Goal: Answer question/provide support: Share knowledge or assist other users

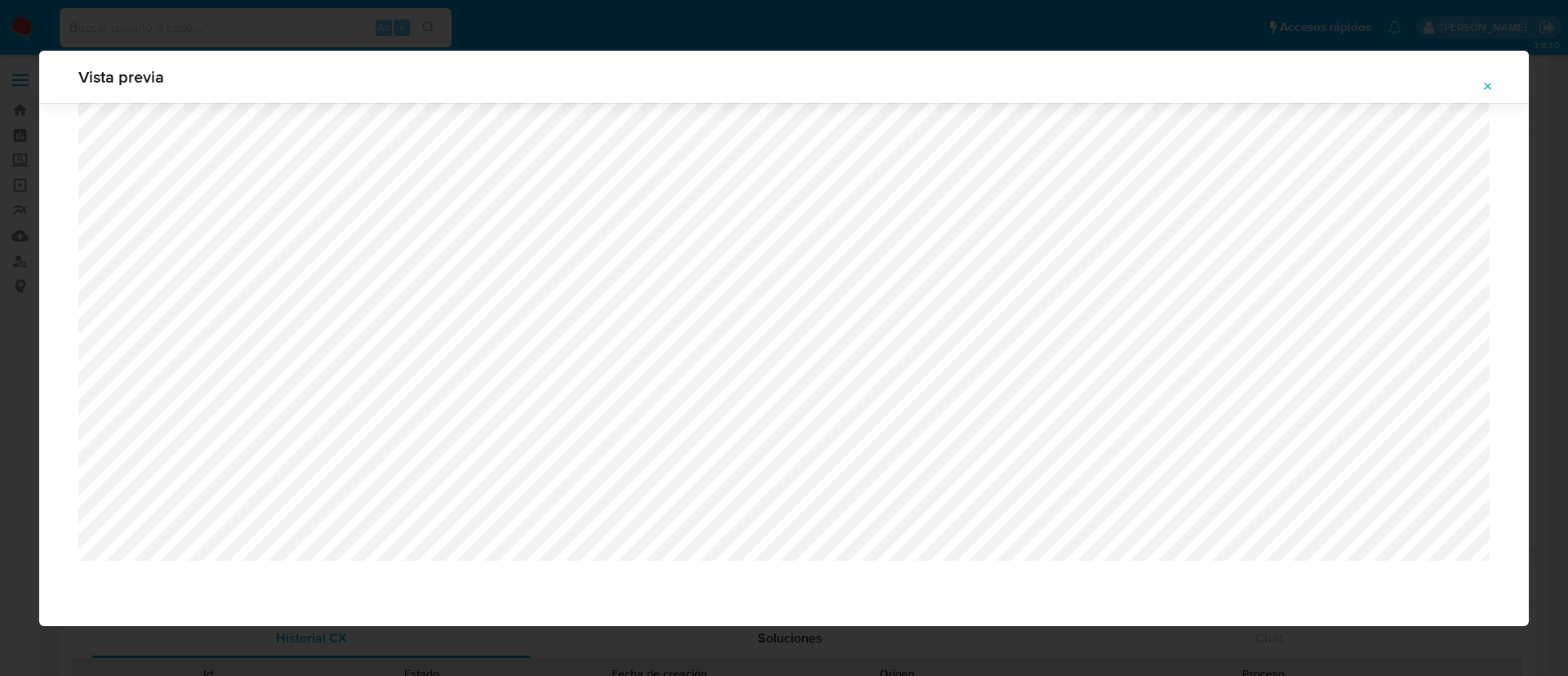
select select "10"
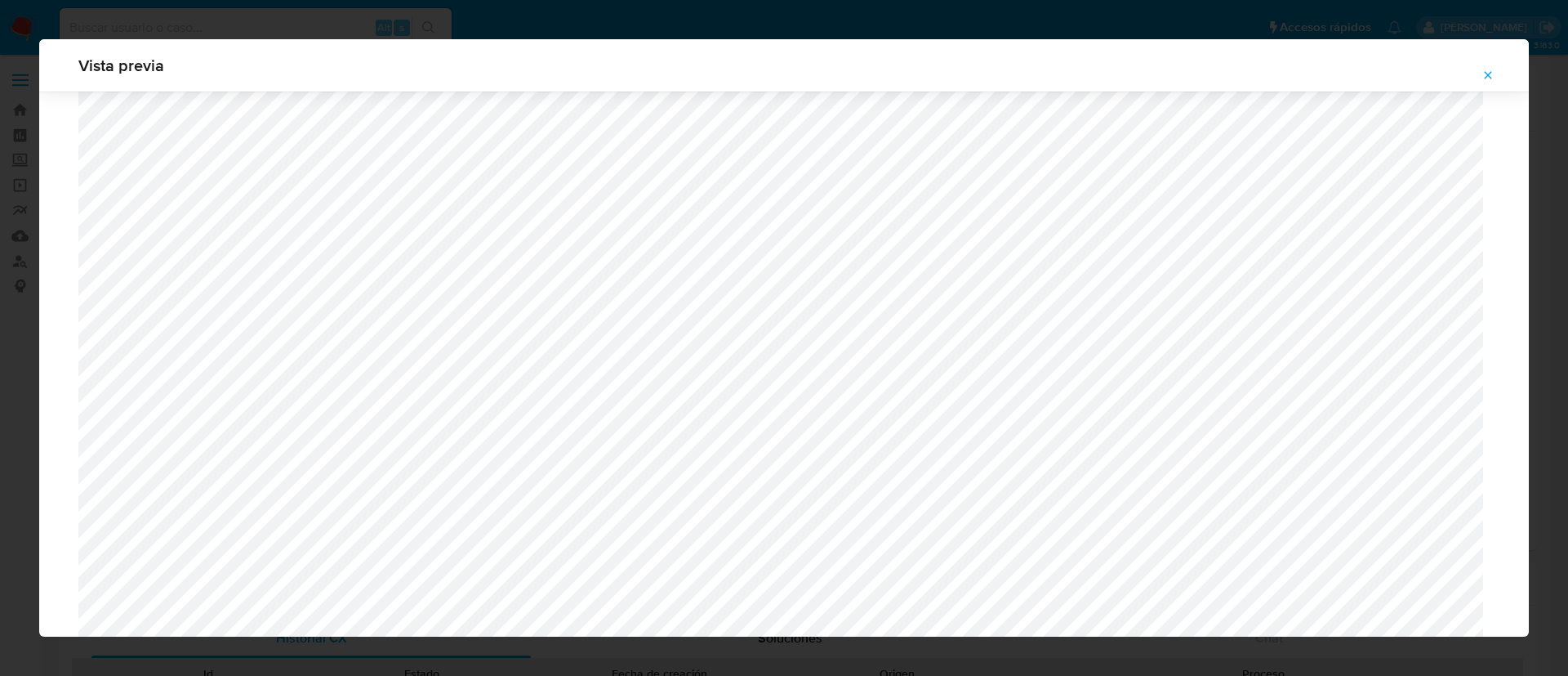
scroll to position [1316, 0]
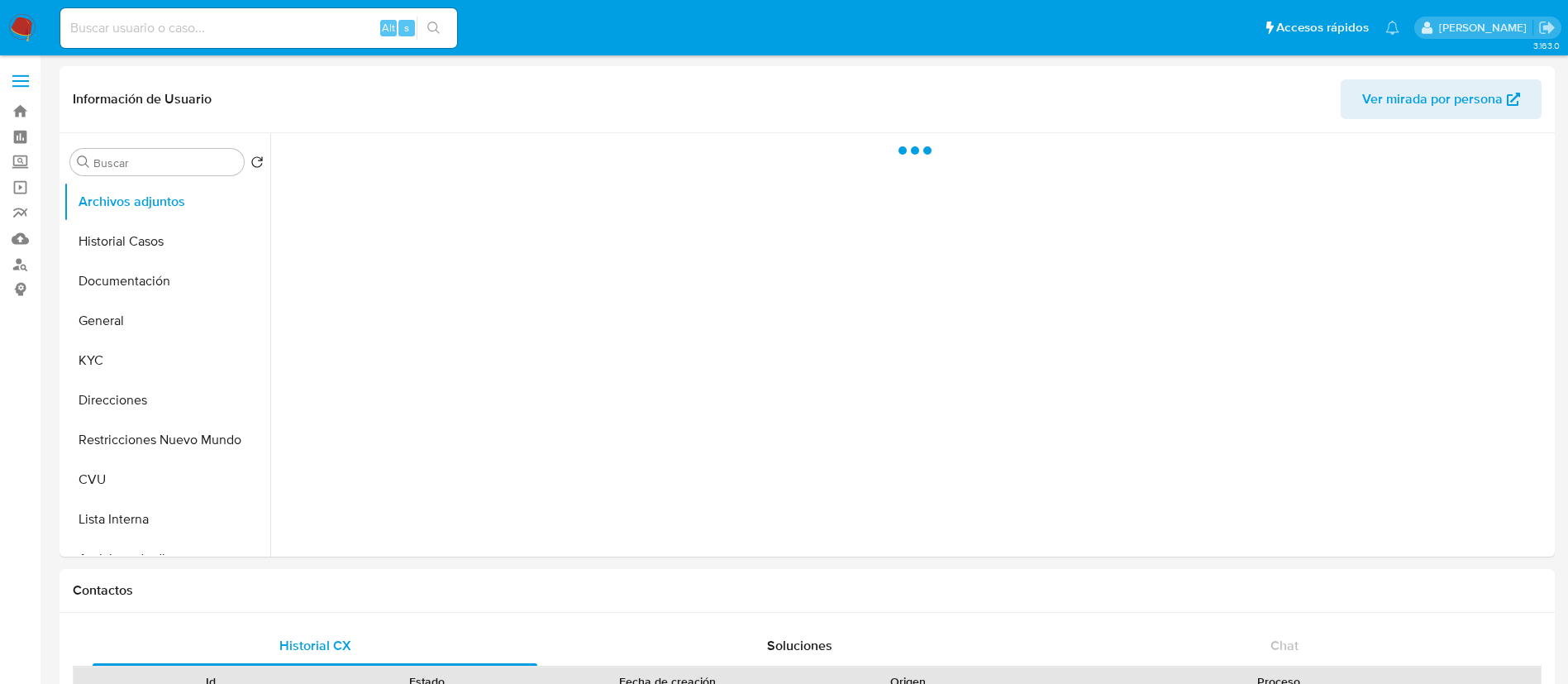
select select "10"
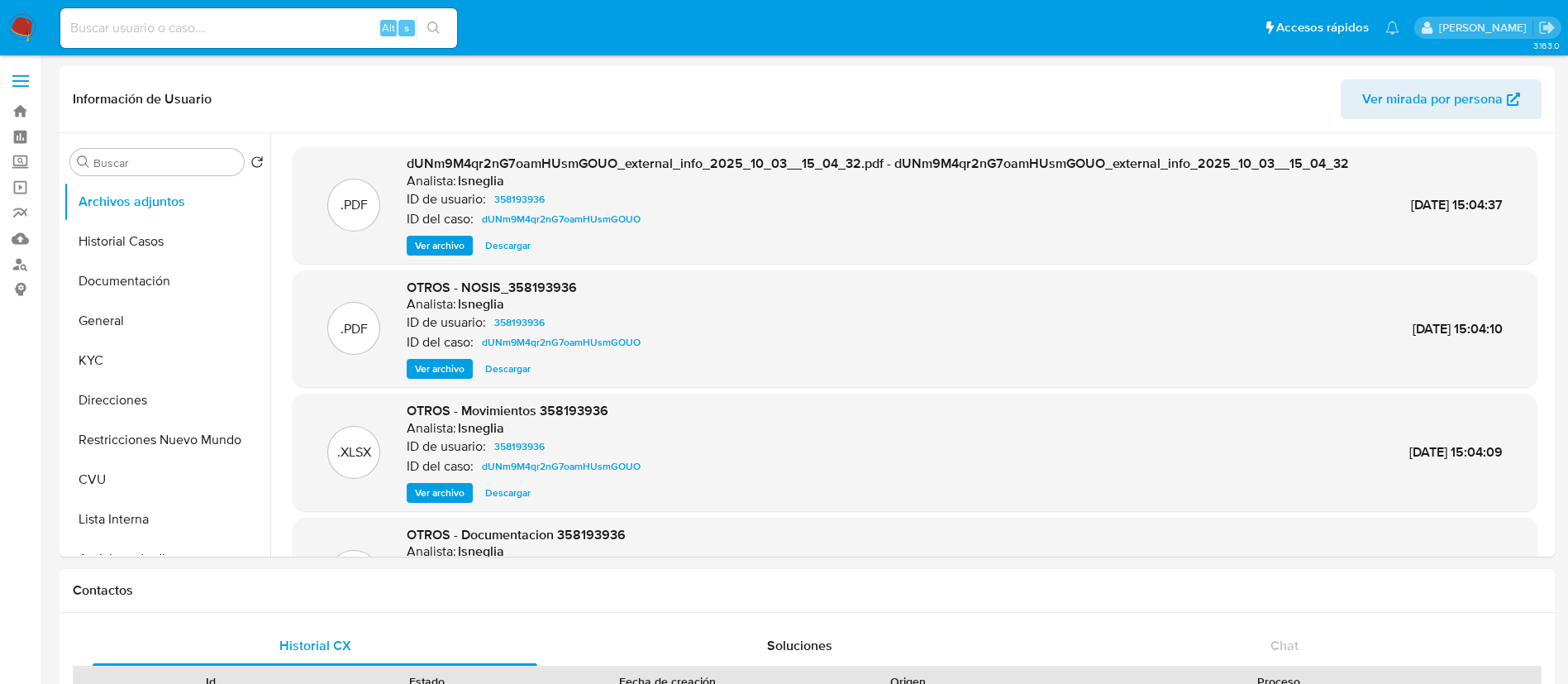
drag, startPoint x: 347, startPoint y: 24, endPoint x: 376, endPoint y: 27, distance: 29.2
click at [347, 23] on input at bounding box center [259, 28] width 397 height 21
paste input "xN2PF6laAXWxaPPGJcaV1O0c"
type input "xN2PF6laAXWxaPPGJcaV1O0c"
click at [429, 21] on icon "search-icon" at bounding box center [434, 27] width 13 height 13
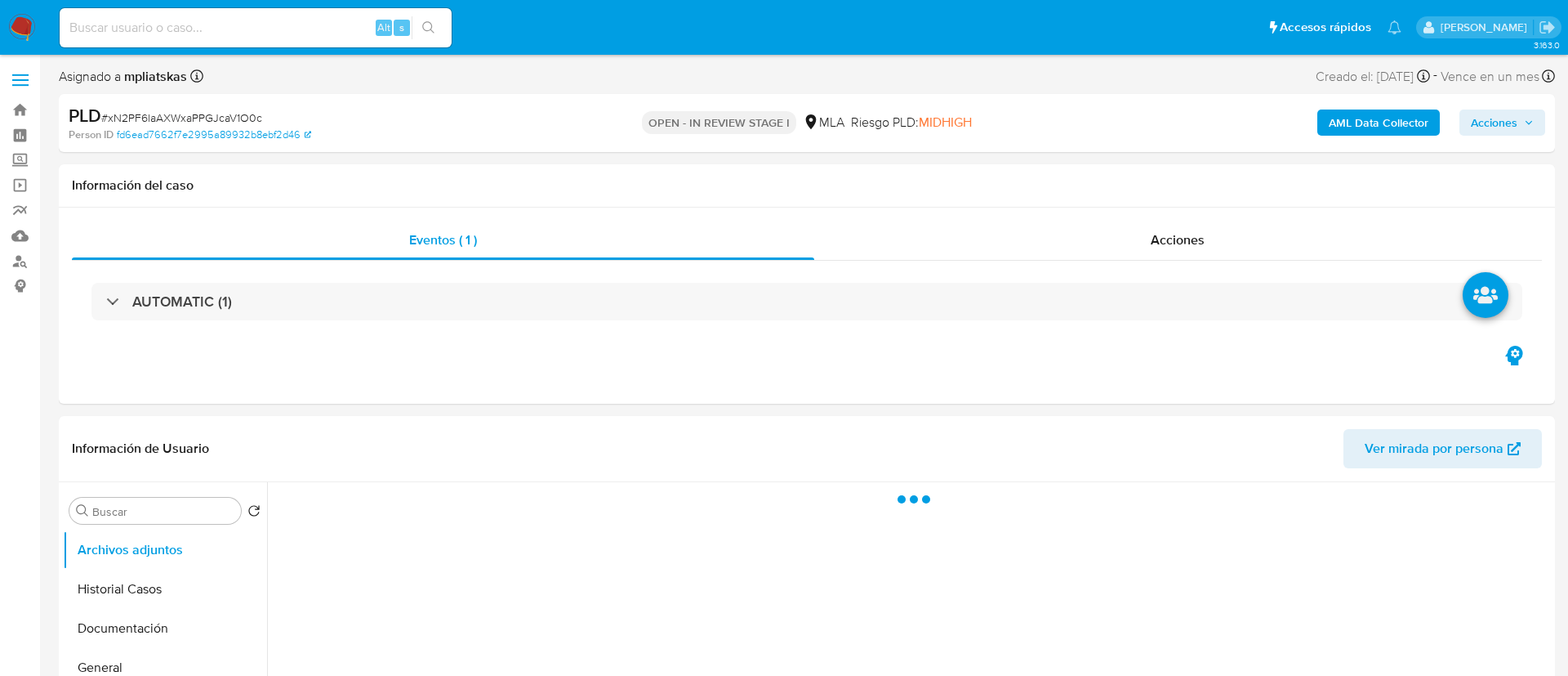
select select "10"
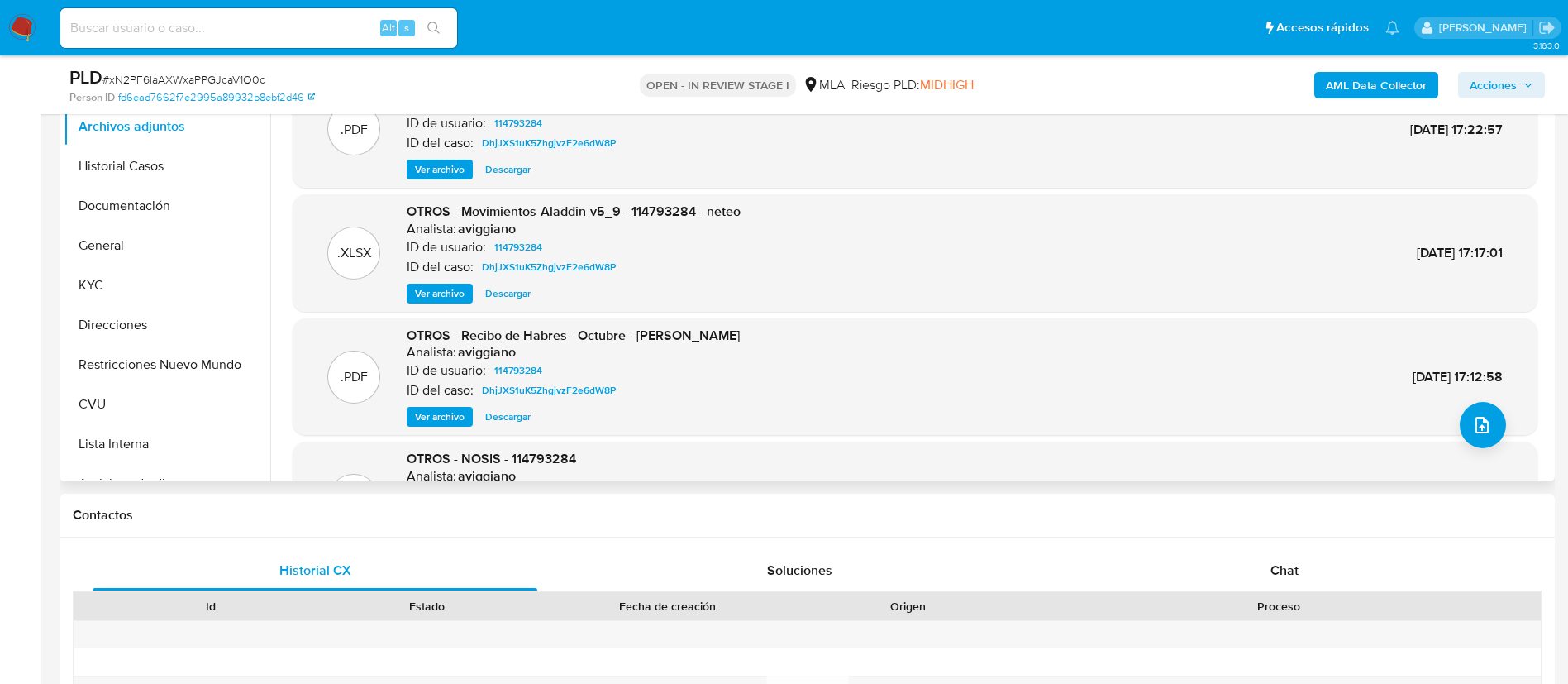
scroll to position [372, 0]
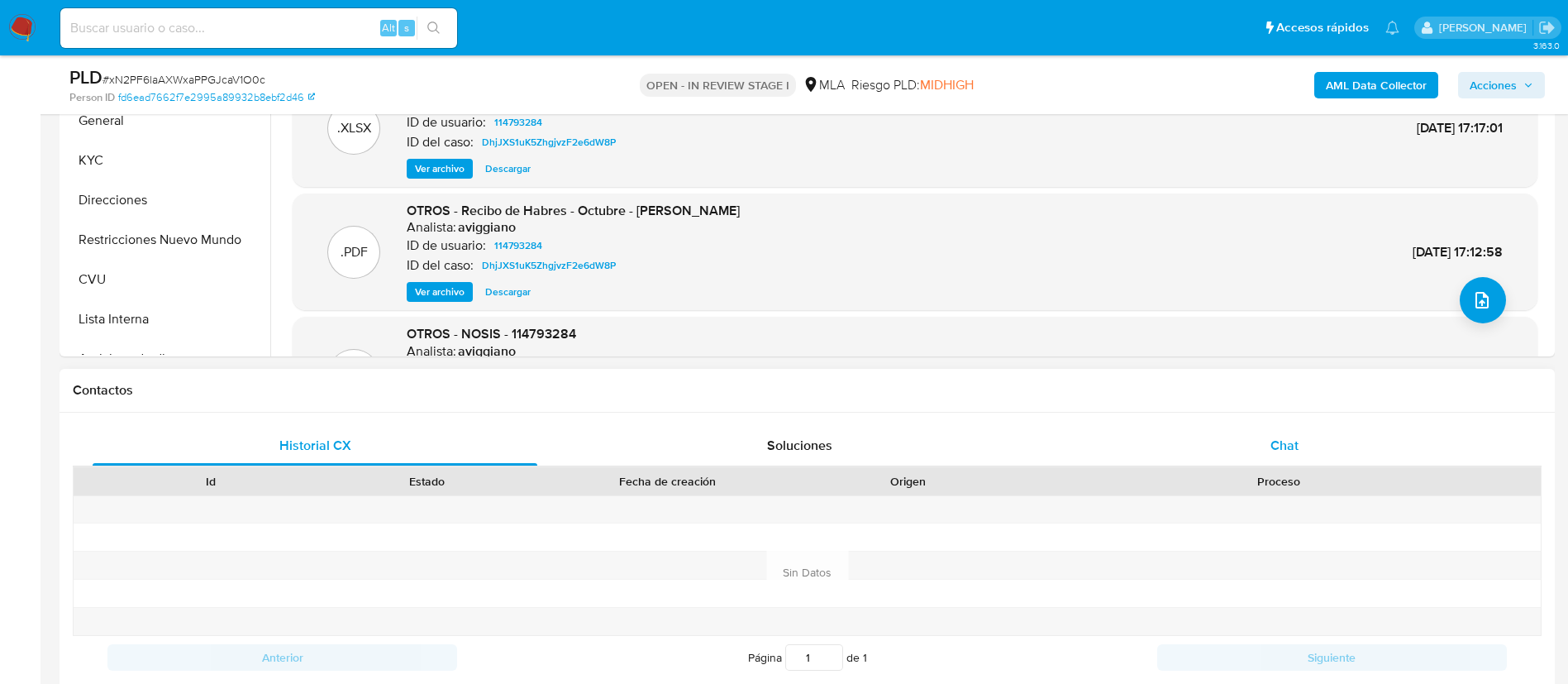
click at [1233, 453] on div "Chat" at bounding box center [1285, 446] width 444 height 40
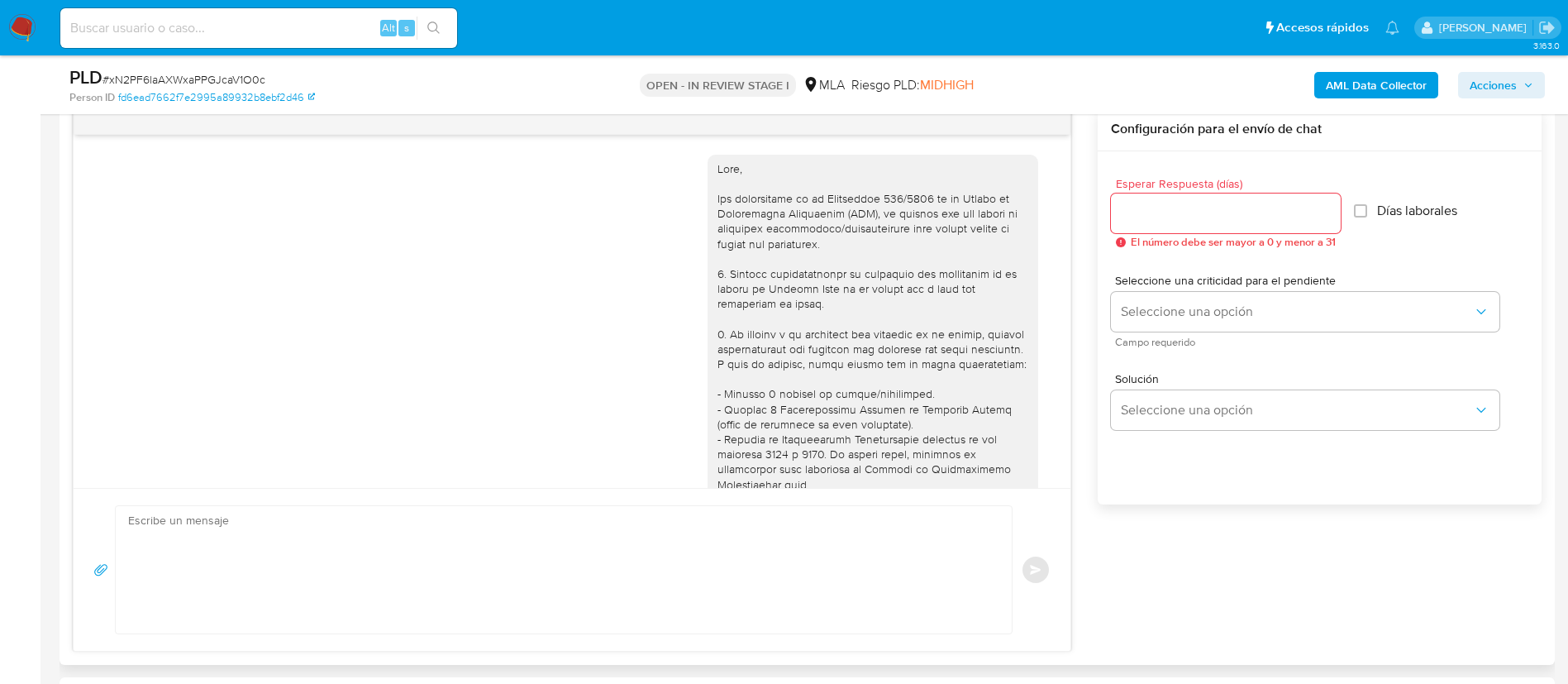
scroll to position [1464, 0]
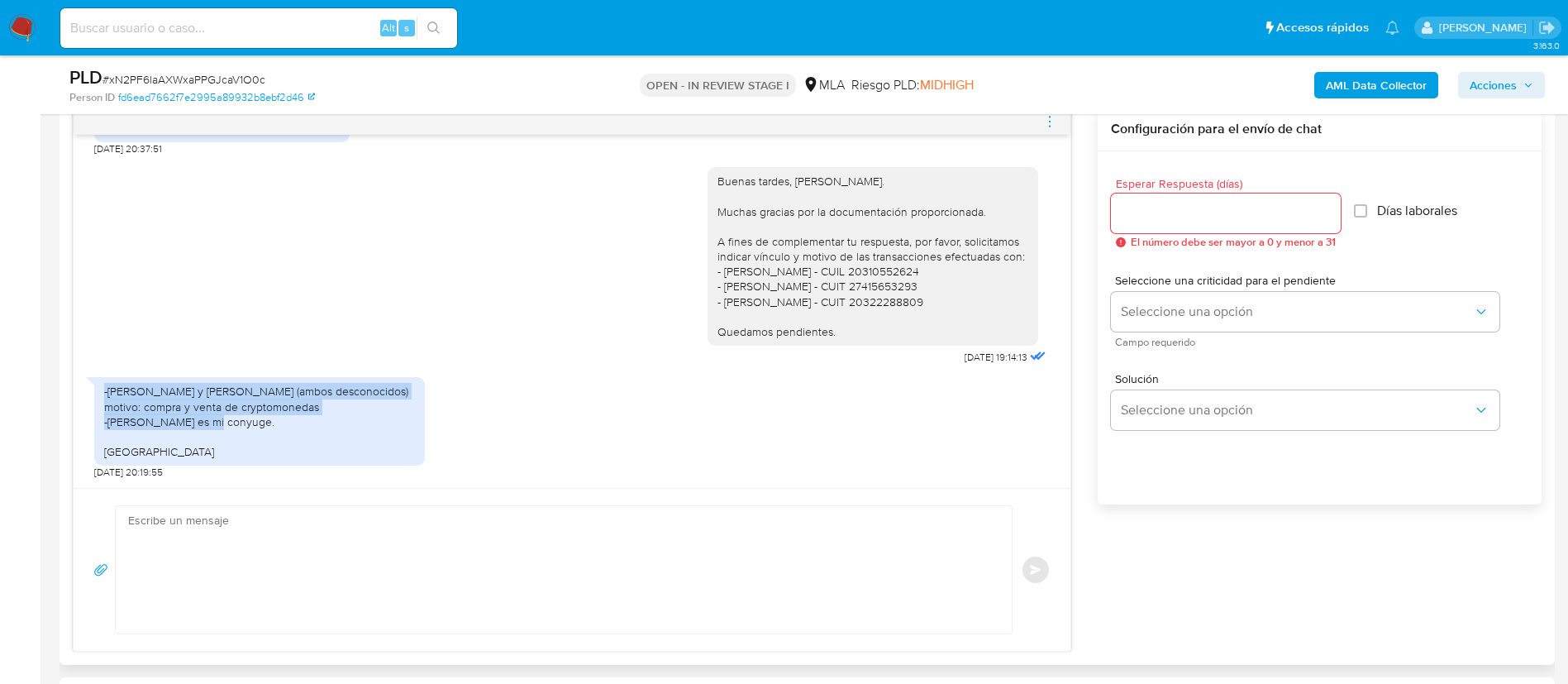
drag, startPoint x: 292, startPoint y: 418, endPoint x: 97, endPoint y: 383, distance: 198.1
click at [97, 383] on div "-Carlos y Federico (ambos desconocidos) motivo: compra y venta de cryptomonedas…" at bounding box center [259, 422] width 330 height 89
copy div "-Carlos y Federico (ambos desconocidos) motivo: compra y venta de cryptomonedas…"
click at [1383, 63] on div "PLD # xN2PF6laAXWxaPPGJcaV1O0c Person ID fd6ead7662f7e2995a89932b8ebf2d46 OPEN …" at bounding box center [807, 85] width 1495 height 58
click at [1386, 80] on b "AML Data Collector" at bounding box center [1376, 85] width 101 height 27
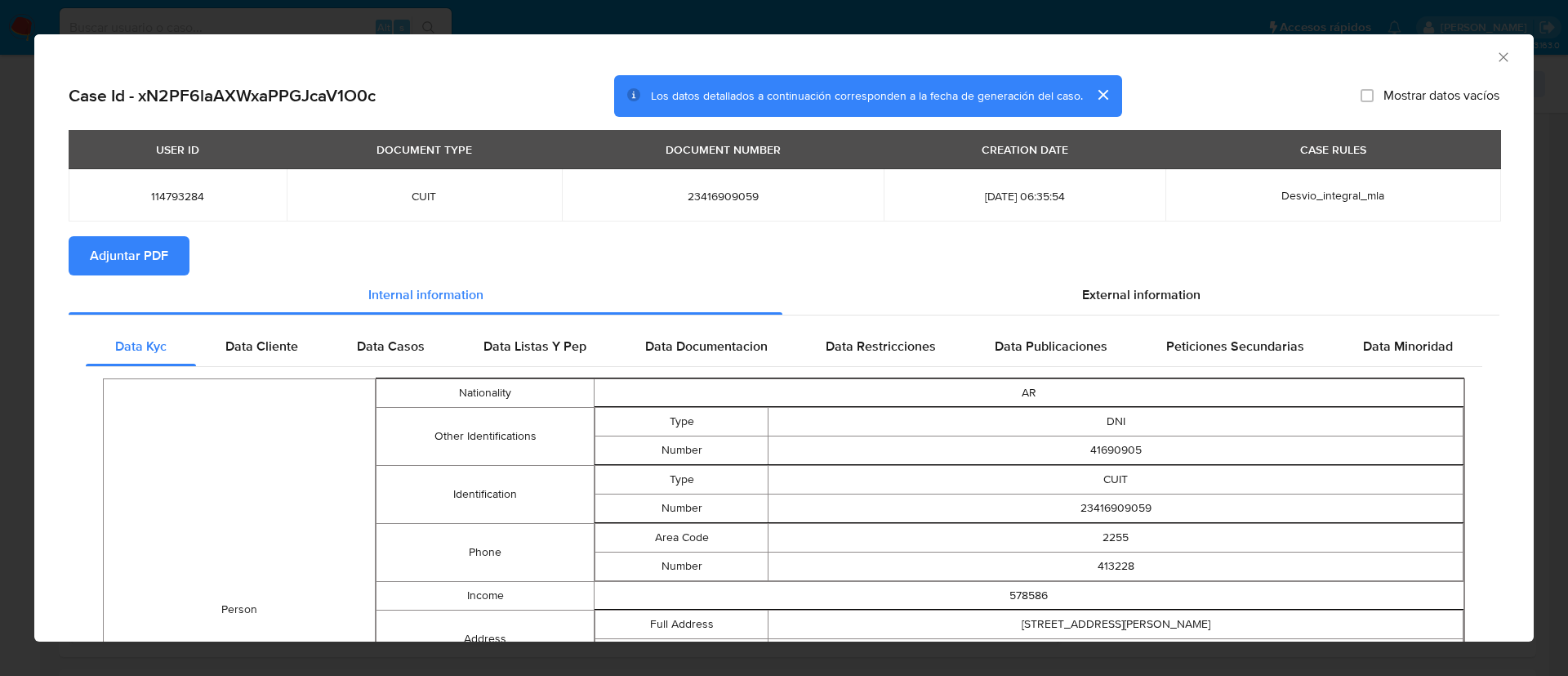
click at [147, 249] on span "Adjuntar PDF" at bounding box center [130, 256] width 79 height 36
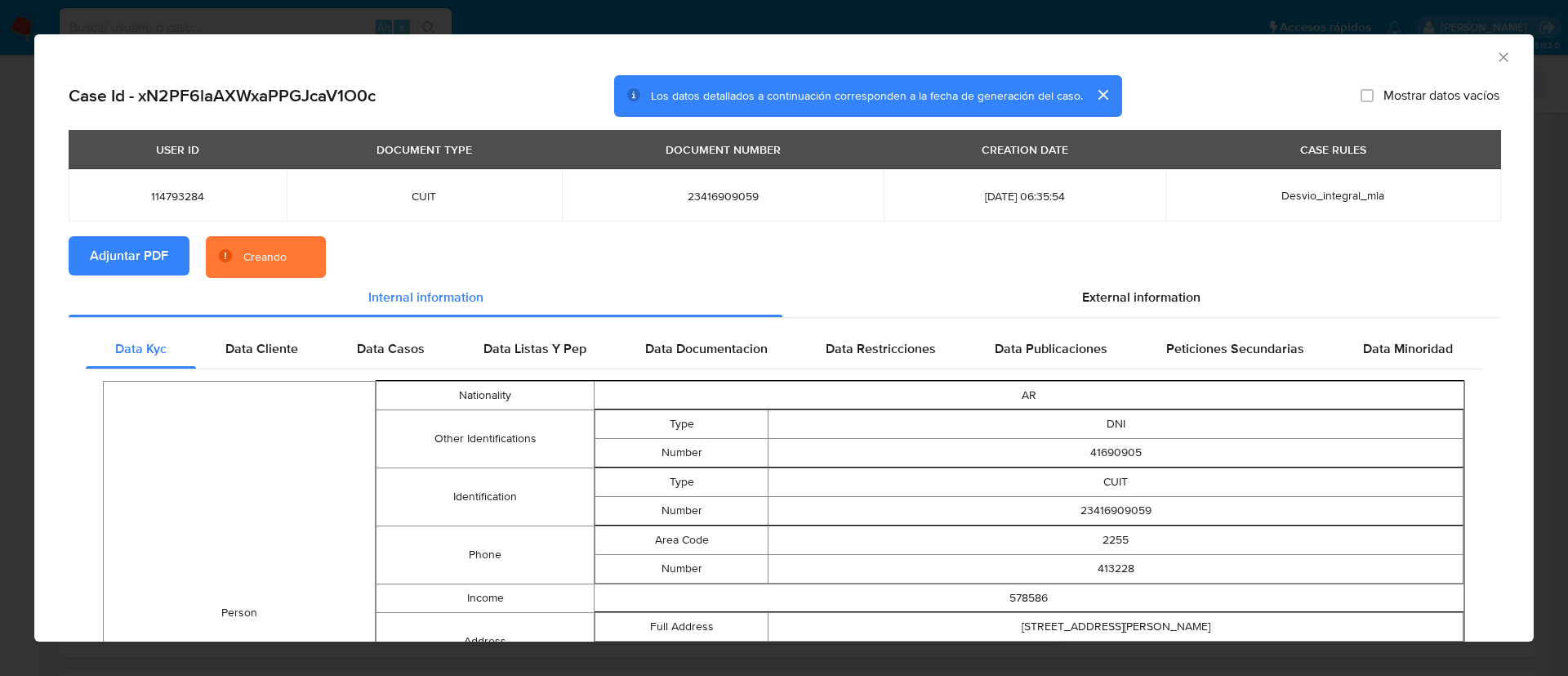
click at [169, 200] on span "114793284" at bounding box center [178, 196] width 178 height 15
copy span "114793284"
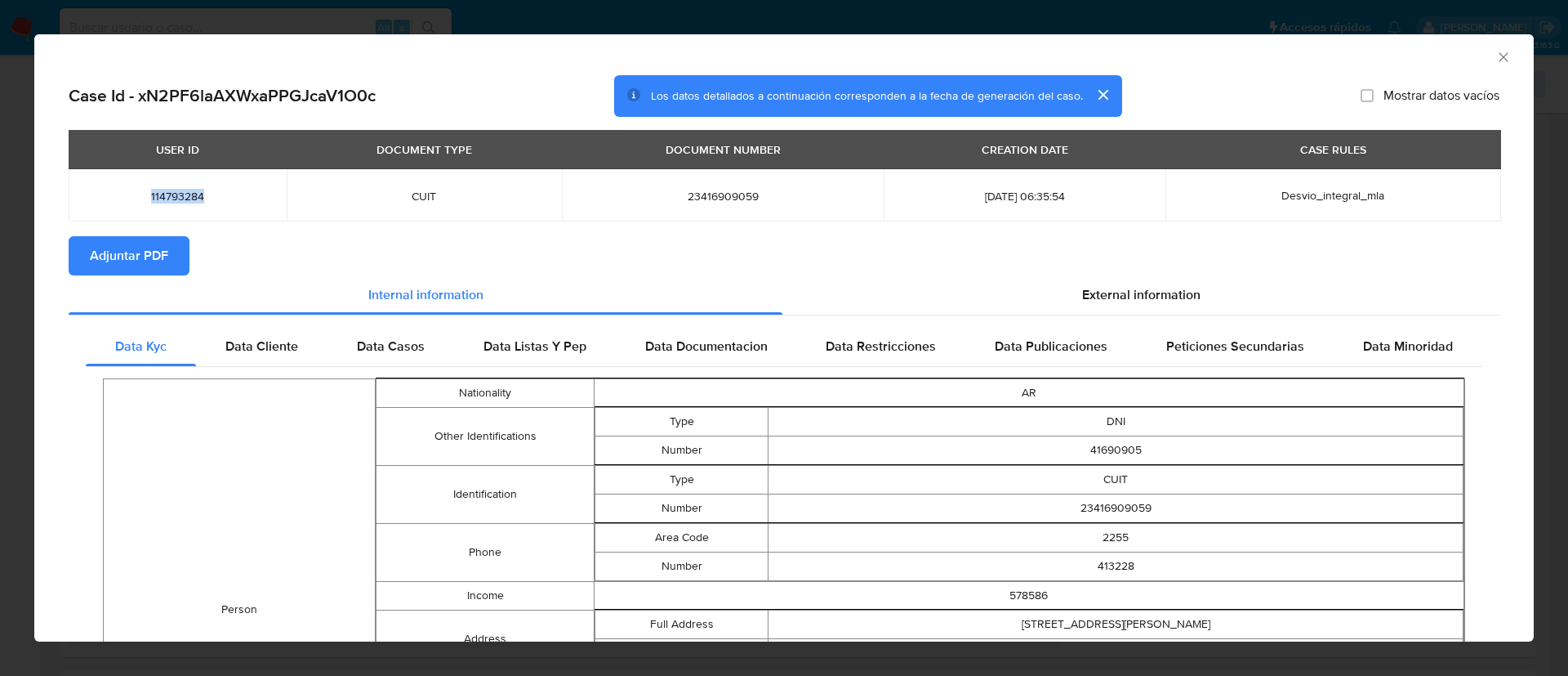
click at [1495, 52] on icon "Cerrar ventana" at bounding box center [1503, 57] width 17 height 17
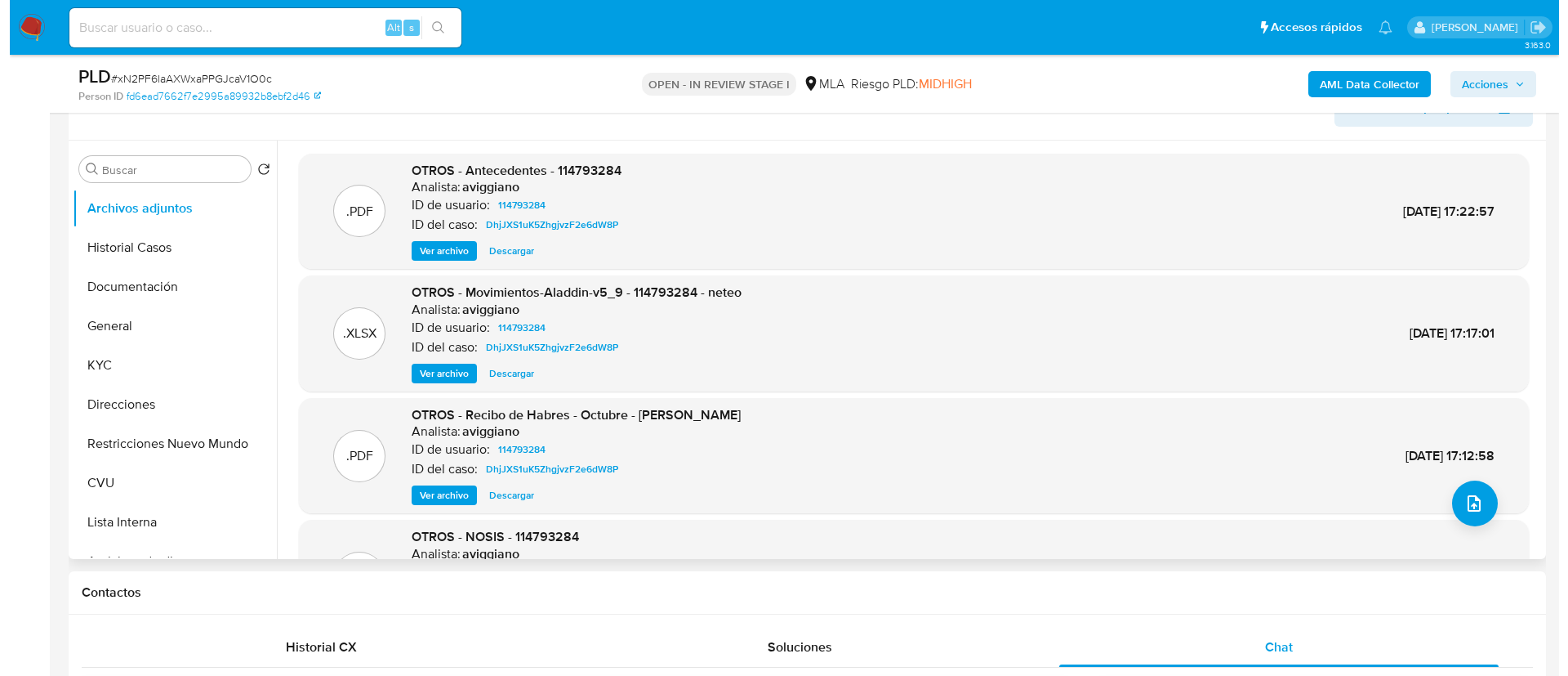
scroll to position [245, 0]
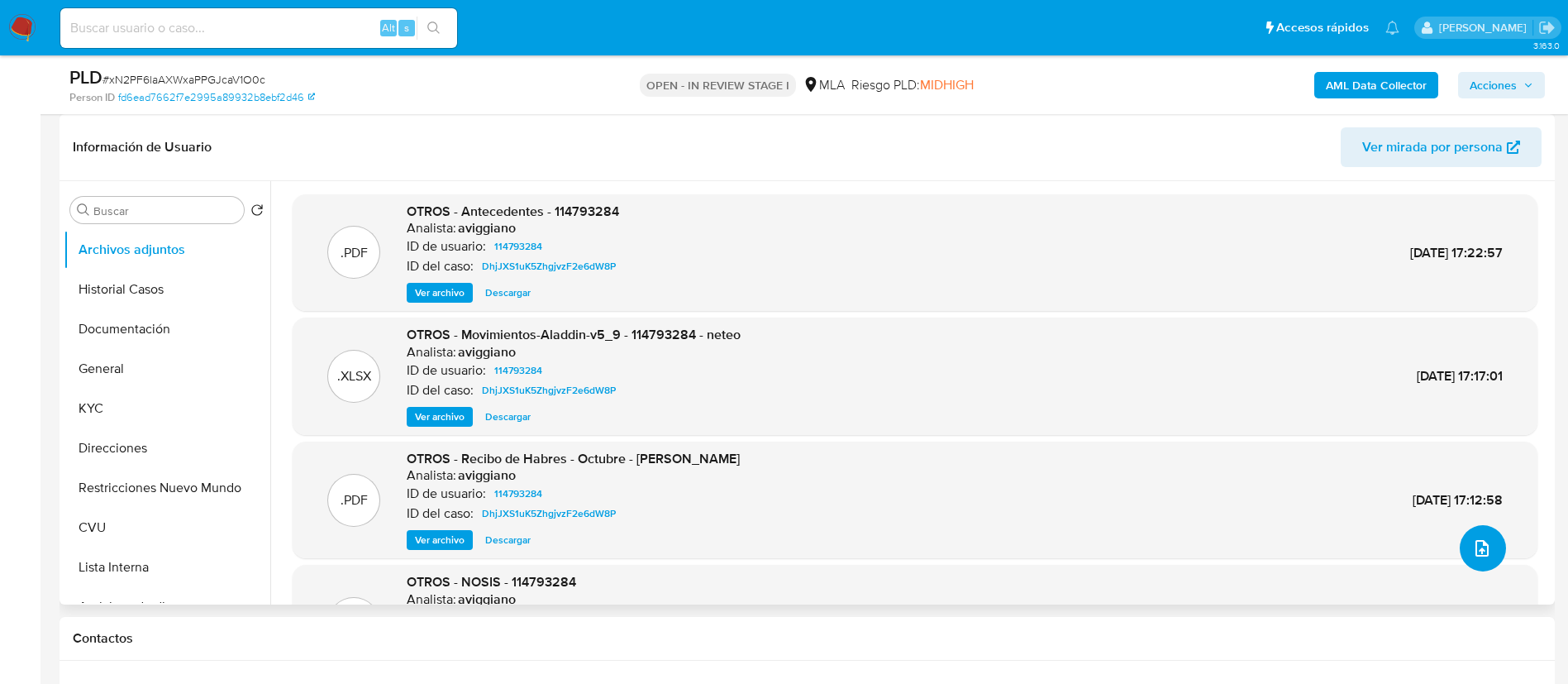
click at [1470, 559] on button "upload-file" at bounding box center [1483, 548] width 46 height 46
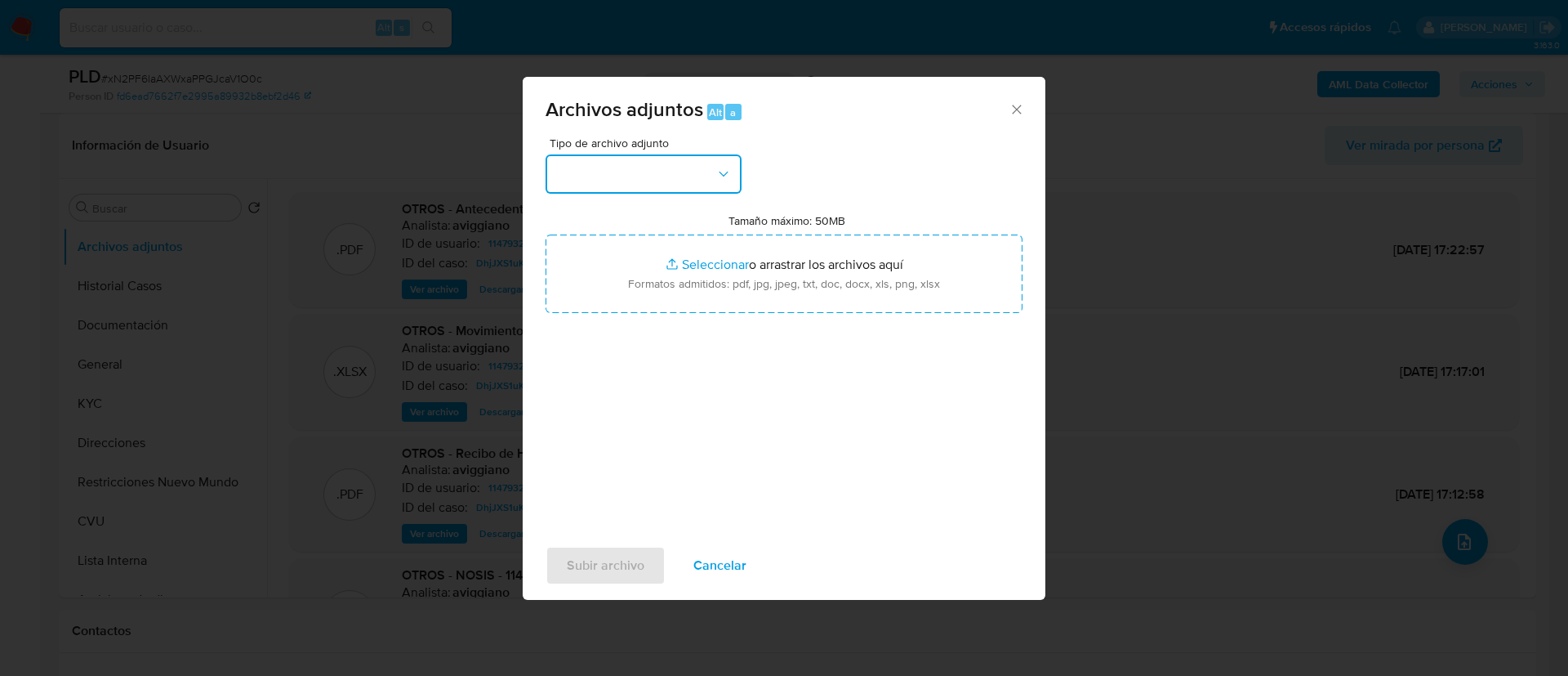
click at [620, 174] on button "button" at bounding box center [644, 173] width 196 height 39
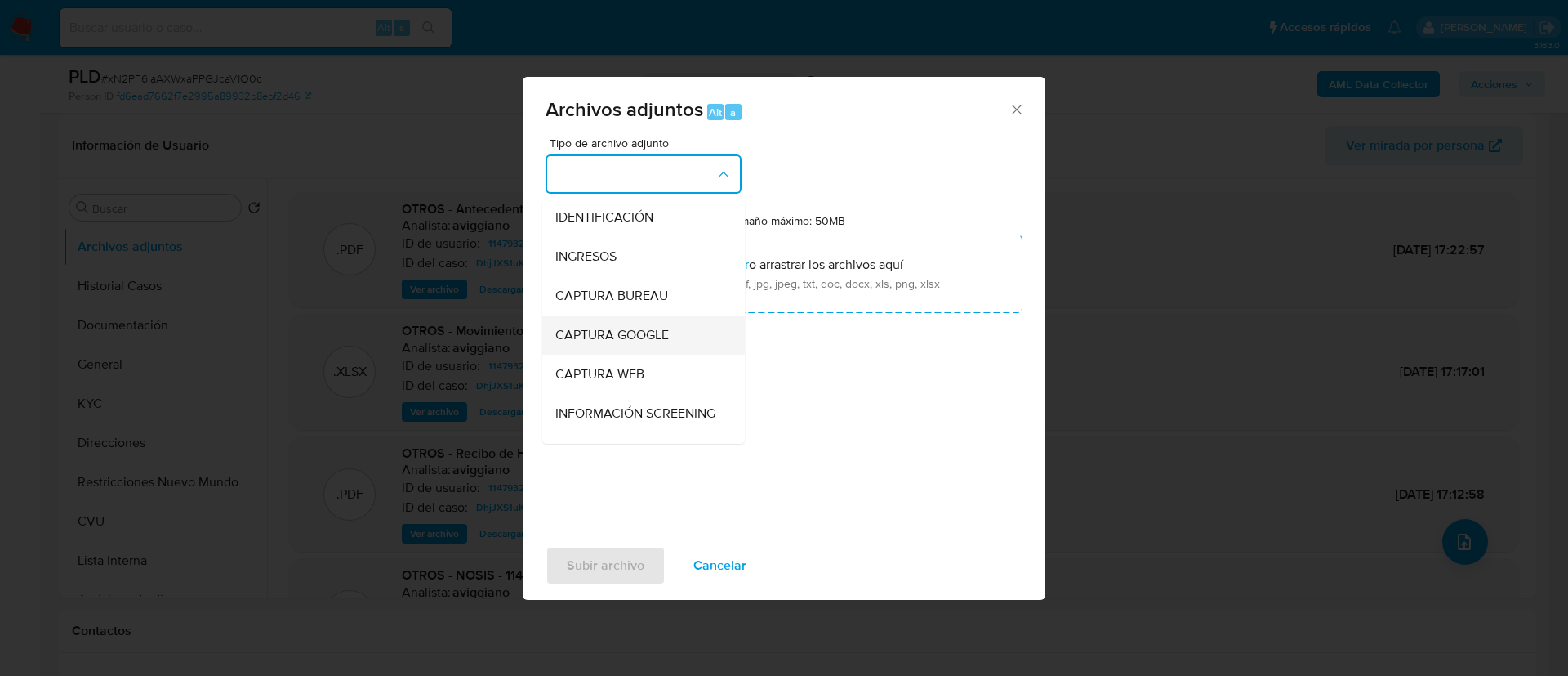
scroll to position [0, 0]
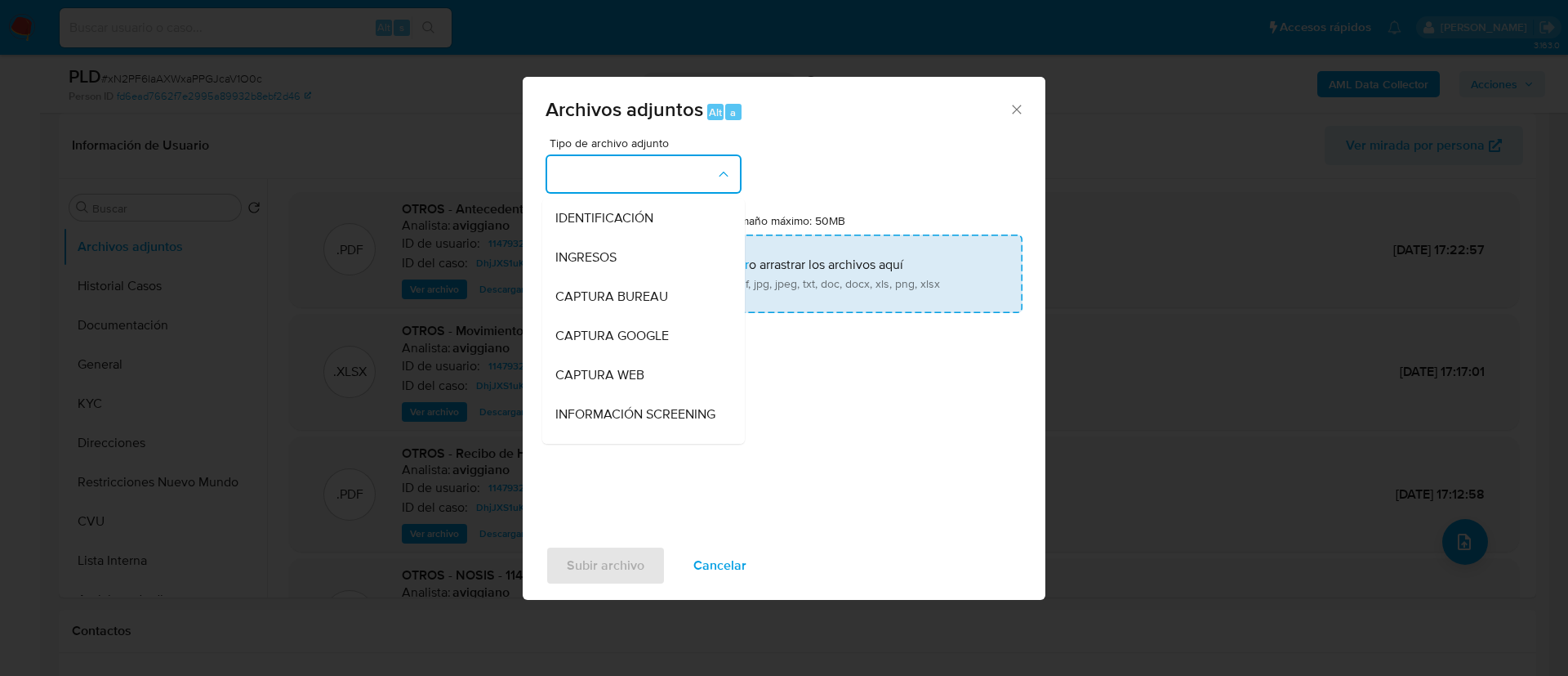
click at [638, 255] on div "INGRESOS" at bounding box center [639, 257] width 166 height 39
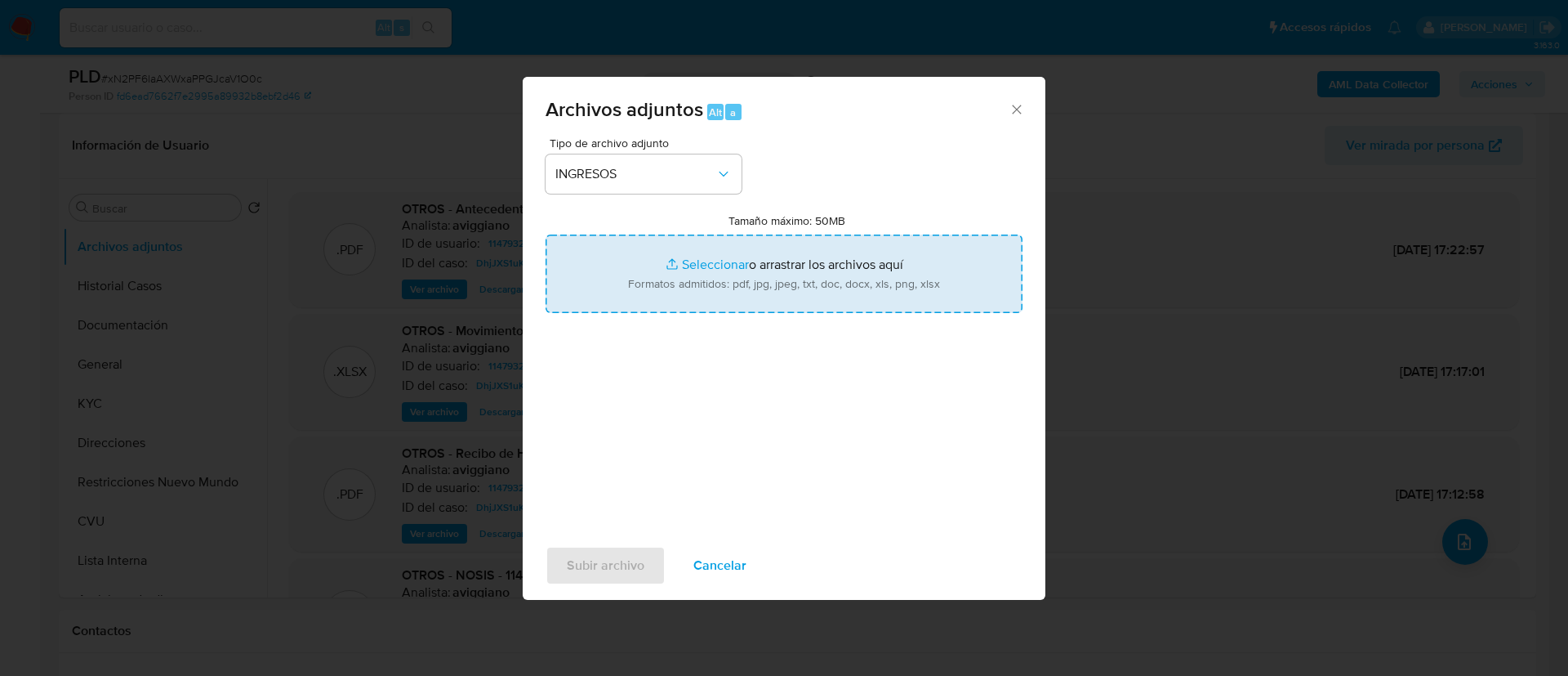
click at [651, 297] on input "Tamaño máximo: 50MB Seleccionar archivos" at bounding box center [784, 274] width 477 height 79
type input "C:\fakepath\114793284_5c44c80c-b4fe-4578-a9af-f9193ae2426f.pdf"
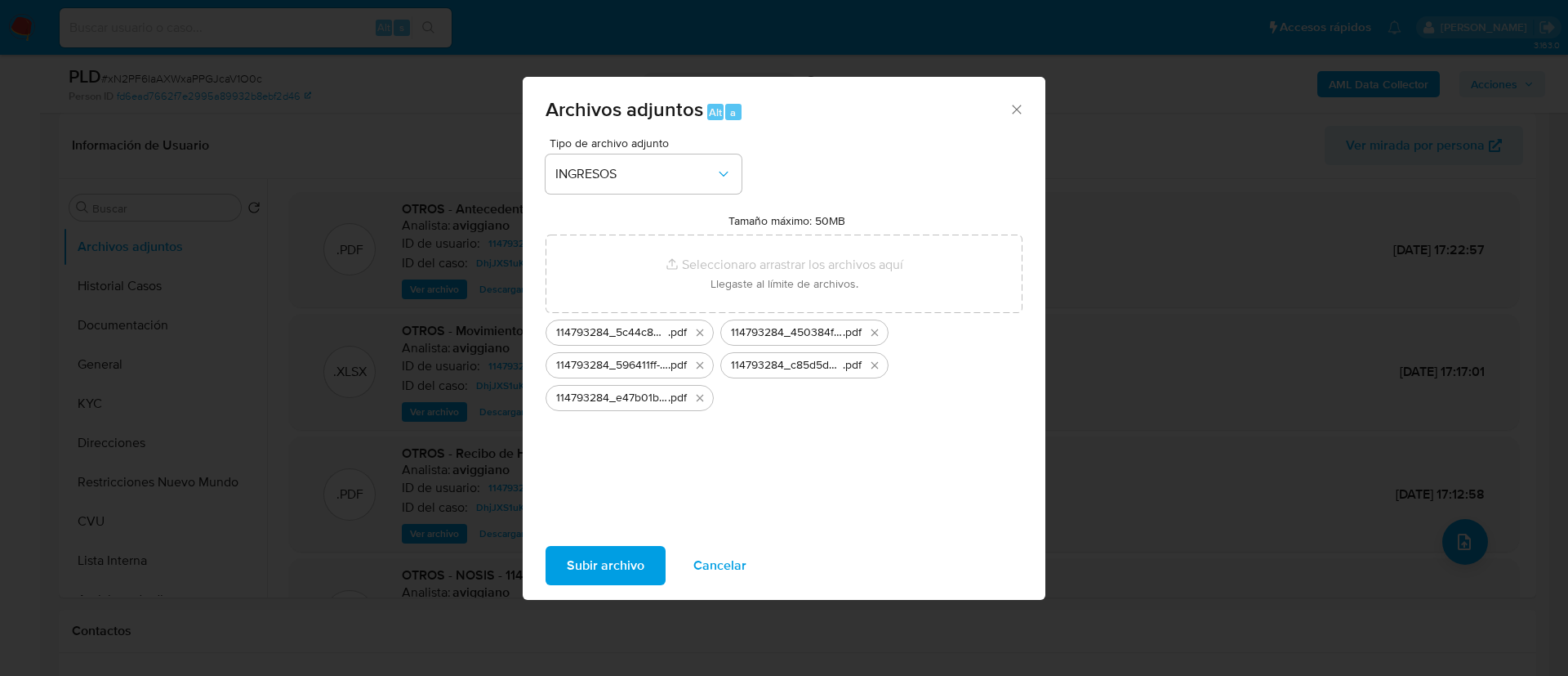
click at [610, 562] on span "Subir archivo" at bounding box center [606, 565] width 78 height 36
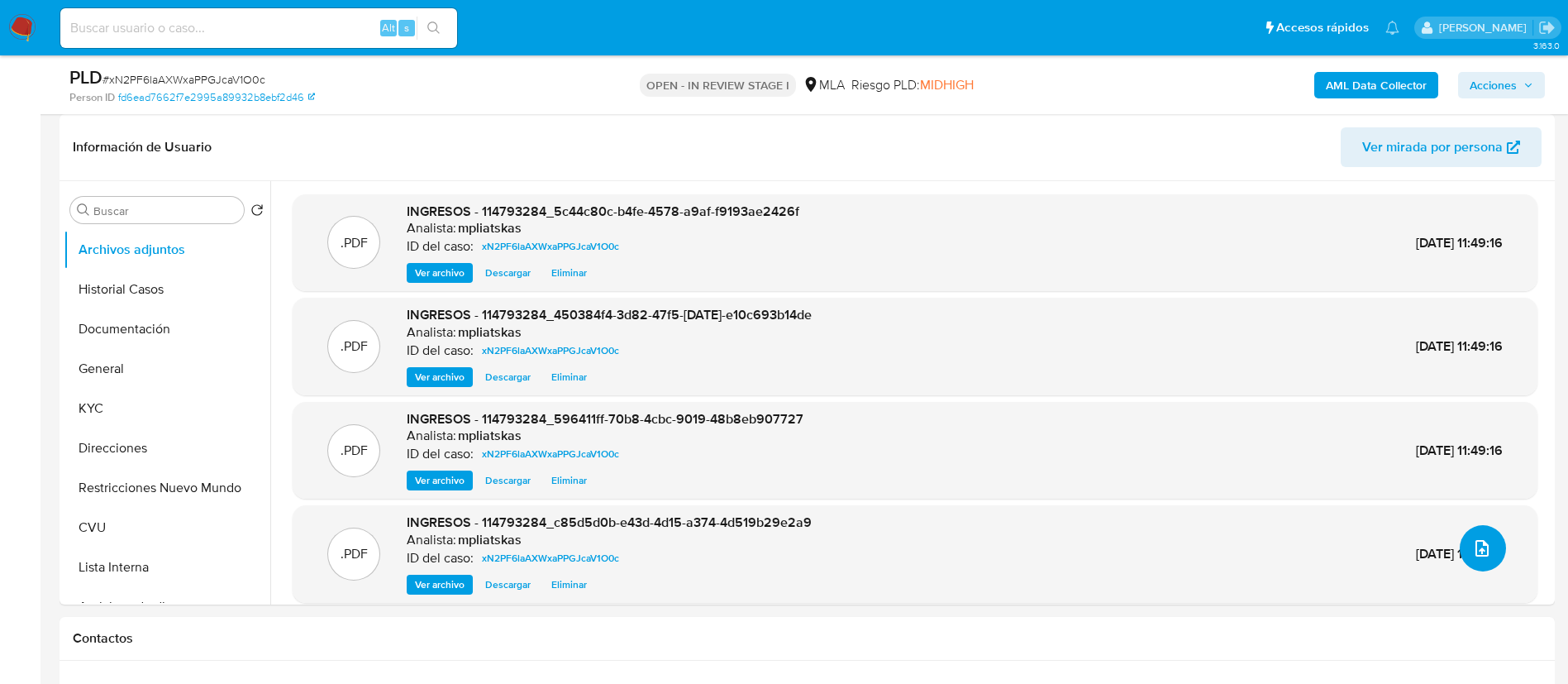
click at [1487, 559] on button "upload-file" at bounding box center [1483, 548] width 46 height 46
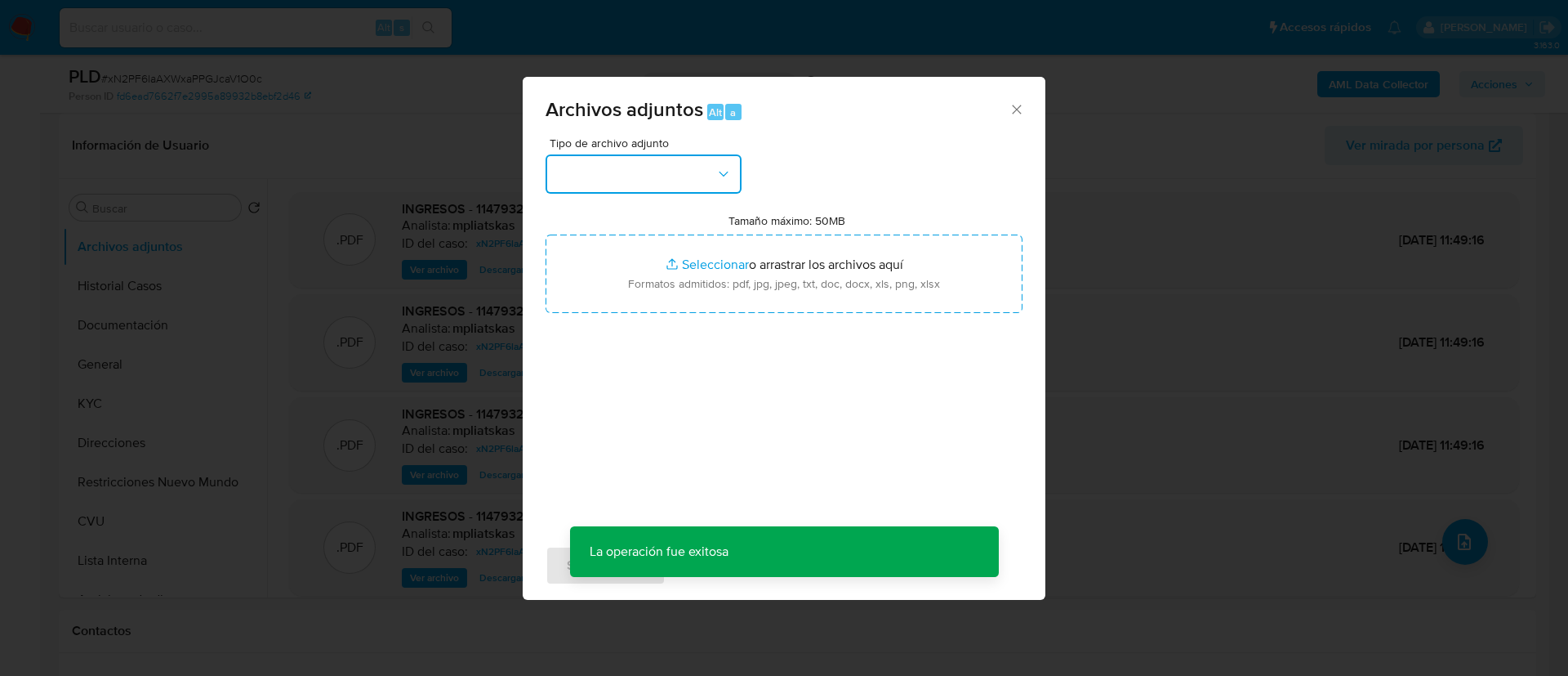
click at [682, 179] on button "button" at bounding box center [644, 173] width 196 height 39
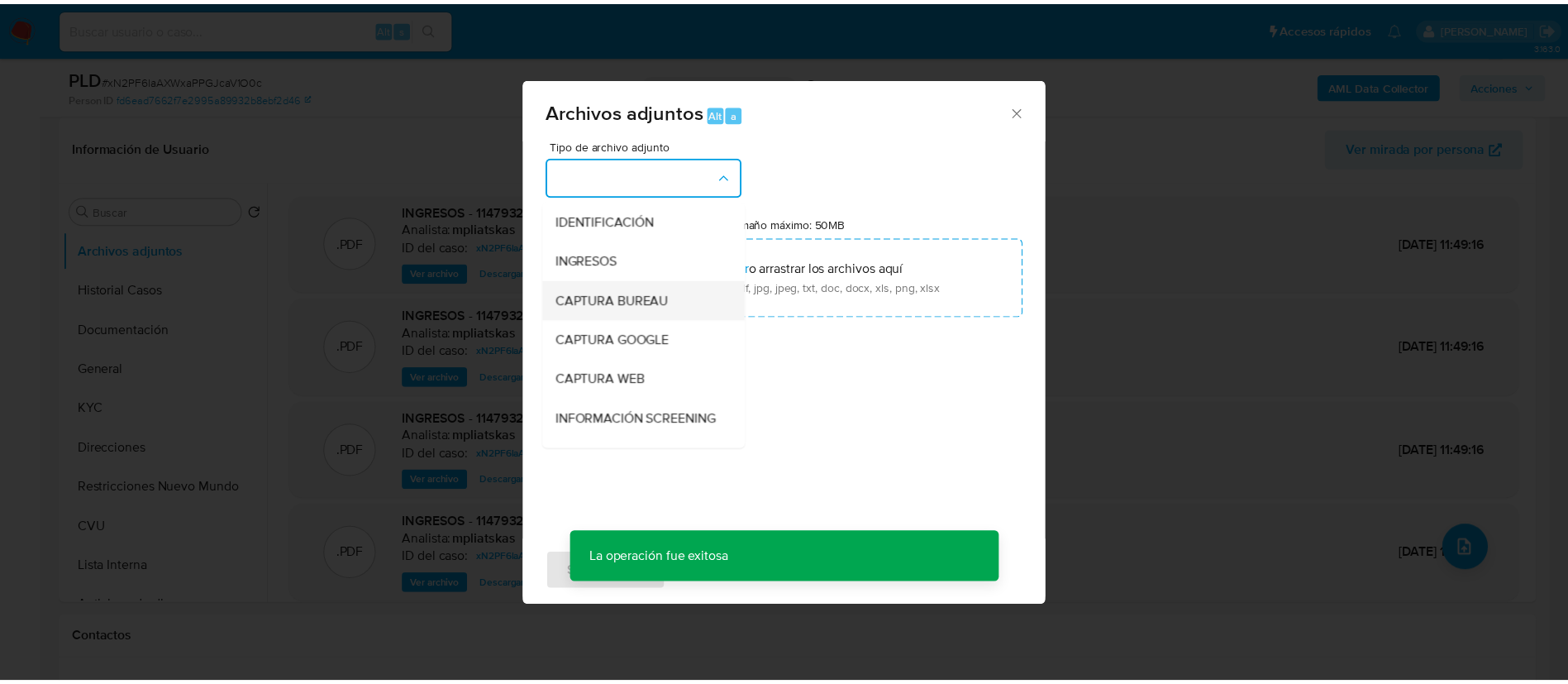
scroll to position [124, 0]
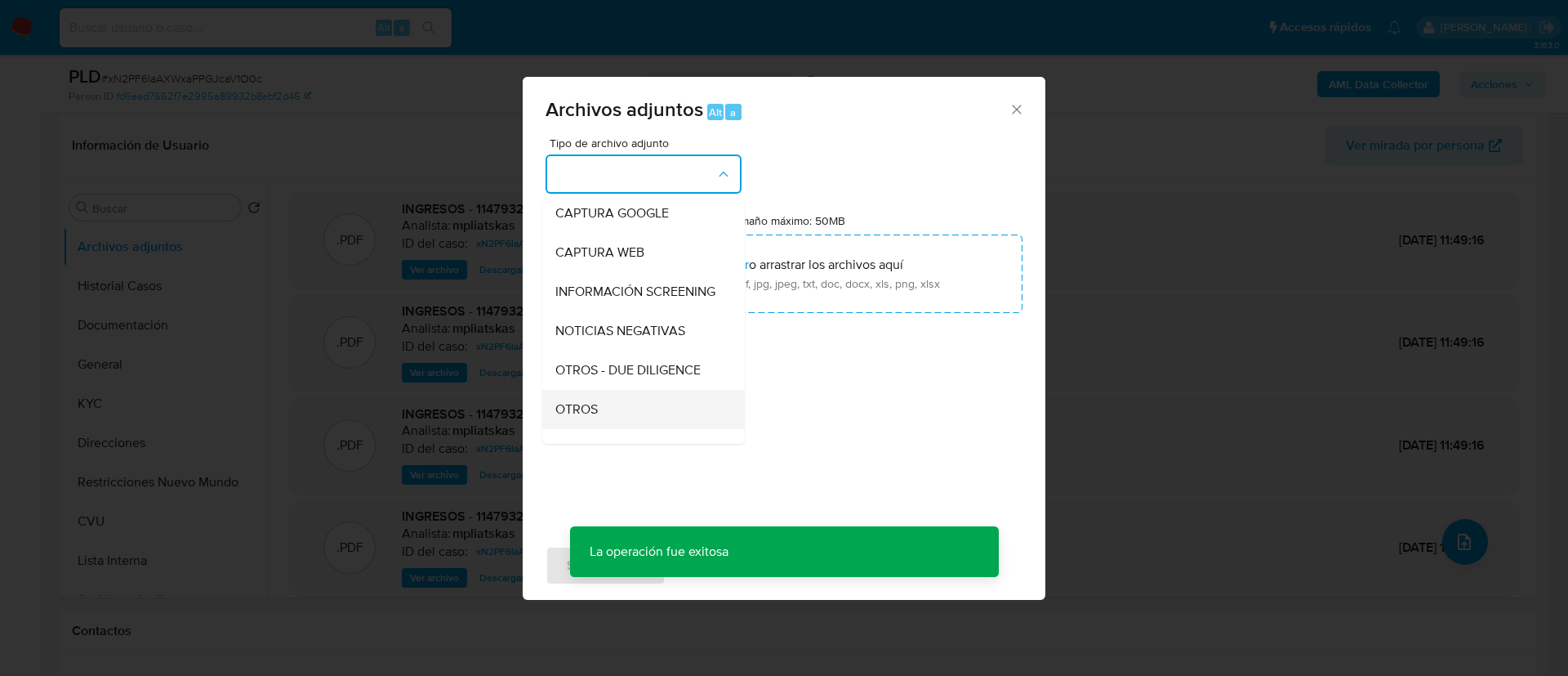
click at [621, 419] on div "OTROS" at bounding box center [639, 409] width 166 height 39
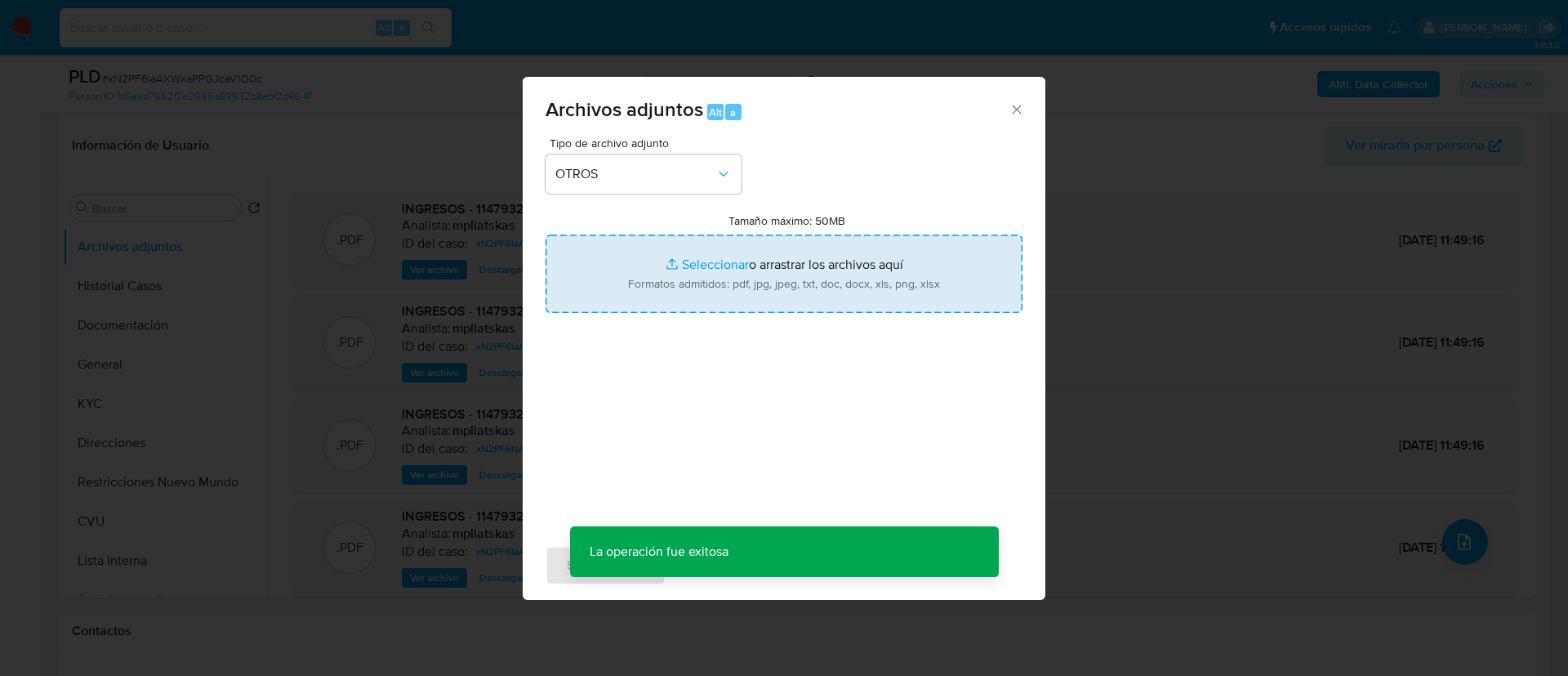
click at [747, 257] on input "Tamaño máximo: 50MB Seleccionar archivos" at bounding box center [784, 274] width 477 height 79
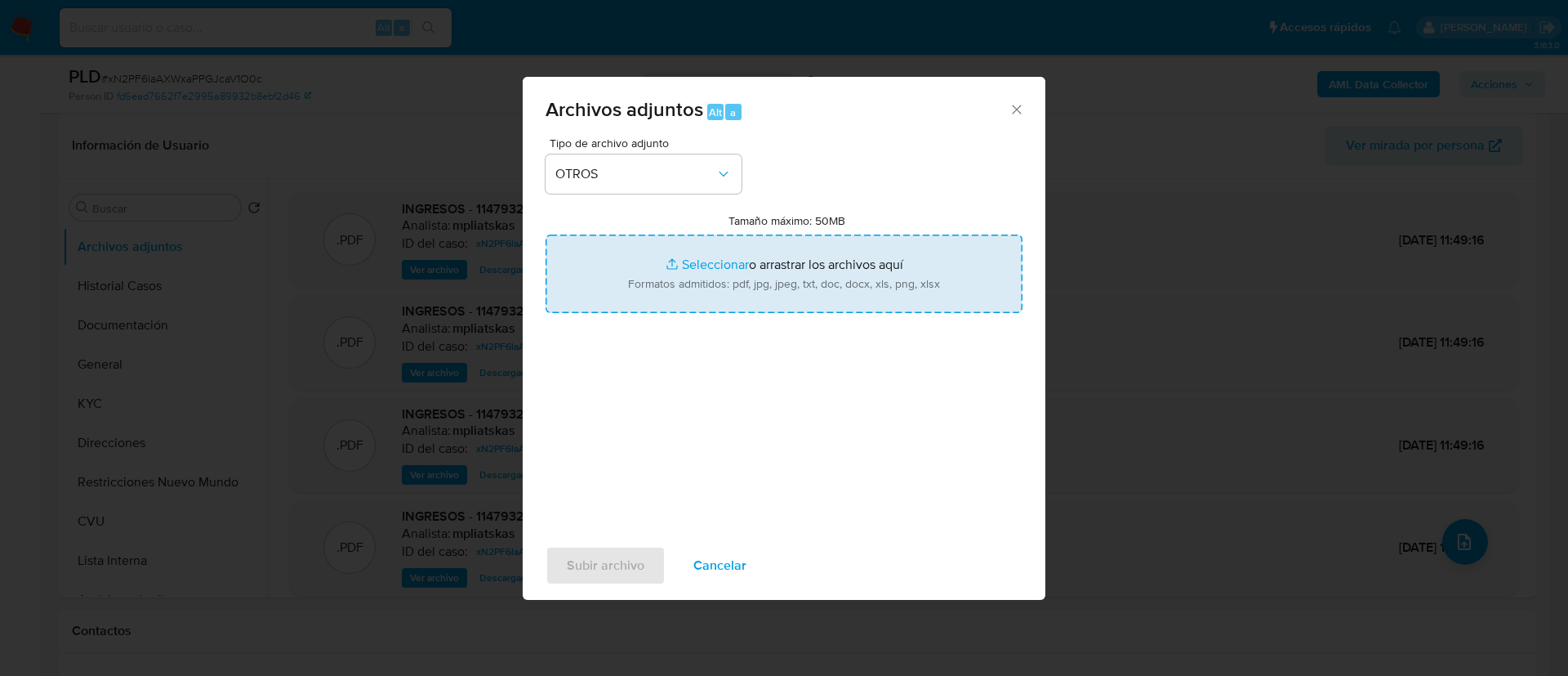
type input "C:\fakepath\114793284 Movimientos.xlsx"
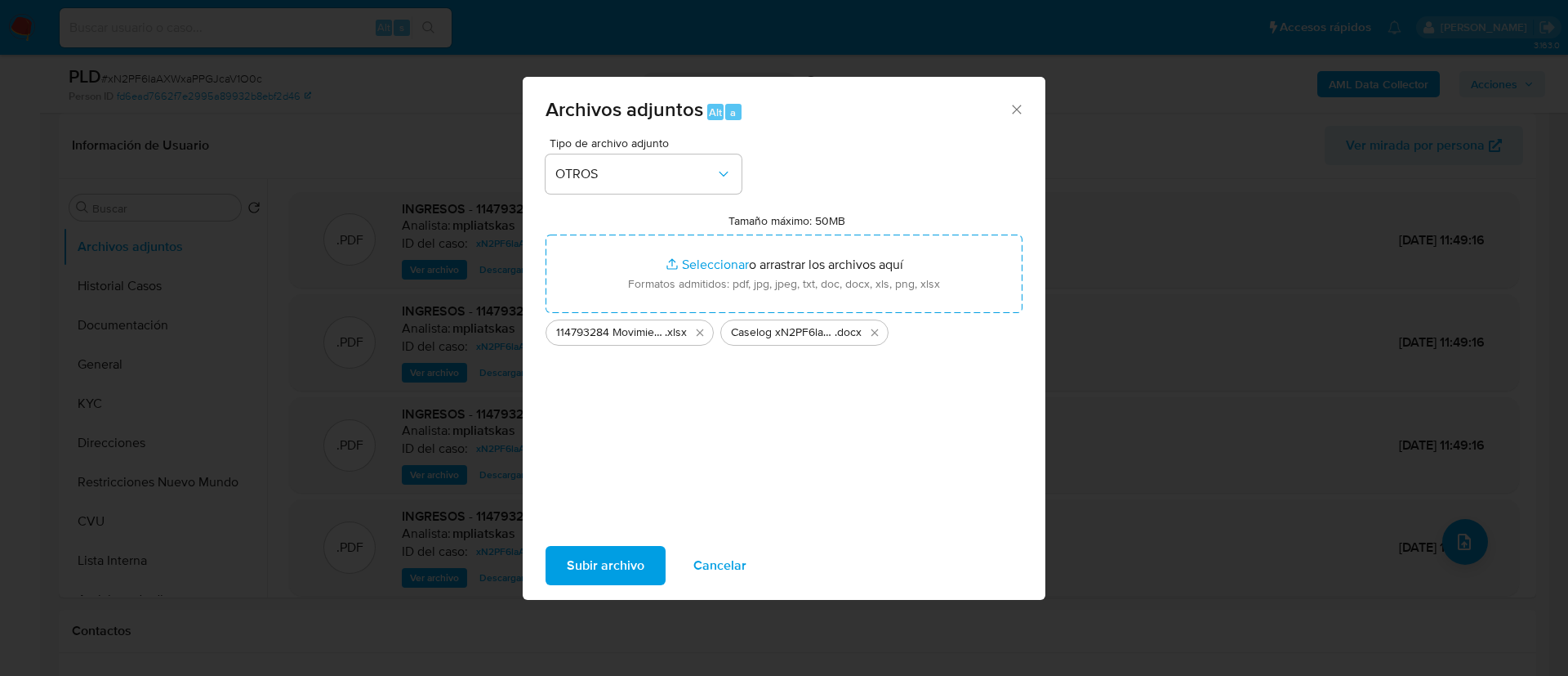
click at [588, 570] on span "Subir archivo" at bounding box center [606, 565] width 78 height 36
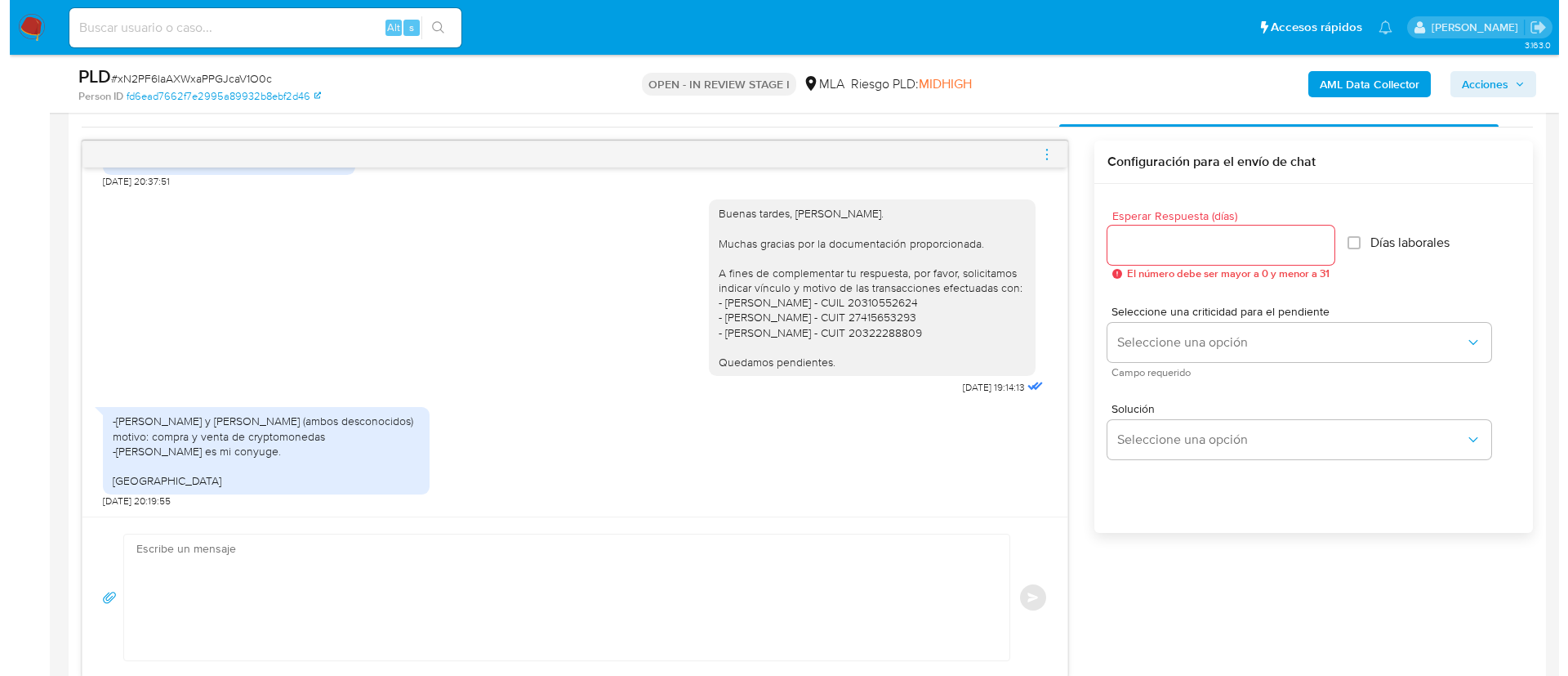
scroll to position [858, 0]
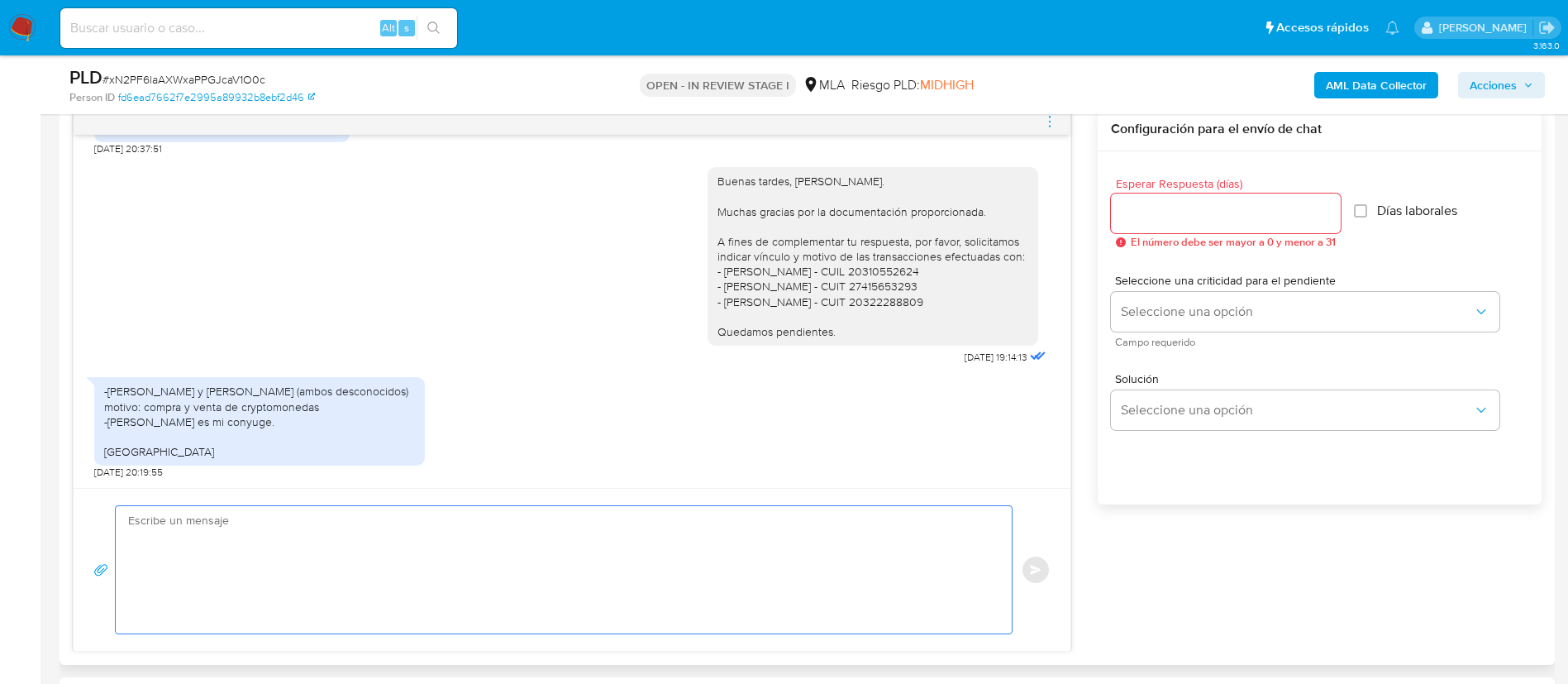
click at [469, 564] on textarea at bounding box center [560, 570] width 863 height 128
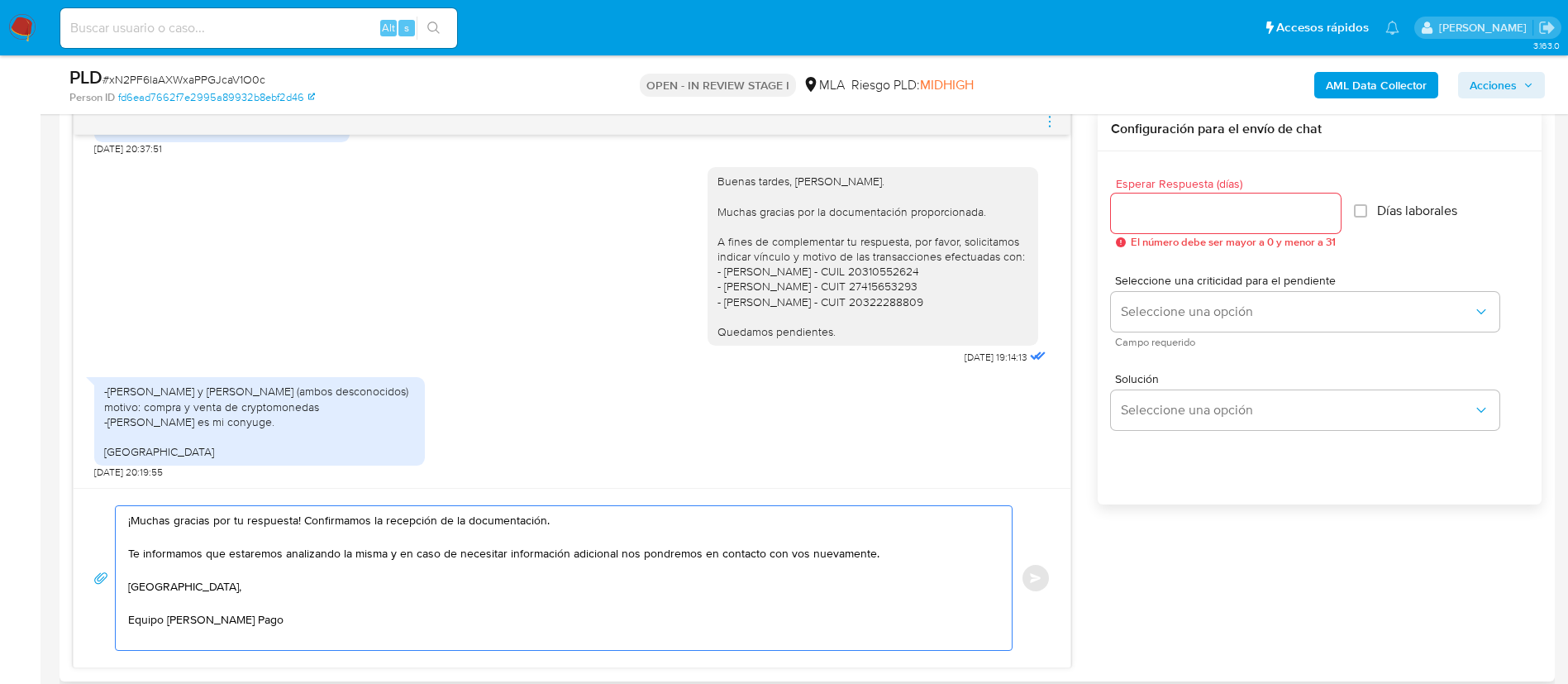
drag, startPoint x: 303, startPoint y: 520, endPoint x: 540, endPoint y: 514, distance: 237.1
click at [540, 514] on textarea "¡Muchas gracias por tu respuesta! Confirmamos la recepción de la documentación.…" at bounding box center [560, 578] width 863 height 144
click at [941, 554] on textarea "¡Muchas gracias por tu respuesta! Te informamos que estaremos analizando la mis…" at bounding box center [560, 578] width 863 height 144
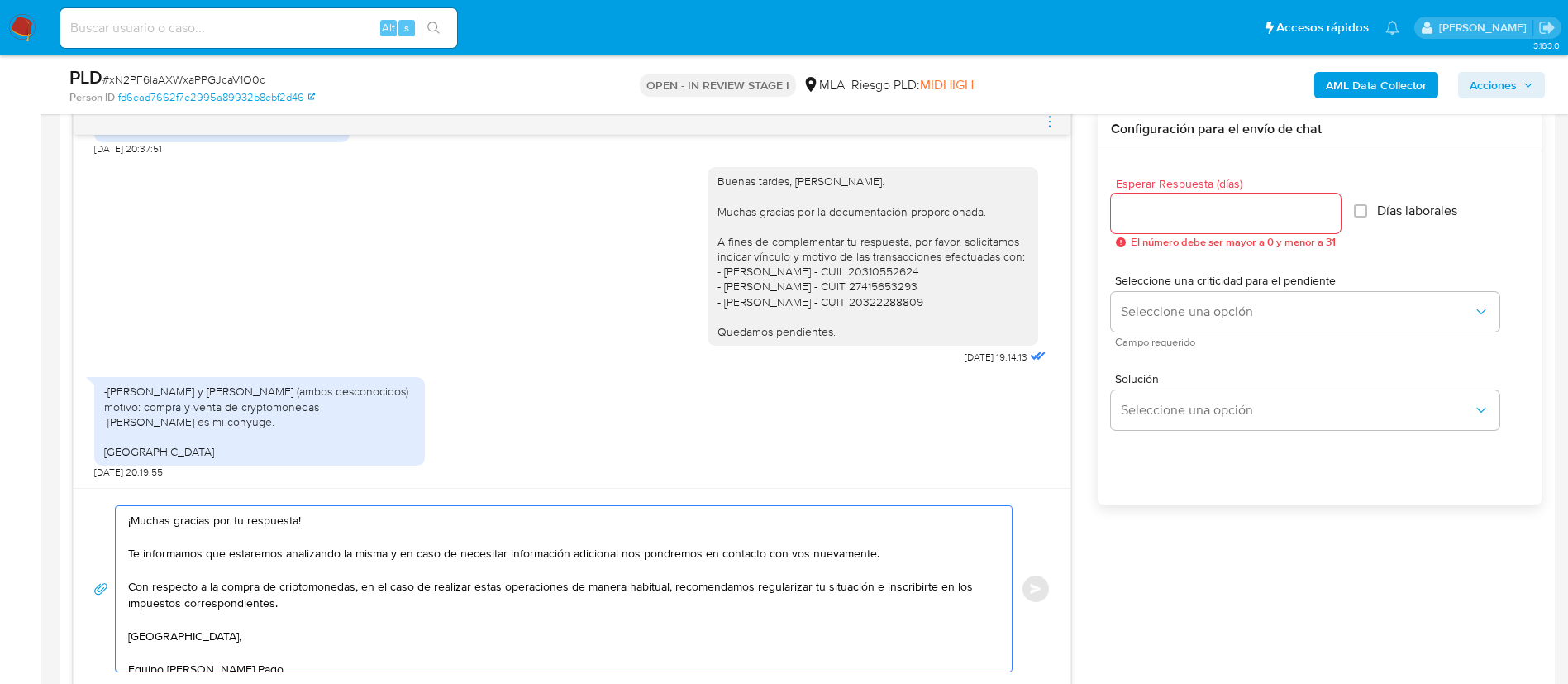
type textarea "¡Muchas gracias por tu respuesta! Te informamos que estaremos analizando la mis…"
click at [1186, 214] on input "Esperar Respuesta (días)" at bounding box center [1226, 214] width 230 height 21
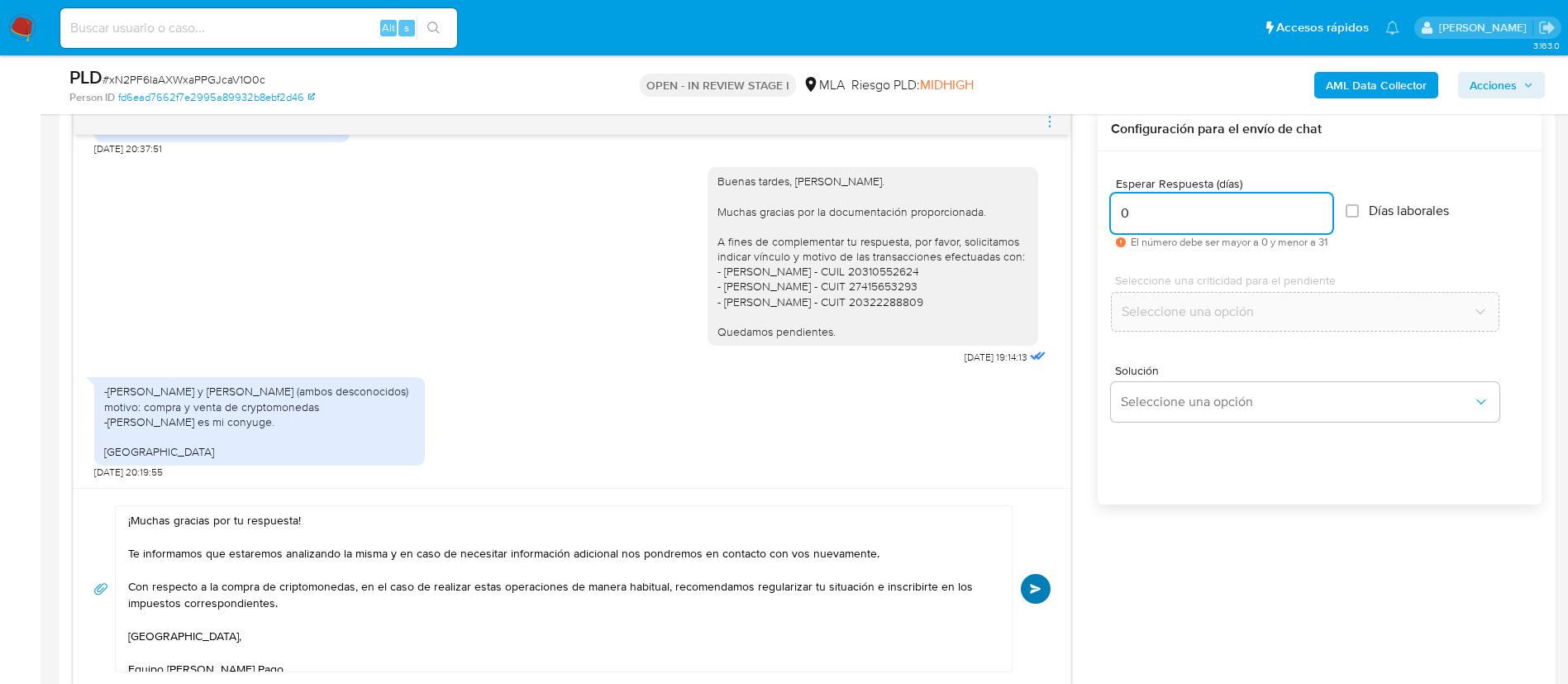
type input "0"
click at [1036, 587] on span "Enviar" at bounding box center [1035, 588] width 12 height 10
click at [1053, 116] on icon "menu-action" at bounding box center [1049, 121] width 15 height 15
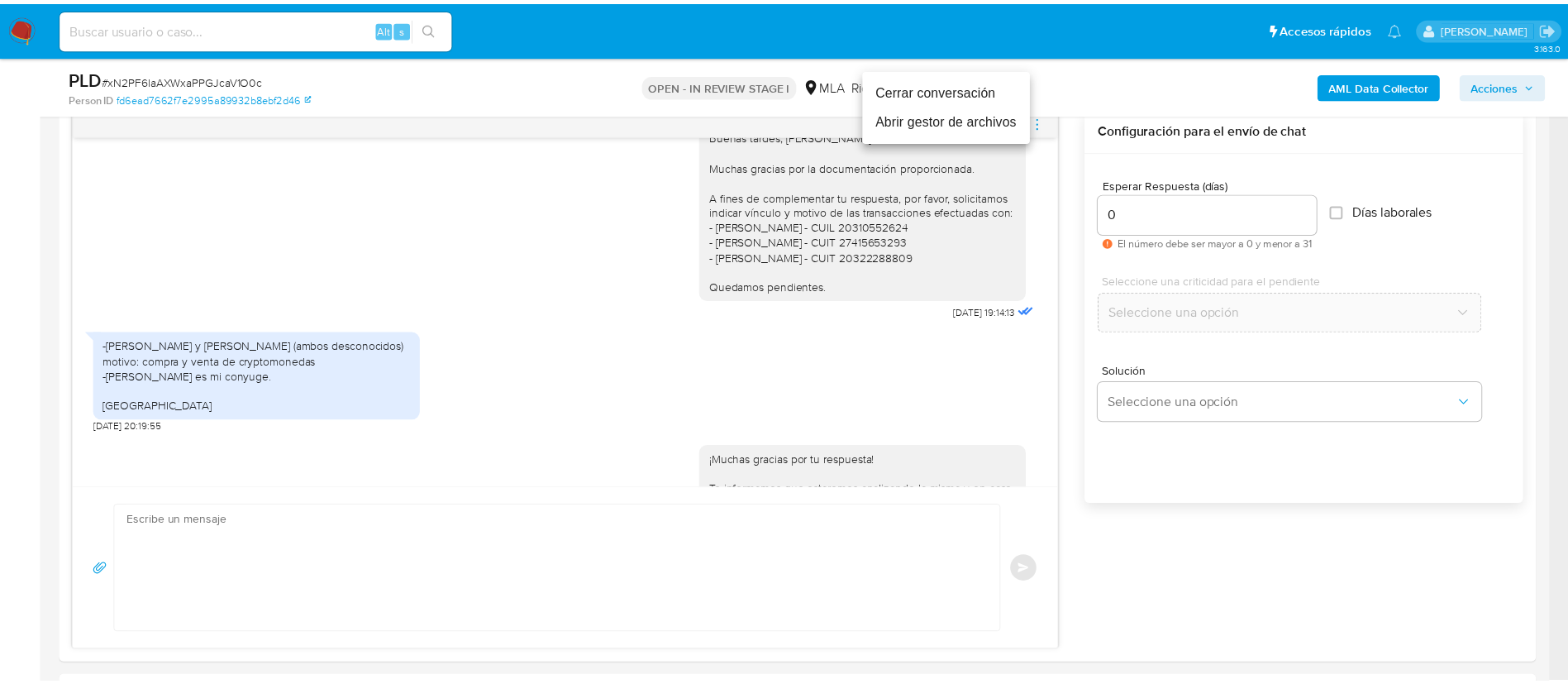
scroll to position [1722, 0]
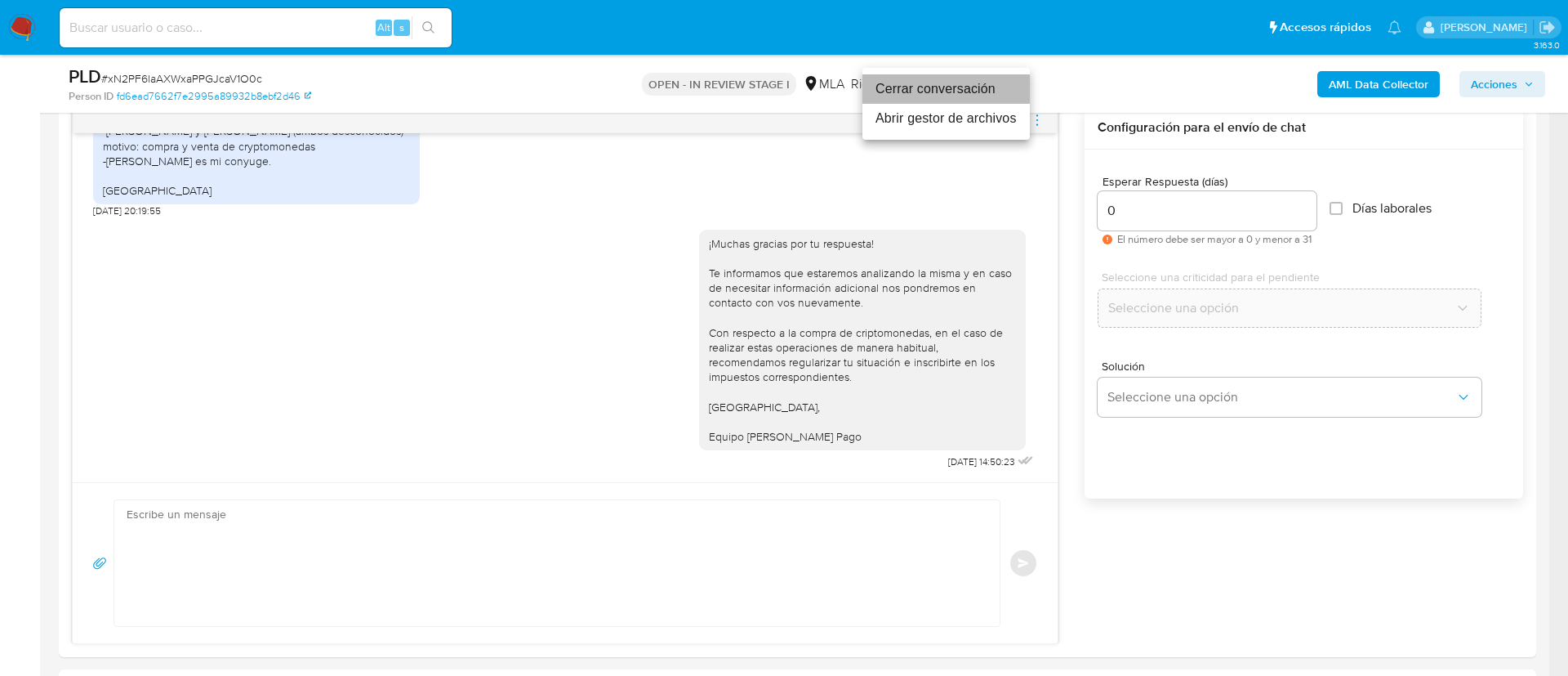
click at [993, 95] on li "Cerrar conversación" at bounding box center [946, 89] width 167 height 30
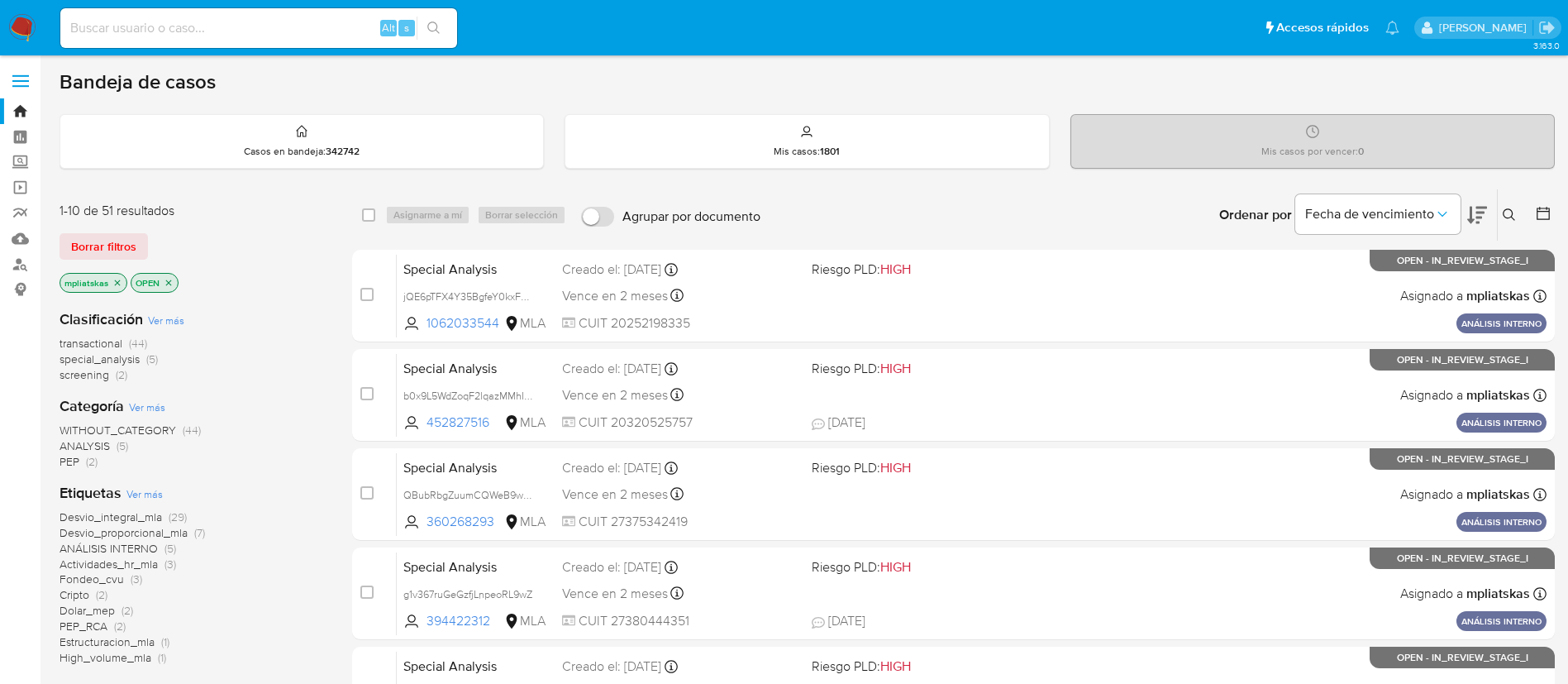
click at [31, 19] on img at bounding box center [22, 28] width 28 height 28
click at [379, 96] on div "Bandeja de casos Casos en bandeja : 342804 Mis casos : 1801 Mis casos por vence…" at bounding box center [807, 681] width 1495 height 1225
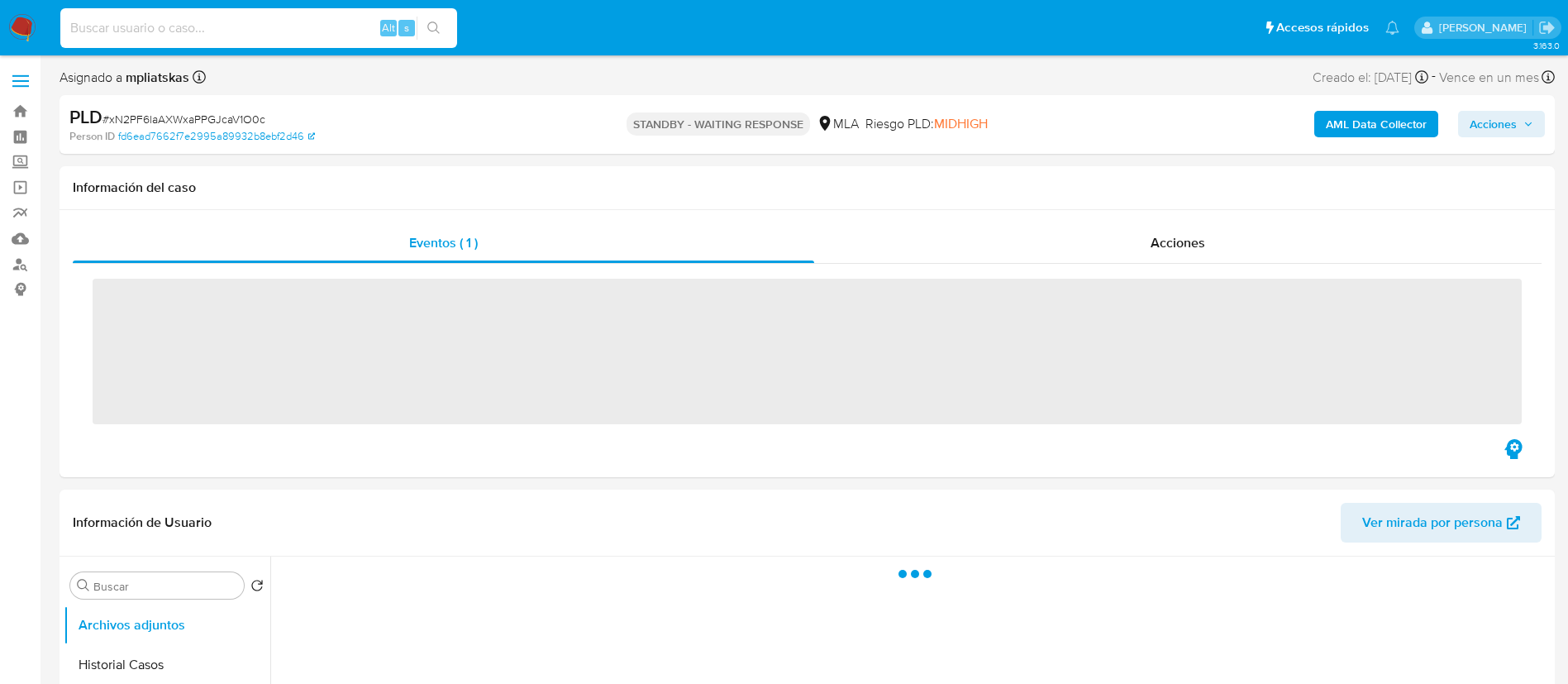
click at [331, 27] on input at bounding box center [259, 28] width 397 height 21
paste input "6tnlRJg3XAACzMMQssFRLpUb"
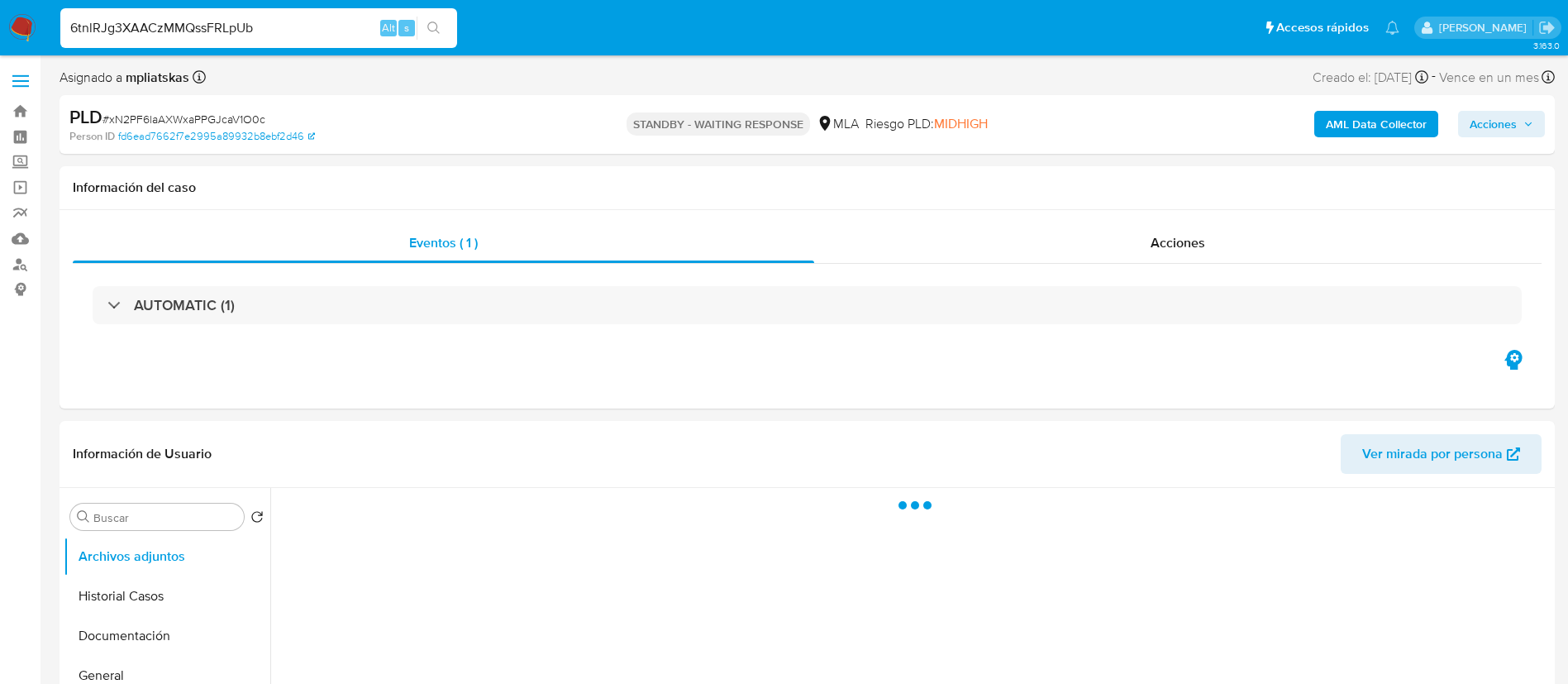
type input "6tnlRJg3XAACzMMQssFRLpUb"
click at [430, 26] on icon "search-icon" at bounding box center [434, 27] width 13 height 13
select select "10"
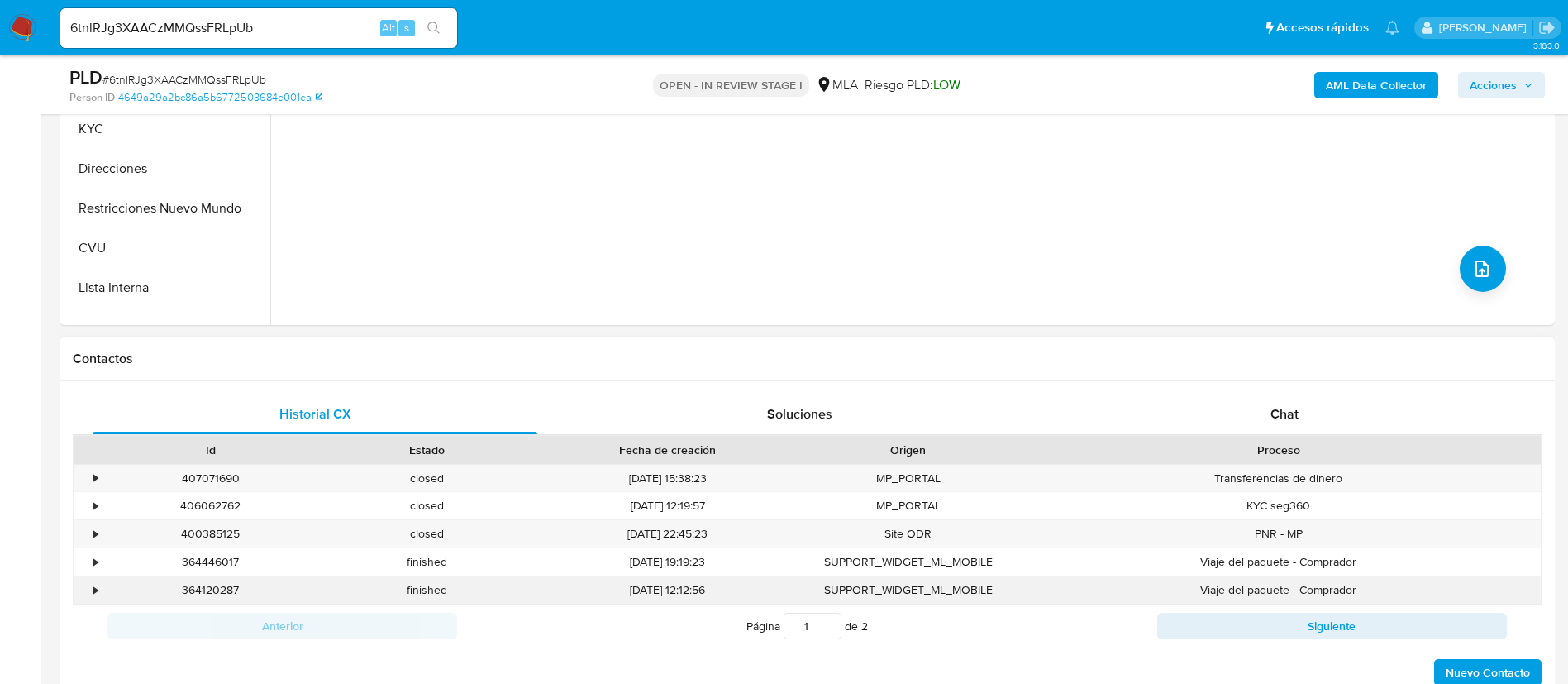
scroll to position [620, 0]
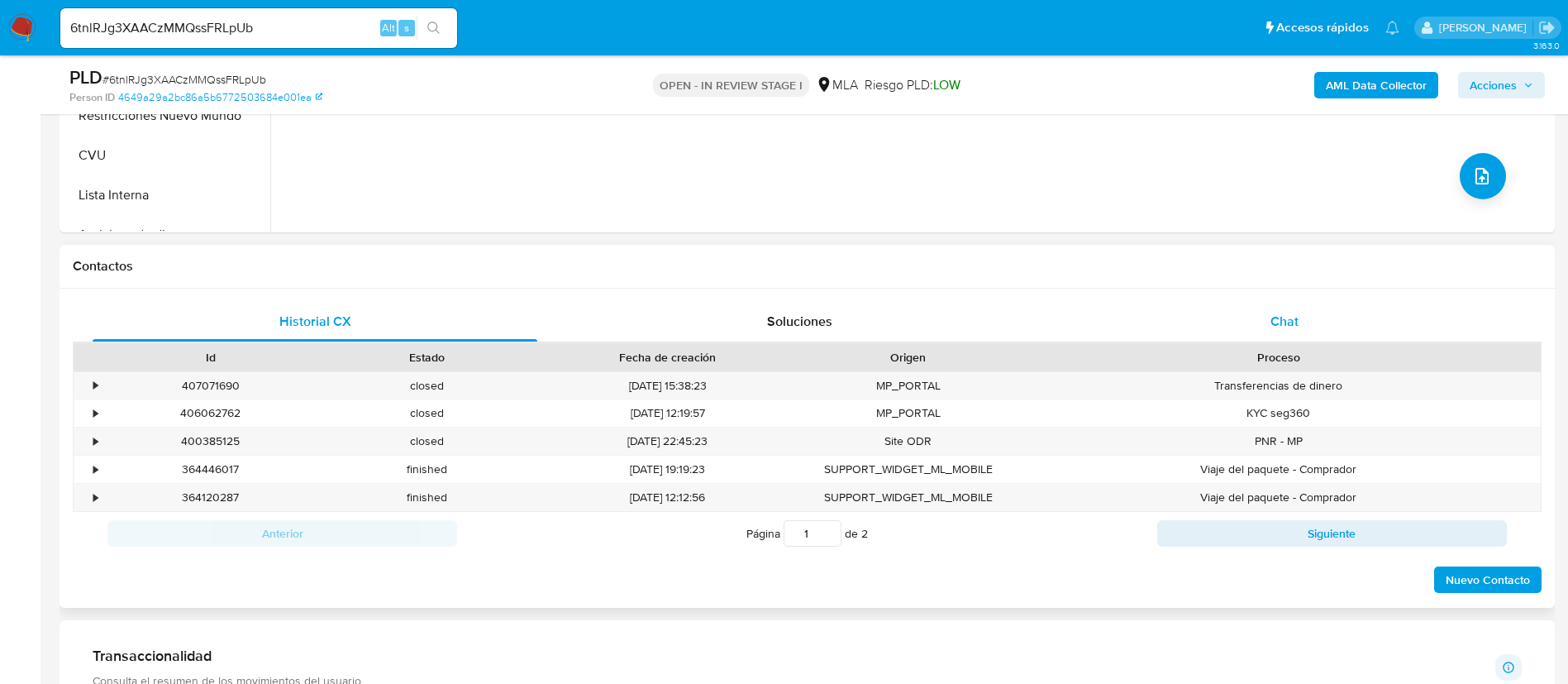
click at [1243, 332] on div "Chat" at bounding box center [1285, 322] width 444 height 40
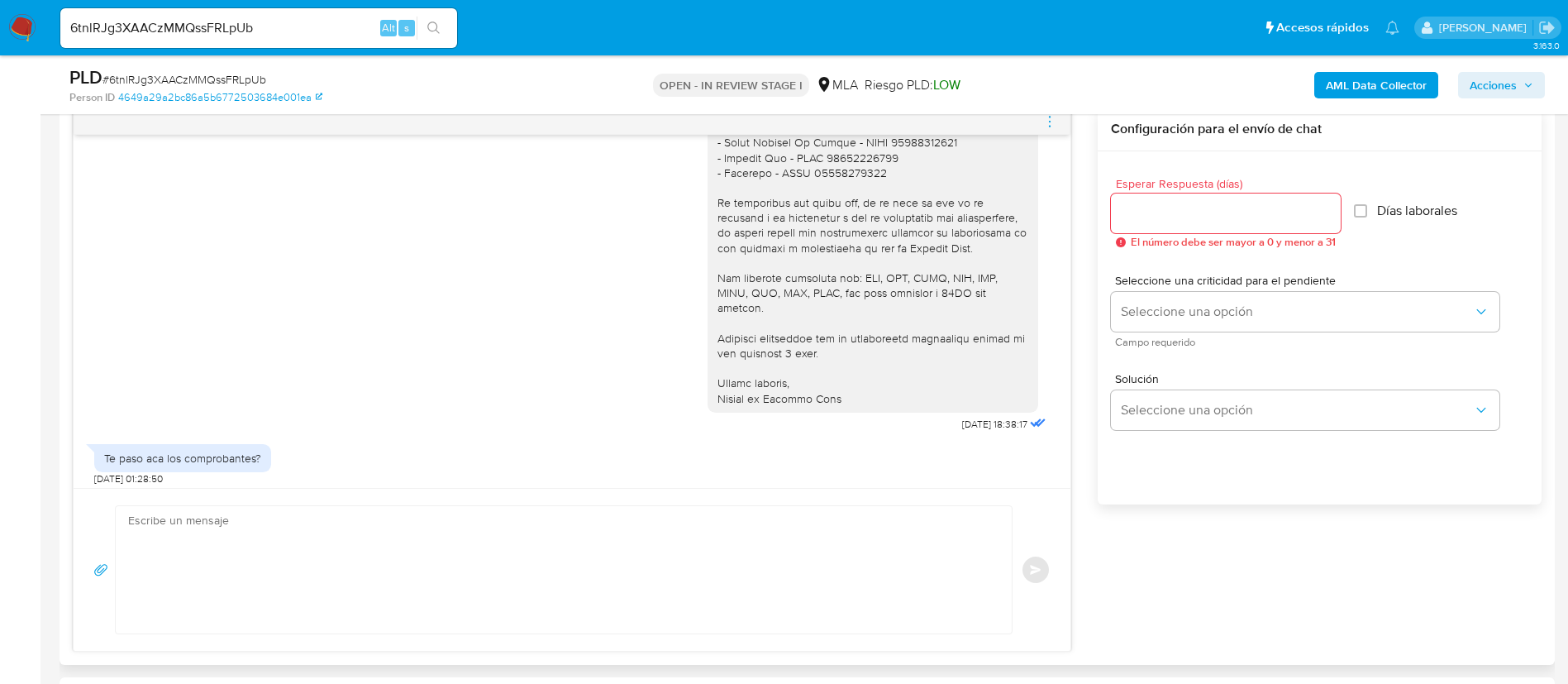
scroll to position [1659, 0]
click at [529, 564] on textarea at bounding box center [560, 570] width 863 height 128
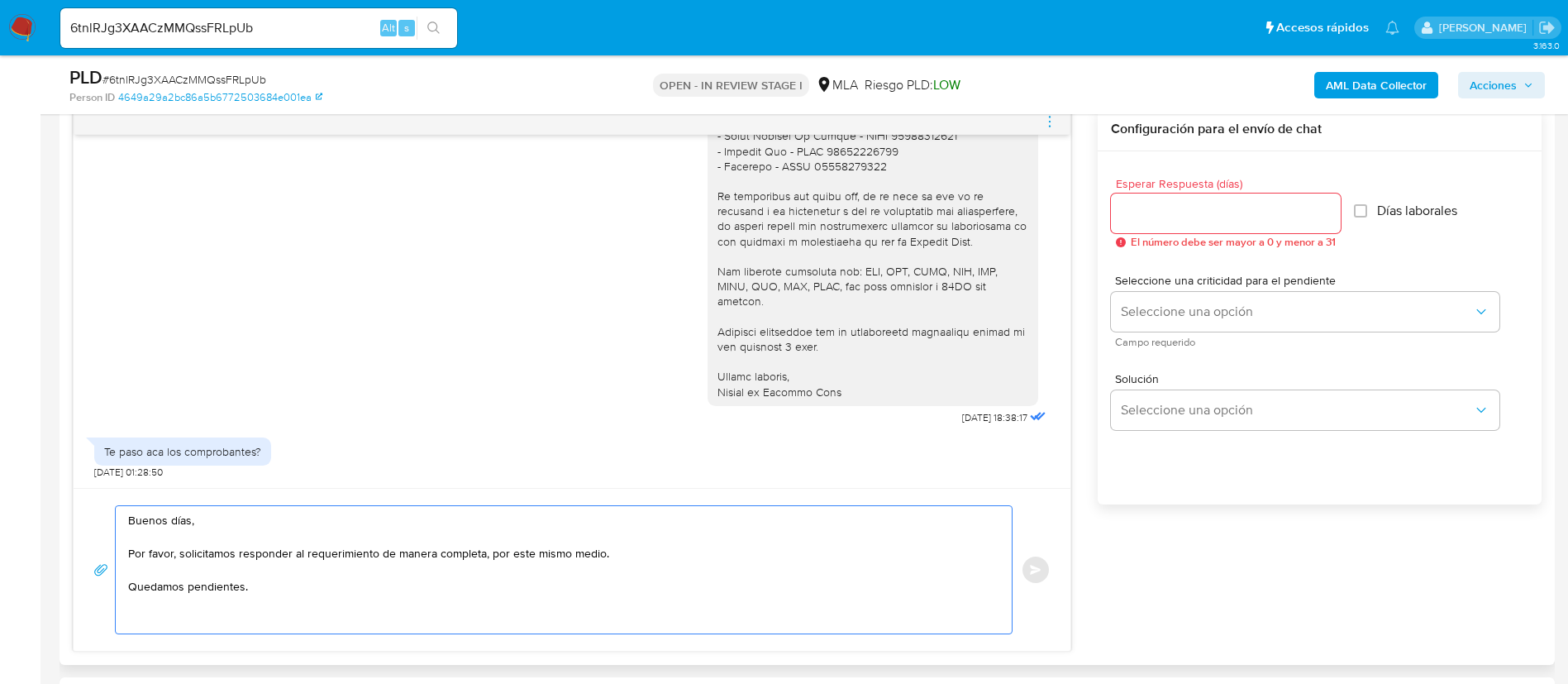
type textarea "Buenos días, Por favor, solicitamos responder al requerimiento de manera comple…"
click at [1171, 227] on div at bounding box center [1226, 213] width 230 height 40
click at [1162, 199] on div at bounding box center [1226, 213] width 230 height 40
click at [1174, 214] on input "Esperar Respuesta (días)" at bounding box center [1226, 214] width 230 height 21
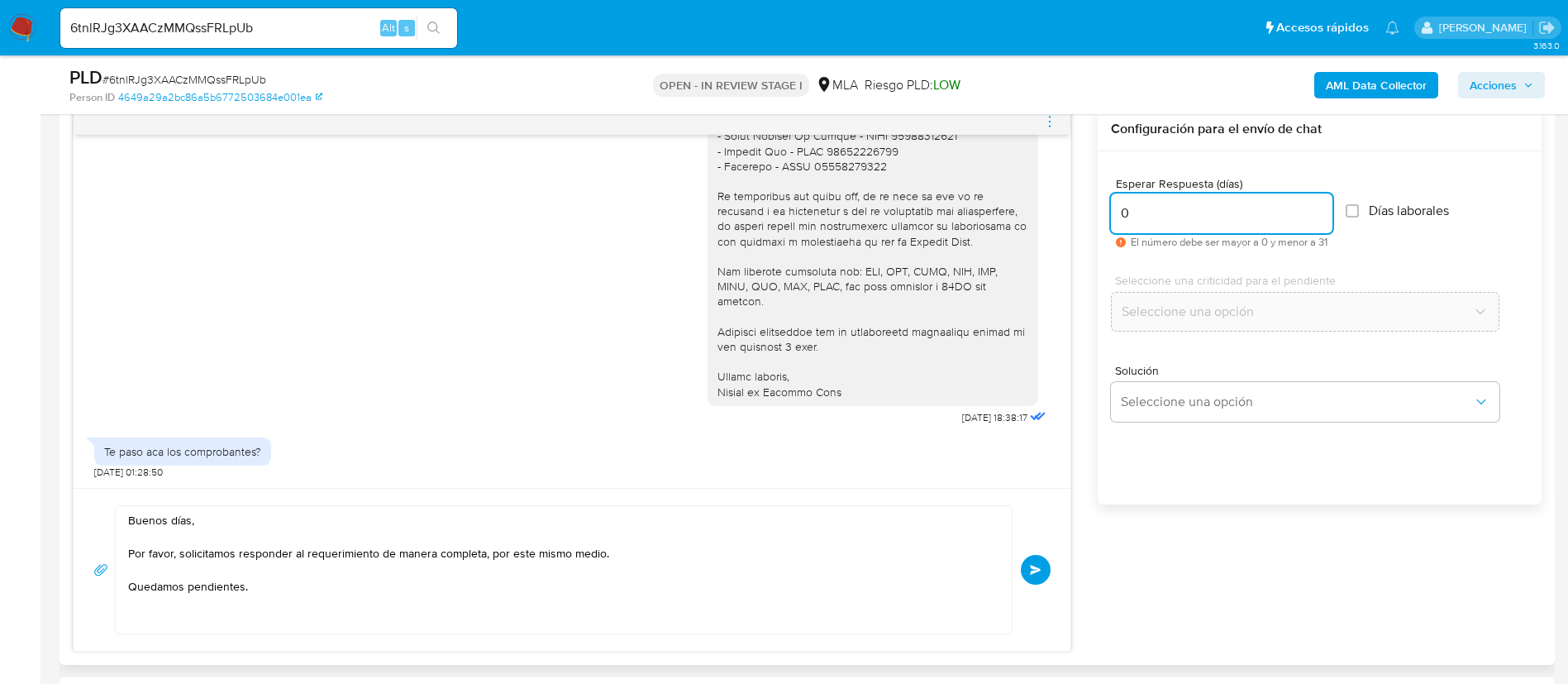
drag, startPoint x: 1141, startPoint y: 218, endPoint x: 1117, endPoint y: 206, distance: 26.8
click at [1117, 206] on input "0" at bounding box center [1222, 214] width 221 height 21
type input "1"
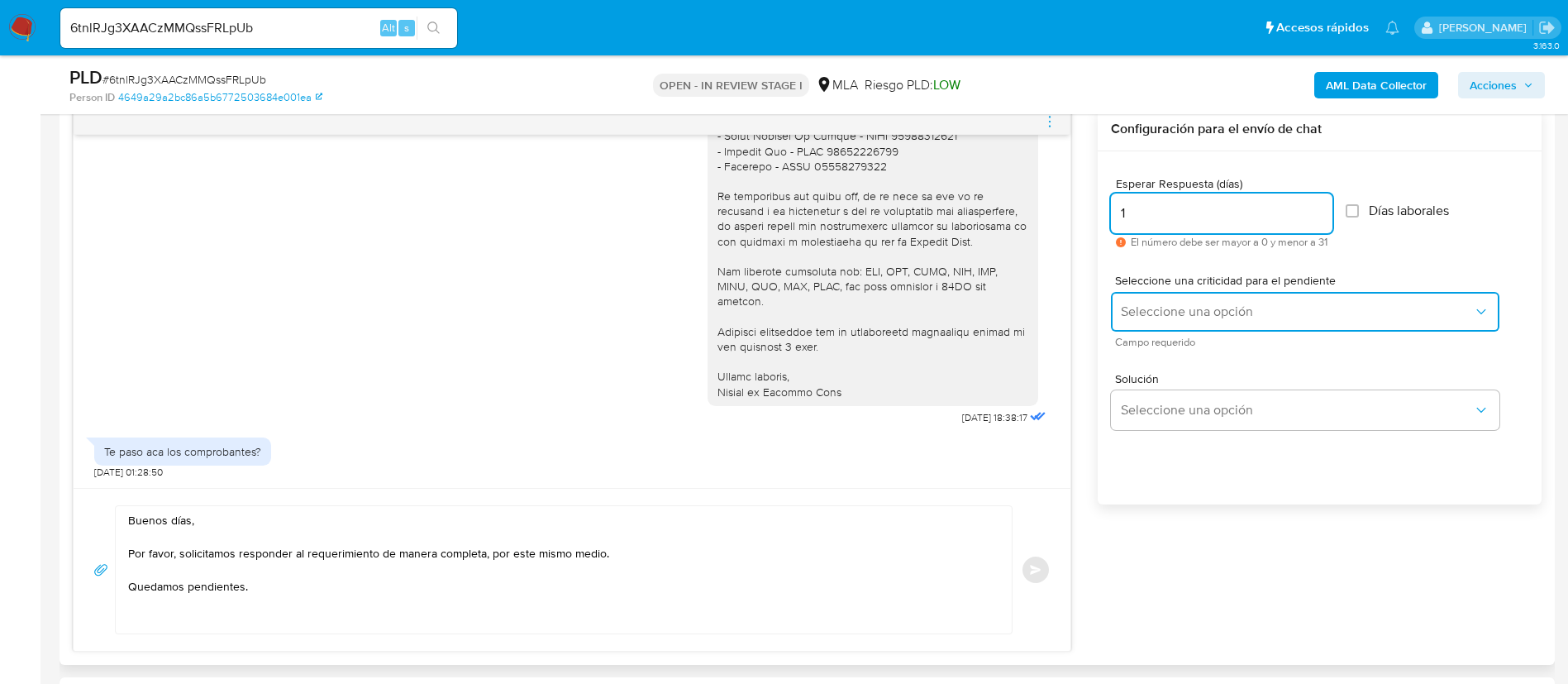
click at [1139, 322] on button "Seleccione una opción" at bounding box center [1305, 312] width 389 height 40
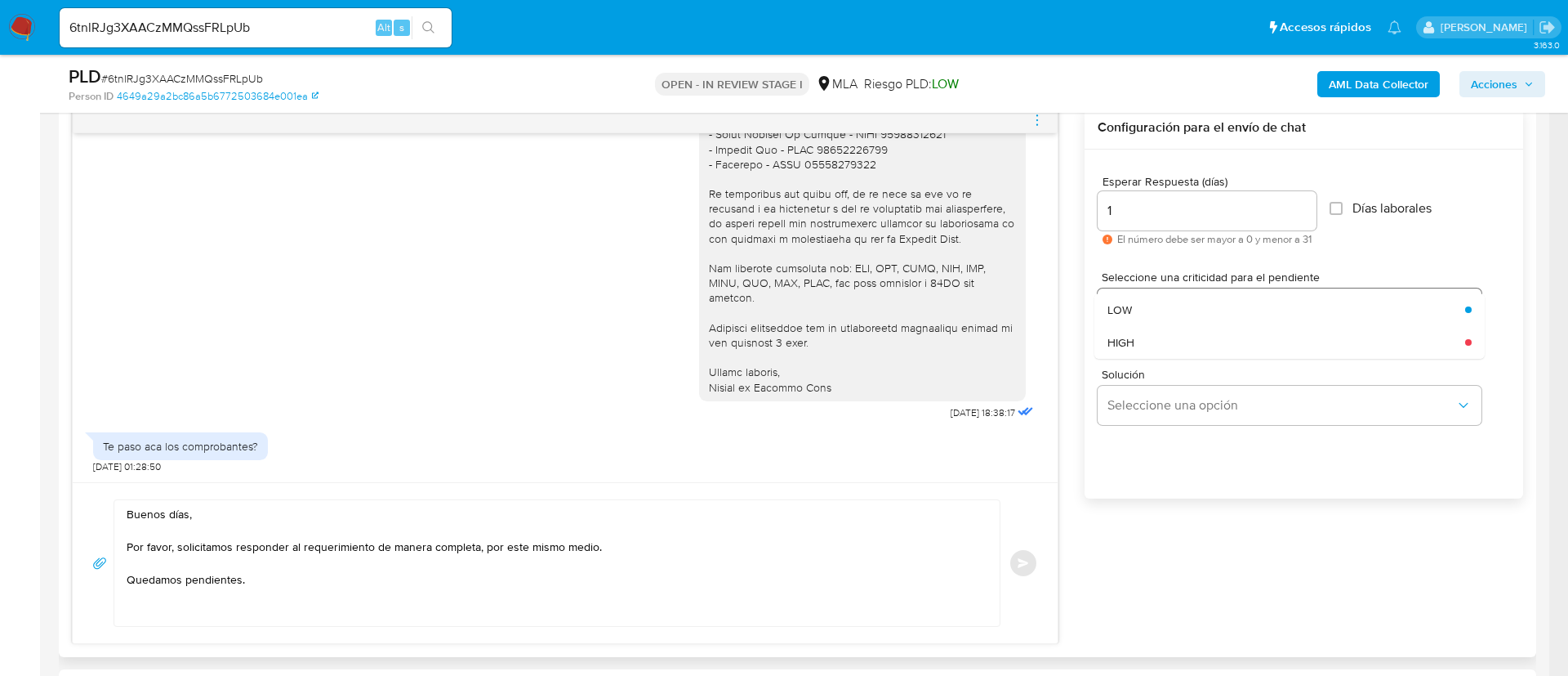
click at [1124, 318] on div "LOW" at bounding box center [1282, 309] width 348 height 32
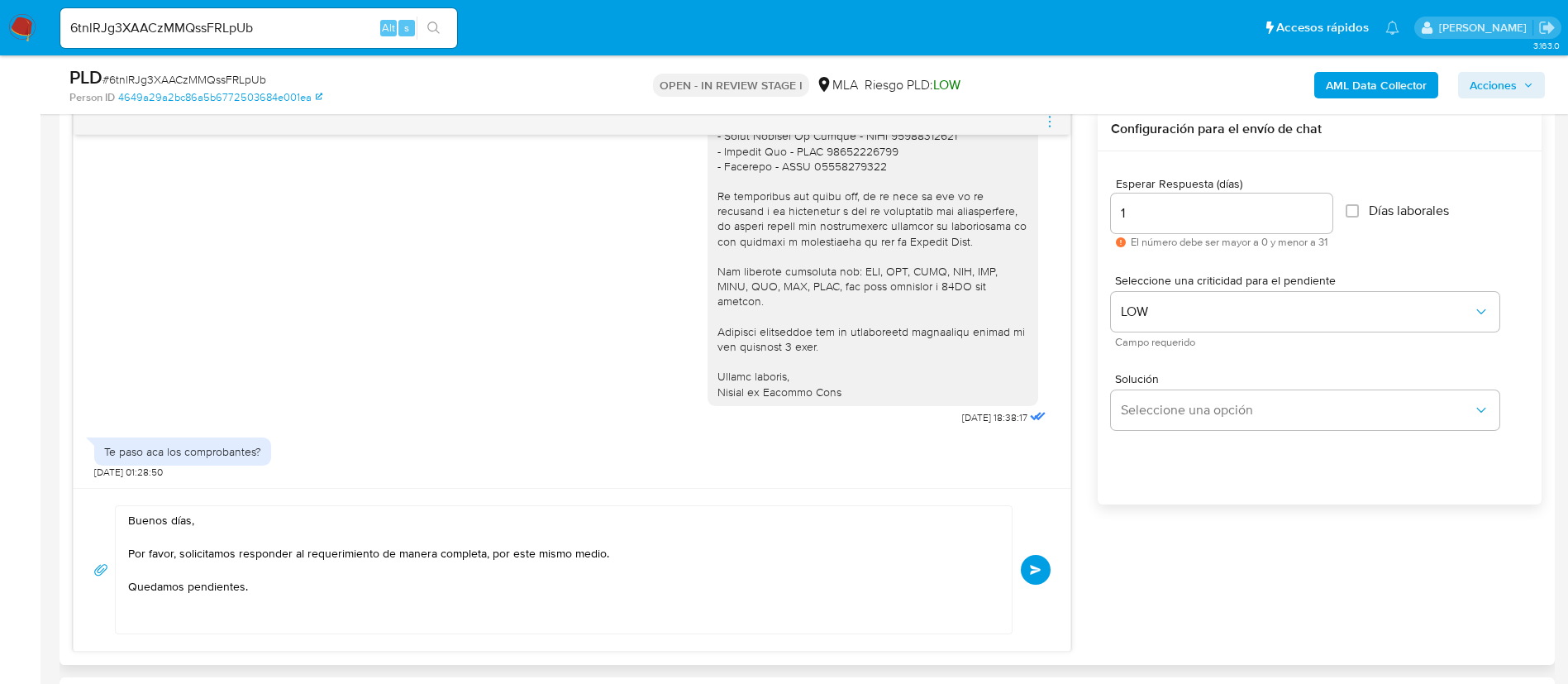
click at [1040, 572] on button "Enviar" at bounding box center [1036, 570] width 30 height 30
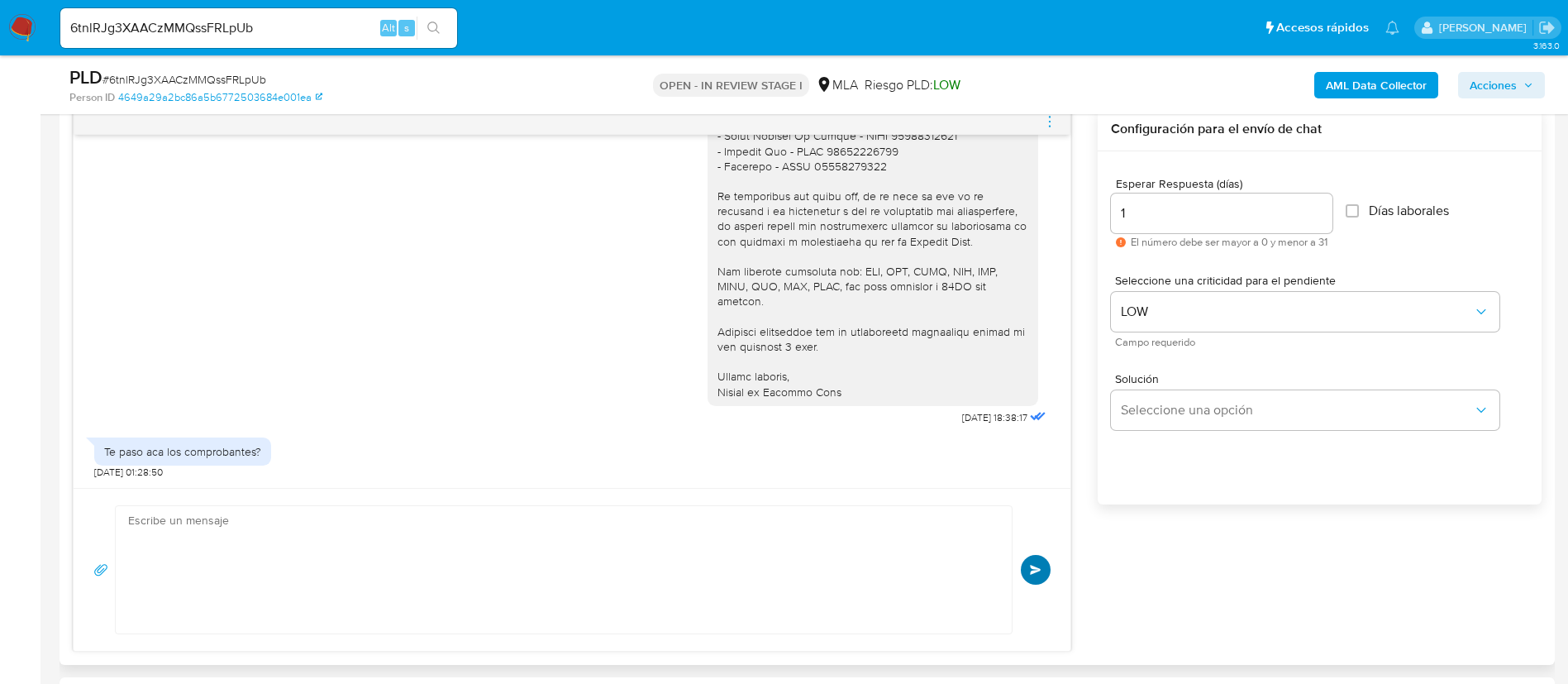
scroll to position [1798, 0]
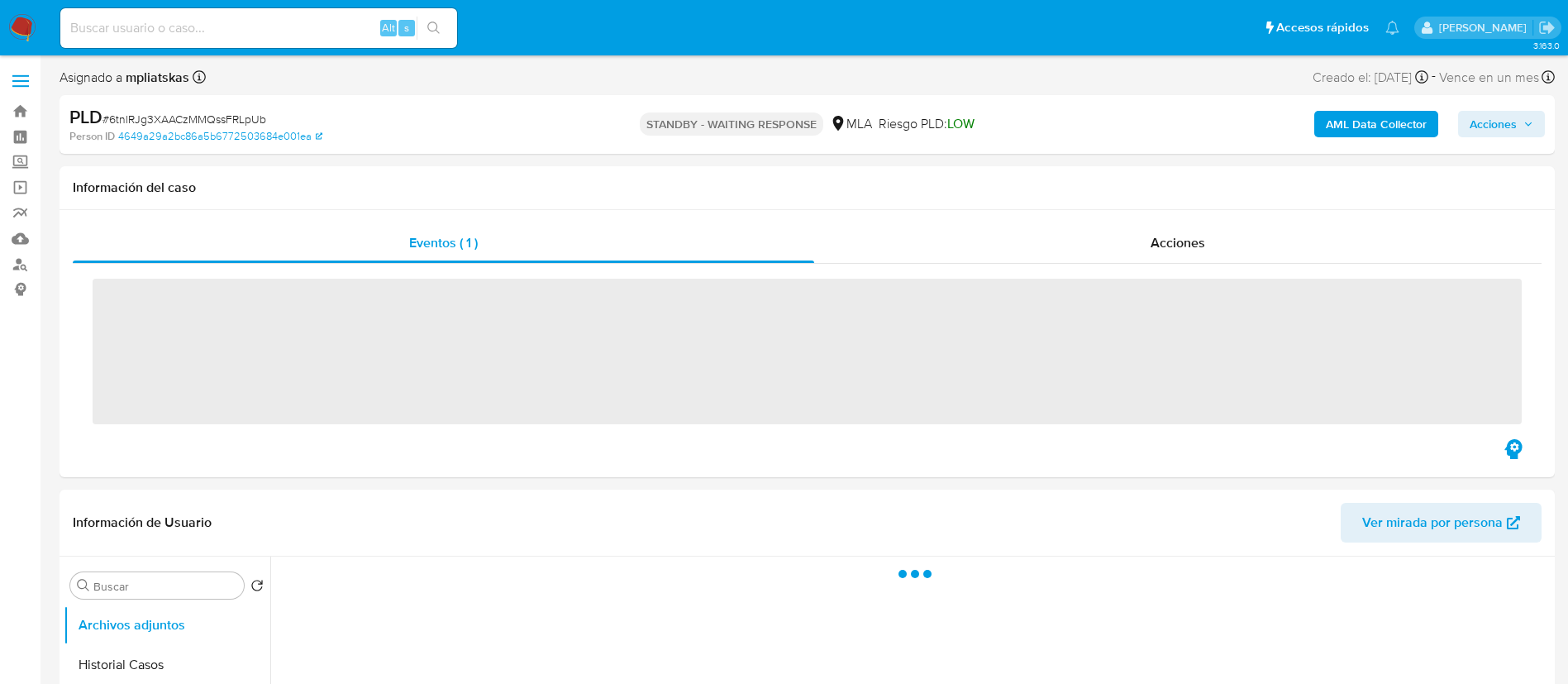
click at [359, 29] on input at bounding box center [259, 28] width 397 height 21
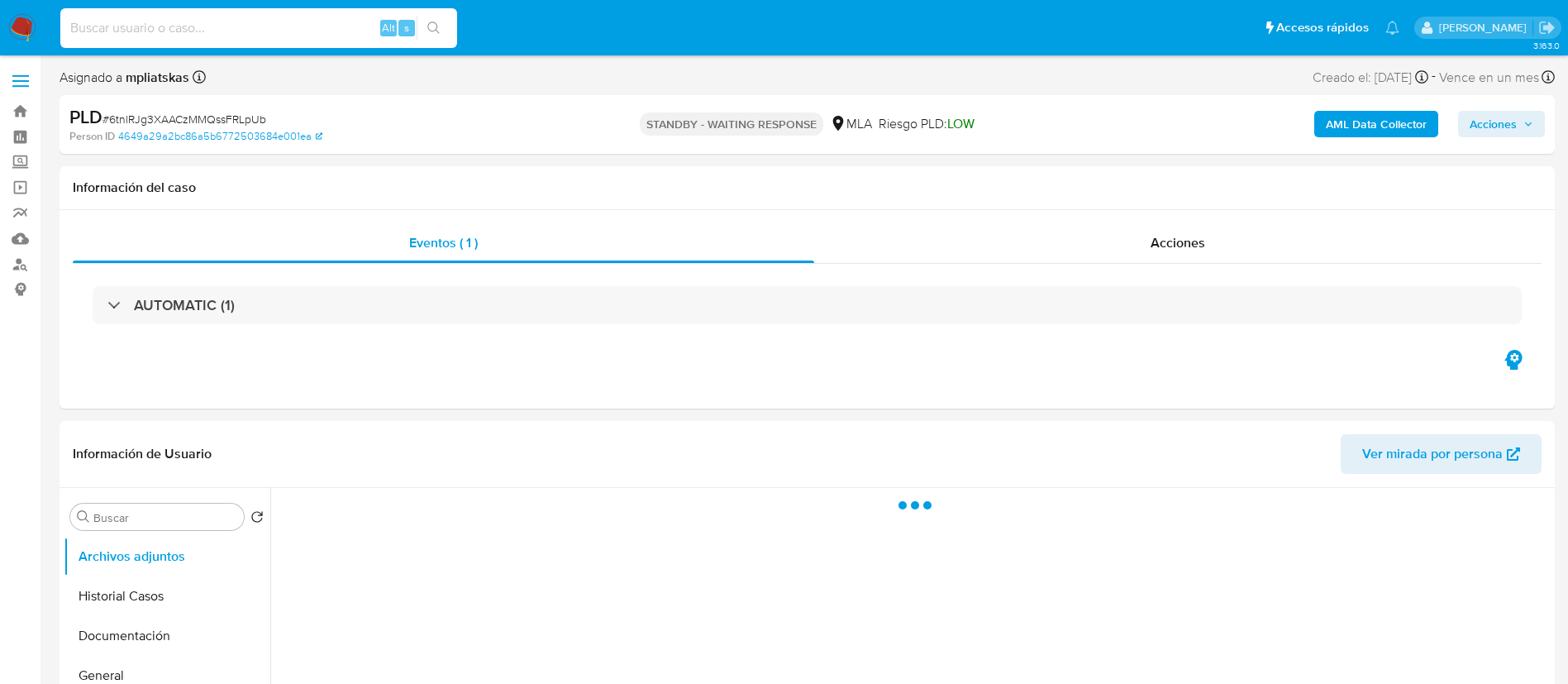
paste input "qphOR5oC2LUtqvaM1d9xr7hv"
type input "qphOR5oC2LUtqvaM1d9xr7hv"
click at [439, 31] on icon "search-icon" at bounding box center [434, 27] width 13 height 13
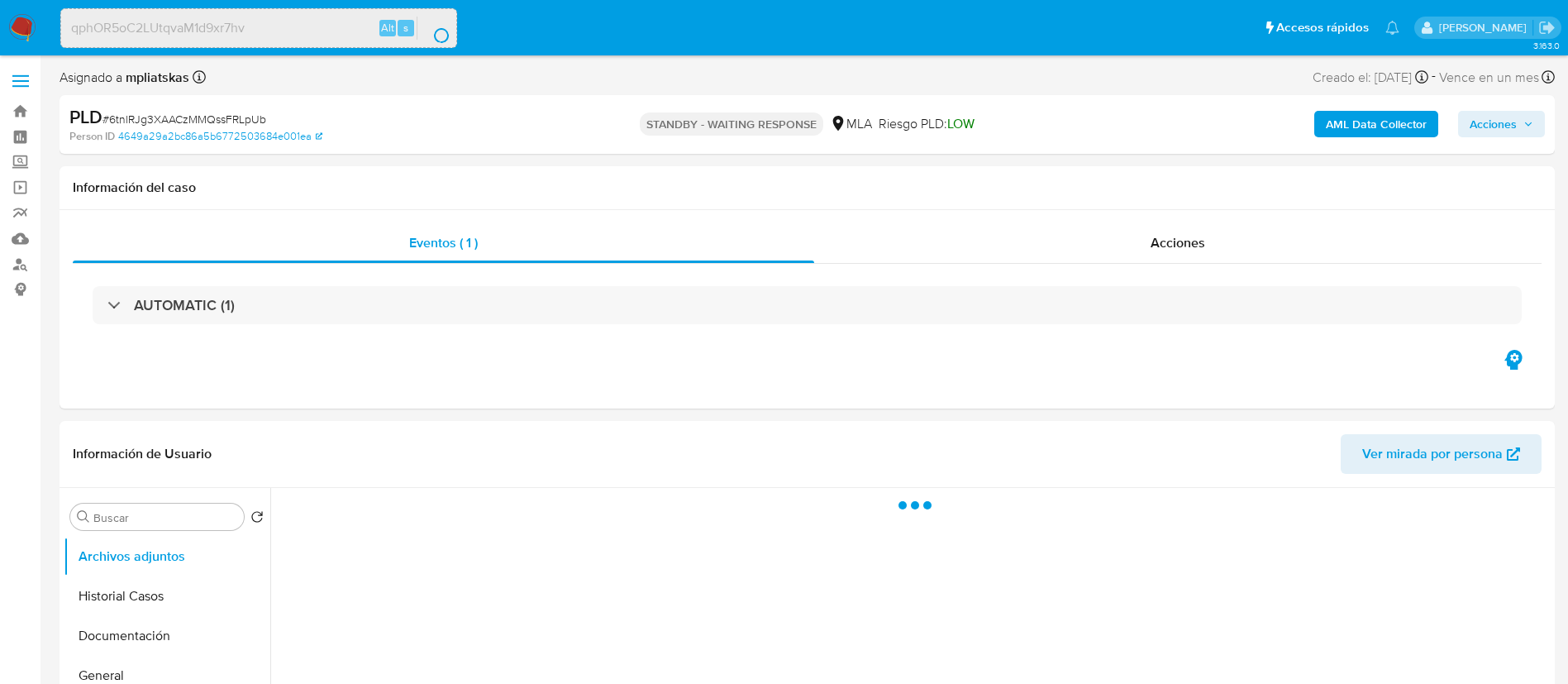
select select "10"
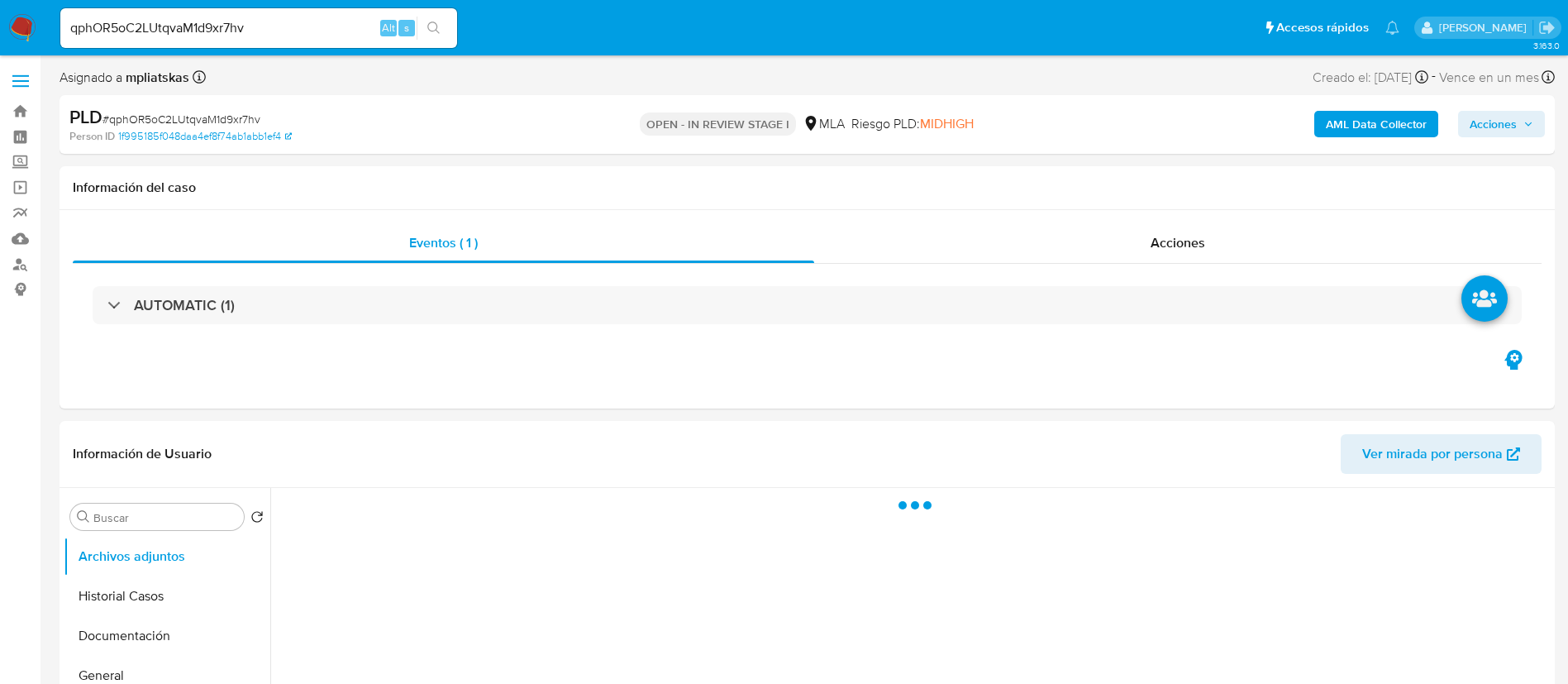
select select "10"
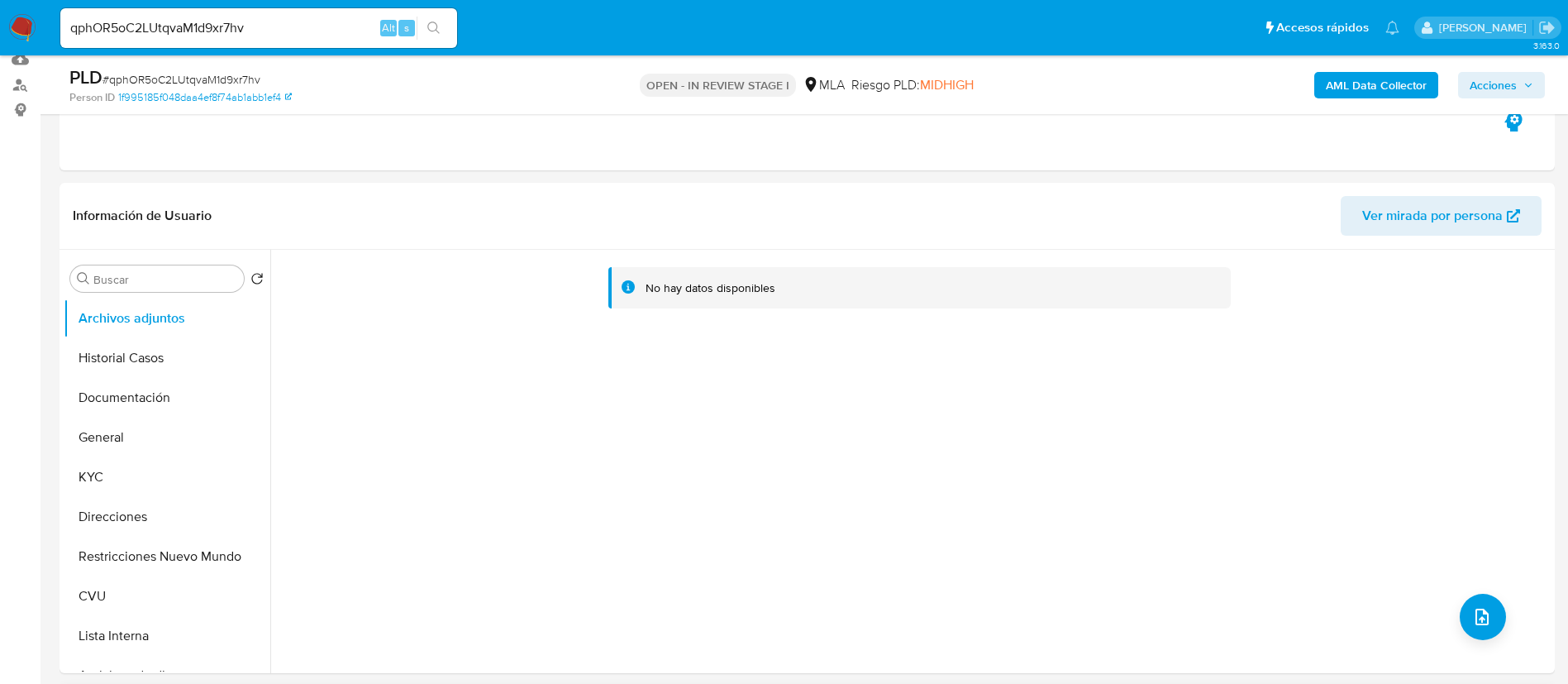
scroll to position [620, 0]
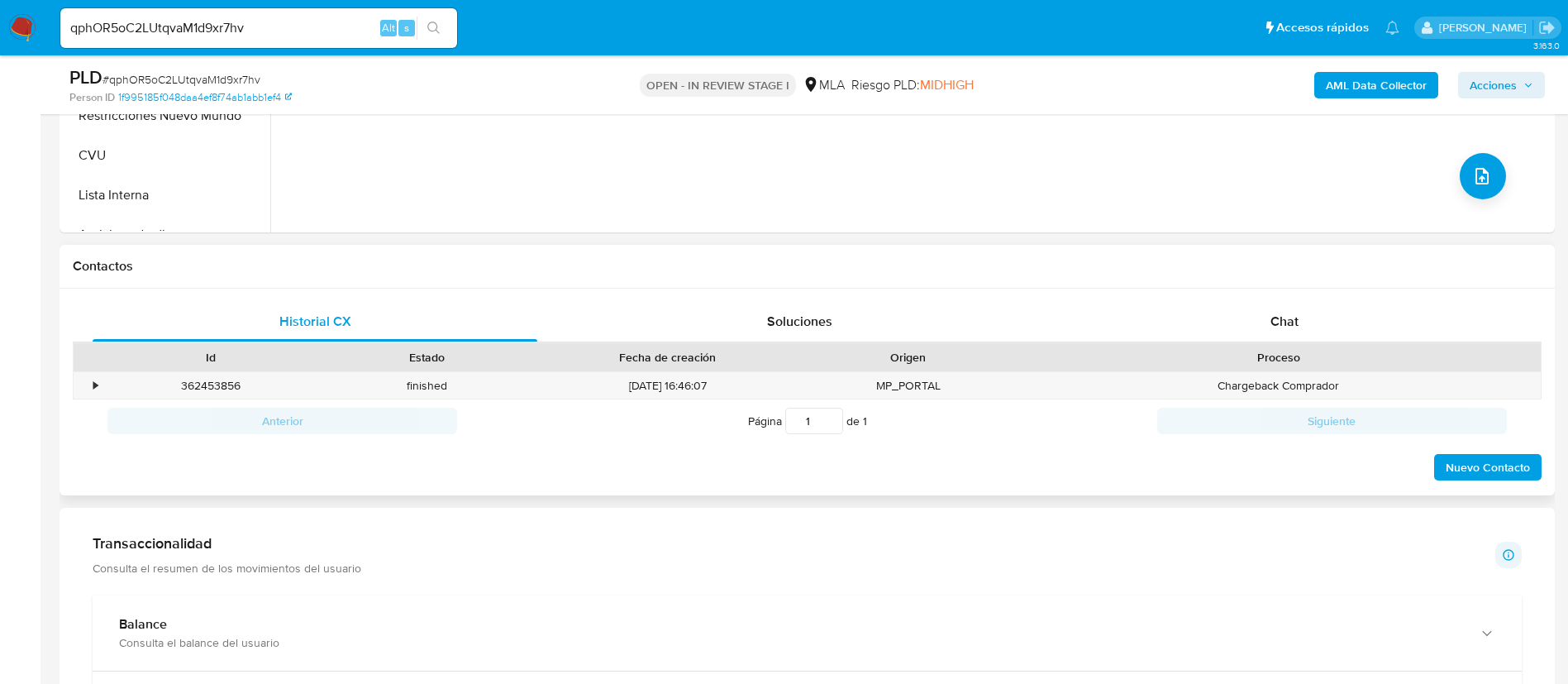
click at [1220, 300] on div "Historial CX Soluciones Chat Id Estado Fecha de creación Origen Proceso • 36245…" at bounding box center [807, 393] width 1495 height 207
click at [1232, 315] on div "Chat" at bounding box center [1285, 322] width 444 height 40
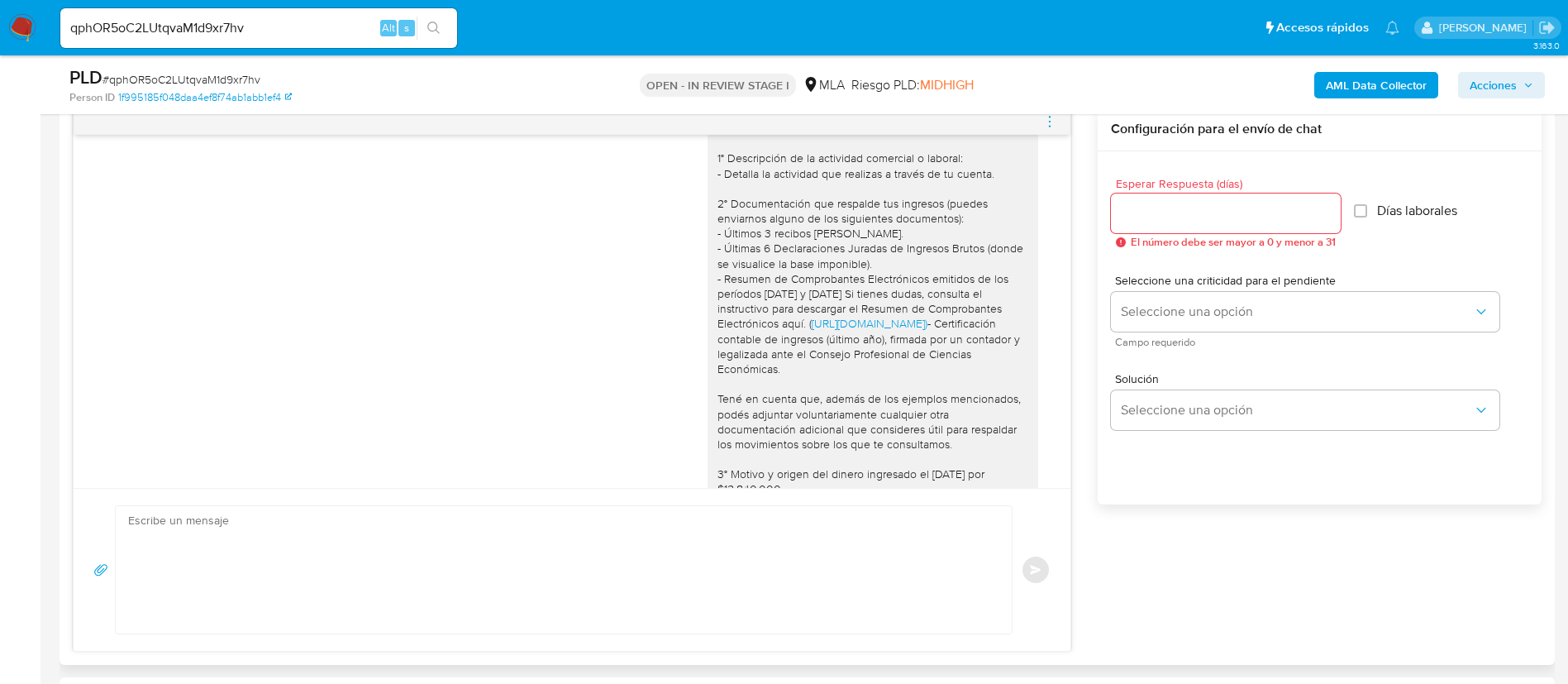
scroll to position [1301, 0]
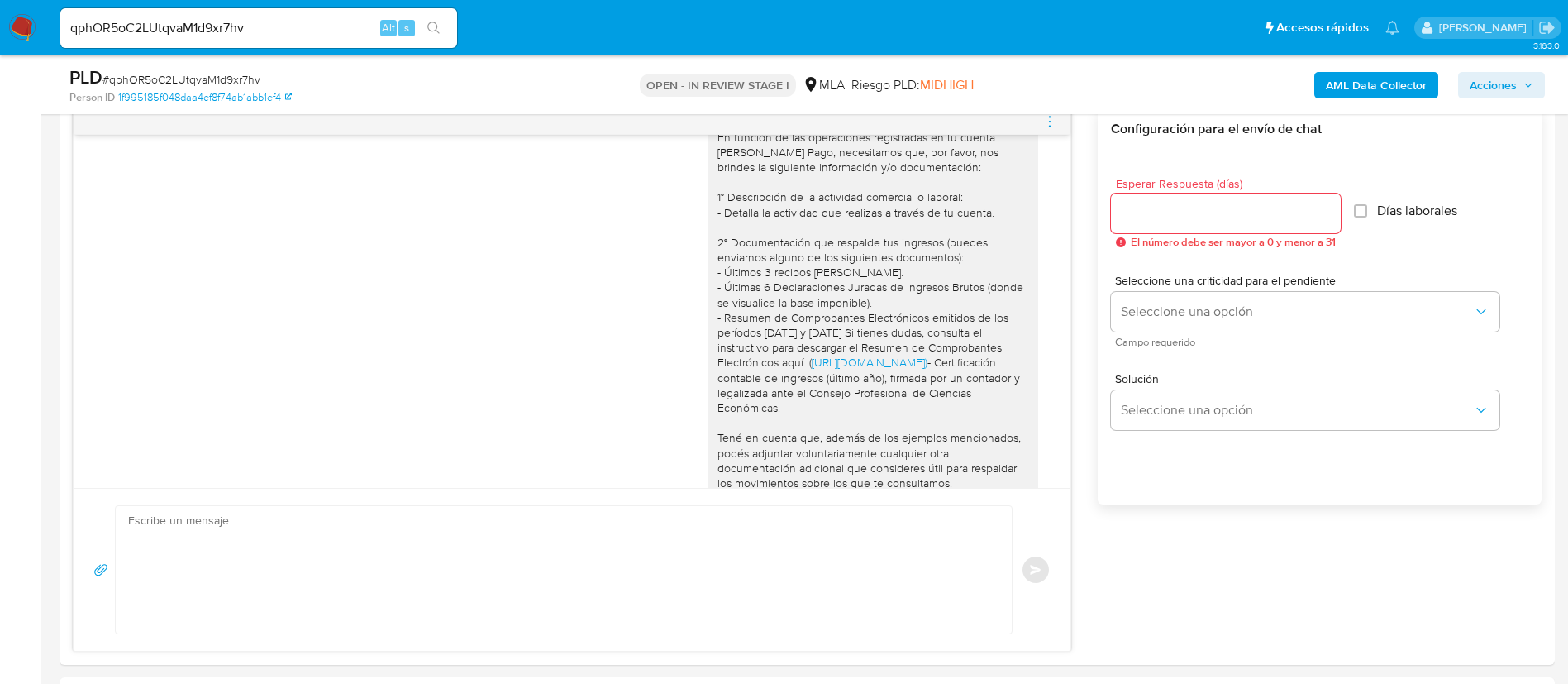
click at [1338, 96] on b "AML Data Collector" at bounding box center [1376, 85] width 101 height 27
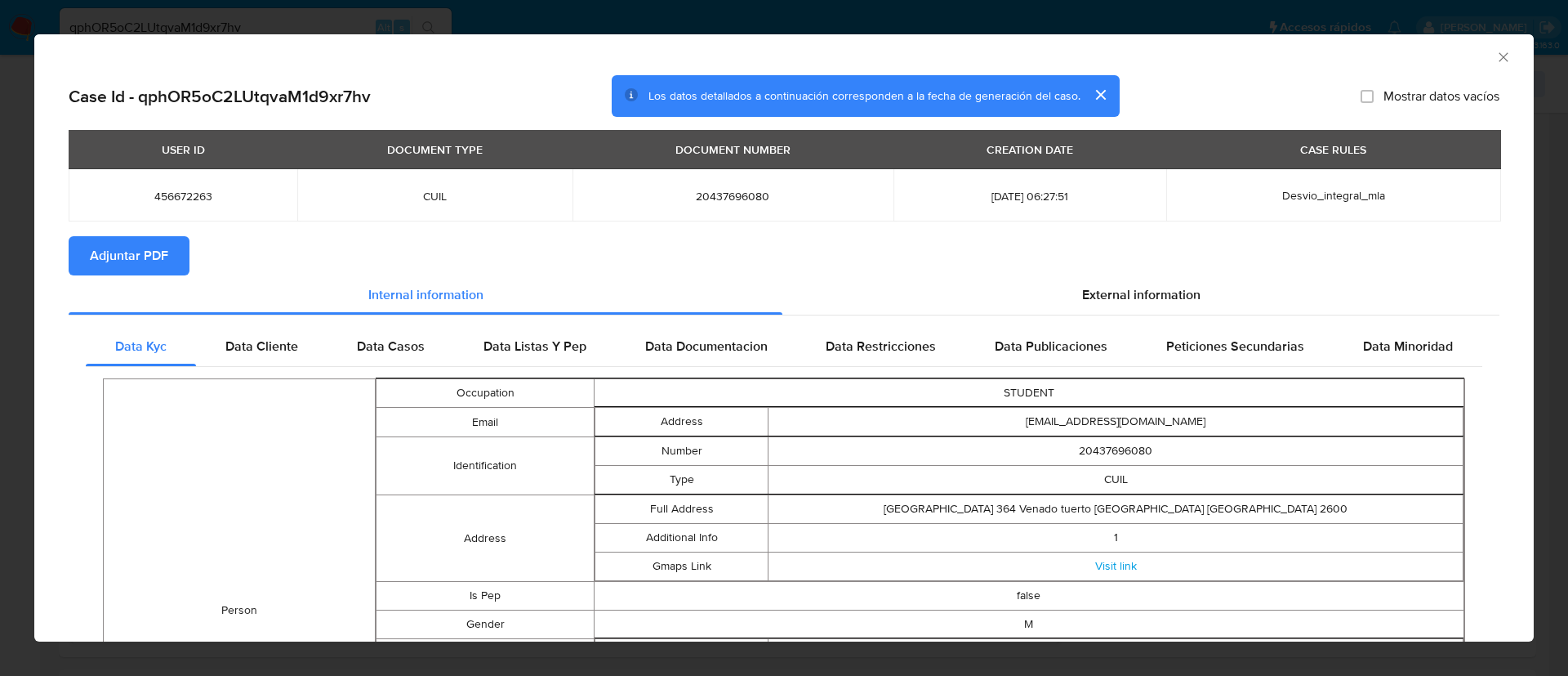
click at [171, 250] on button "Adjuntar PDF" at bounding box center [129, 256] width 121 height 39
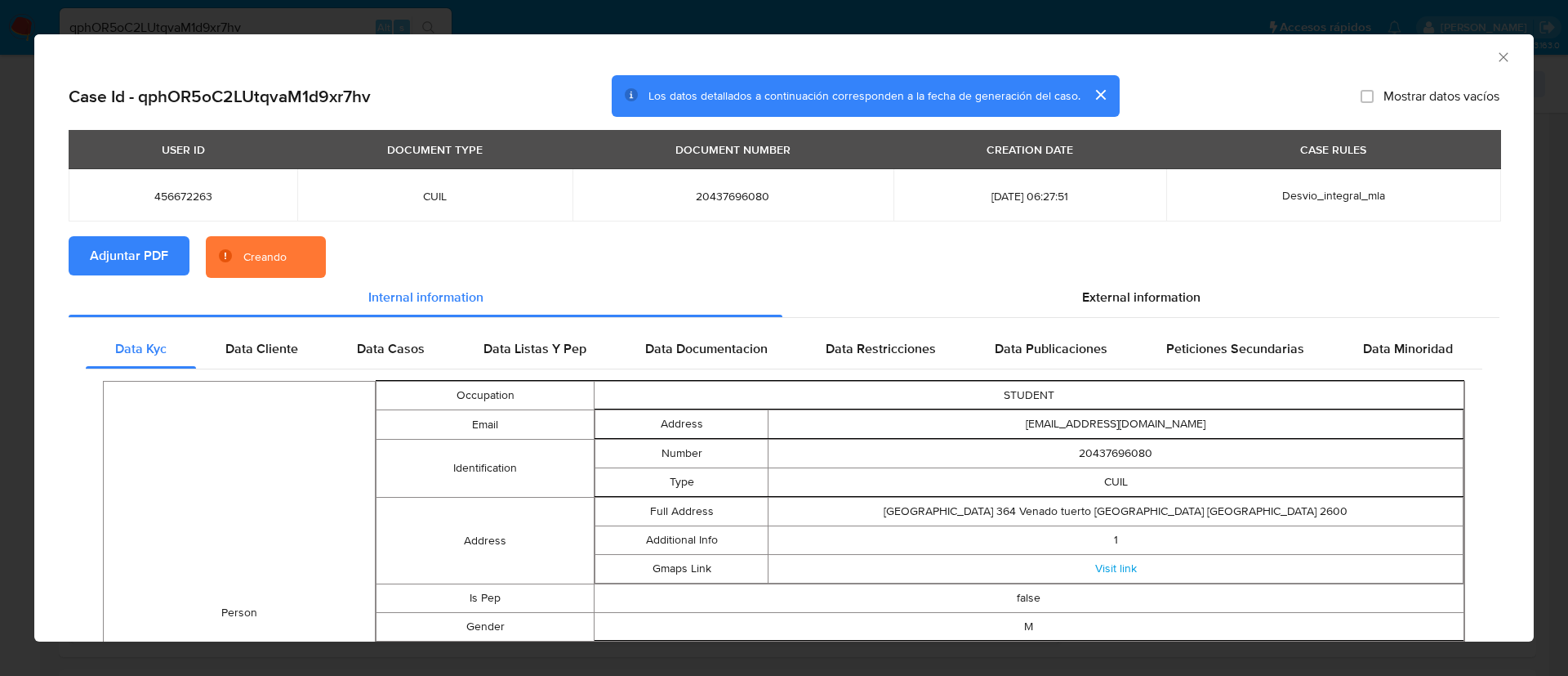
click at [183, 196] on span "456672263" at bounding box center [183, 196] width 190 height 15
click at [183, 195] on span "456672263" at bounding box center [183, 196] width 190 height 15
copy span "456672263"
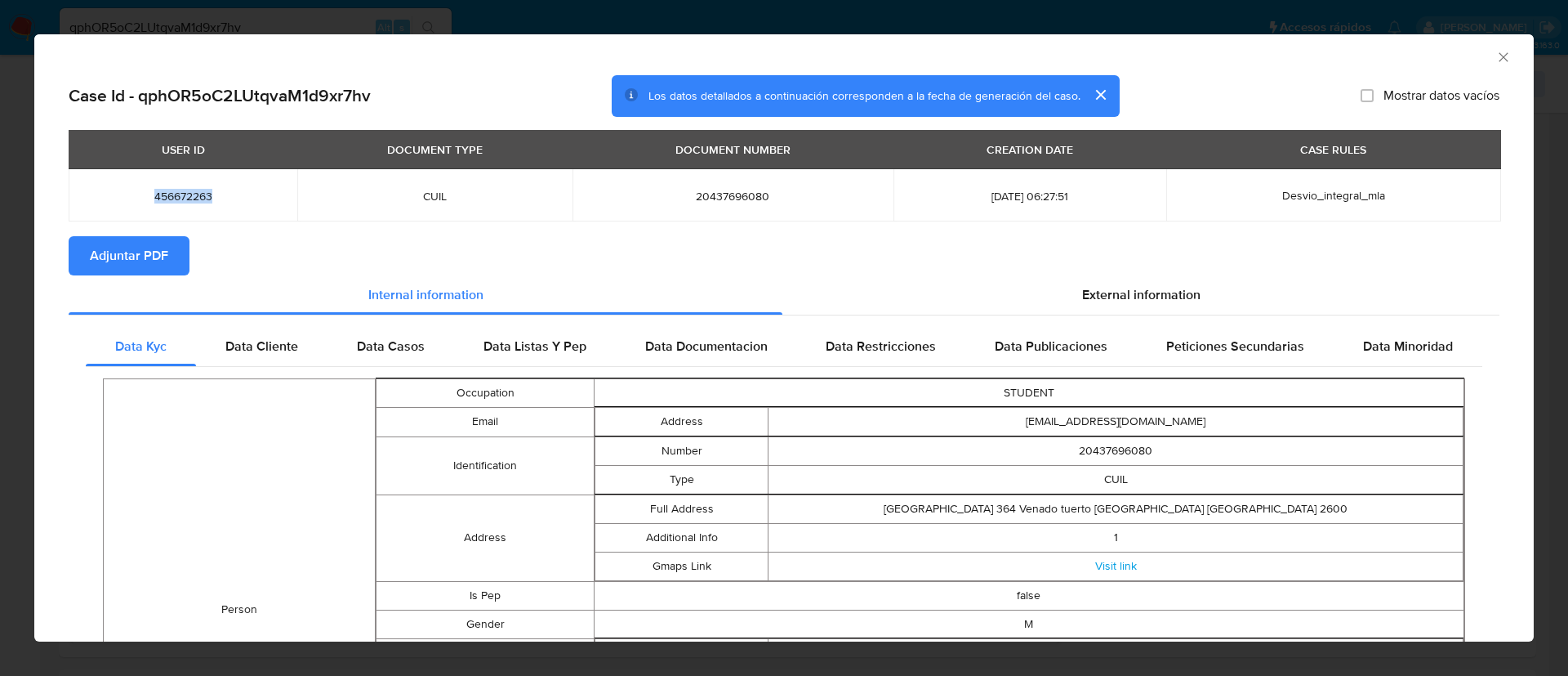
click at [1495, 52] on icon "Cerrar ventana" at bounding box center [1503, 57] width 17 height 17
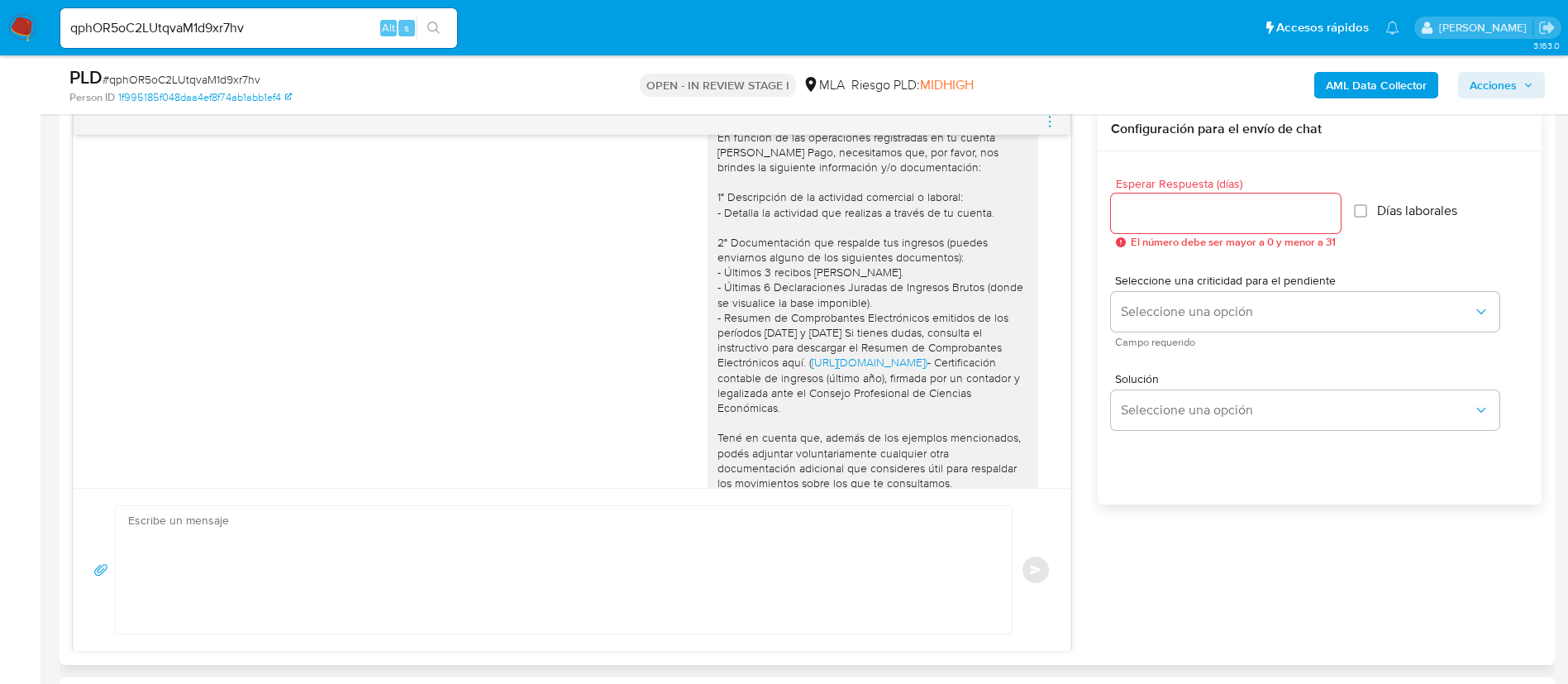
click at [1054, 118] on icon "menu-action" at bounding box center [1049, 121] width 15 height 15
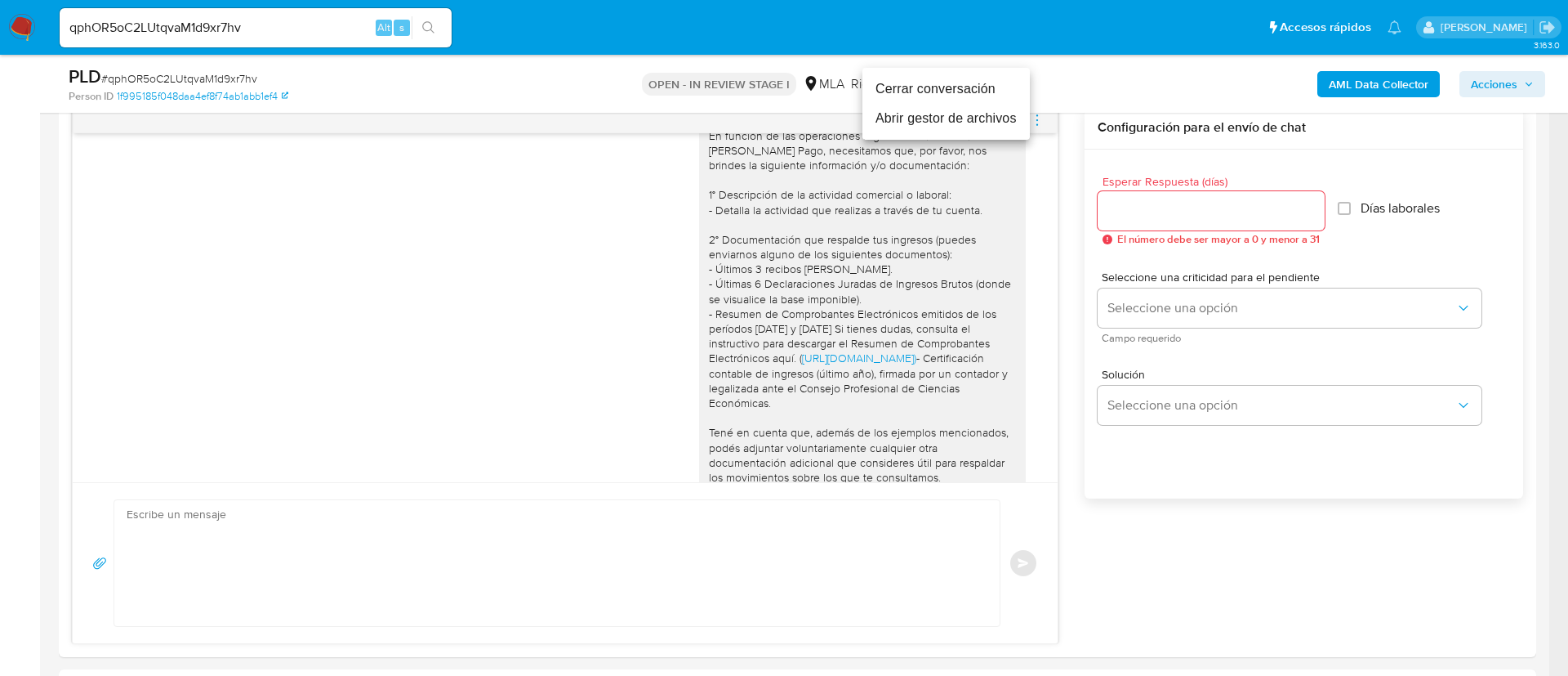
click at [1016, 104] on li "Abrir gestor de archivos" at bounding box center [946, 119] width 167 height 30
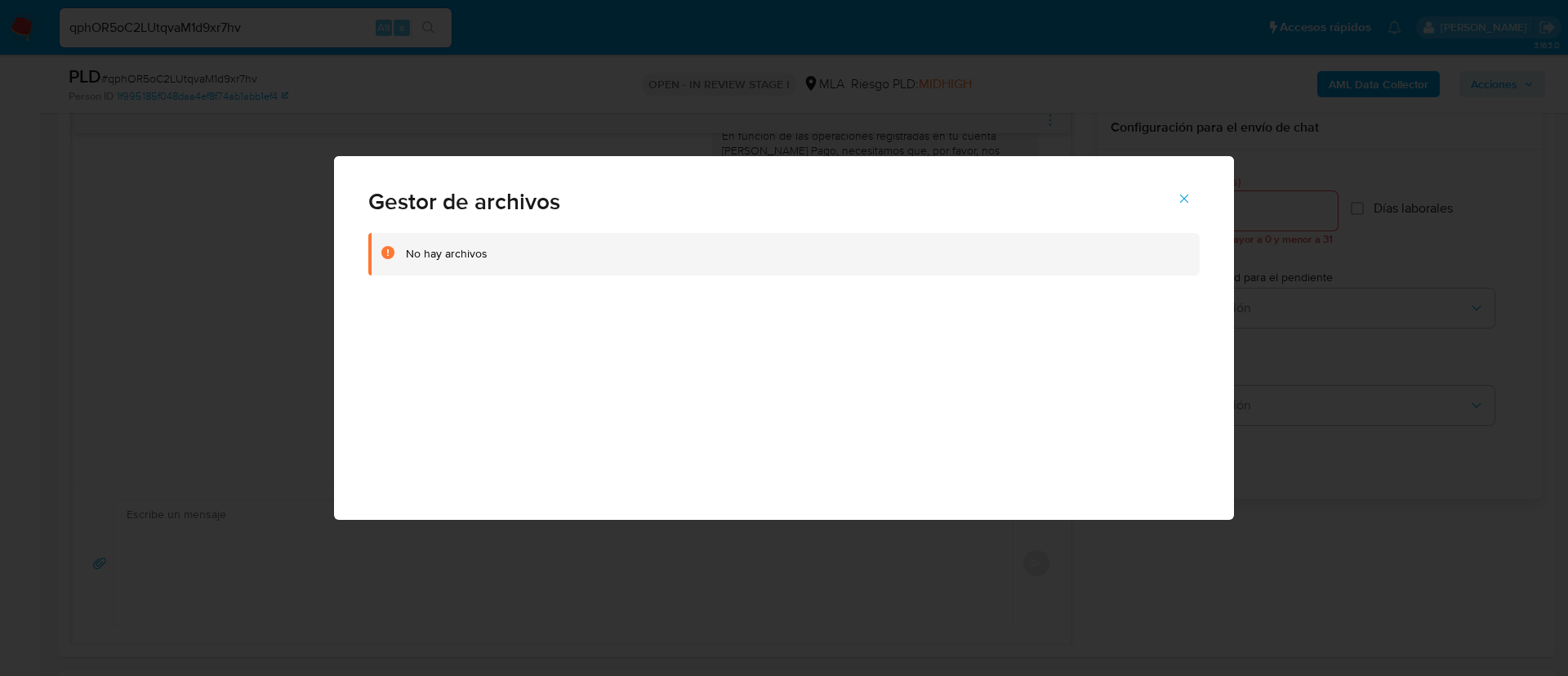
drag, startPoint x: 1181, startPoint y: 196, endPoint x: 1142, endPoint y: 183, distance: 41.1
click at [1180, 194] on icon "Cerrar" at bounding box center [1184, 198] width 15 height 15
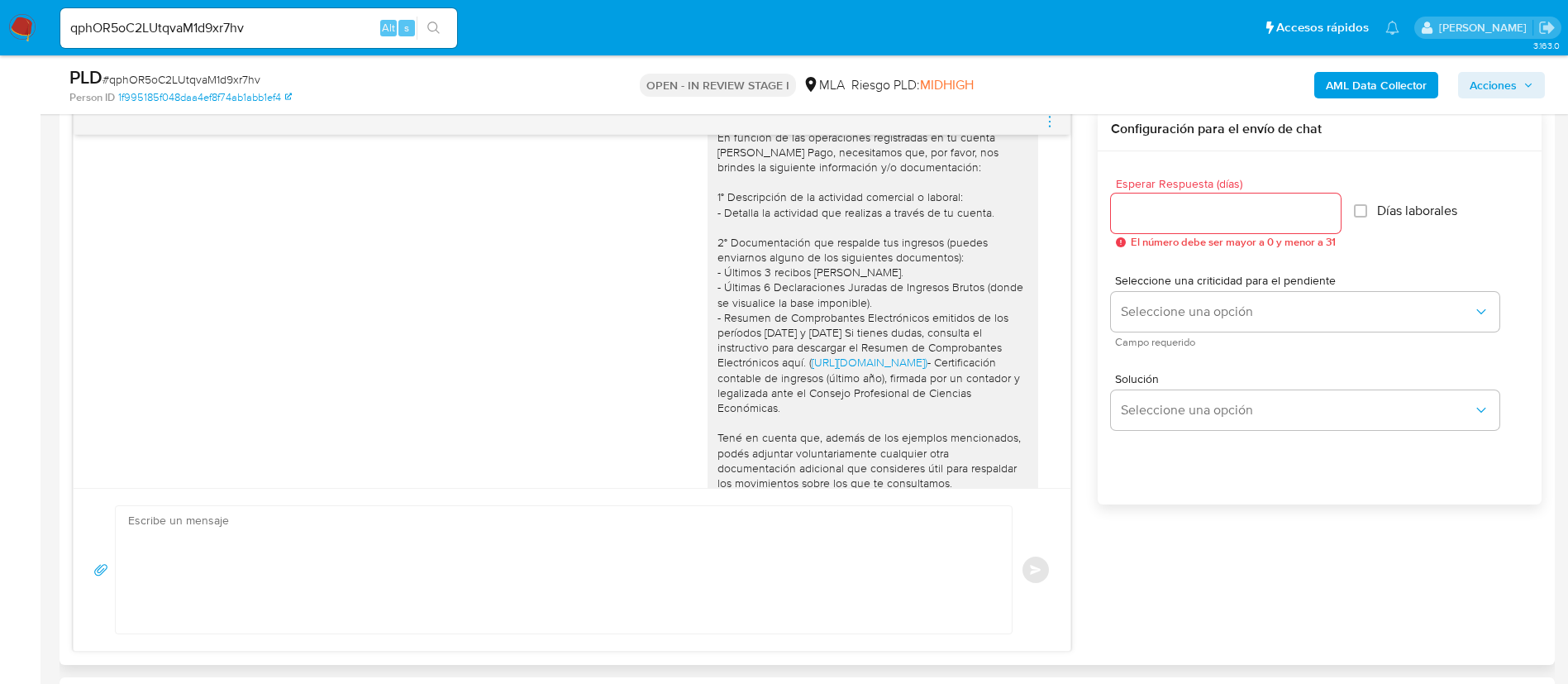
click at [1062, 118] on div "17/09/2025 14:36:13 Hola, Esperamos que te encuentres muy bien. Te consultamos …" at bounding box center [572, 379] width 999 height 544
click at [1054, 118] on icon "menu-action" at bounding box center [1049, 121] width 15 height 15
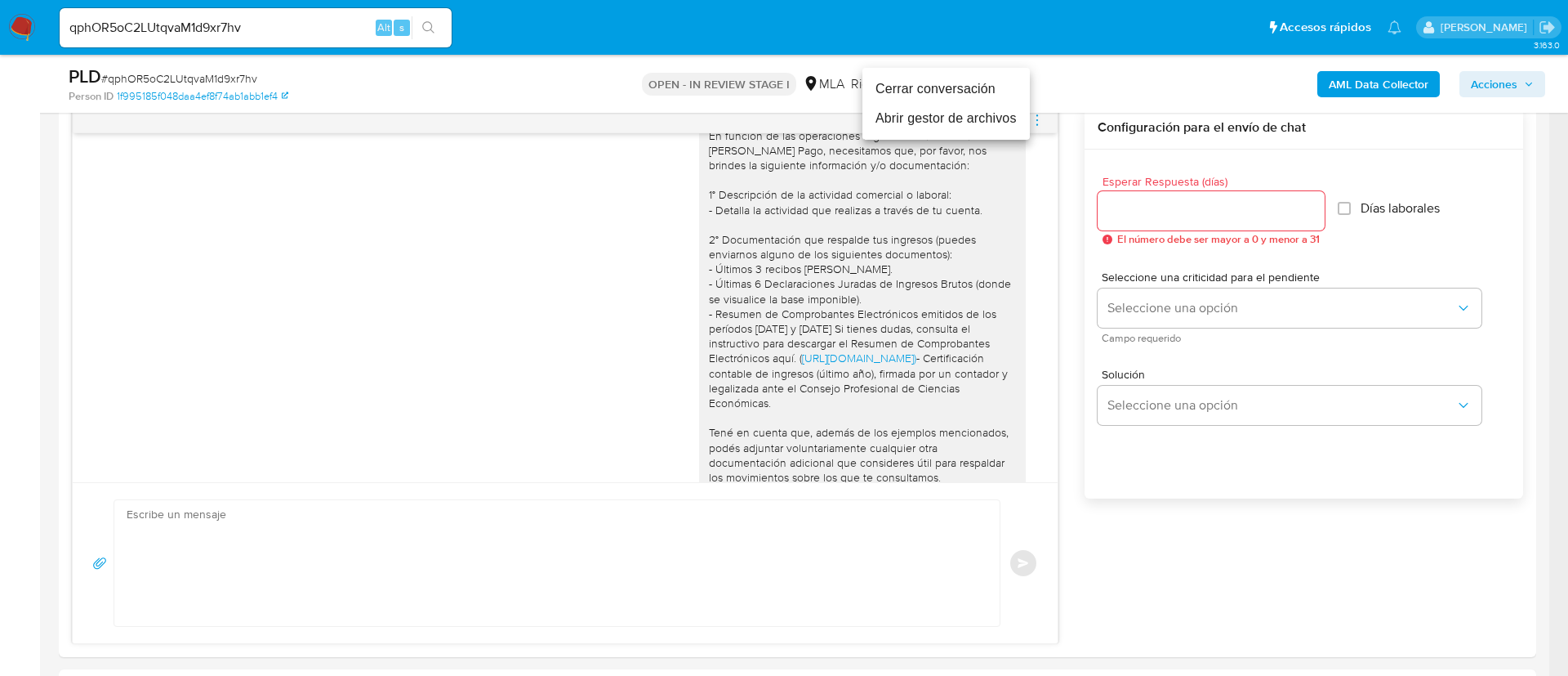
drag, startPoint x: 999, startPoint y: 88, endPoint x: 1046, endPoint y: 110, distance: 51.9
click at [999, 86] on li "Cerrar conversación" at bounding box center [946, 89] width 167 height 30
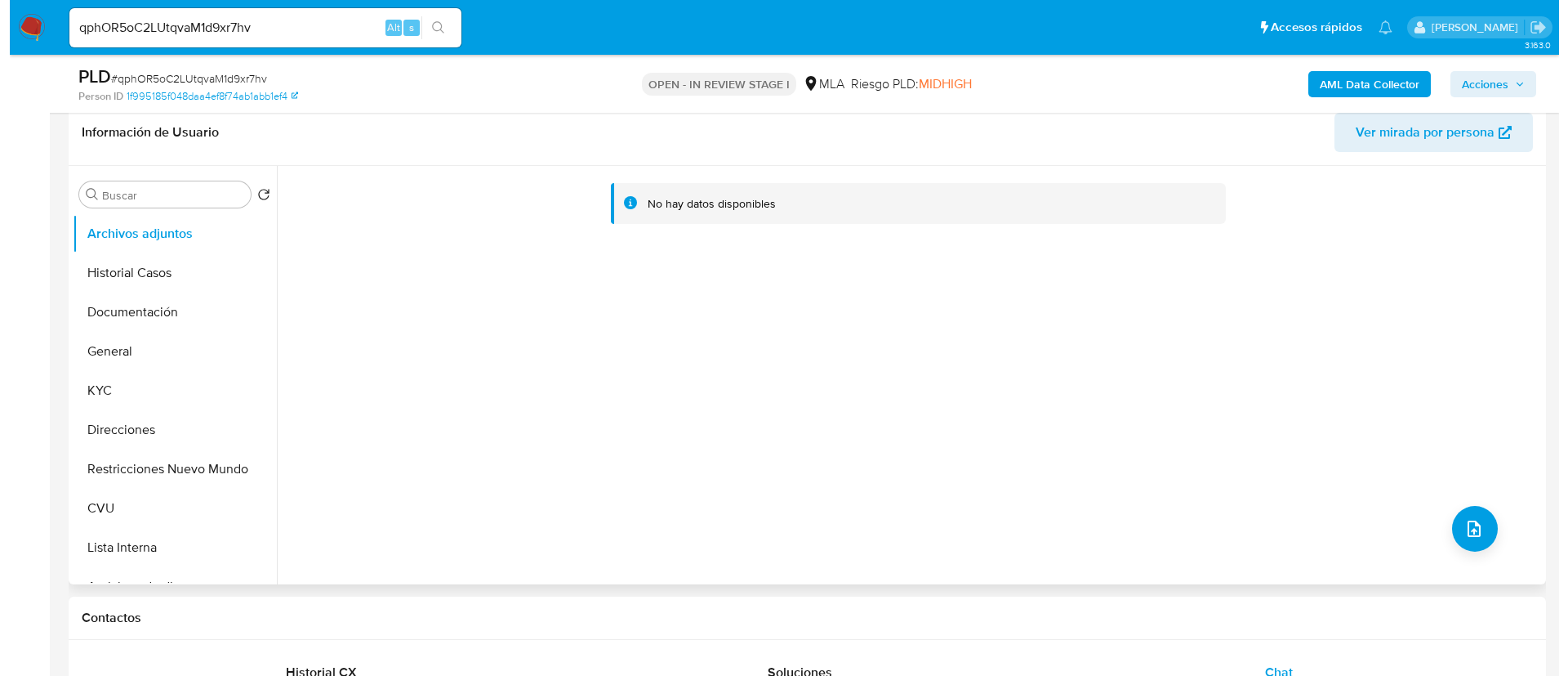
scroll to position [245, 0]
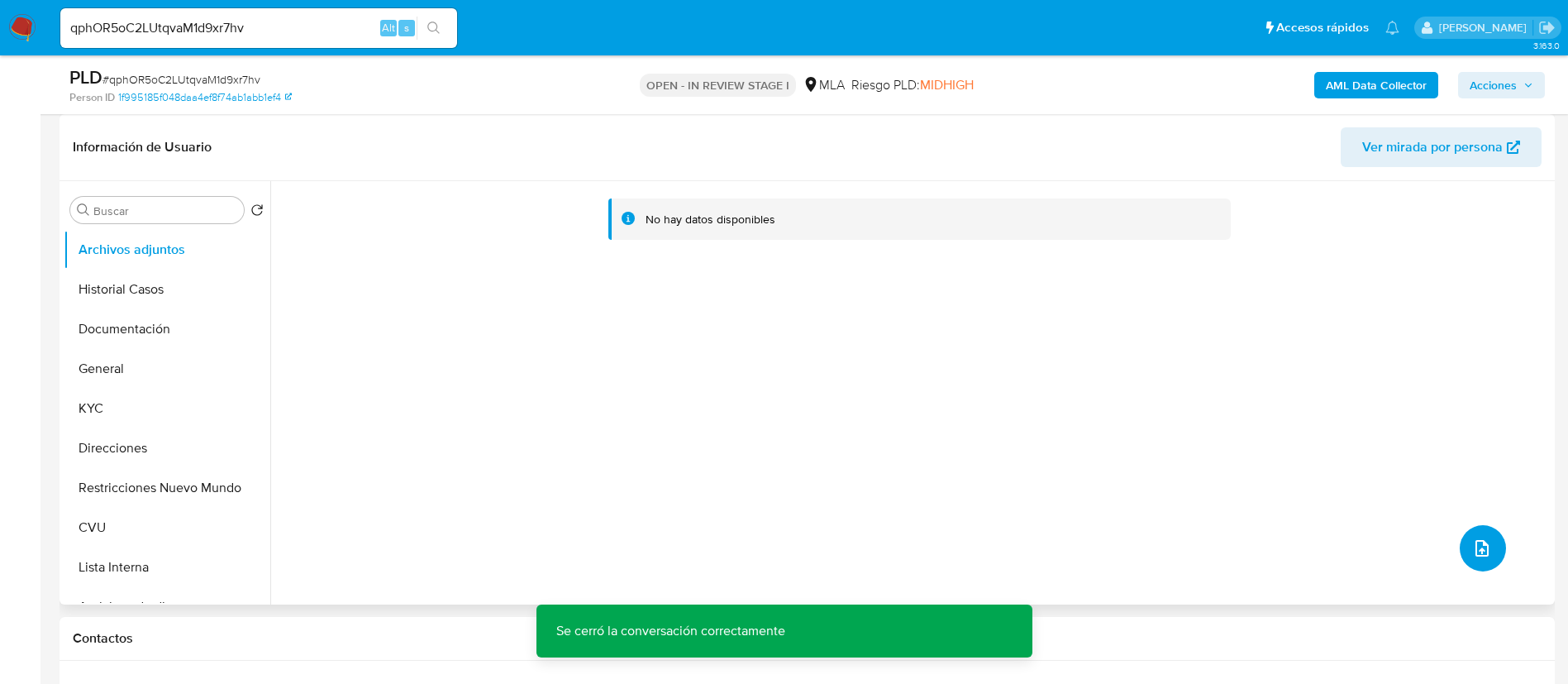
click at [1460, 554] on button "upload-file" at bounding box center [1483, 548] width 46 height 46
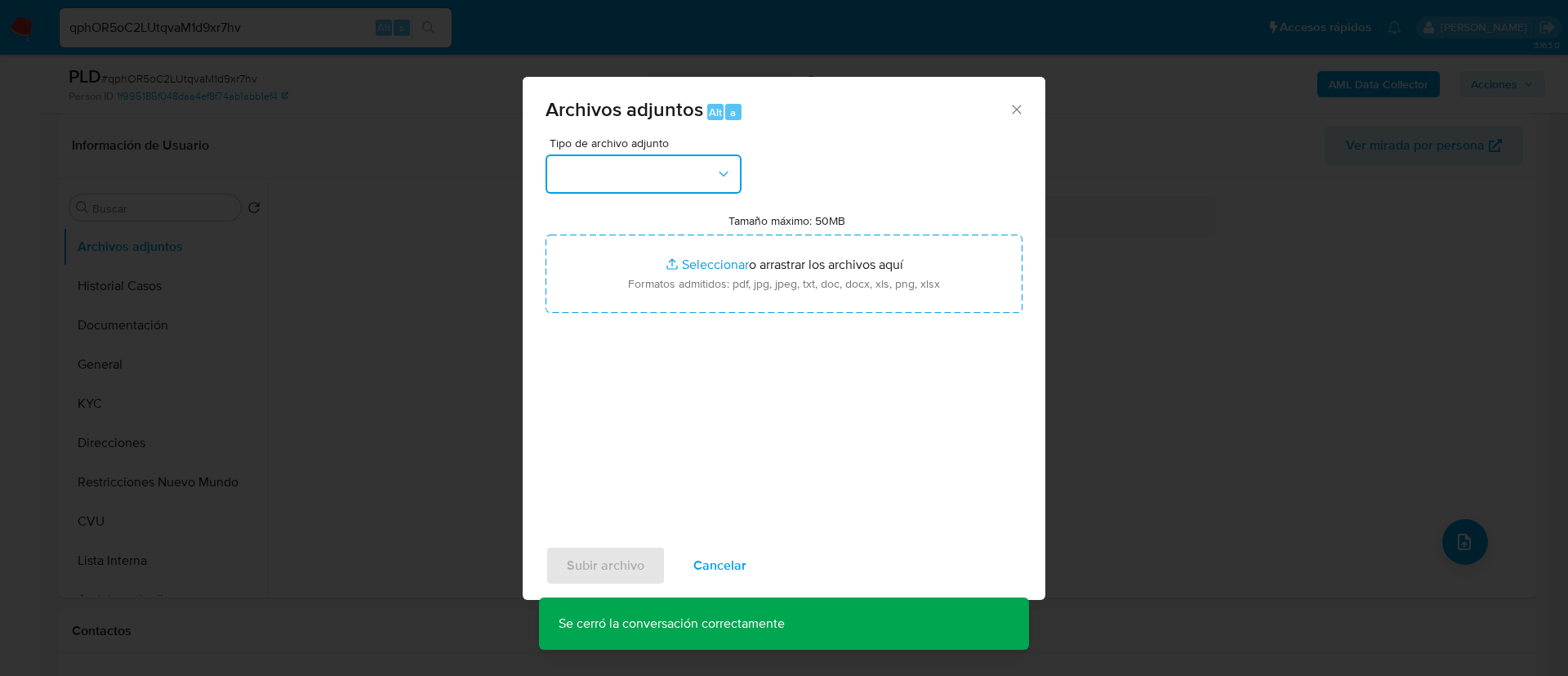
click at [696, 187] on button "button" at bounding box center [644, 173] width 196 height 39
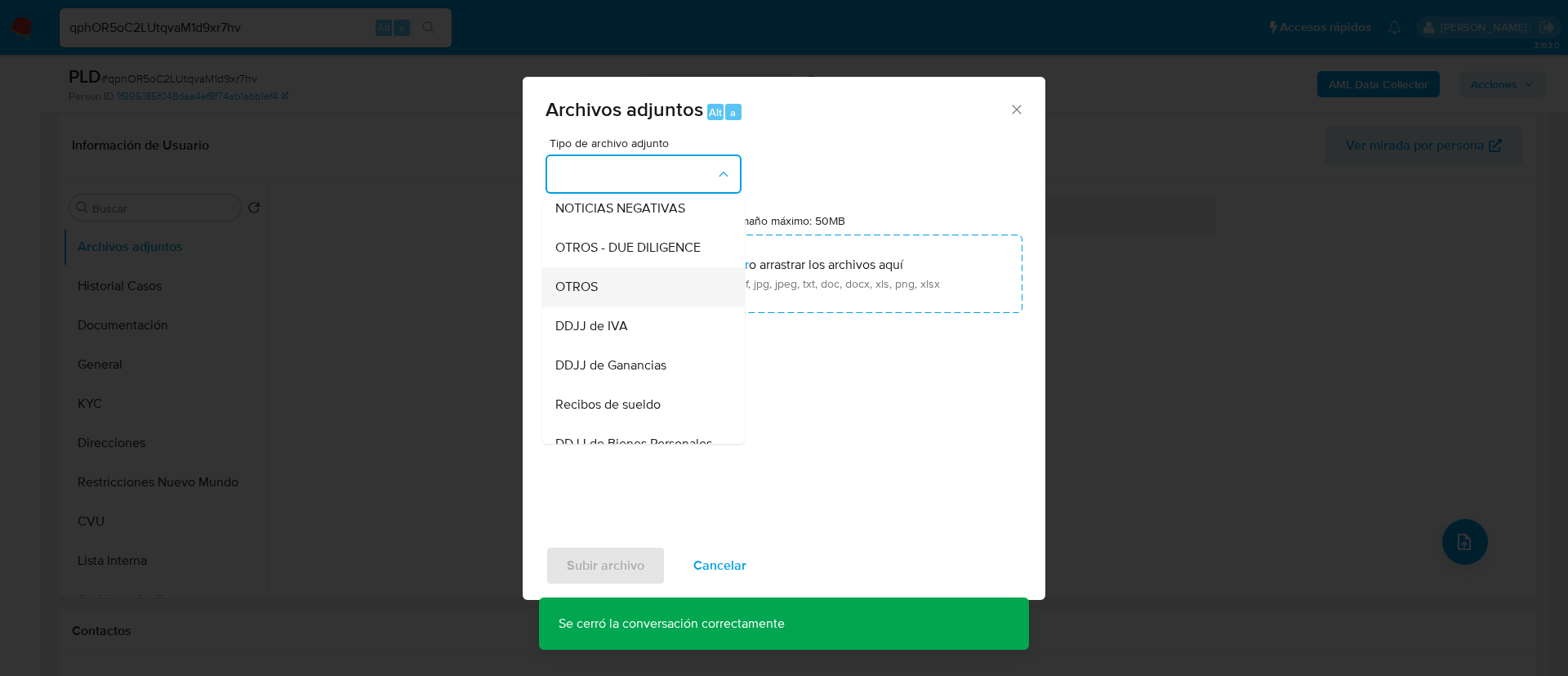
click at [679, 300] on div "OTROS" at bounding box center [639, 286] width 166 height 39
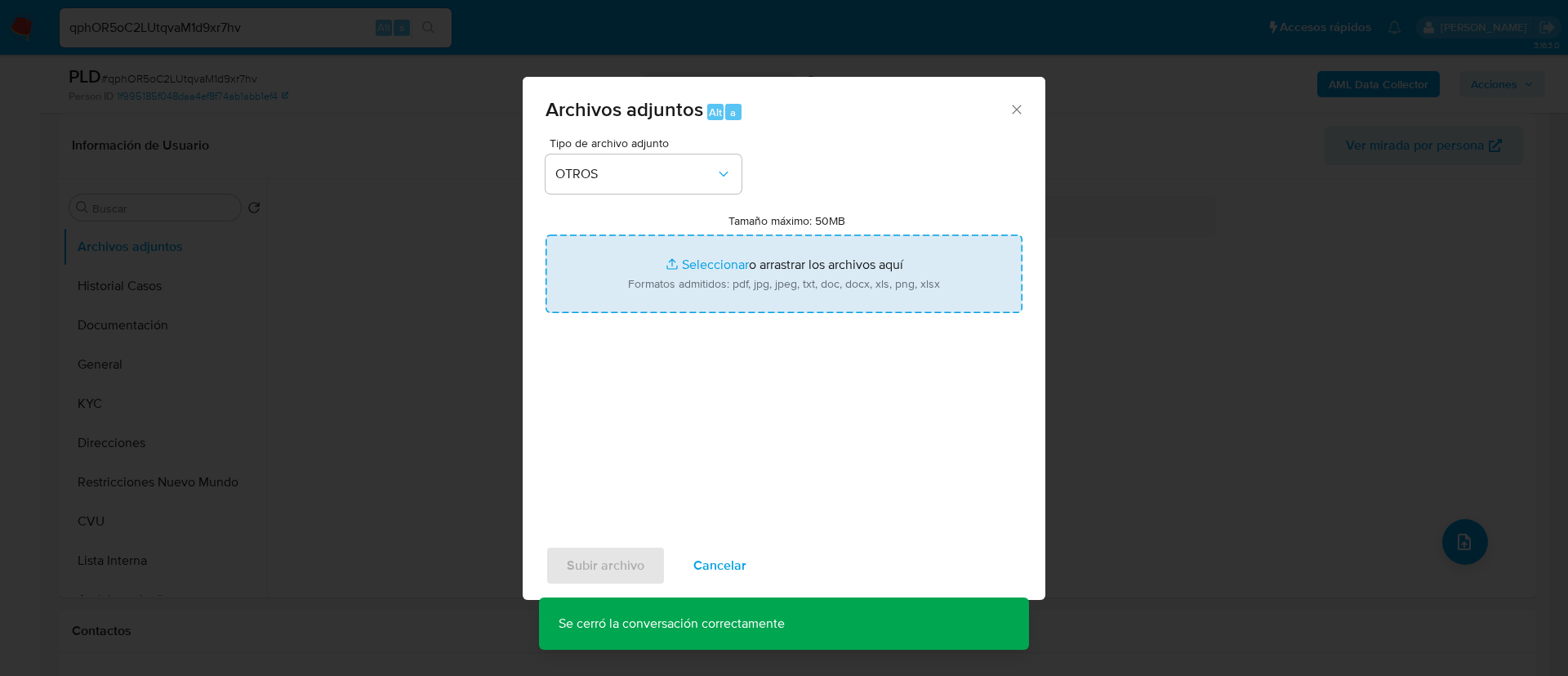
click at [679, 293] on input "Tamaño máximo: 50MB Seleccionar archivos" at bounding box center [784, 274] width 477 height 79
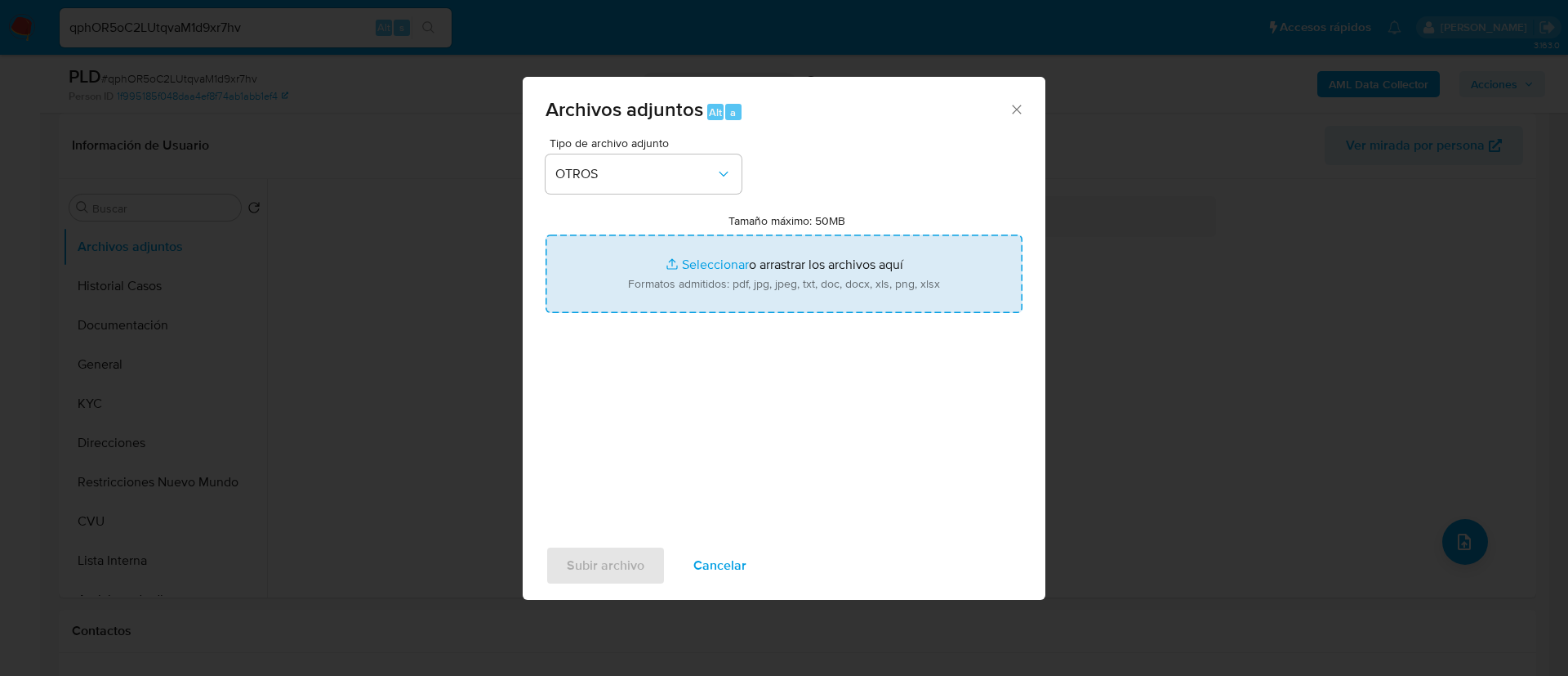
type input "C:\fakepath\456672263 Movimientos.xlsx"
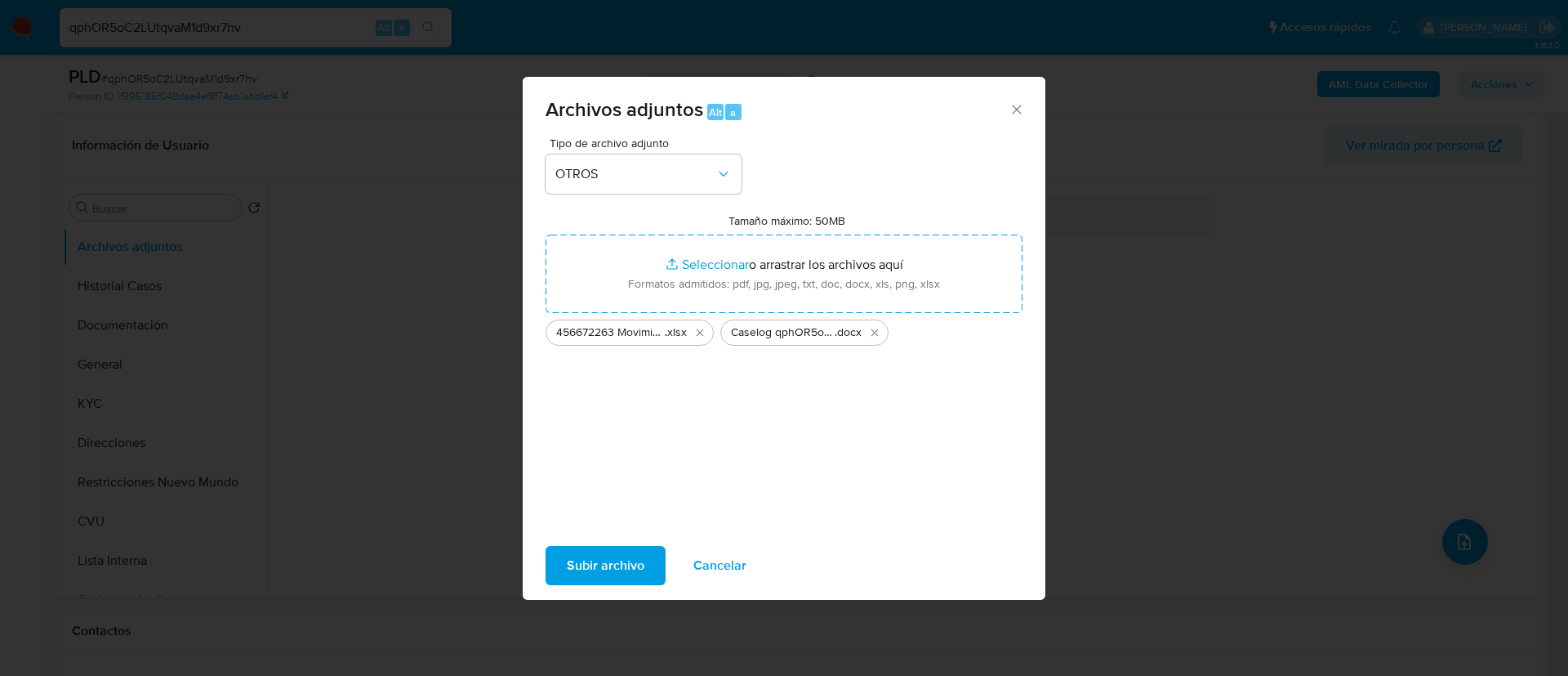
click at [620, 572] on span "Subir archivo" at bounding box center [606, 565] width 78 height 36
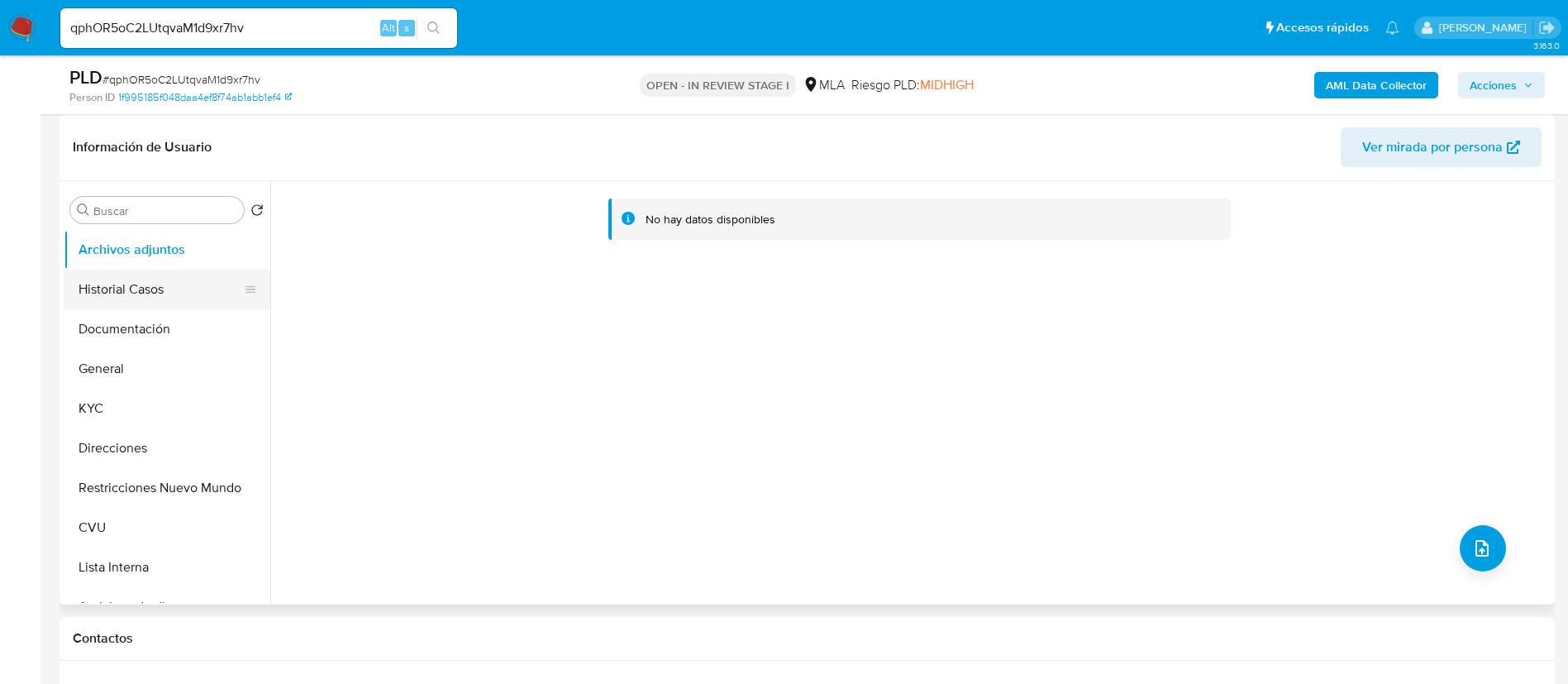
click at [165, 297] on button "Historial Casos" at bounding box center [160, 289] width 193 height 40
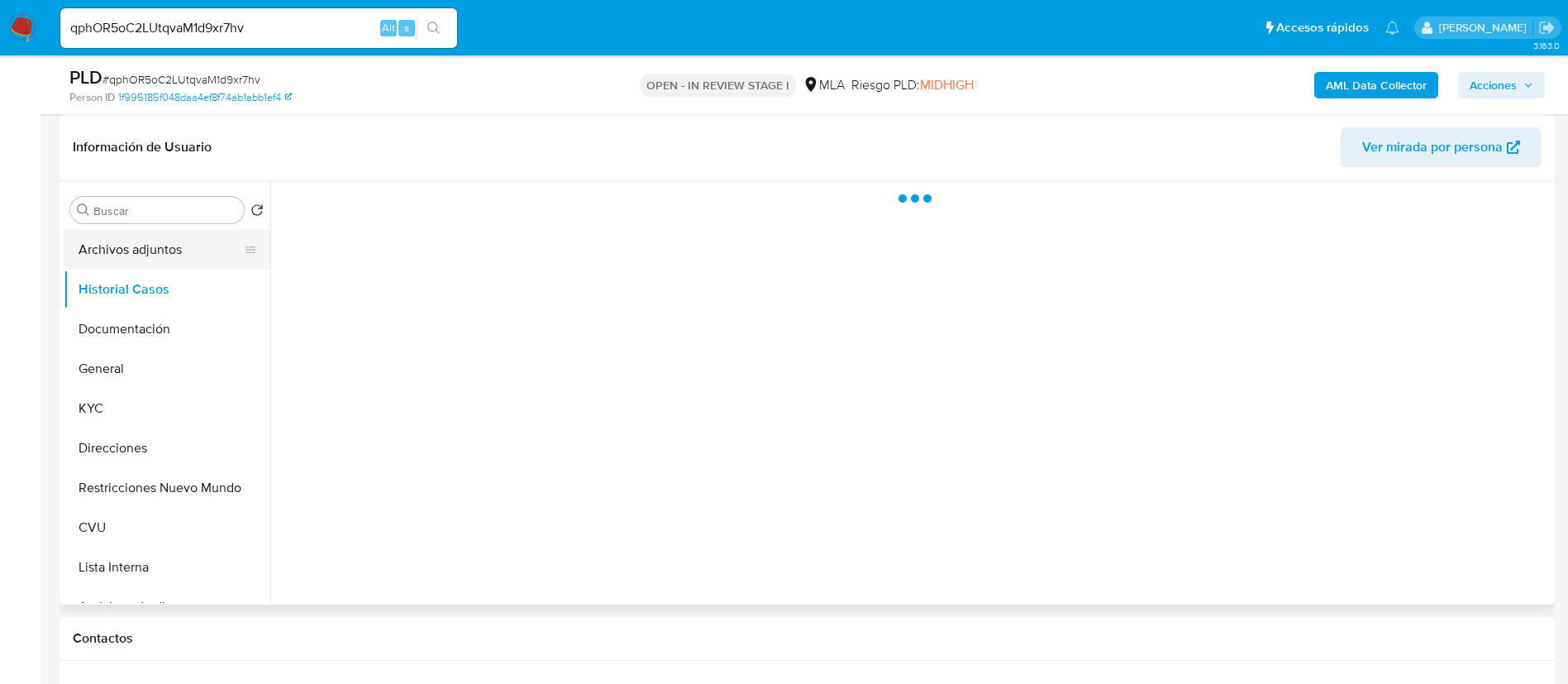
click at [158, 257] on button "Archivos adjuntos" at bounding box center [160, 250] width 193 height 40
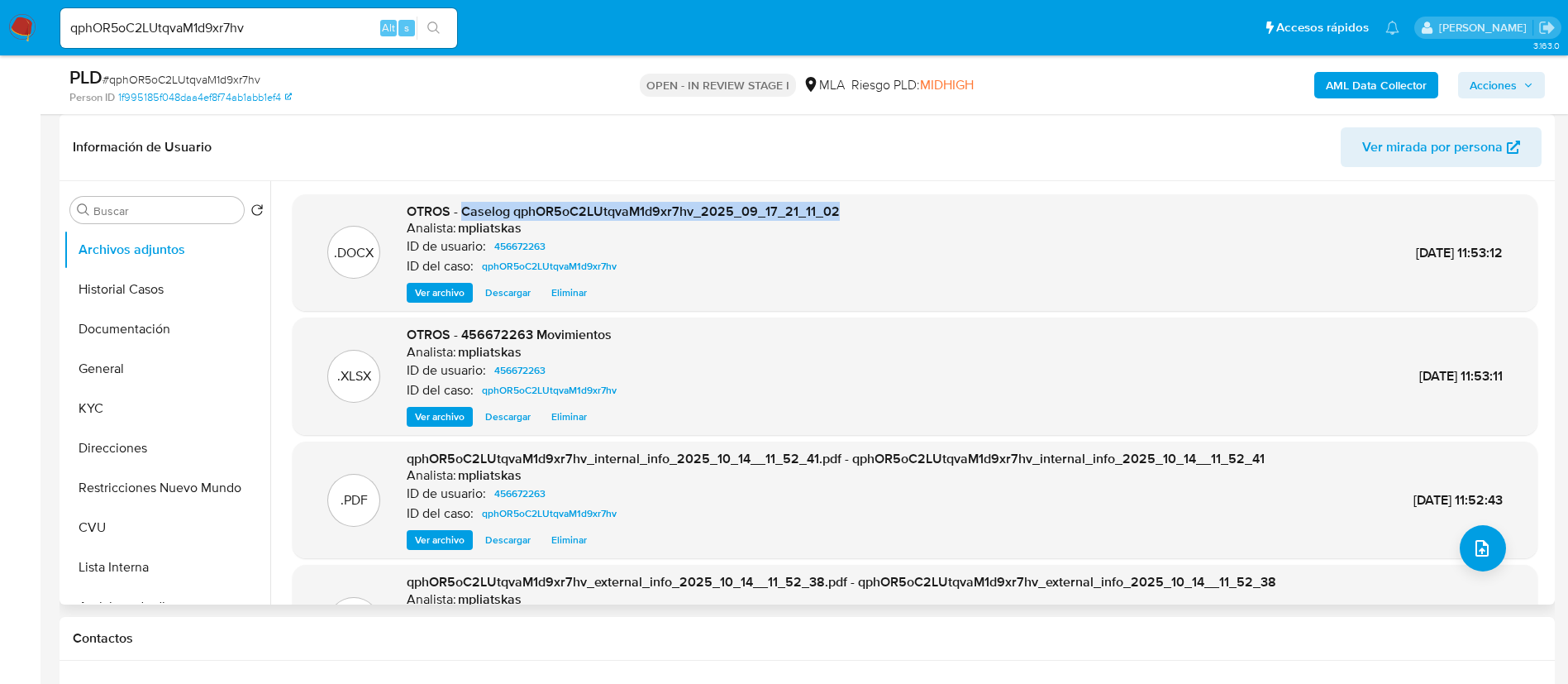
drag, startPoint x: 462, startPoint y: 201, endPoint x: 926, endPoint y: 209, distance: 464.1
click at [926, 209] on div ".DOCX OTROS - Caselog qphOR5oC2LUtqvaM1d9xr7hv_2025_09_17_21_11_02 Analista: mp…" at bounding box center [915, 253] width 1228 height 101
copy span "Caselog qphOR5oC2LUtqvaM1d9xr7hv_2025_09_17_21_11_02"
click at [1512, 90] on span "Acciones" at bounding box center [1493, 85] width 47 height 27
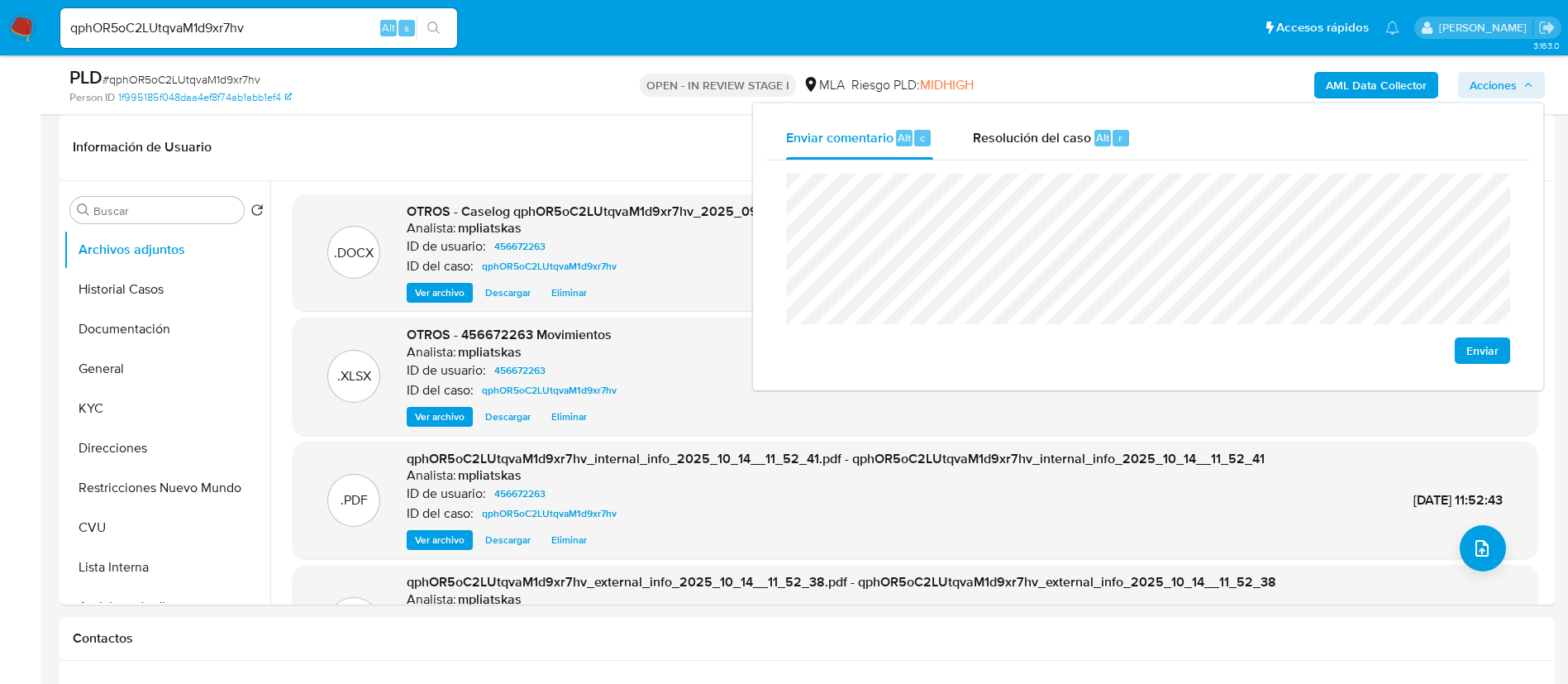
drag, startPoint x: 1093, startPoint y: 120, endPoint x: 1100, endPoint y: 163, distance: 43.6
click at [1096, 128] on div "Resolución del caso Alt r" at bounding box center [1052, 138] width 158 height 43
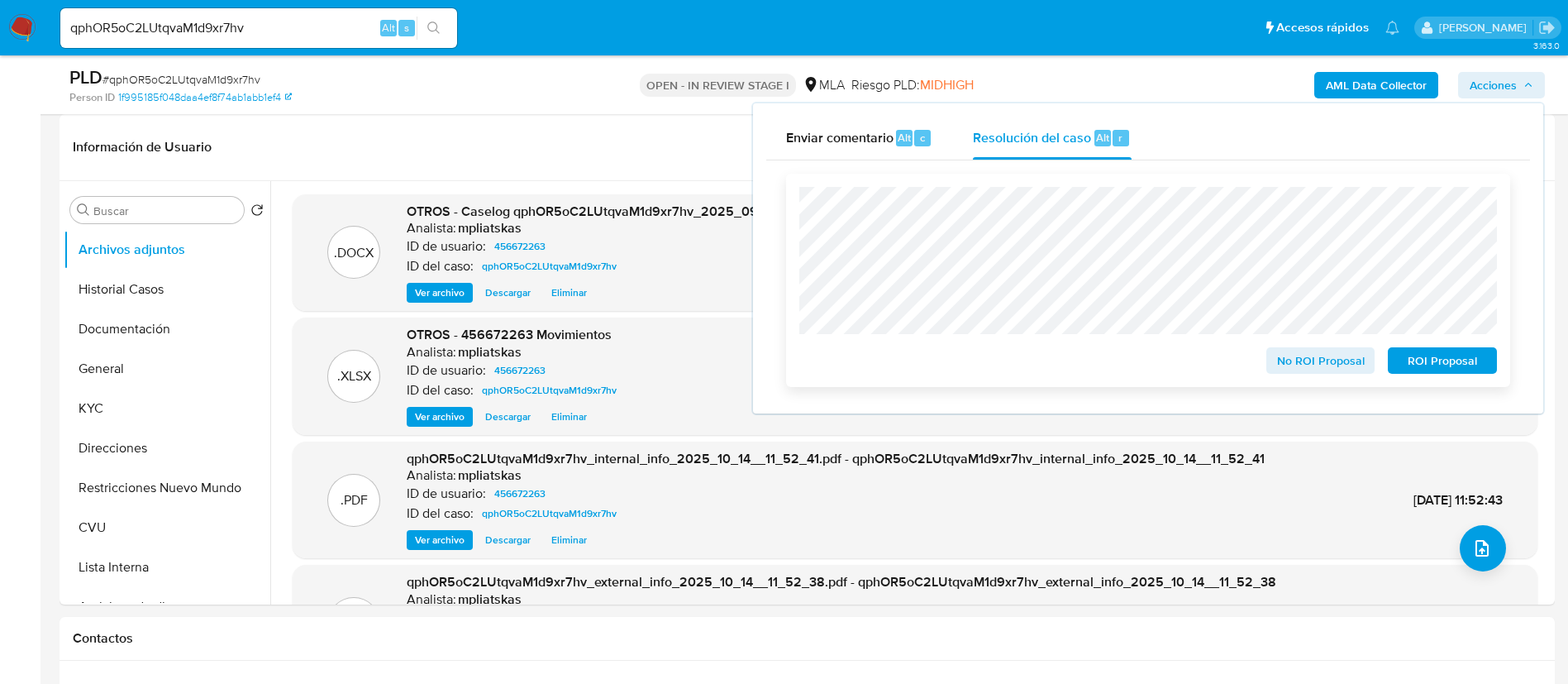
click at [1313, 365] on span "No ROI Proposal" at bounding box center [1320, 361] width 86 height 23
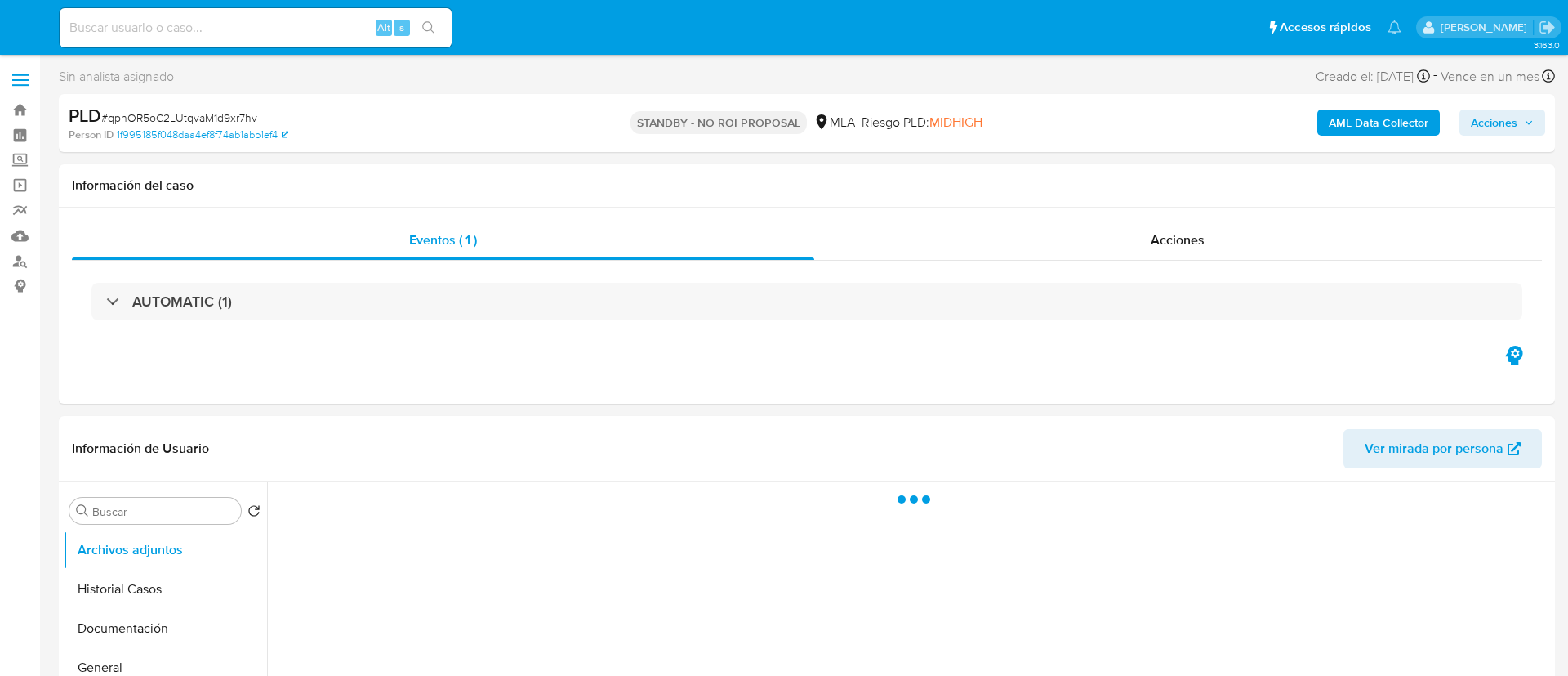
select select "10"
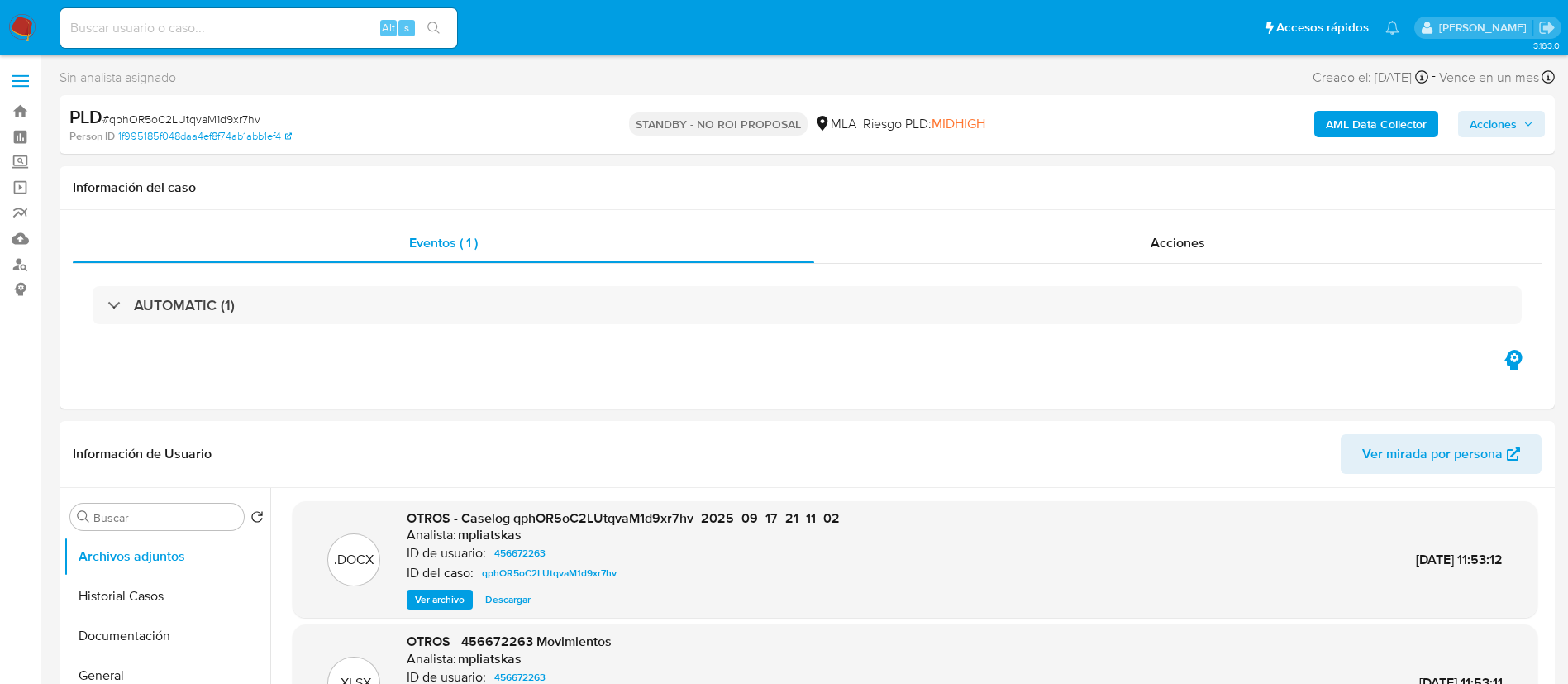
click at [329, 31] on input at bounding box center [259, 28] width 397 height 21
paste input "nz0SUujrEnOHN3zNUkKc8Wo3"
type input "nz0SUujrEnOHN3zNUkKc8Wo3"
click at [441, 25] on icon "search-icon" at bounding box center [434, 27] width 13 height 13
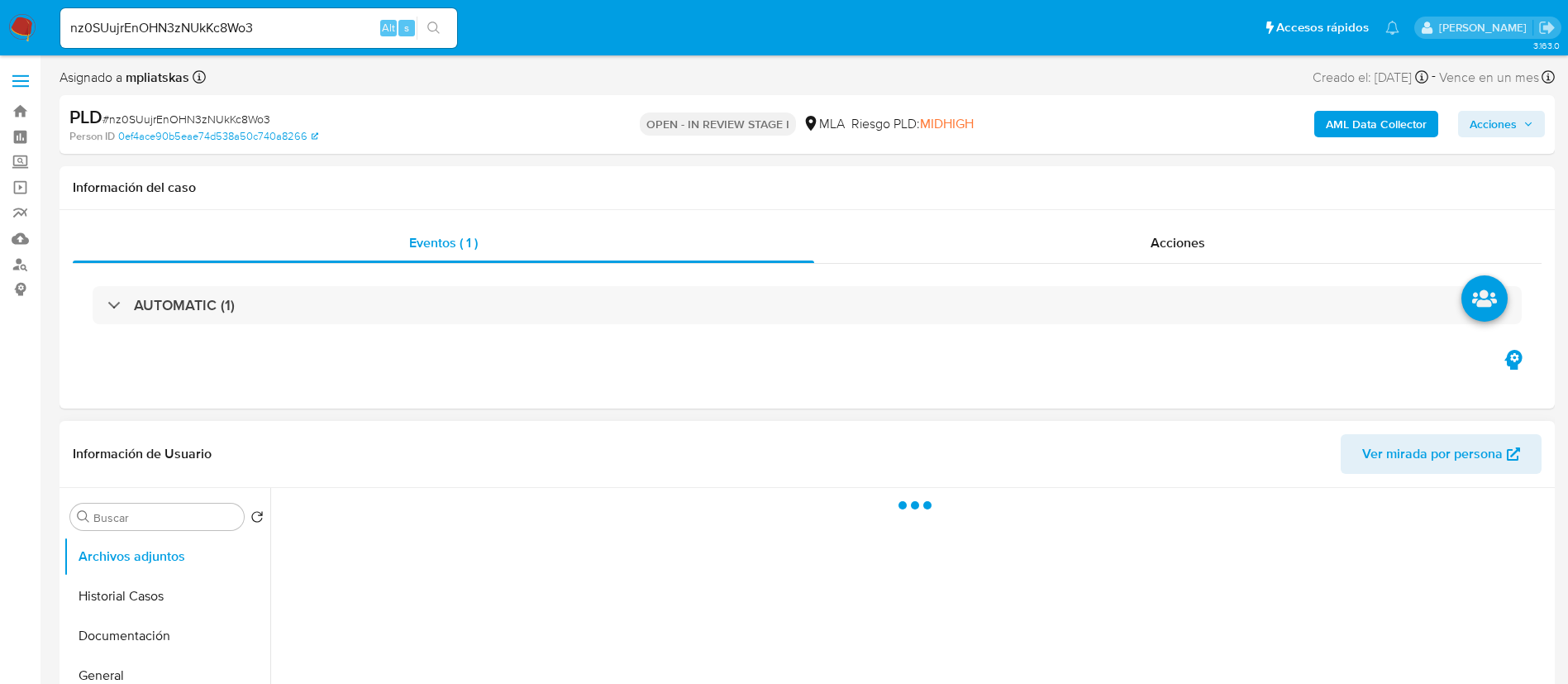
select select "10"
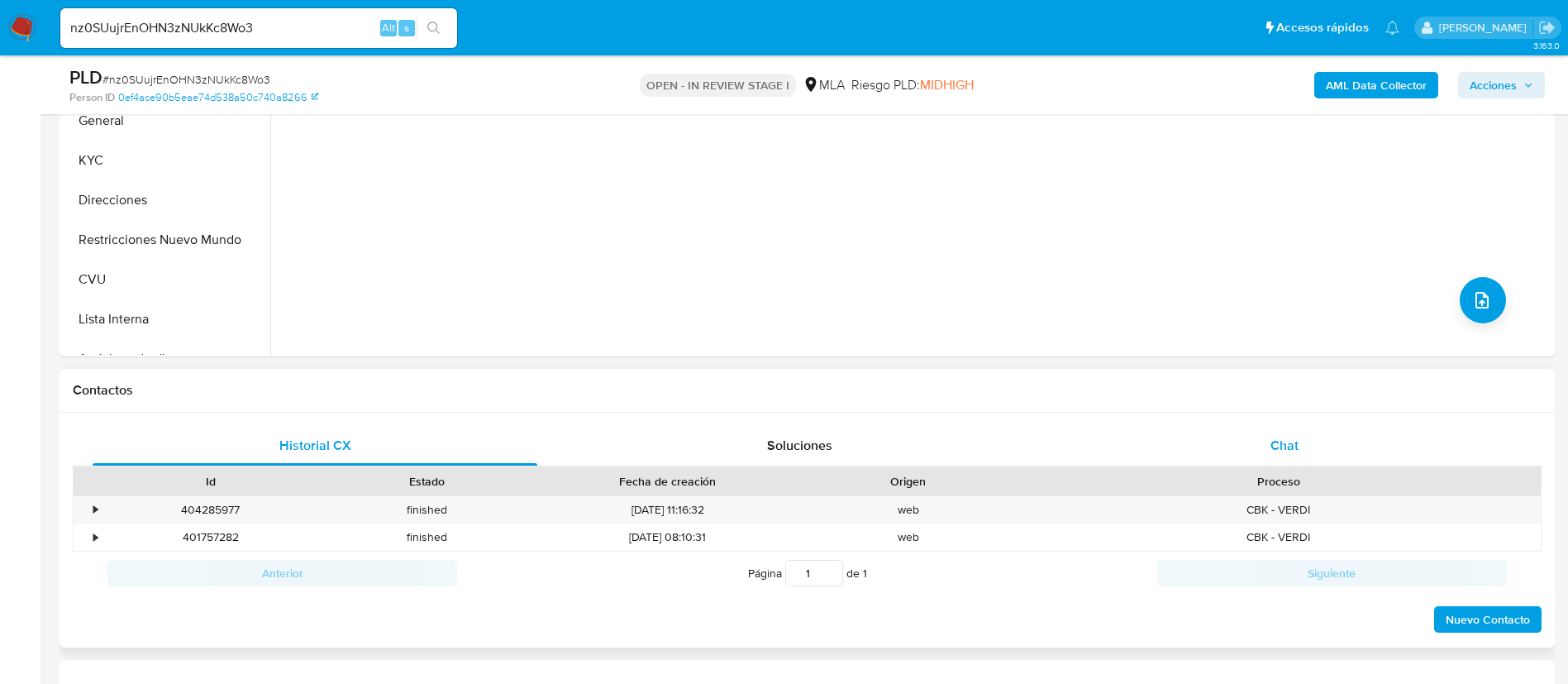
click at [1259, 439] on div "Chat" at bounding box center [1285, 446] width 444 height 40
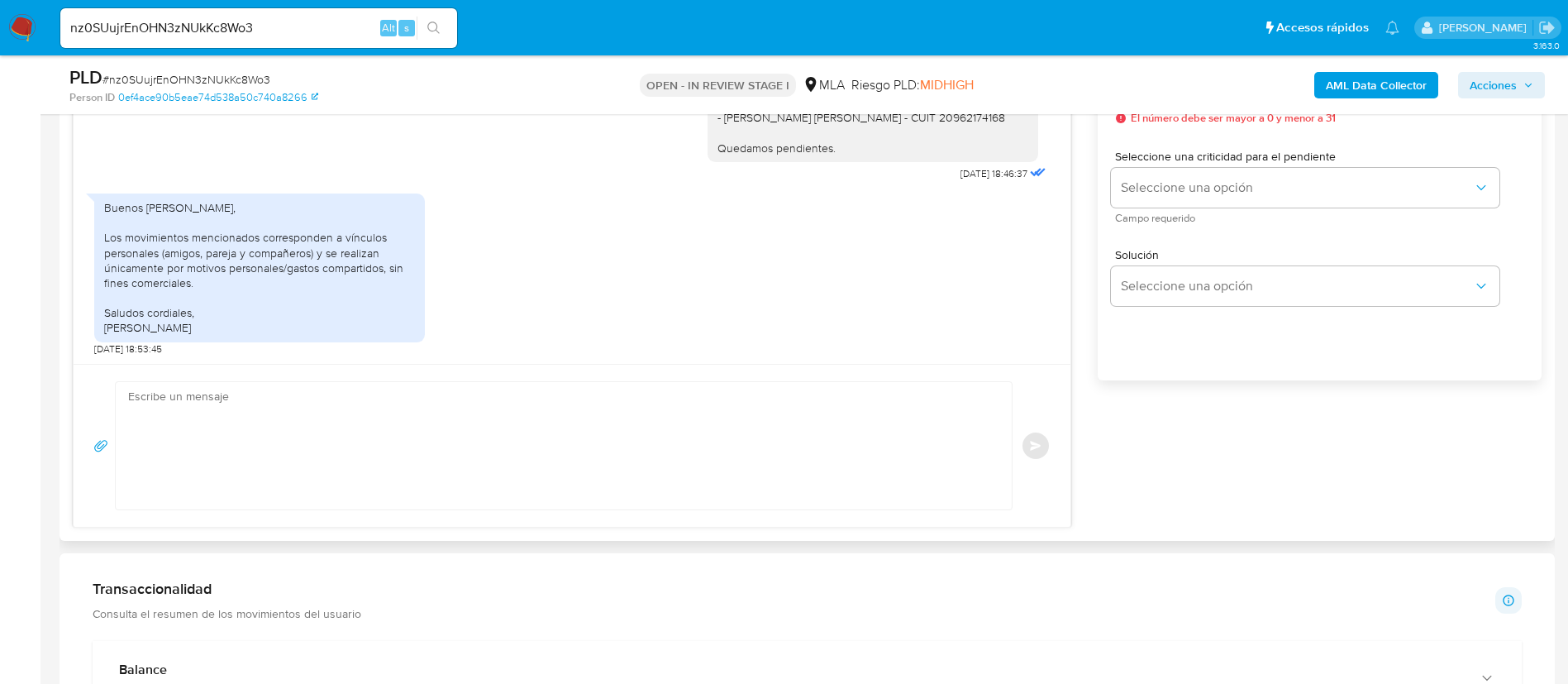
scroll to position [868, 0]
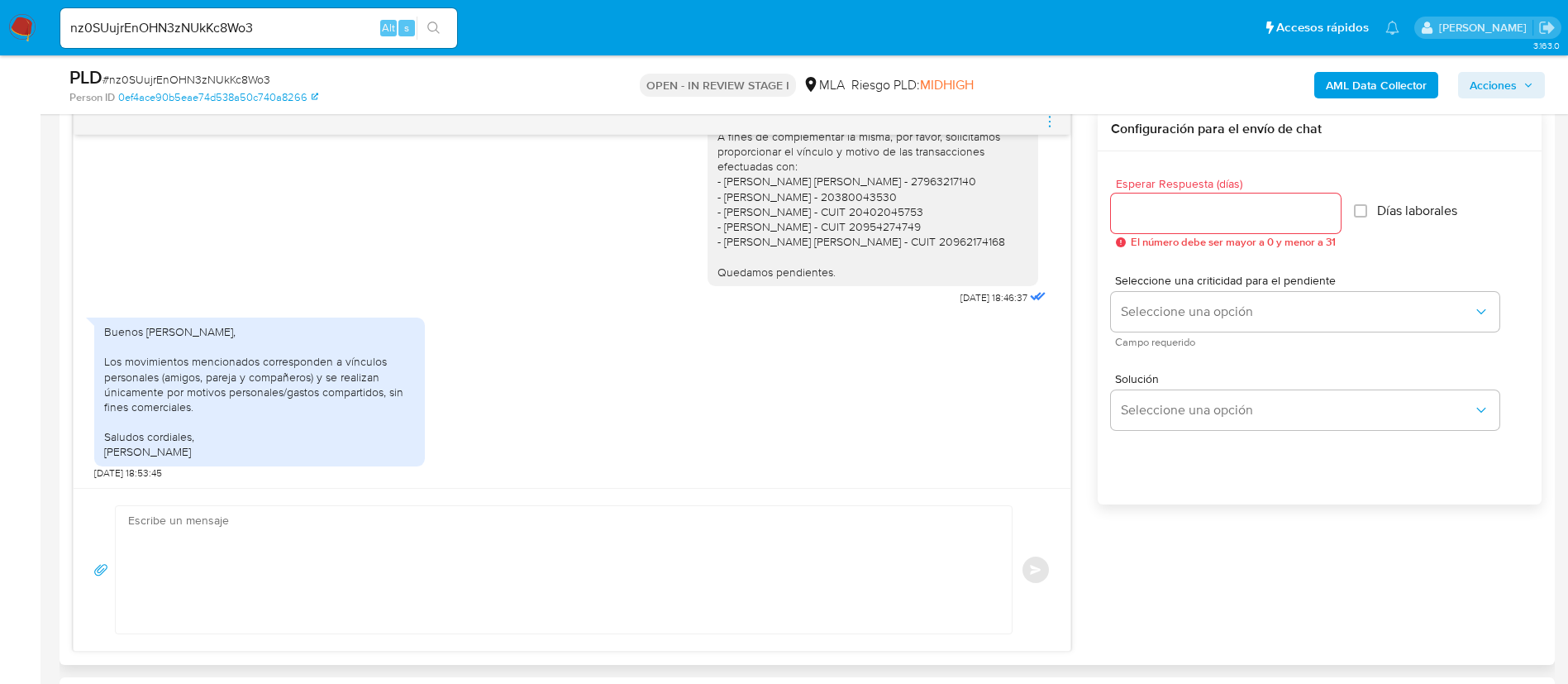
click at [370, 391] on div "Buenos [PERSON_NAME], Los movimientos mencionados corresponden a vínculos perso…" at bounding box center [259, 392] width 311 height 136
click at [370, 389] on div "Buenos [PERSON_NAME], Los movimientos mencionados corresponden a vínculos perso…" at bounding box center [259, 392] width 311 height 136
click at [370, 389] on div "Buenos días, Los movimientos mencionados corresponden a vínculos personales (am…" at bounding box center [259, 392] width 311 height 136
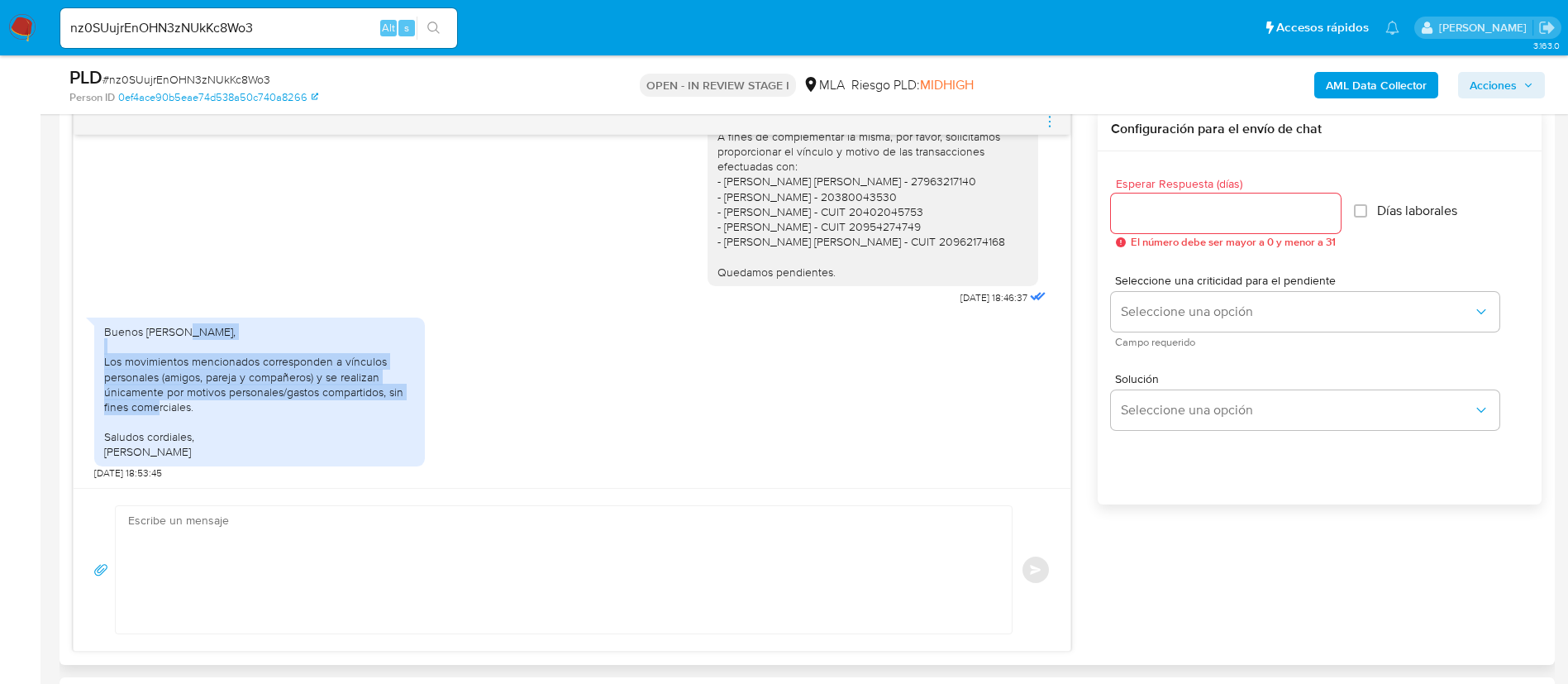
click at [370, 389] on div "Buenos días, Los movimientos mencionados corresponden a vínculos personales (am…" at bounding box center [259, 392] width 311 height 136
copy div "Los movimientos mencionados corresponden a vínculos personales (amigos, pareja …"
click at [1353, 94] on b "AML Data Collector" at bounding box center [1376, 85] width 101 height 27
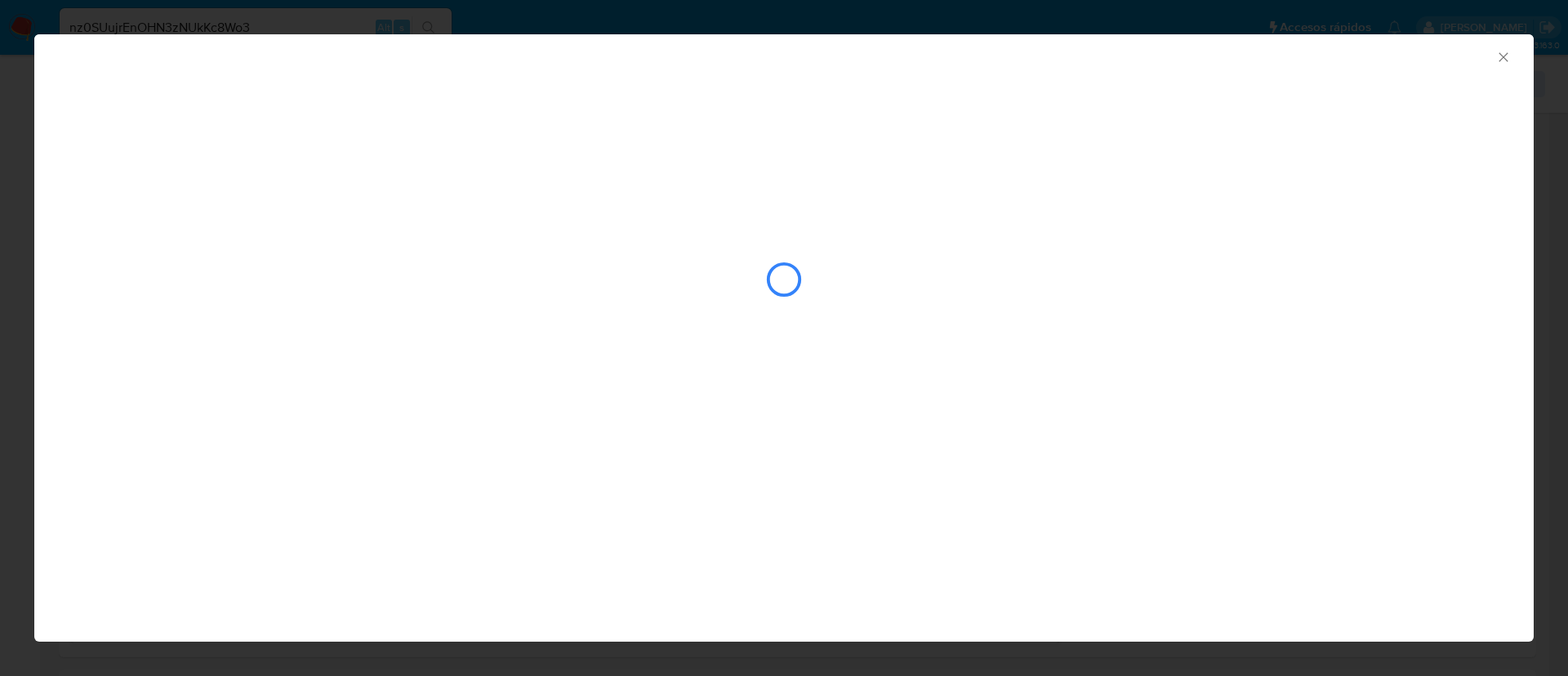
click at [1337, 93] on div "AML Data Collector" at bounding box center [784, 215] width 1500 height 362
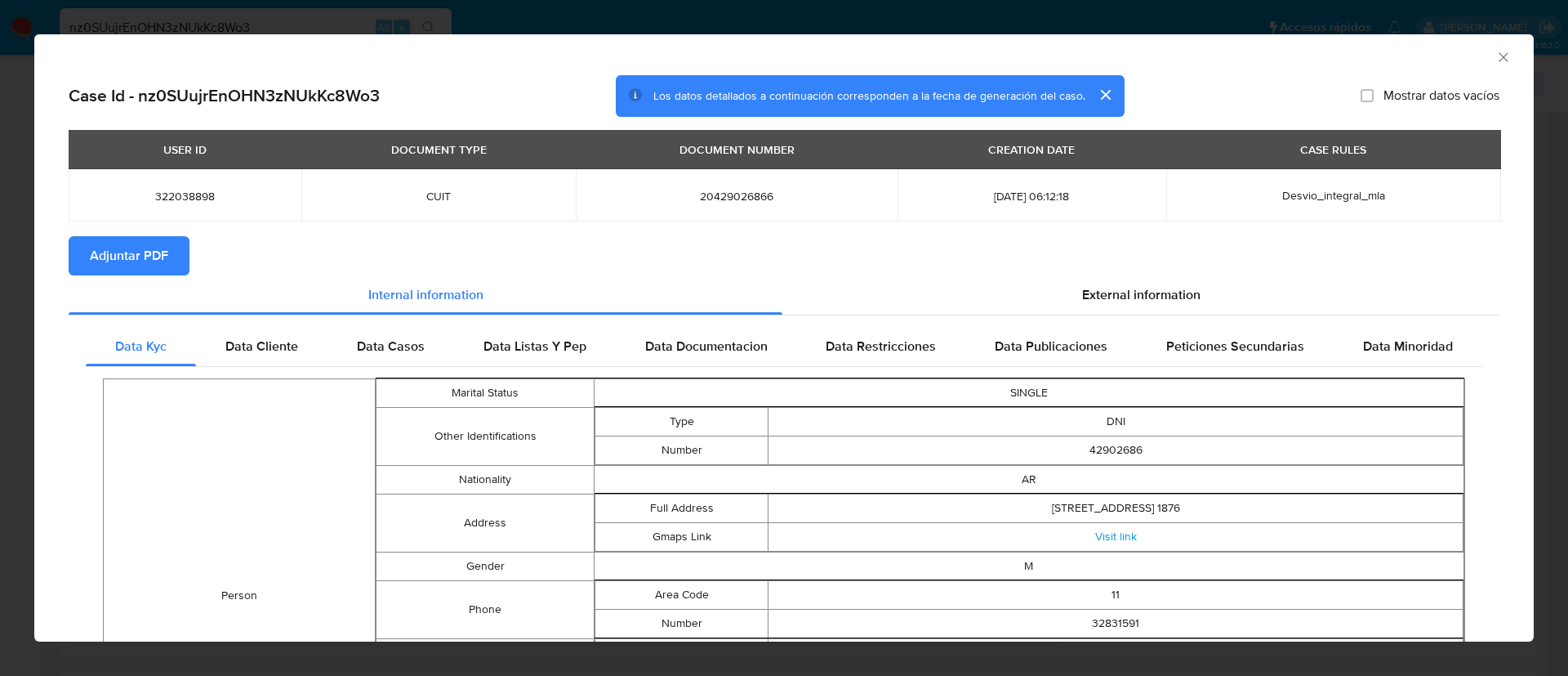
drag, startPoint x: 124, startPoint y: 250, endPoint x: 182, endPoint y: 208, distance: 71.6
click at [124, 251] on span "Adjuntar PDF" at bounding box center [130, 256] width 79 height 36
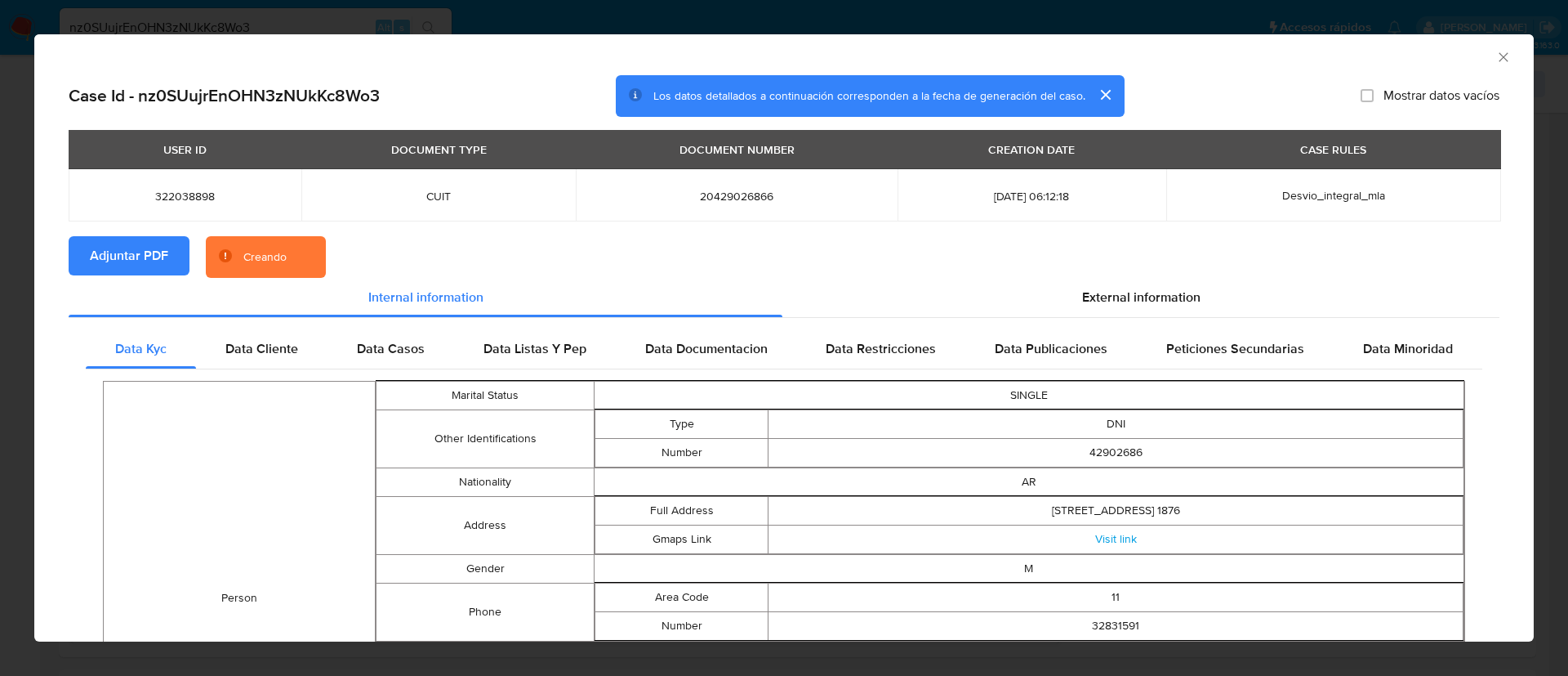
click at [181, 199] on span "322038898" at bounding box center [185, 196] width 193 height 15
click at [180, 198] on span "322038898" at bounding box center [185, 196] width 193 height 15
copy span "322038898"
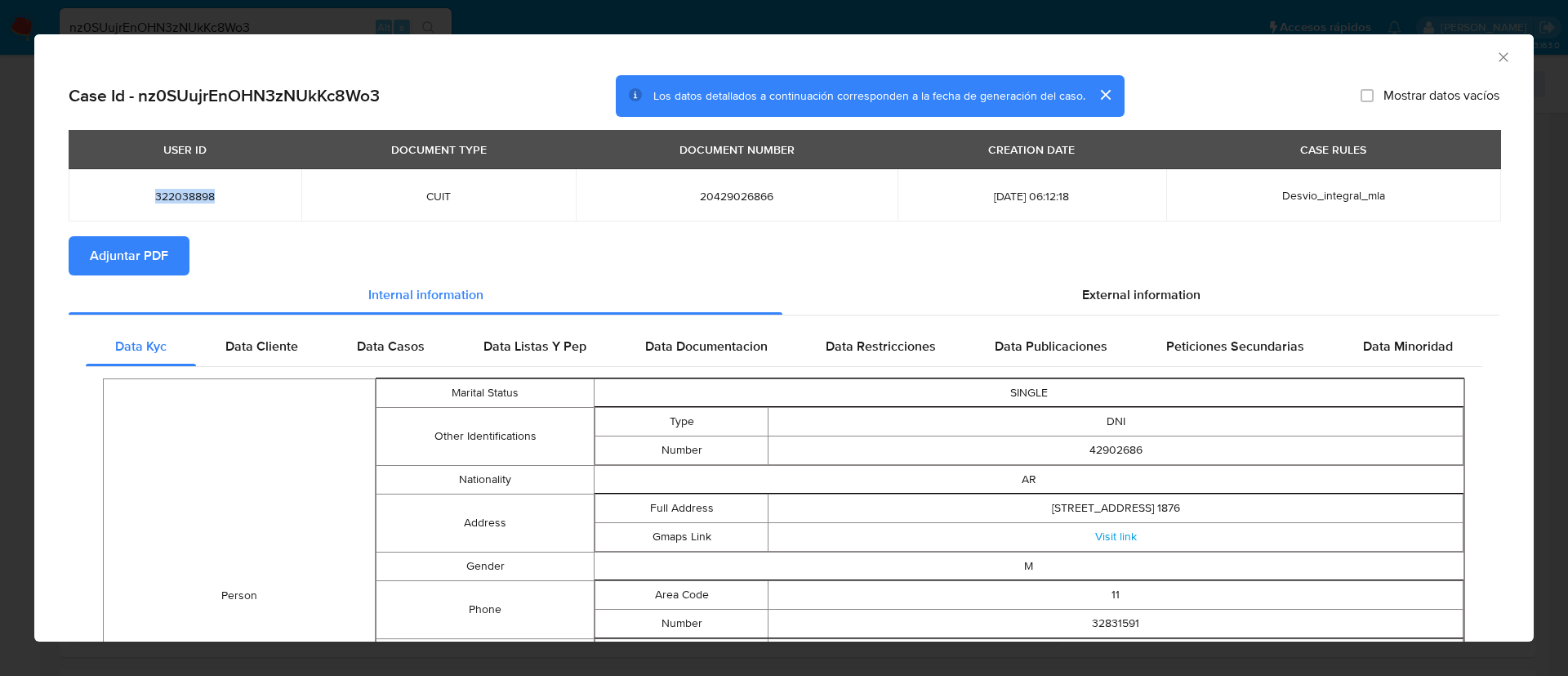
click at [1495, 56] on icon "Cerrar ventana" at bounding box center [1503, 57] width 17 height 17
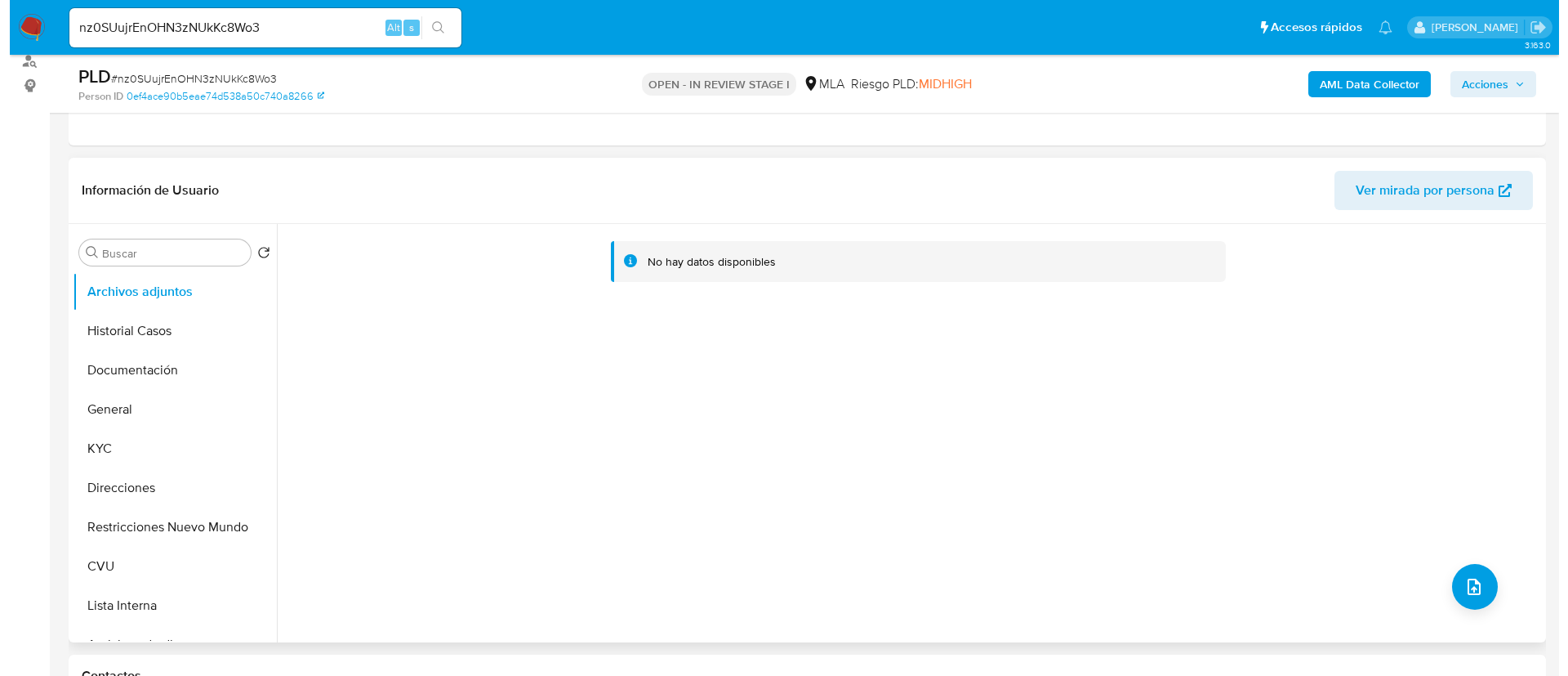
scroll to position [123, 0]
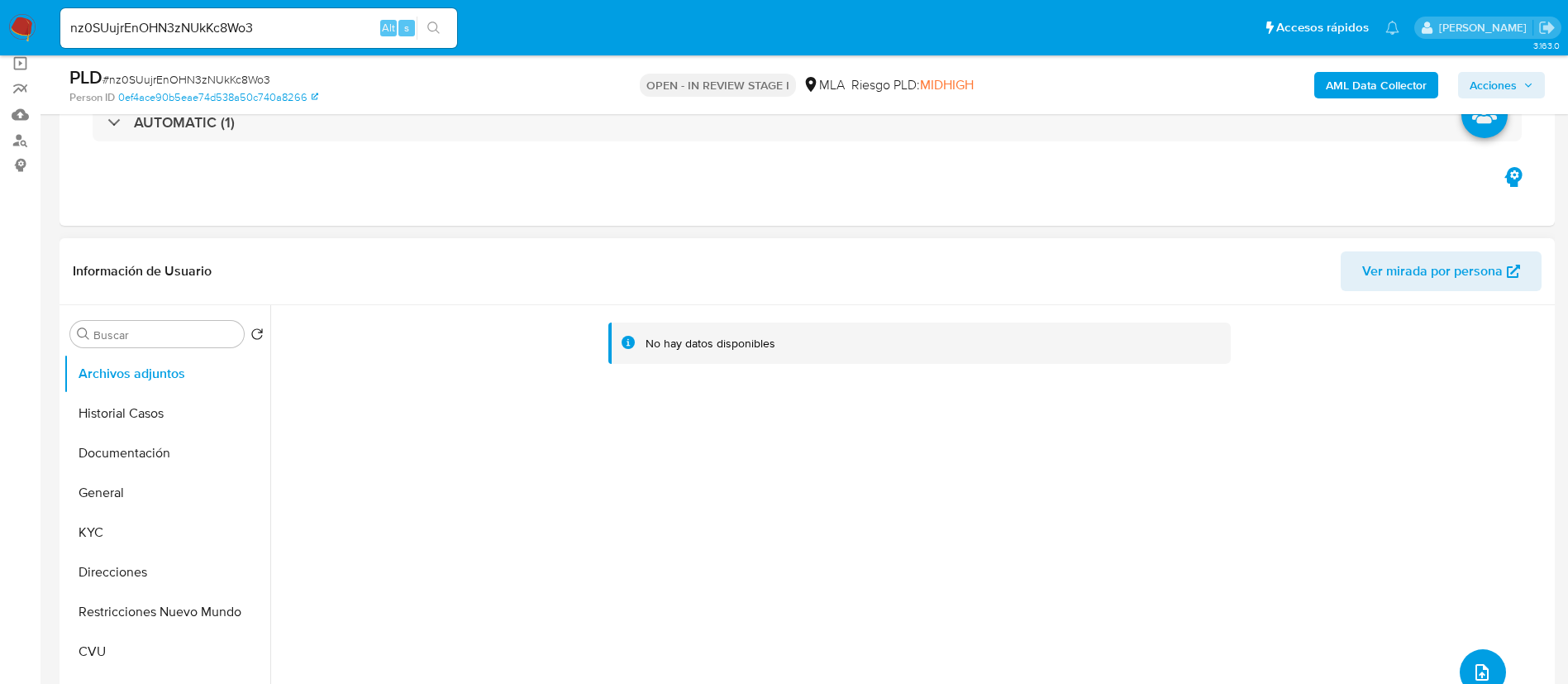
click at [1478, 659] on button "upload-file" at bounding box center [1483, 672] width 46 height 46
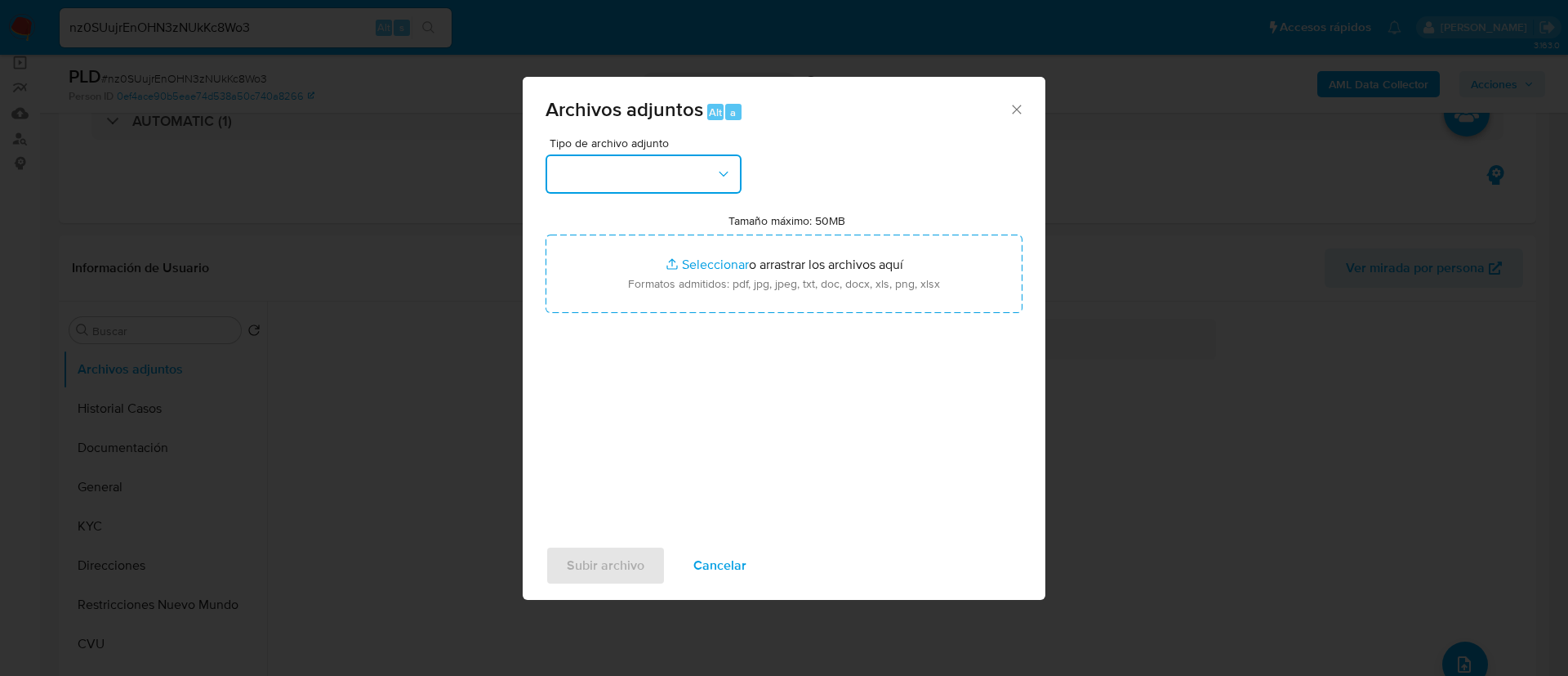
drag, startPoint x: 647, startPoint y: 159, endPoint x: 662, endPoint y: 197, distance: 40.9
click at [650, 164] on button "button" at bounding box center [644, 173] width 196 height 39
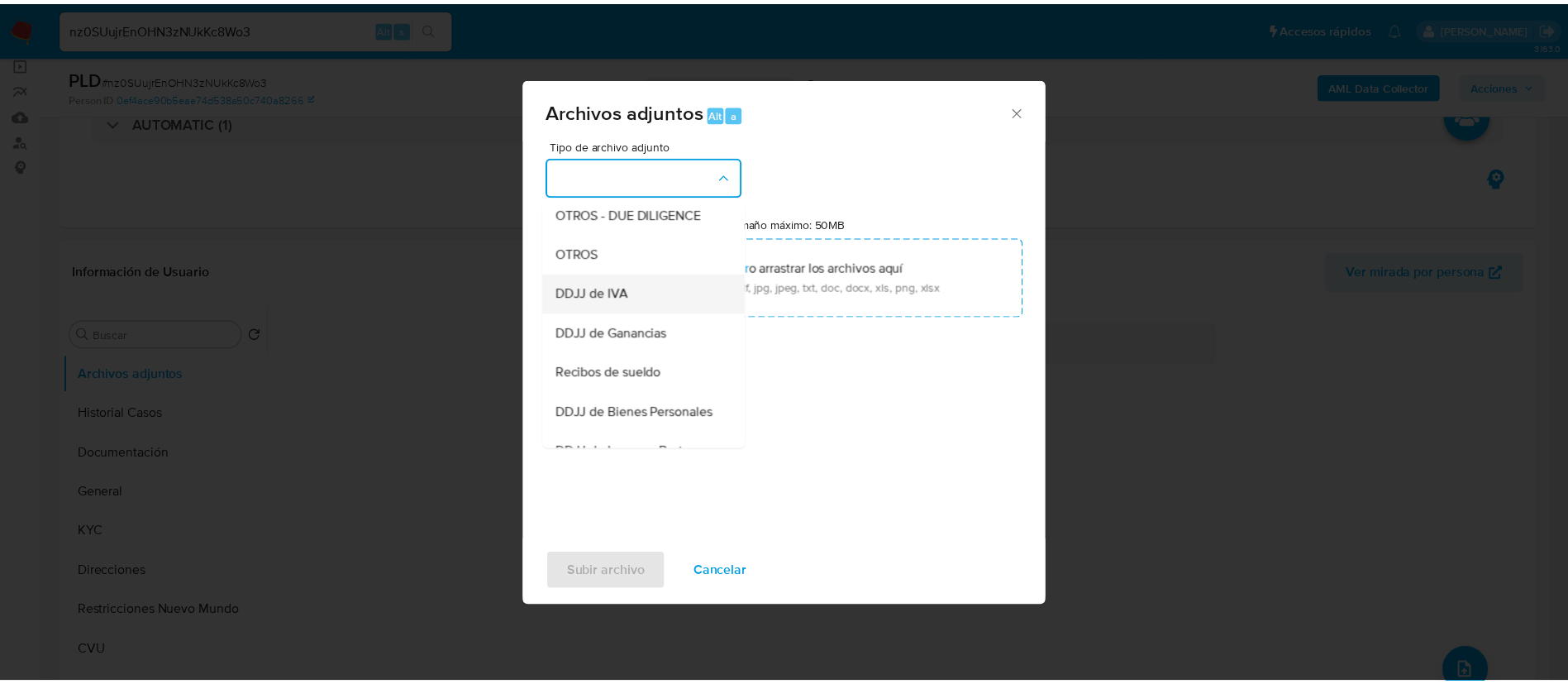
scroll to position [248, 0]
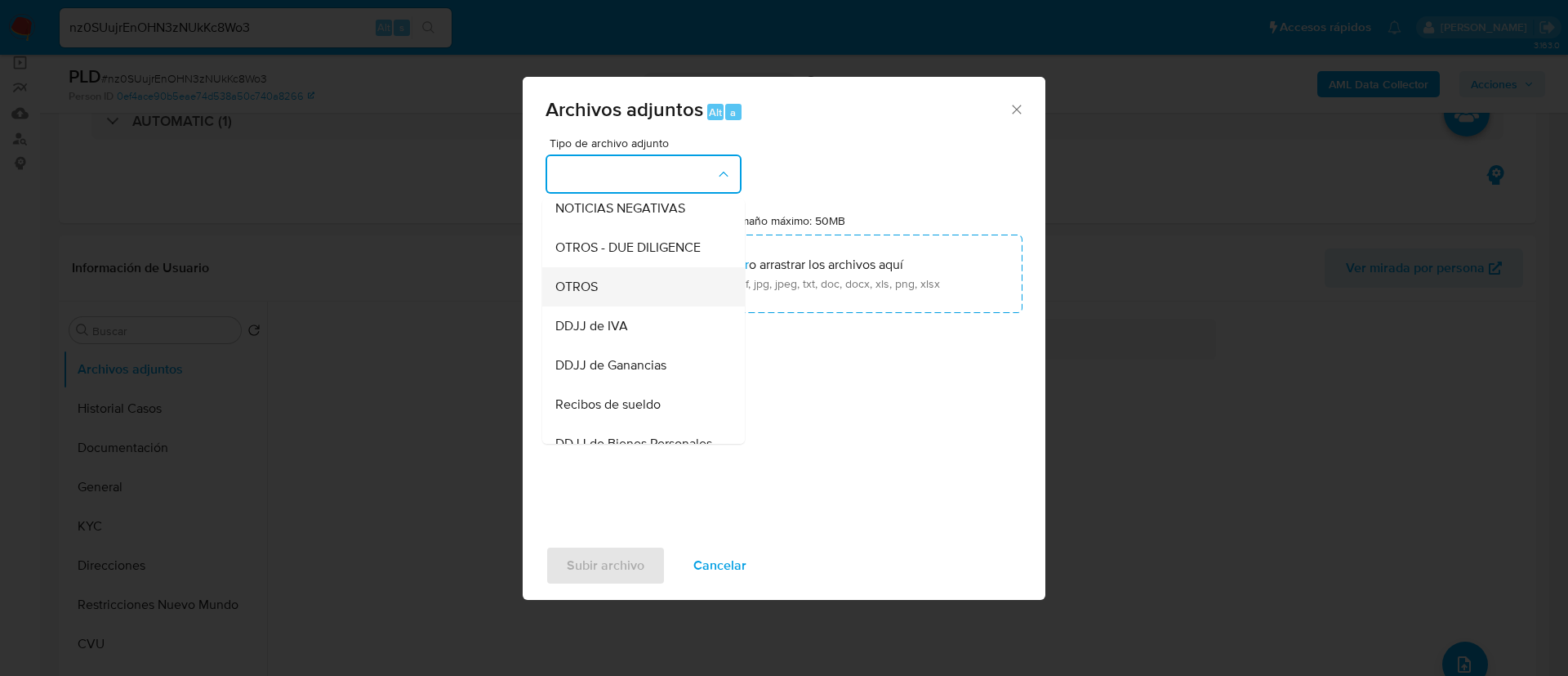
click at [645, 306] on div "OTROS" at bounding box center [639, 286] width 166 height 39
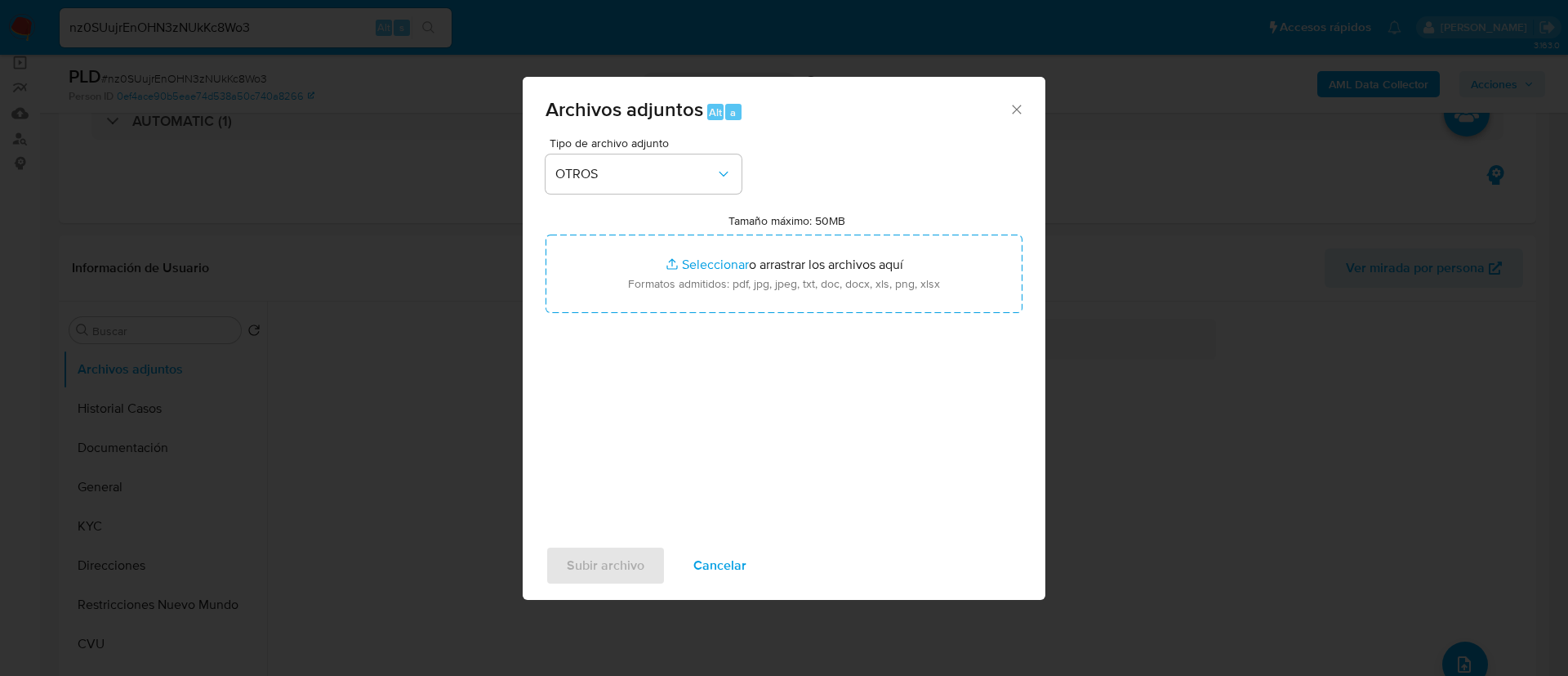
click at [645, 306] on input "Tamaño máximo: 50MB Seleccionar archivos" at bounding box center [784, 274] width 477 height 79
type input "C:\fakepath\322038898 Movimientos.xlsx"
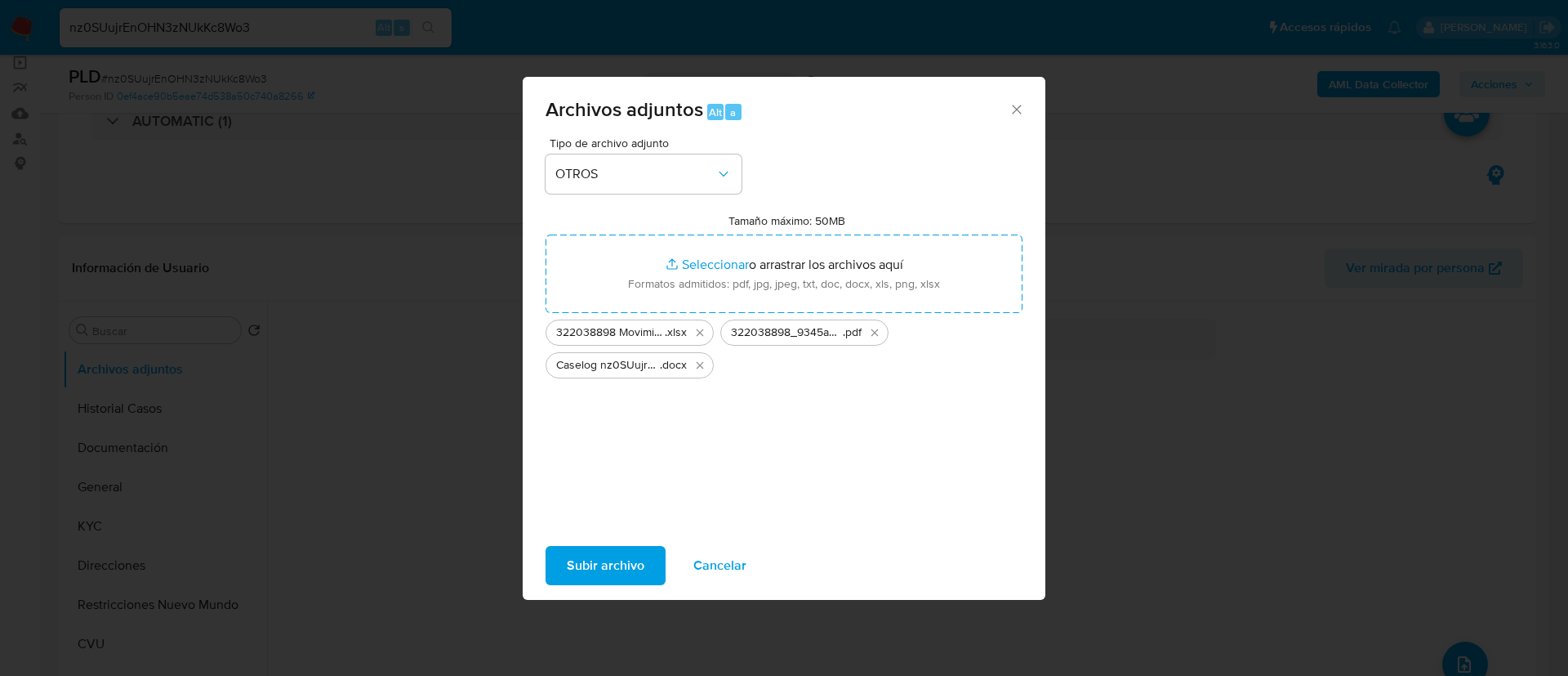
click at [636, 564] on span "Subir archivo" at bounding box center [606, 565] width 78 height 36
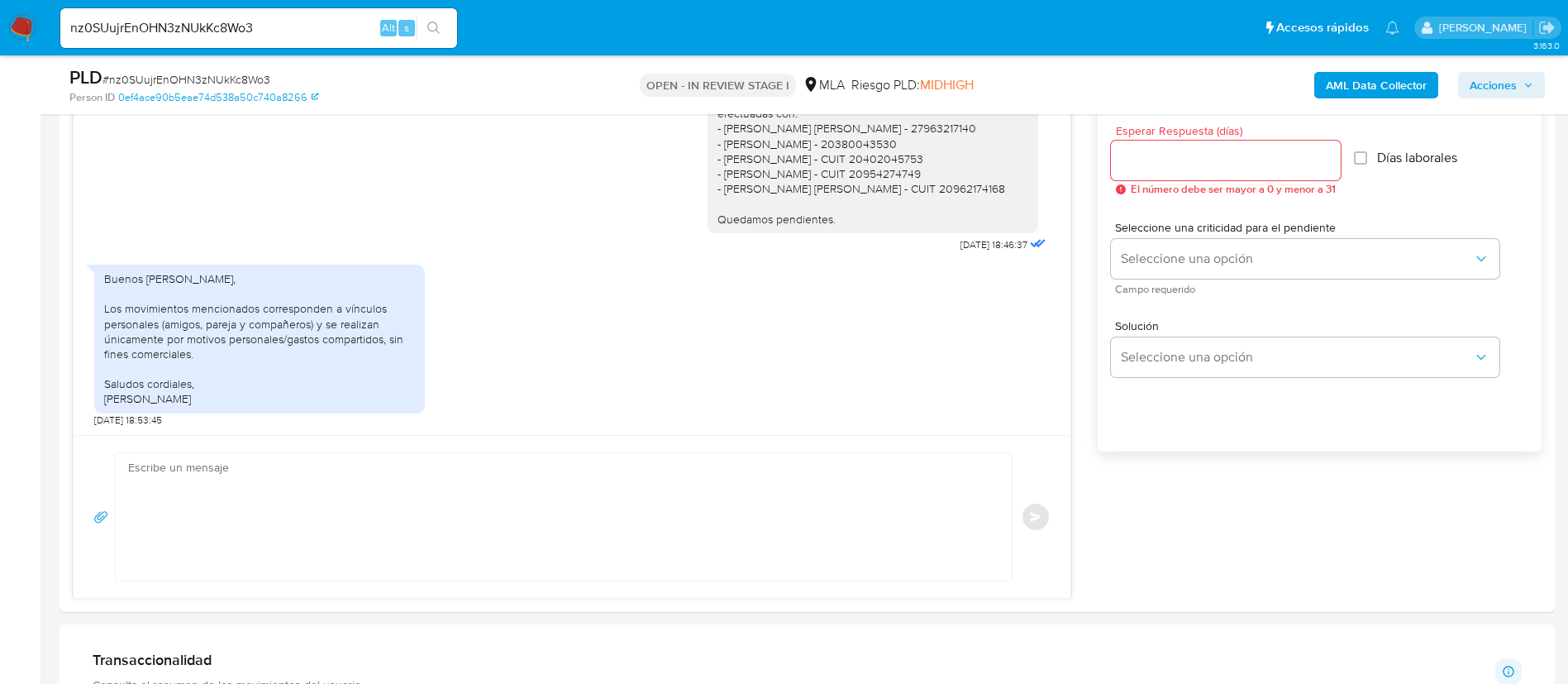
scroll to position [992, 0]
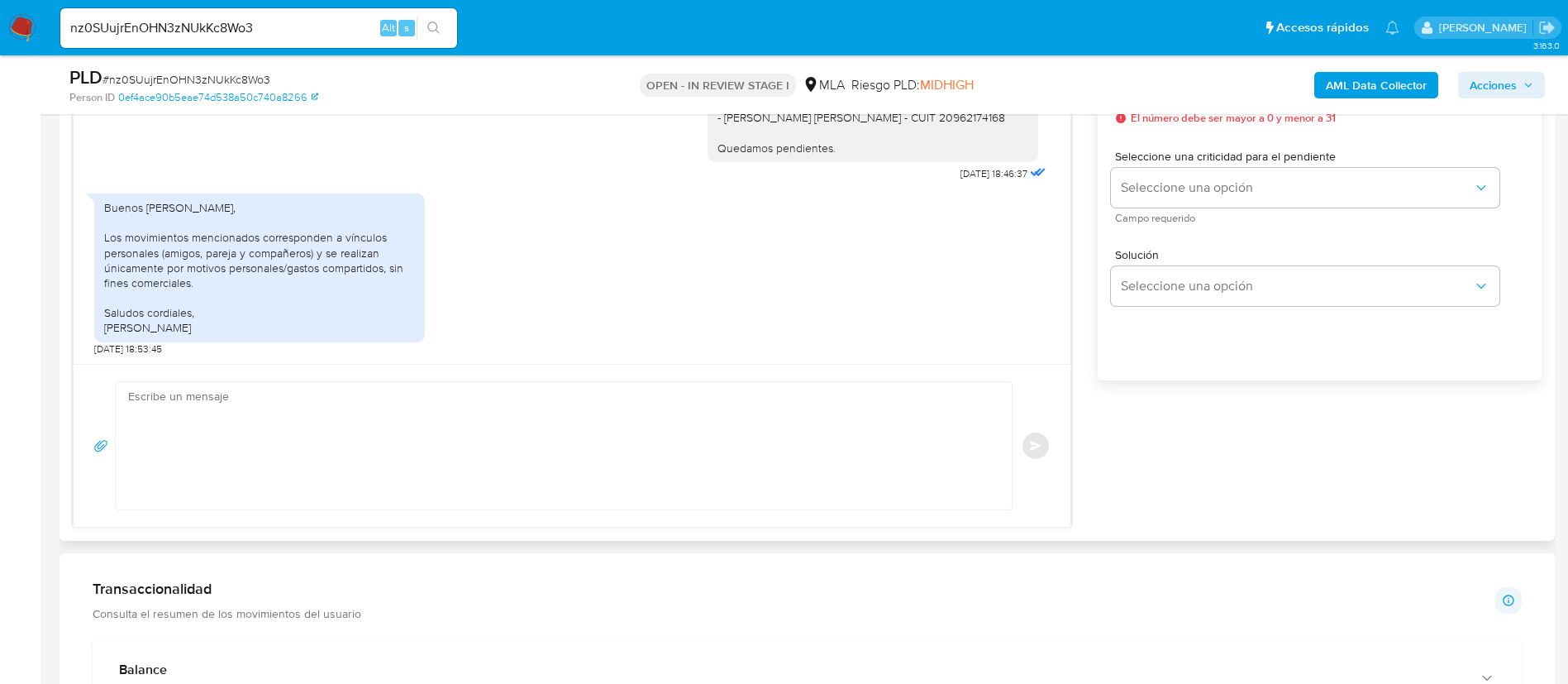
click at [494, 518] on div "Enviar" at bounding box center [572, 446] width 997 height 163
click at [474, 483] on textarea at bounding box center [560, 446] width 863 height 128
paste textarea "Muchas gracias por tu respuesta. Analizamos tu caso y verificamos que no te enc…"
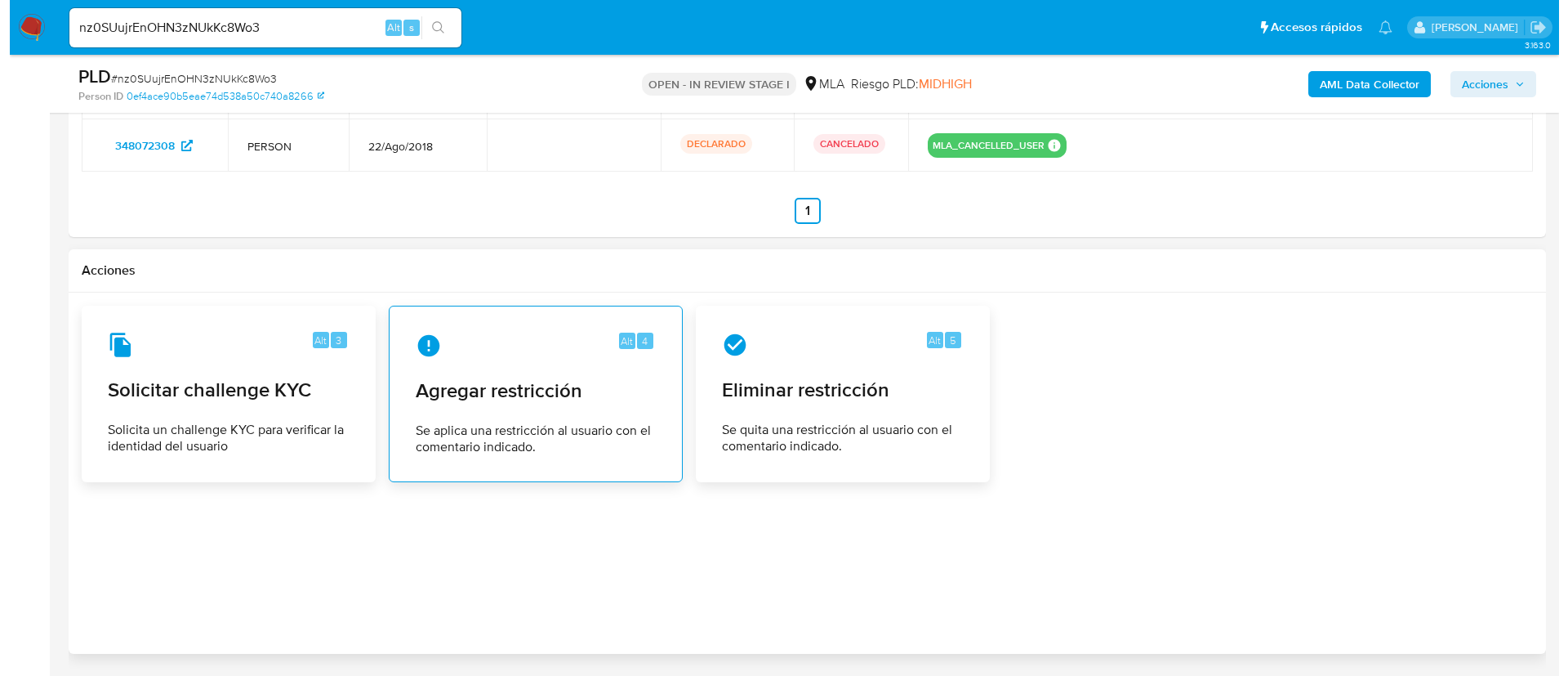
scroll to position [2749, 0]
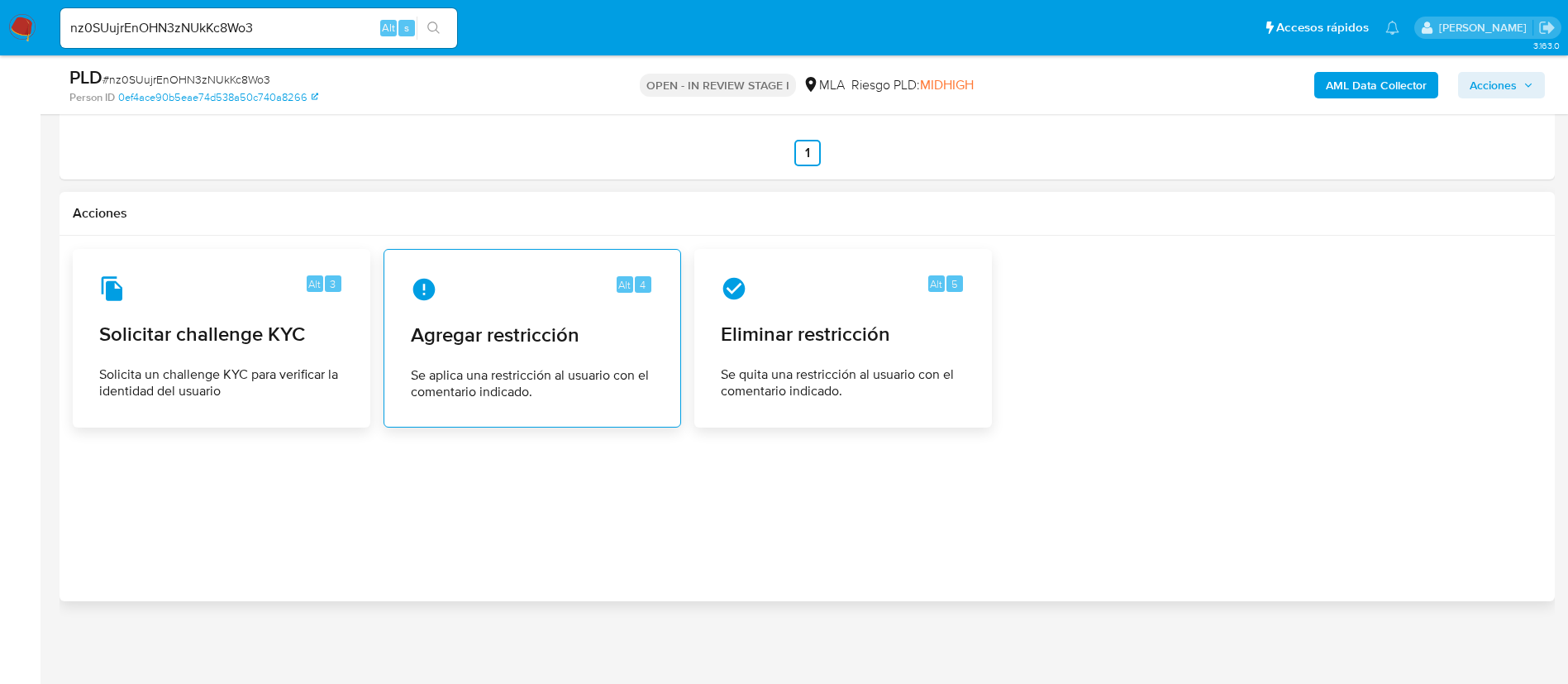
type textarea "Muchas gracias por tu respuesta. Analizamos tu caso y verificamos que no te enc…"
click at [580, 299] on div "Alt 4" at bounding box center [532, 290] width 243 height 27
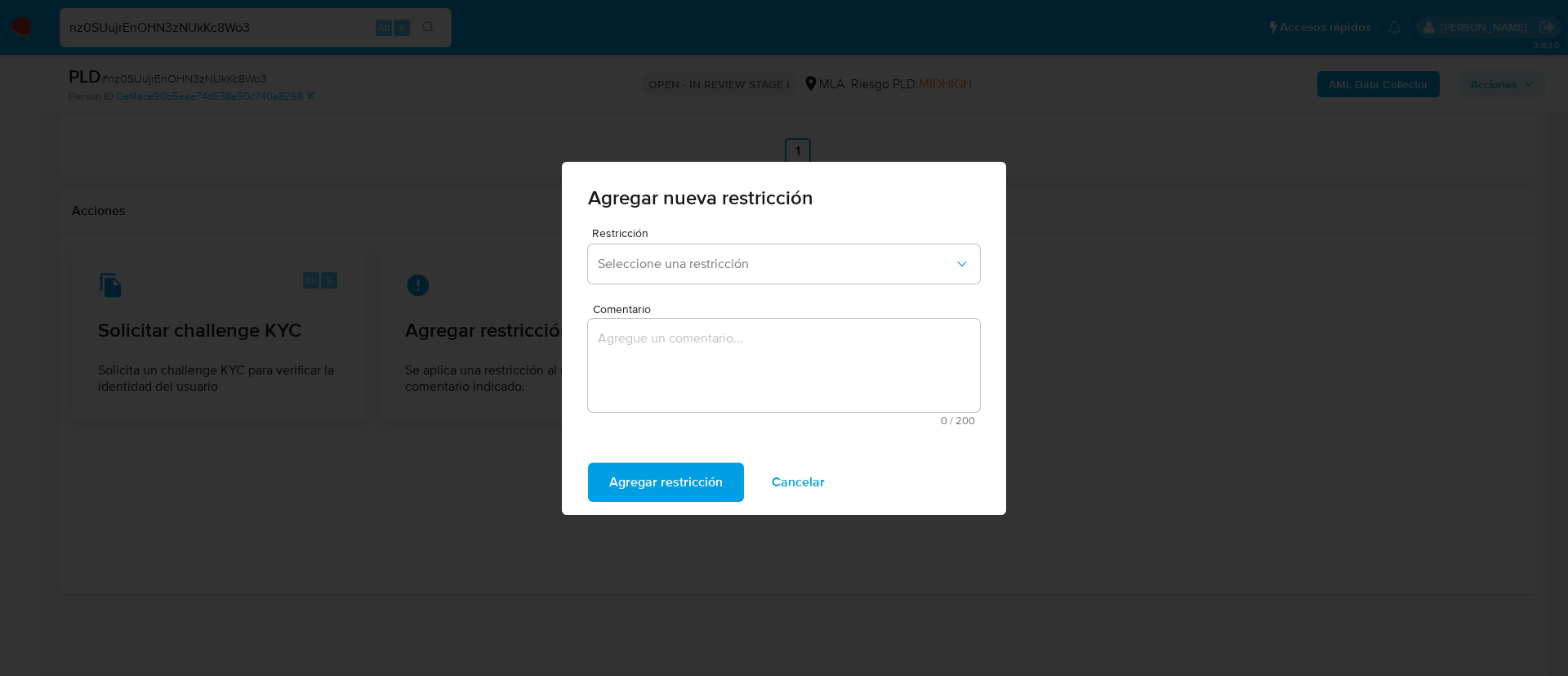
click at [688, 266] on span "Seleccione una restricción" at bounding box center [775, 264] width 356 height 17
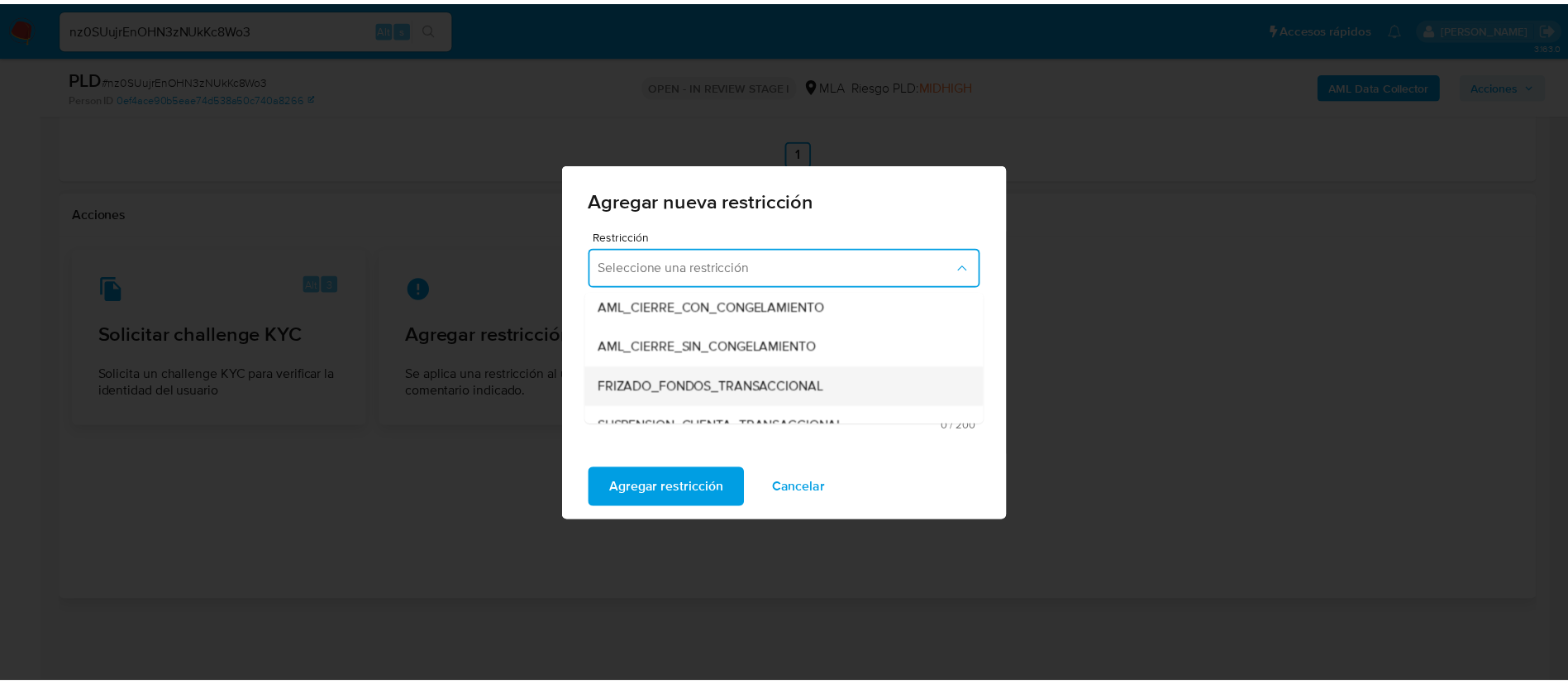
scroll to position [248, 0]
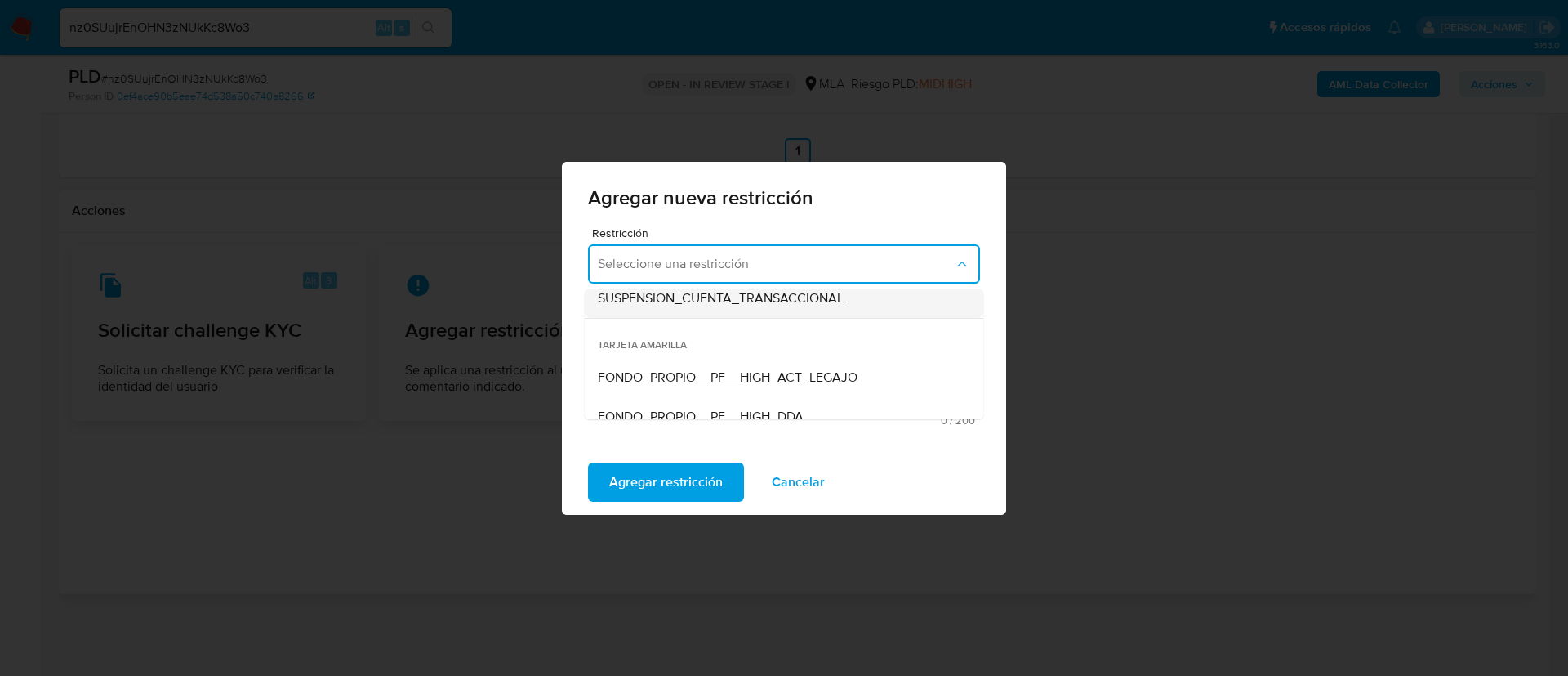
click at [704, 296] on span "SUSPENSION_CUENTA_TRANSACCIONAL" at bounding box center [720, 298] width 246 height 17
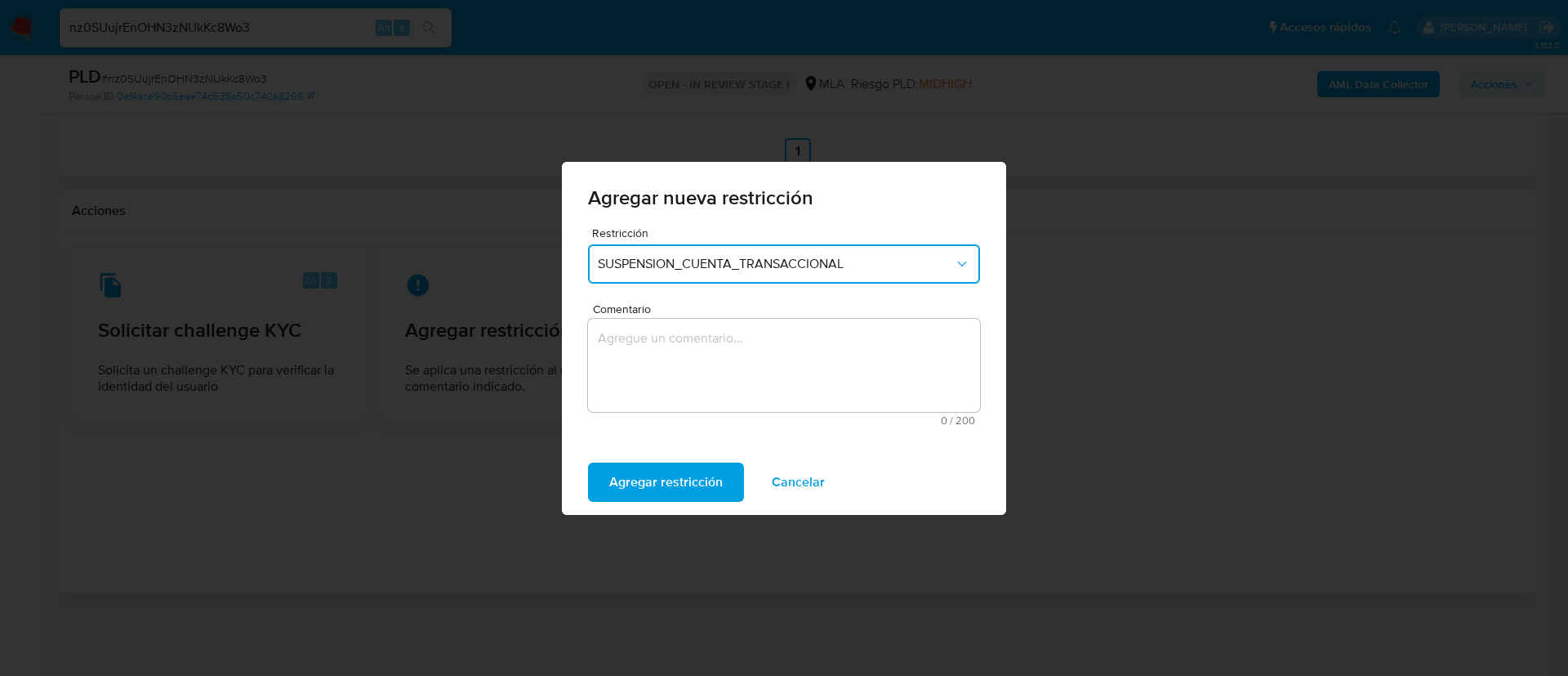
click at [690, 371] on textarea "Comentario" at bounding box center [784, 365] width 392 height 93
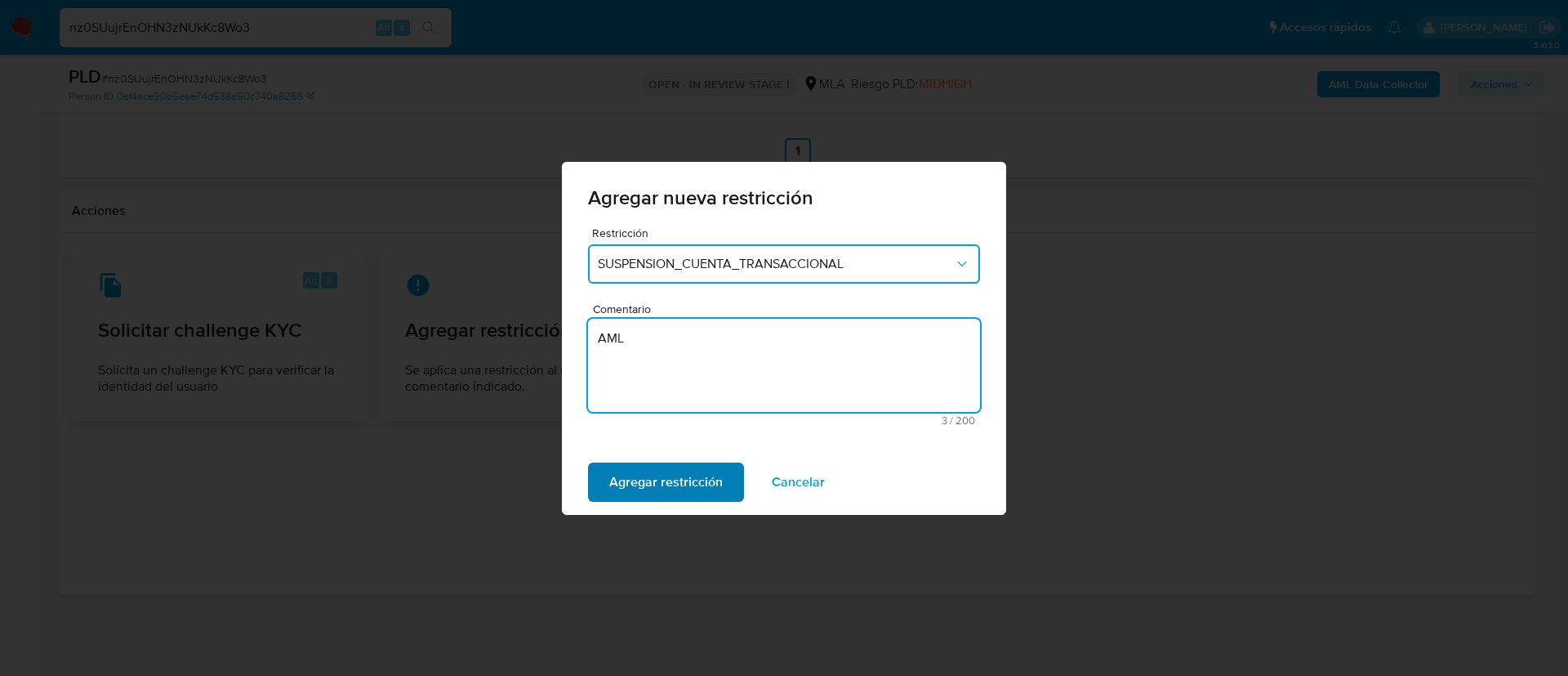
type textarea "AML"
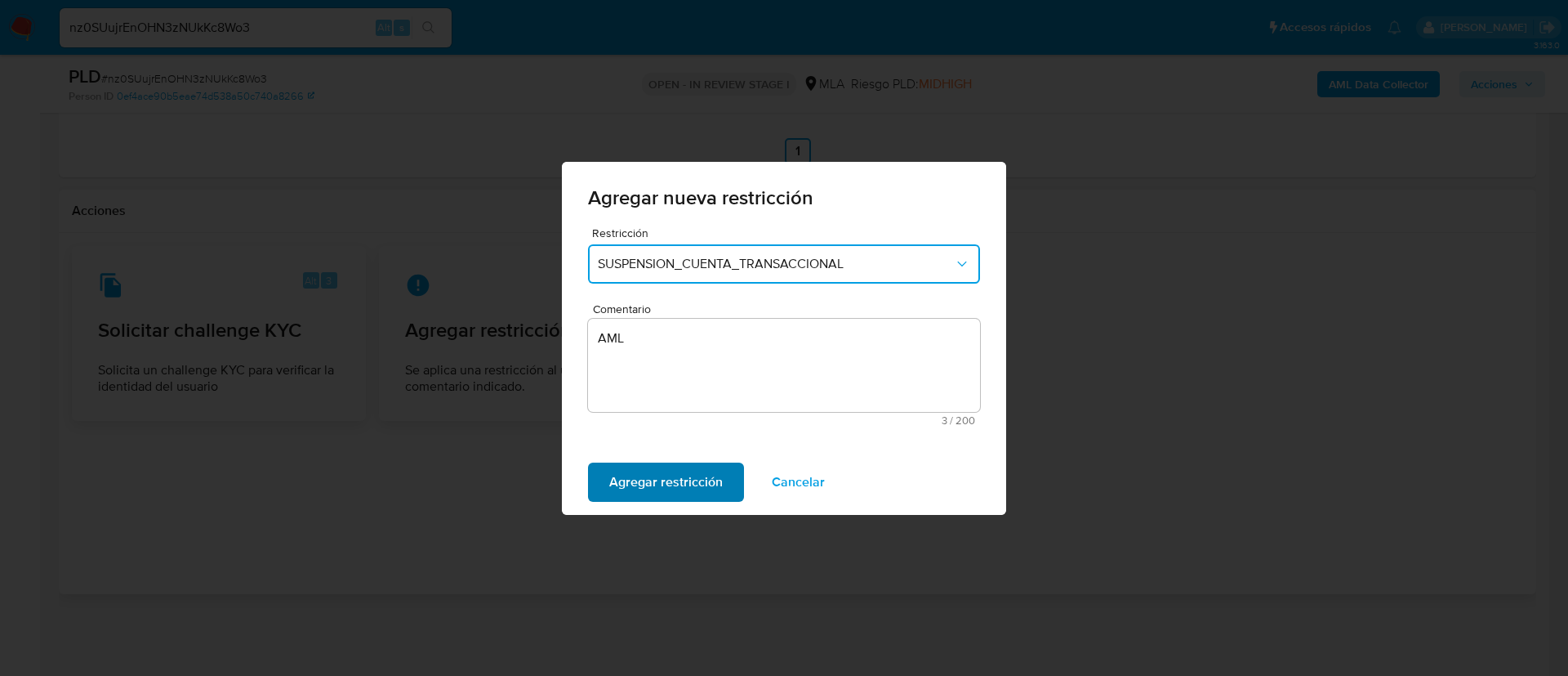
click at [667, 475] on span "Agregar restricción" at bounding box center [666, 482] width 114 height 36
click at [653, 476] on span "Confirmar" at bounding box center [638, 482] width 59 height 36
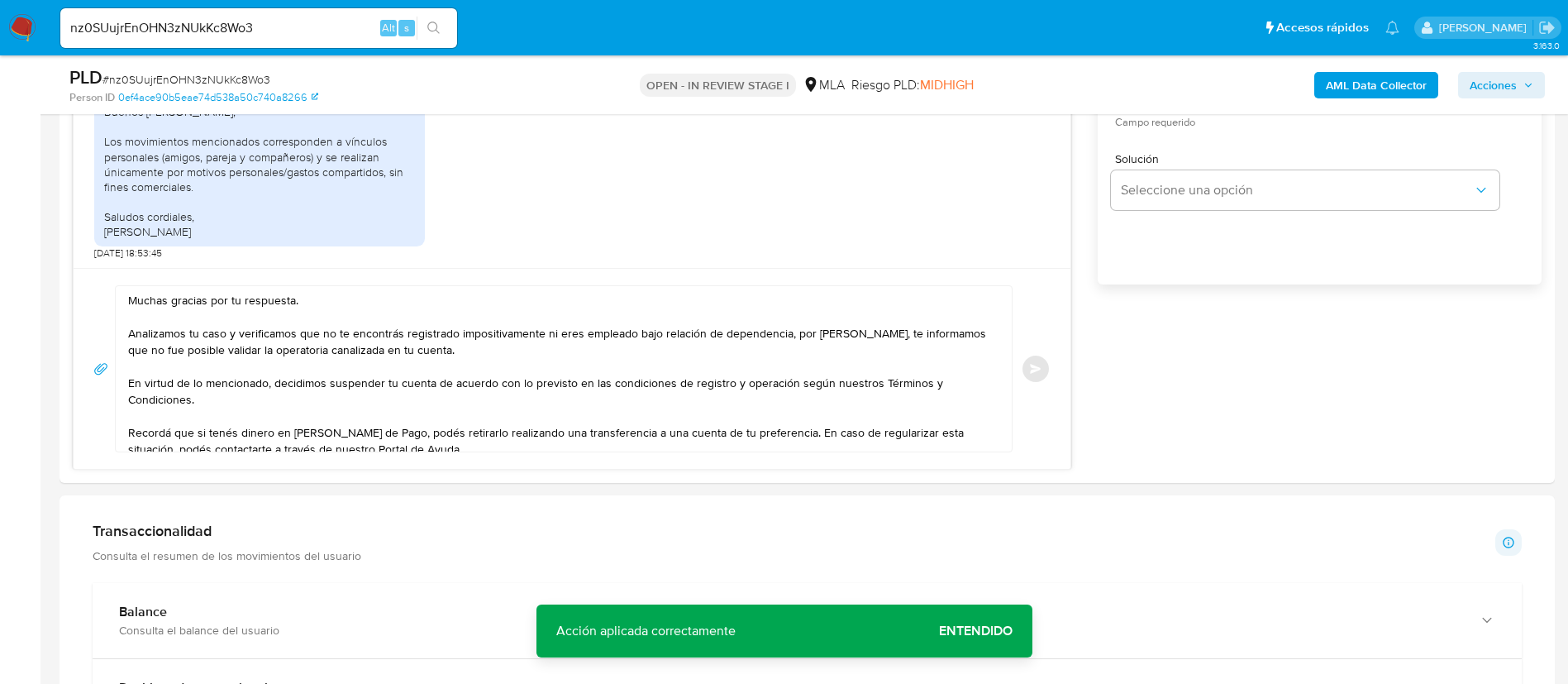
scroll to position [1044, 0]
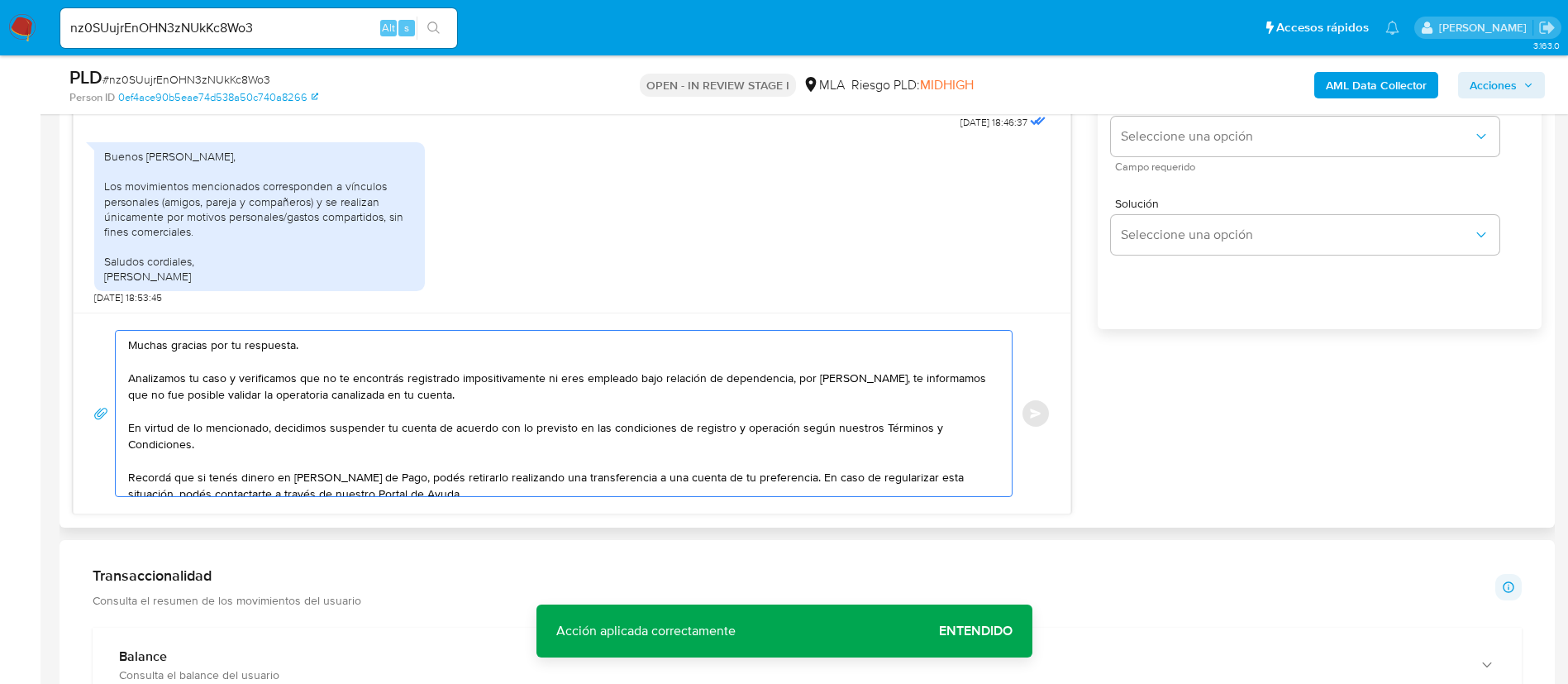
click at [599, 454] on textarea "Muchas gracias por tu respuesta. Analizamos tu caso y verificamos que no te enc…" at bounding box center [560, 413] width 863 height 166
drag, startPoint x: 237, startPoint y: 373, endPoint x: 869, endPoint y: 375, distance: 632.0
click at [869, 375] on textarea "Muchas gracias por tu respuesta. Analizamos tu caso y verificamos que no te enc…" at bounding box center [560, 413] width 863 height 166
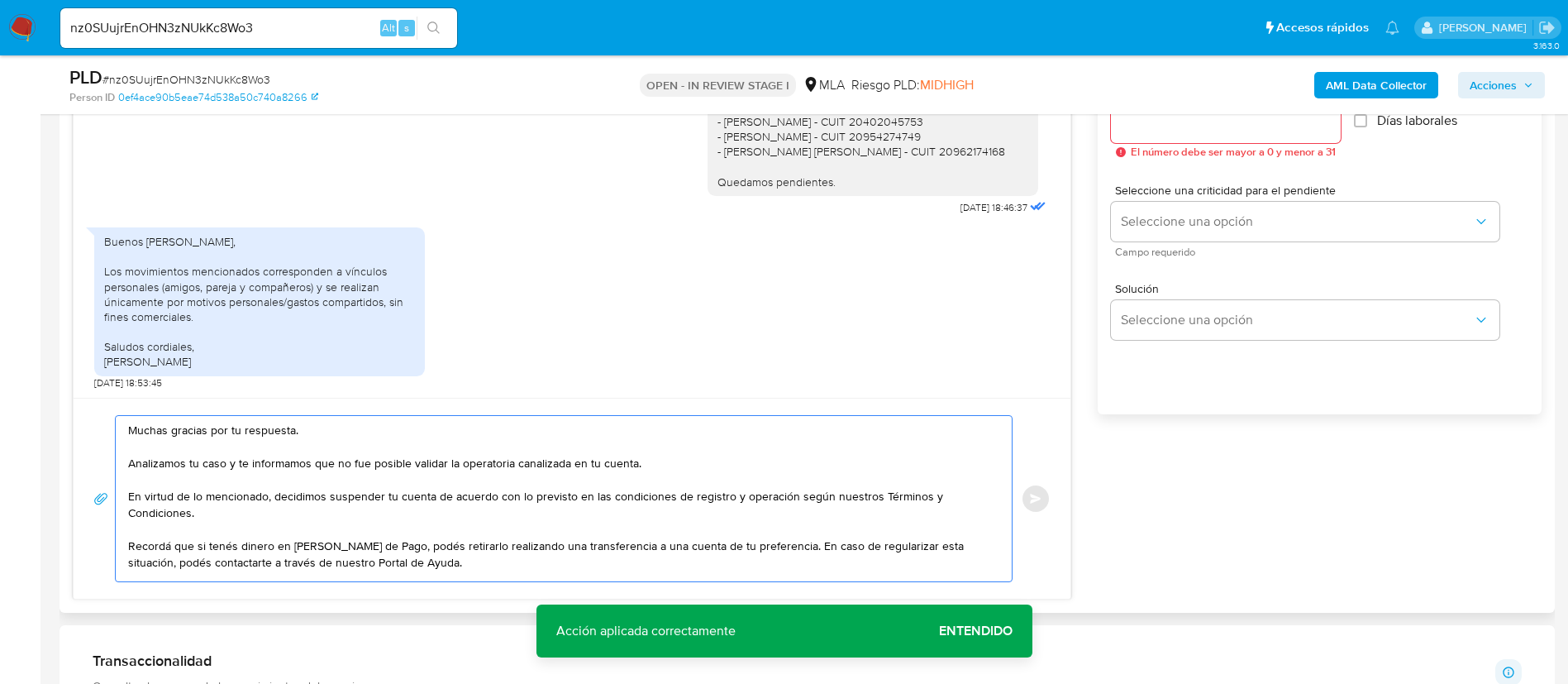
scroll to position [920, 0]
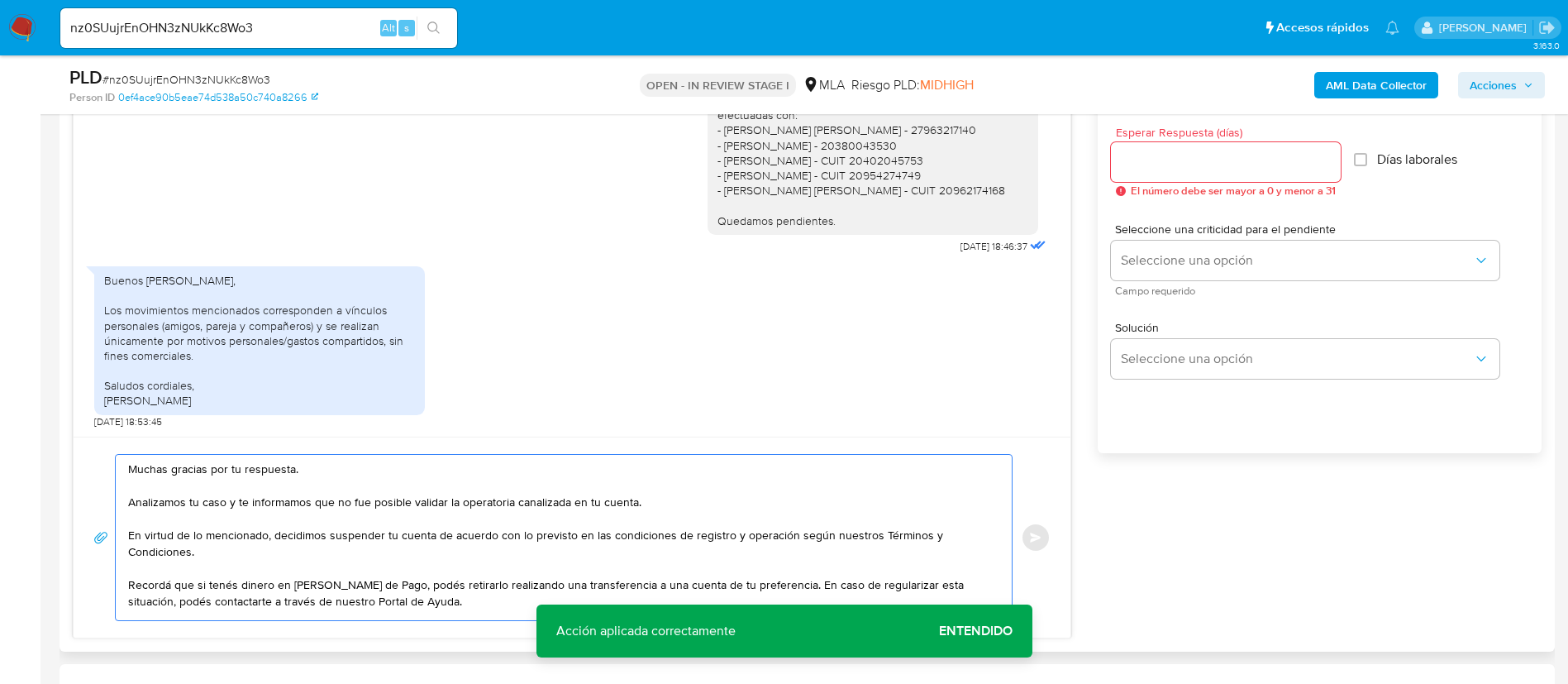
type textarea "Muchas gracias por tu respuesta. Analizamos tu caso y te informamos que no fue …"
click at [1150, 147] on div at bounding box center [1226, 162] width 230 height 40
click at [1161, 156] on input "Esperar Respuesta (días)" at bounding box center [1226, 162] width 230 height 21
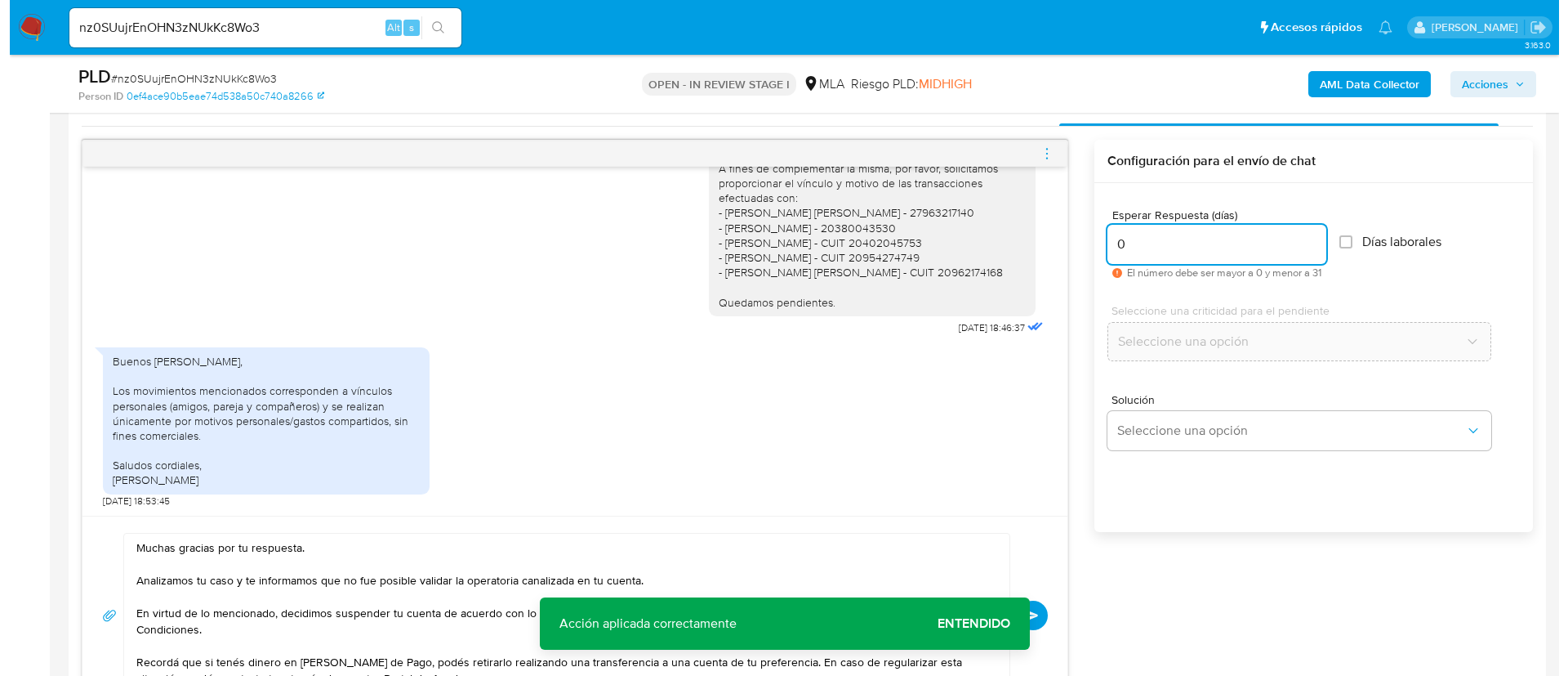
scroll to position [786, 0]
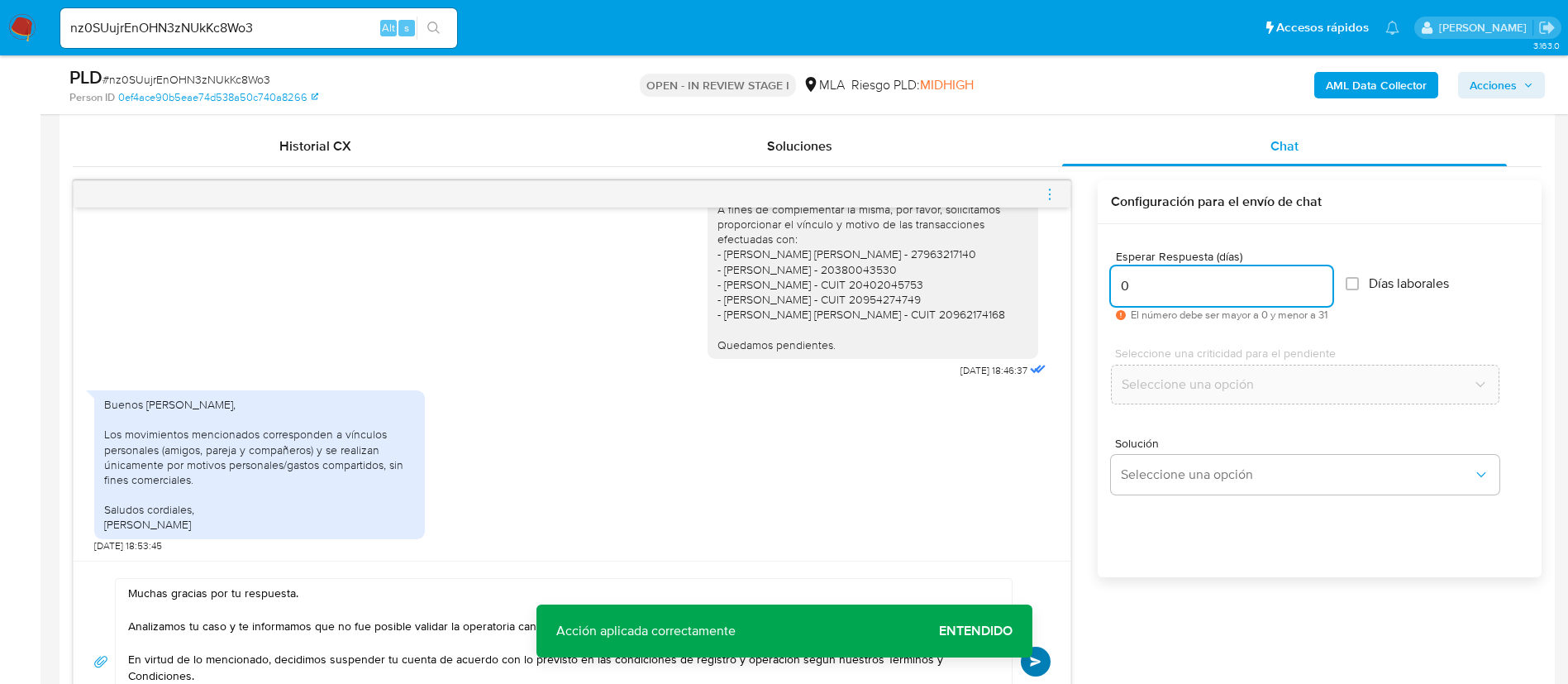
type input "0"
click at [1038, 657] on span "Enviar" at bounding box center [1035, 661] width 12 height 10
click at [1051, 193] on icon "menu-action" at bounding box center [1050, 194] width 2 height 2
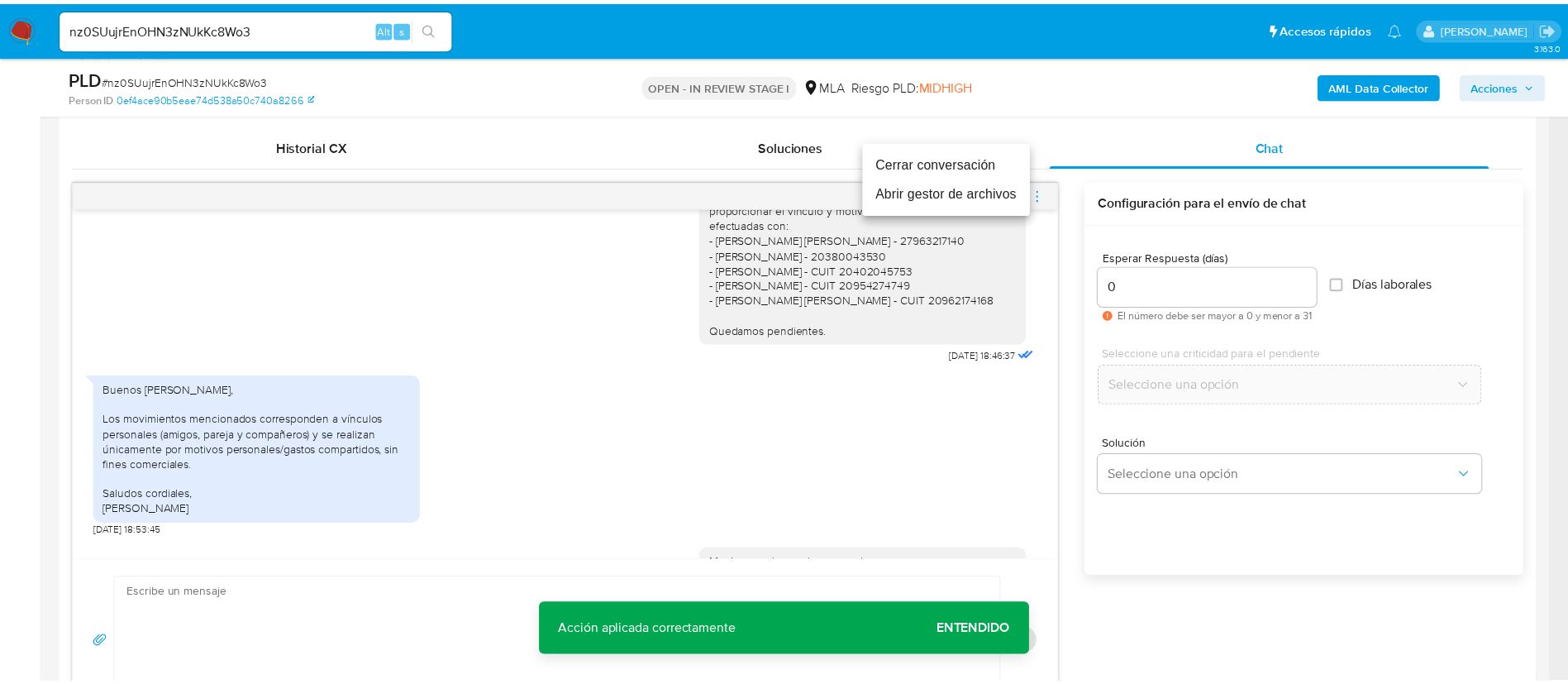
scroll to position [1499, 0]
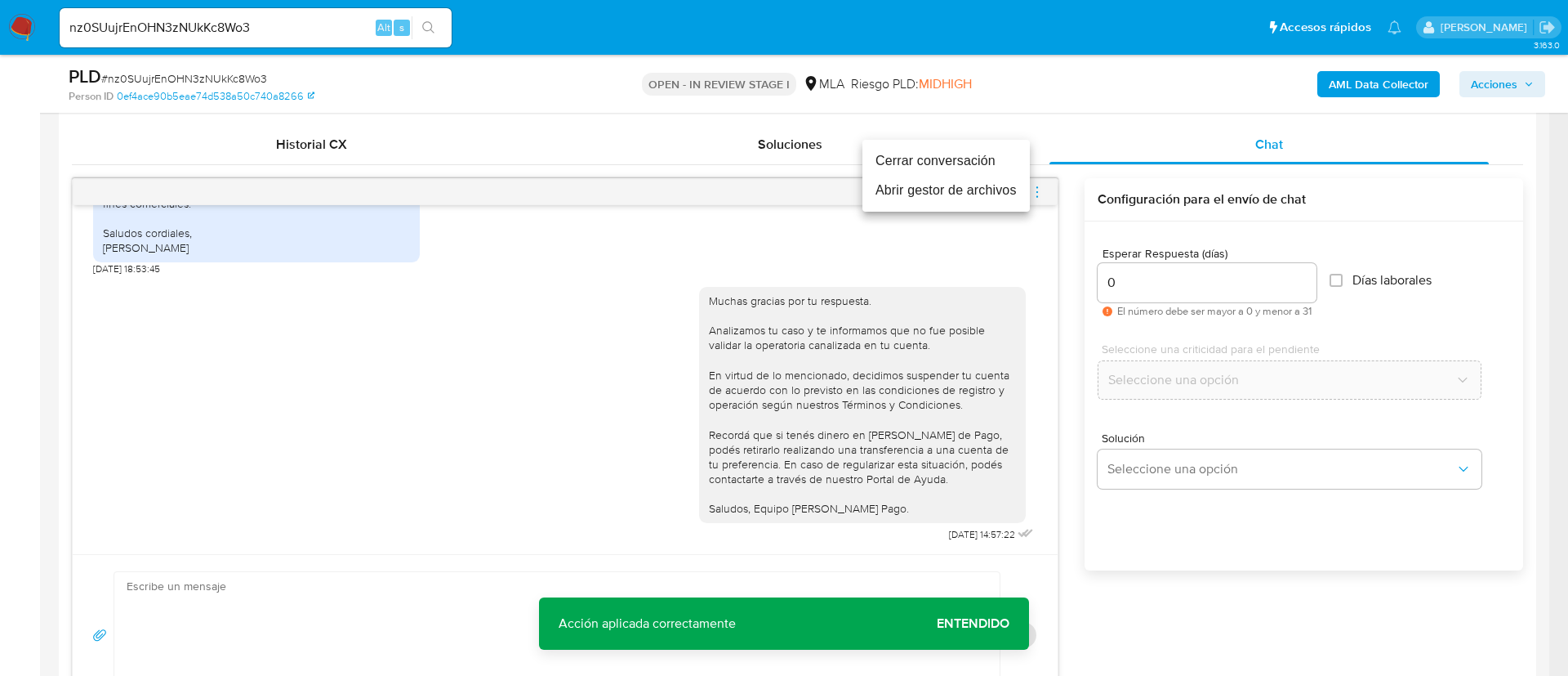
click at [994, 159] on li "Cerrar conversación" at bounding box center [946, 161] width 167 height 30
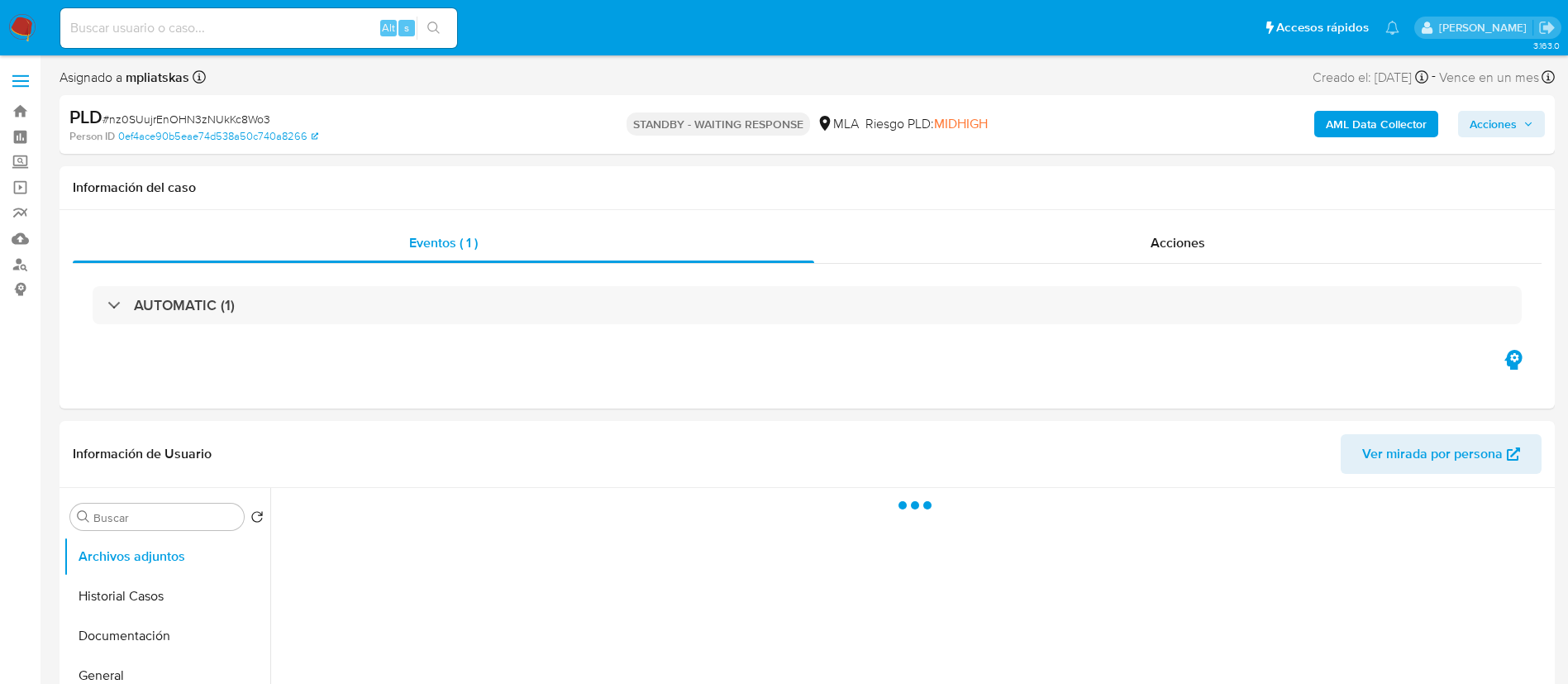
select select "10"
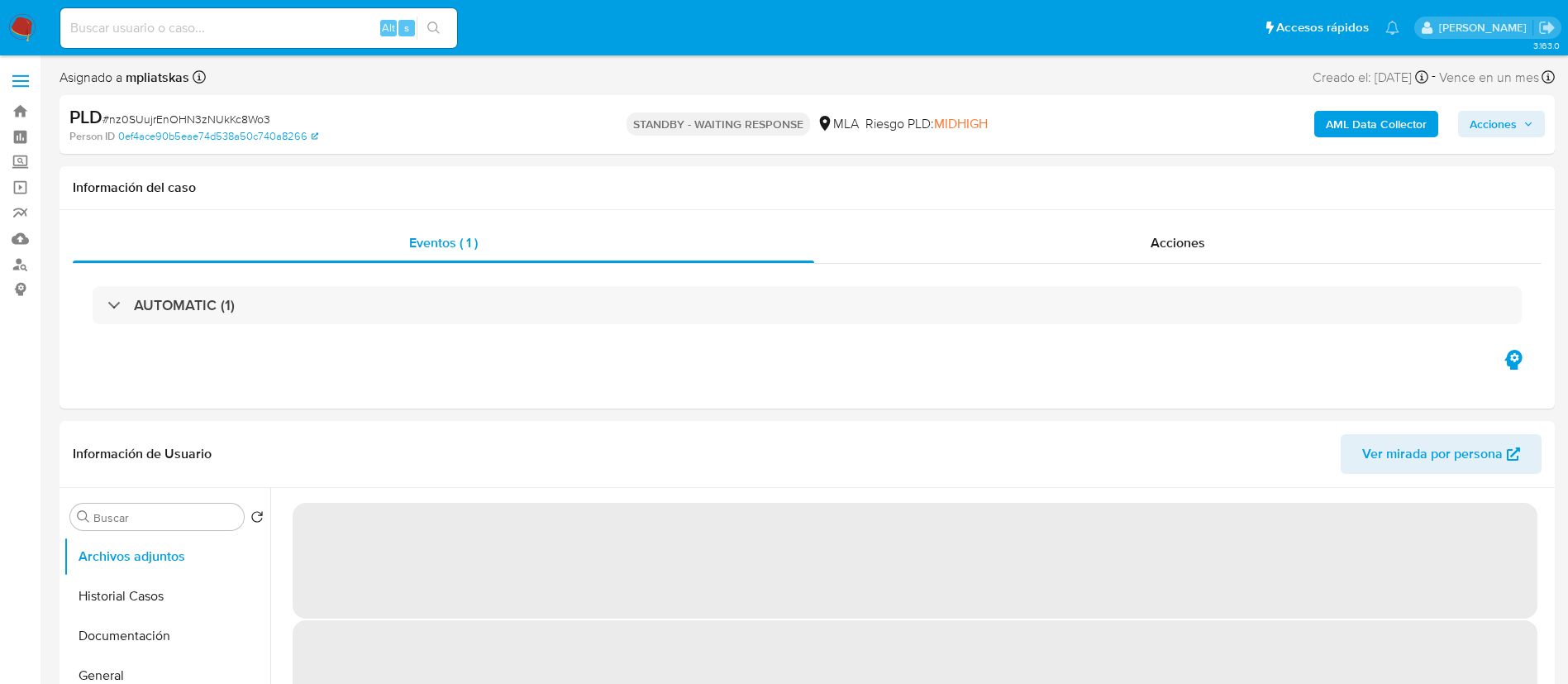
click at [251, 42] on div "Alt s" at bounding box center [259, 27] width 397 height 40
click at [238, 26] on input at bounding box center [259, 28] width 397 height 21
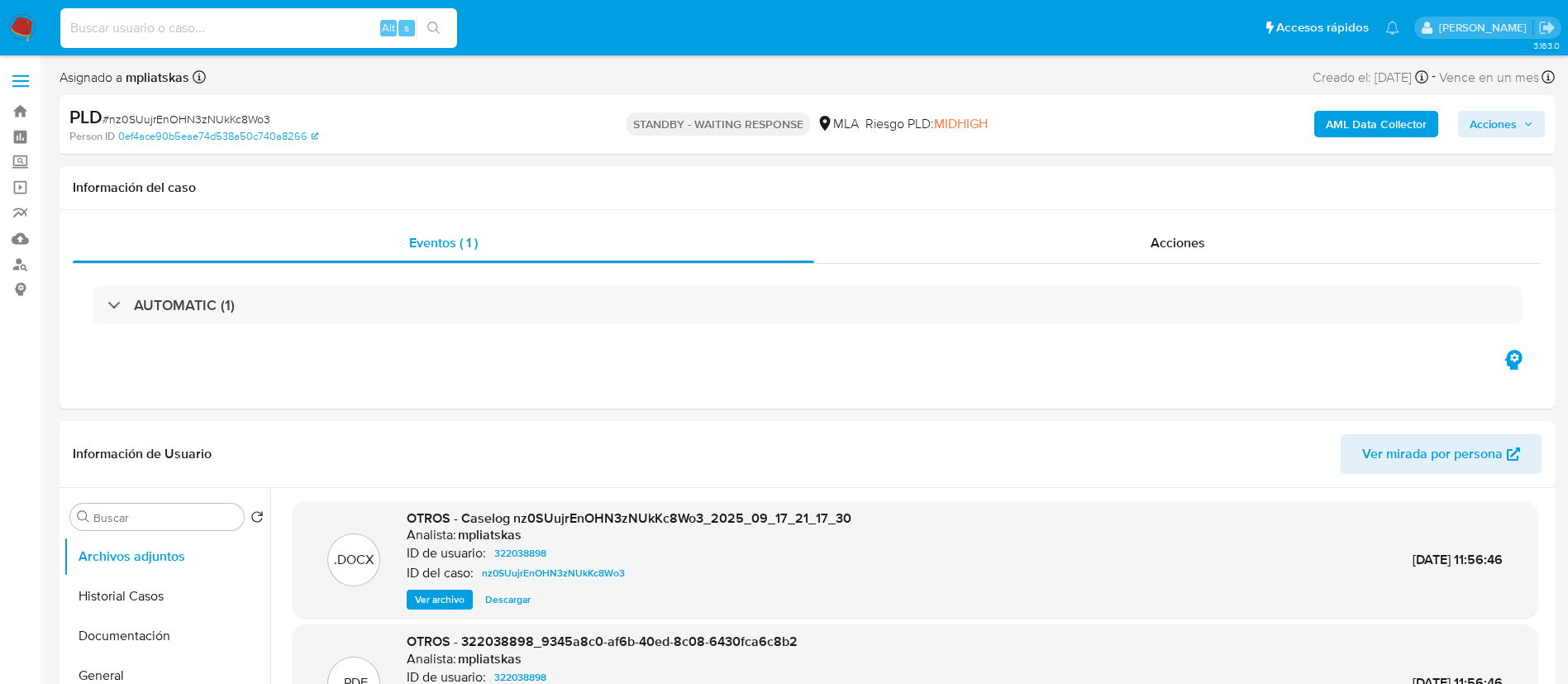
paste input "iw91VChhhgMFMRq4iTKyfllj"
type input "iw91VChhhgMFMRq4iTKyfllj"
click at [451, 27] on button "search-icon" at bounding box center [433, 28] width 34 height 23
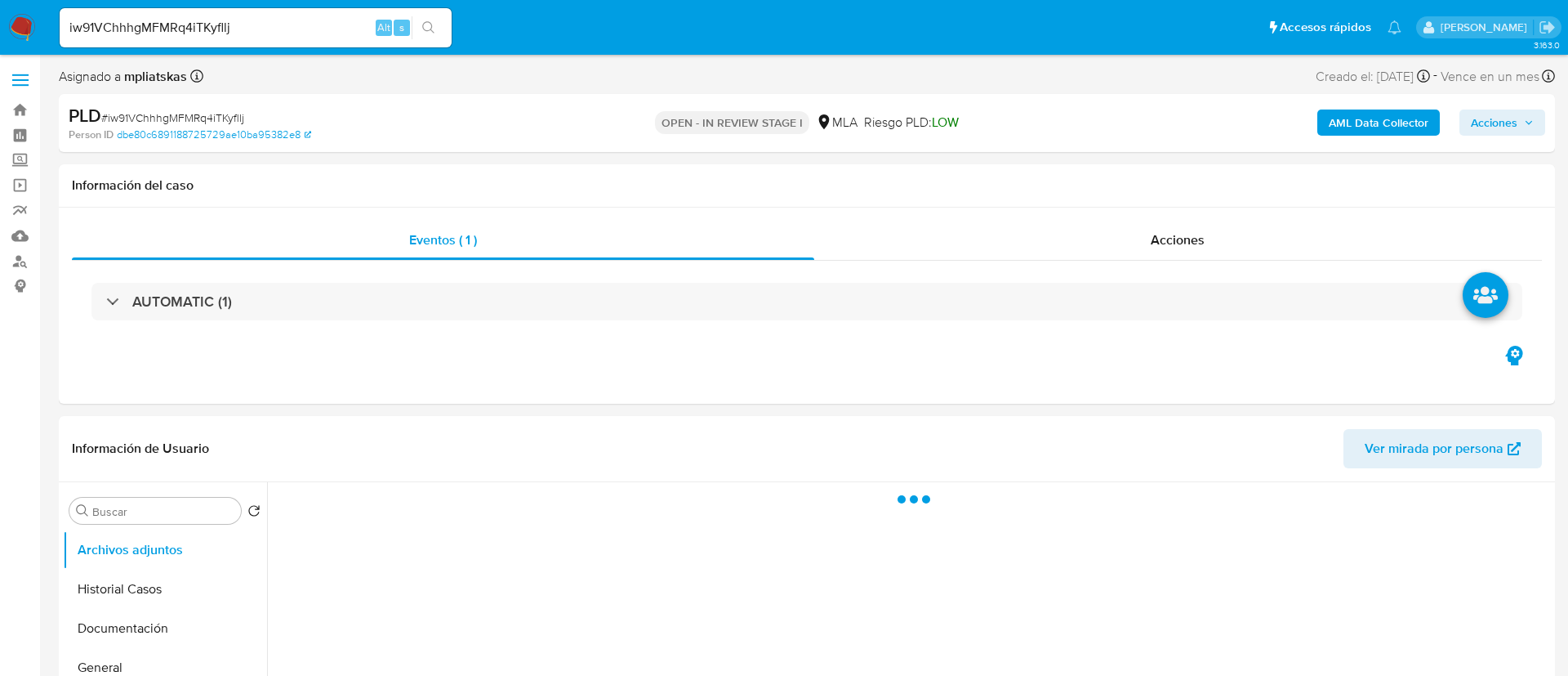
select select "10"
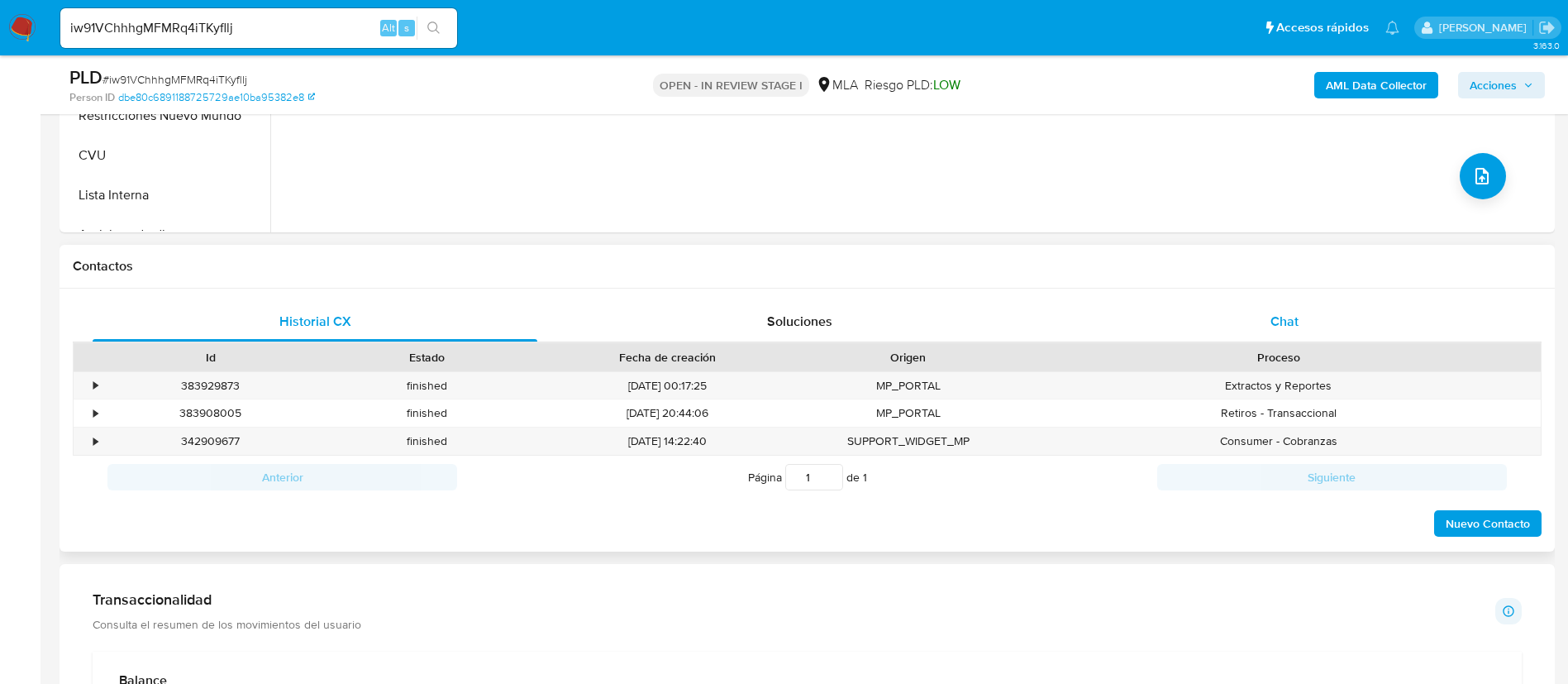
click at [1216, 339] on div "Chat" at bounding box center [1285, 322] width 444 height 40
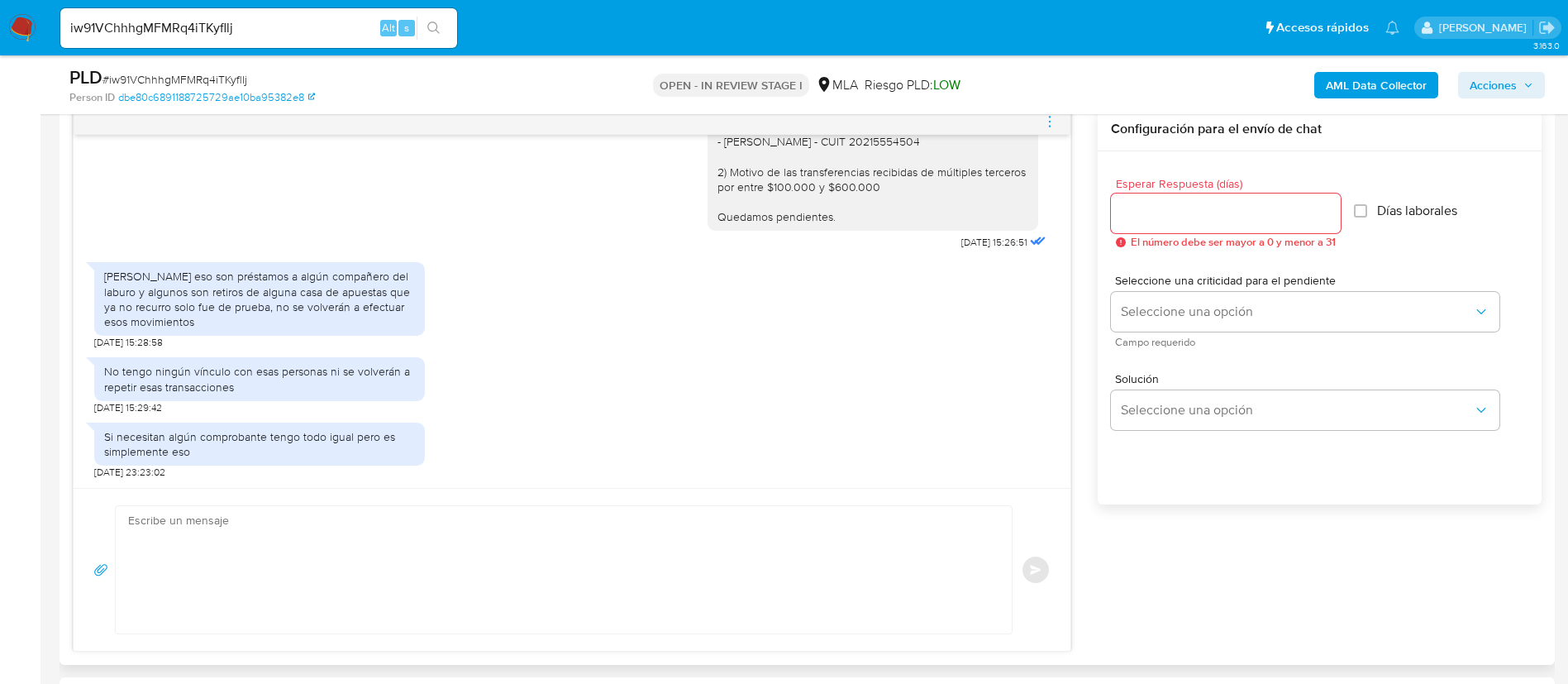
scroll to position [1415, 0]
click at [259, 312] on div "[PERSON_NAME] eso son préstamos a algún compañero del laburo y algunos son reti…" at bounding box center [259, 299] width 311 height 60
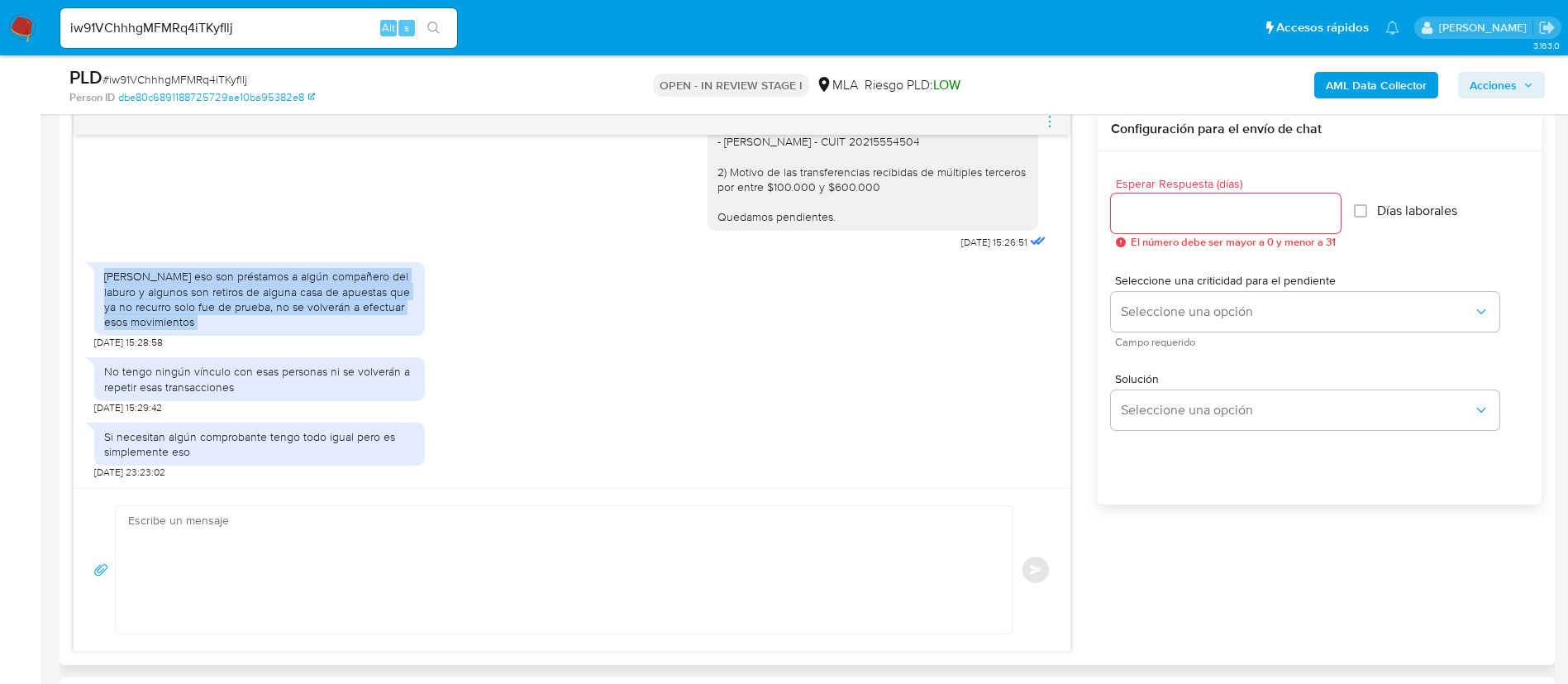
click at [259, 312] on div "[PERSON_NAME] eso son préstamos a algún compañero del laburo y algunos son reti…" at bounding box center [259, 299] width 311 height 60
copy div "[PERSON_NAME] eso son préstamos a algún compañero del laburo y algunos son reti…"
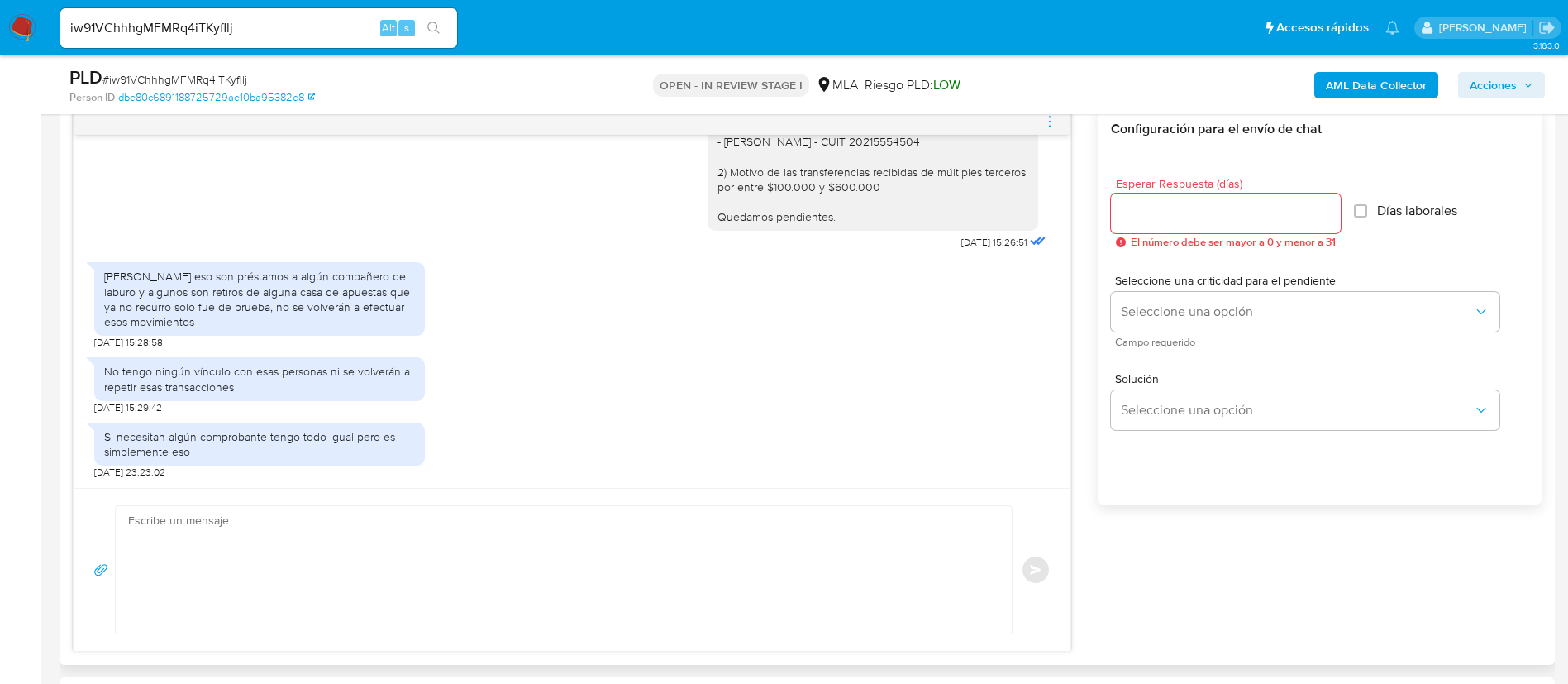
click at [193, 384] on div "No tengo ningún vínculo con esas personas ni se volverán a repetir esas transac…" at bounding box center [259, 379] width 311 height 30
click at [193, 383] on div "No tengo ningún vínculo con esas personas ni se volverán a repetir esas transac…" at bounding box center [259, 379] width 311 height 30
copy div "No tengo ningún vínculo con esas personas ni se volverán a repetir esas transac…"
click at [1372, 84] on b "AML Data Collector" at bounding box center [1376, 85] width 101 height 27
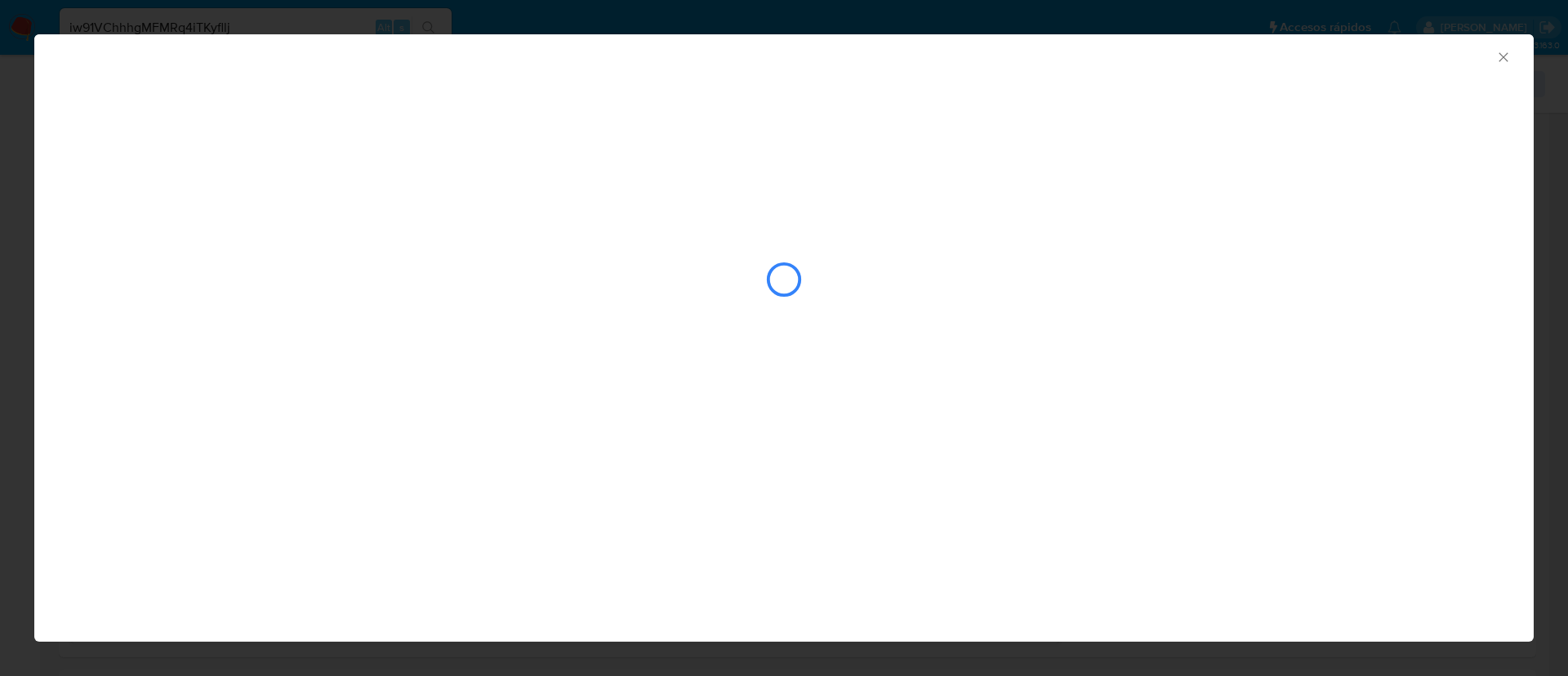
click at [279, 244] on div "closure-recommendation-modal" at bounding box center [784, 279] width 1432 height 164
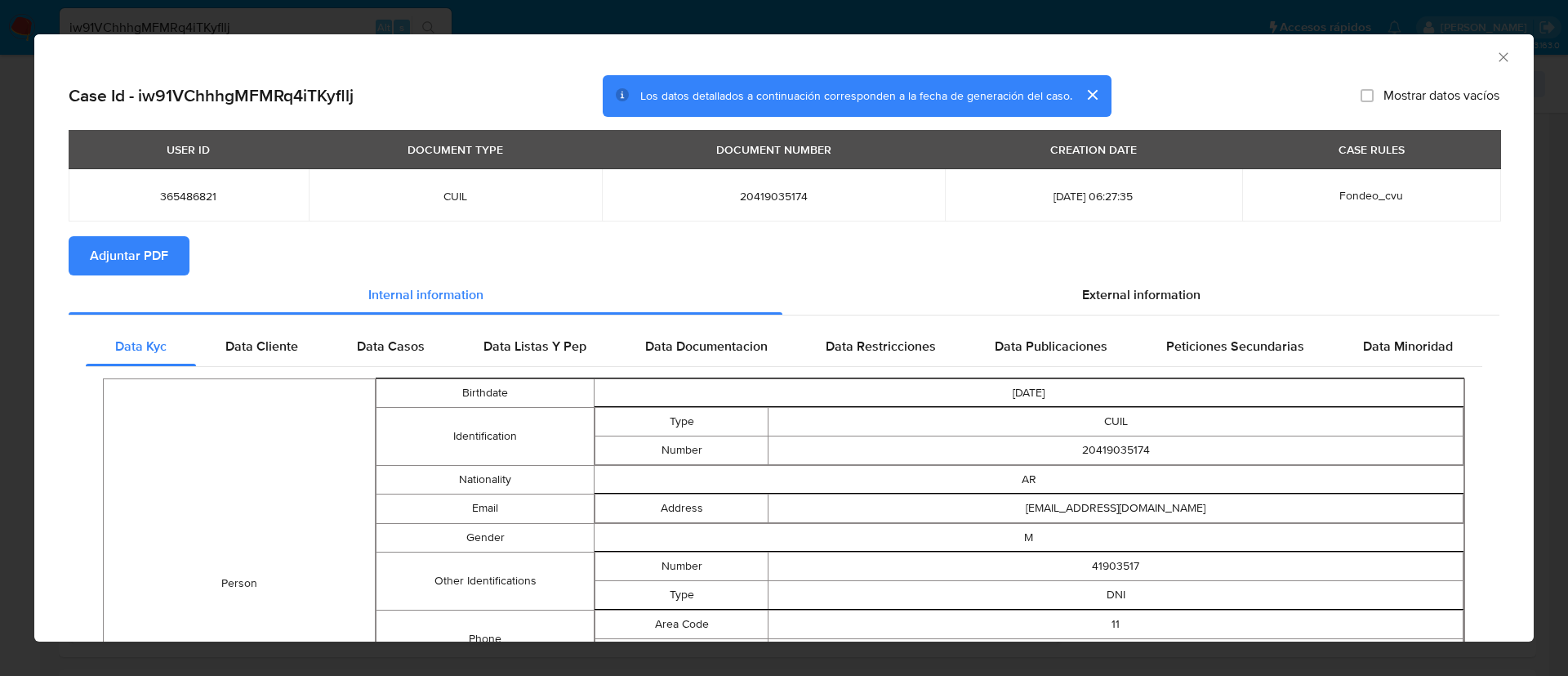
click at [160, 250] on span "Adjuntar PDF" at bounding box center [130, 256] width 79 height 36
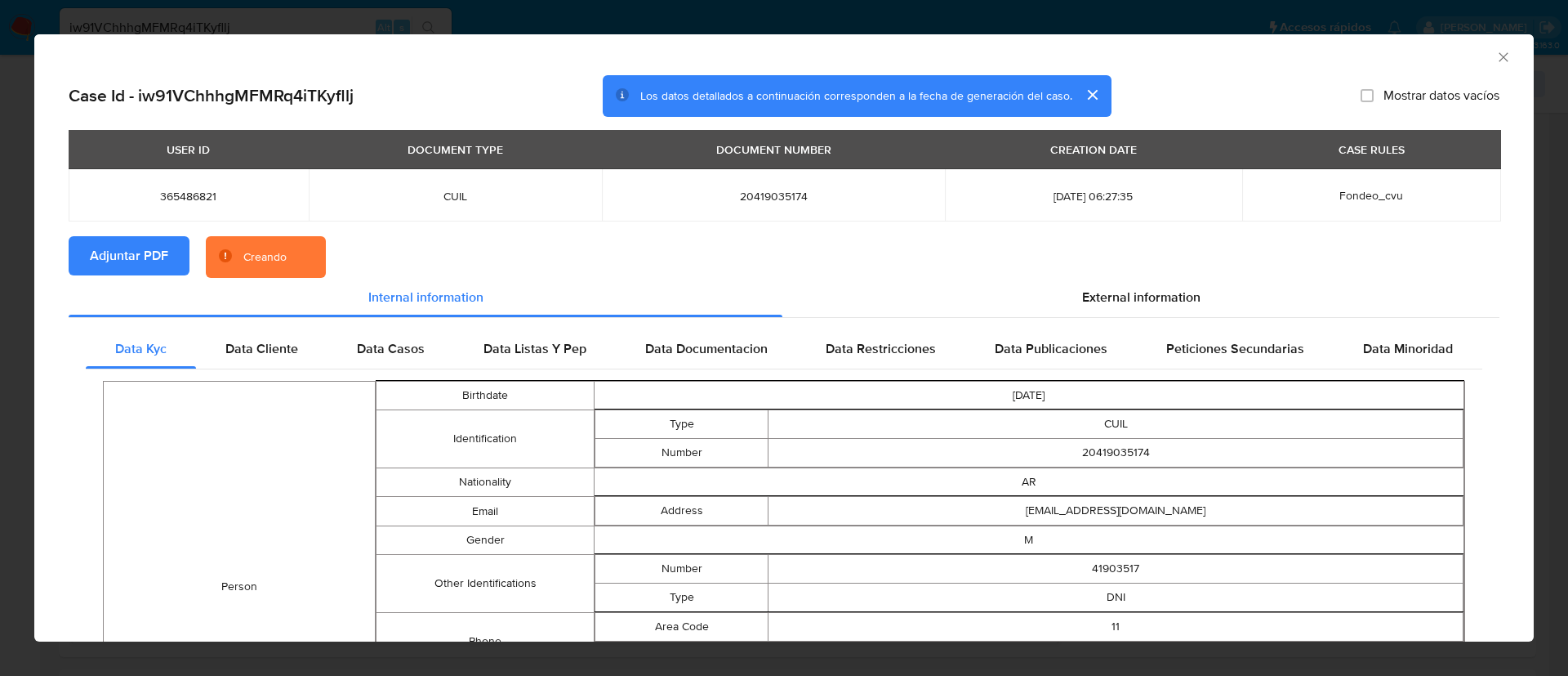
click at [181, 202] on span "365486821" at bounding box center [189, 196] width 201 height 15
copy span "365486821"
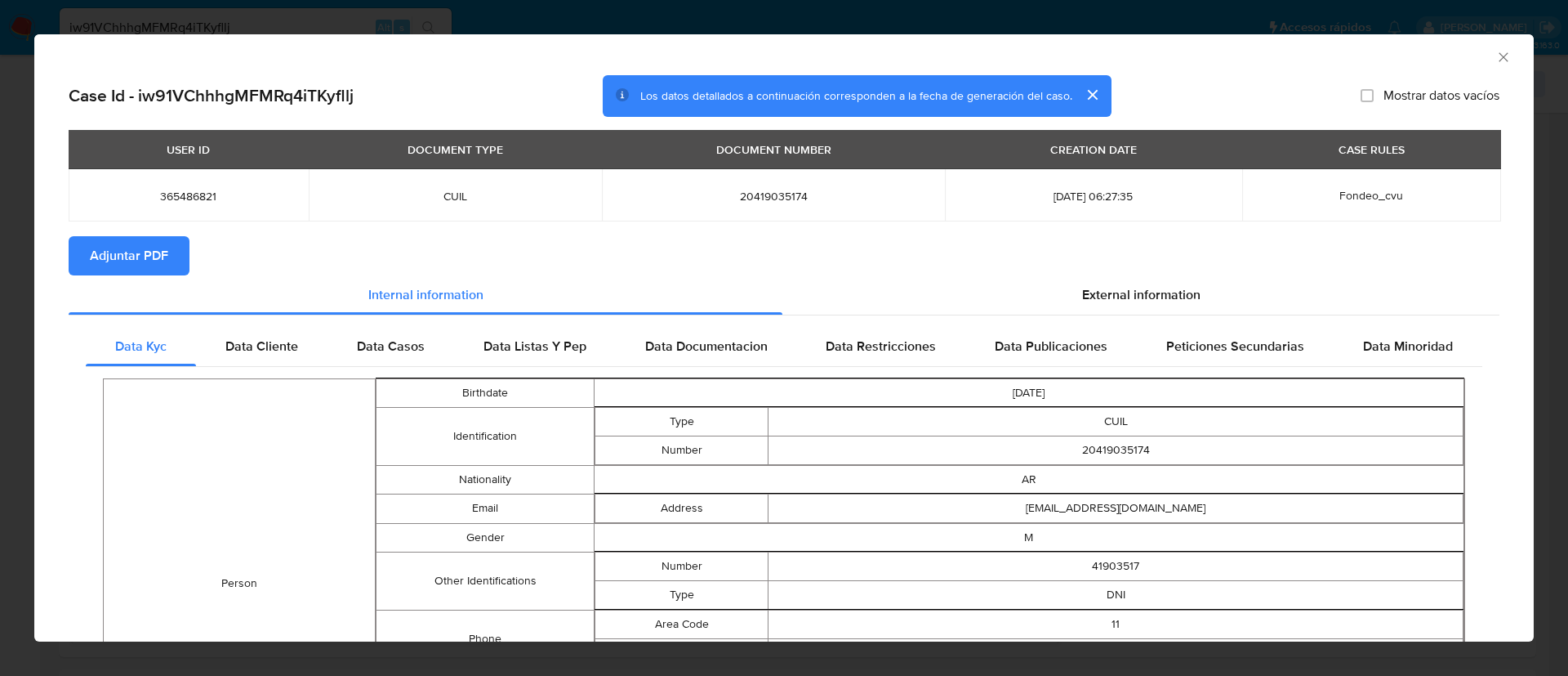
click at [1494, 53] on div "AML Data Collector" at bounding box center [784, 54] width 1500 height 41
click at [1495, 60] on icon "Cerrar ventana" at bounding box center [1503, 57] width 17 height 17
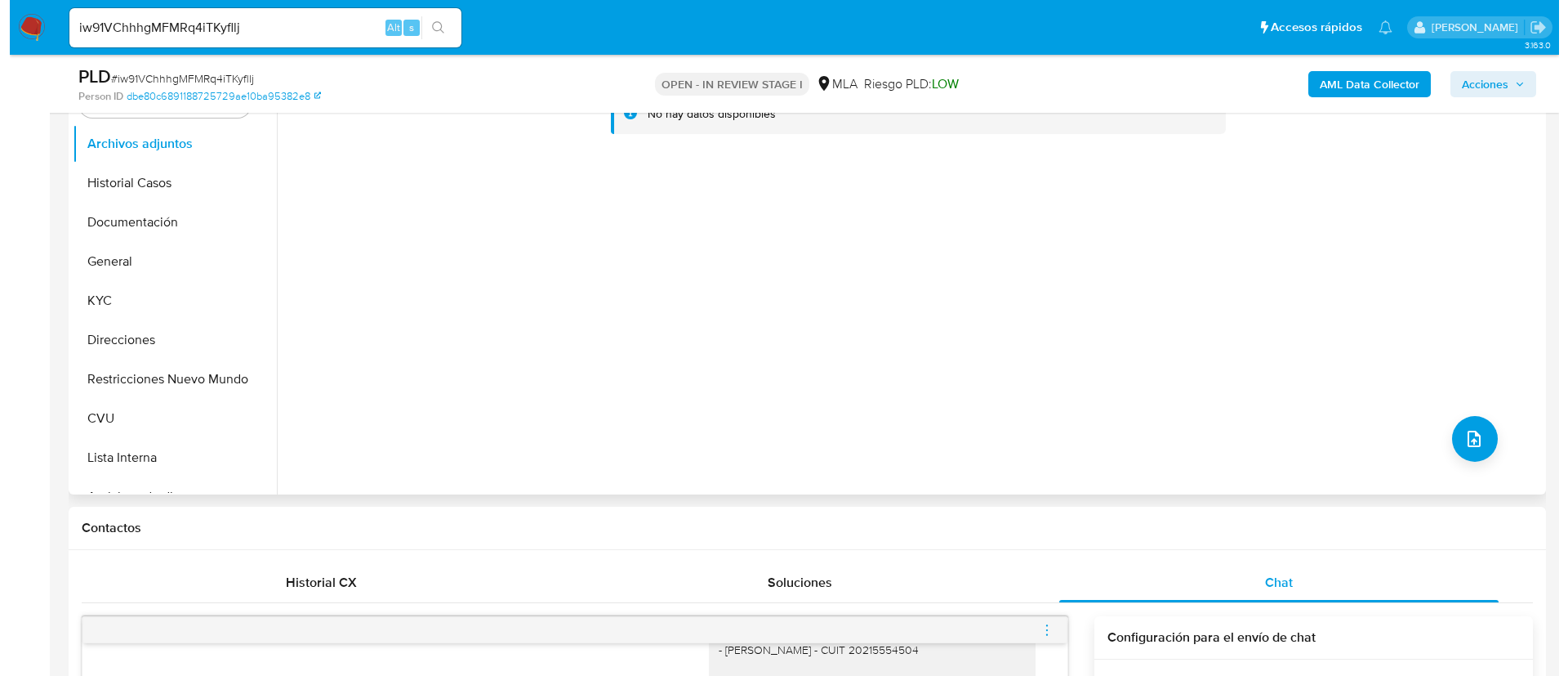
scroll to position [245, 0]
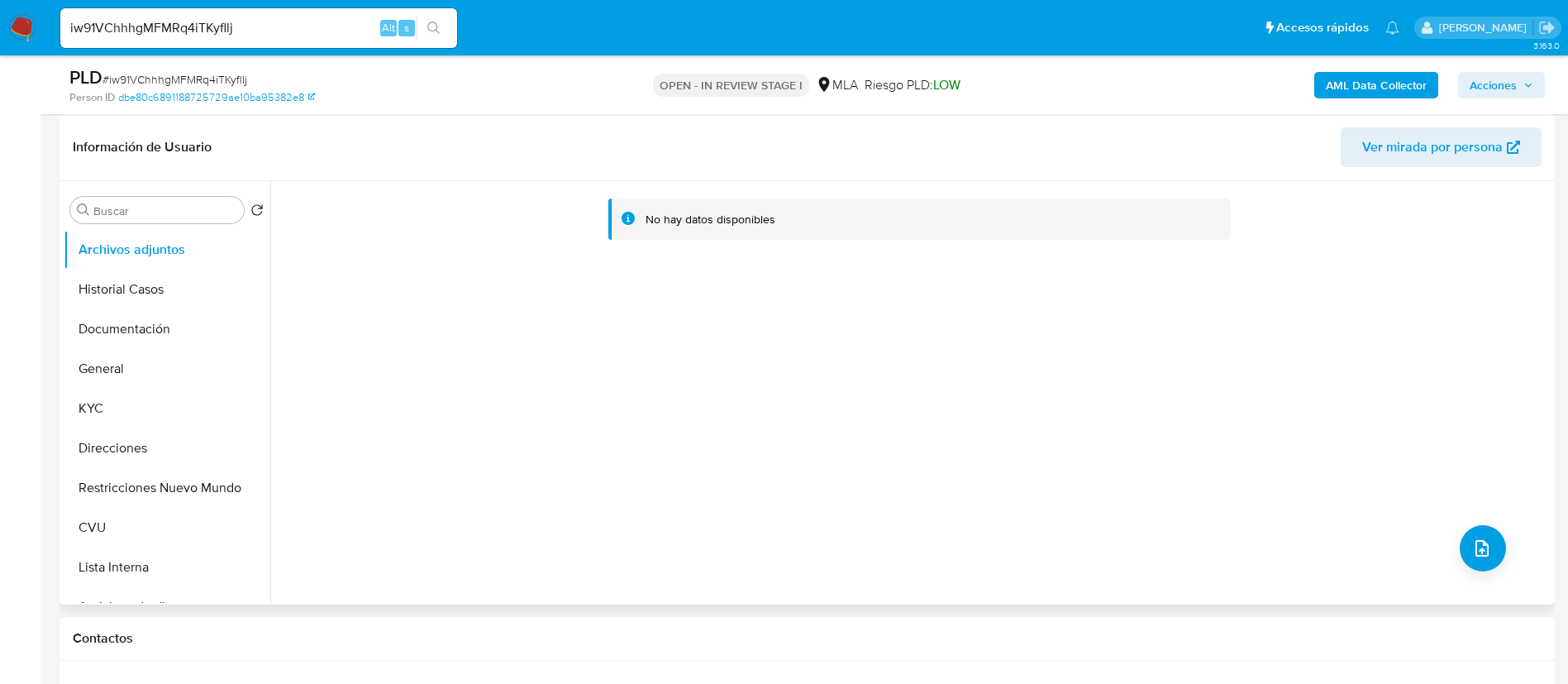
click at [1449, 517] on div "No hay datos disponibles" at bounding box center [910, 393] width 1280 height 424
click at [1463, 532] on button "upload-file" at bounding box center [1483, 548] width 46 height 46
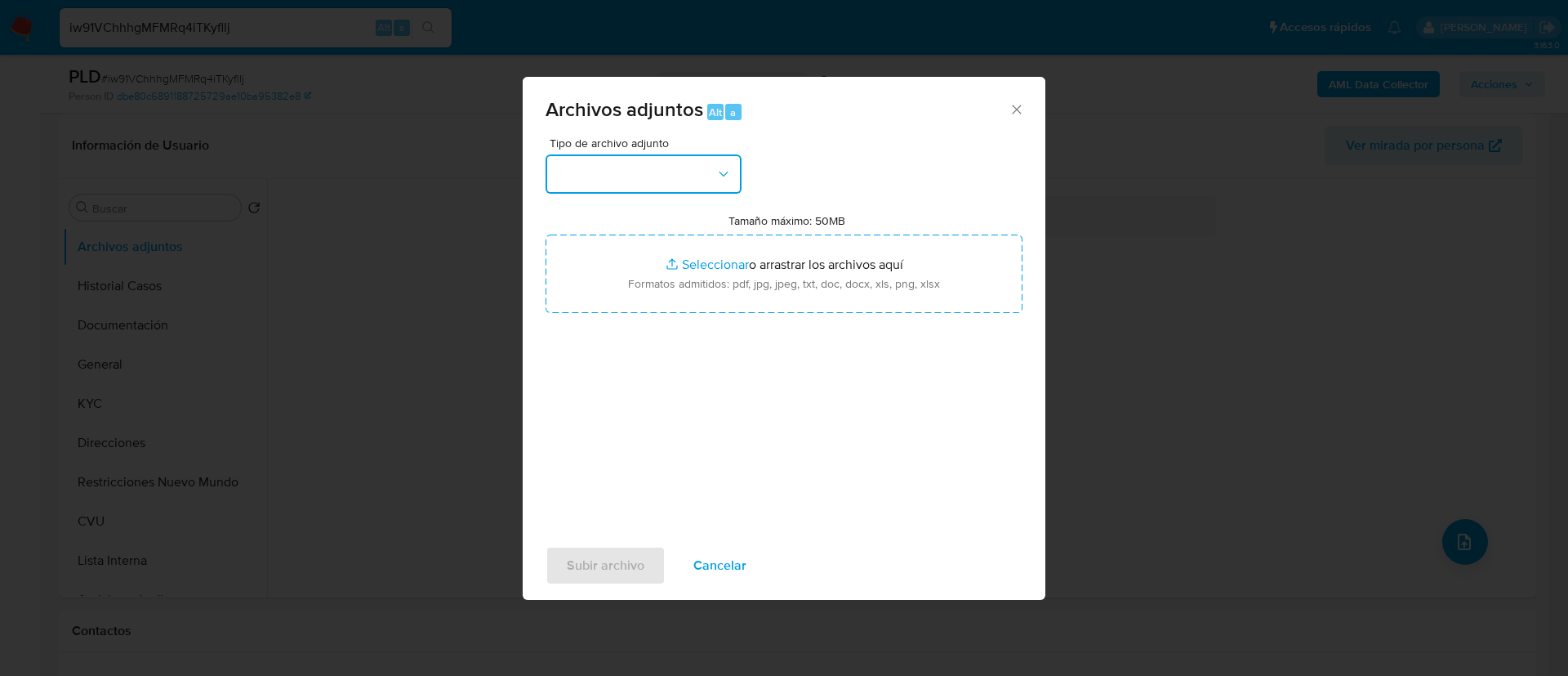
click at [729, 185] on button "button" at bounding box center [644, 173] width 196 height 39
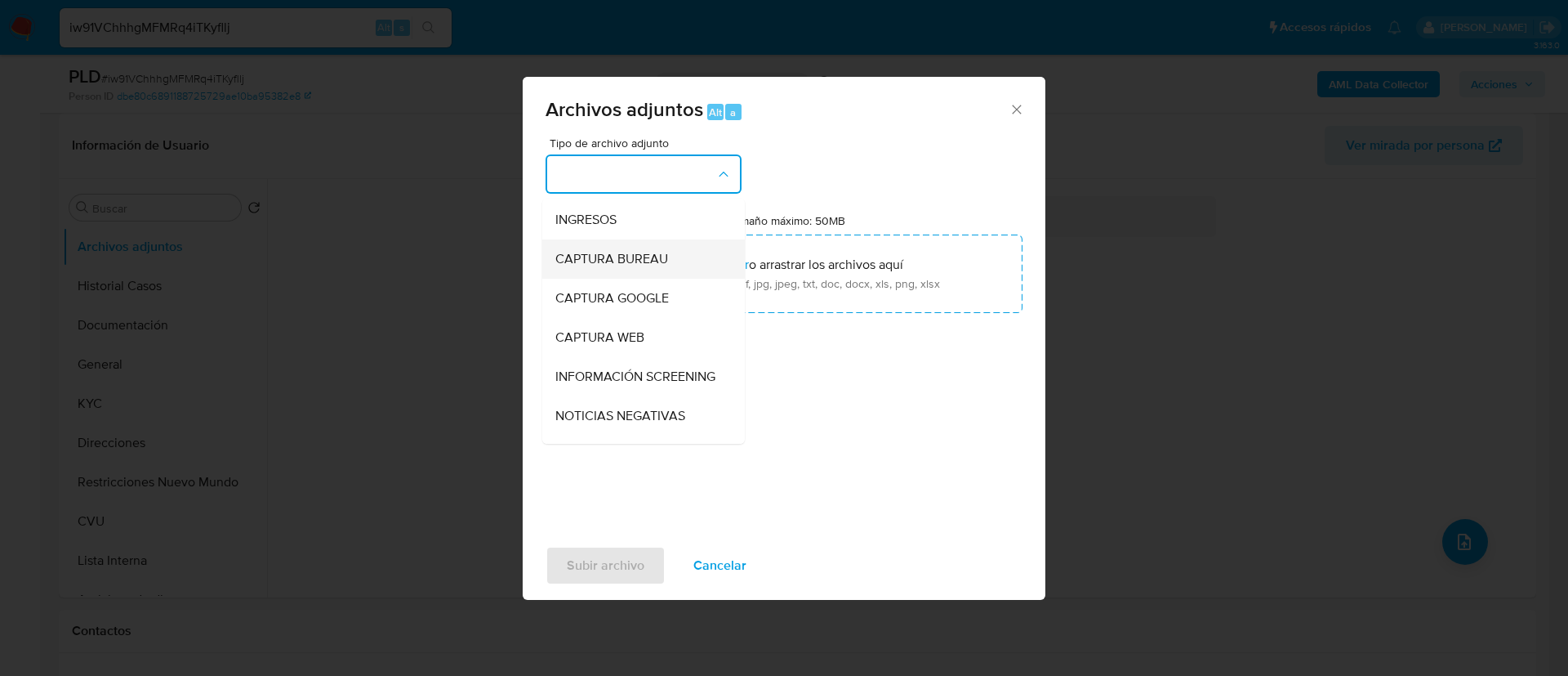
scroll to position [0, 0]
click at [614, 253] on span "INGRESOS" at bounding box center [586, 257] width 61 height 17
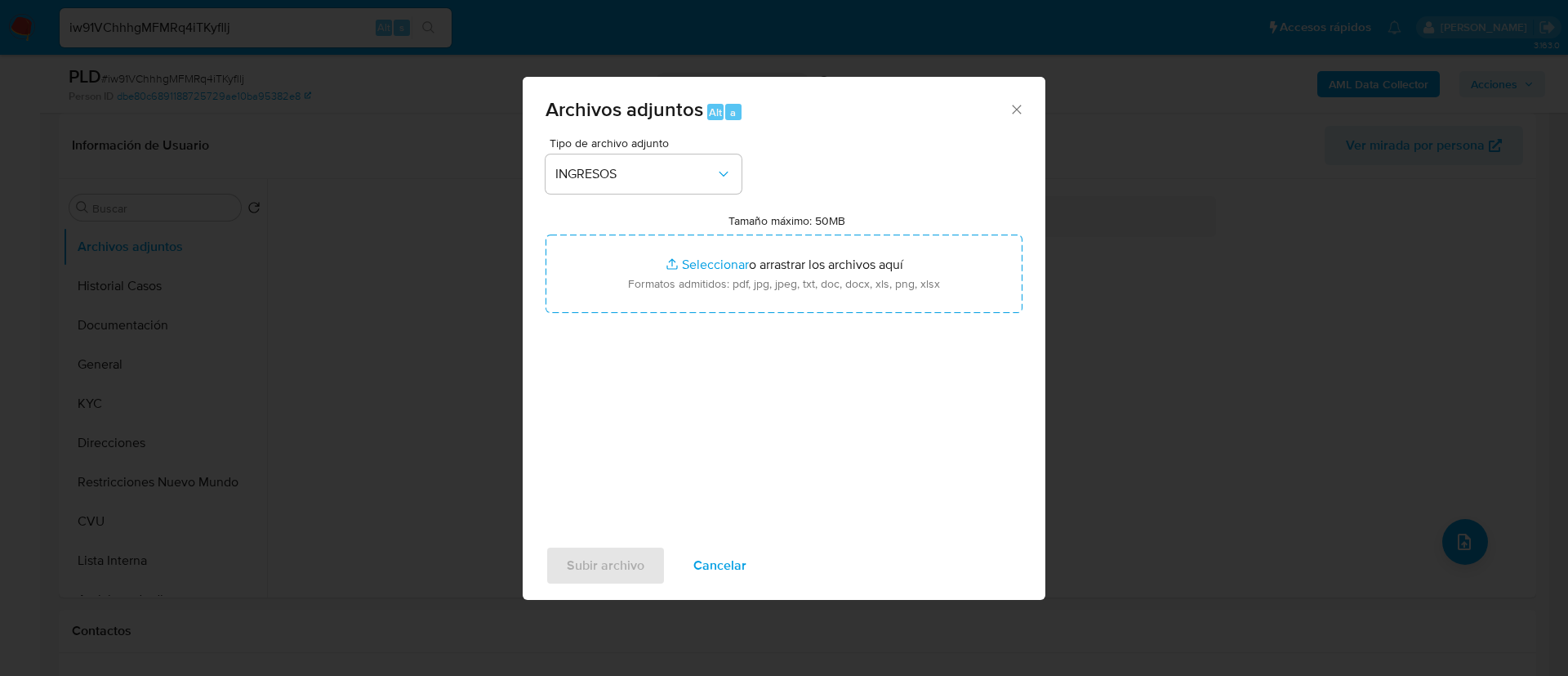
click at [614, 253] on input "Tamaño máximo: 50MB Seleccionar archivos" at bounding box center [784, 274] width 477 height 79
type input "C:\fakepath\365486821_16ee2389-e652-44bd-92d4-21b9d91f202b.jpeg"
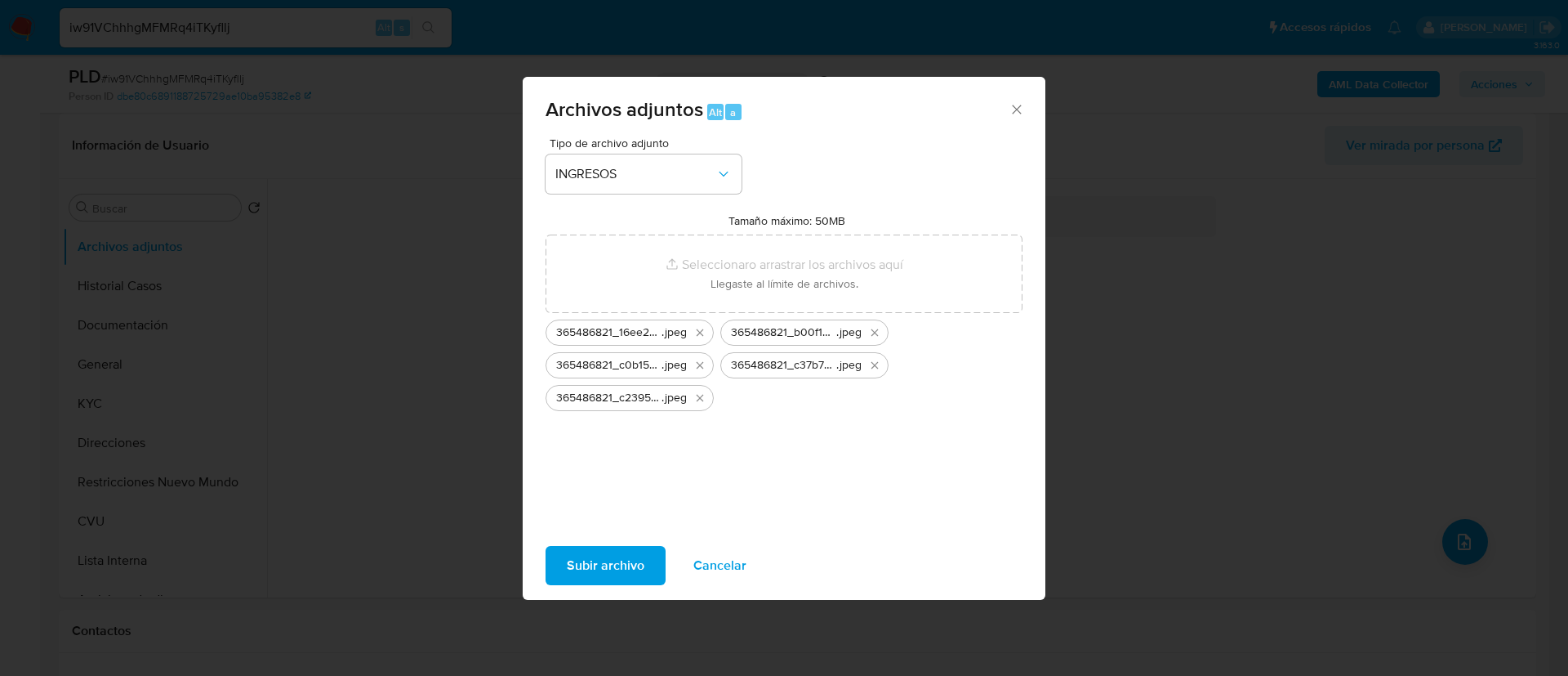
click at [581, 560] on span "Subir archivo" at bounding box center [606, 565] width 78 height 36
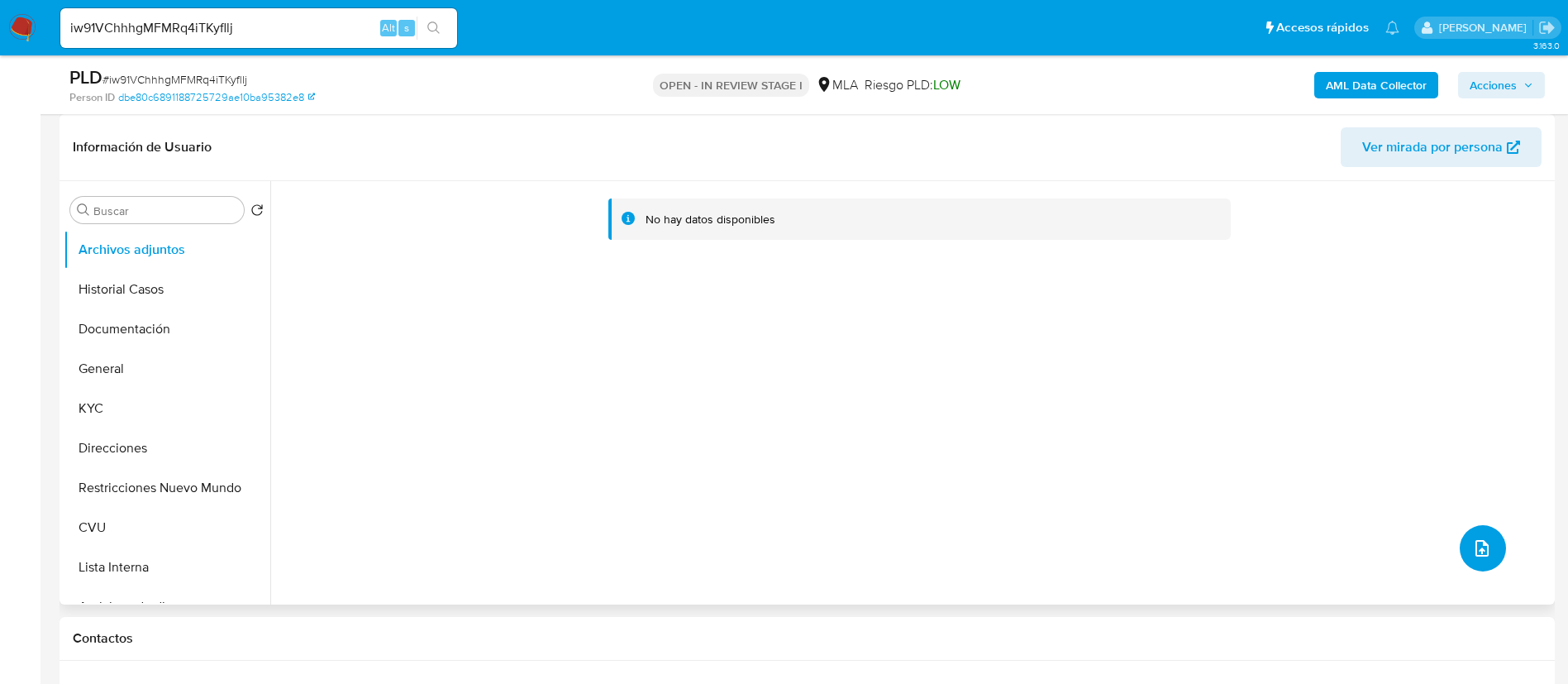
click at [1489, 545] on button "upload-file" at bounding box center [1483, 548] width 46 height 46
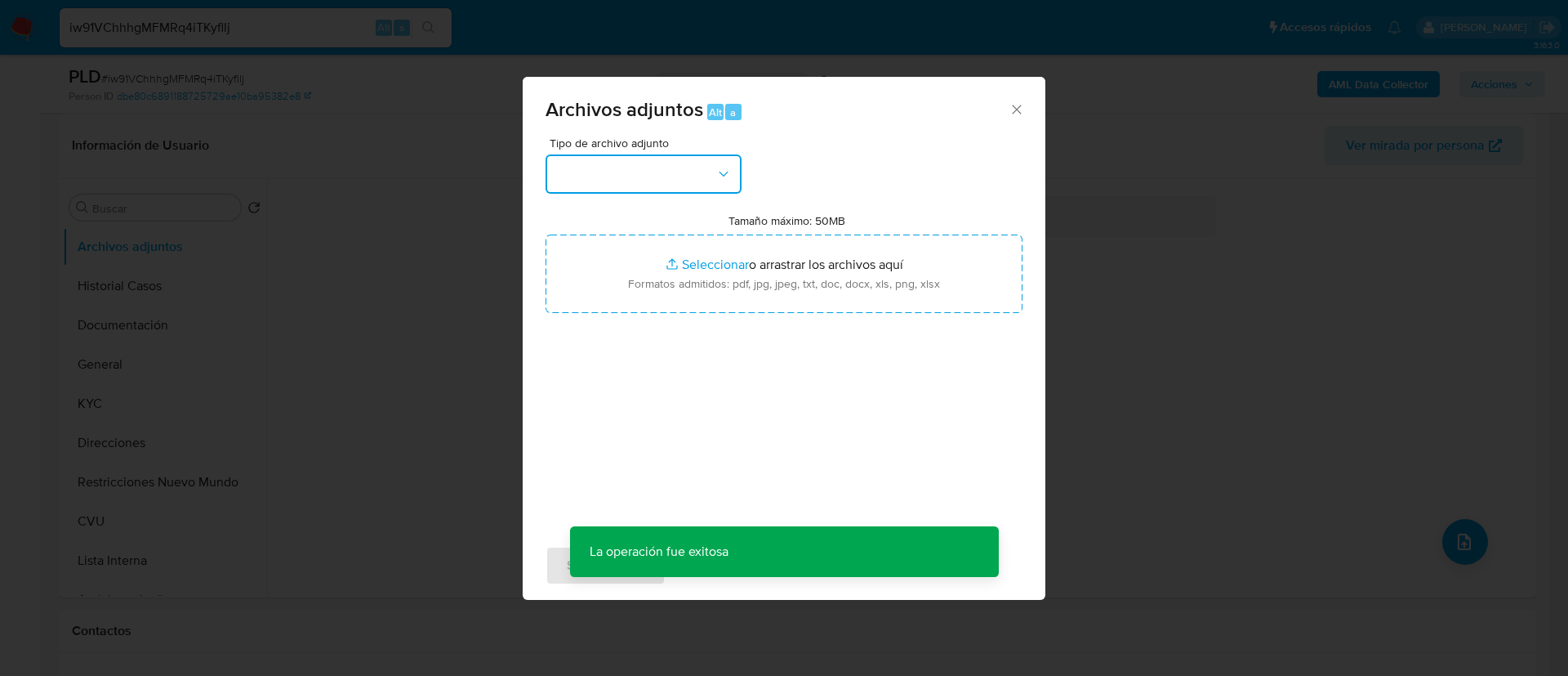
click at [660, 173] on button "button" at bounding box center [644, 173] width 196 height 39
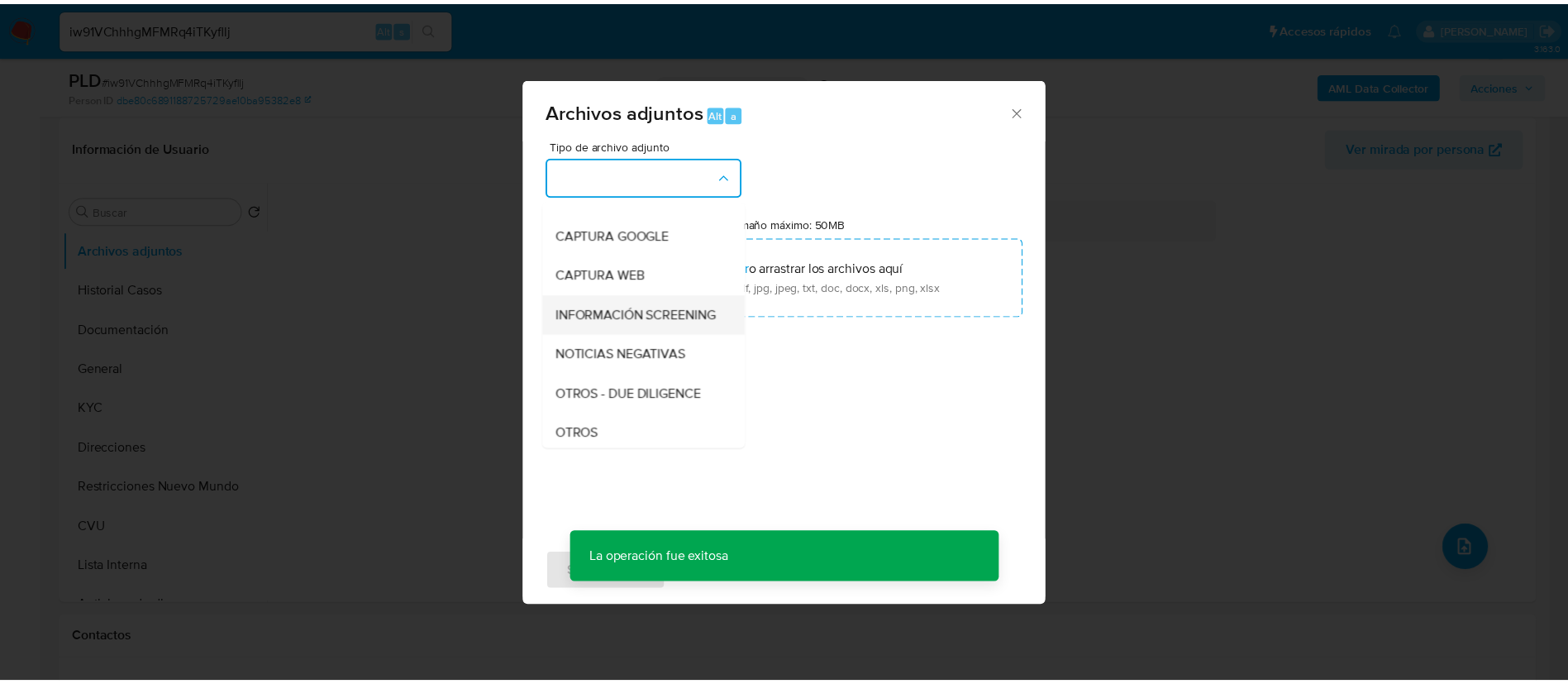
scroll to position [124, 0]
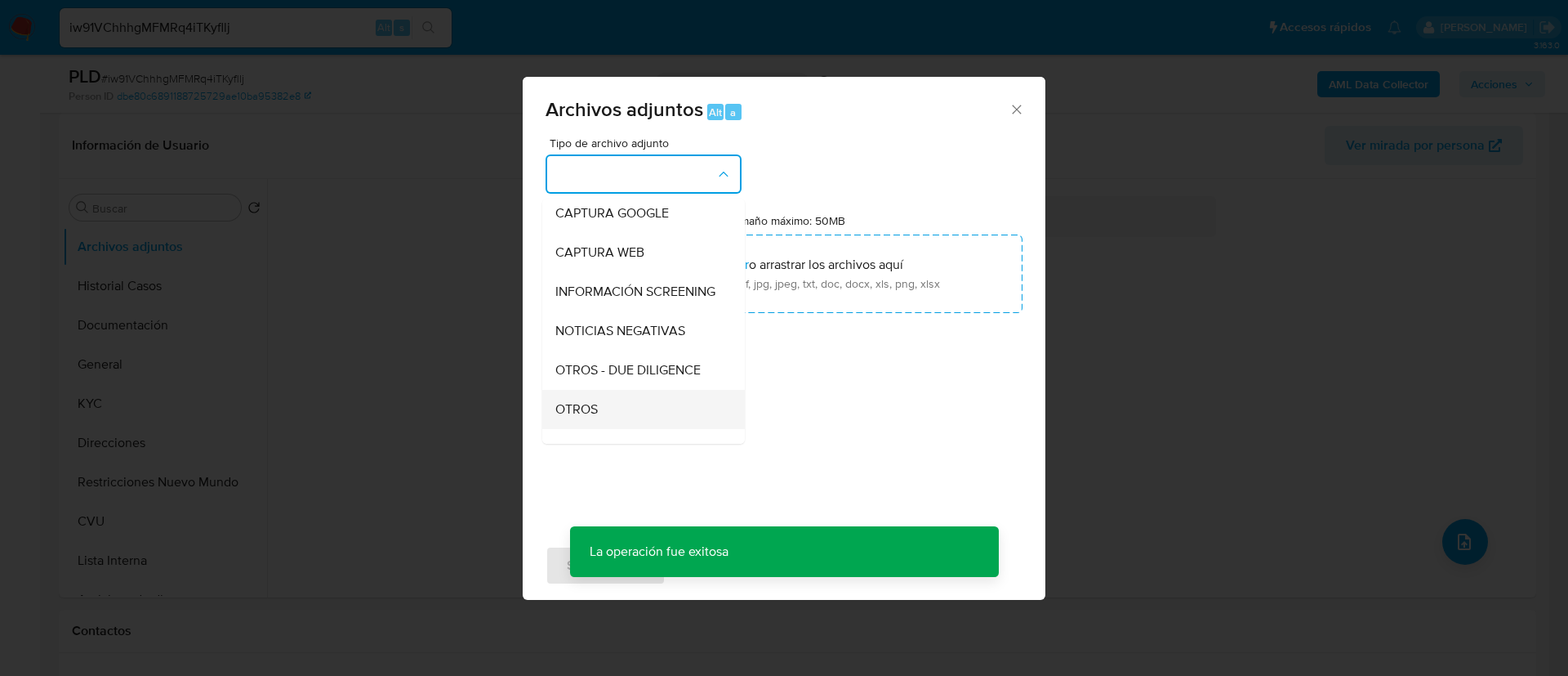
click at [626, 418] on div "OTROS" at bounding box center [639, 409] width 166 height 39
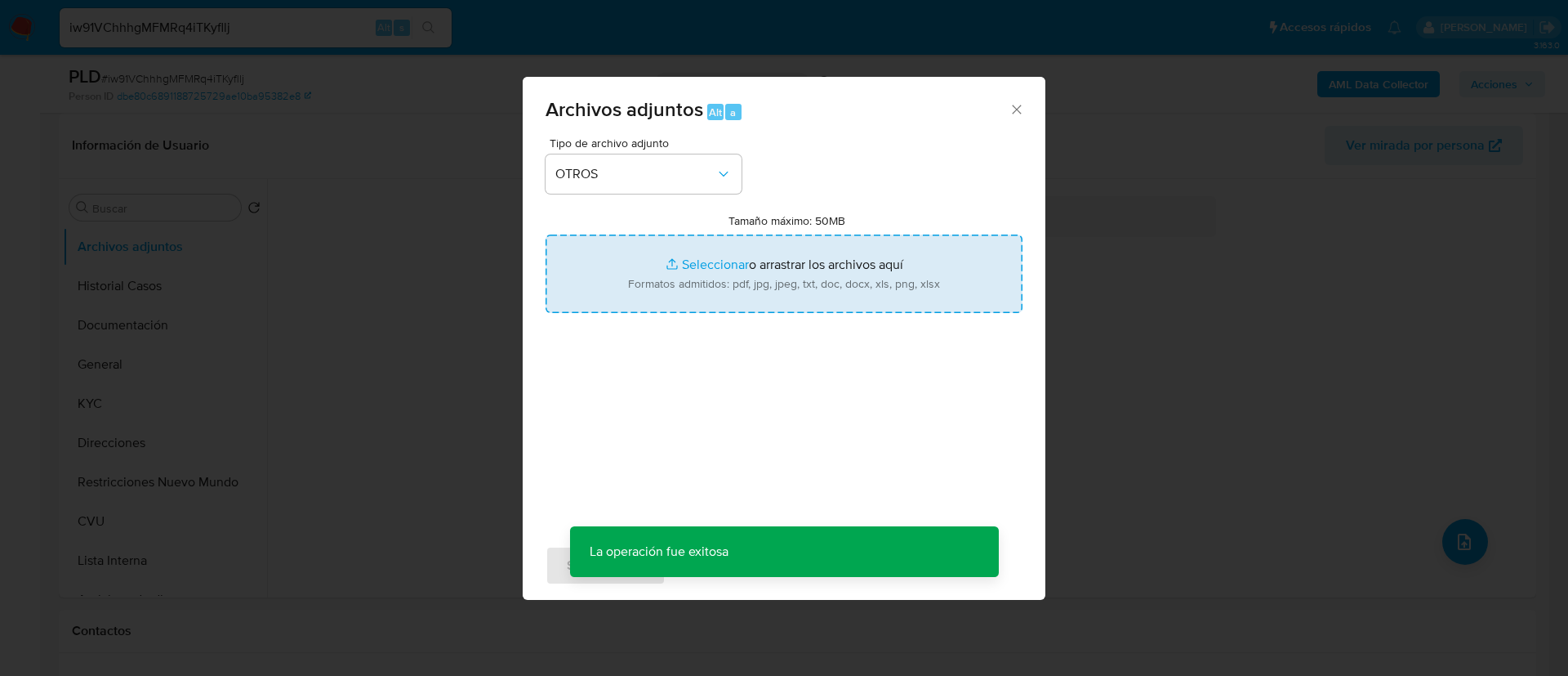
click at [657, 289] on input "Tamaño máximo: 50MB Seleccionar archivos" at bounding box center [784, 274] width 477 height 79
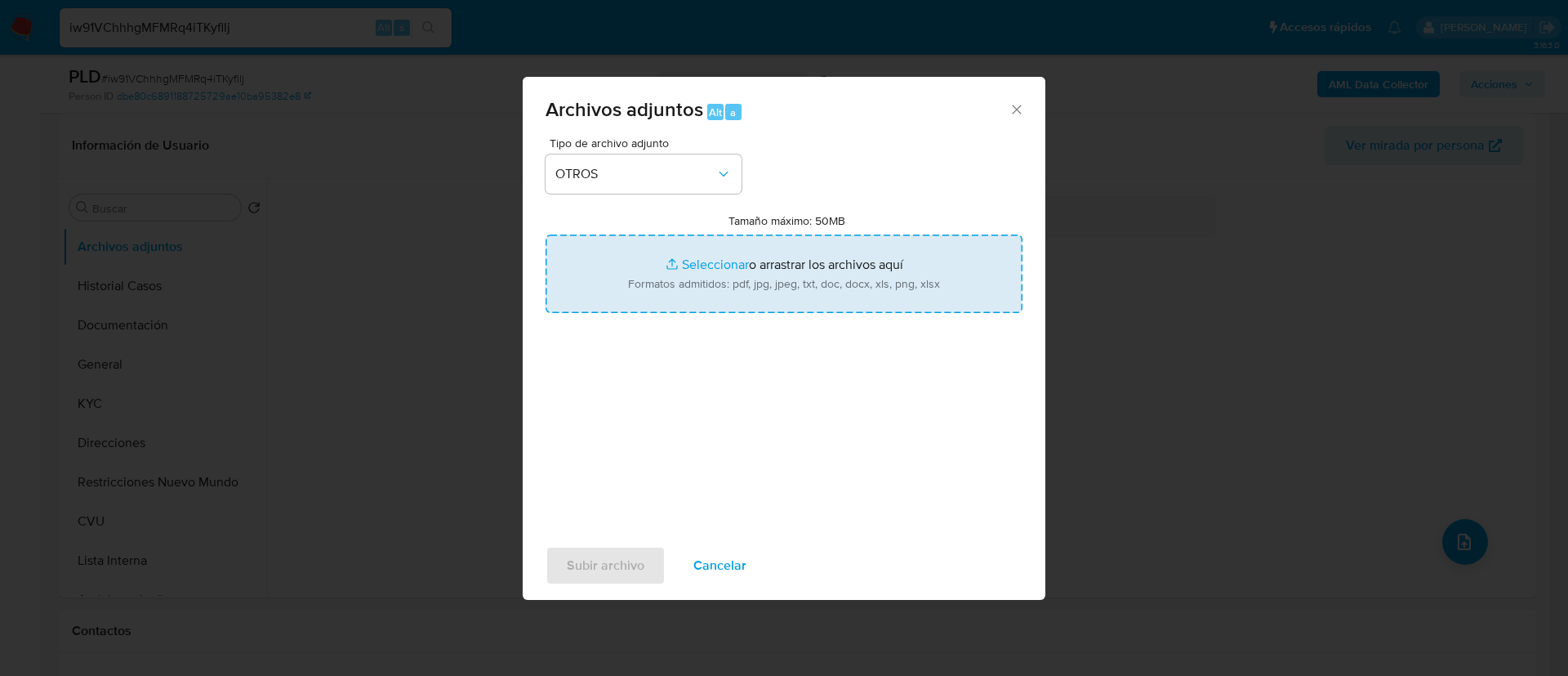
type input "C:\fakepath\365486821 Movimientos.xlsx"
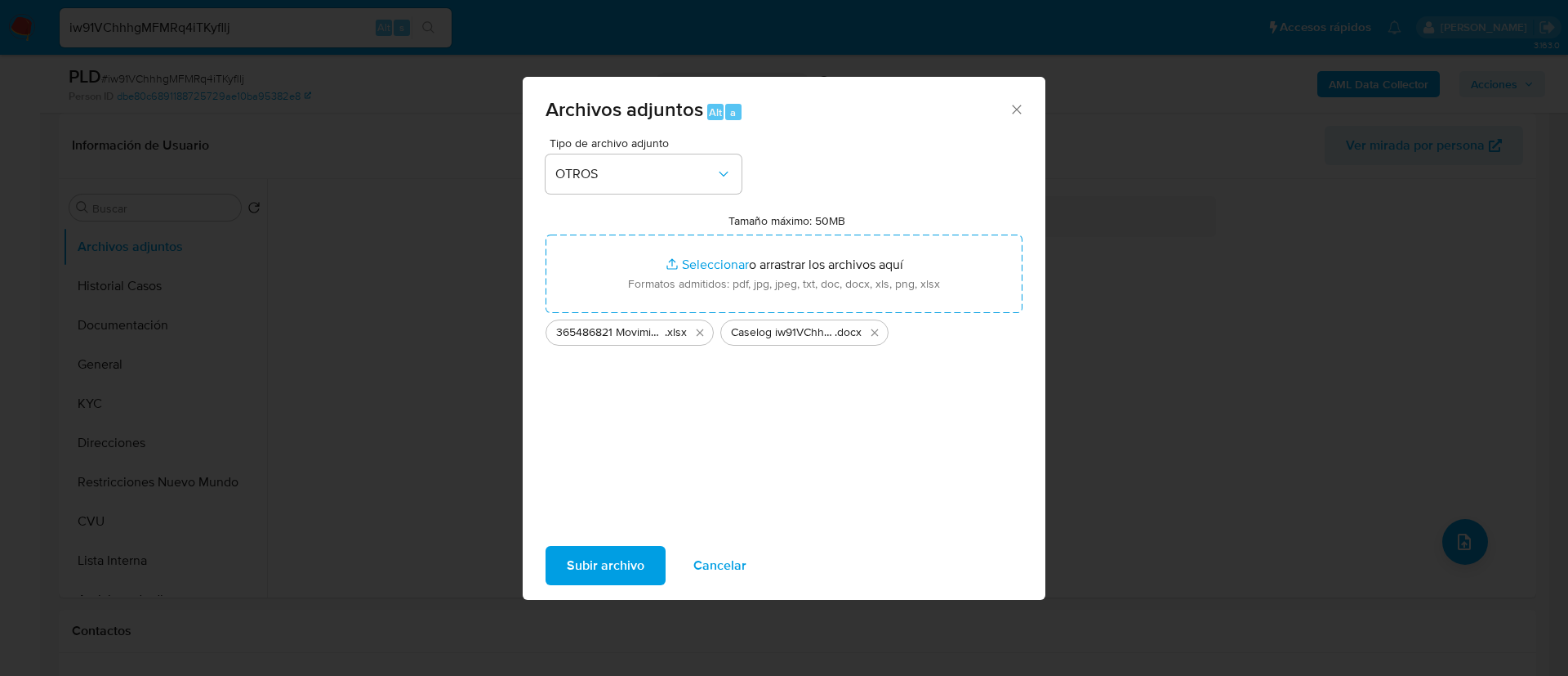
click at [559, 574] on button "Subir archivo" at bounding box center [606, 566] width 120 height 39
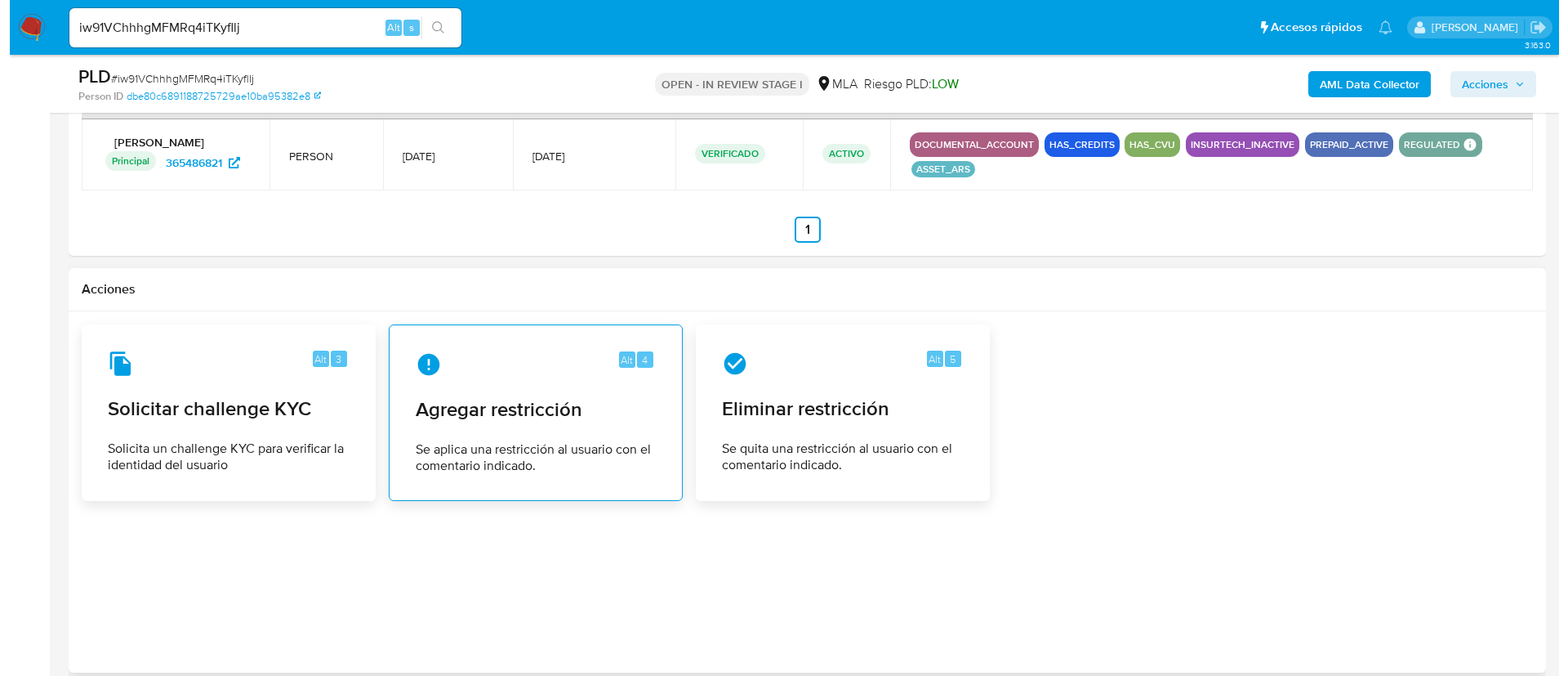
scroll to position [2535, 0]
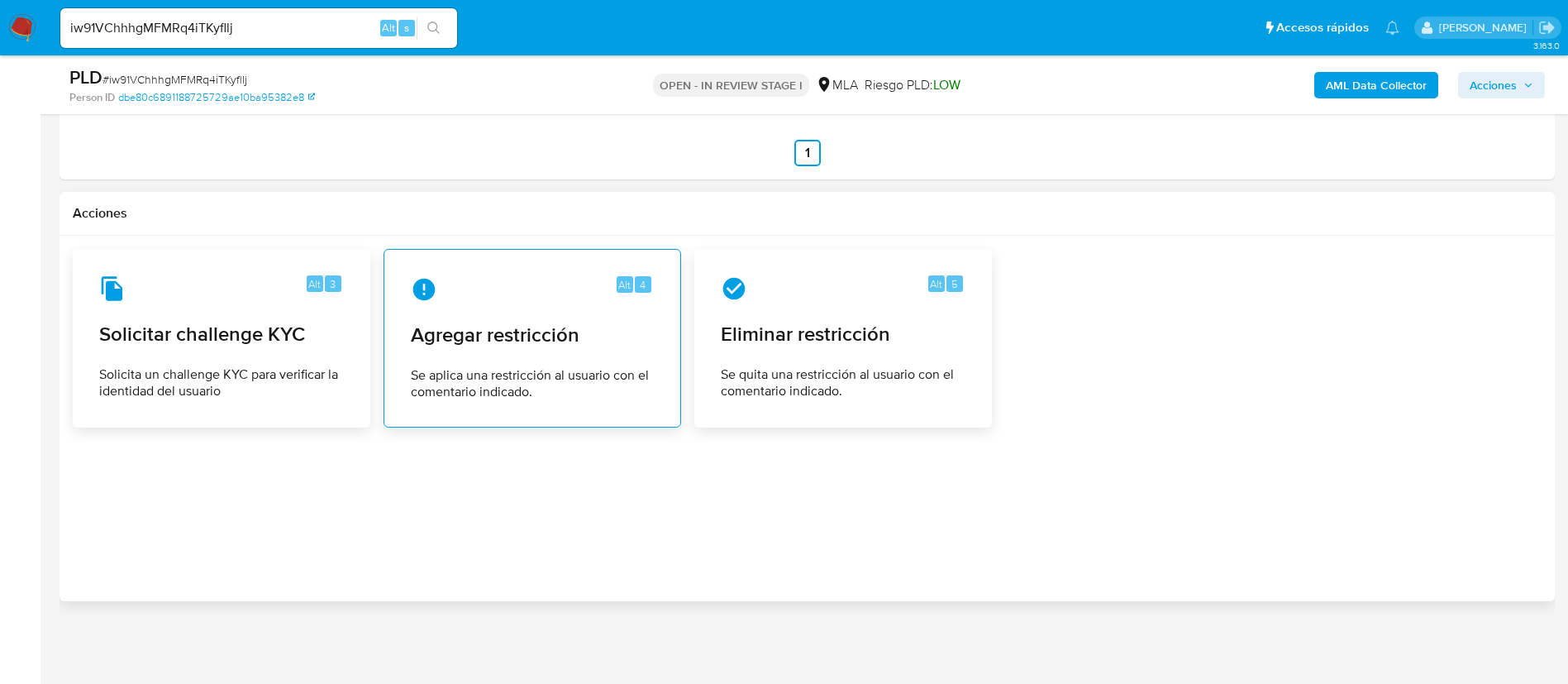
click at [436, 291] on icon at bounding box center [424, 290] width 27 height 27
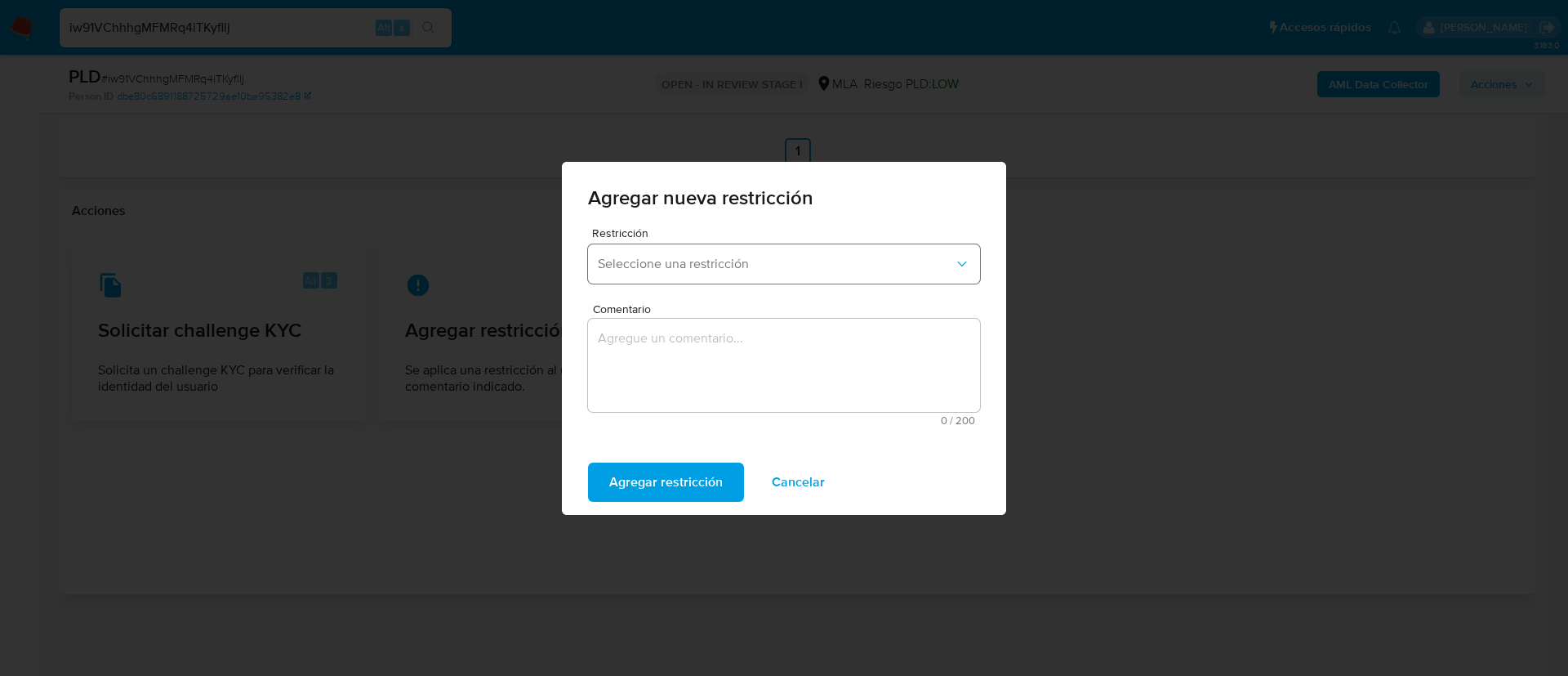
click at [719, 257] on span "Seleccione una restricción" at bounding box center [775, 264] width 356 height 17
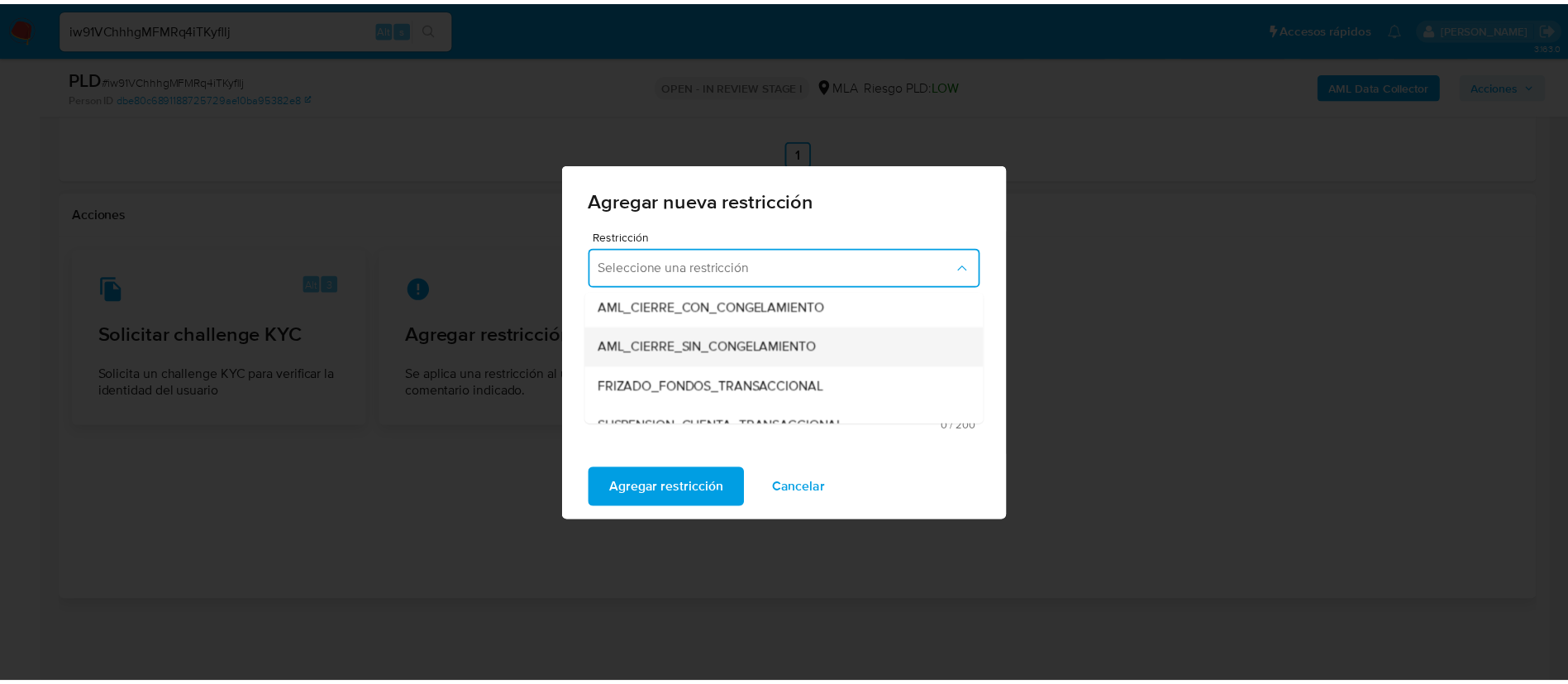
scroll to position [248, 0]
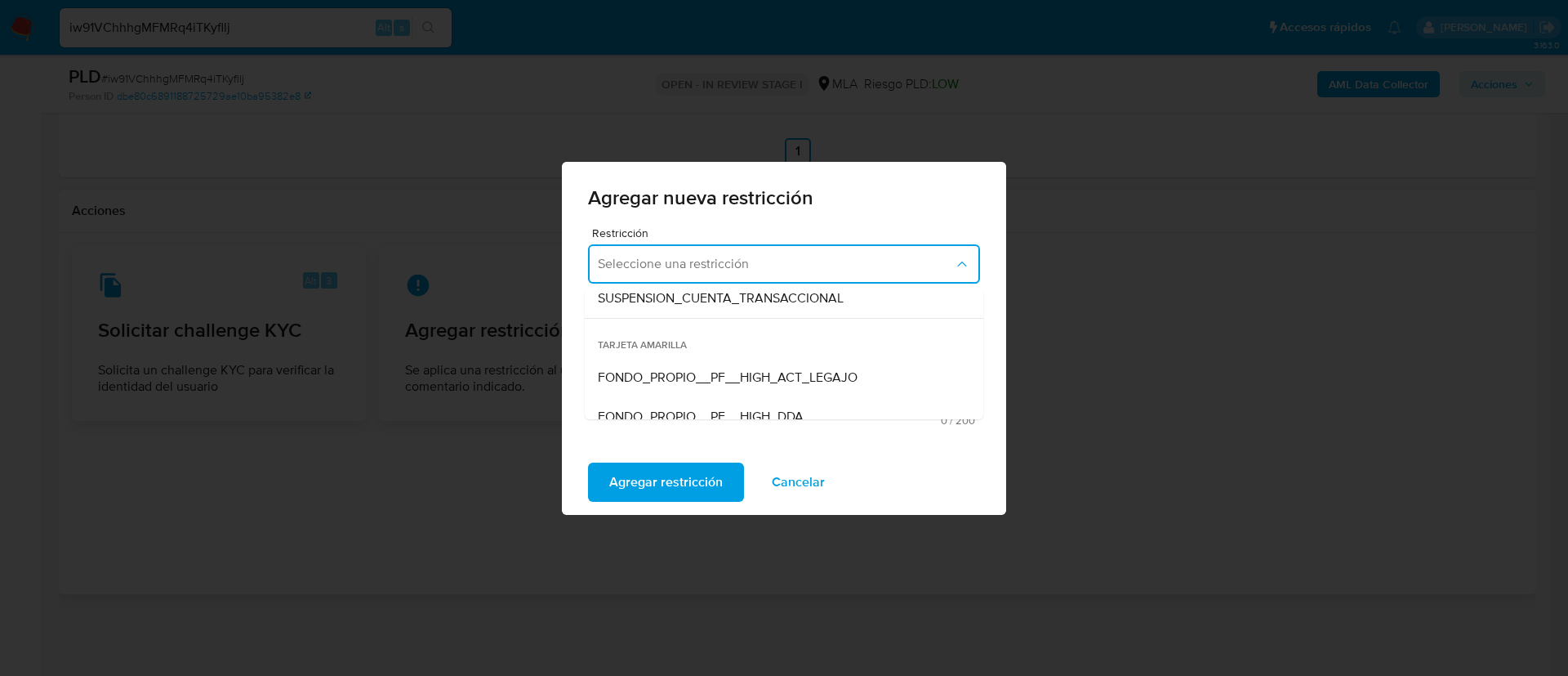
click at [744, 300] on span "SUSPENSION_CUENTA_TRANSACCIONAL" at bounding box center [720, 298] width 246 height 17
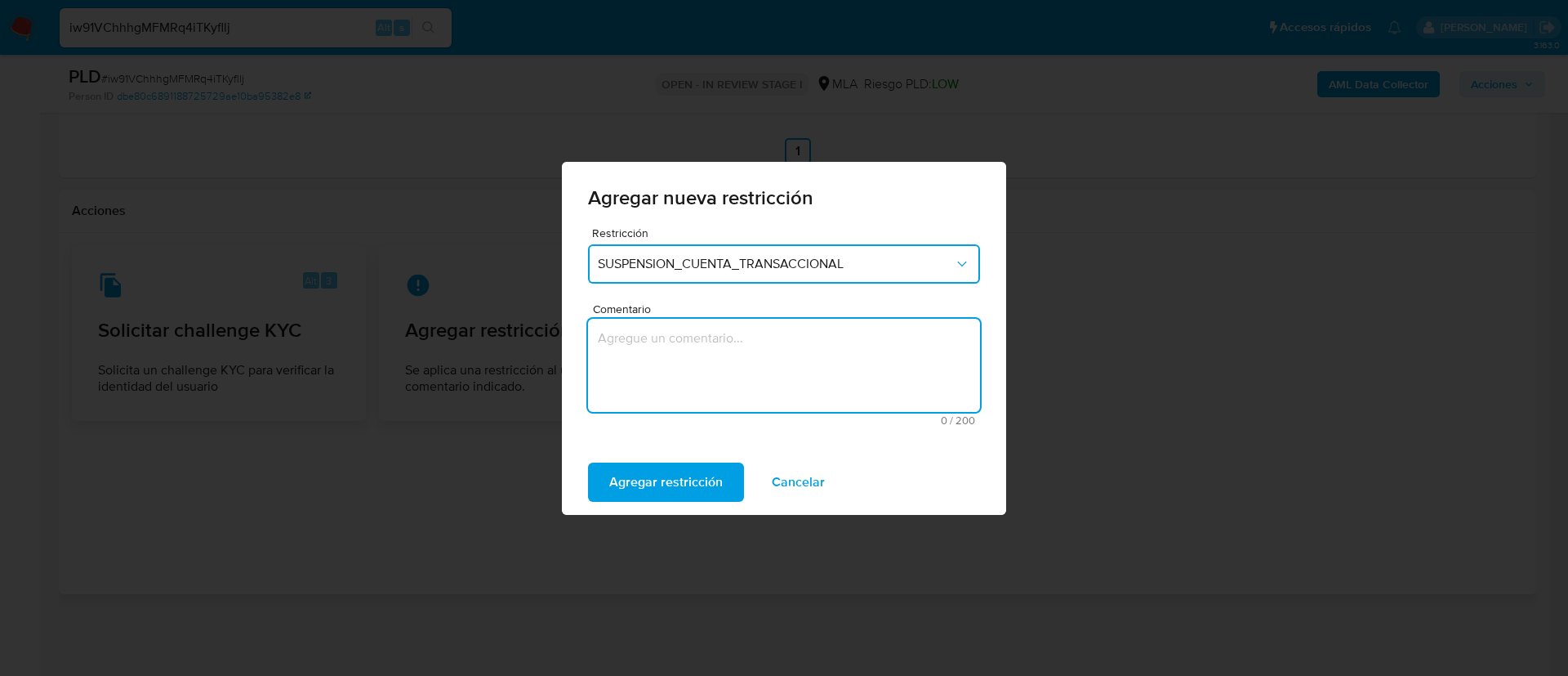
click at [735, 341] on textarea "Comentario" at bounding box center [784, 365] width 392 height 93
type textarea "AML"
click at [700, 495] on span "Agregar restricción" at bounding box center [666, 482] width 114 height 36
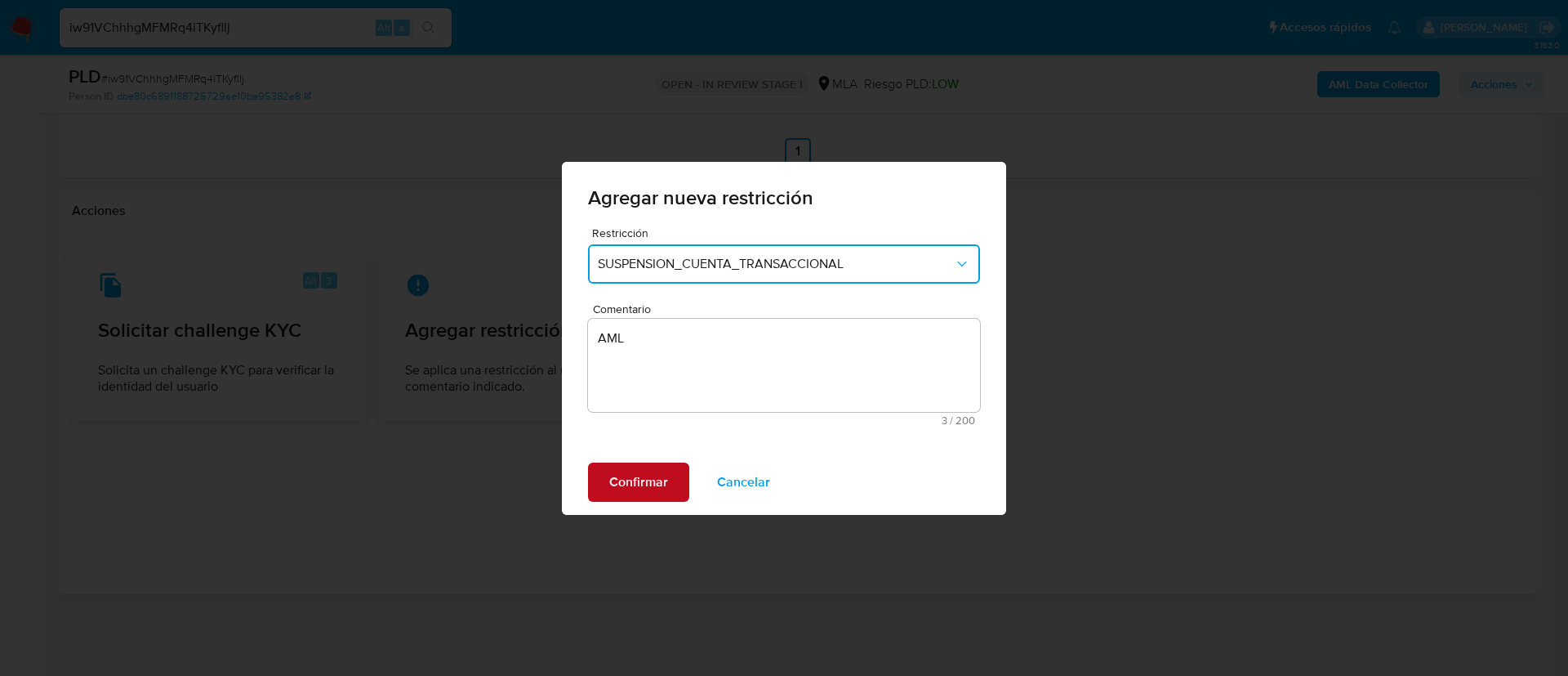
click at [662, 486] on span "Confirmar" at bounding box center [638, 482] width 59 height 36
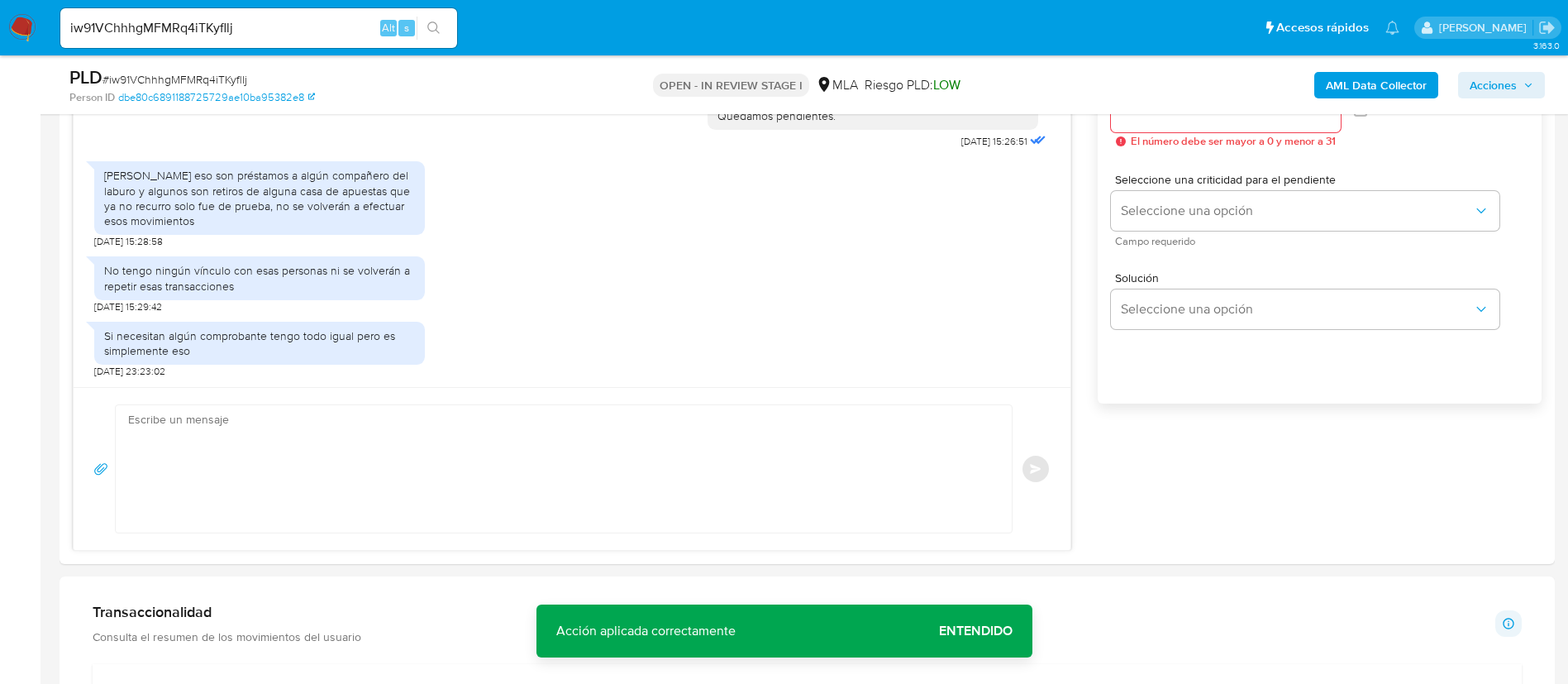
scroll to position [952, 0]
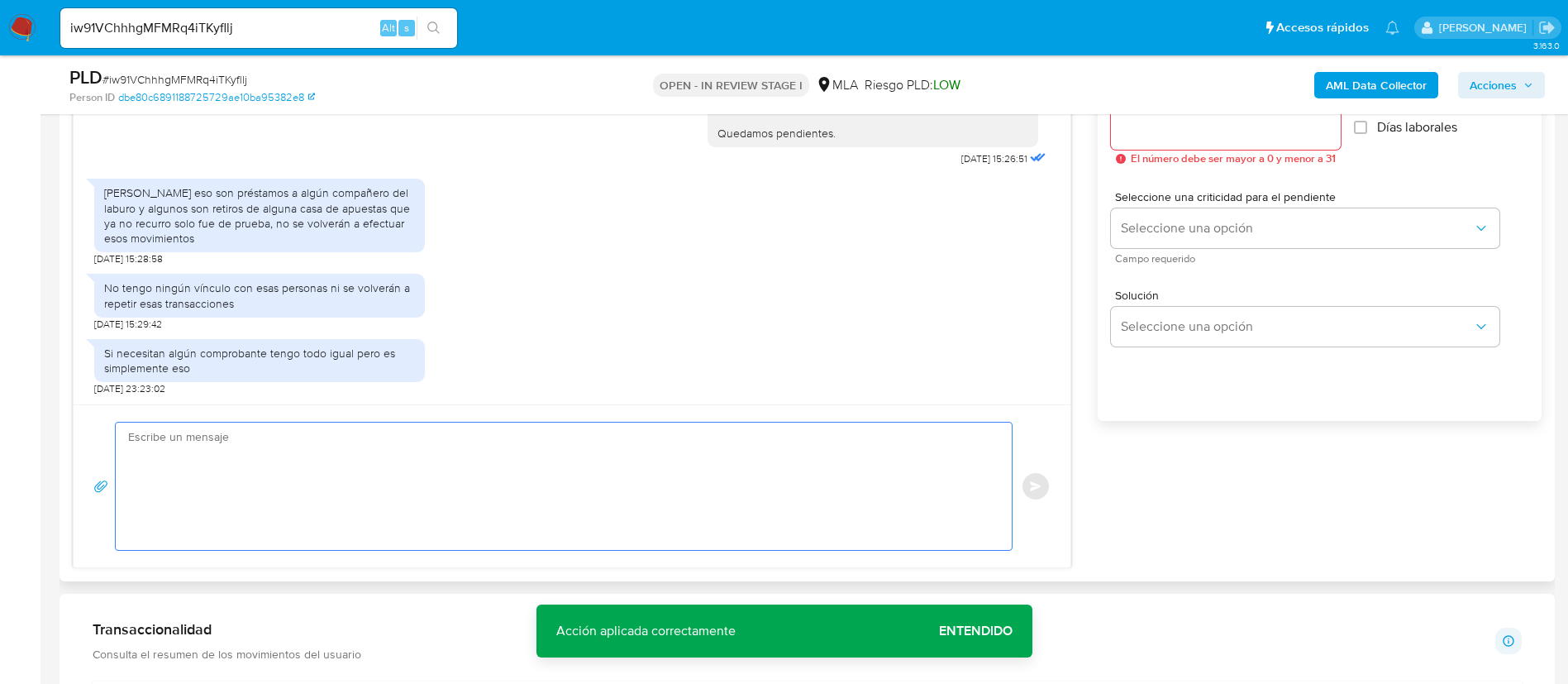
click at [541, 455] on textarea at bounding box center [560, 486] width 863 height 128
paste textarea "Muchas gracias por tu respuesta. Analizamos tu caso y verificamos que no te enc…"
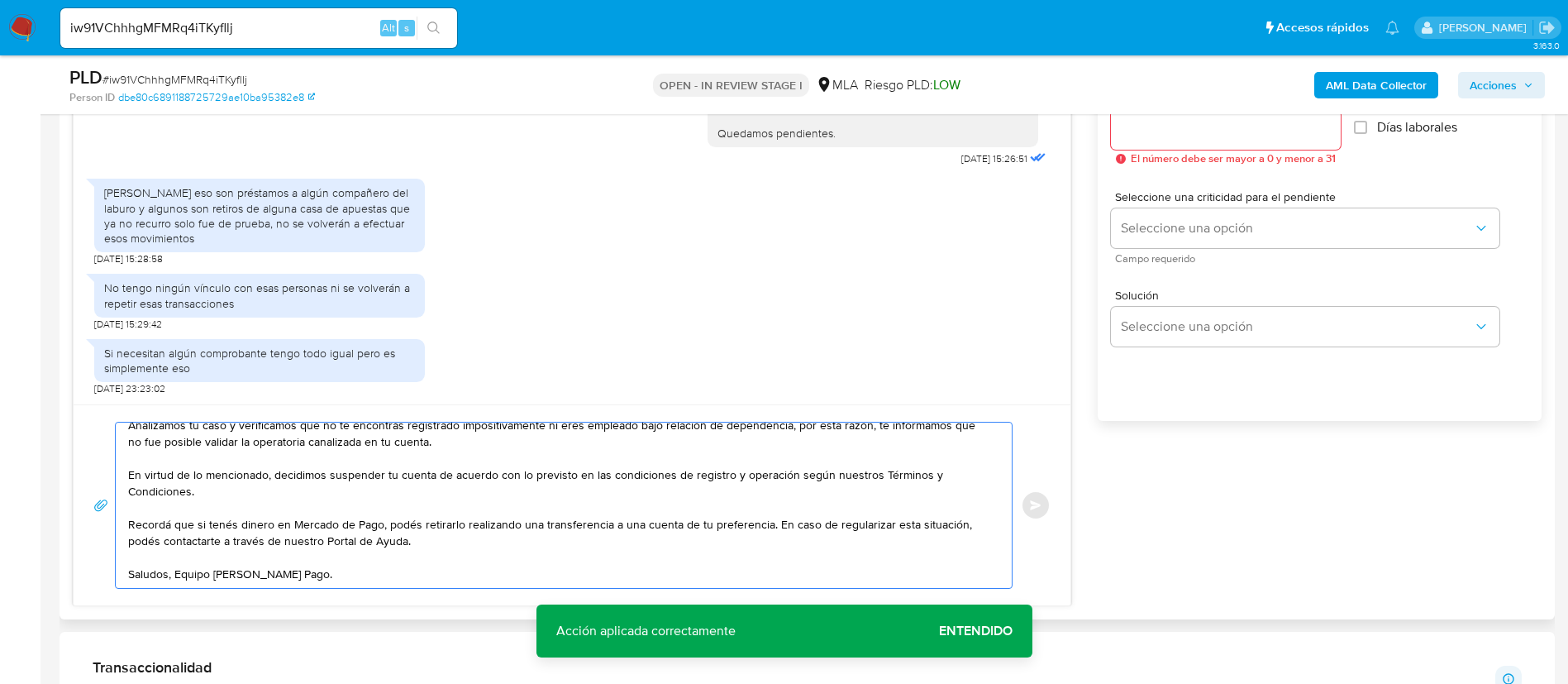
scroll to position [0, 0]
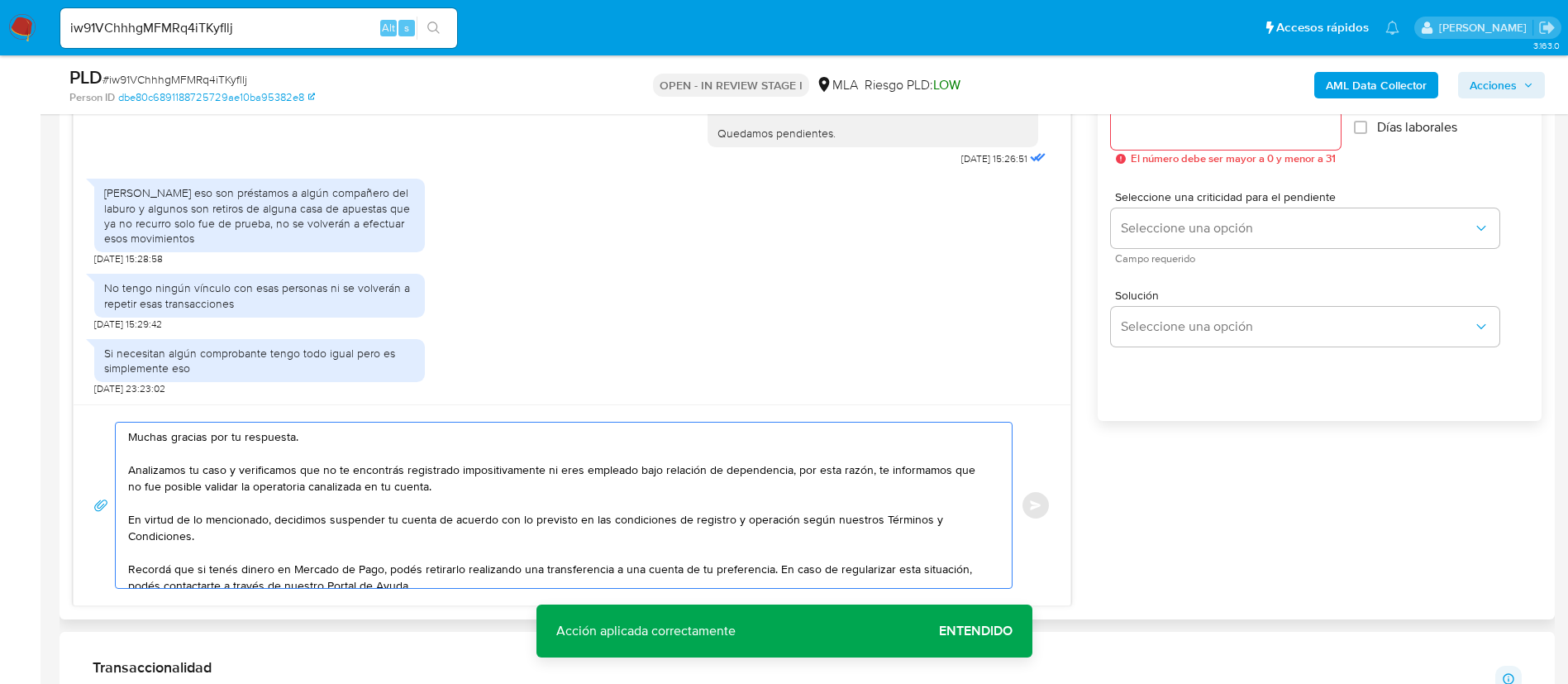
drag, startPoint x: 239, startPoint y: 474, endPoint x: 869, endPoint y: 469, distance: 630.0
click at [869, 469] on textarea "Muchas gracias por tu respuesta. Analizamos tu caso y verificamos que no te enc…" at bounding box center [560, 505] width 863 height 166
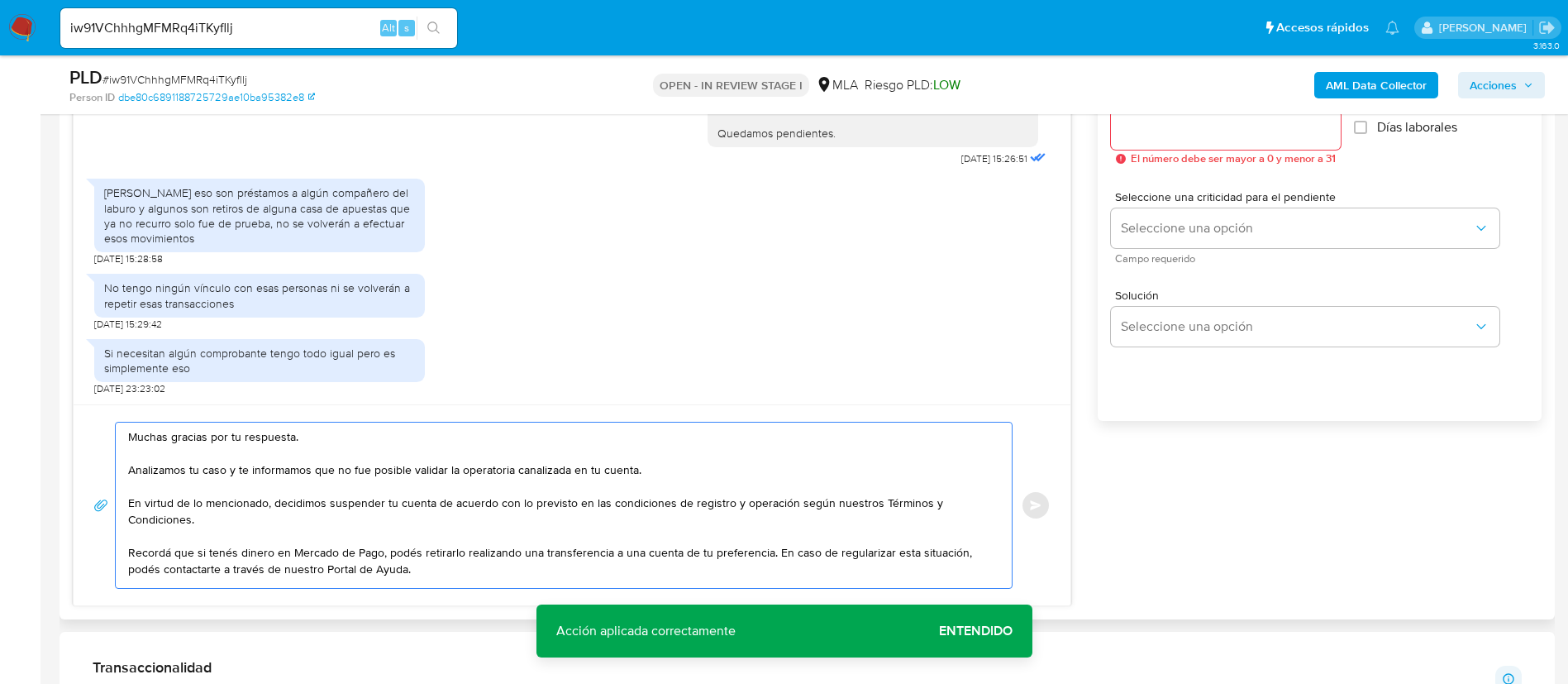
click at [635, 469] on textarea "Muchas gracias por tu respuesta. Analizamos tu caso y te informamos que no fue …" at bounding box center [560, 505] width 863 height 166
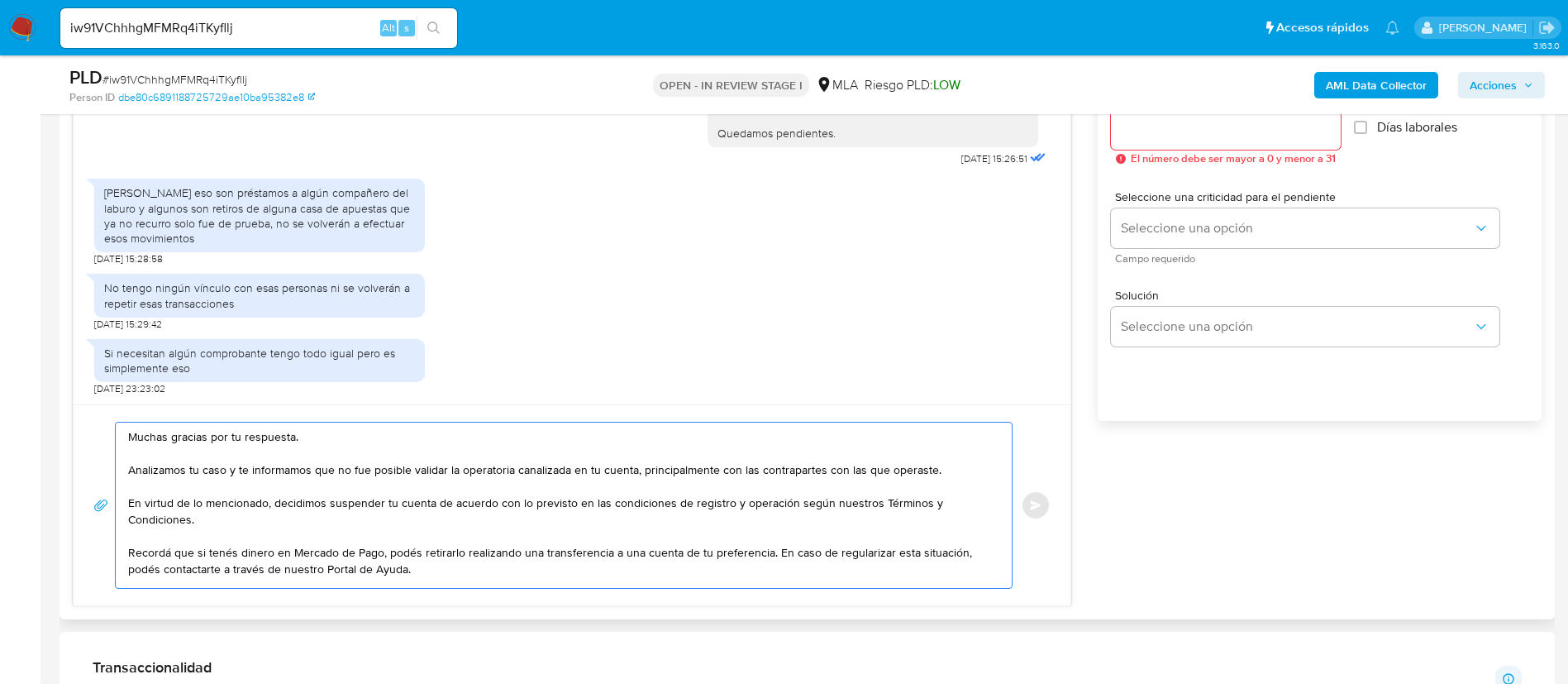
click at [813, 456] on textarea "Muchas gracias por tu respuesta. Analizamos tu caso y te informamos que no fue …" at bounding box center [560, 505] width 863 height 166
click at [809, 466] on textarea "Muchas gracias por tu respuesta. Analizamos tu caso y te informamos que no fue …" at bounding box center [560, 505] width 863 height 166
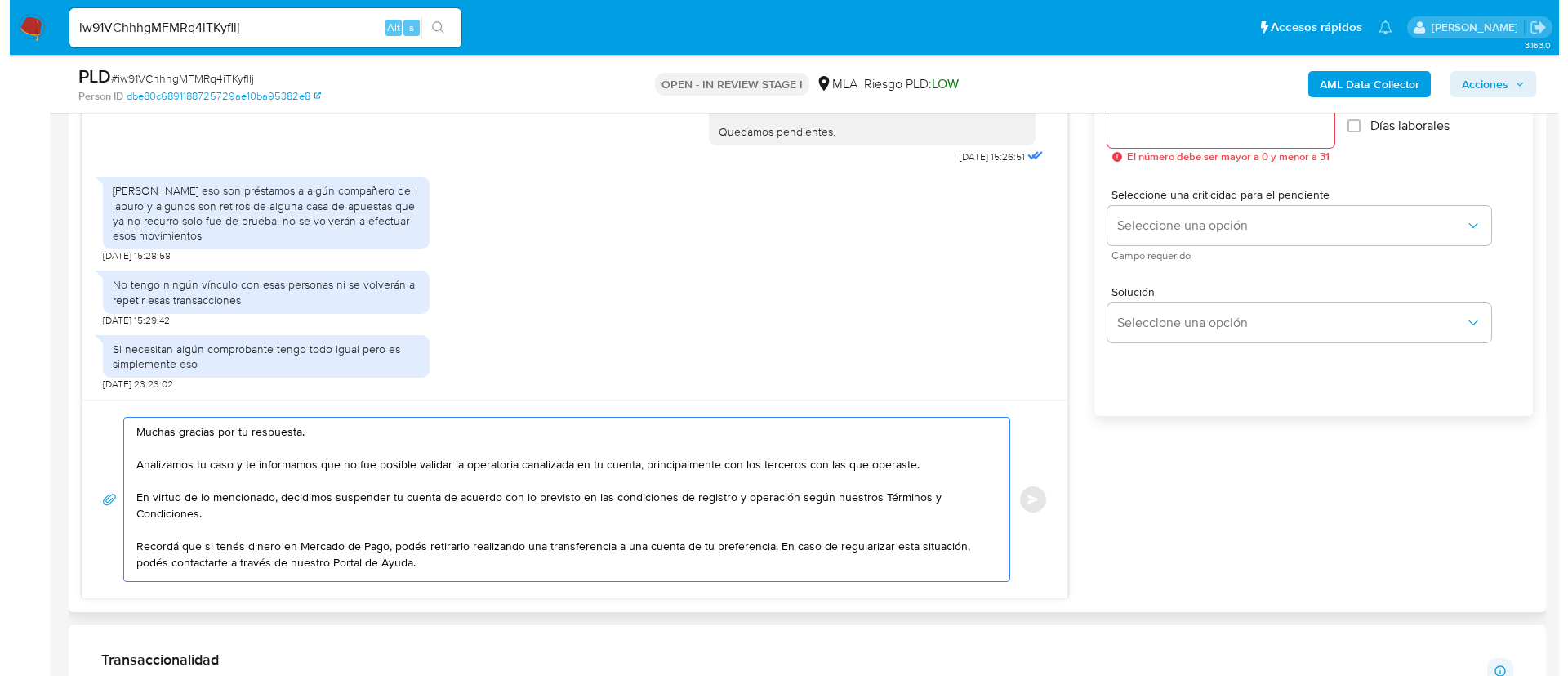
scroll to position [818, 0]
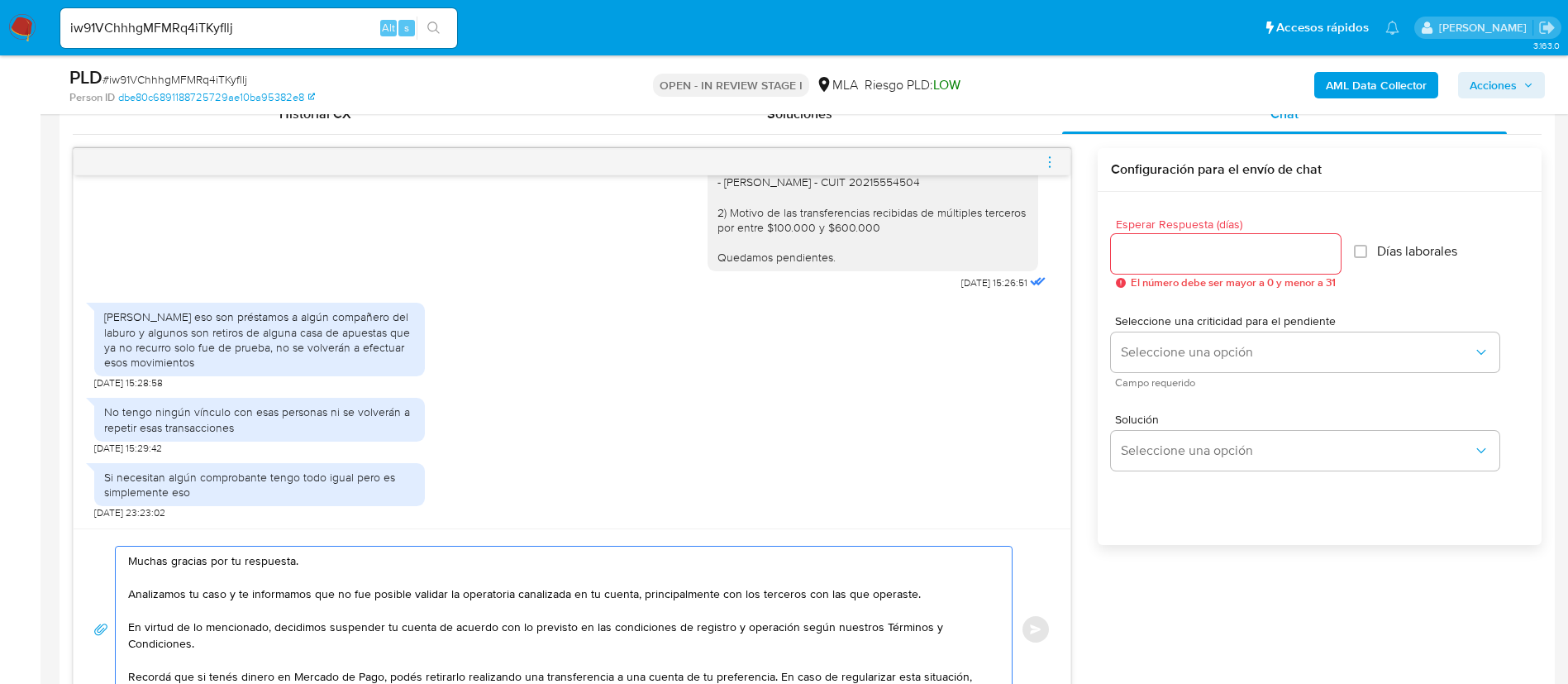
type textarea "Muchas gracias por tu respuesta. Analizamos tu caso y te informamos que no fue …"
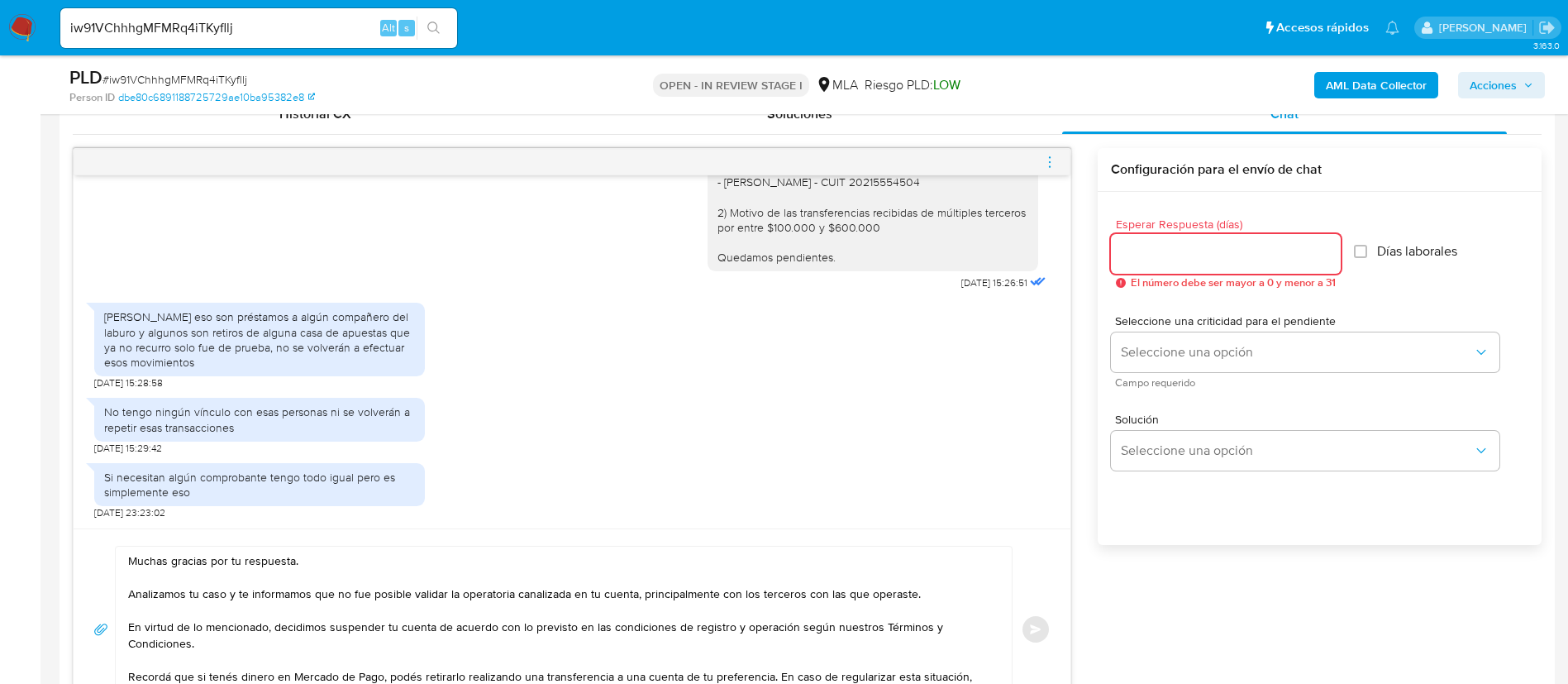
click at [1211, 251] on input "Esperar Respuesta (días)" at bounding box center [1226, 253] width 230 height 21
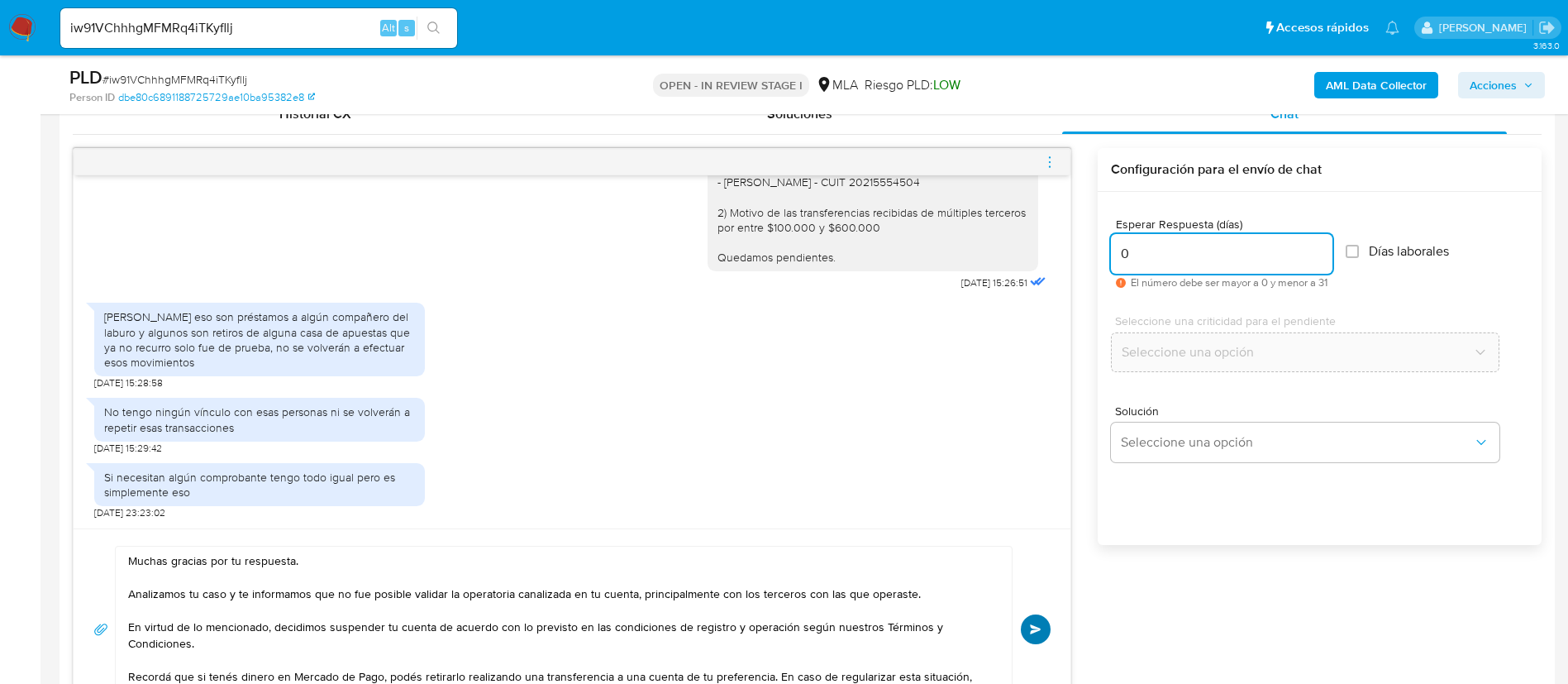
type input "0"
drag, startPoint x: 1030, startPoint y: 629, endPoint x: 1054, endPoint y: 575, distance: 59.1
click at [1031, 629] on span "Enviar" at bounding box center [1035, 629] width 12 height 10
click at [1050, 163] on icon "menu-action" at bounding box center [1049, 162] width 15 height 15
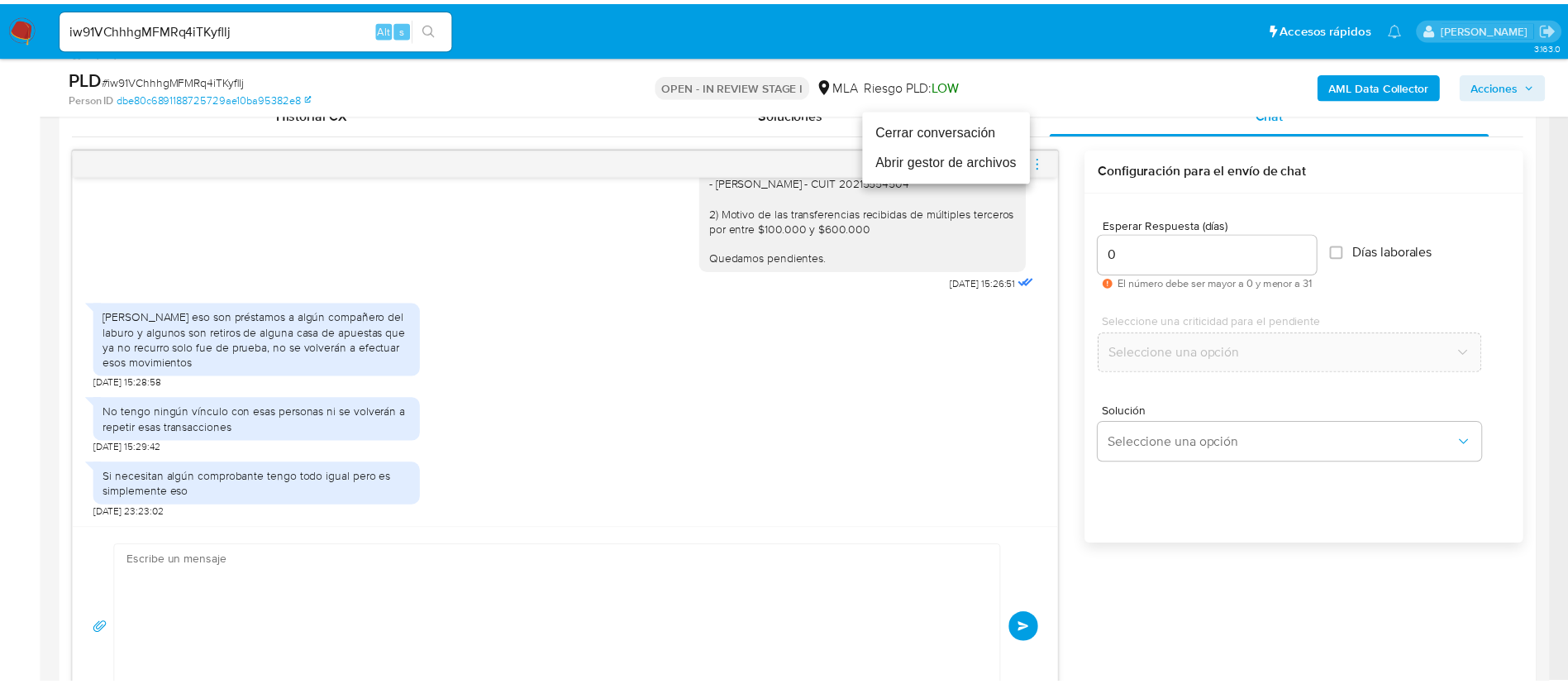
scroll to position [1705, 0]
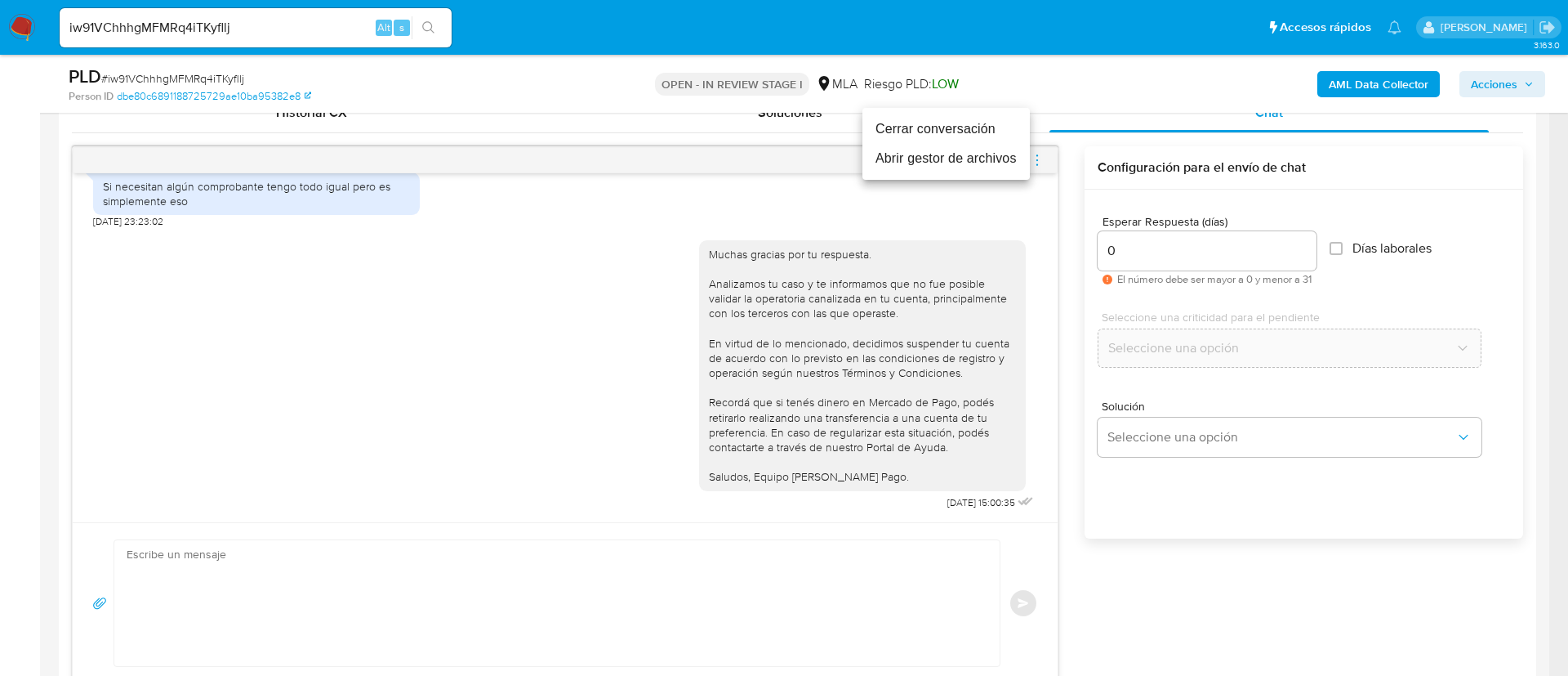
click at [955, 134] on li "Cerrar conversación" at bounding box center [946, 130] width 167 height 30
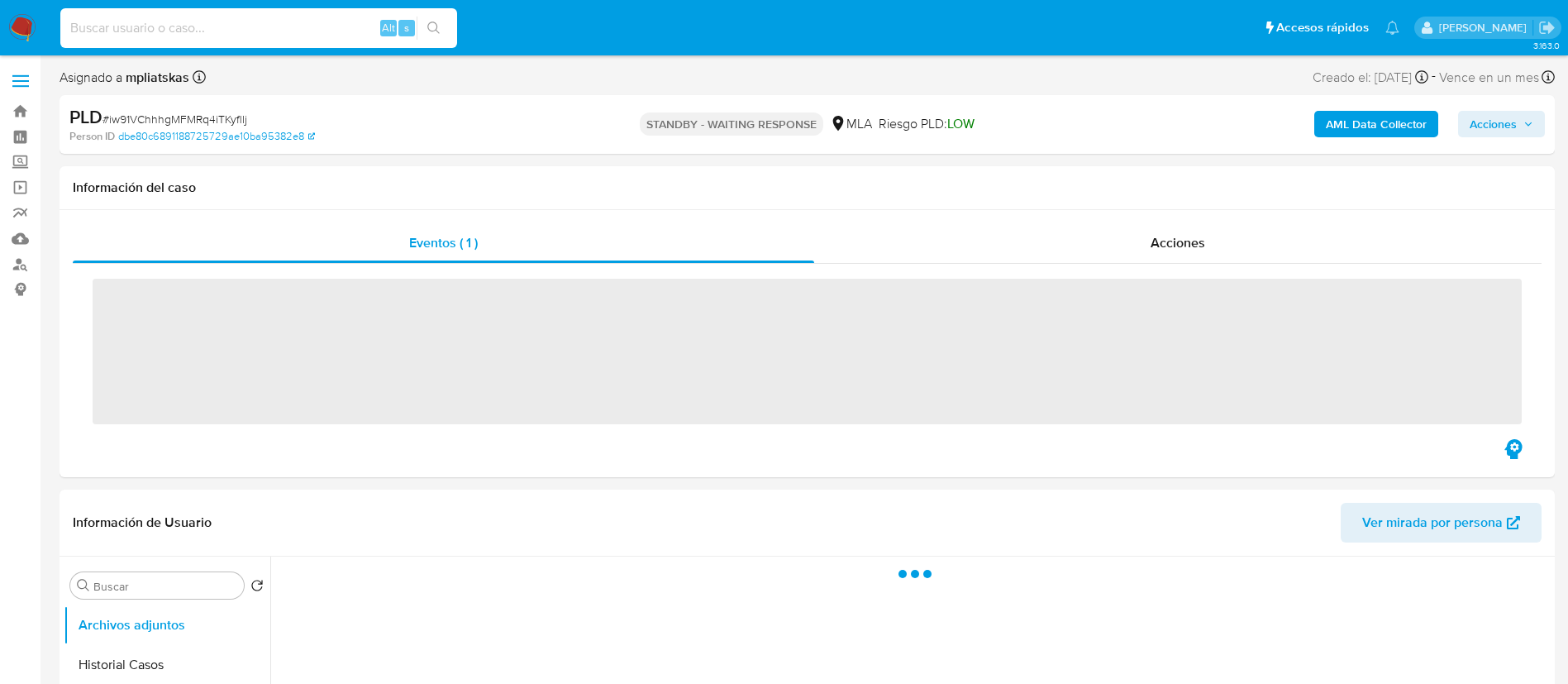
click at [302, 31] on input at bounding box center [259, 28] width 397 height 21
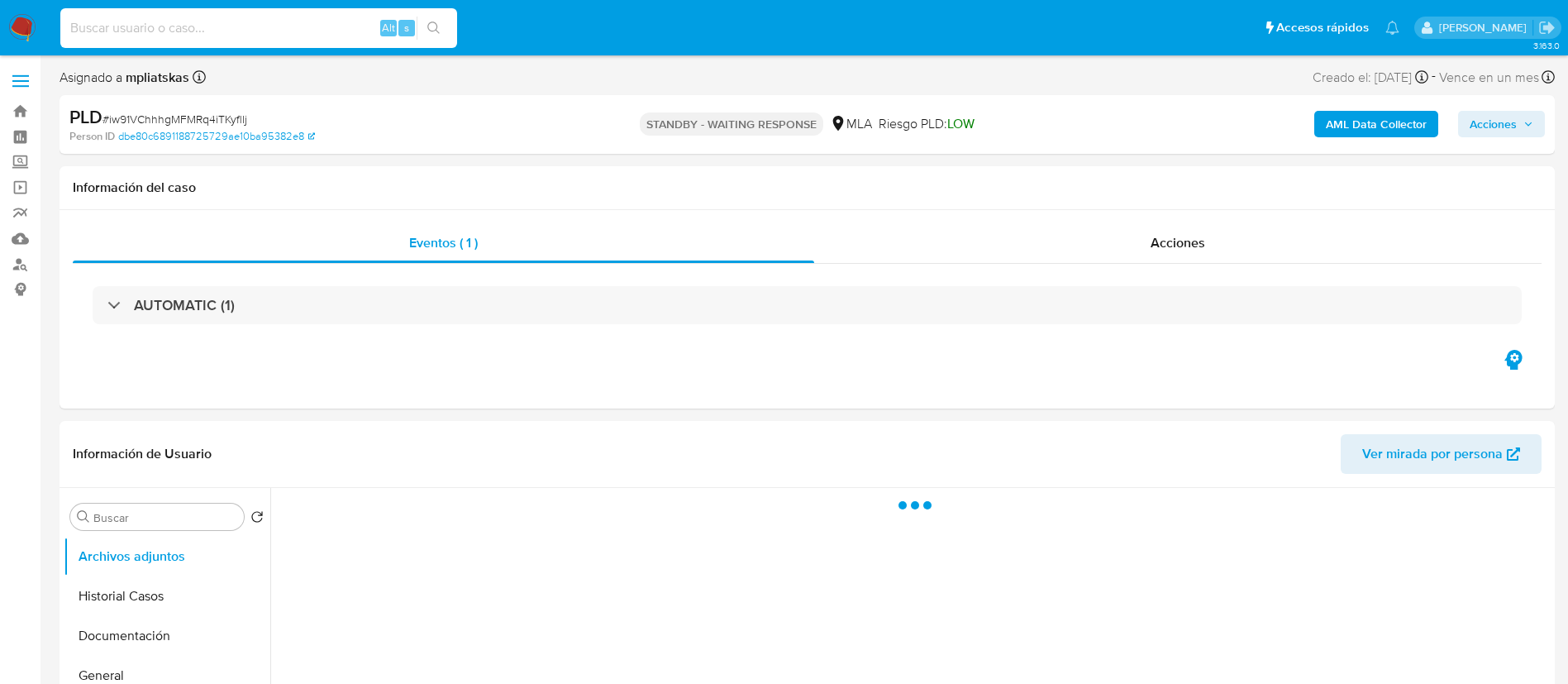
paste input "7BddOF2fRBgiuqVN4bVYgu0e"
type input "7BddOF2fRBgiuqVN4bVYgu0e"
click at [439, 30] on icon "search-icon" at bounding box center [434, 27] width 13 height 13
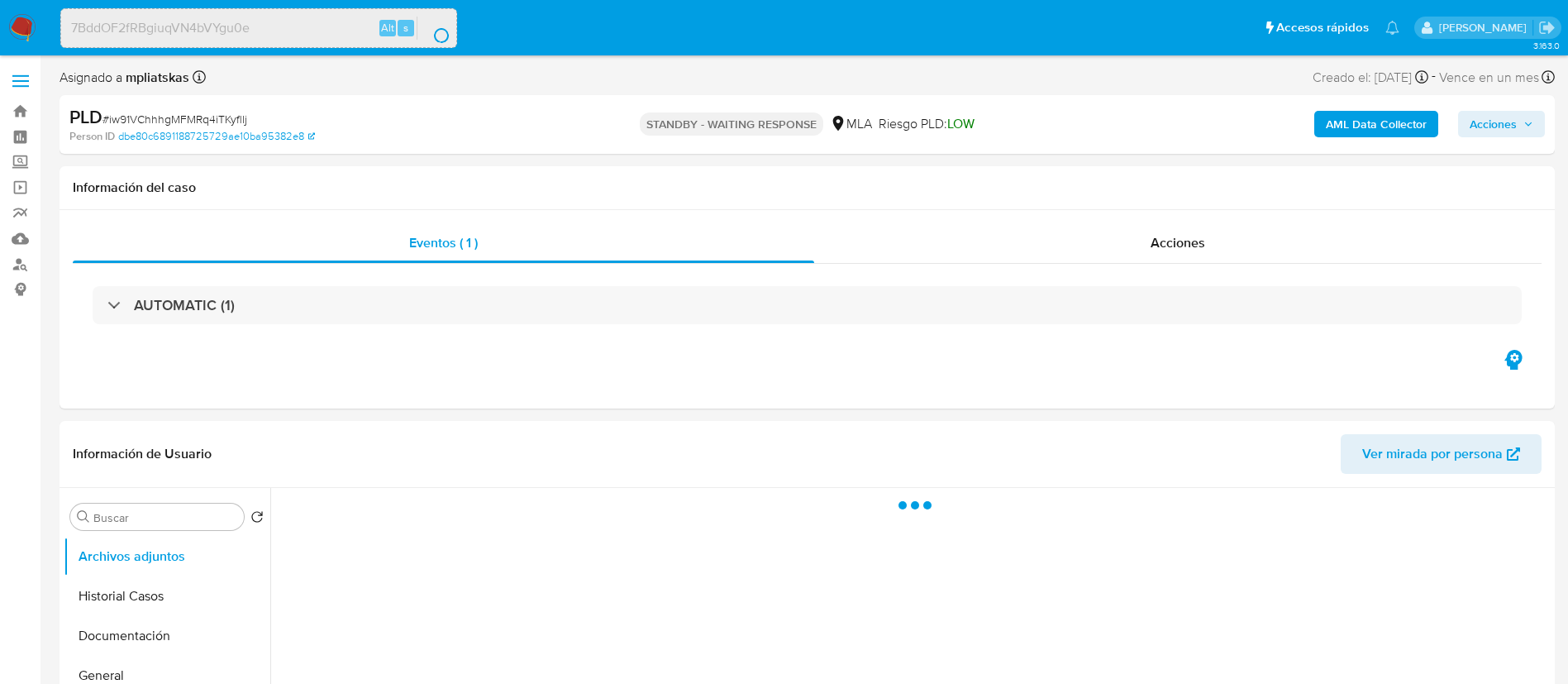
select select "10"
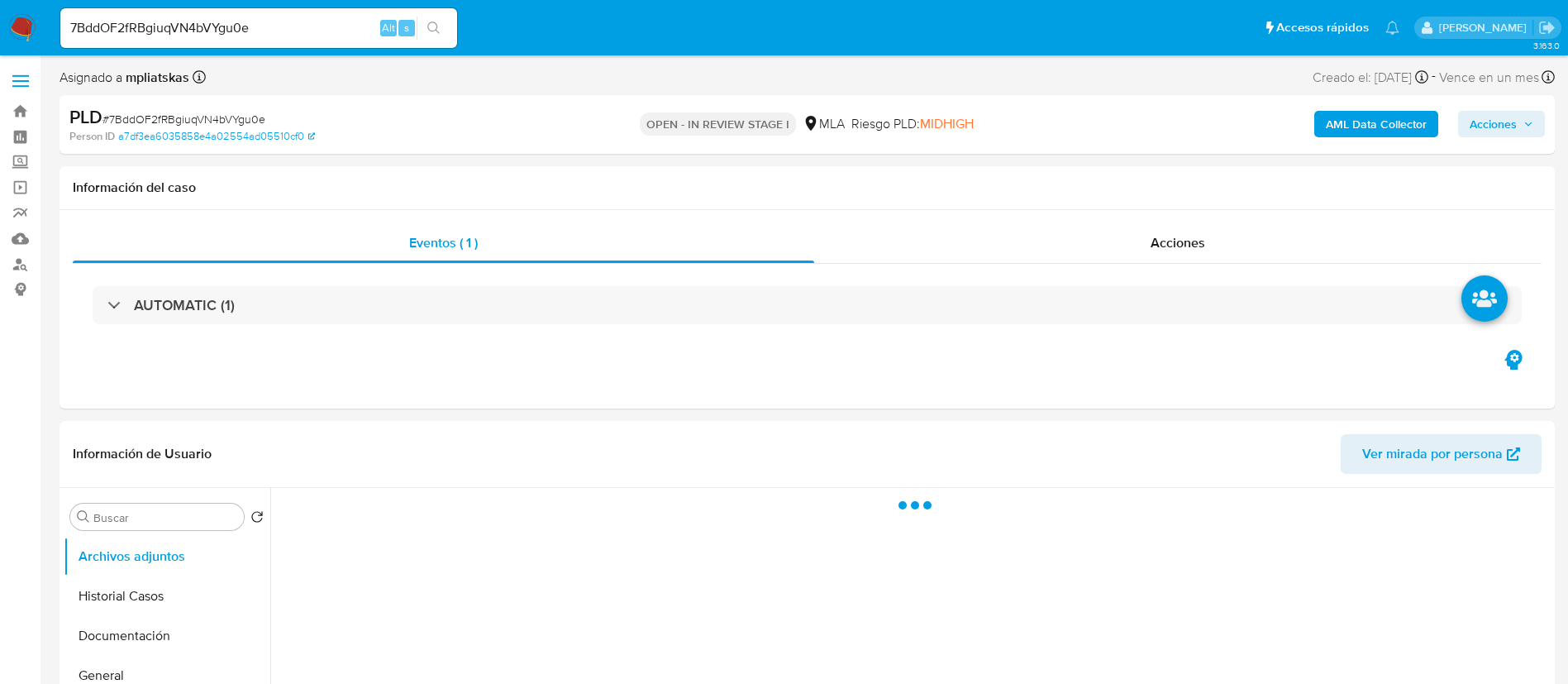
select select "10"
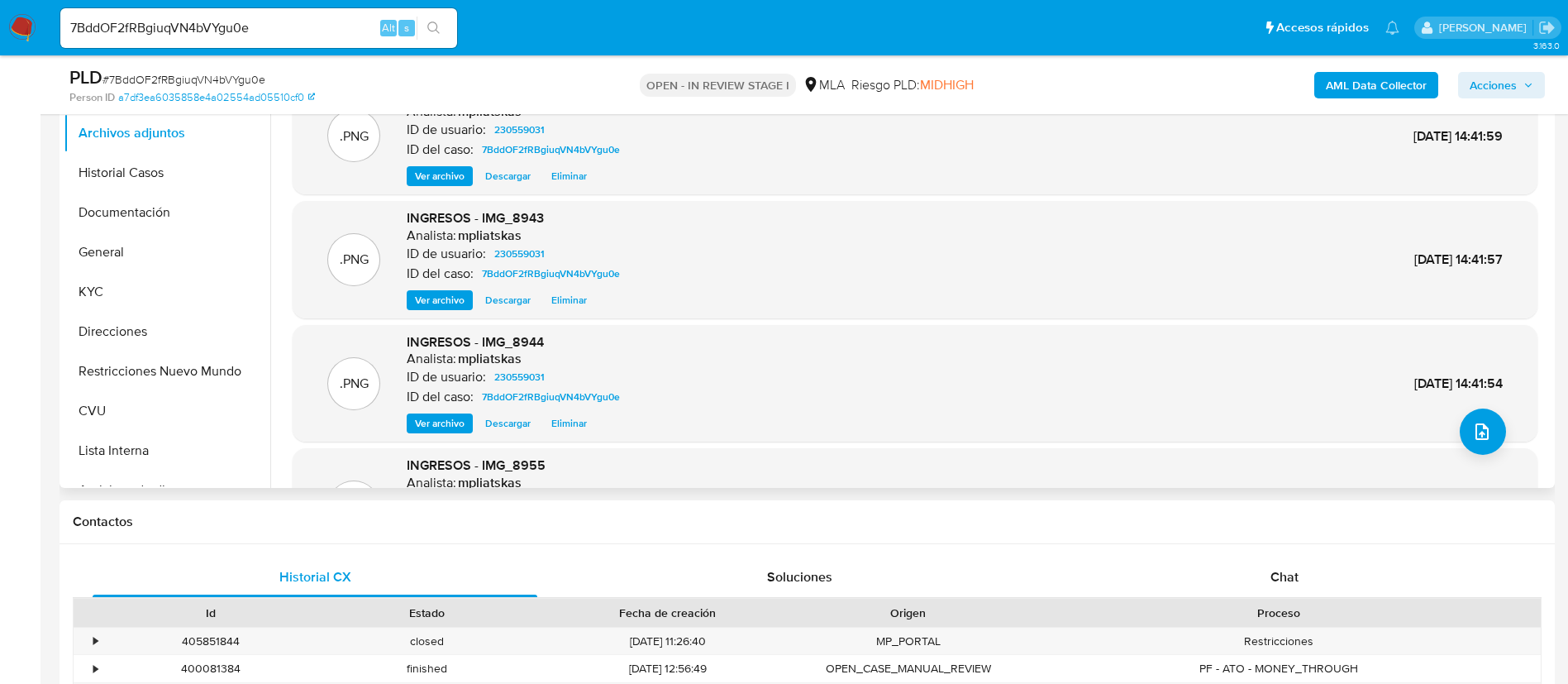
scroll to position [372, 0]
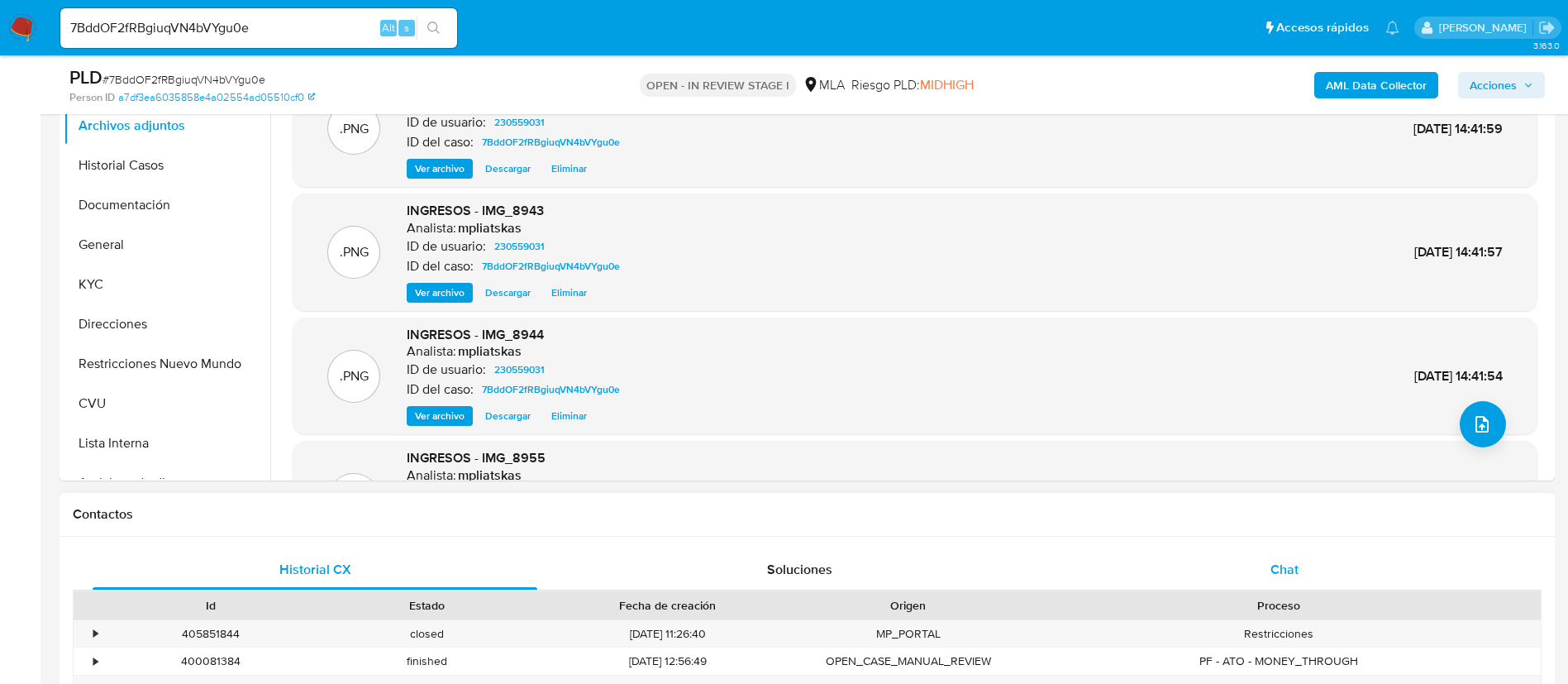
click at [1275, 553] on div "Chat" at bounding box center [1285, 570] width 444 height 40
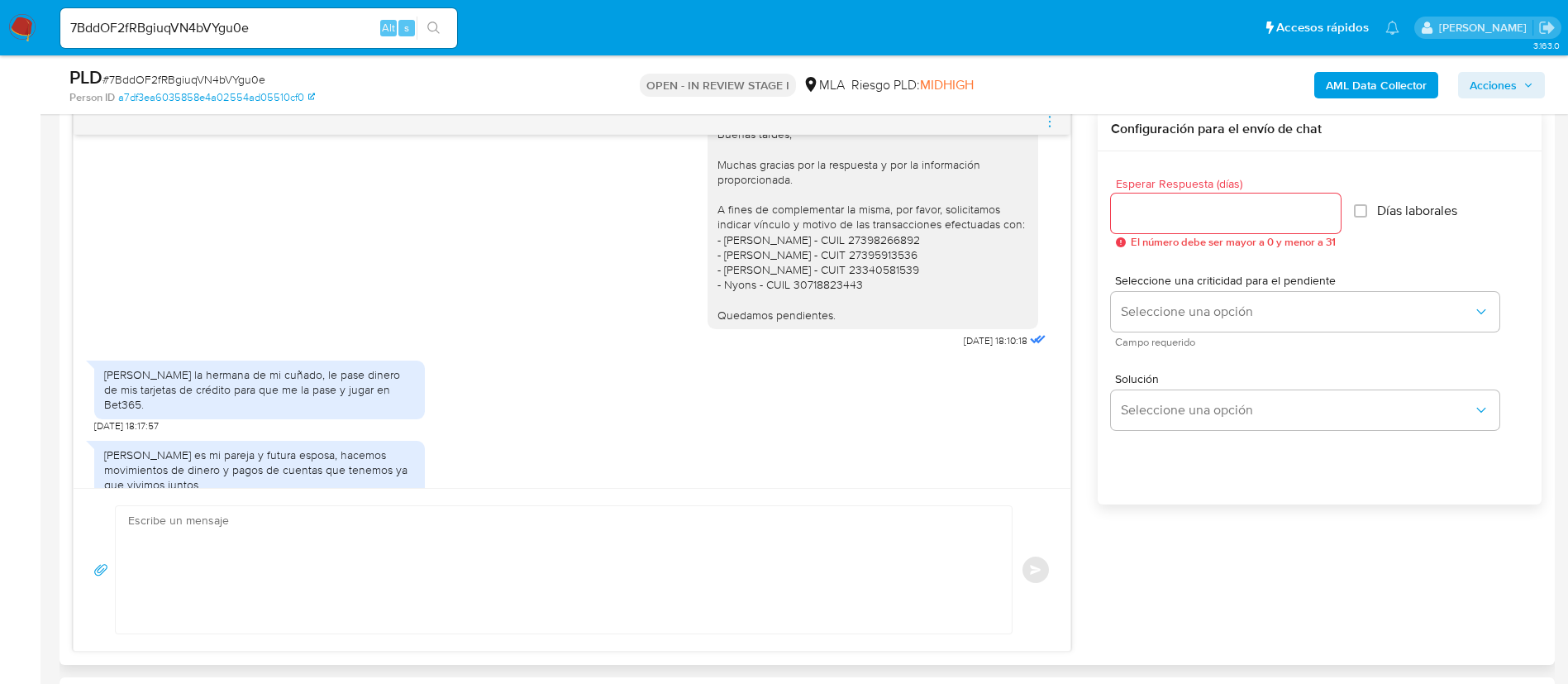
scroll to position [315, 0]
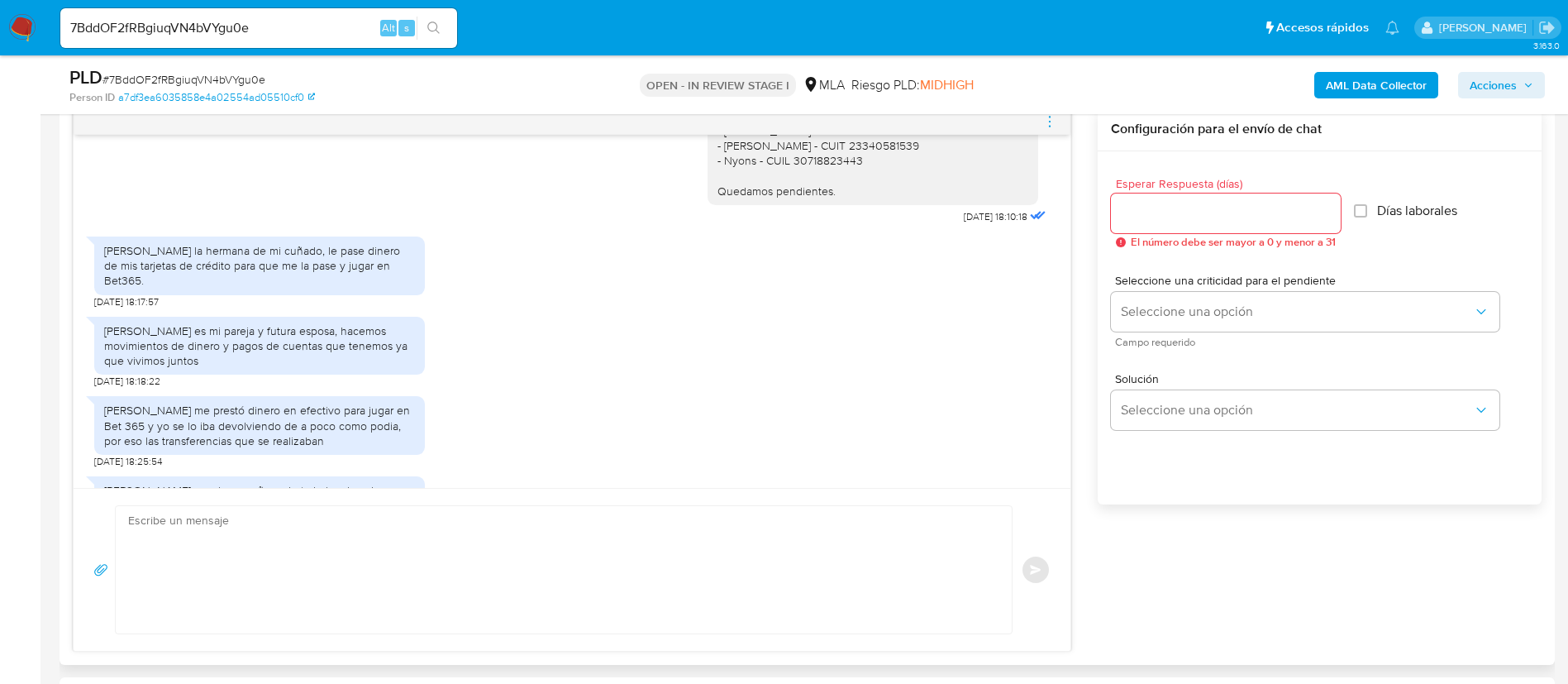
click at [260, 280] on div "[PERSON_NAME] la hermana de mi cuñado, le pase dinero de mis tarjetas de crédit…" at bounding box center [259, 265] width 311 height 45
click at [259, 278] on div "[PERSON_NAME] la hermana de mi cuñado, le pase dinero de mis tarjetas de crédit…" at bounding box center [259, 265] width 311 height 45
copy div "[PERSON_NAME] la hermana de mi cuñado, le pase dinero de mis tarjetas de crédit…"
click at [240, 334] on div "[PERSON_NAME] es mi pareja y futura esposa, hacemos movimientos de dinero y pag…" at bounding box center [259, 346] width 311 height 45
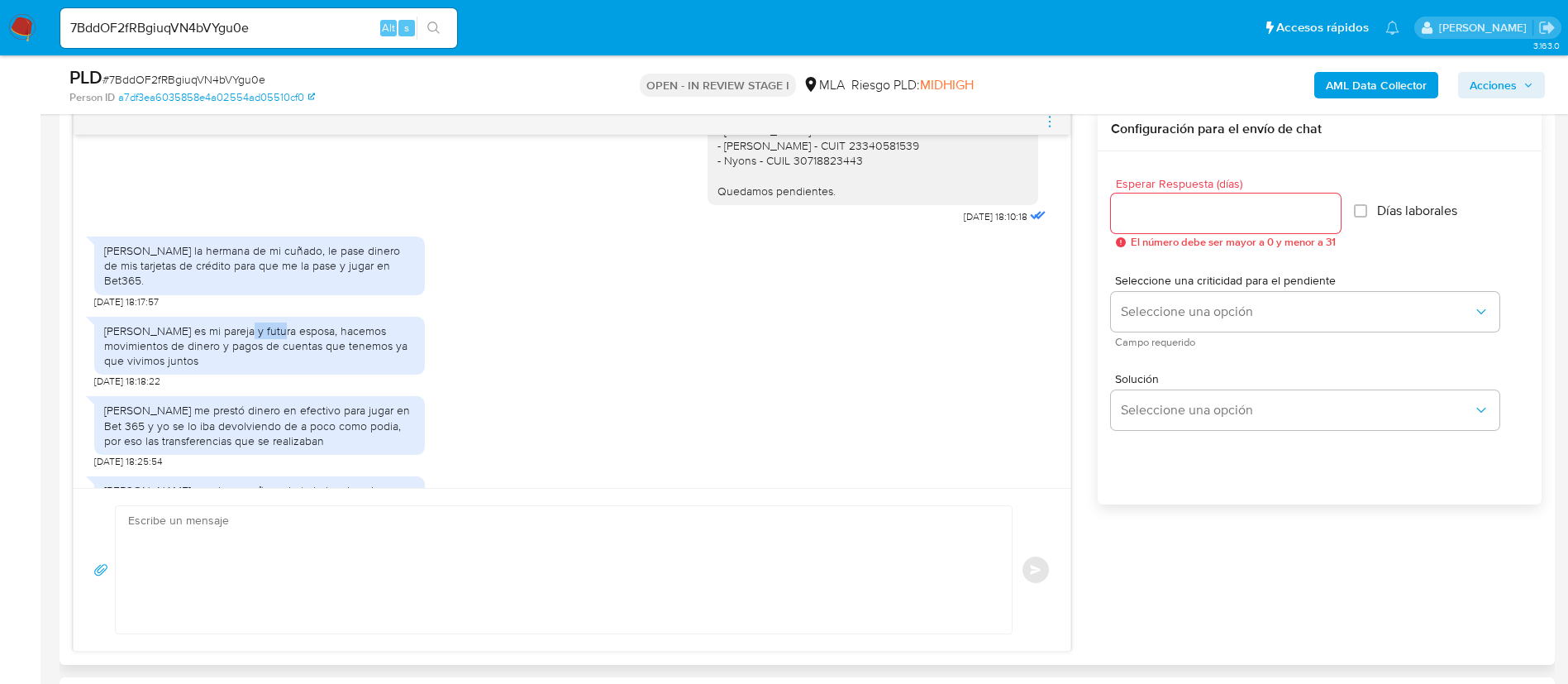
click at [240, 334] on div "[PERSON_NAME] es mi pareja y futura esposa, hacemos movimientos de dinero y pag…" at bounding box center [259, 346] width 311 height 45
copy div "[PERSON_NAME] es mi pareja y futura esposa, hacemos movimientos de dinero y pag…"
click at [282, 408] on div "[PERSON_NAME] me prestó dinero en efectivo para jugar en Bet 365 y yo se lo iba…" at bounding box center [259, 425] width 311 height 45
click at [282, 407] on div "[PERSON_NAME] me prestó dinero en efectivo para jugar en Bet 365 y yo se lo iba…" at bounding box center [259, 425] width 311 height 45
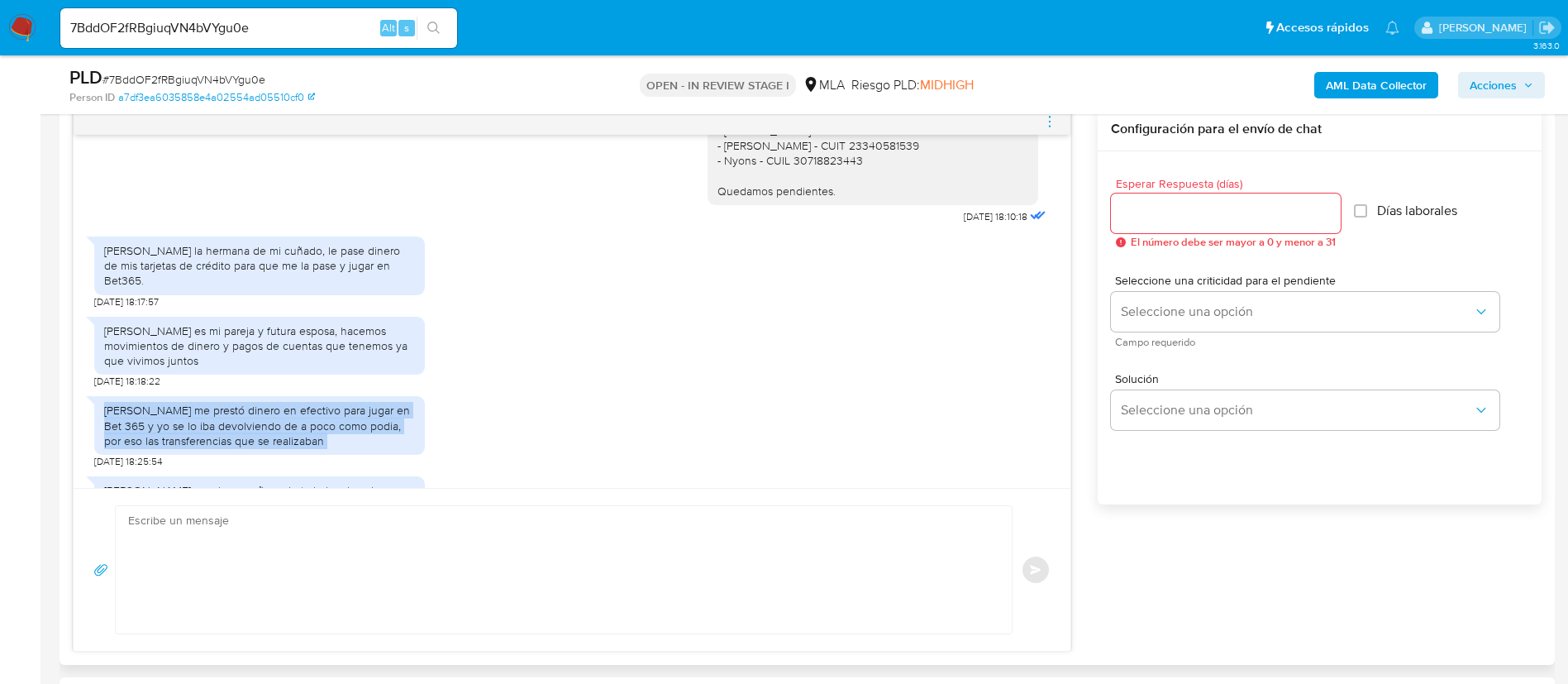
click at [282, 407] on div "[PERSON_NAME] me prestó dinero en efectivo para jugar en Bet 365 y yo se lo iba…" at bounding box center [259, 425] width 311 height 45
copy div "[PERSON_NAME] me prestó dinero en efectivo para jugar en Bet 365 y yo se lo iba…"
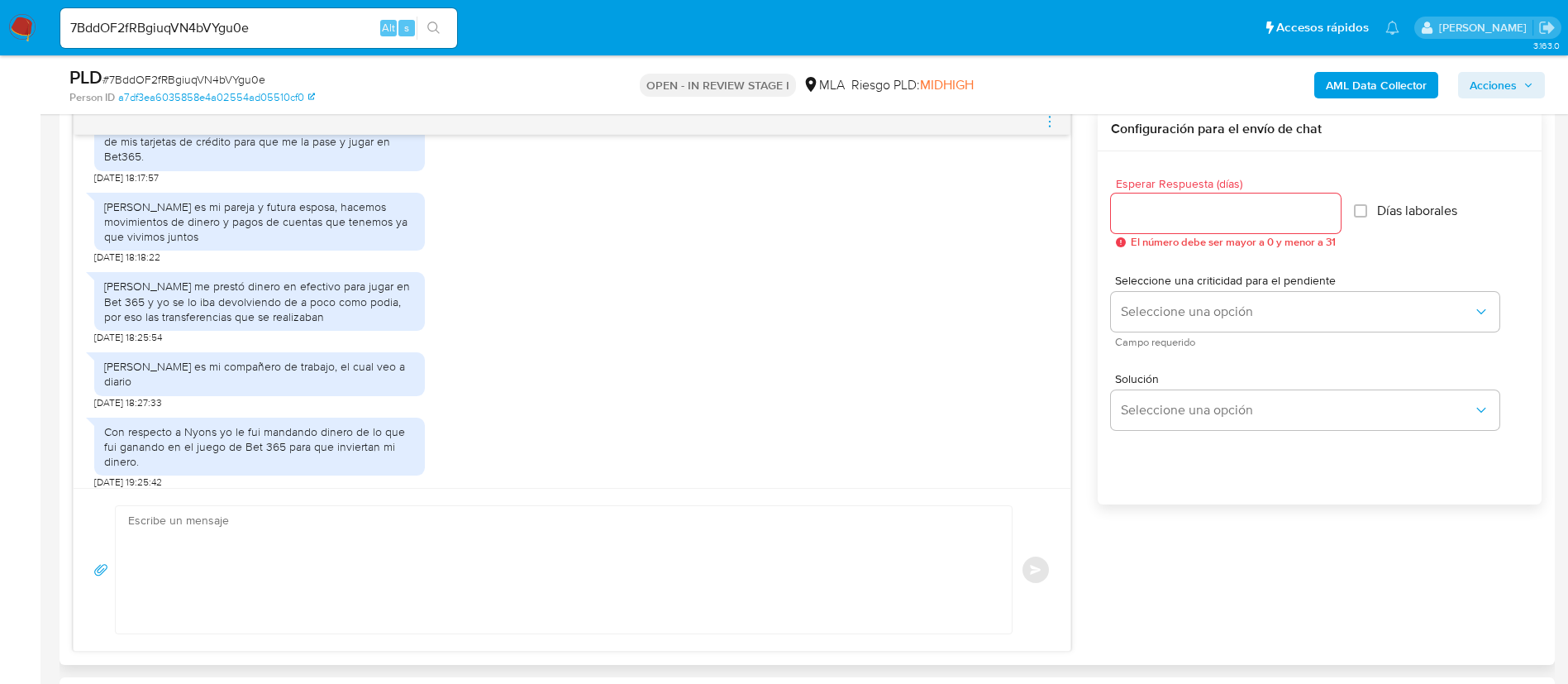
click at [252, 367] on div "[PERSON_NAME] es mi compañero de trabajo, el cual veo a diario" at bounding box center [259, 374] width 311 height 30
copy div "[PERSON_NAME] es mi compañero de trabajo, el cual veo a diario"
click at [270, 424] on div "Con respecto a Nyons yo le fui mandando dinero de lo que fui ganando en el jueg…" at bounding box center [259, 447] width 311 height 45
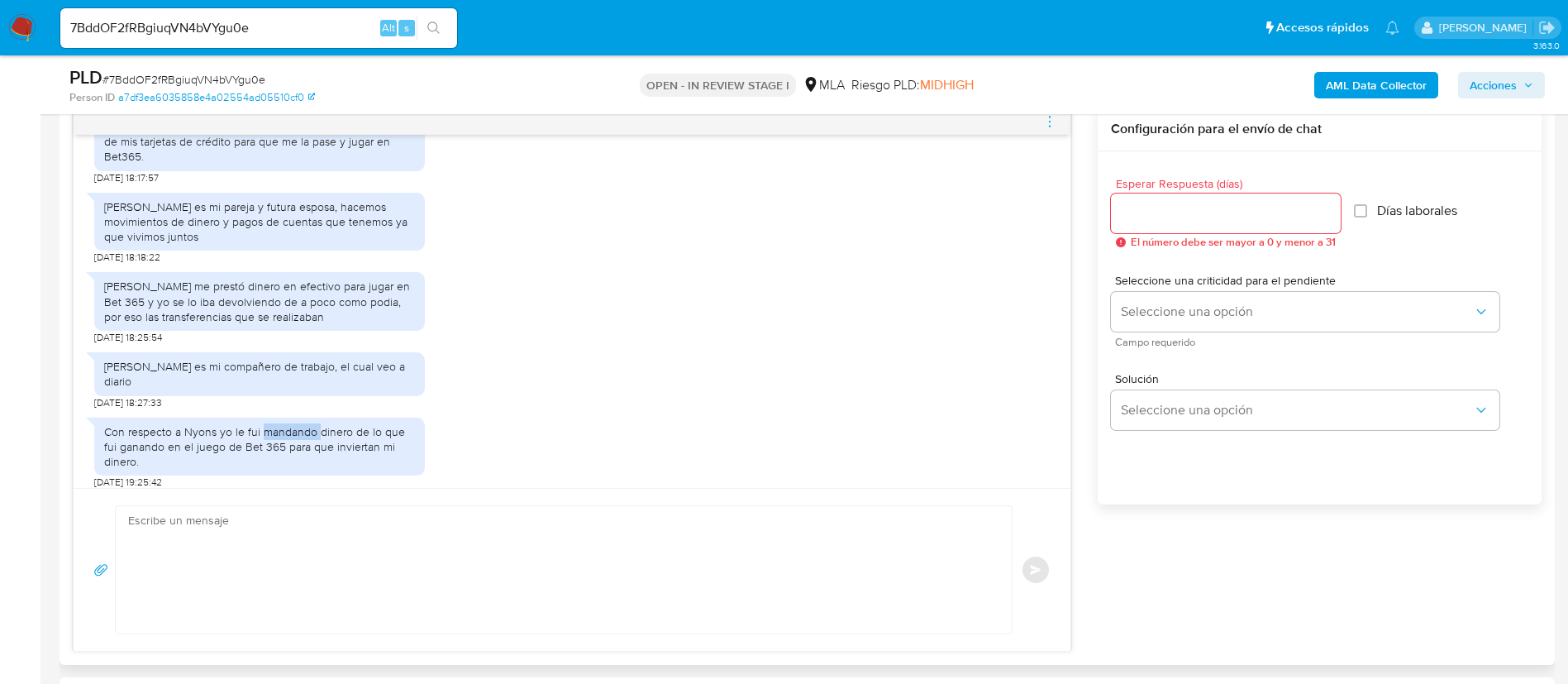
click at [270, 424] on div "Con respecto a Nyons yo le fui mandando dinero de lo que fui ganando en el jueg…" at bounding box center [259, 447] width 311 height 45
copy div "Con respecto a Nyons yo le fui mandando dinero de lo que fui ganando en el jueg…"
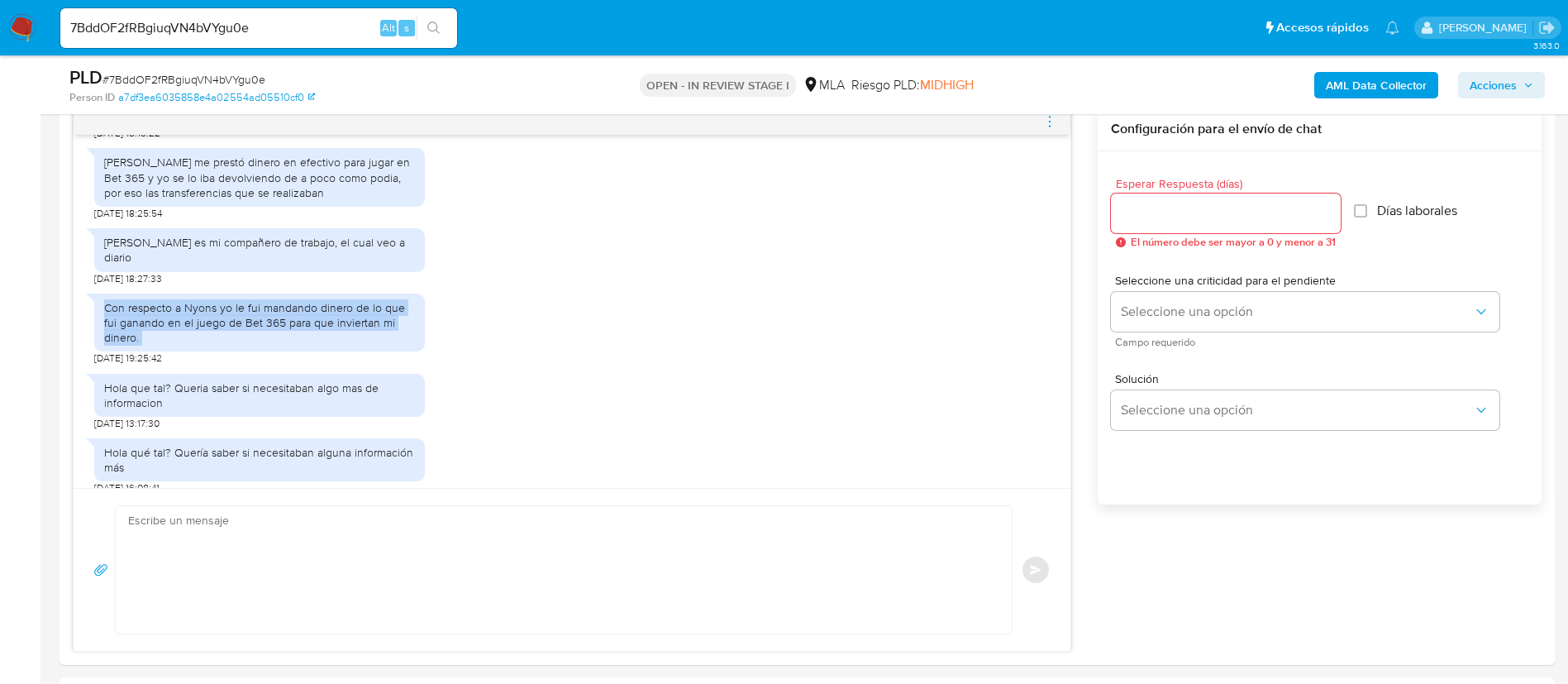
click at [1401, 73] on b "AML Data Collector" at bounding box center [1376, 85] width 101 height 27
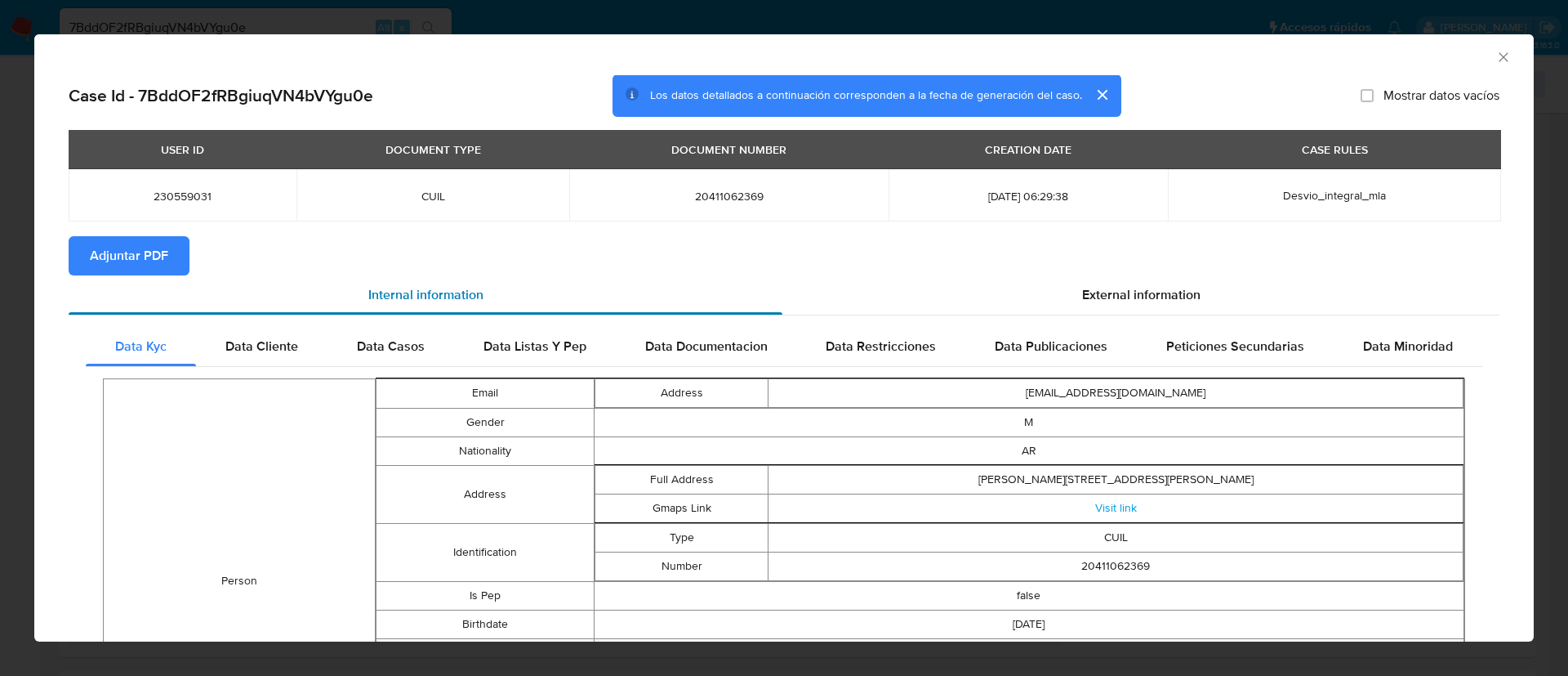
click at [448, 287] on span "Internal information" at bounding box center [426, 294] width 116 height 18
click at [96, 278] on div "Internal information" at bounding box center [425, 295] width 714 height 39
click at [107, 264] on span "Adjuntar PDF" at bounding box center [130, 256] width 79 height 36
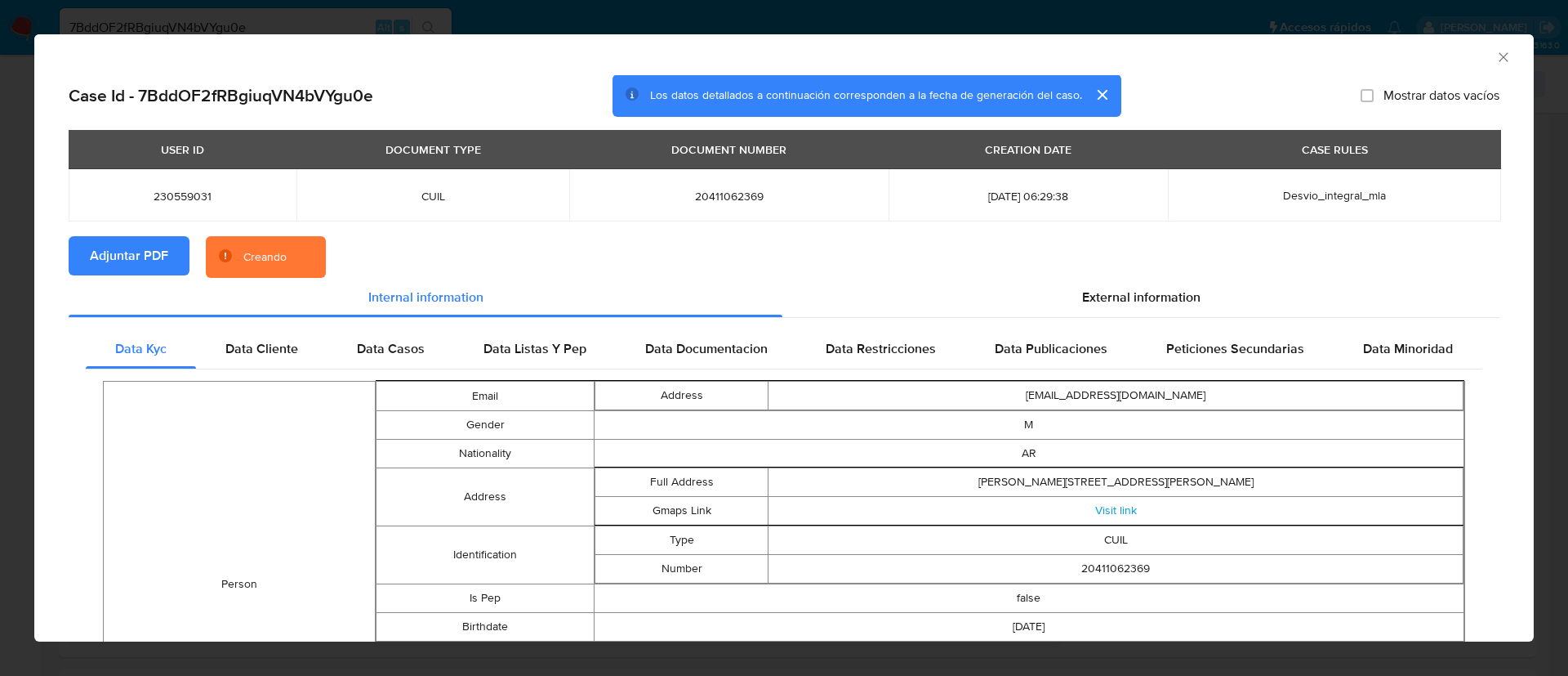
click at [178, 193] on span "230559031" at bounding box center [183, 196] width 189 height 15
copy span "230559031"
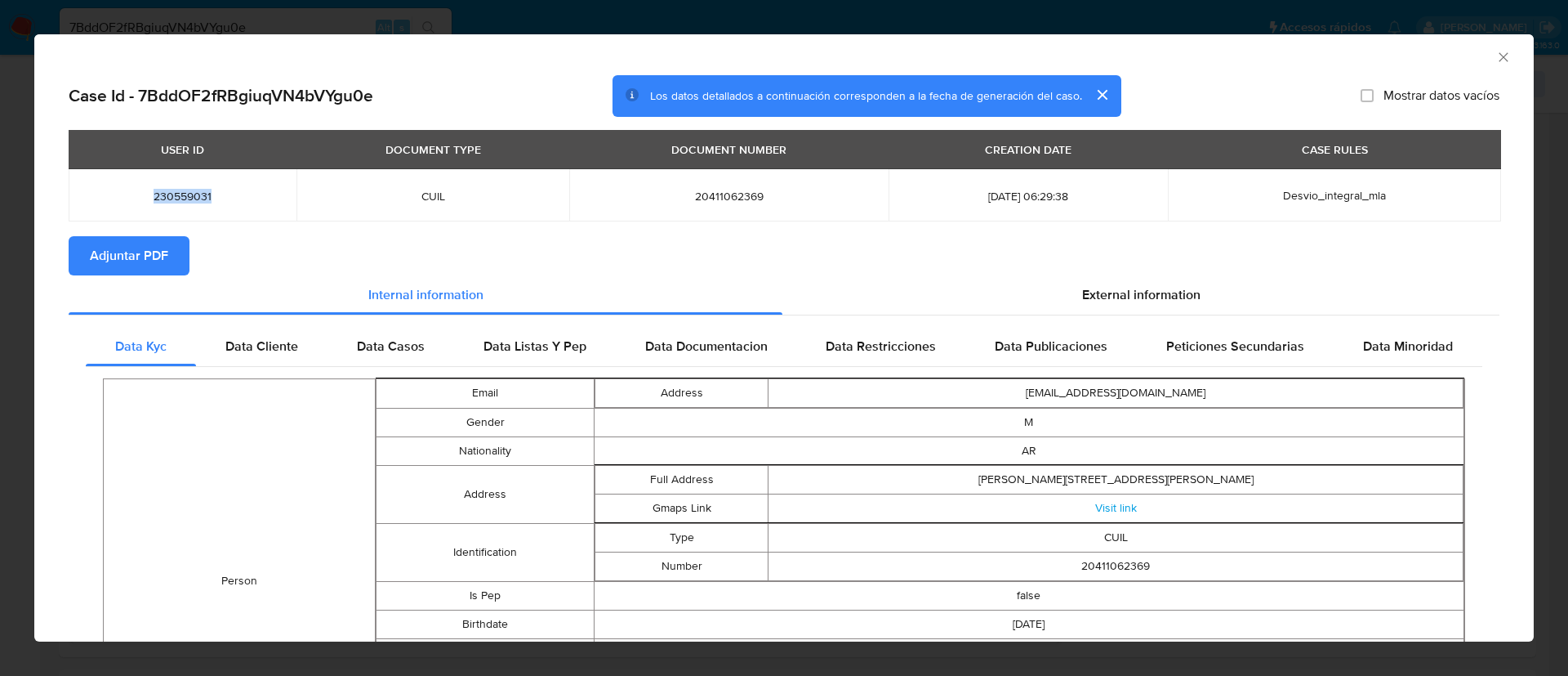
click at [1495, 53] on icon "Cerrar ventana" at bounding box center [1503, 57] width 17 height 17
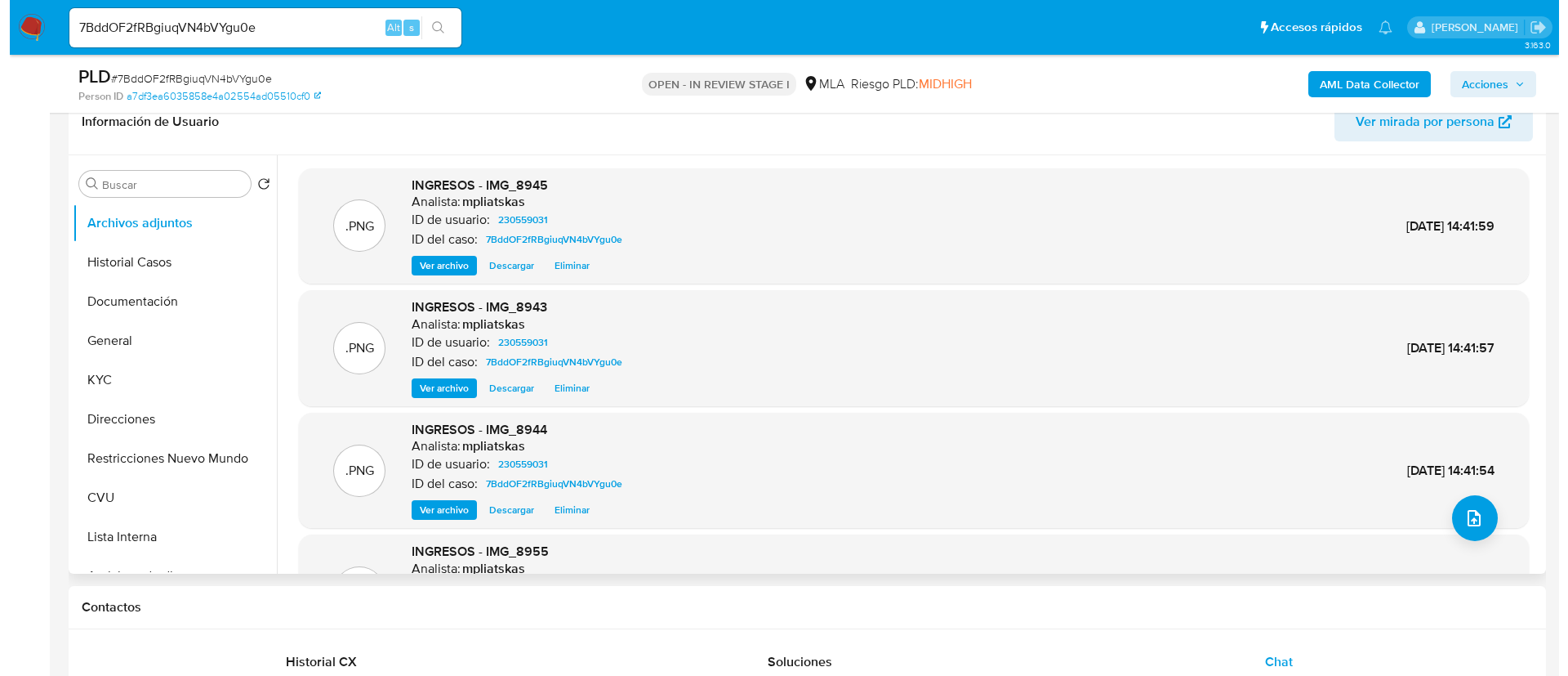
scroll to position [245, 0]
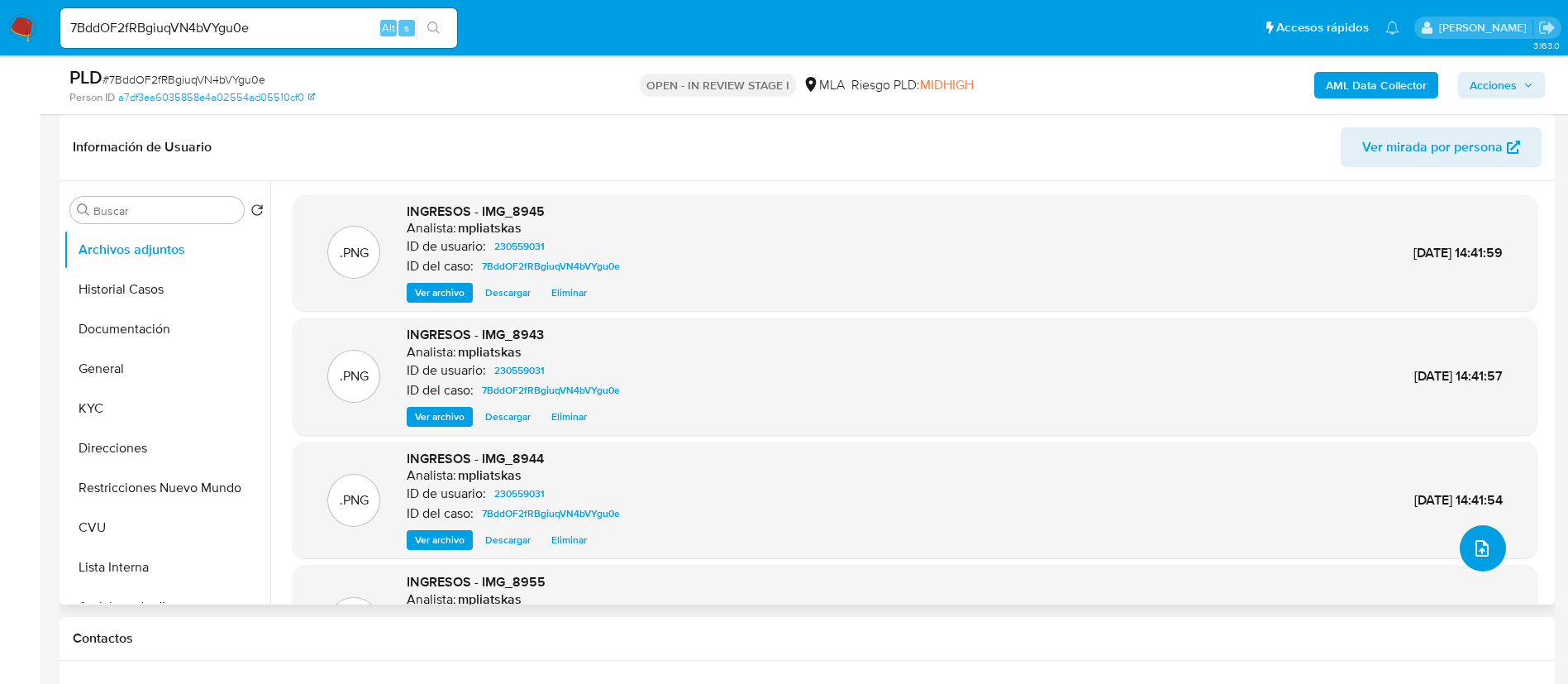
click at [1487, 561] on button "upload-file" at bounding box center [1483, 548] width 46 height 46
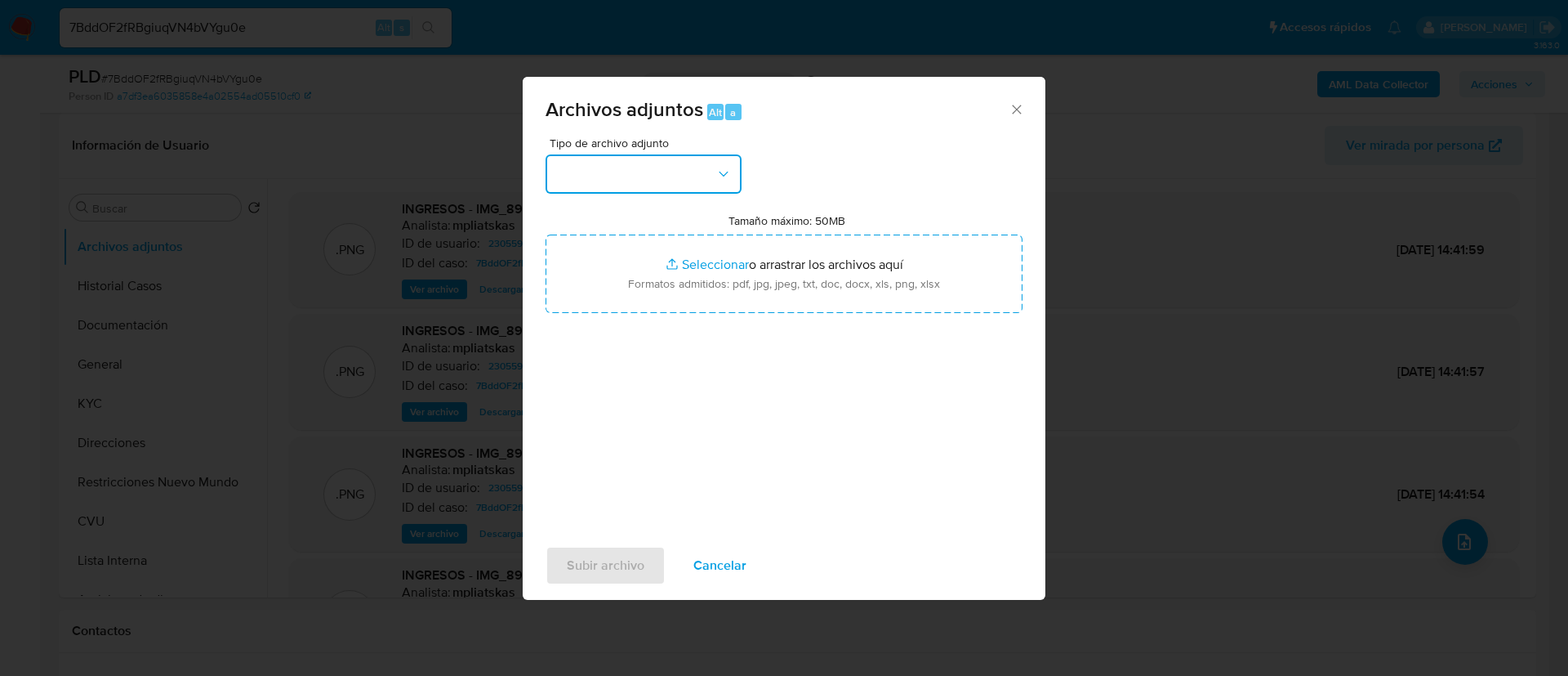
click at [656, 177] on button "button" at bounding box center [644, 173] width 196 height 39
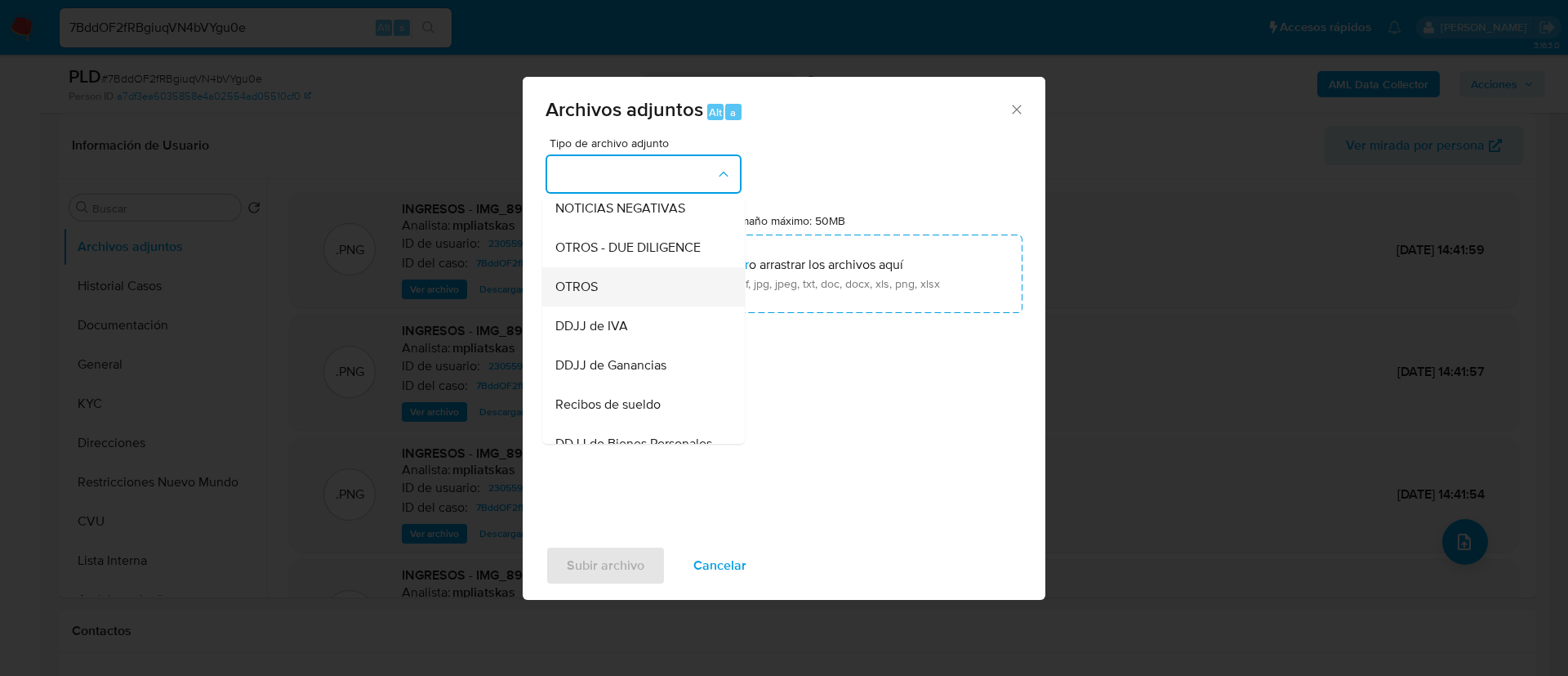
click at [675, 306] on div "OTROS" at bounding box center [639, 286] width 166 height 39
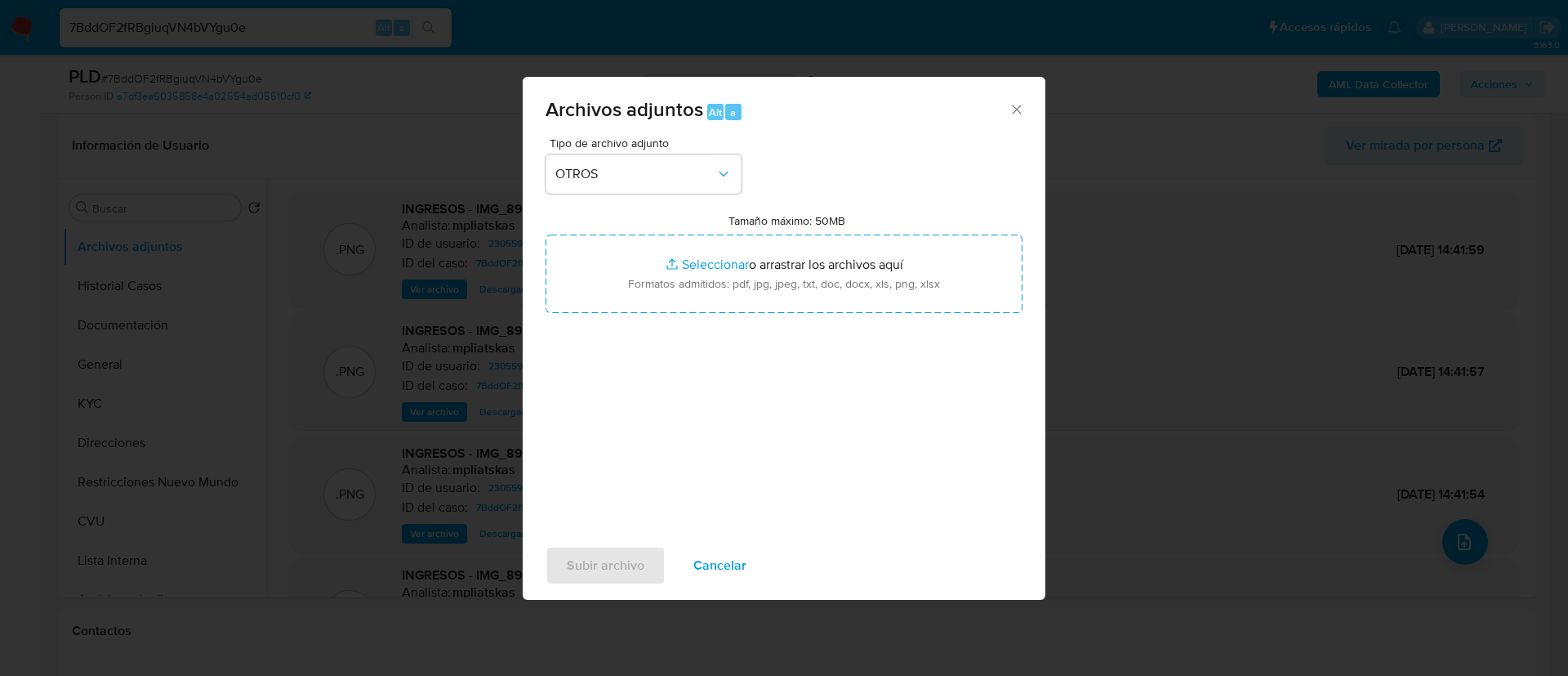
click at [675, 313] on input "Tamaño máximo: 50MB Seleccionar archivos" at bounding box center [784, 274] width 477 height 79
type input "C:\fakepath\230559031 Movimientos.xlsx"
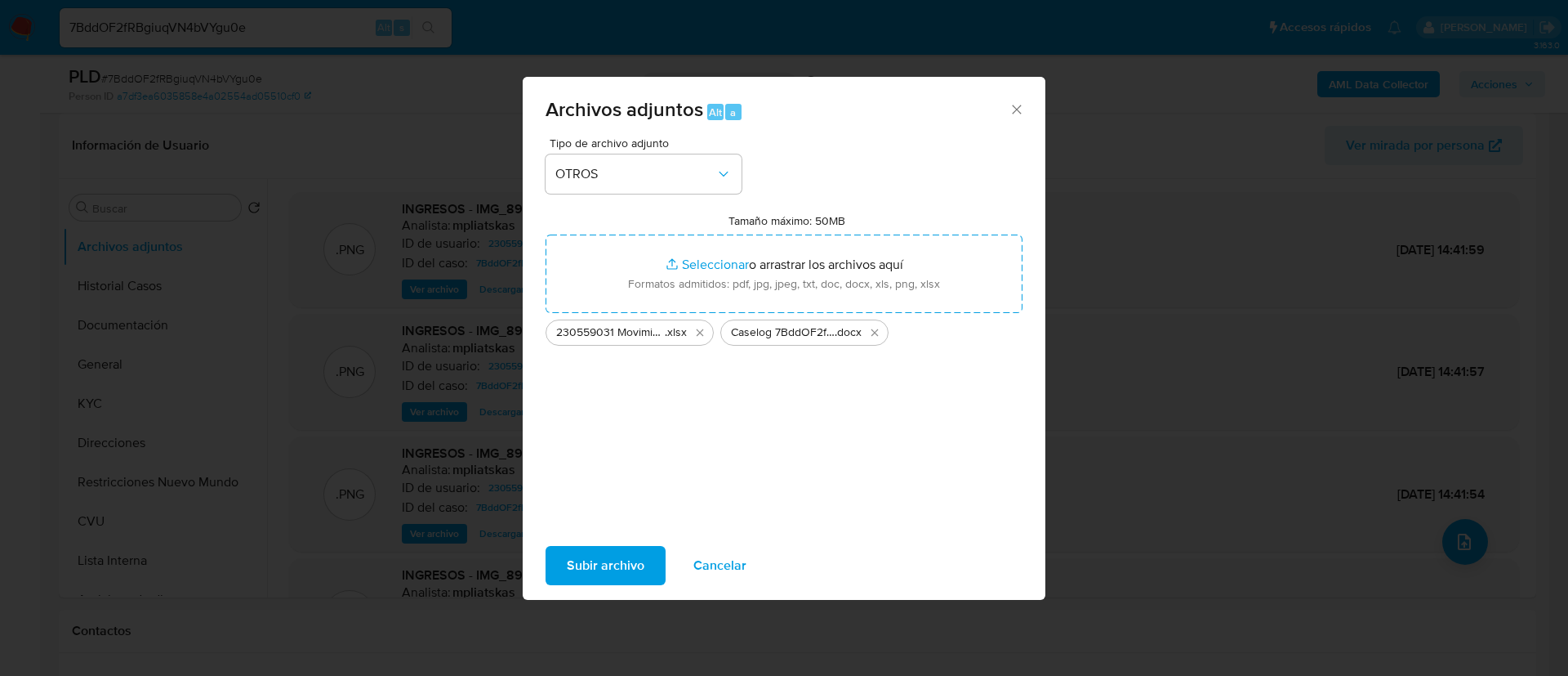
drag, startPoint x: 675, startPoint y: 313, endPoint x: 592, endPoint y: 566, distance: 266.3
click at [592, 566] on span "Subir archivo" at bounding box center [606, 565] width 78 height 36
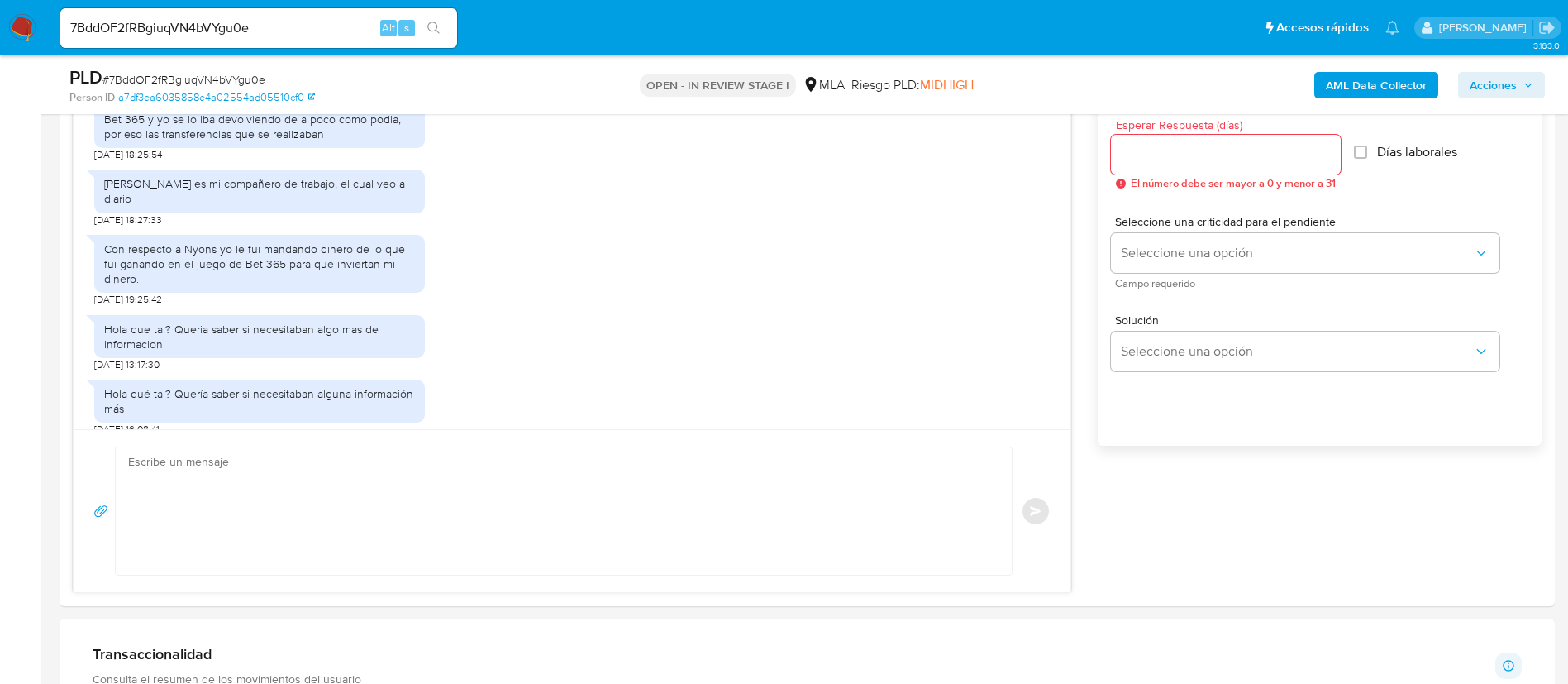
scroll to position [992, 0]
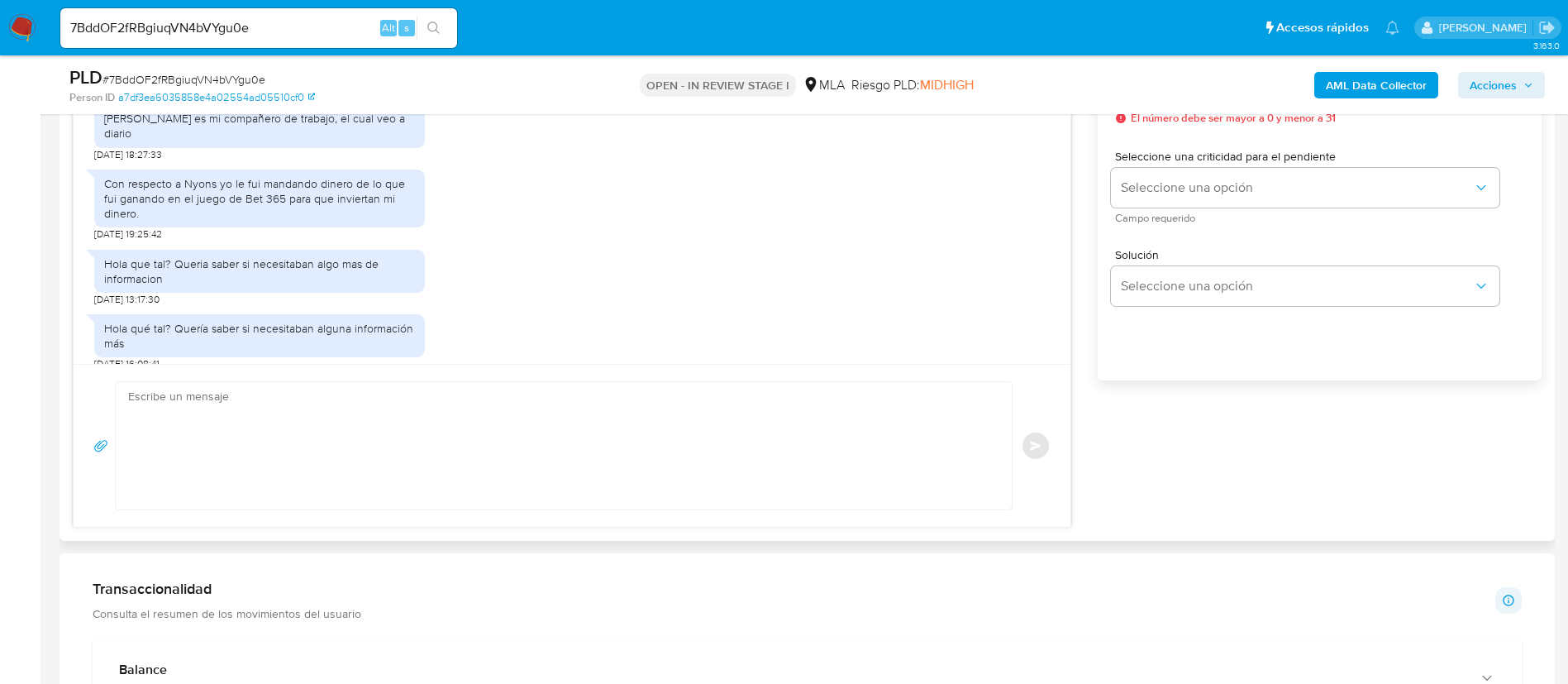
click at [591, 432] on textarea at bounding box center [560, 446] width 863 height 128
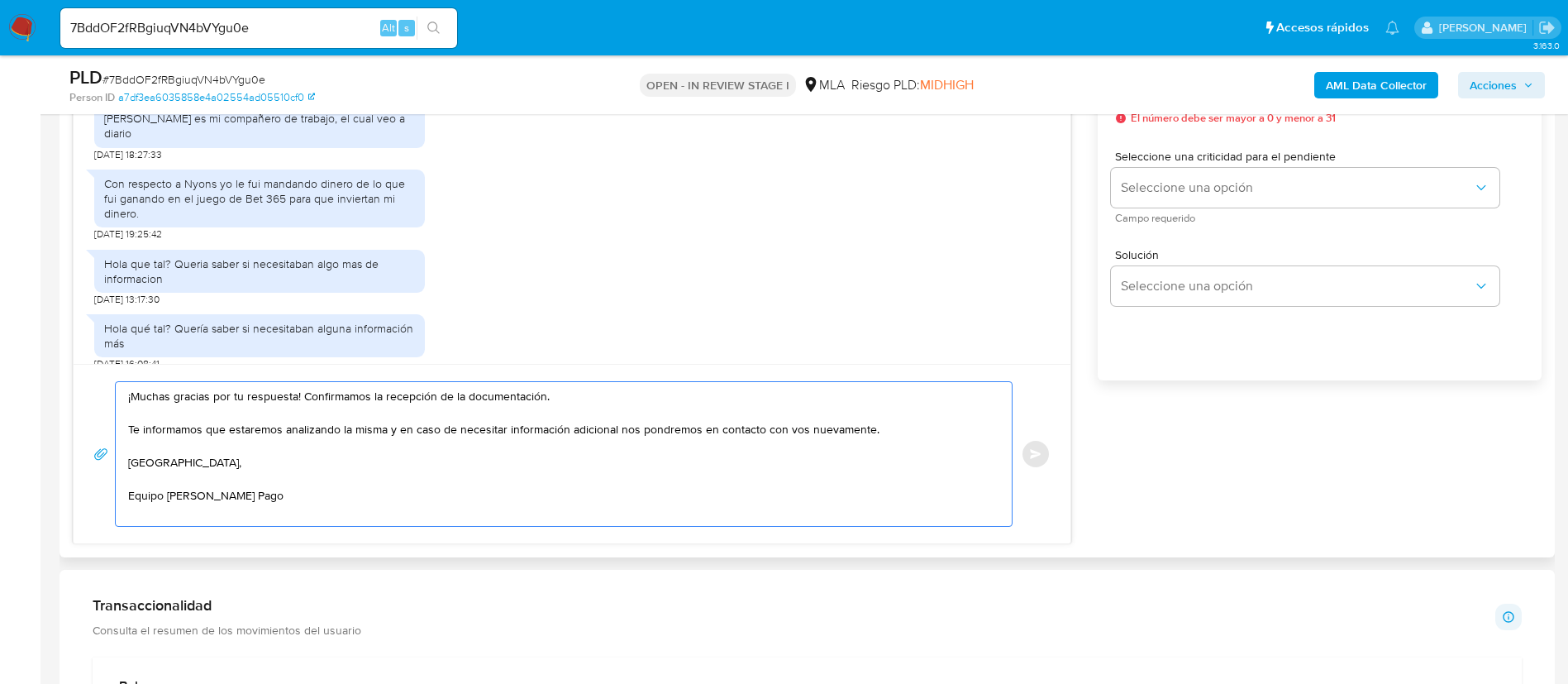
drag, startPoint x: 304, startPoint y: 397, endPoint x: 548, endPoint y: 384, distance: 244.3
click at [548, 384] on textarea "¡Muchas gracias por tu respuesta! Confirmamos la recepción de la documentación.…" at bounding box center [560, 454] width 863 height 144
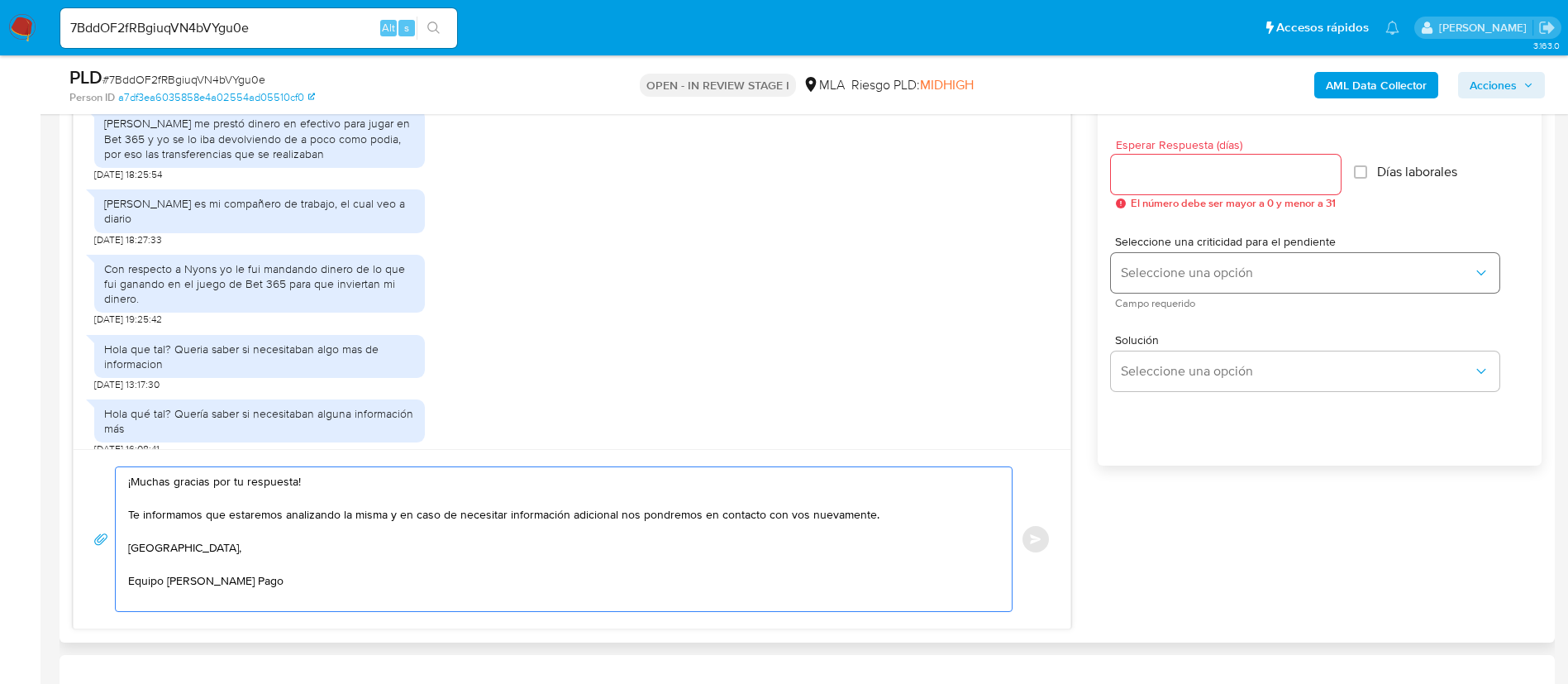
scroll to position [868, 0]
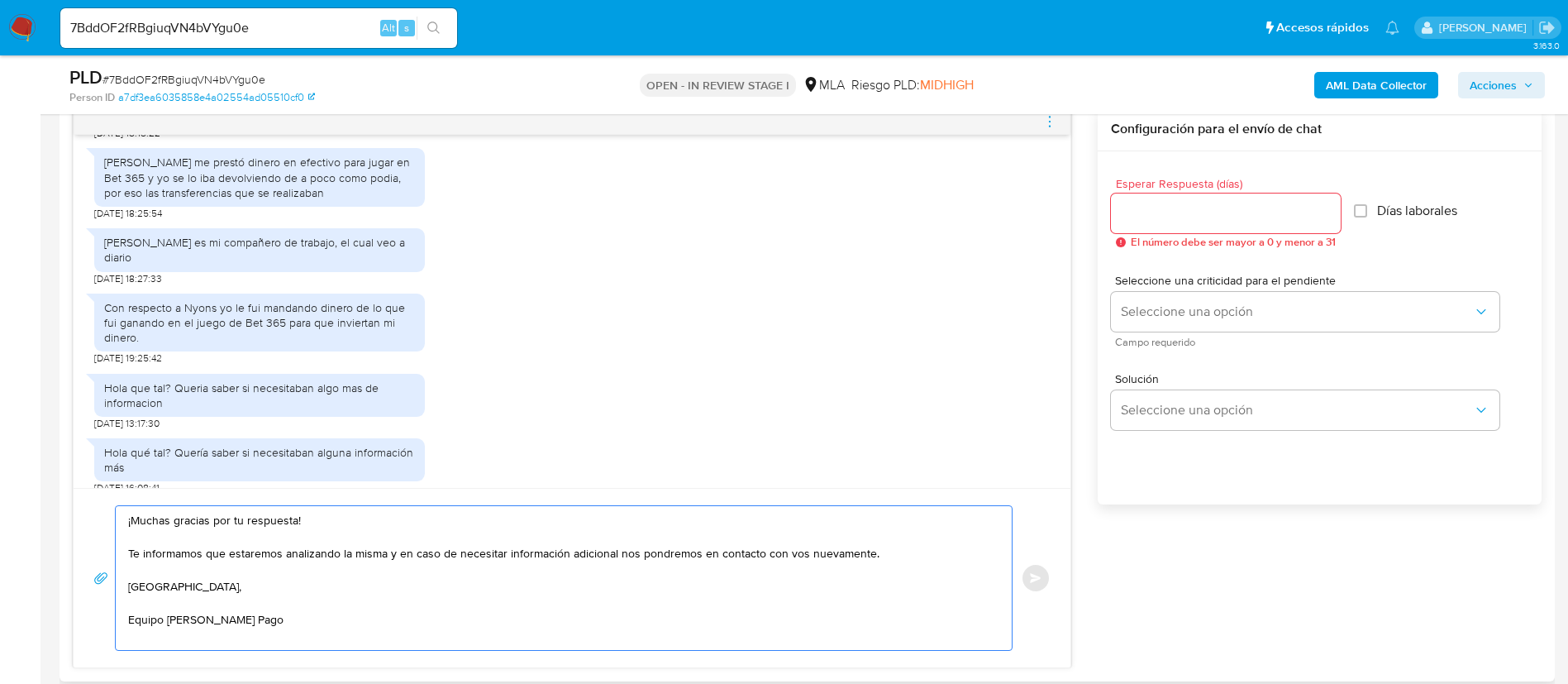
type textarea "¡Muchas gracias por tu respuesta! Te informamos que estaremos analizando la mis…"
click at [1178, 187] on span "Esperar Respuesta (días)" at bounding box center [1231, 184] width 230 height 12
click at [1178, 203] on input "Esperar Respuesta (días)" at bounding box center [1226, 214] width 230 height 21
click at [1186, 210] on input "Esperar Respuesta (días)" at bounding box center [1226, 214] width 230 height 21
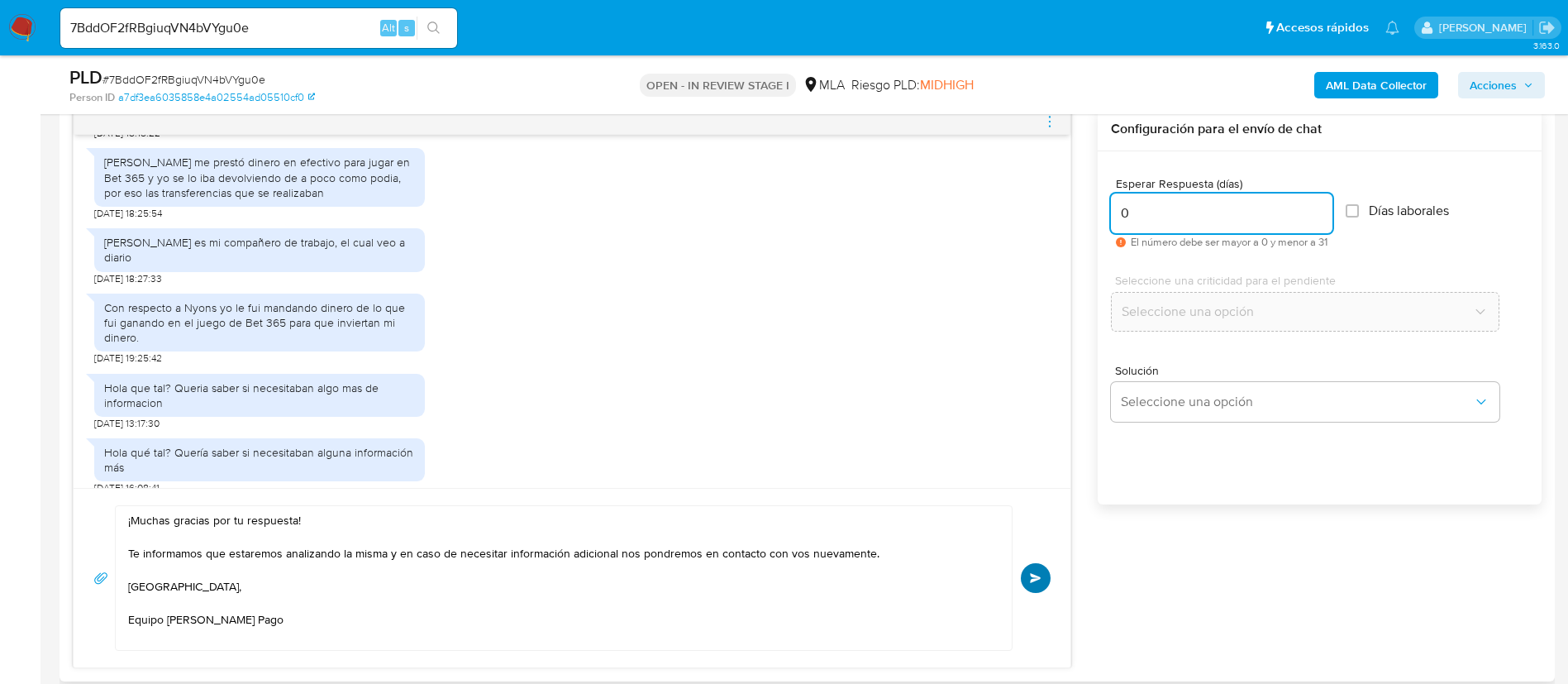
type input "0"
click at [1028, 584] on button "Enviar" at bounding box center [1036, 579] width 30 height 30
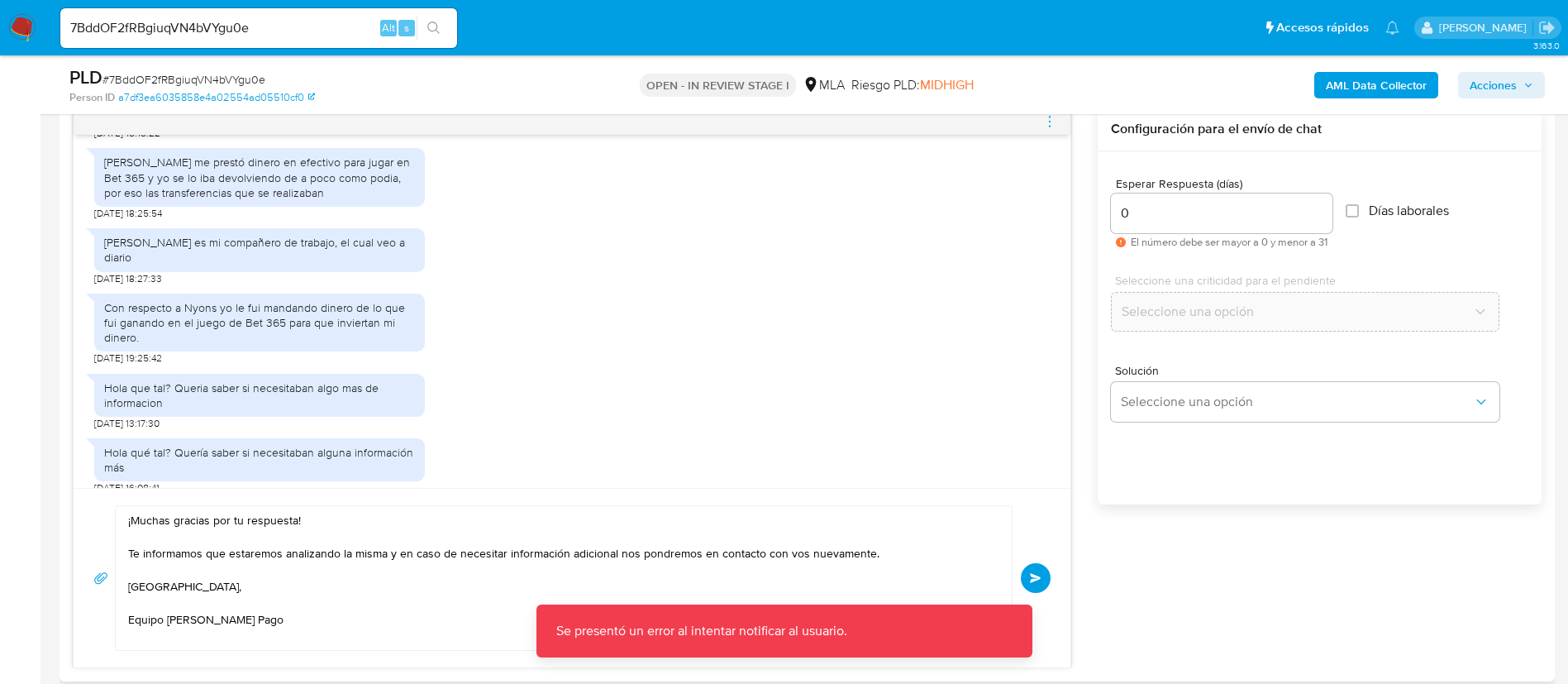
drag, startPoint x: 1035, startPoint y: 582, endPoint x: 1039, endPoint y: 567, distance: 15.5
click at [1035, 580] on span "Enviar" at bounding box center [1035, 578] width 12 height 10
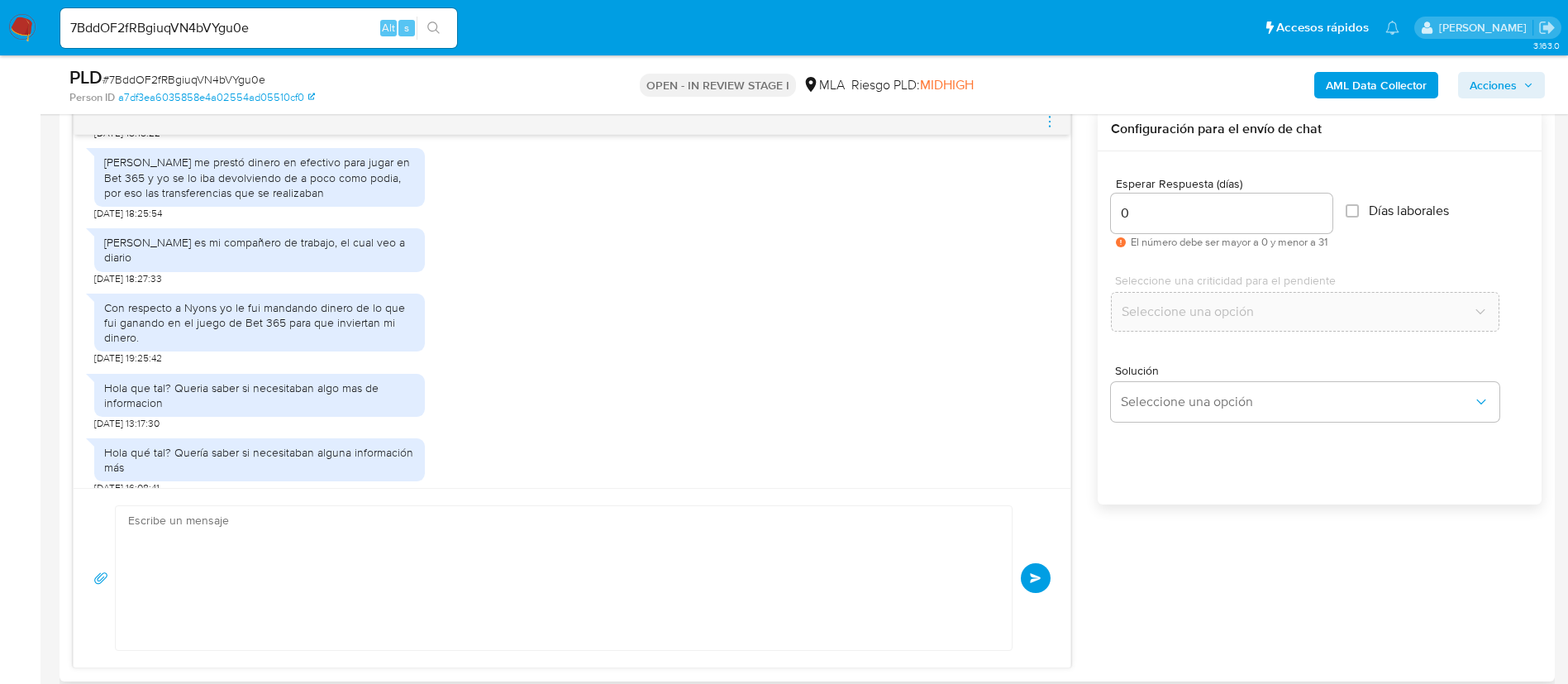
scroll to position [748, 0]
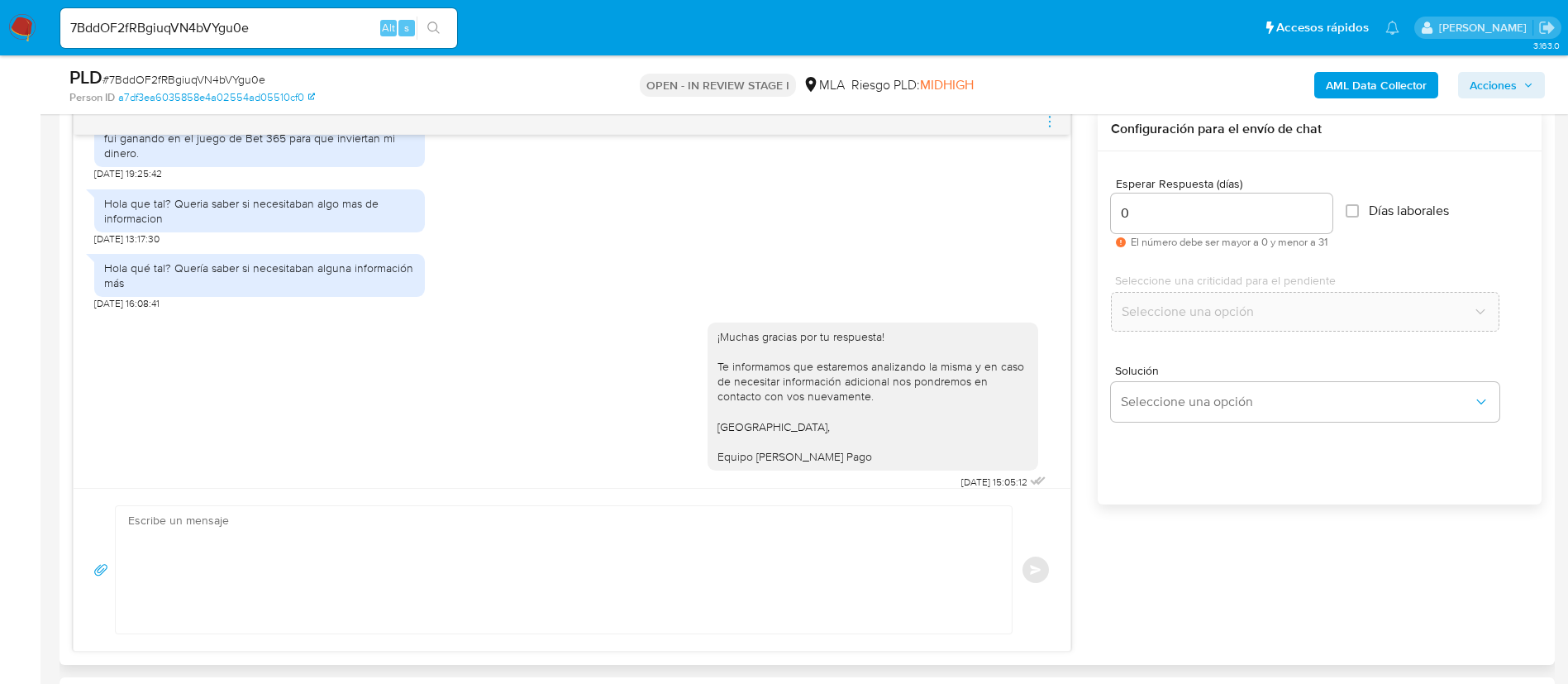
click at [1047, 122] on icon "menu-action" at bounding box center [1049, 121] width 15 height 15
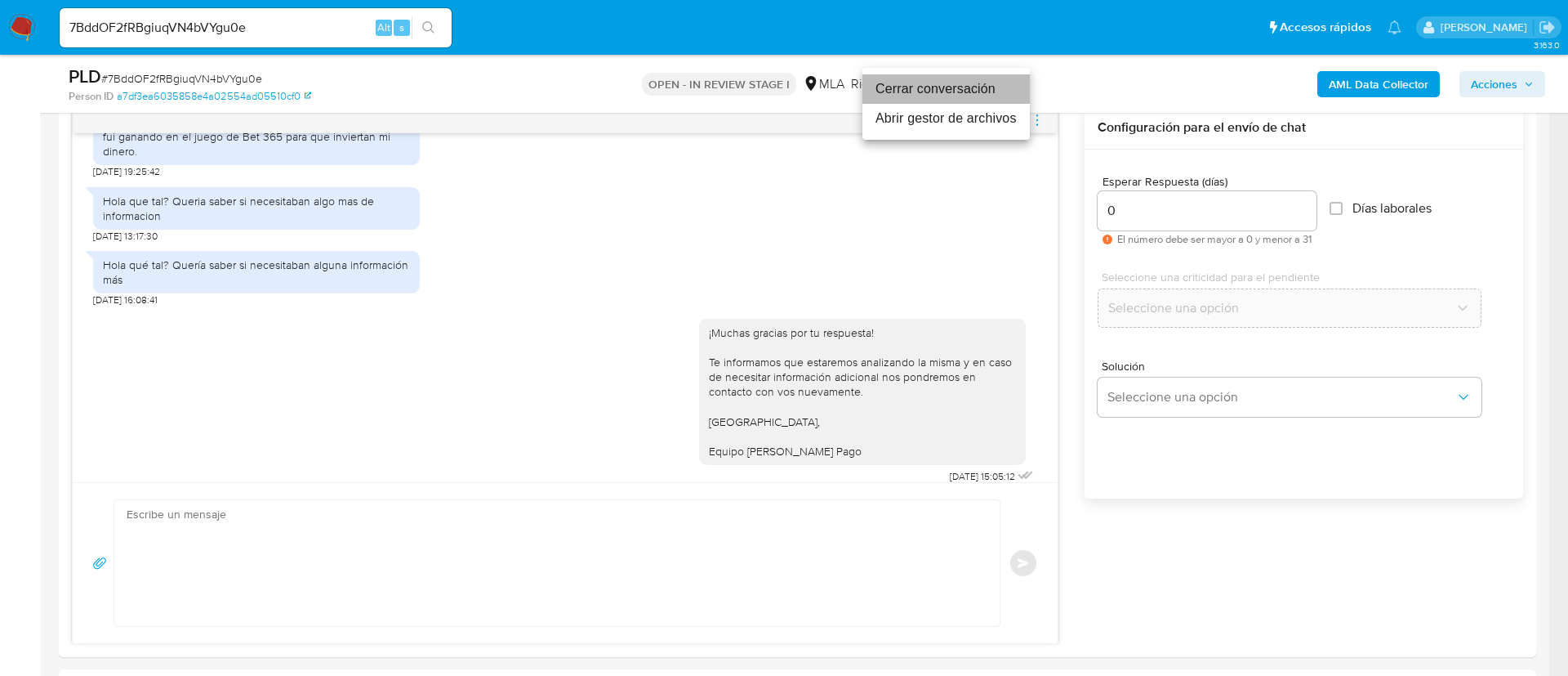
click at [998, 93] on li "Cerrar conversación" at bounding box center [946, 89] width 167 height 30
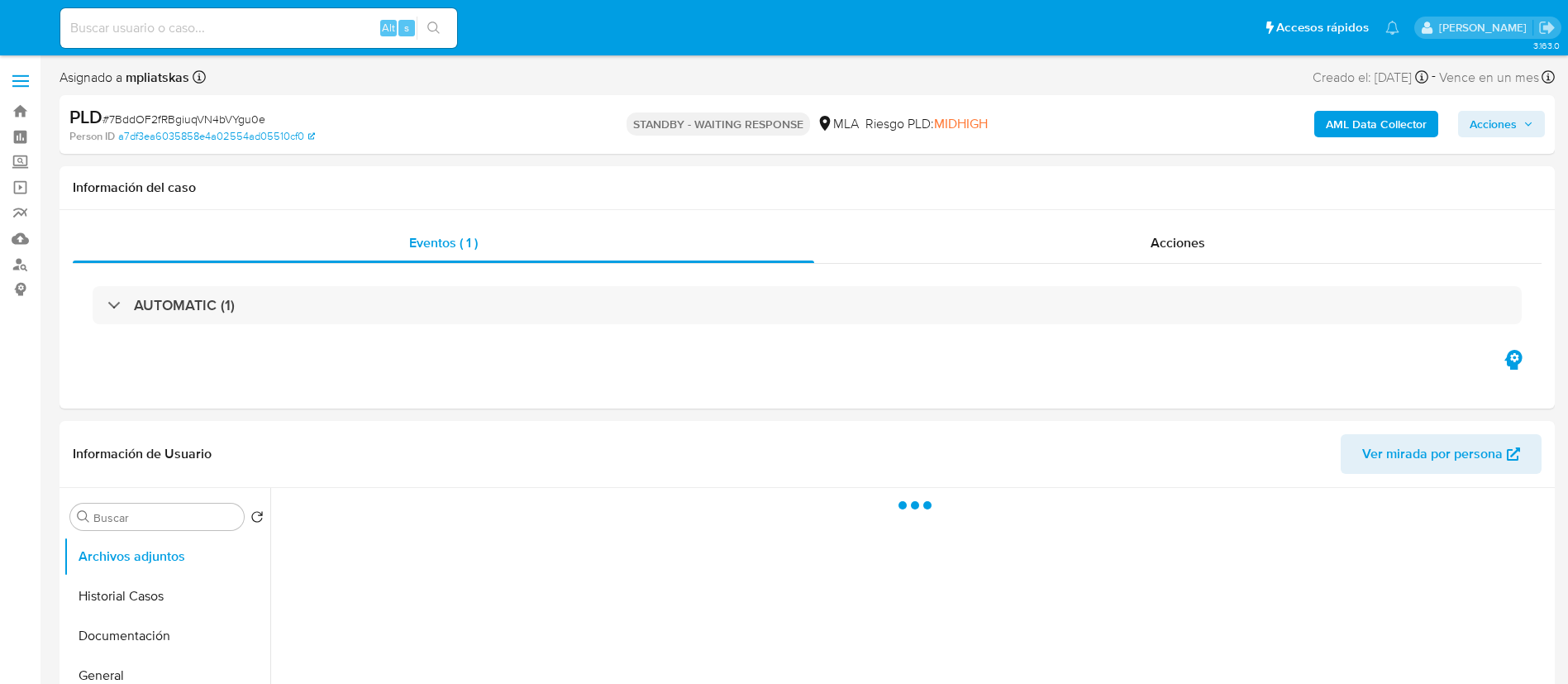
select select "10"
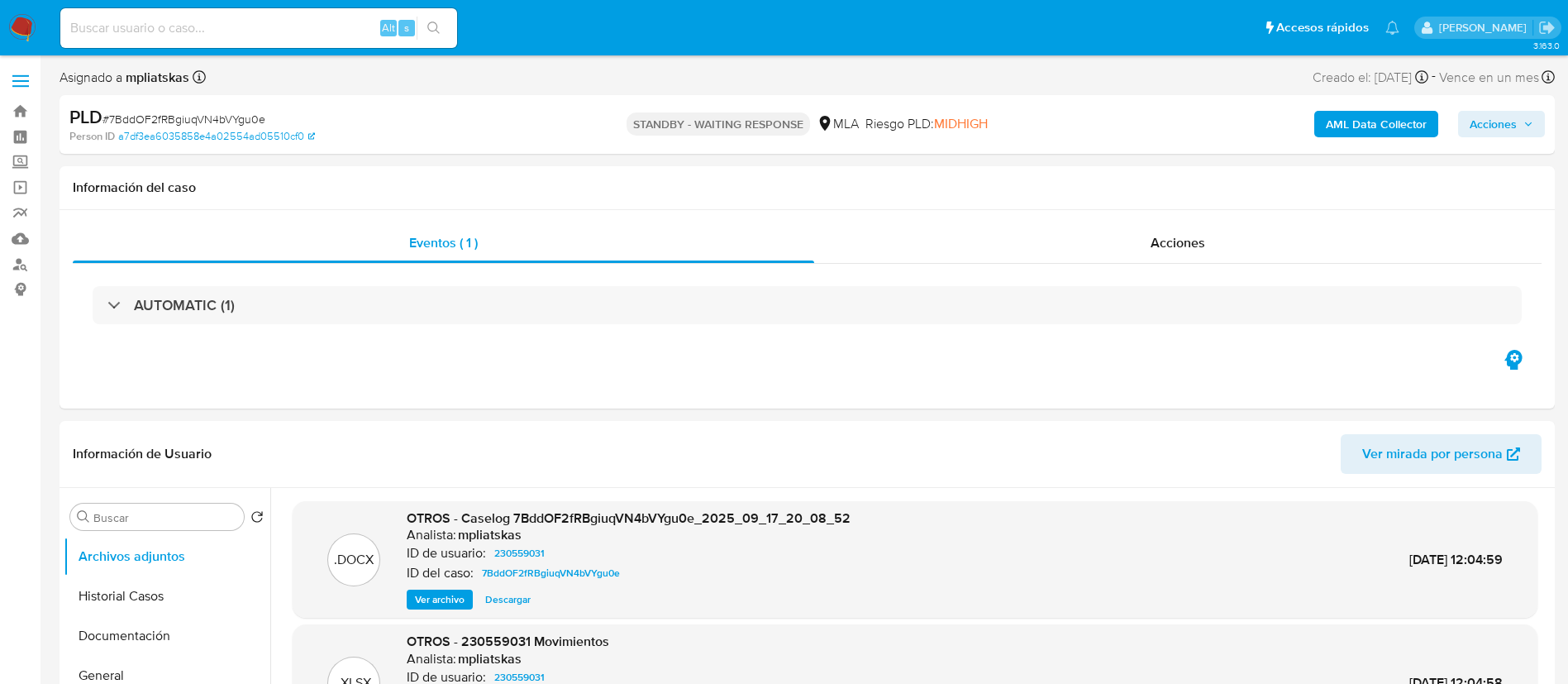
click at [325, 29] on input at bounding box center [259, 28] width 397 height 21
paste input "elQV6CCNFTf3VK4XMg5v6FKD"
type input "elQV6CCNFTf3VK4XMg5v6FKD"
click at [446, 29] on button "search-icon" at bounding box center [433, 28] width 34 height 23
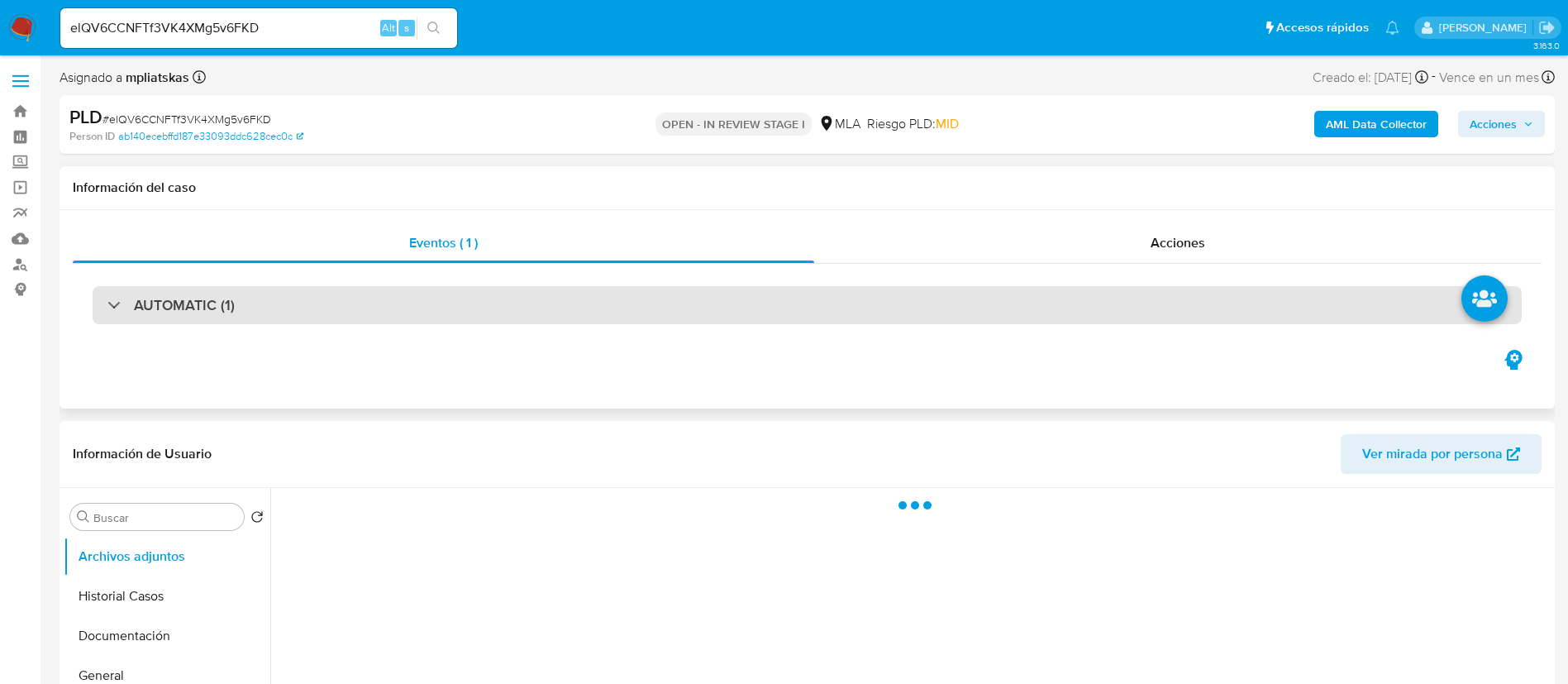
select select "10"
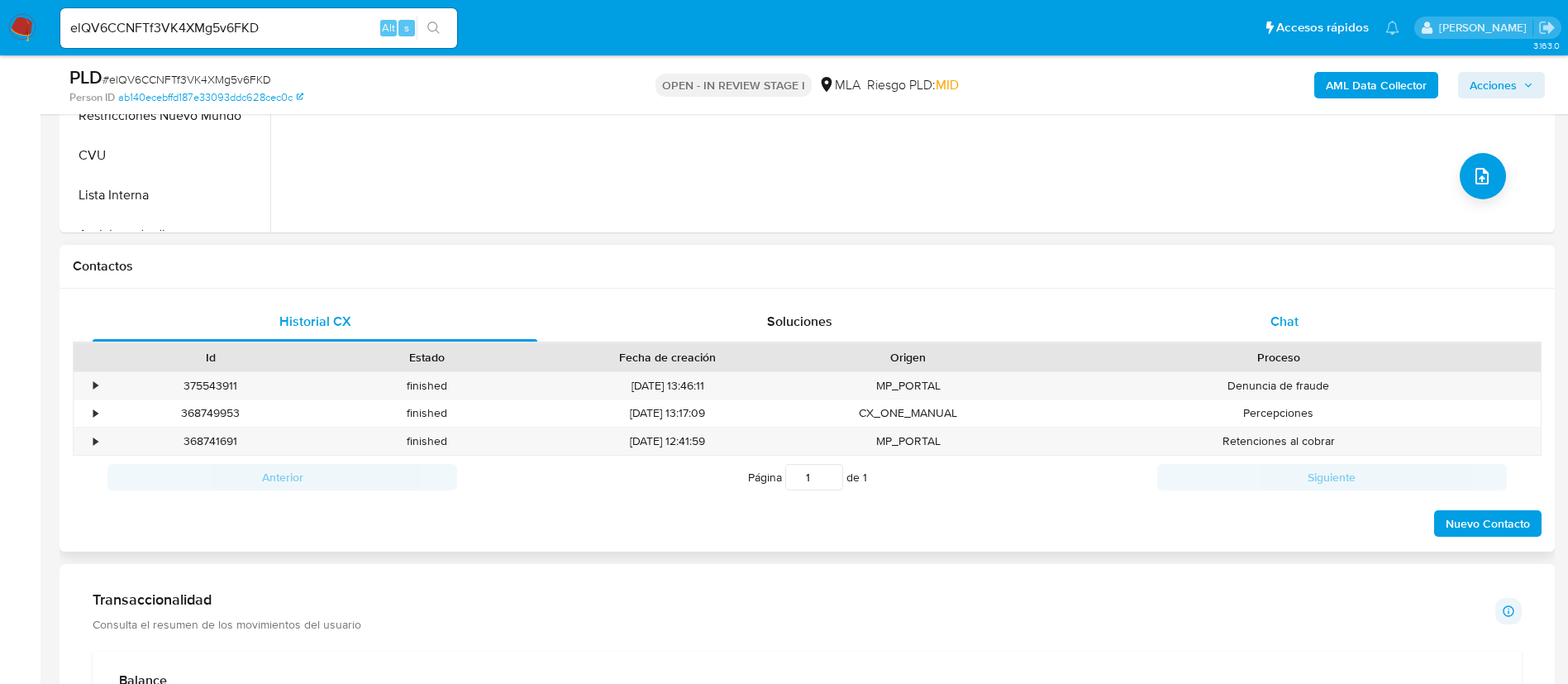
click at [1240, 321] on div "Chat" at bounding box center [1285, 322] width 444 height 40
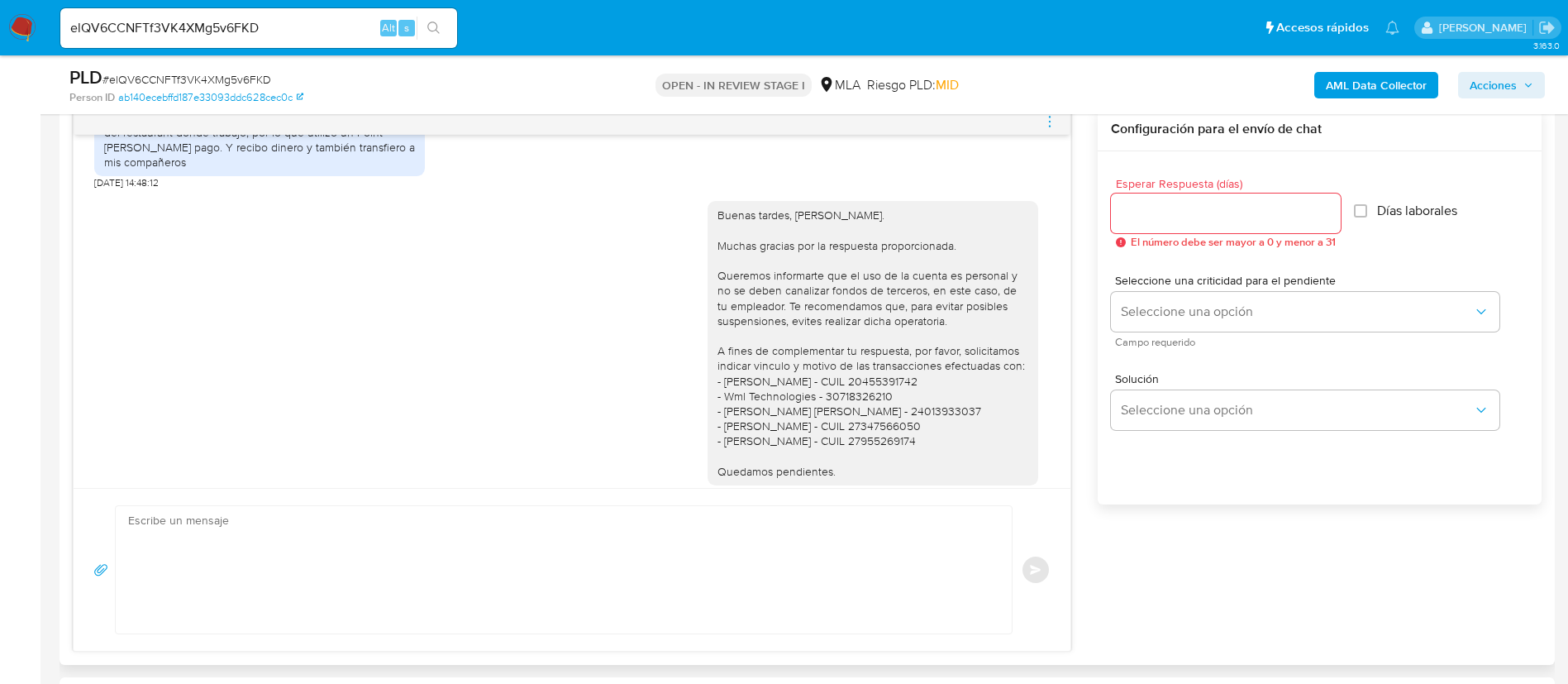
scroll to position [1360, 0]
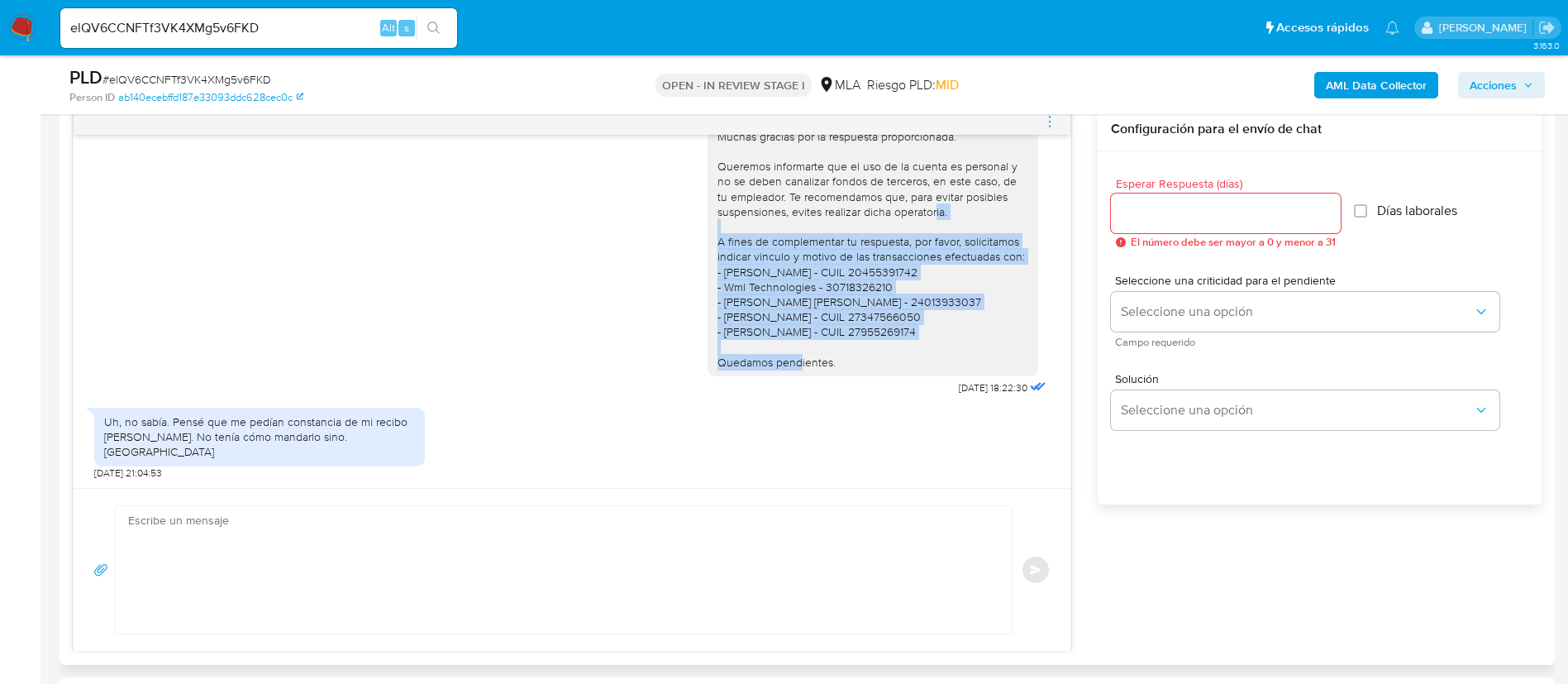
drag, startPoint x: 977, startPoint y: 347, endPoint x: 684, endPoint y: 259, distance: 305.9
click at [684, 259] on div "Buenas tardes, Agustin. Muchas gracias por la respuesta proporcionada. Queremos…" at bounding box center [571, 240] width 955 height 319
copy div "A fines de complementar tu respuesta, por favor, solicitamos indicar vinculo y …"
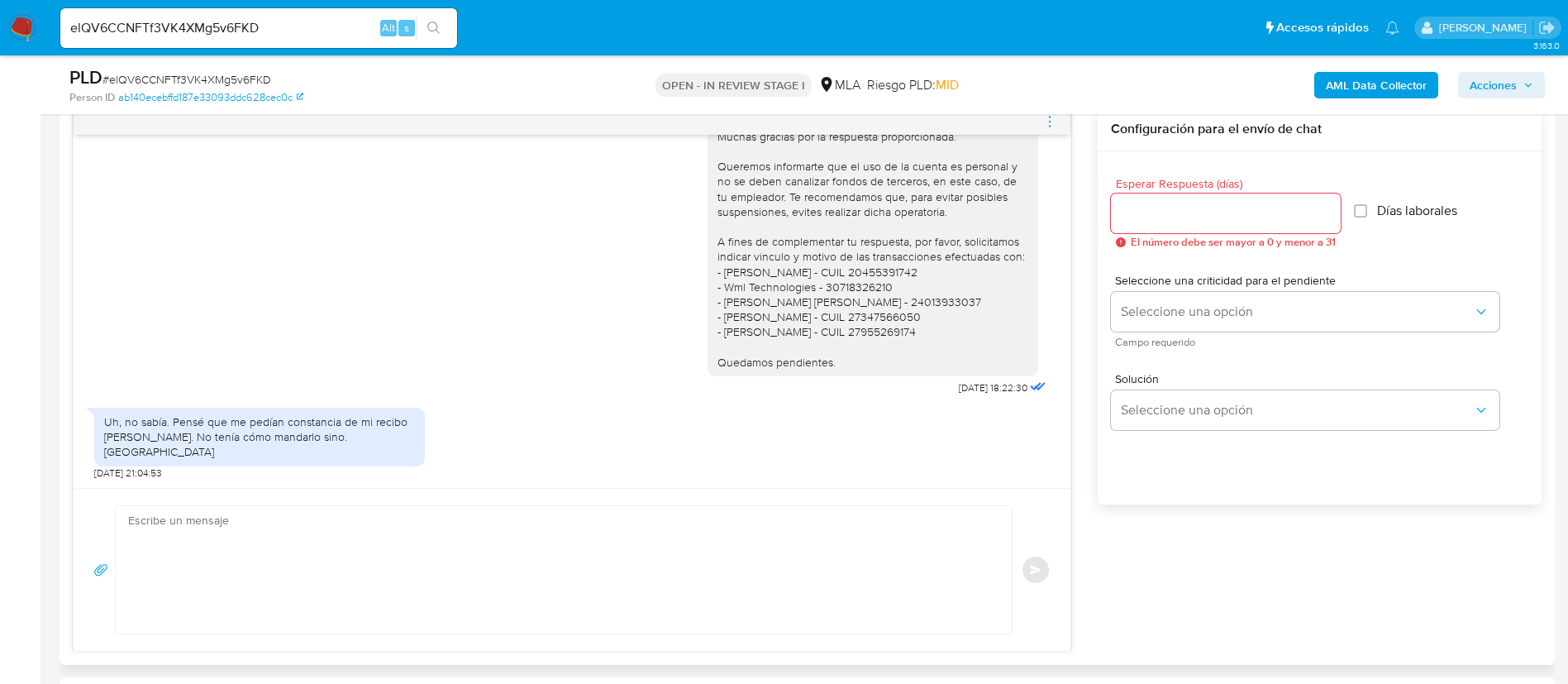
click at [438, 586] on textarea at bounding box center [560, 570] width 863 height 128
paste textarea "A fines de complementar tu respuesta, por favor, solicitamos indicar vinculo y …"
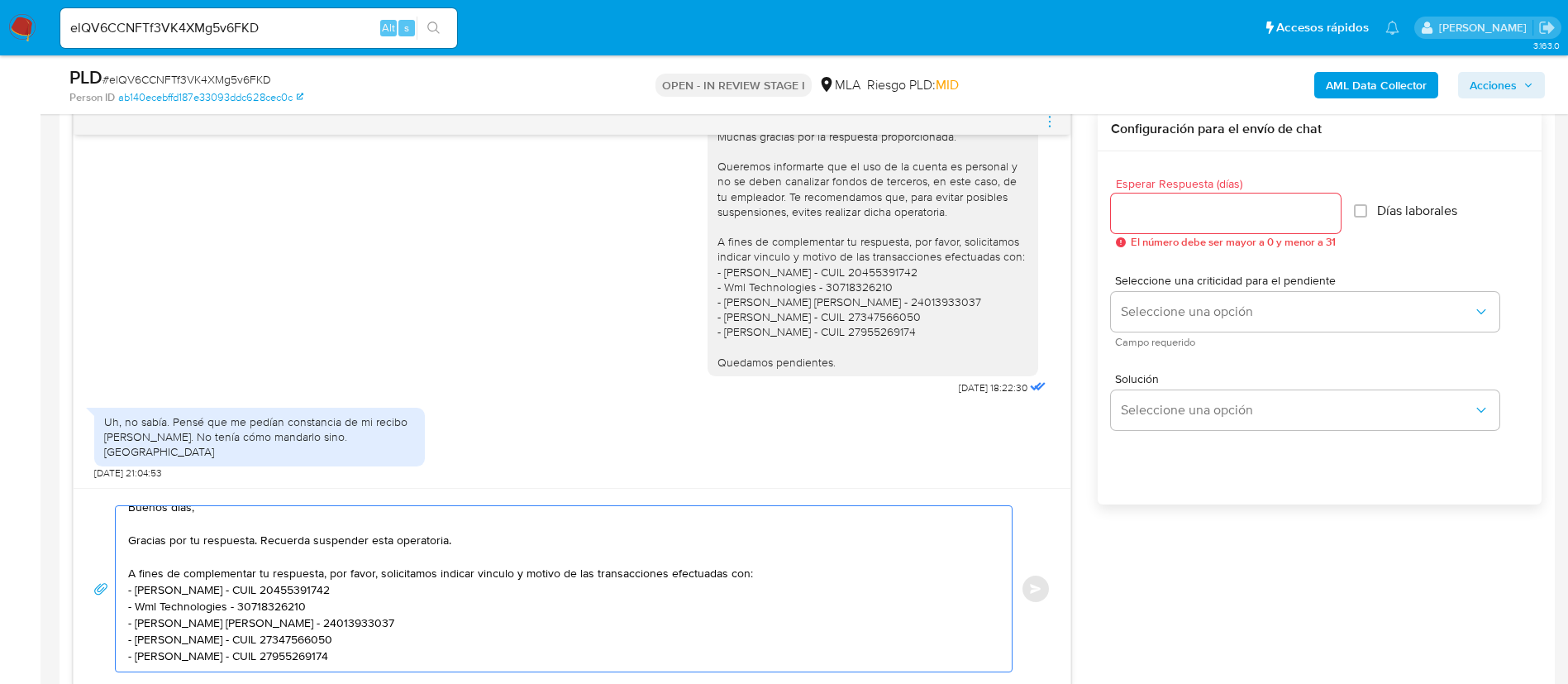
scroll to position [0, 0]
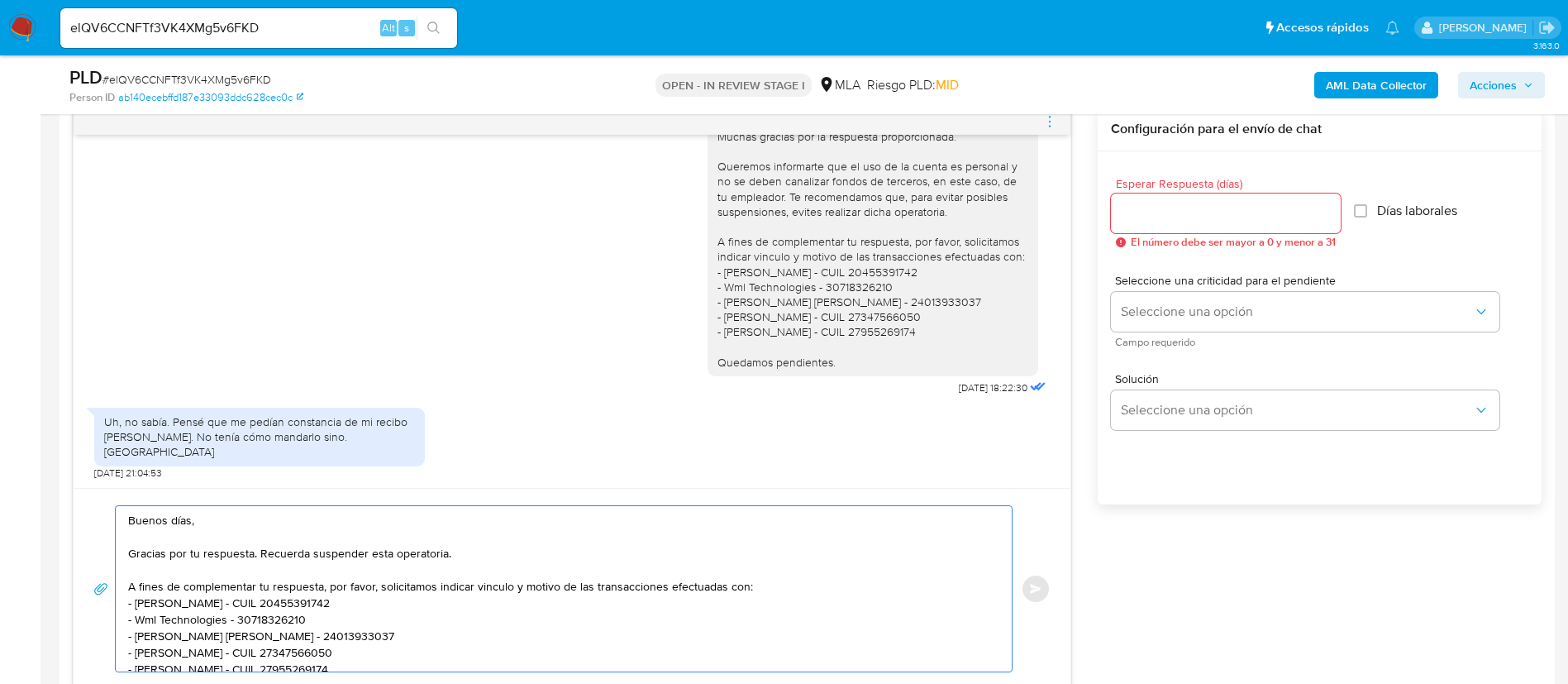
type textarea "Buenos días, Gracias por tu respuesta. Recuerda suspender esta operatoria. A fi…"
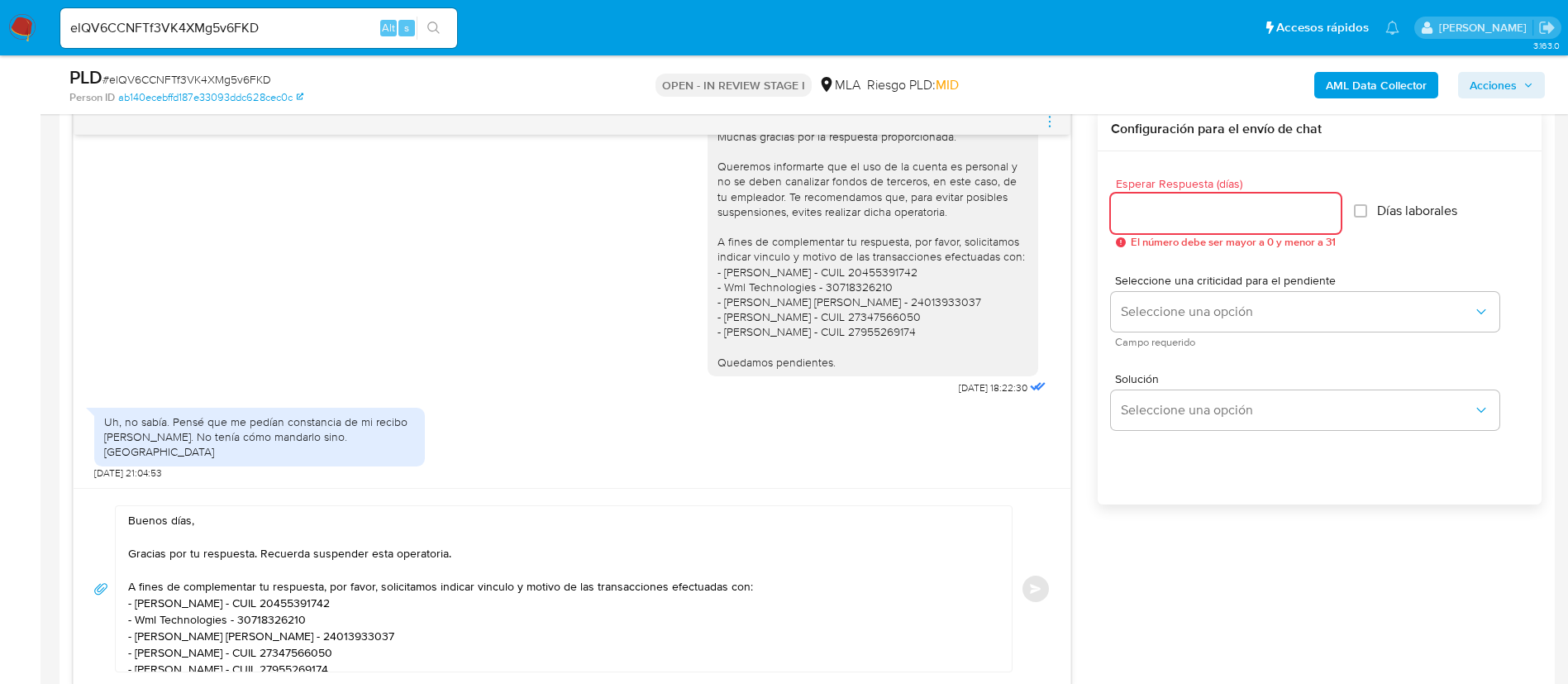
click at [1222, 212] on input "Esperar Respuesta (días)" at bounding box center [1226, 214] width 230 height 21
type input "1"
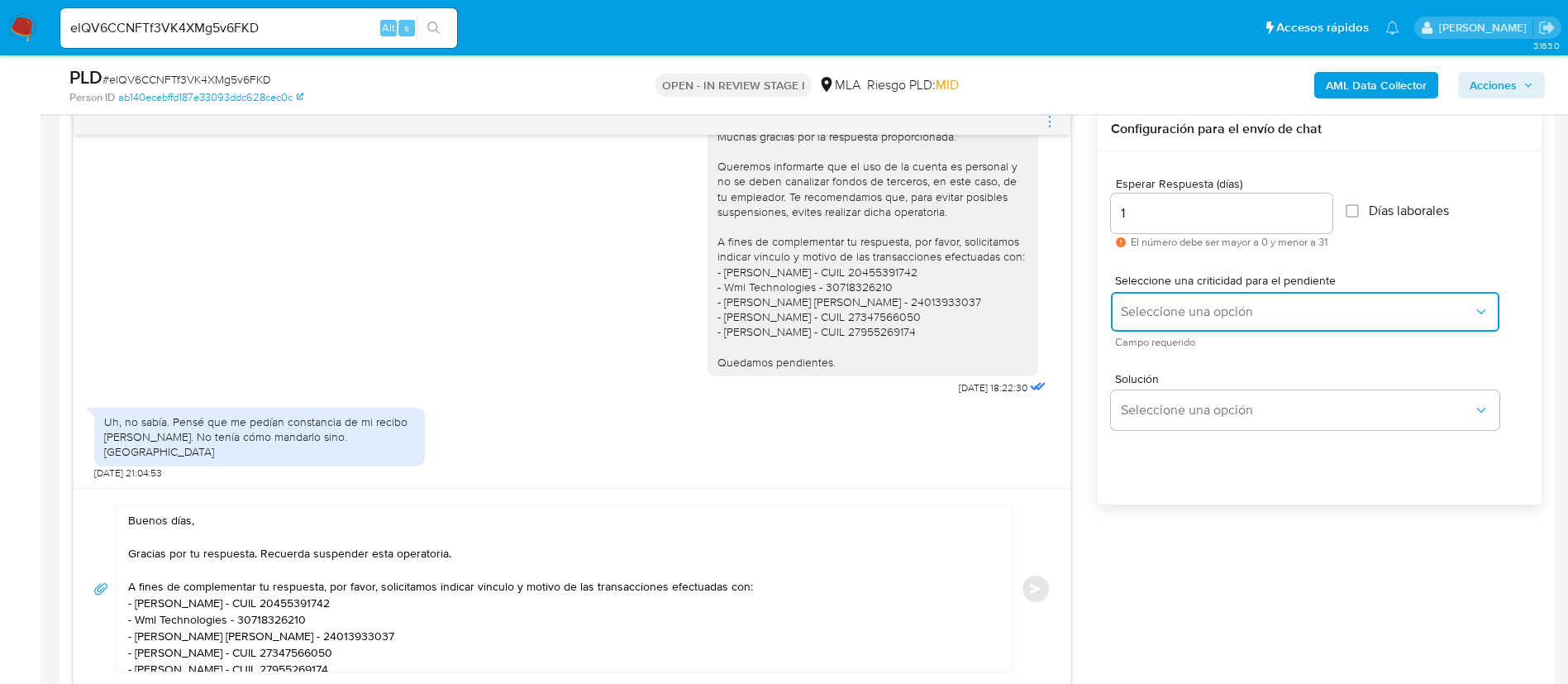
click at [1220, 305] on span "Seleccione una opción" at bounding box center [1297, 312] width 352 height 17
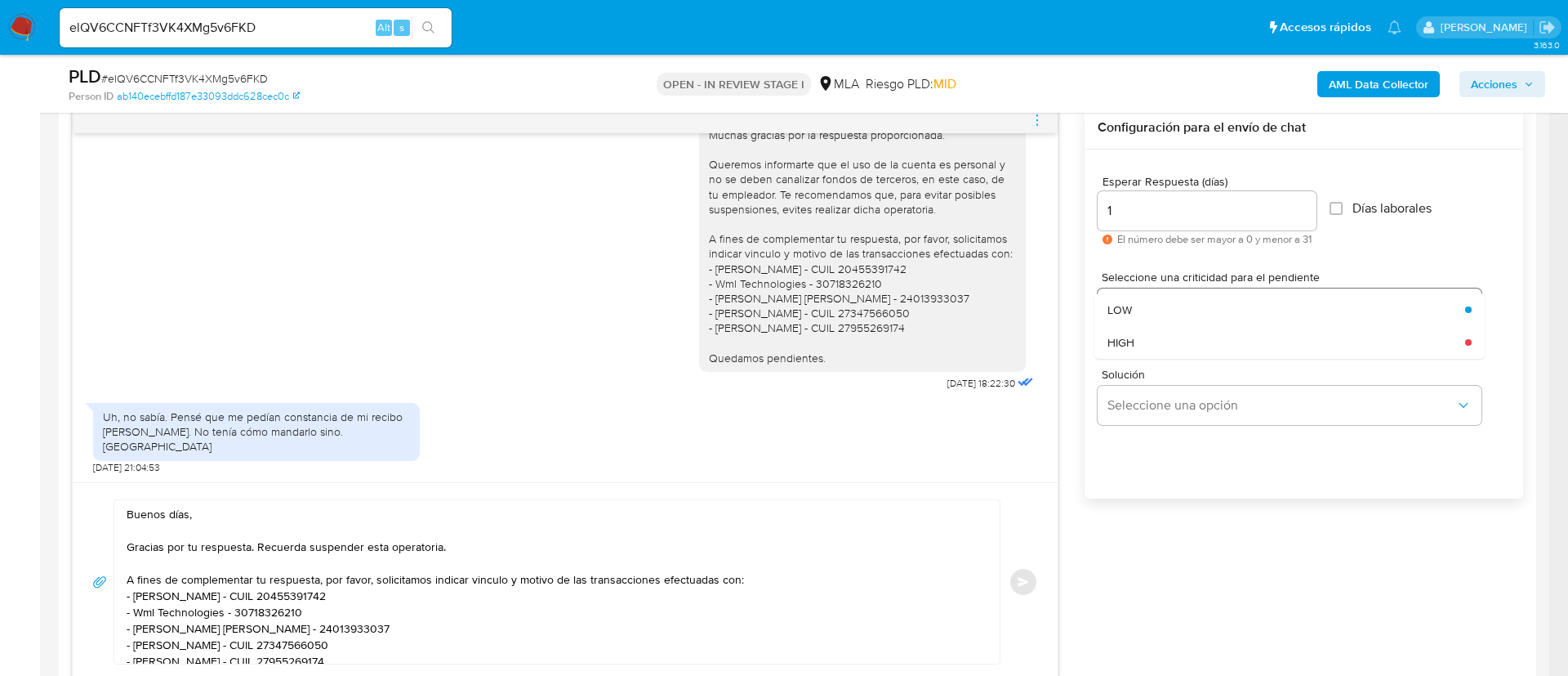
click at [1206, 302] on div "LOW" at bounding box center [1282, 309] width 348 height 32
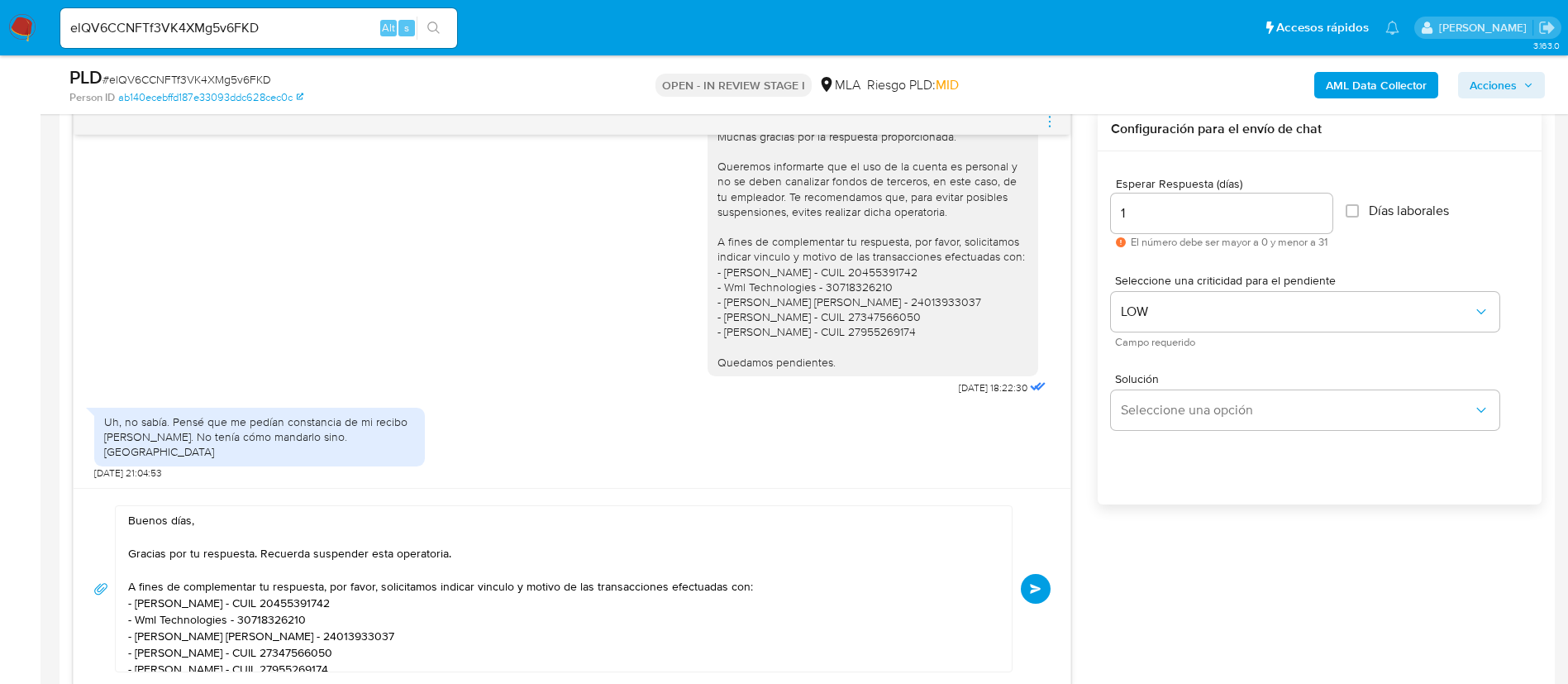
click at [1036, 597] on button "Enviar" at bounding box center [1036, 589] width 30 height 30
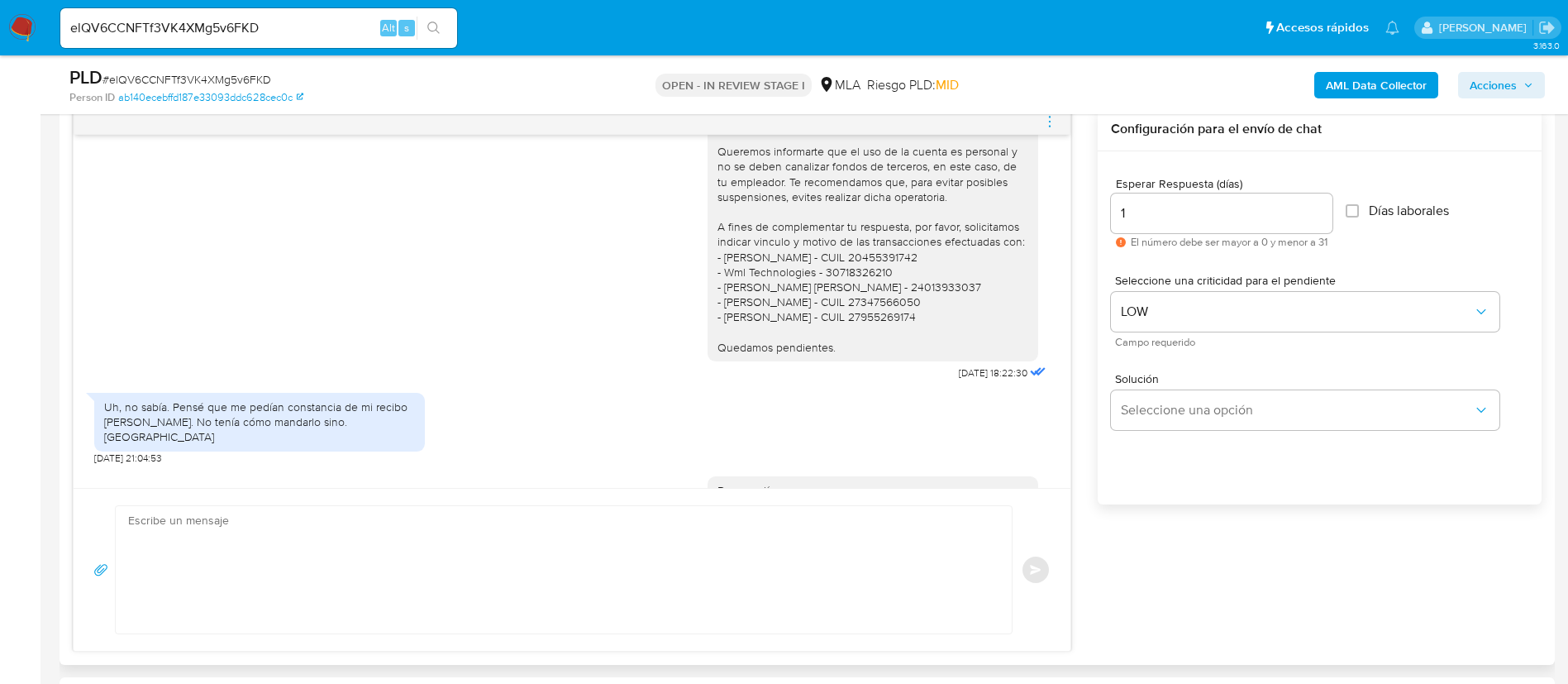
scroll to position [1619, 0]
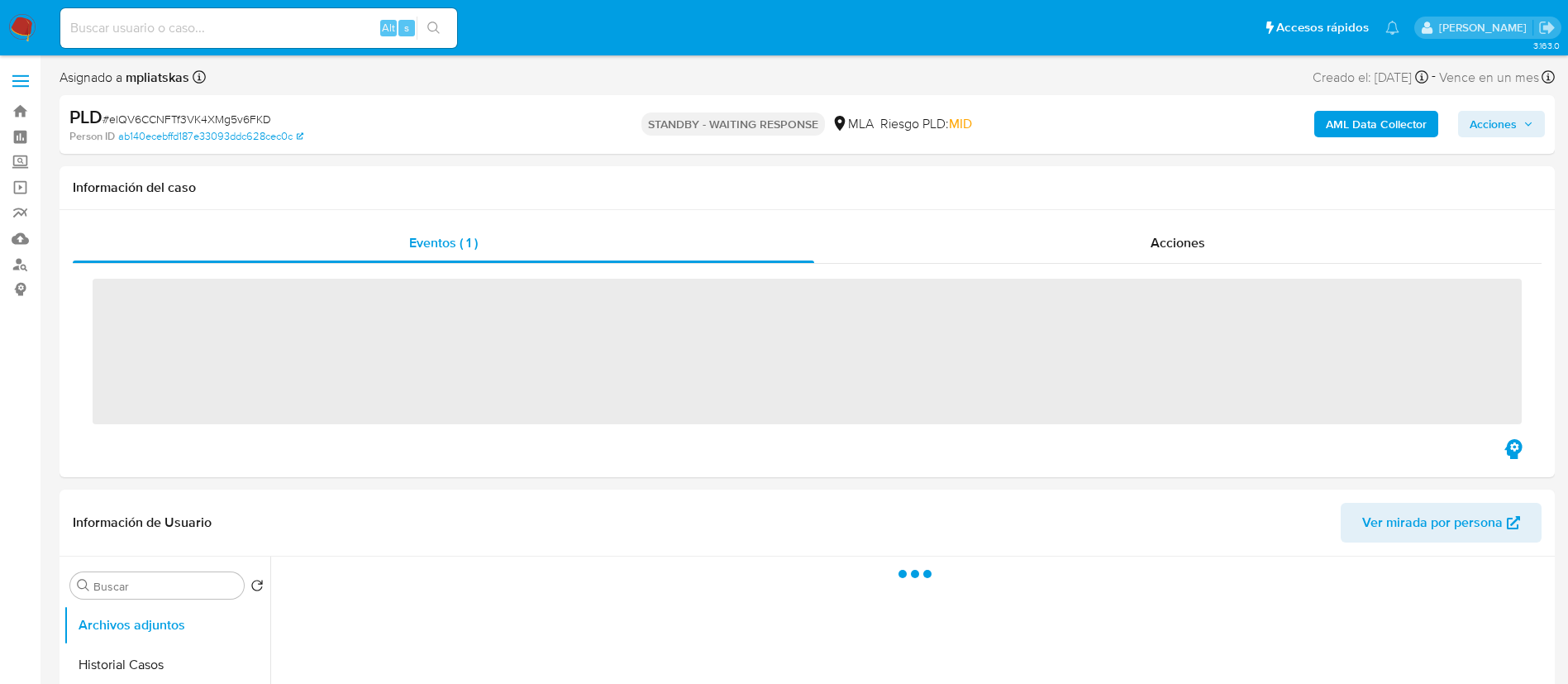
click at [341, 38] on input at bounding box center [259, 28] width 397 height 21
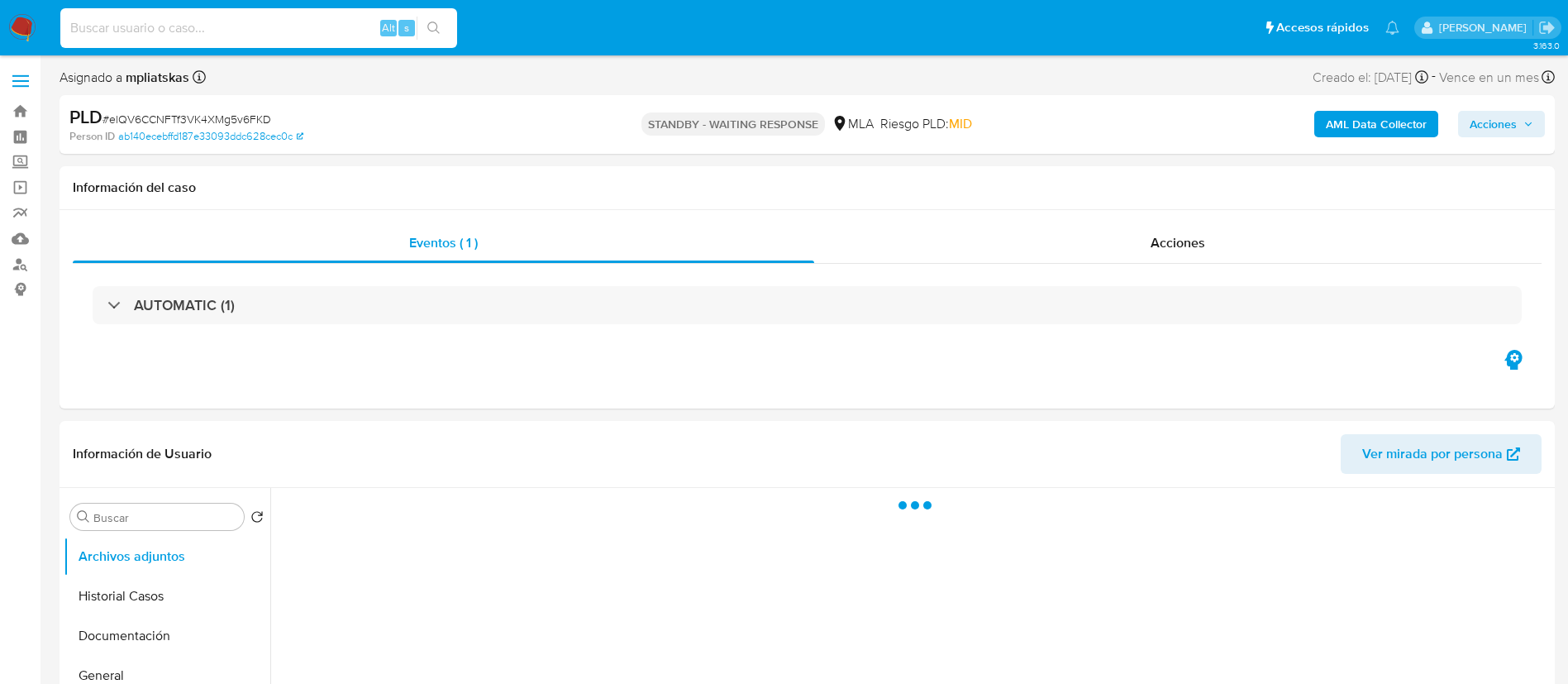
paste input "HPQzMGjTSWl8rvODtx0CZ38N"
type input "HPQzMGjTSWl8rvODtx0CZ38N"
click at [445, 26] on button "search-icon" at bounding box center [433, 28] width 34 height 23
select select "10"
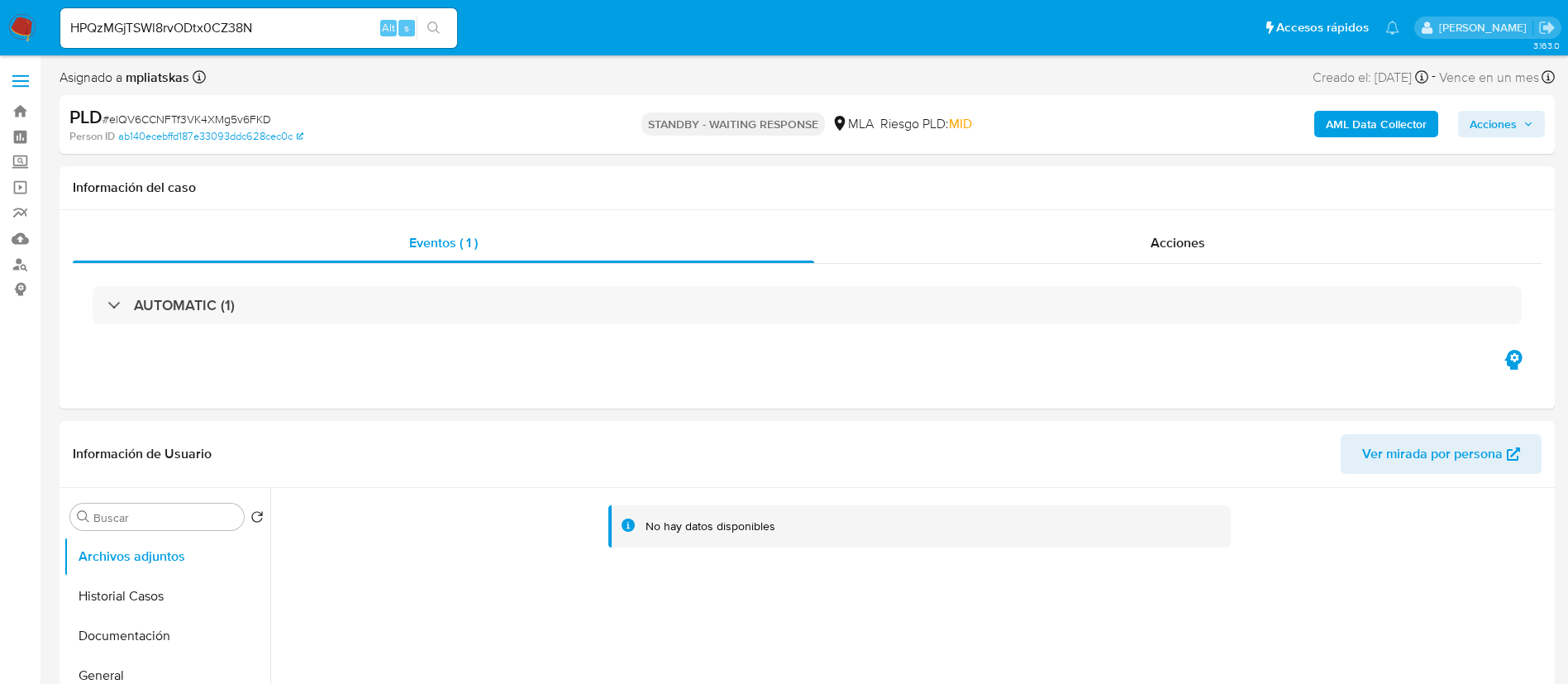
click at [429, 35] on button "search-icon" at bounding box center [433, 28] width 34 height 23
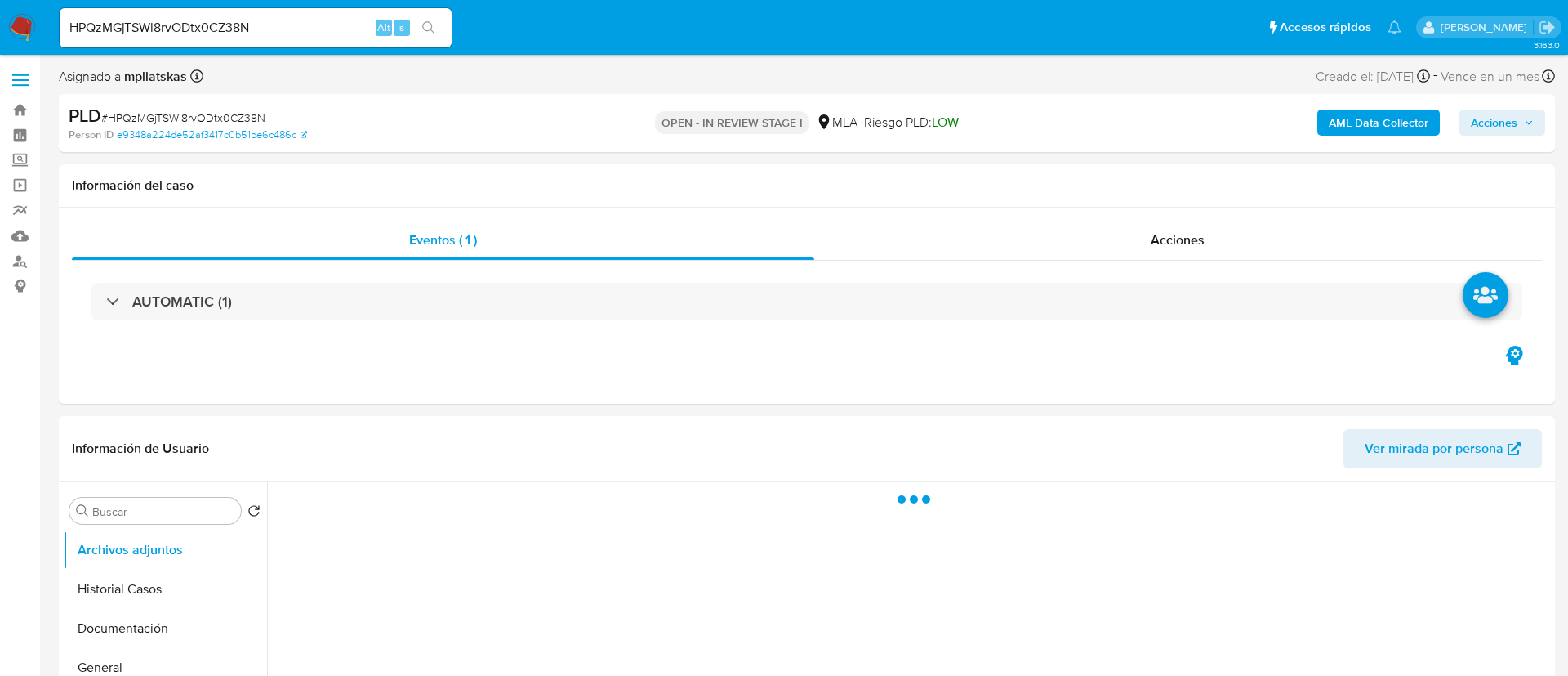
select select "10"
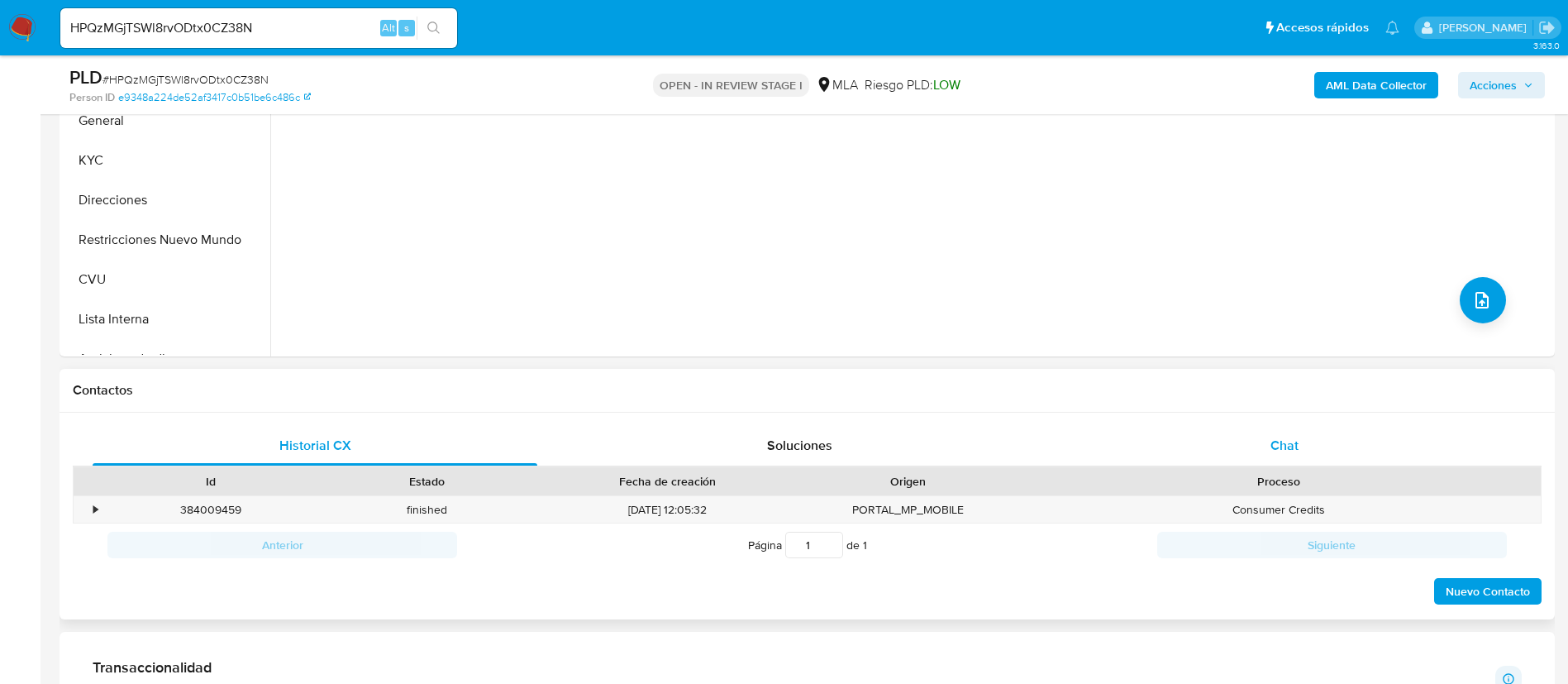
drag, startPoint x: 1286, startPoint y: 428, endPoint x: 1286, endPoint y: 438, distance: 10.0
click at [1286, 429] on div "Chat" at bounding box center [1285, 446] width 444 height 40
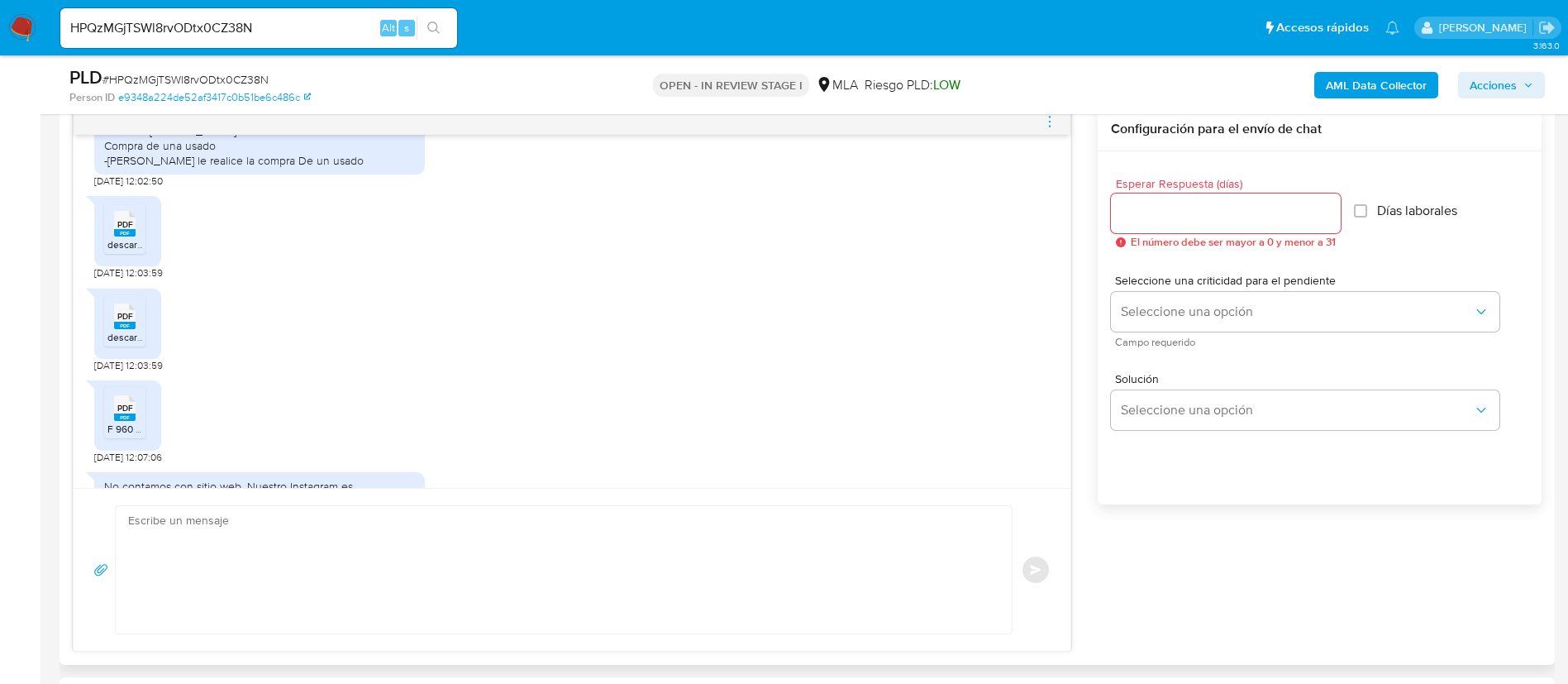
scroll to position [2507, 0]
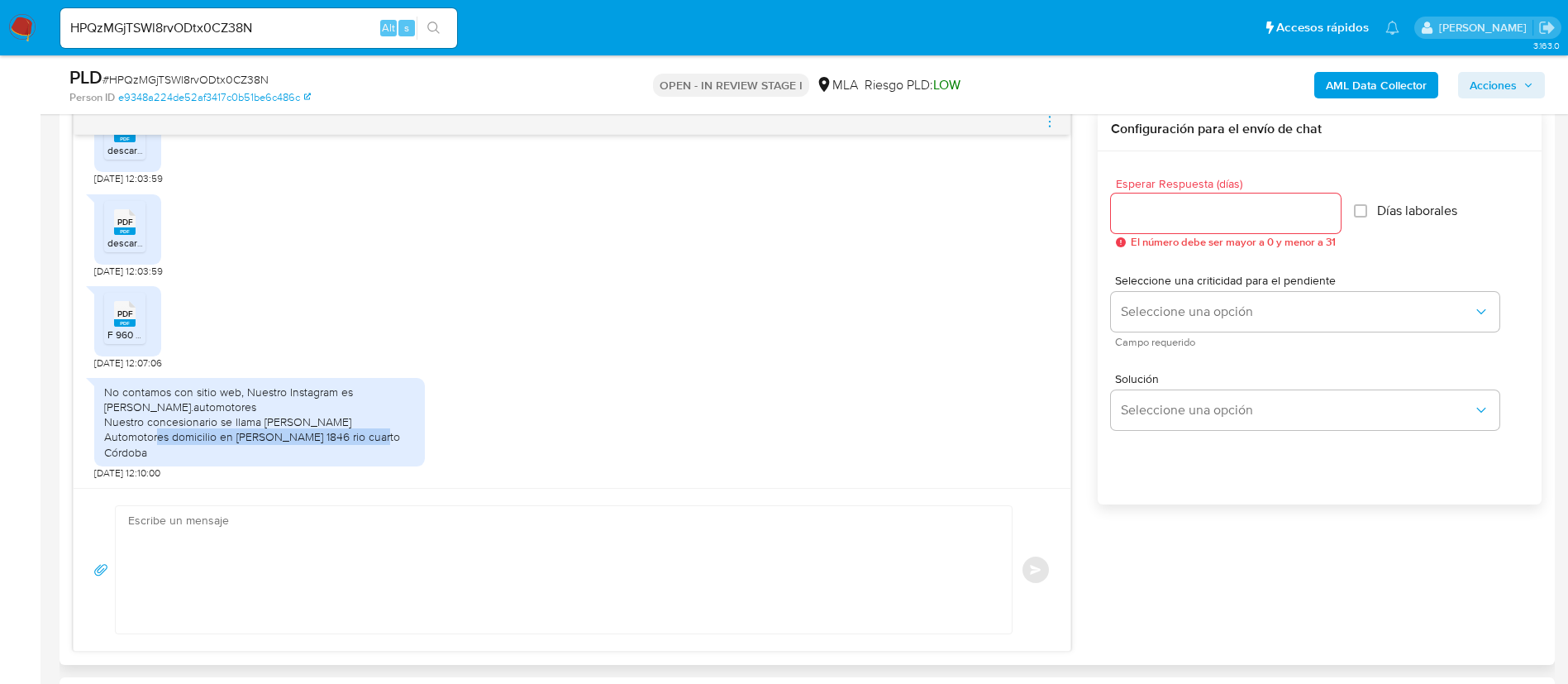
drag, startPoint x: 120, startPoint y: 439, endPoint x: 330, endPoint y: 439, distance: 210.0
click at [342, 442] on div "No contamos con sitio web, Nuestro Instagram es perez.automotores Nuestro conce…" at bounding box center [259, 422] width 311 height 75
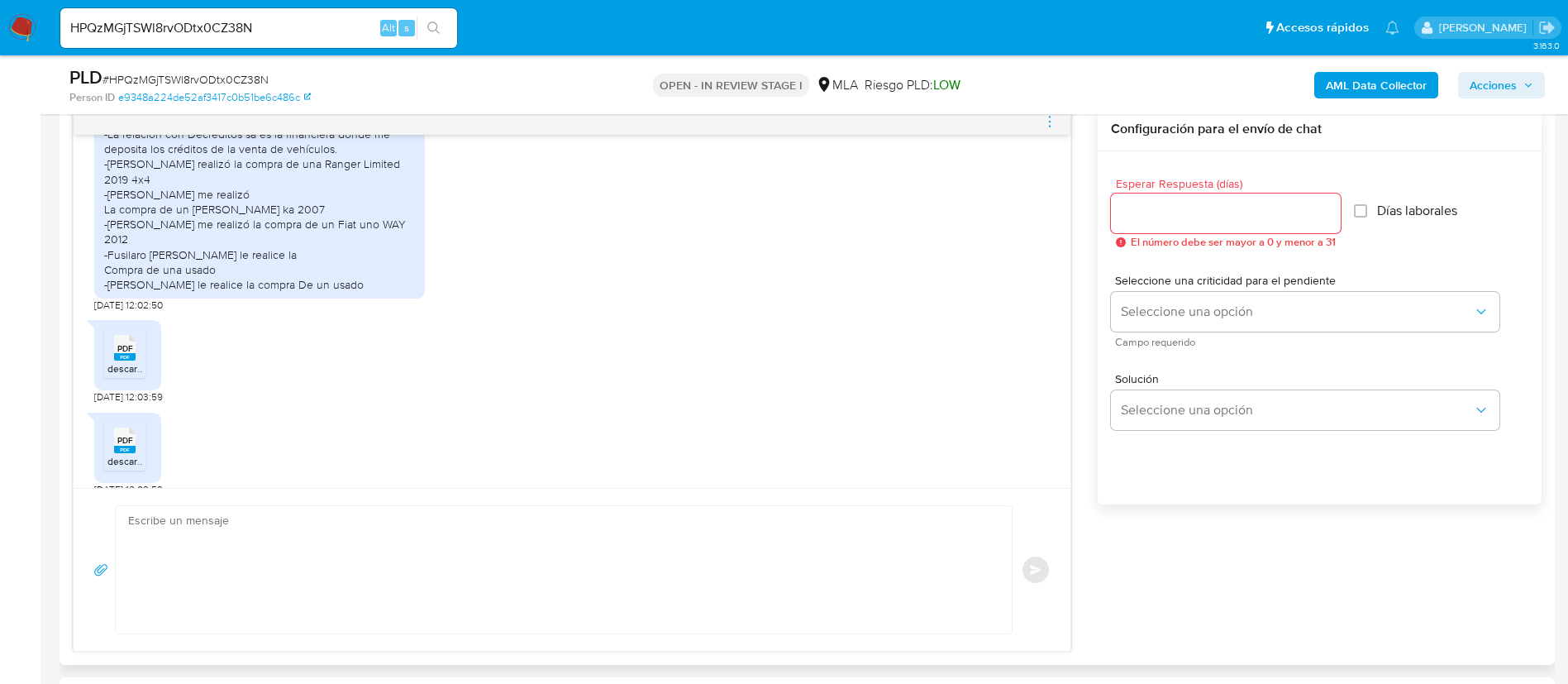
scroll to position [2135, 0]
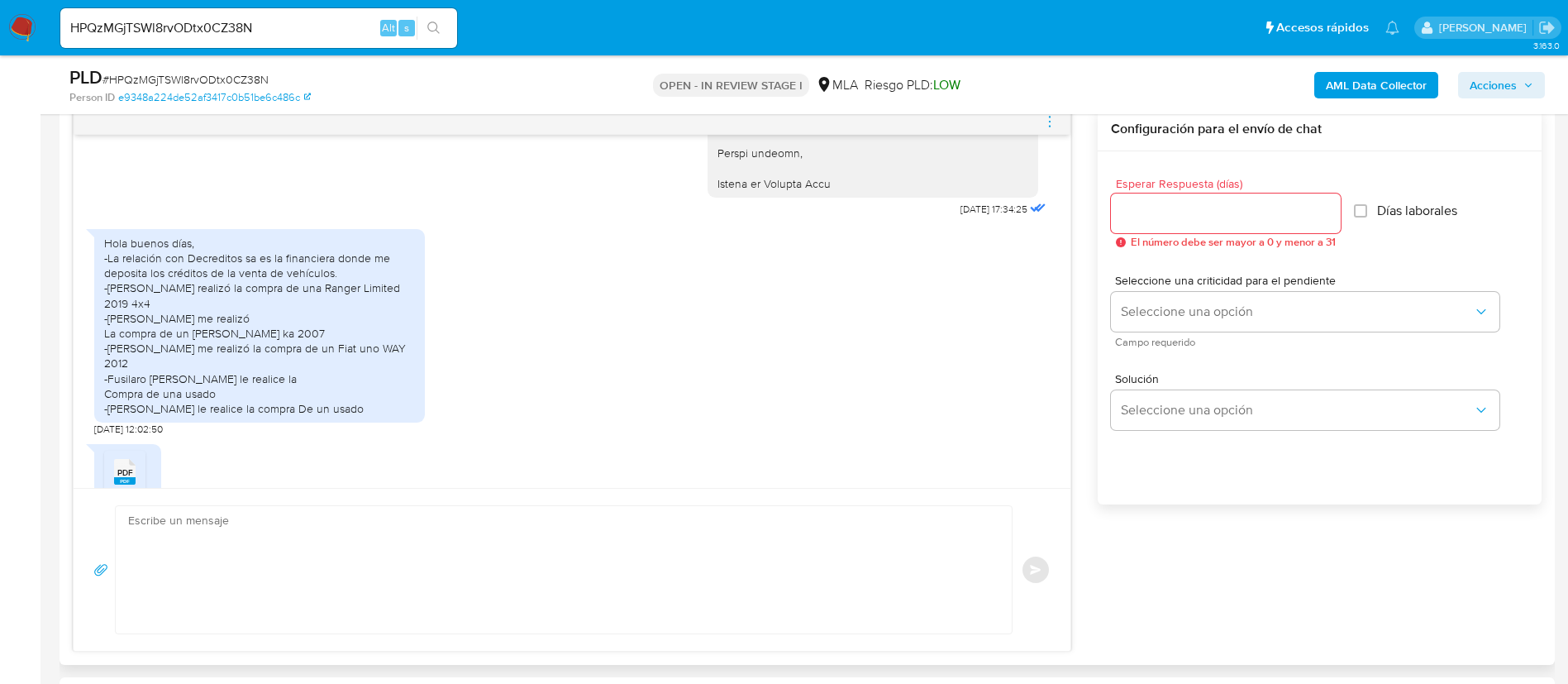
drag, startPoint x: 100, startPoint y: 290, endPoint x: 413, endPoint y: 434, distance: 344.5
click at [413, 423] on div "Hola buenos días, -La relación con Decreditos sa es la financiera donde me depo…" at bounding box center [259, 326] width 330 height 193
copy div "-La relación con Decreditos sa es la financiera donde me deposita los créditos …"
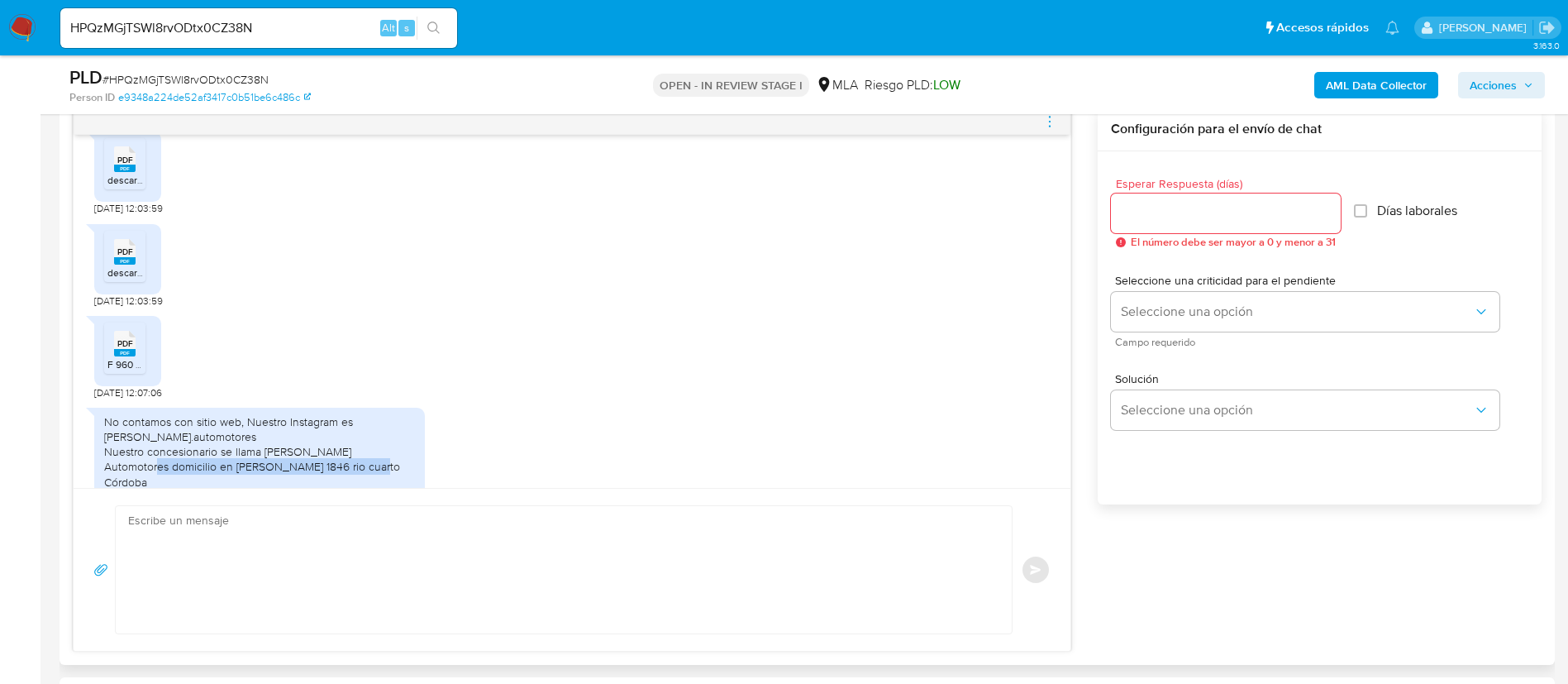
scroll to position [2507, 0]
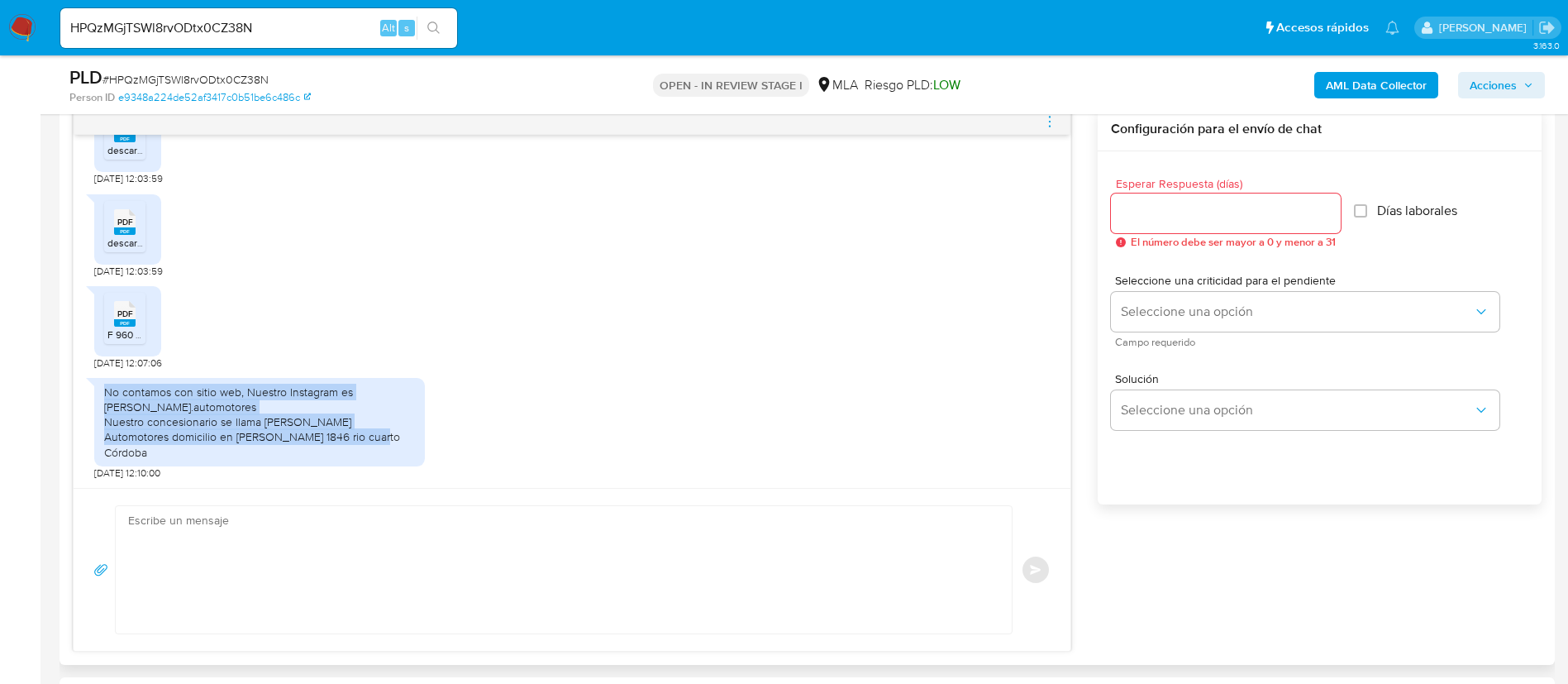
drag, startPoint x: 97, startPoint y: 385, endPoint x: 385, endPoint y: 443, distance: 293.8
click at [385, 443] on div "No contamos con sitio web, Nuestro Instagram es perez.automotores Nuestro conce…" at bounding box center [259, 423] width 330 height 89
copy div "No contamos con sitio web, Nuestro Instagram es perez.automotores Nuestro conce…"
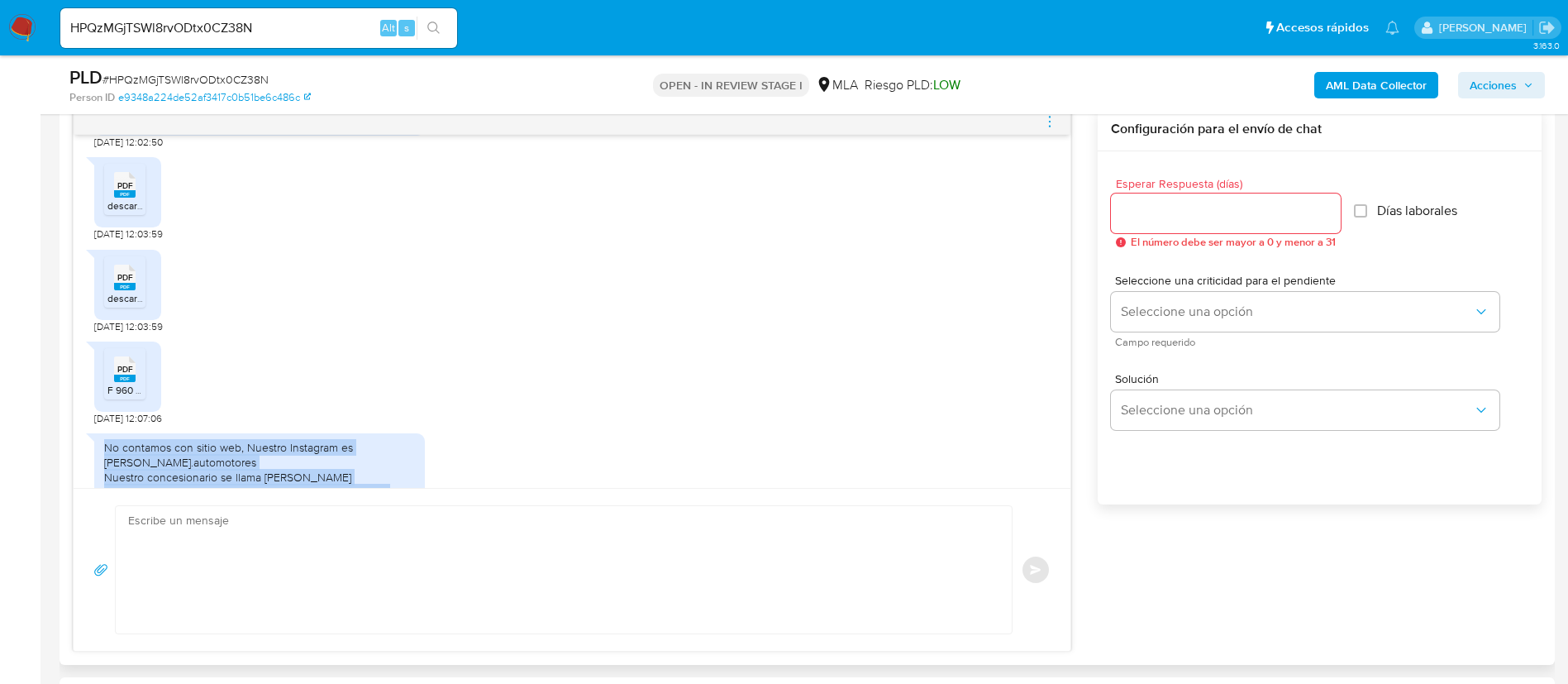
scroll to position [2383, 0]
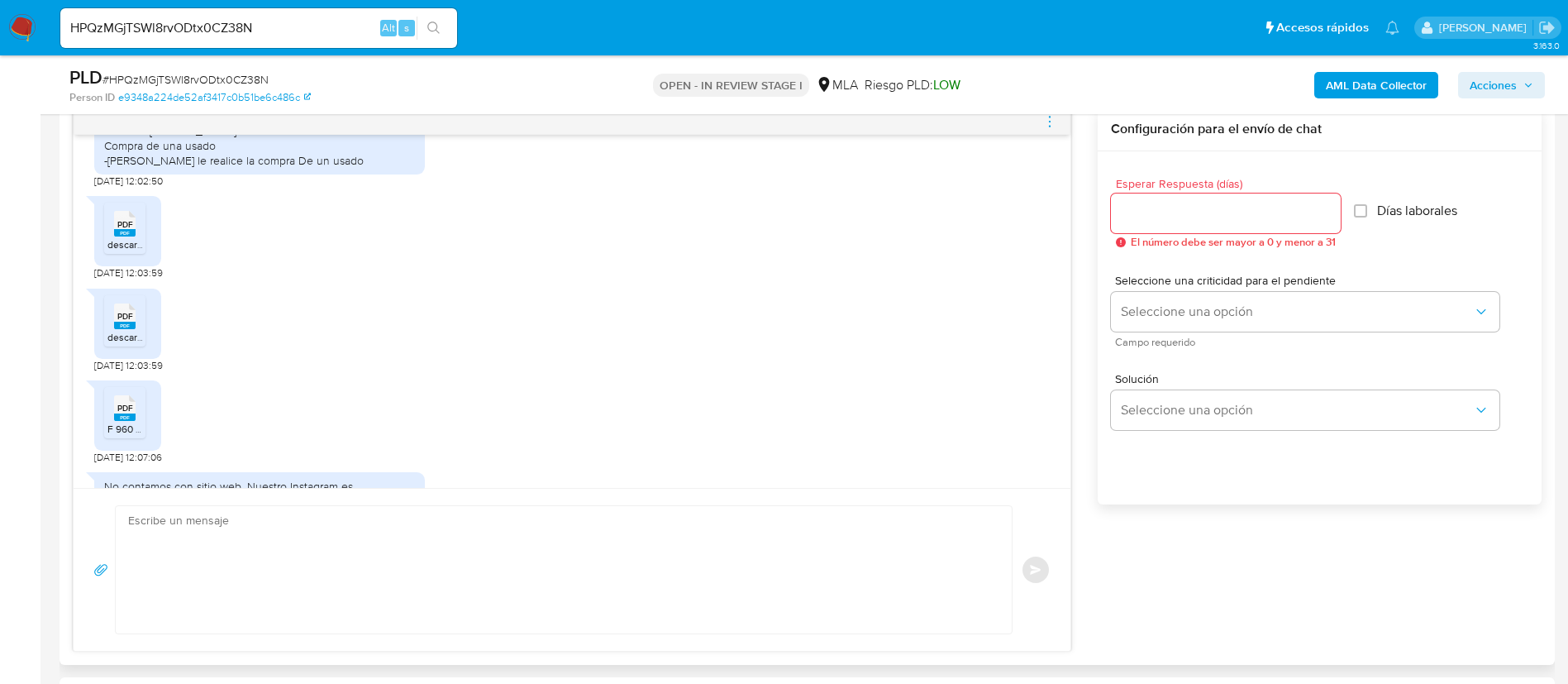
click at [120, 238] on icon "PDF" at bounding box center [125, 223] width 21 height 29
click at [133, 330] on rect at bounding box center [125, 325] width 21 height 7
click at [118, 414] on span "PDF" at bounding box center [126, 408] width 16 height 11
click at [1212, 612] on div "17/09/2025 14:30:44 Hola buenas tardes 17/09/2025 16:48:47 PDF PDF INSTRUMENTO …" at bounding box center [807, 379] width 1469 height 544
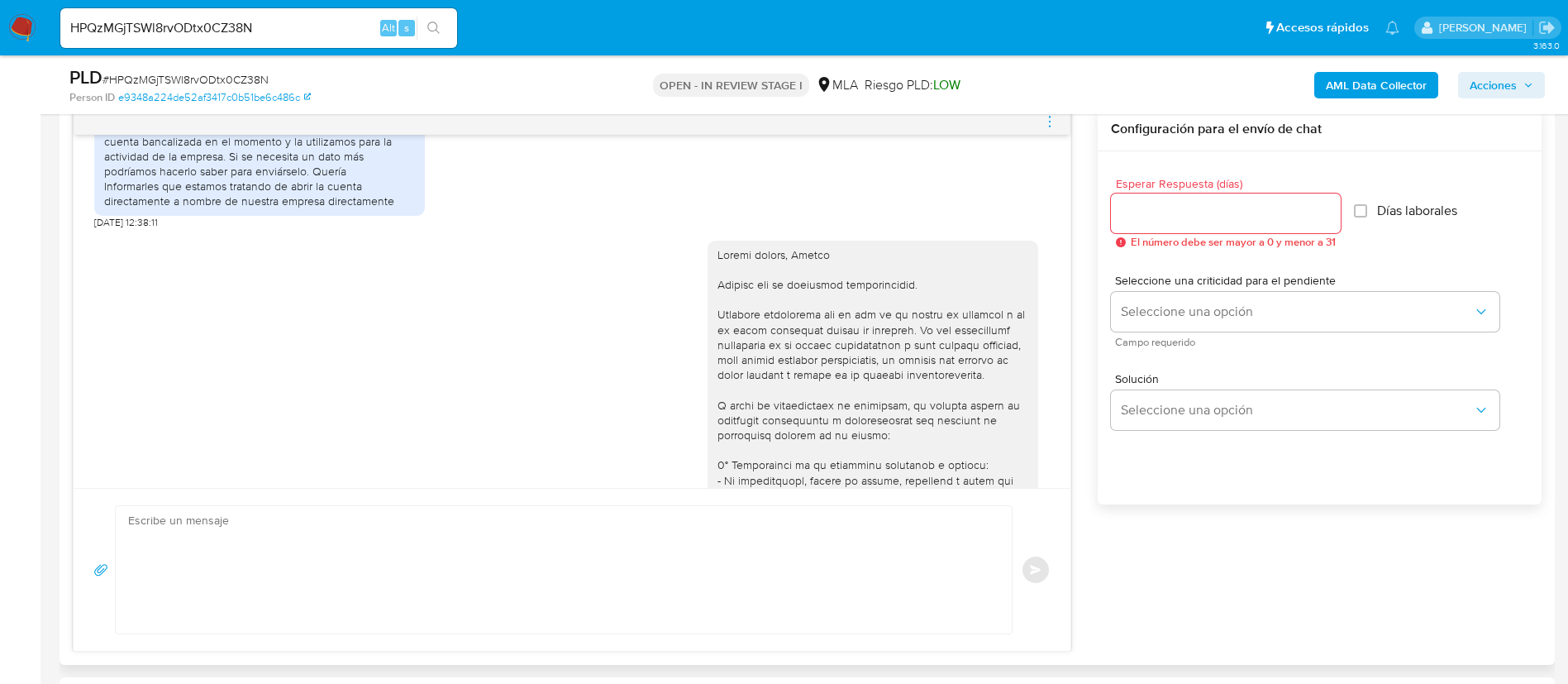
scroll to position [1240, 0]
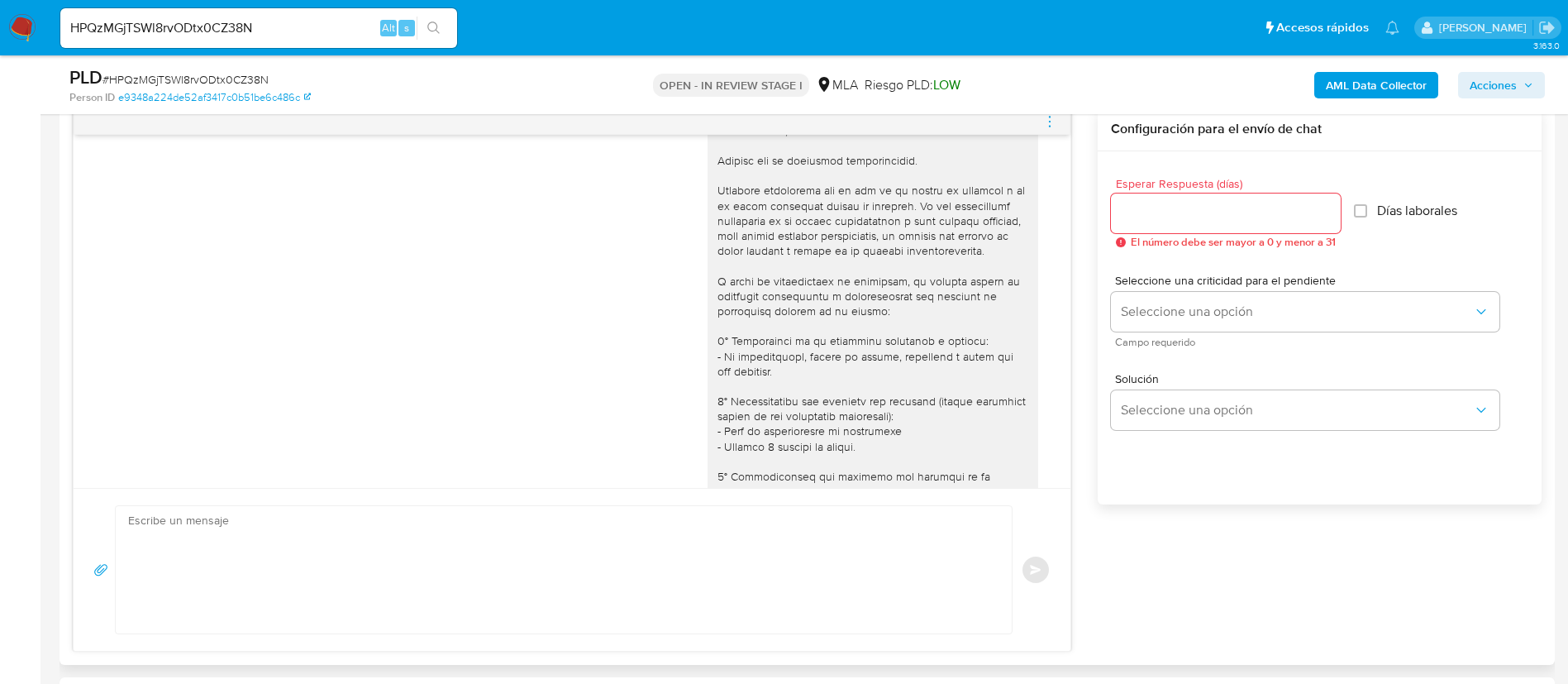
click at [637, 556] on textarea at bounding box center [560, 570] width 863 height 128
click at [717, 230] on div at bounding box center [872, 604] width 311 height 963
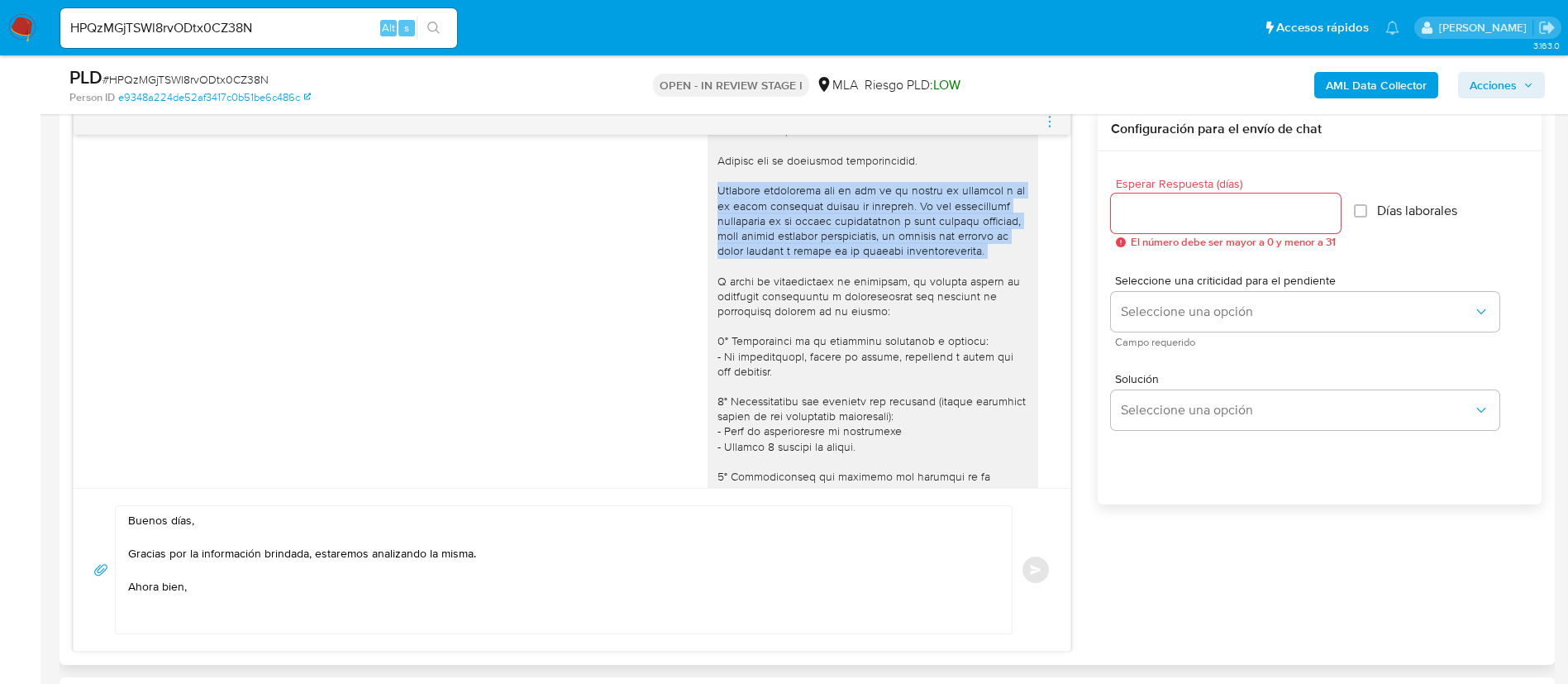
click at [717, 230] on div at bounding box center [872, 604] width 311 height 963
copy div "Queremos informarte que el uso de la cuenta es personal y no se deben canalizar…"
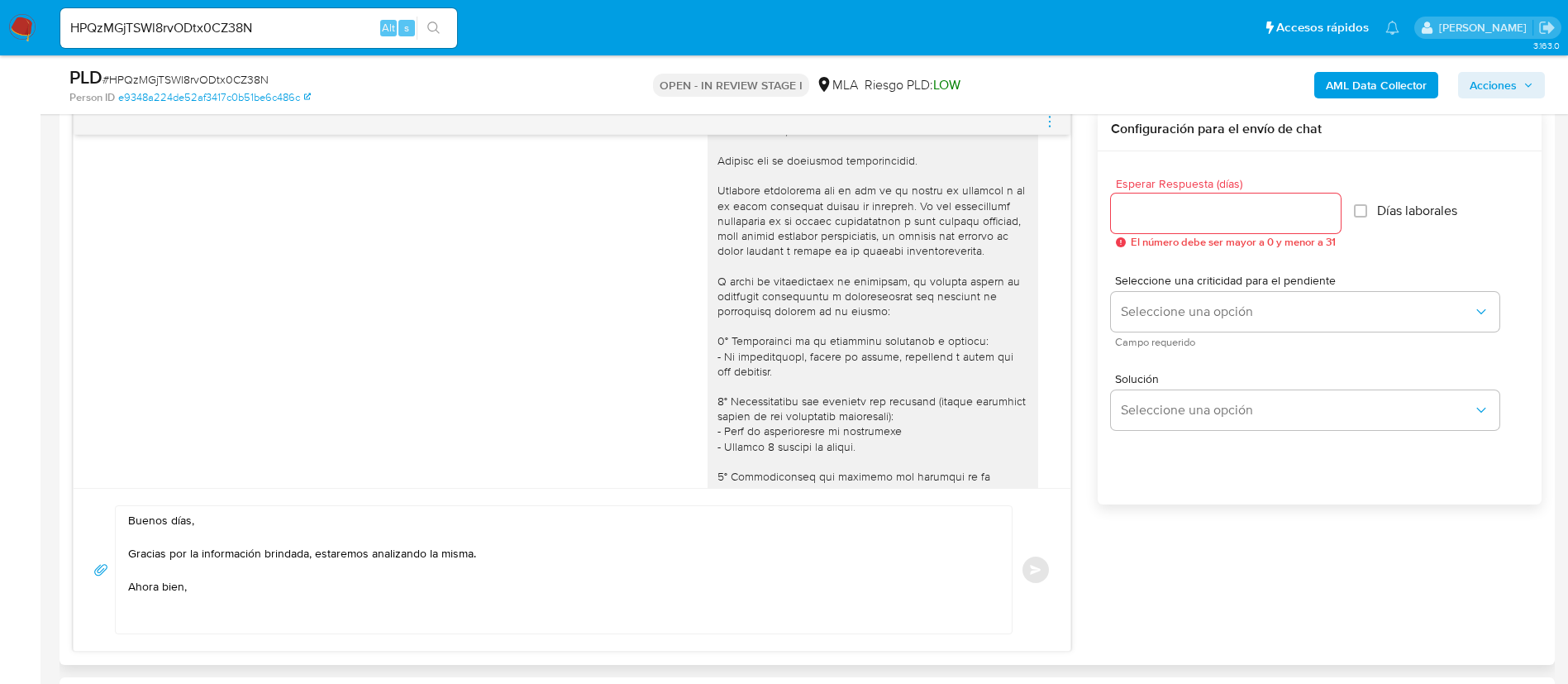
click at [234, 587] on textarea "Buenos días, Gracias por la información brindada, estaremos analizando la misma…" at bounding box center [560, 570] width 863 height 128
paste textarea "Queremos informarte que el uso de la cuenta es personal y no se deben canalizar…"
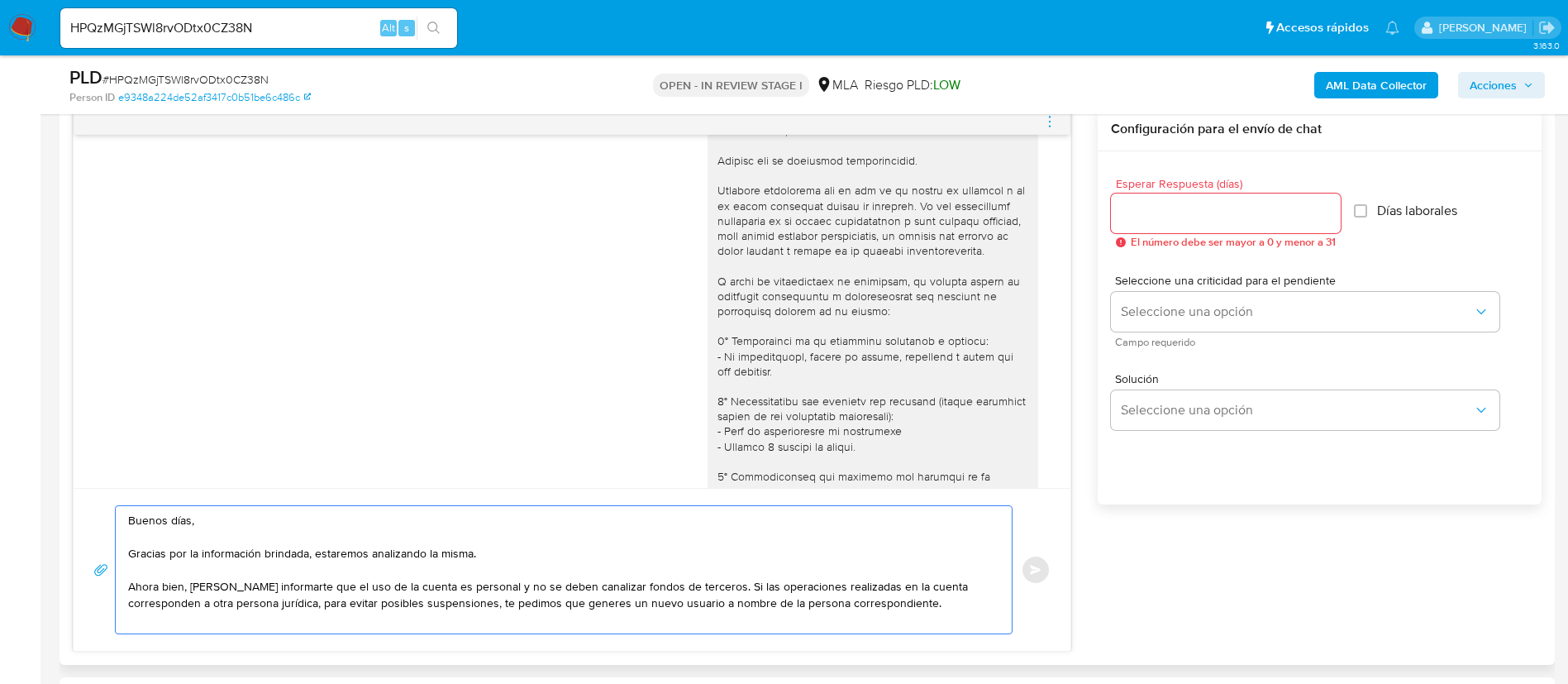
click at [197, 586] on textarea "Buenos días, Gracias por la información brindada, estaremos analizando la misma…" at bounding box center [560, 570] width 863 height 128
drag, startPoint x: 189, startPoint y: 587, endPoint x: 321, endPoint y: 587, distance: 132.0
click at [321, 587] on textarea "Buenos días, Gracias por la información brindada, estaremos analizando la misma…" at bounding box center [560, 570] width 863 height 128
drag, startPoint x: 646, startPoint y: 588, endPoint x: 218, endPoint y: 606, distance: 428.4
click at [218, 606] on textarea "Buenos días, Gracias por la información brindada, estaremos analizando la misma…" at bounding box center [560, 570] width 863 height 128
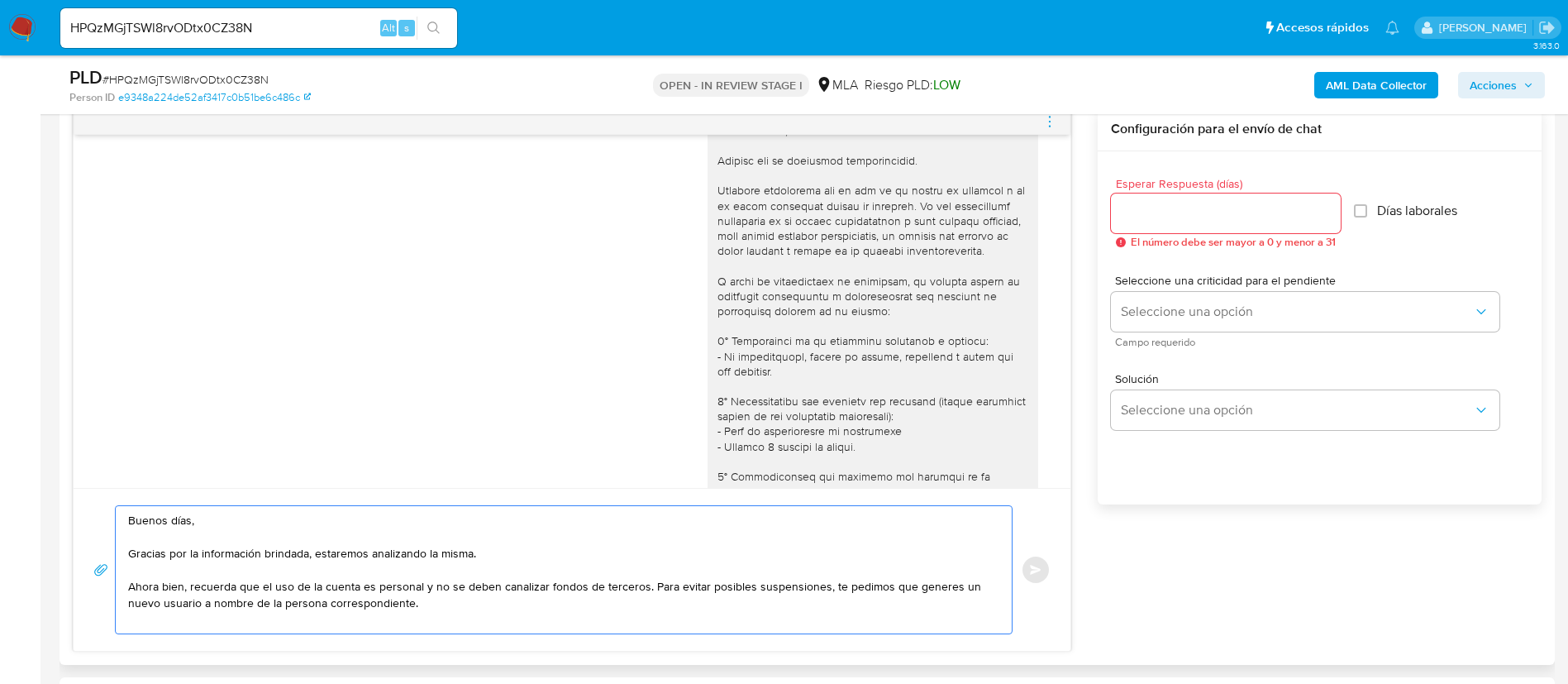
click at [637, 586] on textarea "Buenos días, Gracias por la información brindada, estaremos analizando la misma…" at bounding box center [560, 570] width 863 height 128
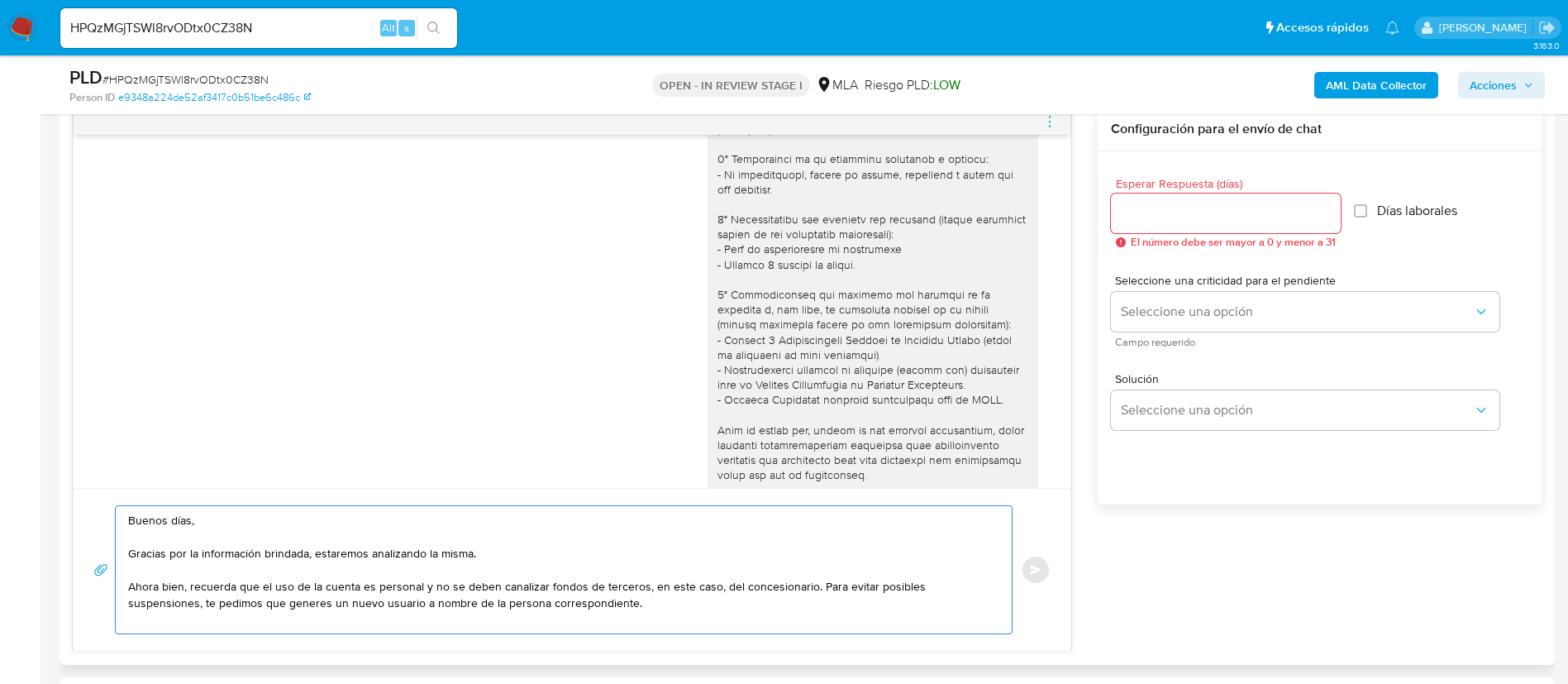
scroll to position [1391, 0]
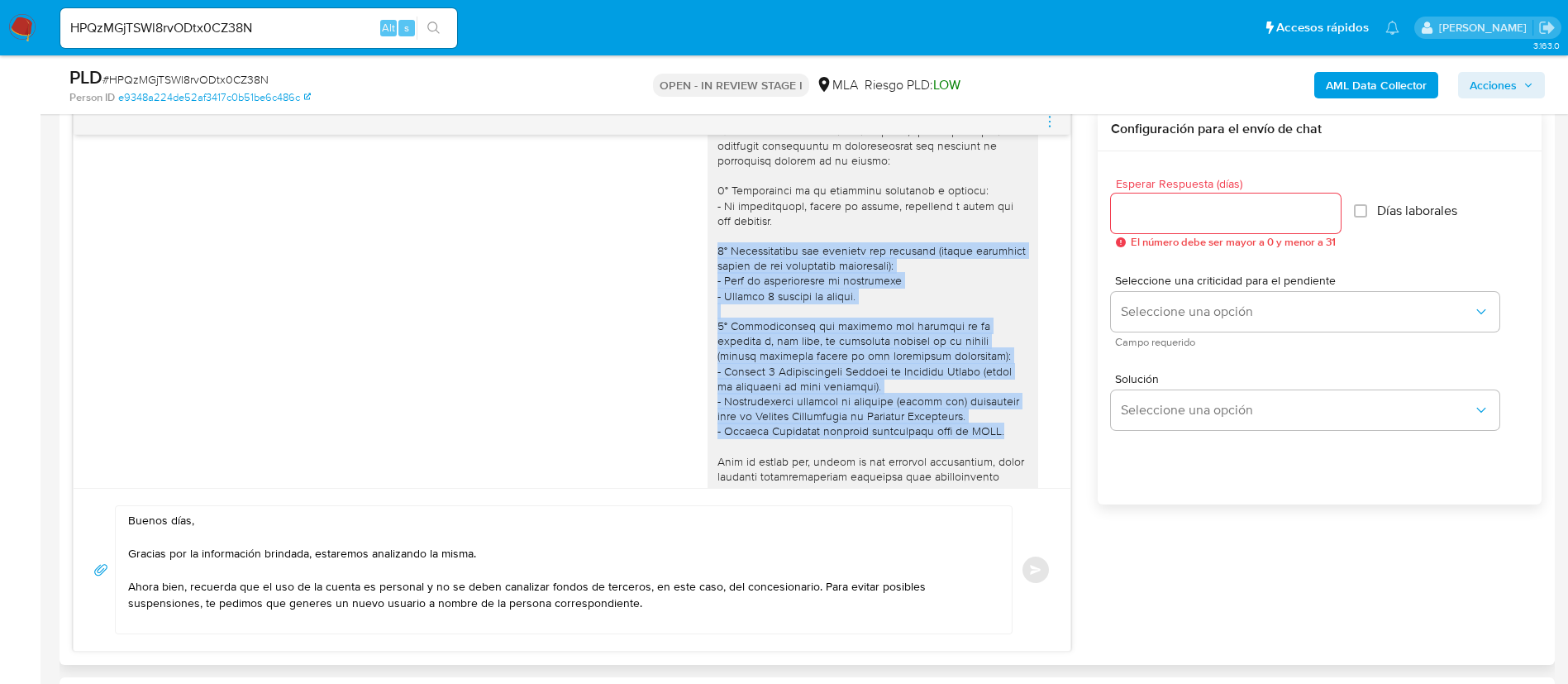
drag, startPoint x: 892, startPoint y: 441, endPoint x: 696, endPoint y: 285, distance: 250.5
click at [707, 285] on div at bounding box center [872, 455] width 330 height 976
copy div "2° Documentación que respalde tus ingresos (puedes enviarnos alguno de los sigu…"
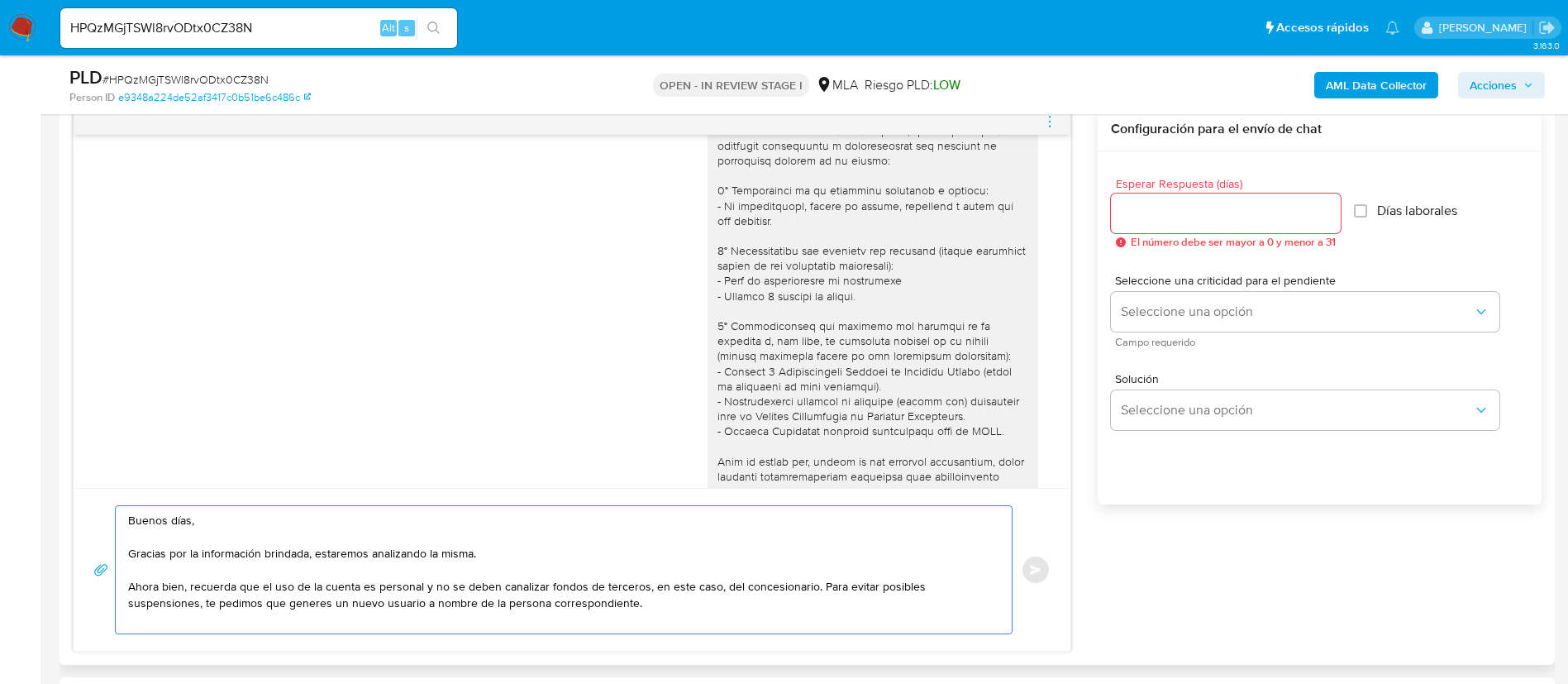
click at [588, 603] on textarea "Buenos días, Gracias por la información brindada, estaremos analizando la misma…" at bounding box center [560, 570] width 863 height 128
click at [595, 616] on textarea "Buenos días, Gracias por la información brindada, estaremos analizando la misma…" at bounding box center [560, 570] width 863 height 128
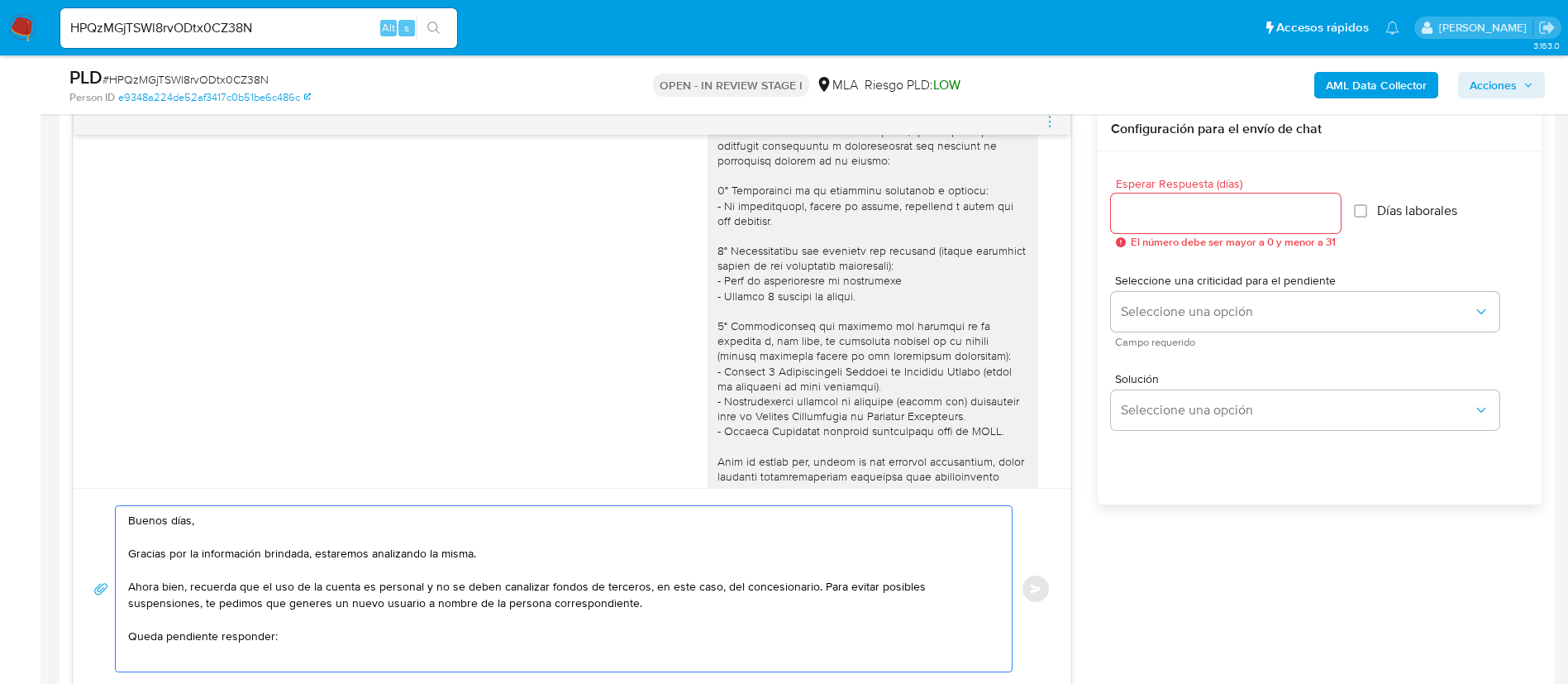
paste textarea "2° Documentación que respalde tus ingresos (puedes enviarnos alguno de los sigu…"
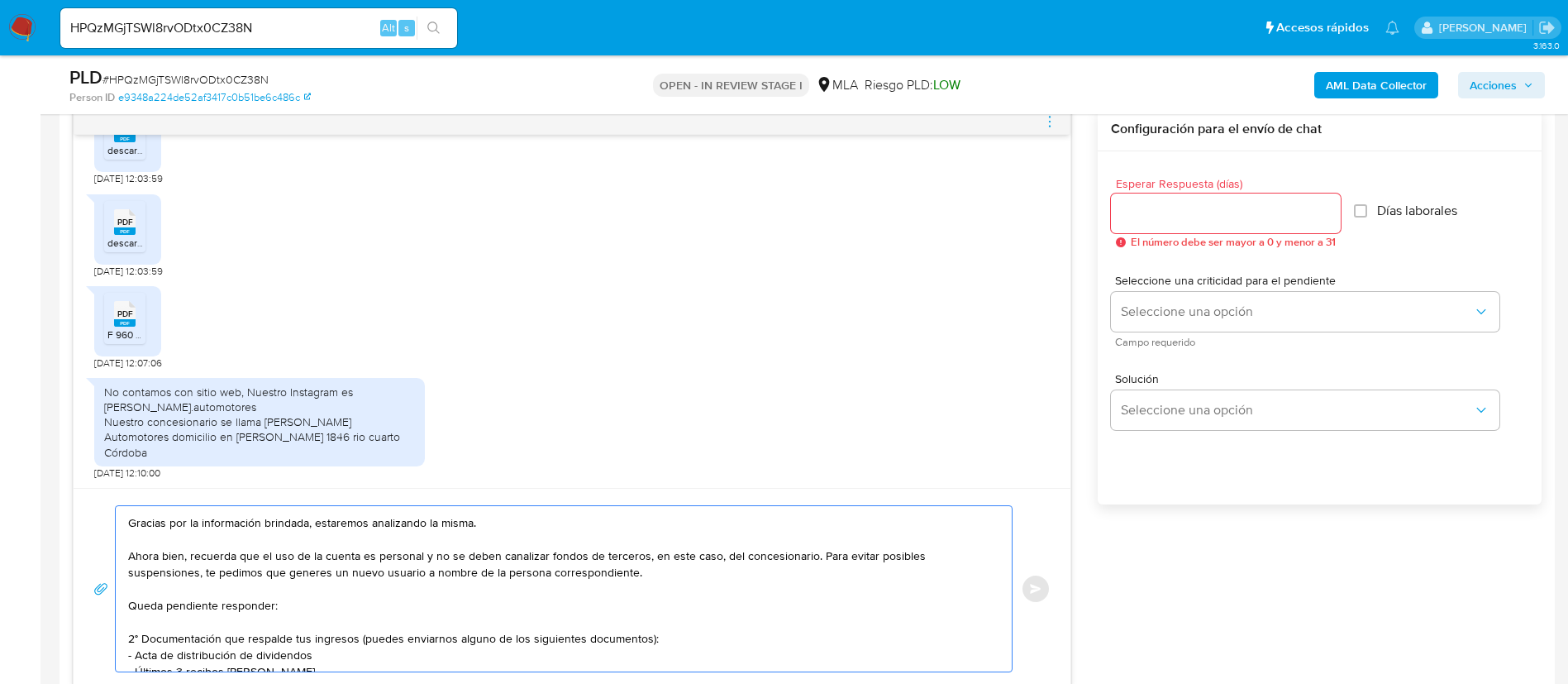
scroll to position [0, 0]
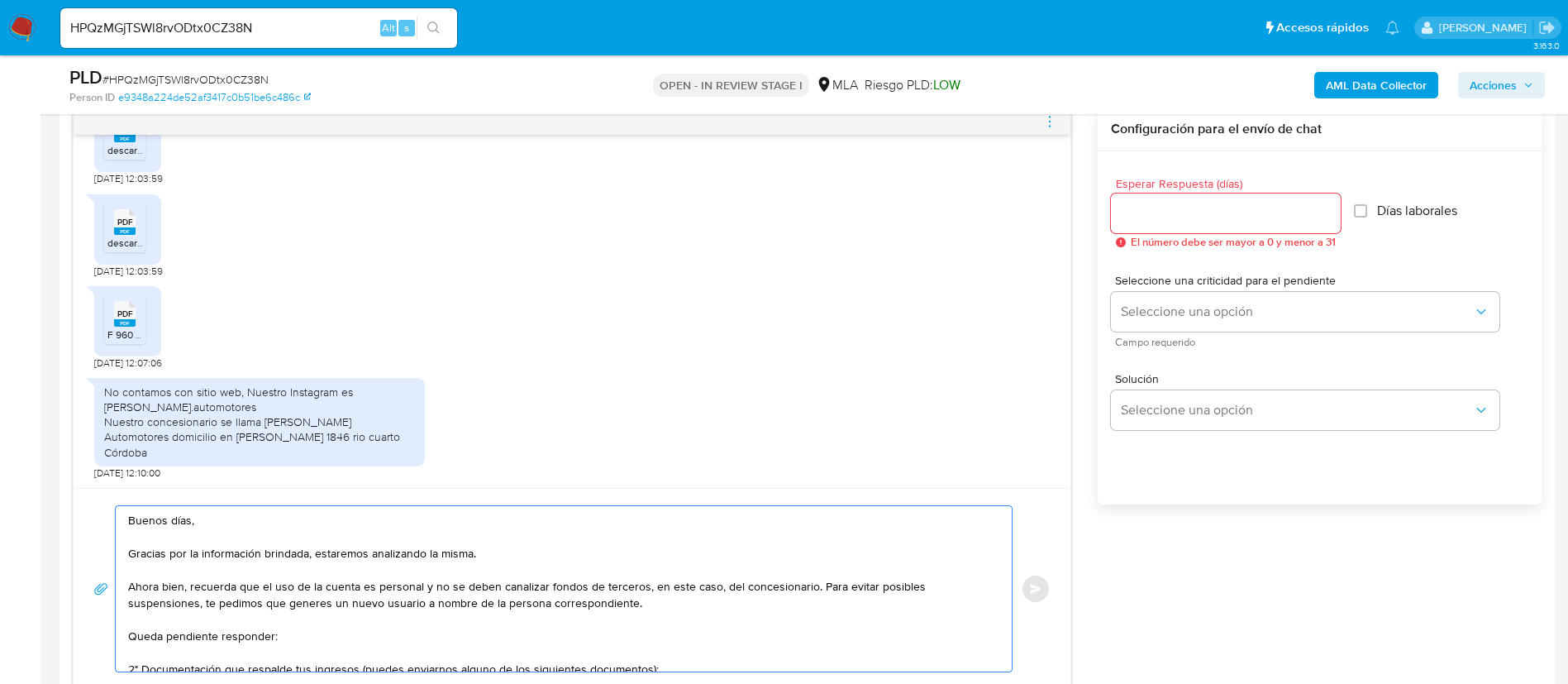
click at [687, 604] on textarea "Buenos días, Gracias por la información brindada, estaremos analizando la misma…" at bounding box center [560, 588] width 863 height 166
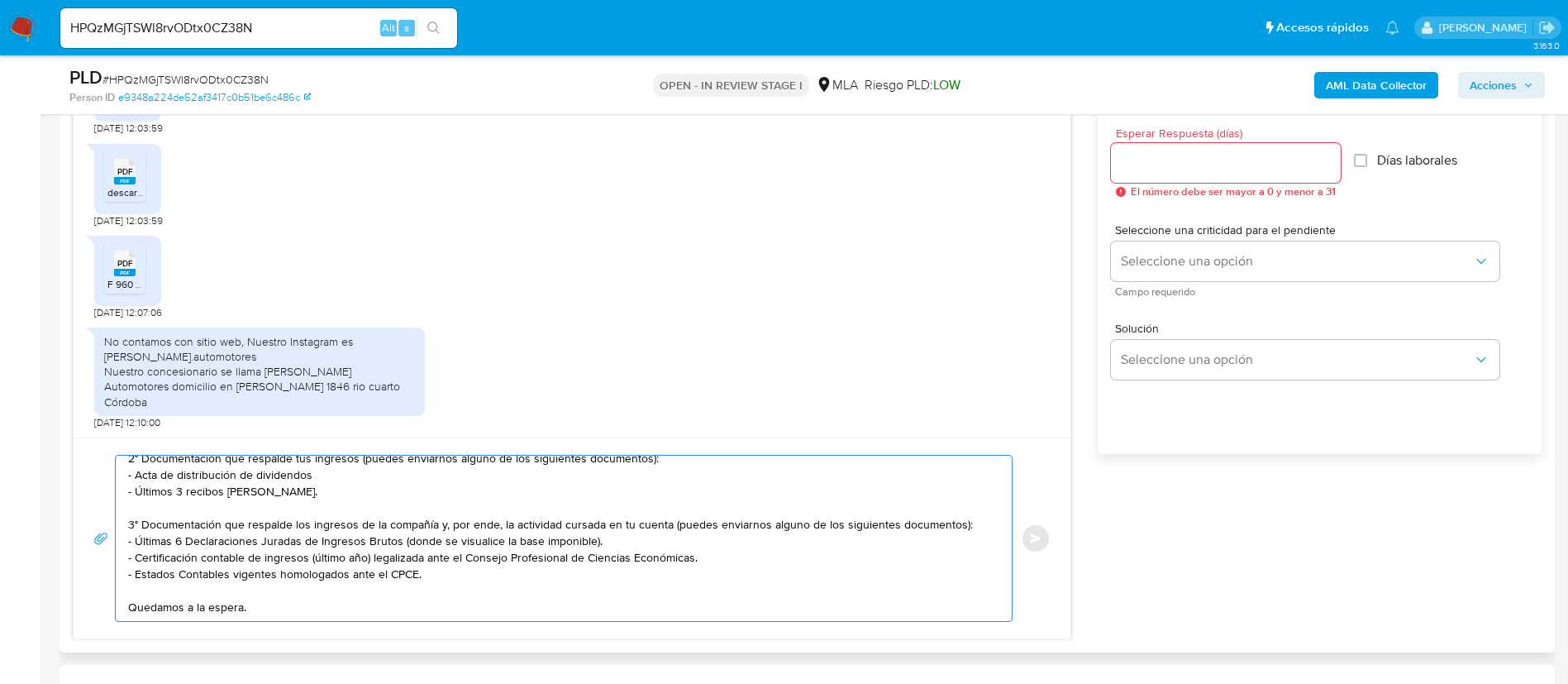
scroll to position [868, 0]
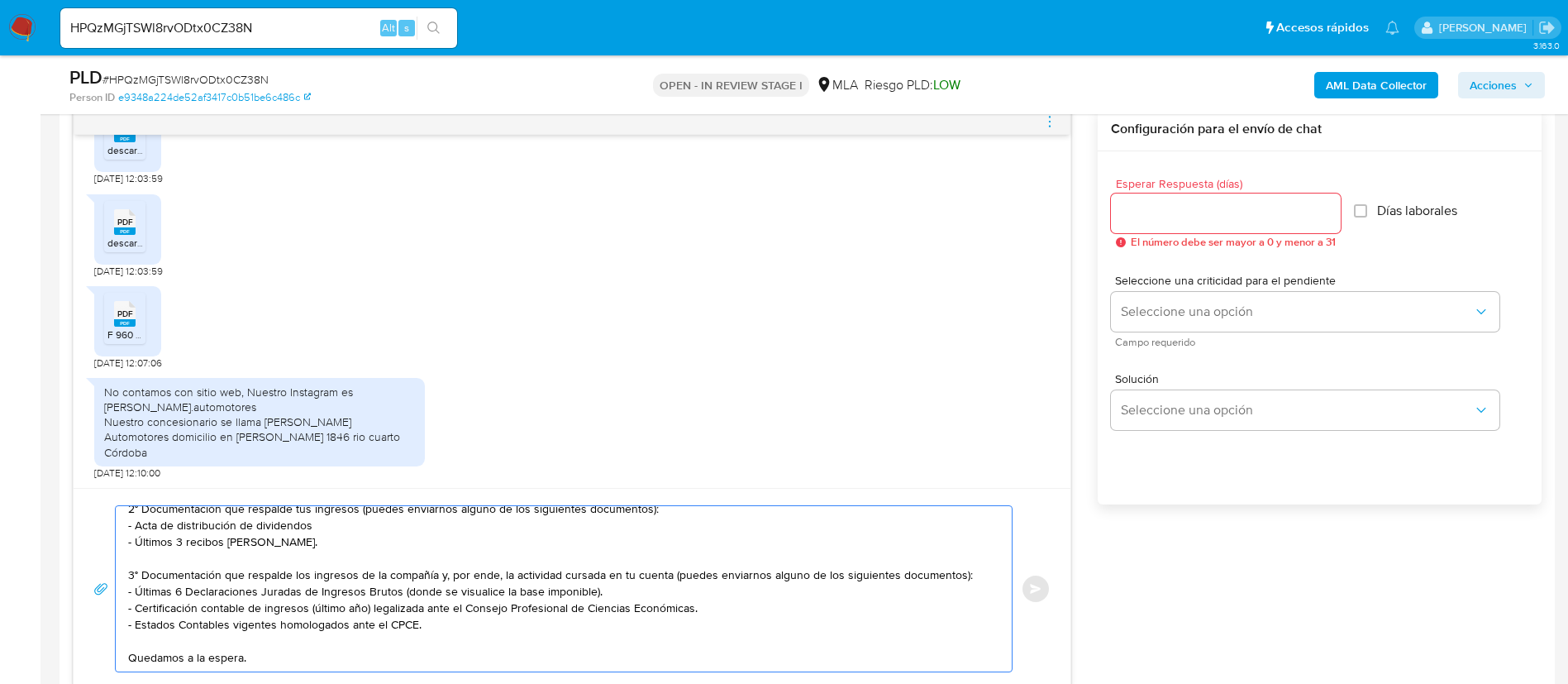
type textarea "Buenos días, Gracias por la información brindada, estaremos analizando la misma…"
click at [1181, 209] on input "Esperar Respuesta (días)" at bounding box center [1226, 214] width 230 height 21
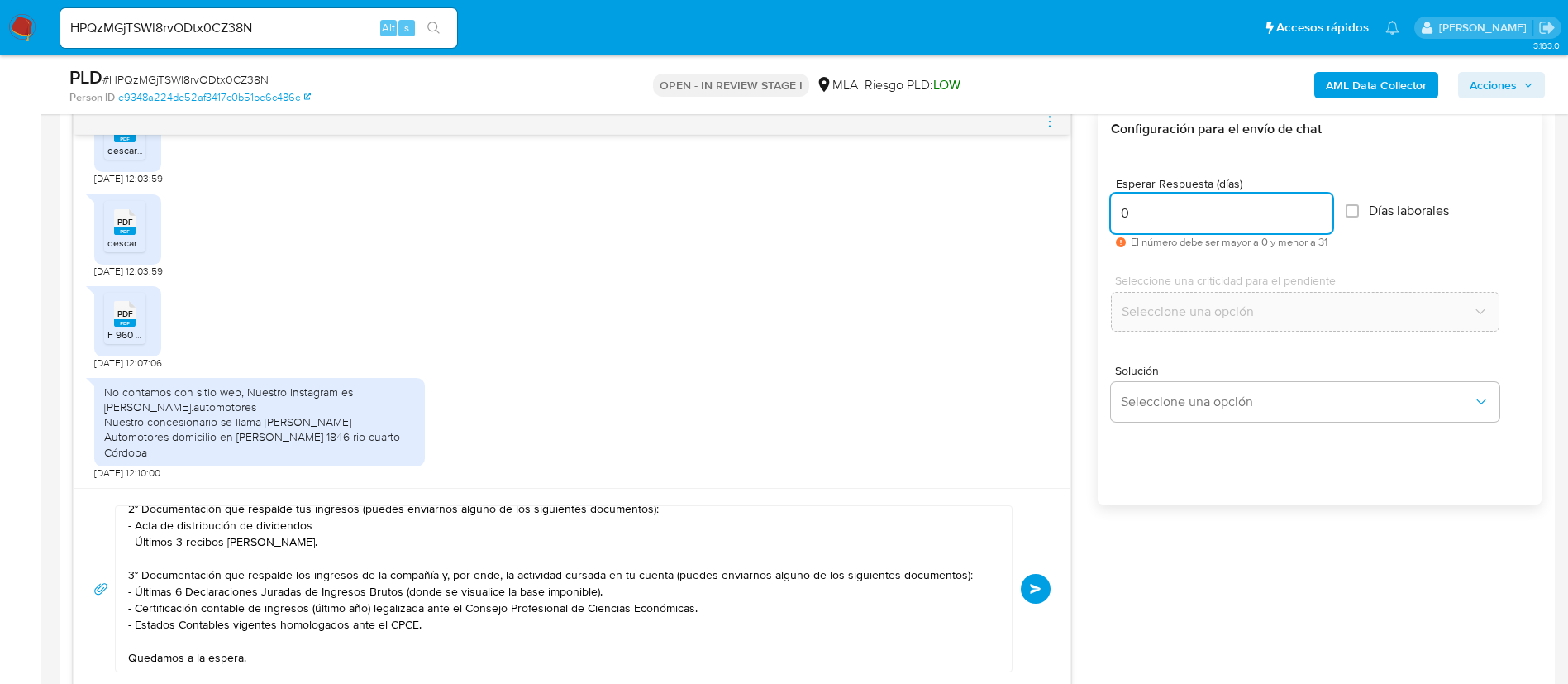
drag, startPoint x: 1179, startPoint y: 214, endPoint x: 1124, endPoint y: 255, distance: 68.6
click at [1036, 213] on div "17/09/2025 14:30:44 Hola buenas tardes 17/09/2025 16:48:47 PDF PDF INSTRUMENTO …" at bounding box center [807, 398] width 1469 height 582
type input "1"
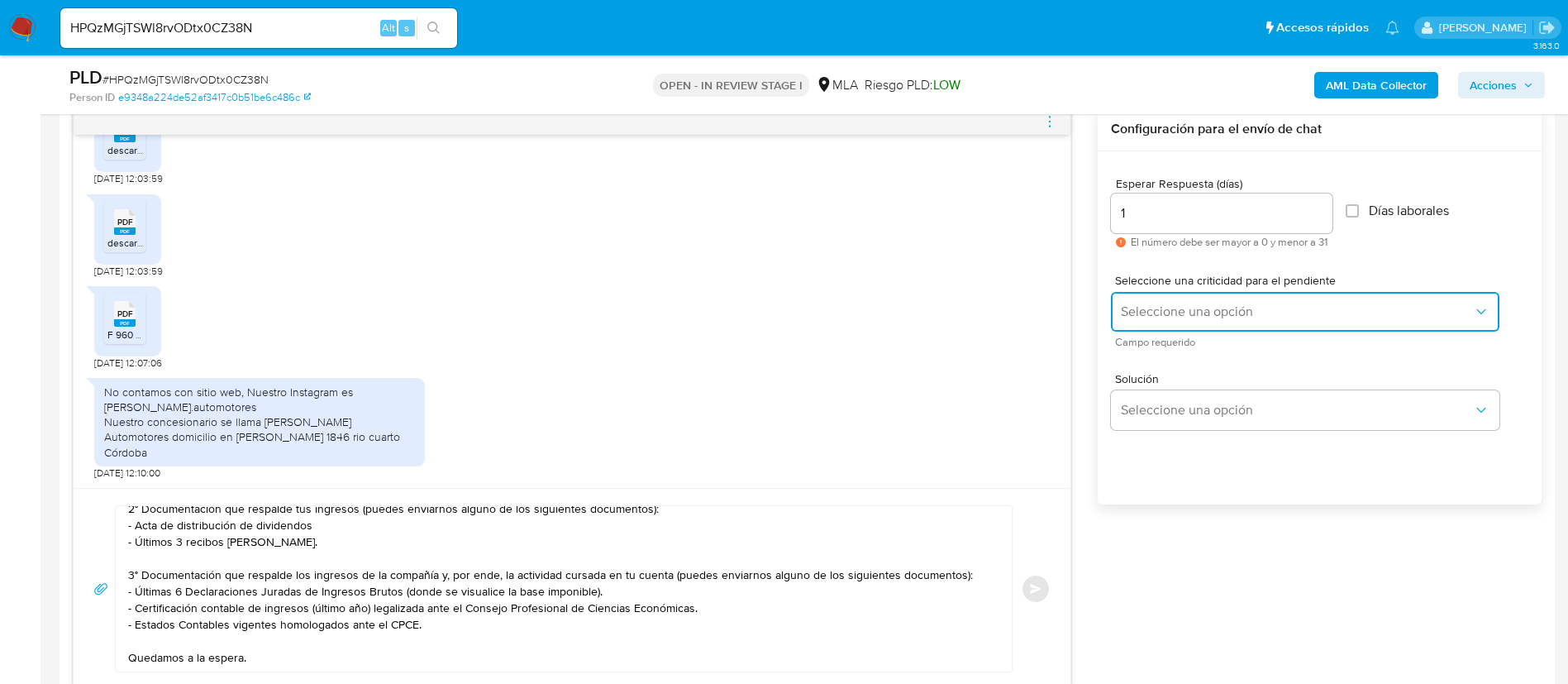
click at [1189, 315] on span "Seleccione una opción" at bounding box center [1297, 312] width 352 height 17
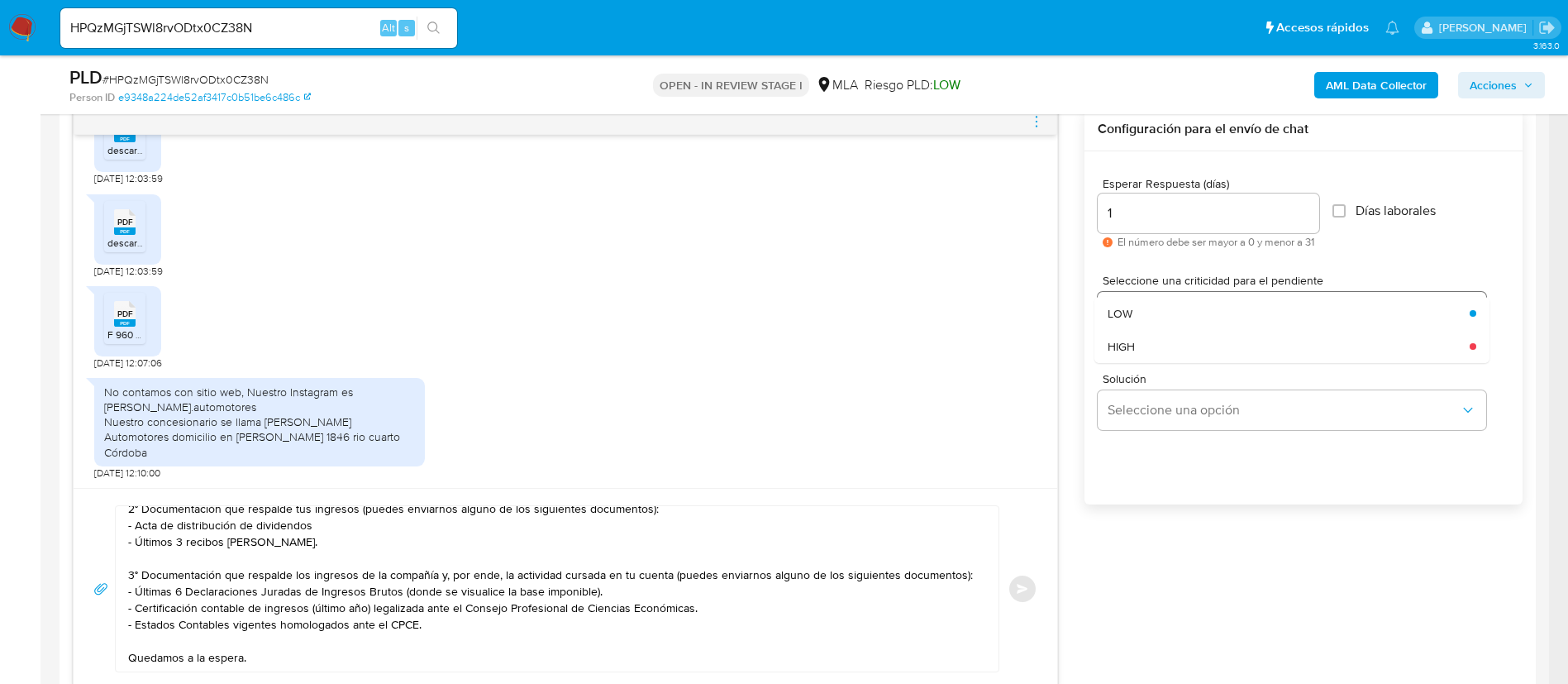
click at [1189, 315] on div "LOW" at bounding box center [1284, 313] width 352 height 33
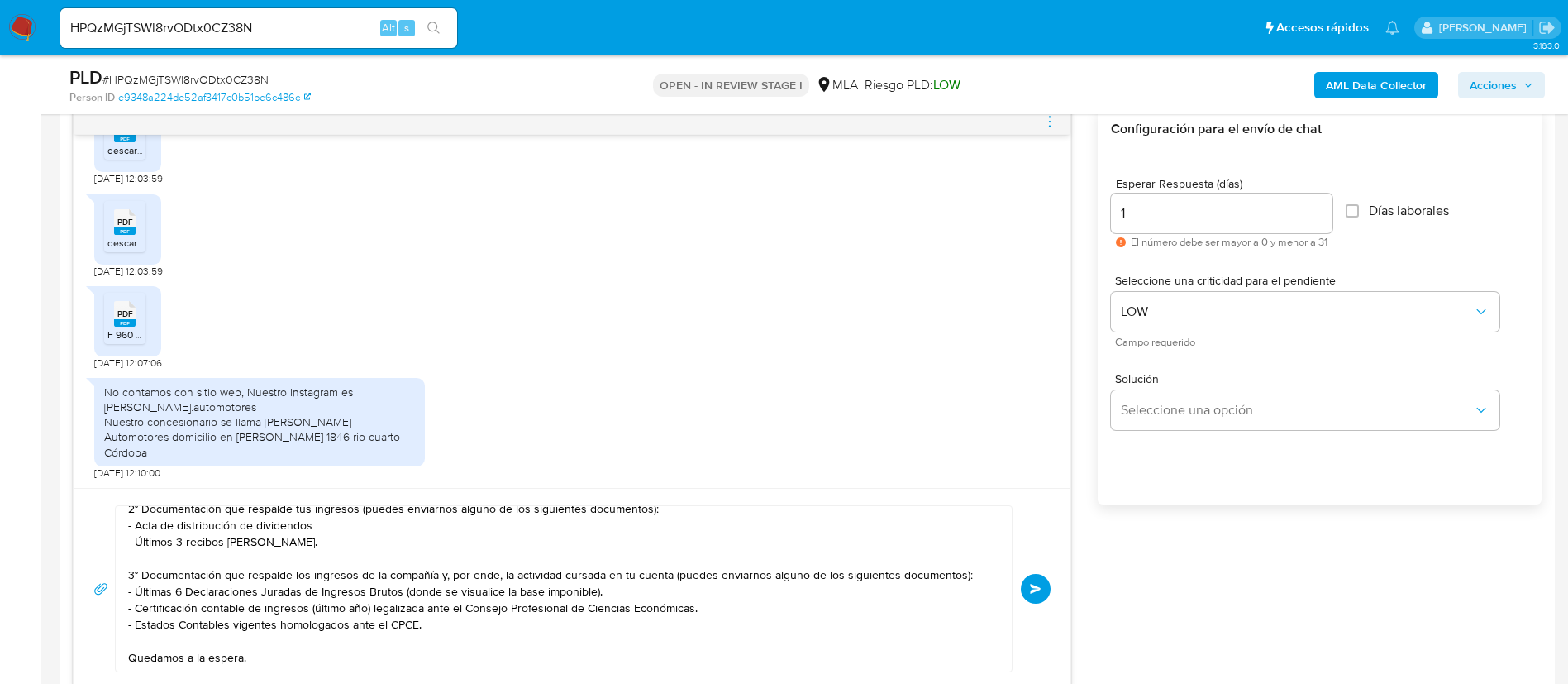
click at [1031, 591] on span "Enviar" at bounding box center [1035, 588] width 12 height 10
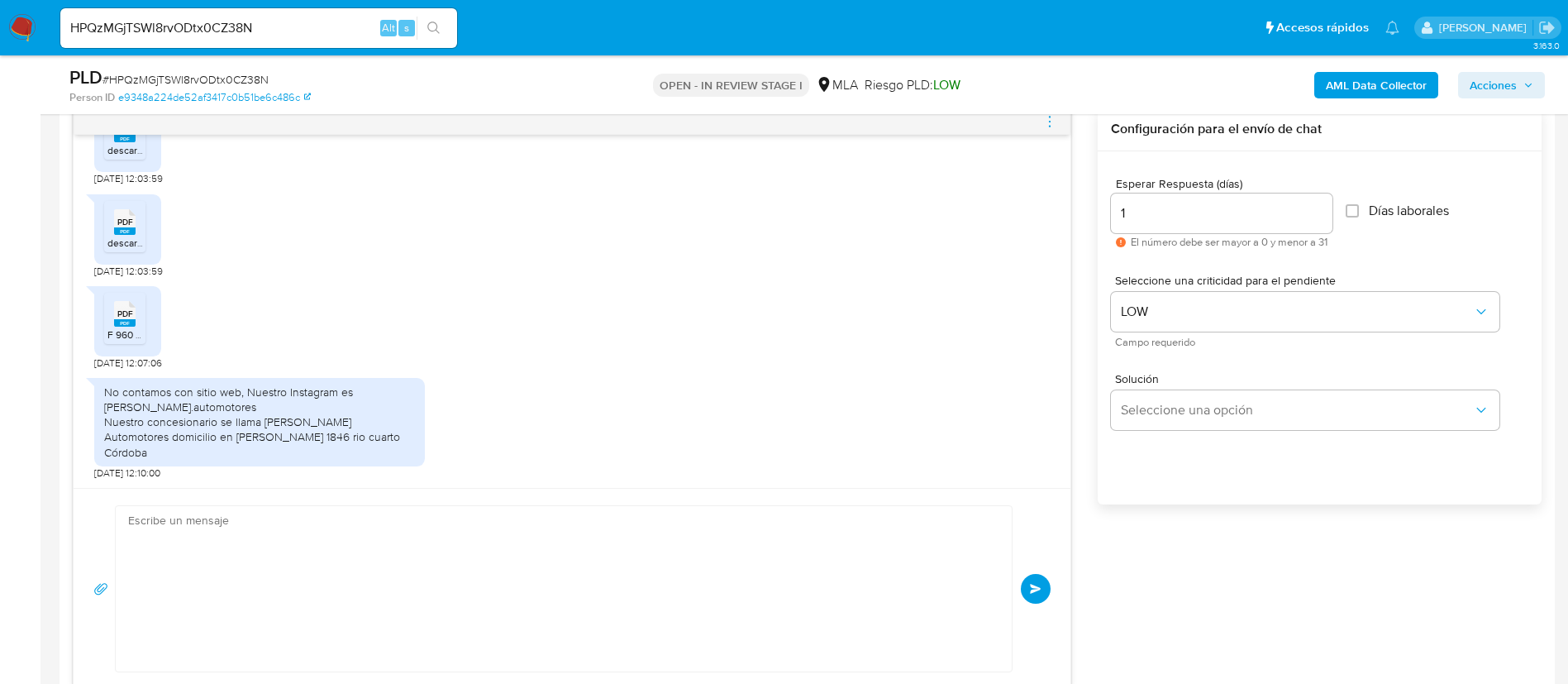
scroll to position [0, 0]
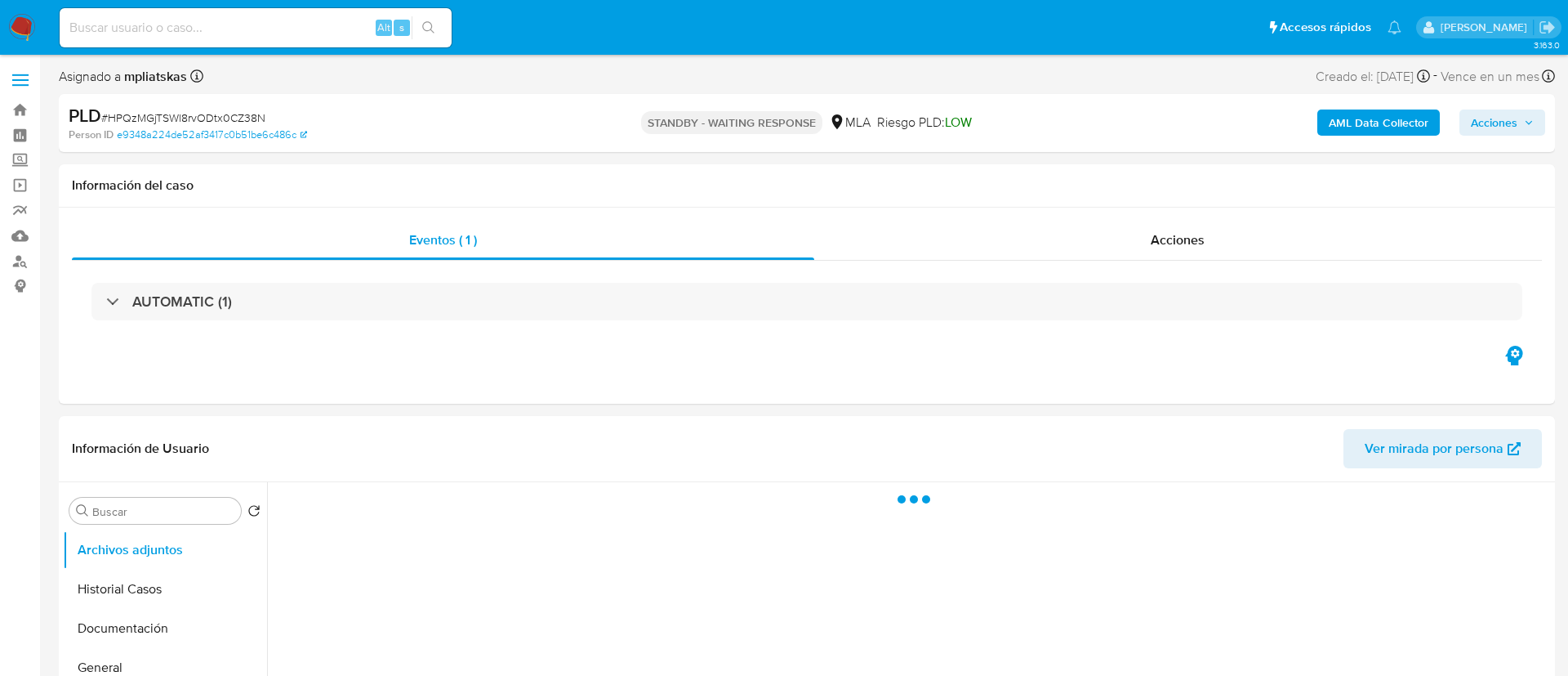
select select "10"
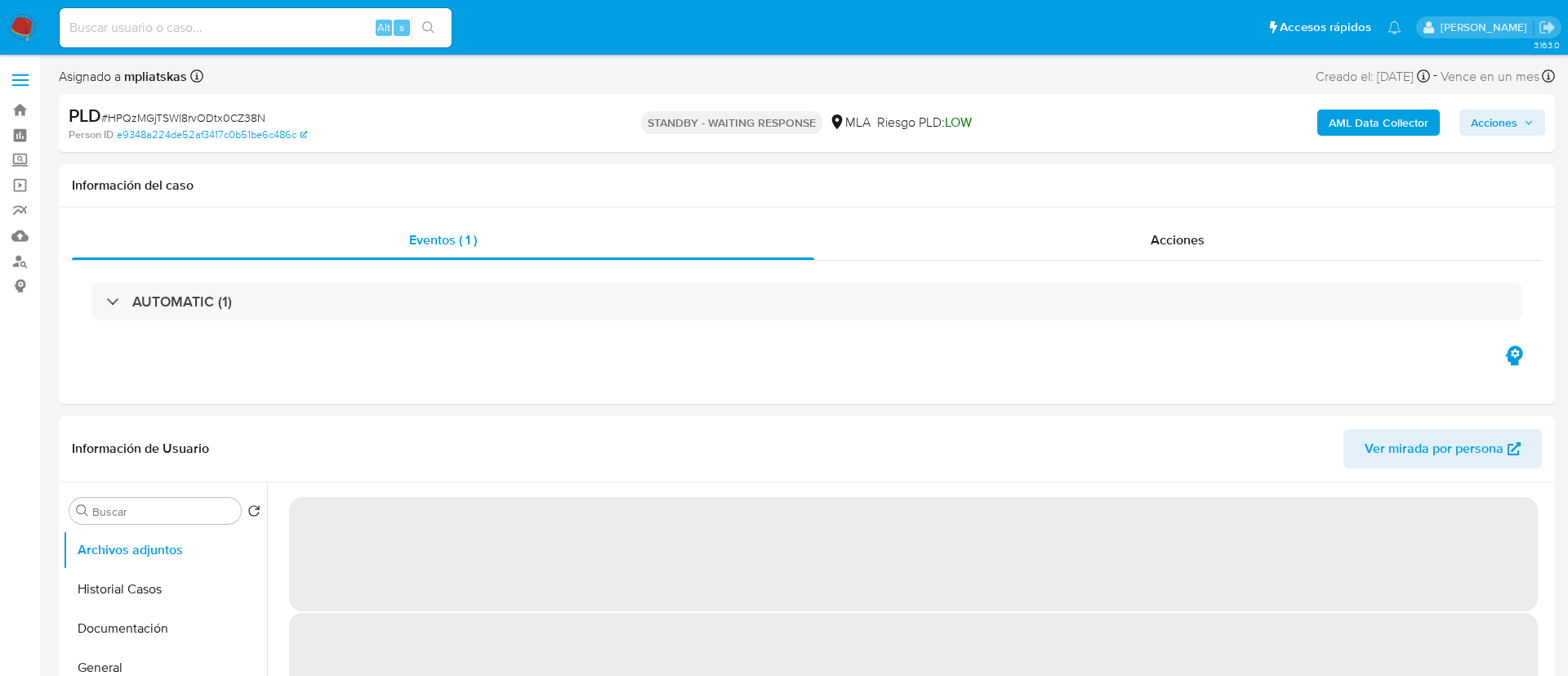
click at [338, 25] on input at bounding box center [256, 28] width 392 height 21
paste input "1m3RSH61wwmrbiqZYoQqdsN5"
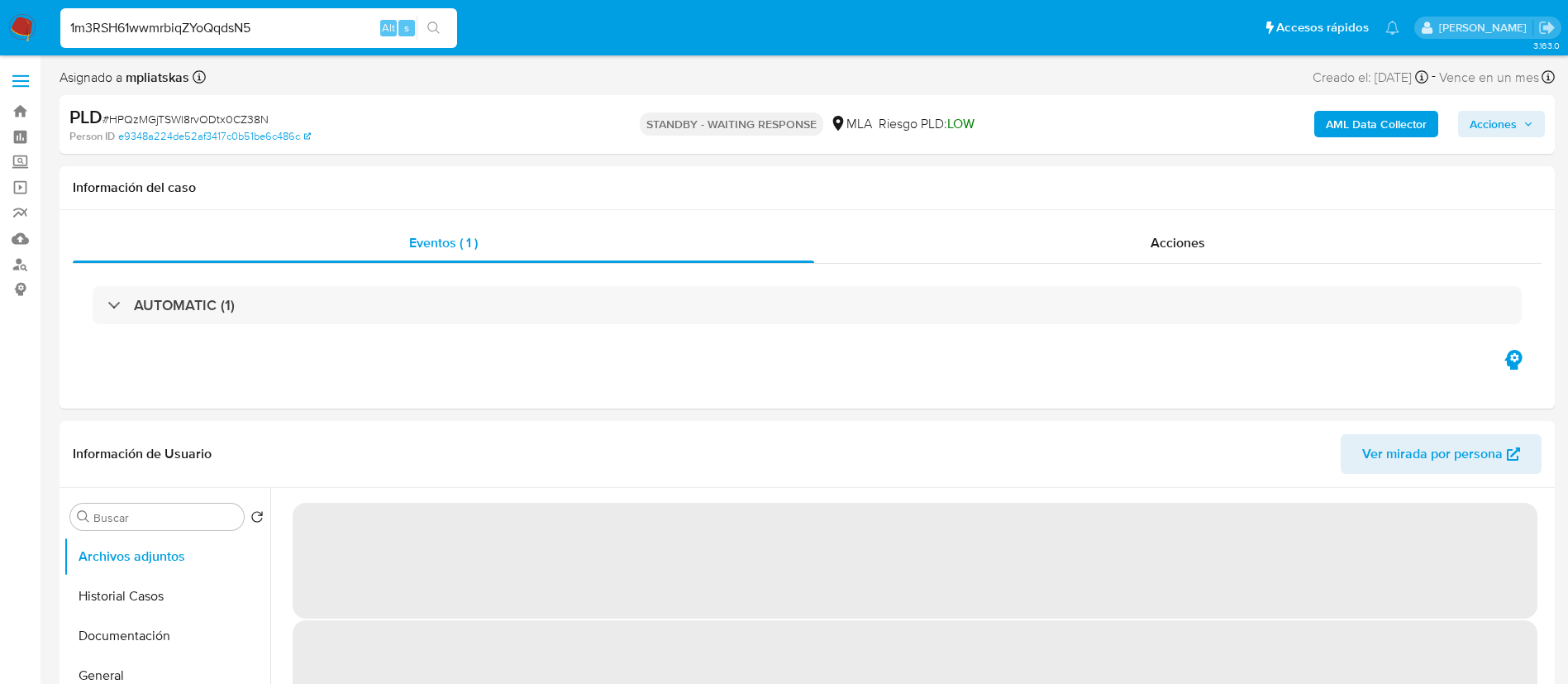
type input "1m3RSH61wwmrbiqZYoQqdsN5"
click at [429, 31] on icon "search-icon" at bounding box center [434, 27] width 13 height 13
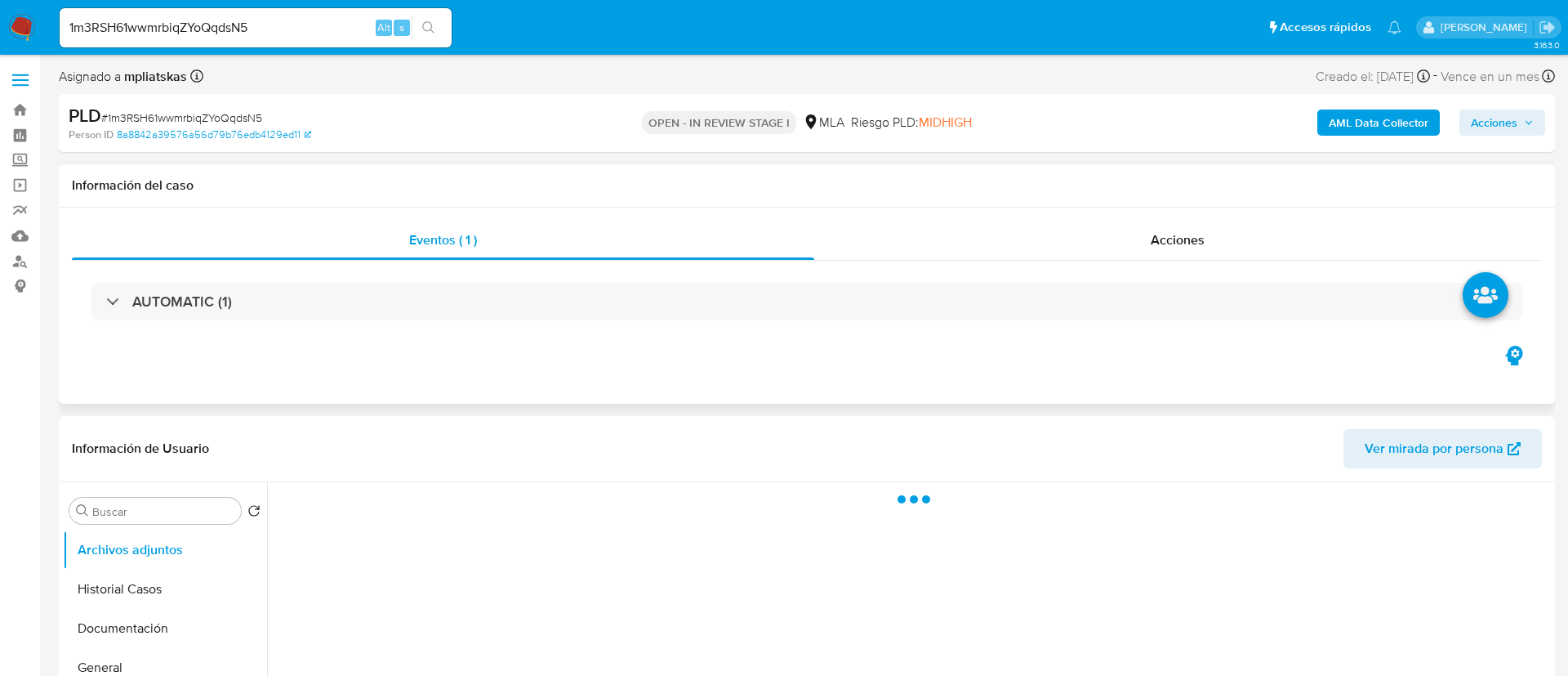
select select "10"
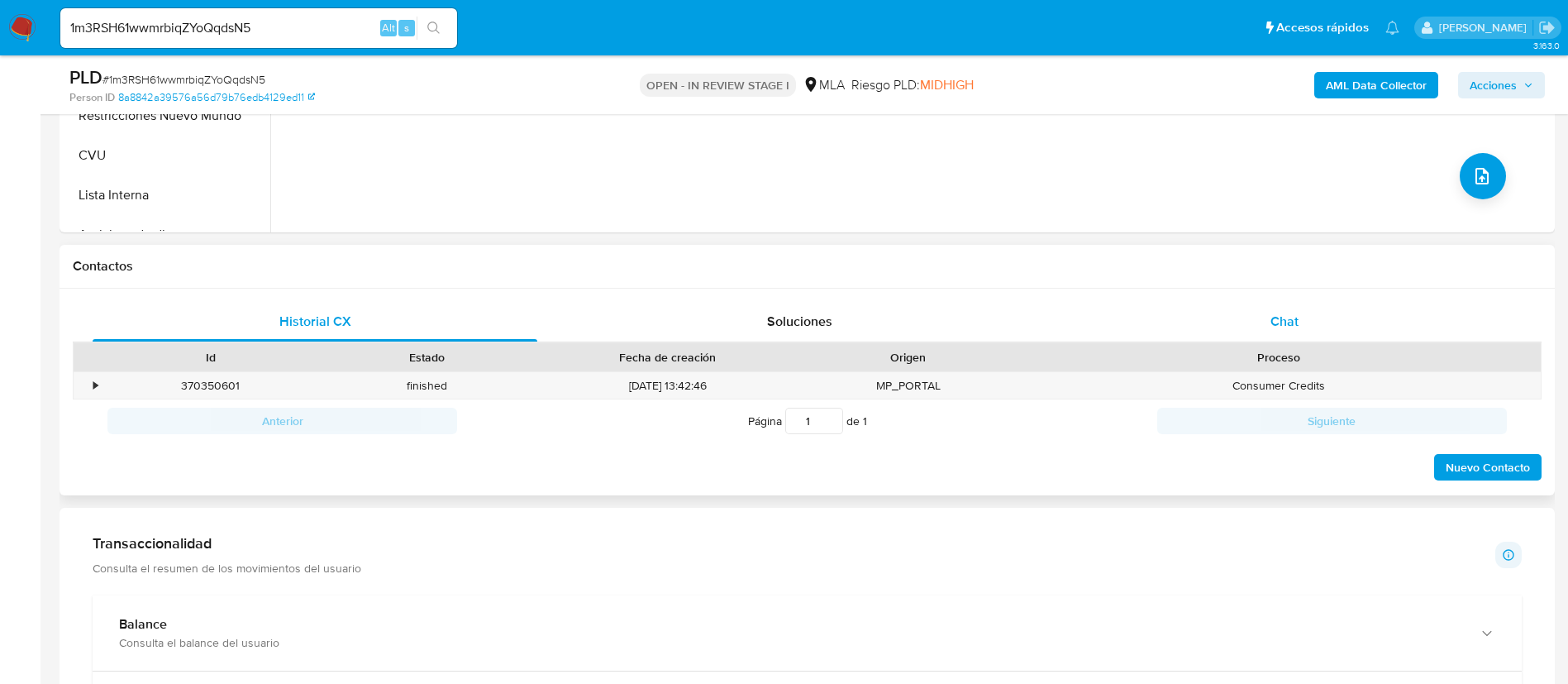
click at [1224, 330] on div "Chat" at bounding box center [1285, 322] width 444 height 40
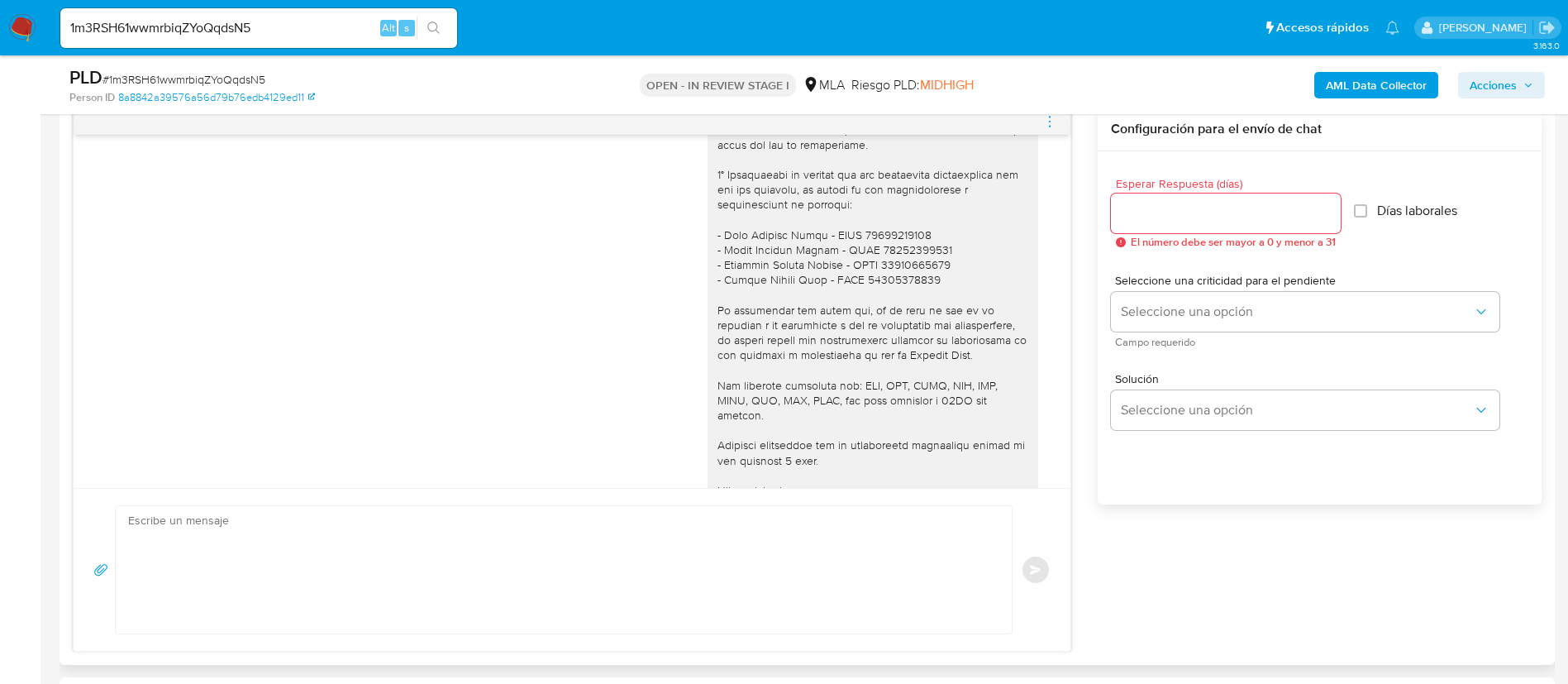
scroll to position [1843, 0]
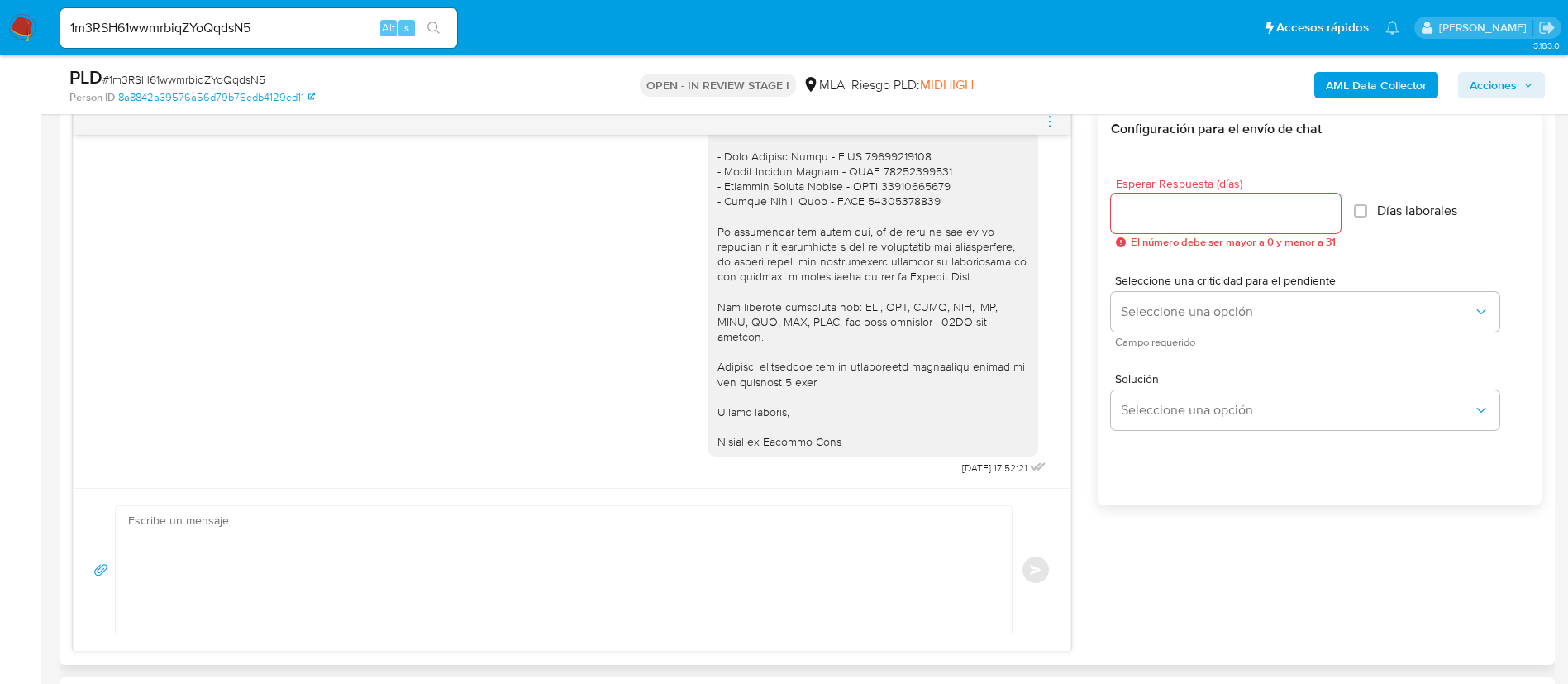
drag, startPoint x: 915, startPoint y: 462, endPoint x: 970, endPoint y: 466, distance: 55.1
click at [970, 466] on div "Buenas tardes, [PERSON_NAME]. Por favor, solicitamos enviar la siguiente inform…" at bounding box center [878, 64] width 342 height 830
click at [951, 480] on div "[DATE] 14:29:50 Hola, Esperamos que te encuentres muy bien. Te consultamos si t…" at bounding box center [572, 311] width 997 height 354
click at [962, 475] on div "[DATE] 17:52:21" at bounding box center [1006, 468] width 88 height 23
drag, startPoint x: 927, startPoint y: 470, endPoint x: 972, endPoint y: 466, distance: 45.2
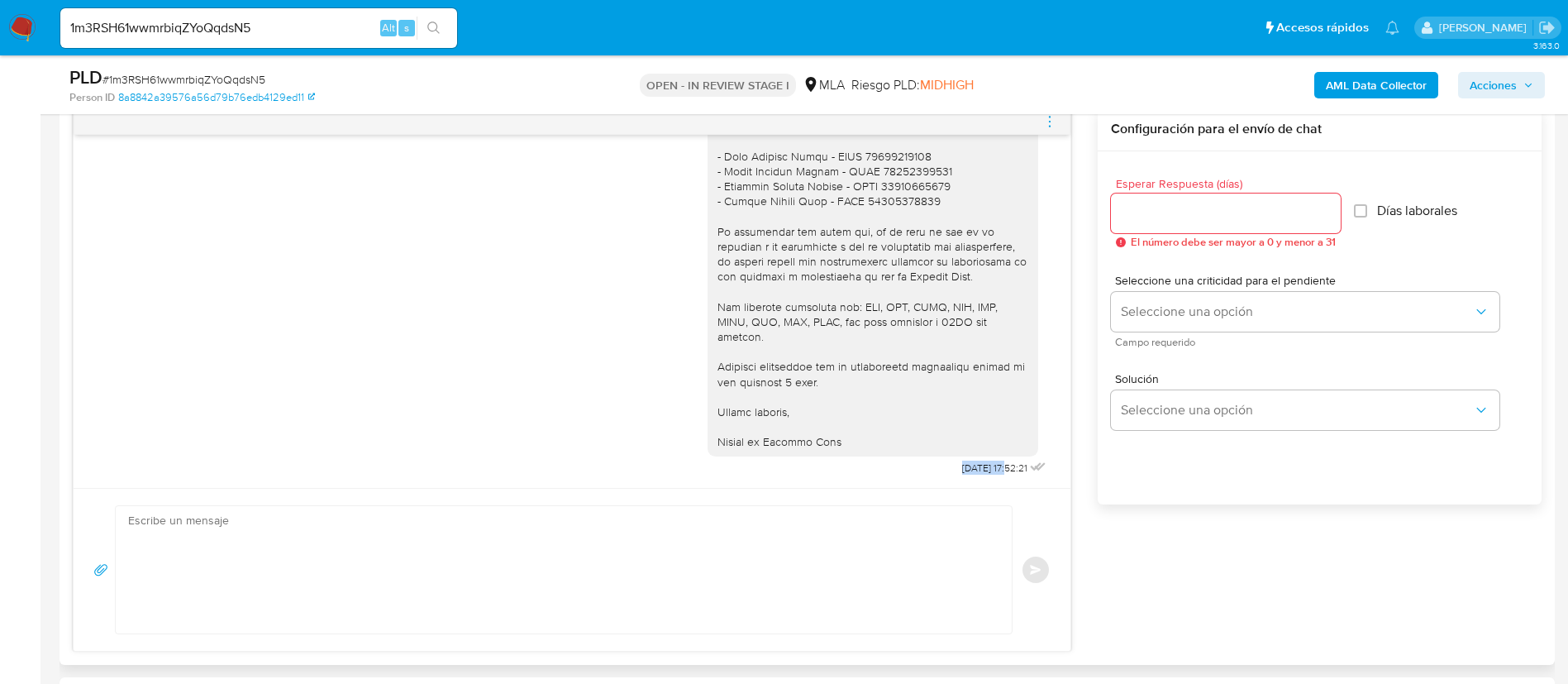
click at [972, 466] on span "[DATE] 17:52:21" at bounding box center [995, 468] width 66 height 13
copy span "[DATE]"
click at [1051, 126] on icon "menu-action" at bounding box center [1050, 126] width 2 height 2
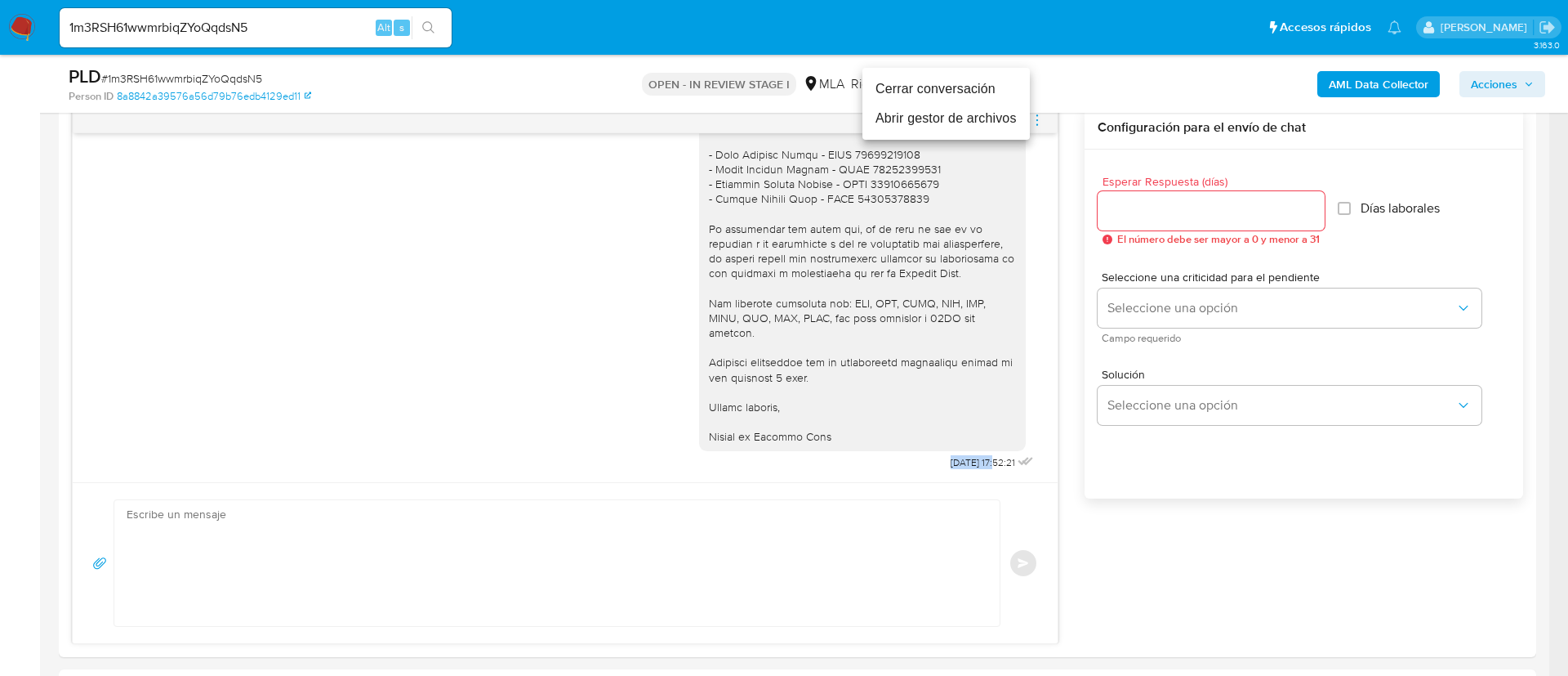
drag, startPoint x: 945, startPoint y: 100, endPoint x: 1071, endPoint y: 114, distance: 126.8
click at [945, 99] on li "Cerrar conversación" at bounding box center [946, 89] width 167 height 30
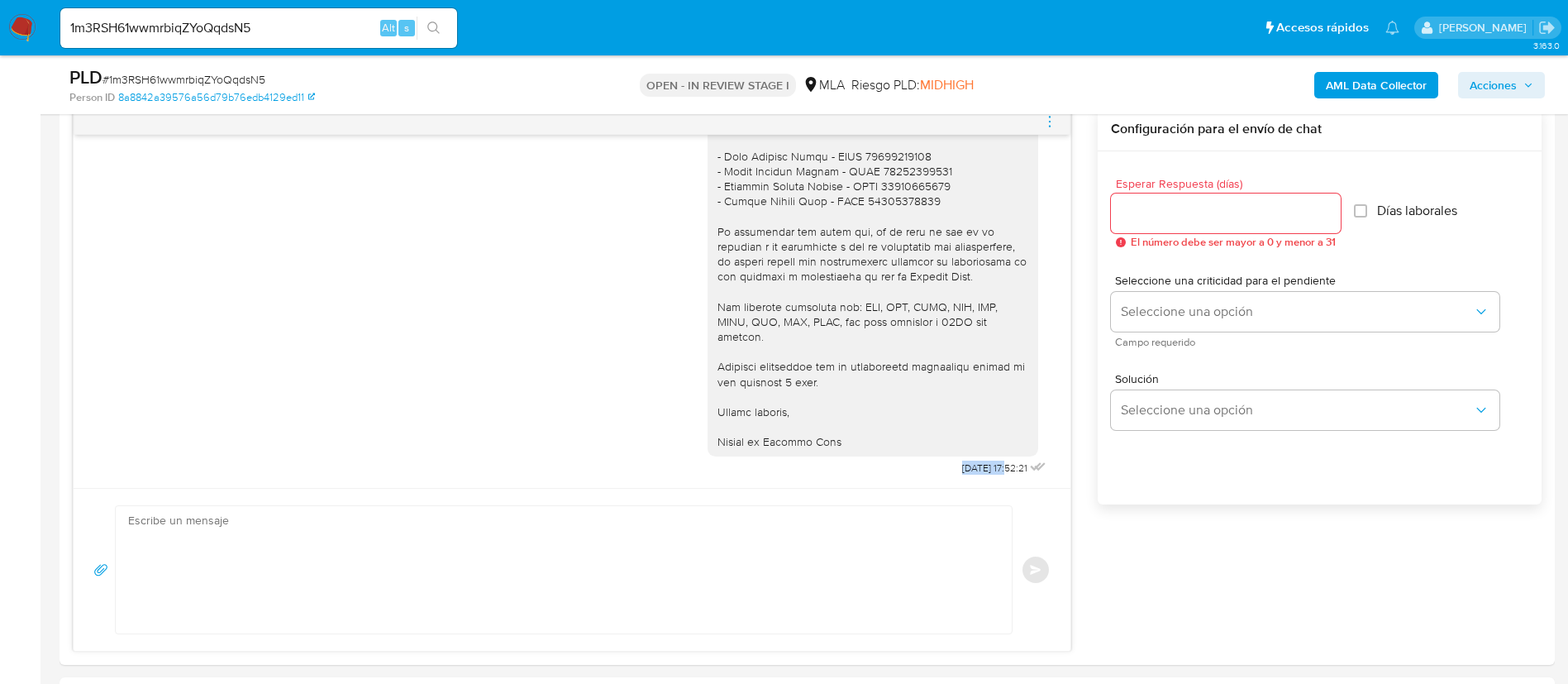
click at [1410, 78] on b "AML Data Collector" at bounding box center [1376, 85] width 101 height 27
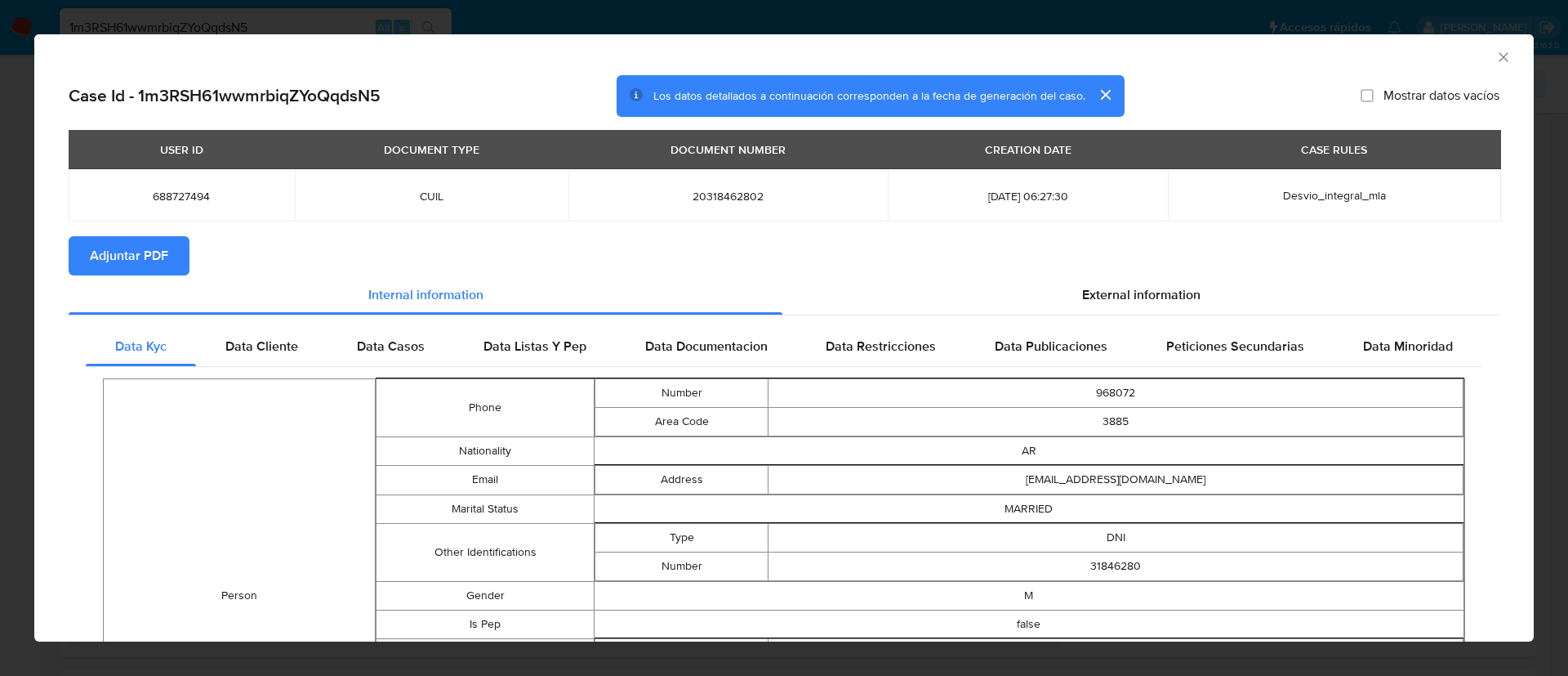
click at [178, 252] on button "Adjuntar PDF" at bounding box center [129, 256] width 121 height 39
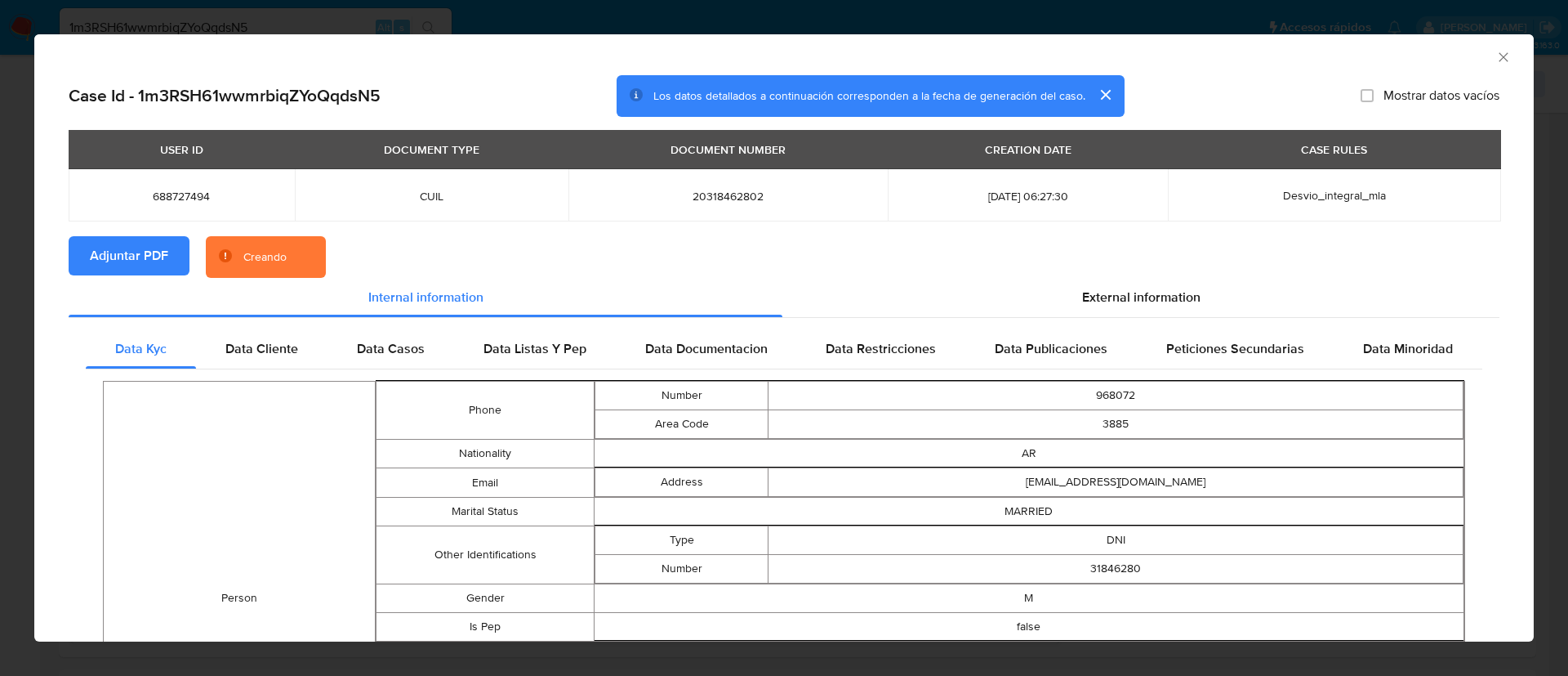
click at [181, 199] on span "688727494" at bounding box center [182, 196] width 187 height 15
copy span "688727494"
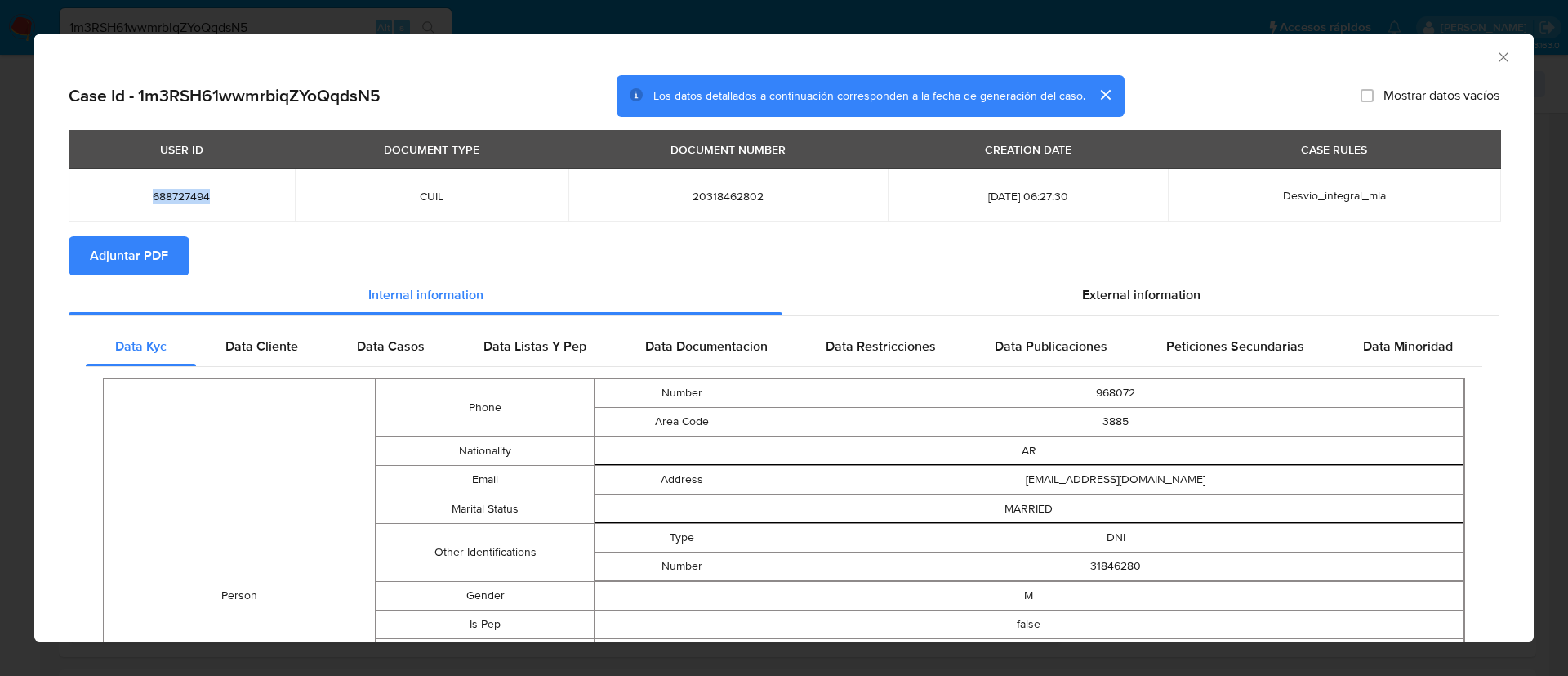
click at [1495, 57] on icon "Cerrar ventana" at bounding box center [1503, 57] width 17 height 17
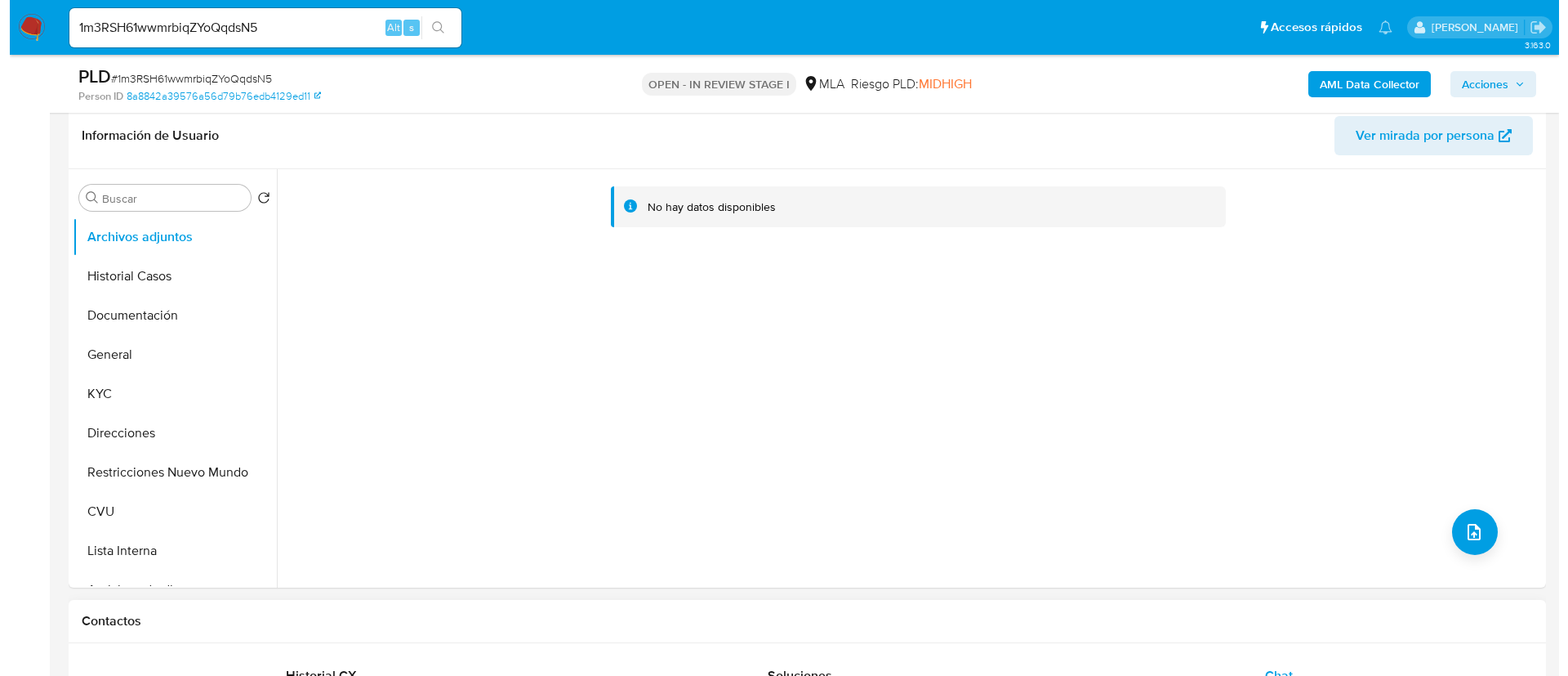
scroll to position [245, 0]
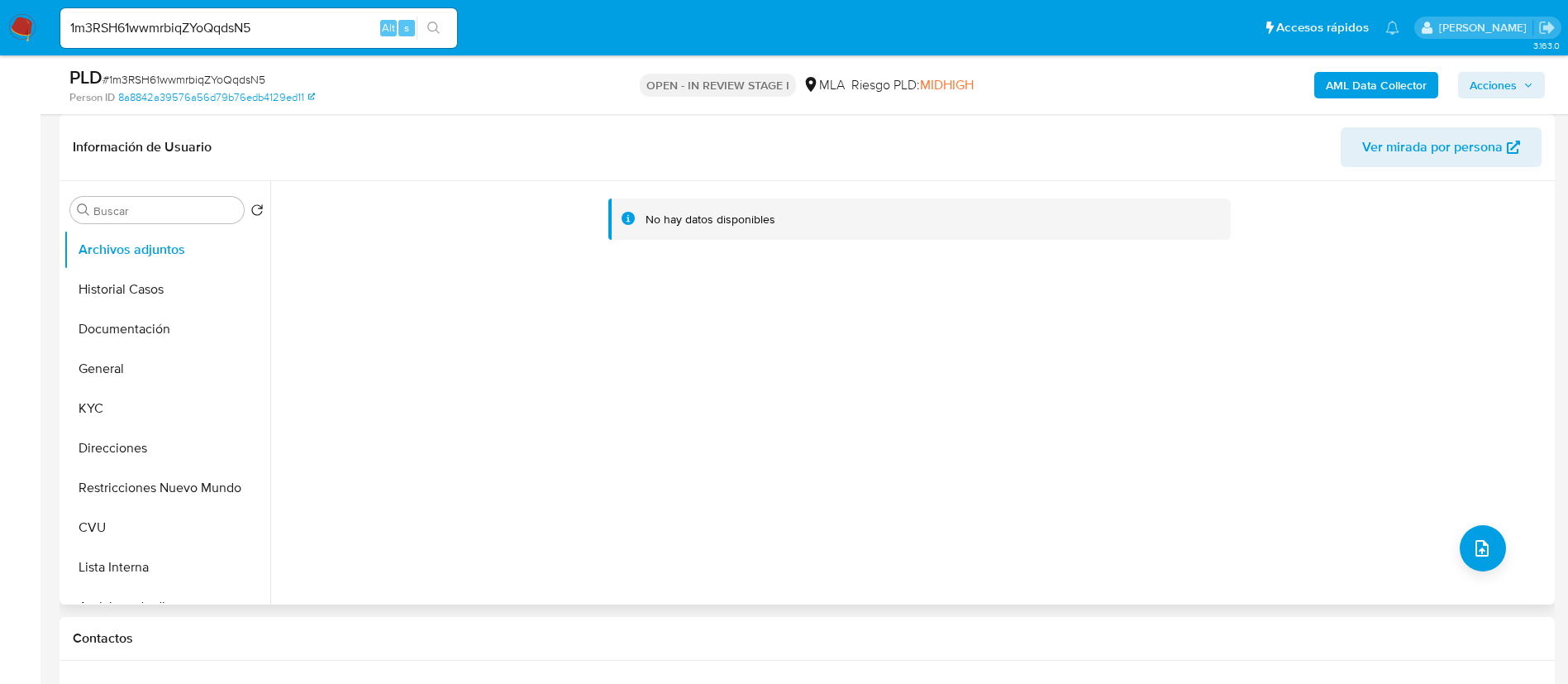
click at [1500, 556] on div "No hay datos disponibles" at bounding box center [910, 393] width 1280 height 424
click at [1490, 554] on button "upload-file" at bounding box center [1483, 548] width 46 height 46
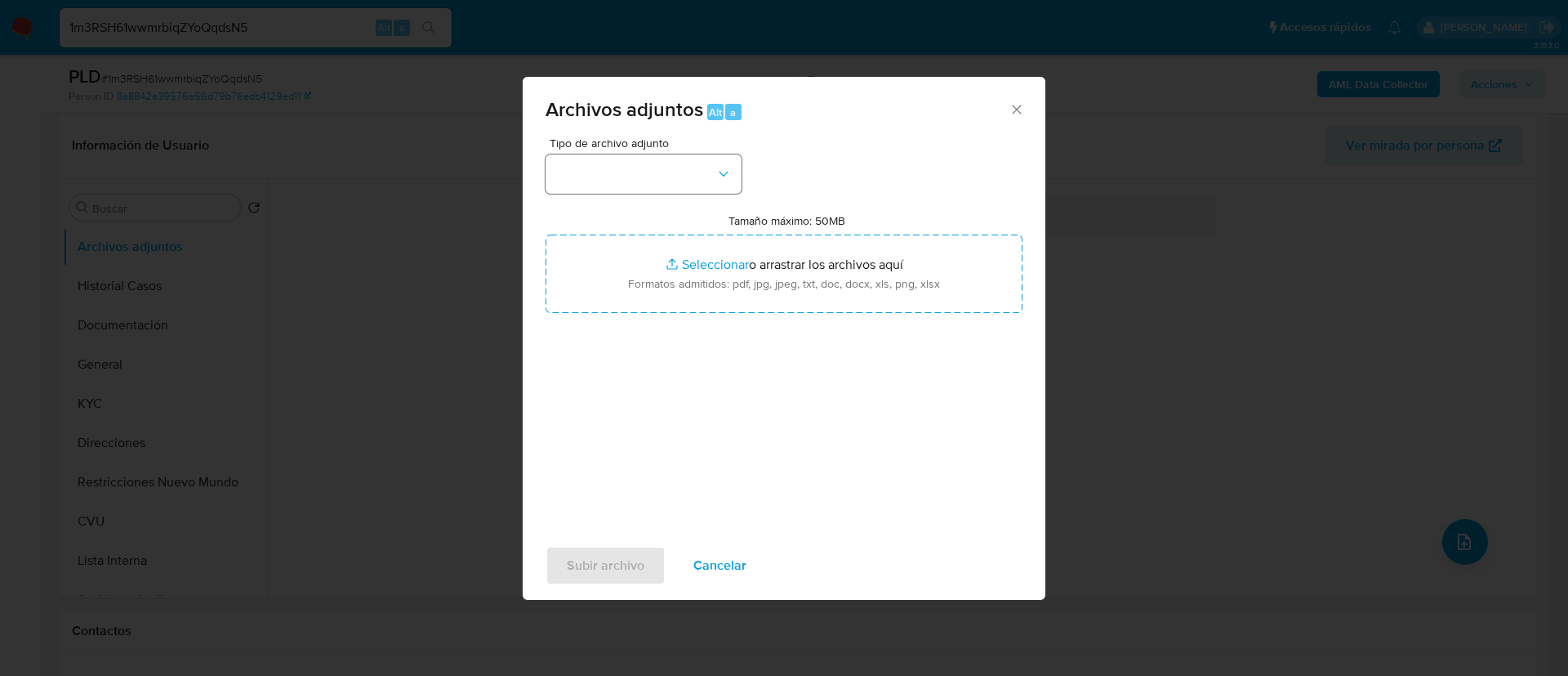
click at [705, 153] on div "Tipo de archivo adjunto" at bounding box center [644, 165] width 196 height 56
click at [690, 187] on button "button" at bounding box center [644, 173] width 196 height 39
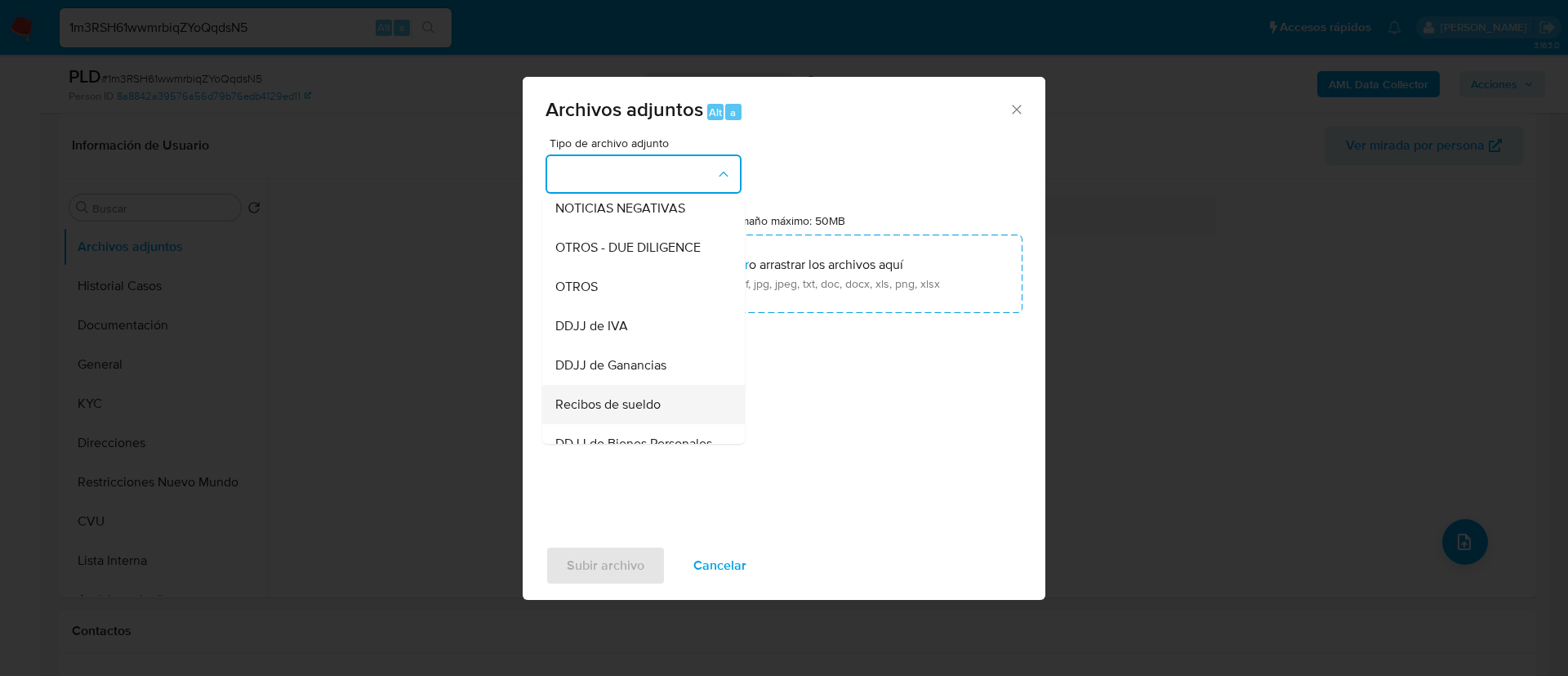
click at [625, 306] on div "OTROS" at bounding box center [639, 286] width 166 height 39
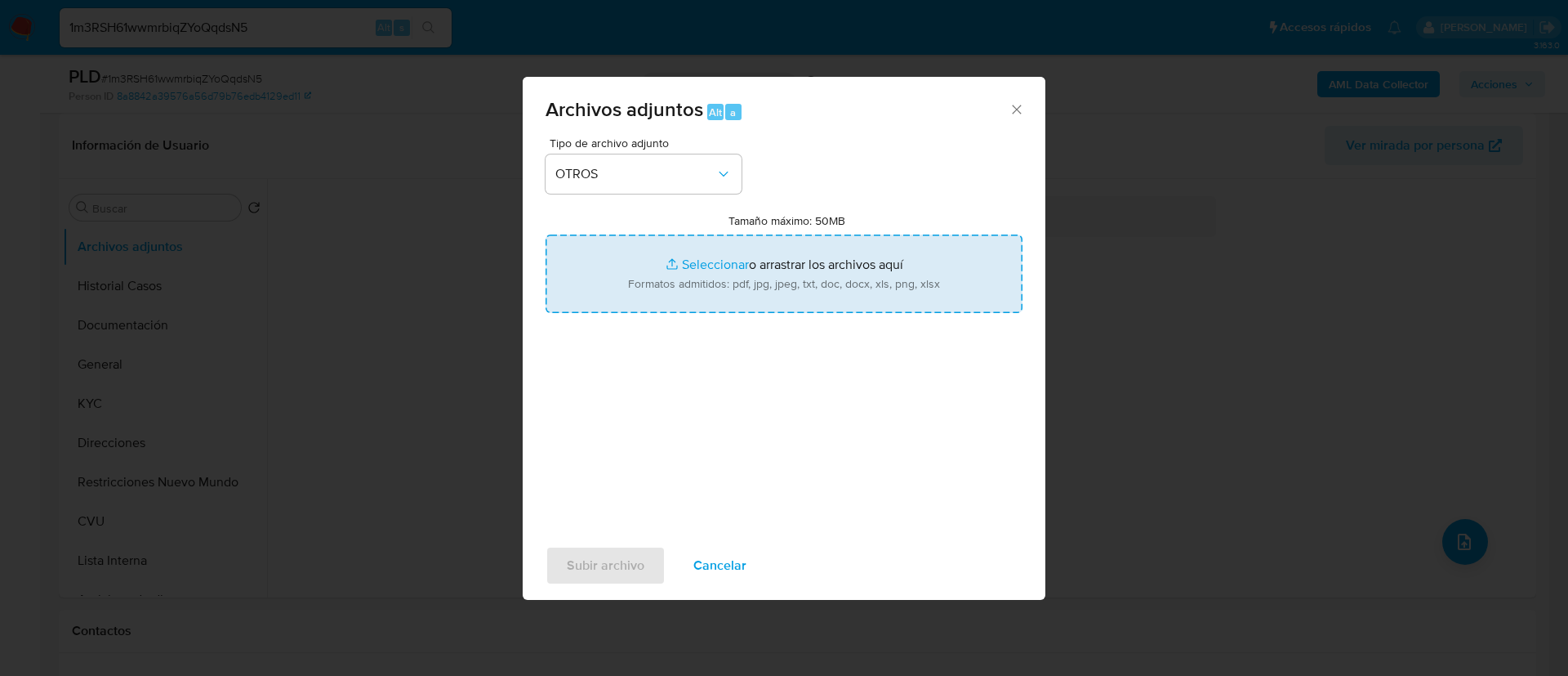
click at [621, 252] on input "Tamaño máximo: 50MB Seleccionar archivos" at bounding box center [784, 274] width 477 height 79
type input "C:\fakepath\688727494 Movimientos.xlsx"
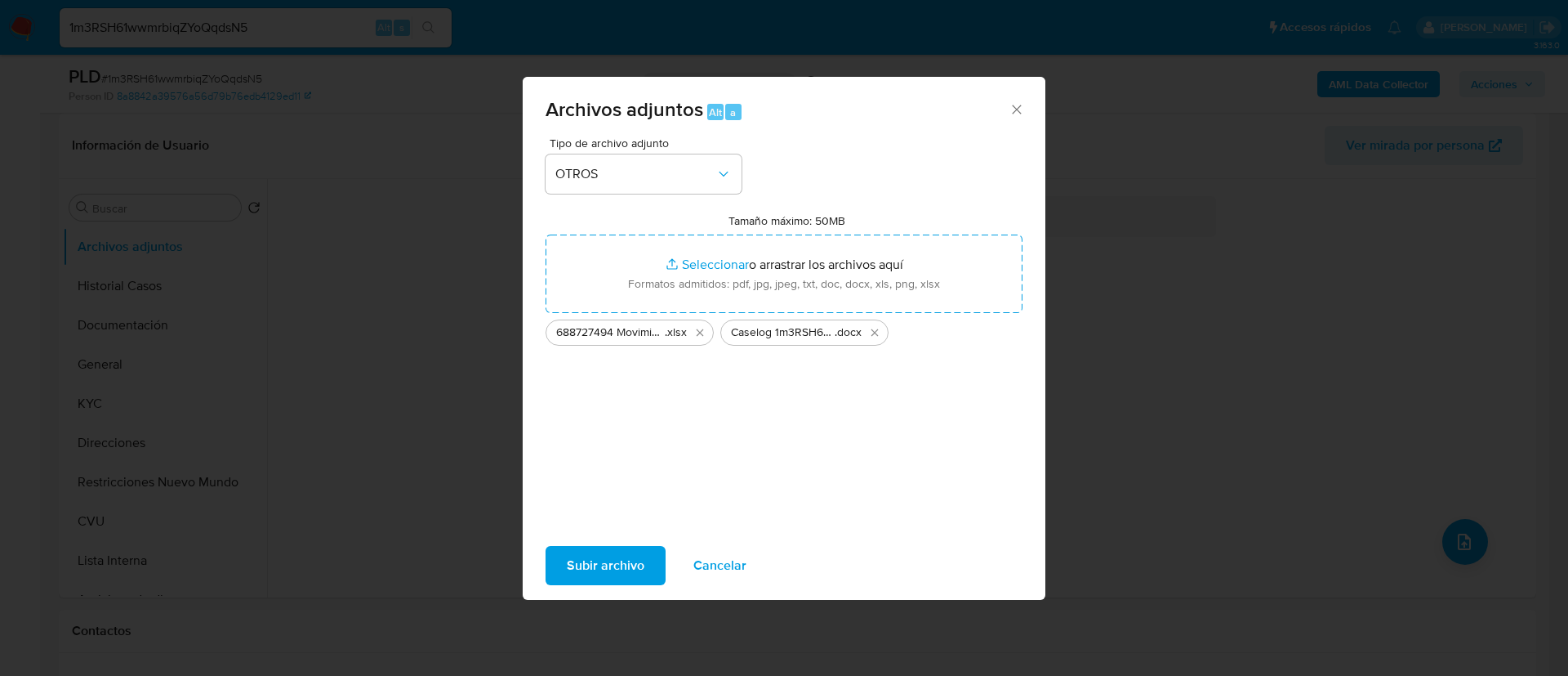
click at [645, 553] on button "Subir archivo" at bounding box center [606, 566] width 120 height 39
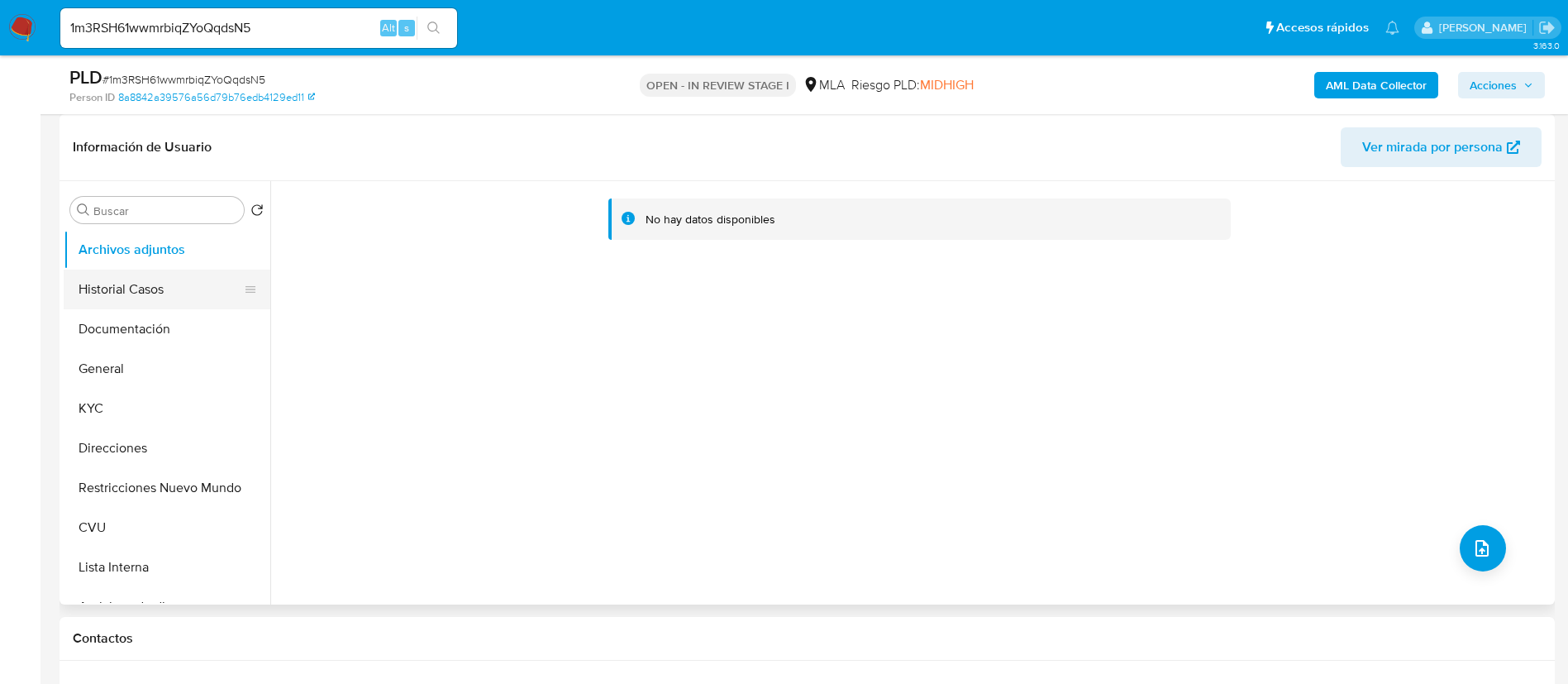
click at [158, 291] on button "Historial Casos" at bounding box center [160, 289] width 193 height 40
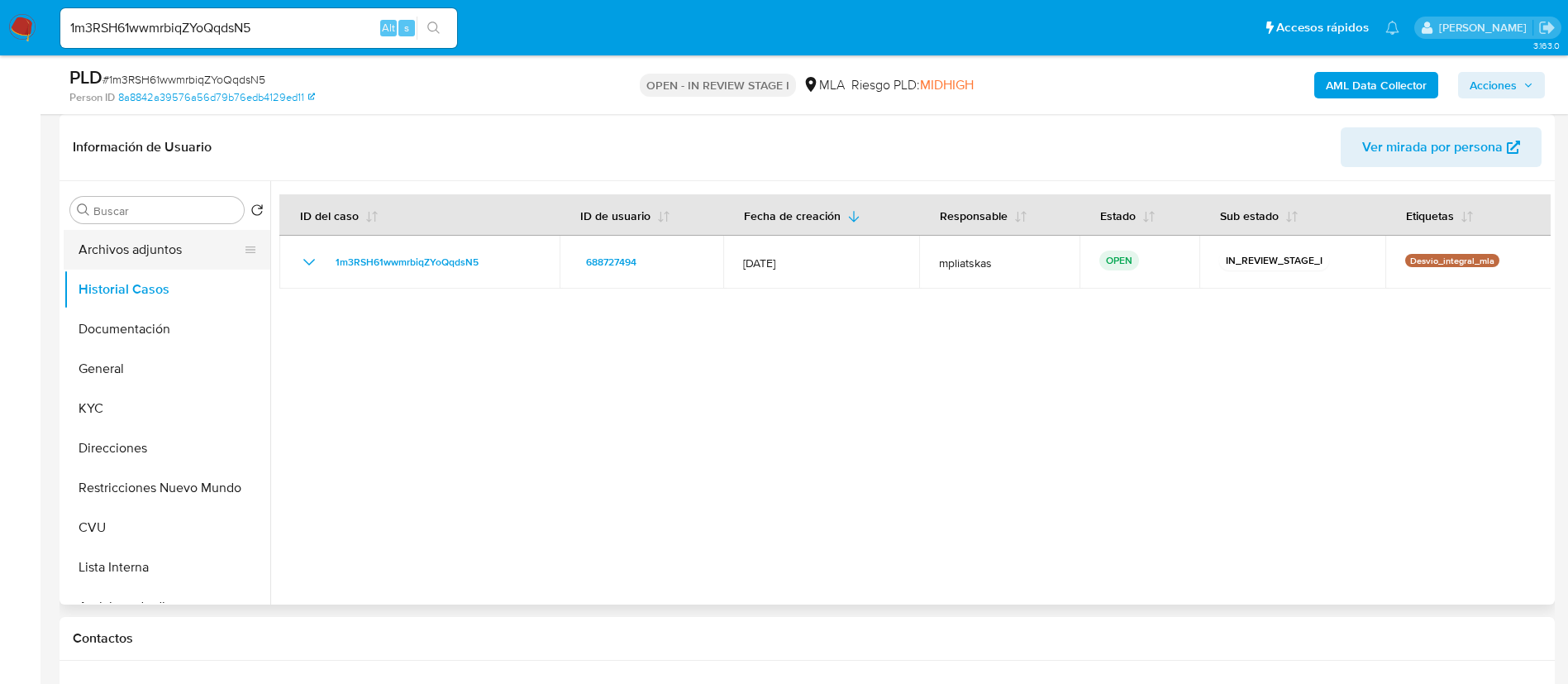
click at [158, 238] on button "Archivos adjuntos" at bounding box center [160, 250] width 193 height 40
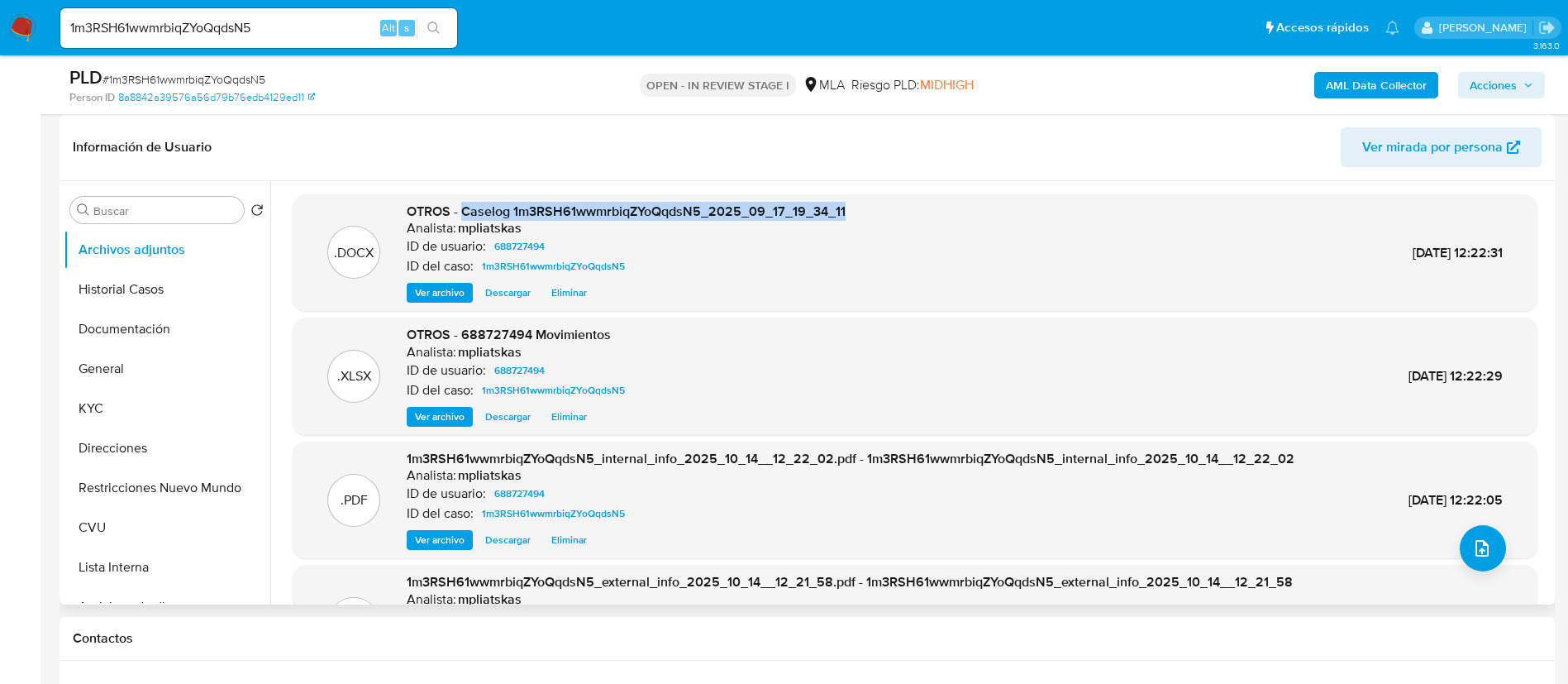
drag, startPoint x: 463, startPoint y: 206, endPoint x: 853, endPoint y: 210, distance: 390.0
click at [853, 210] on div ".DOCX OTROS - Caselog 1m3RSH61wwmrbiqZYoQqdsN5_2025_09_17_19_34_11 Analista: mp…" at bounding box center [915, 253] width 1228 height 101
copy span "Caselog 1m3RSH61wwmrbiqZYoQqdsN5_2025_09_17_19_34_11"
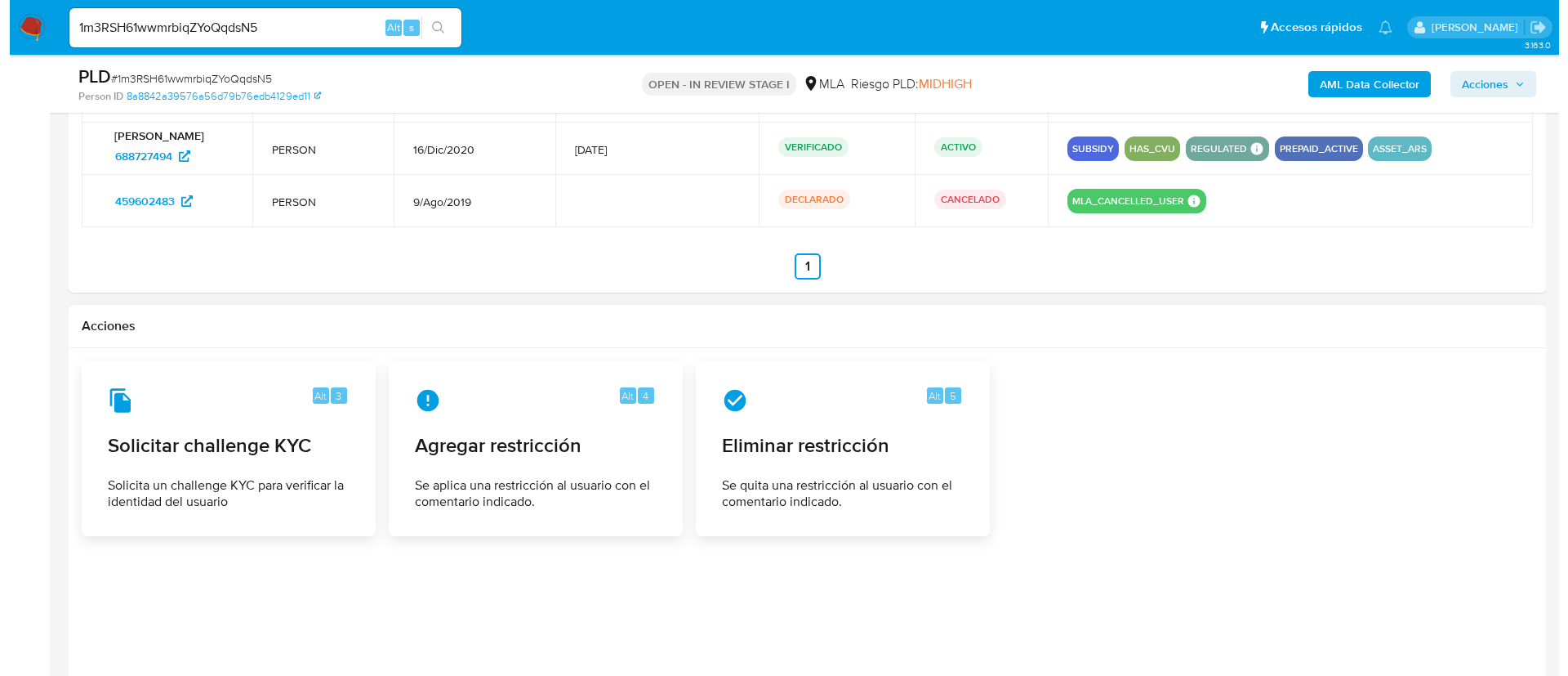
scroll to position [2606, 0]
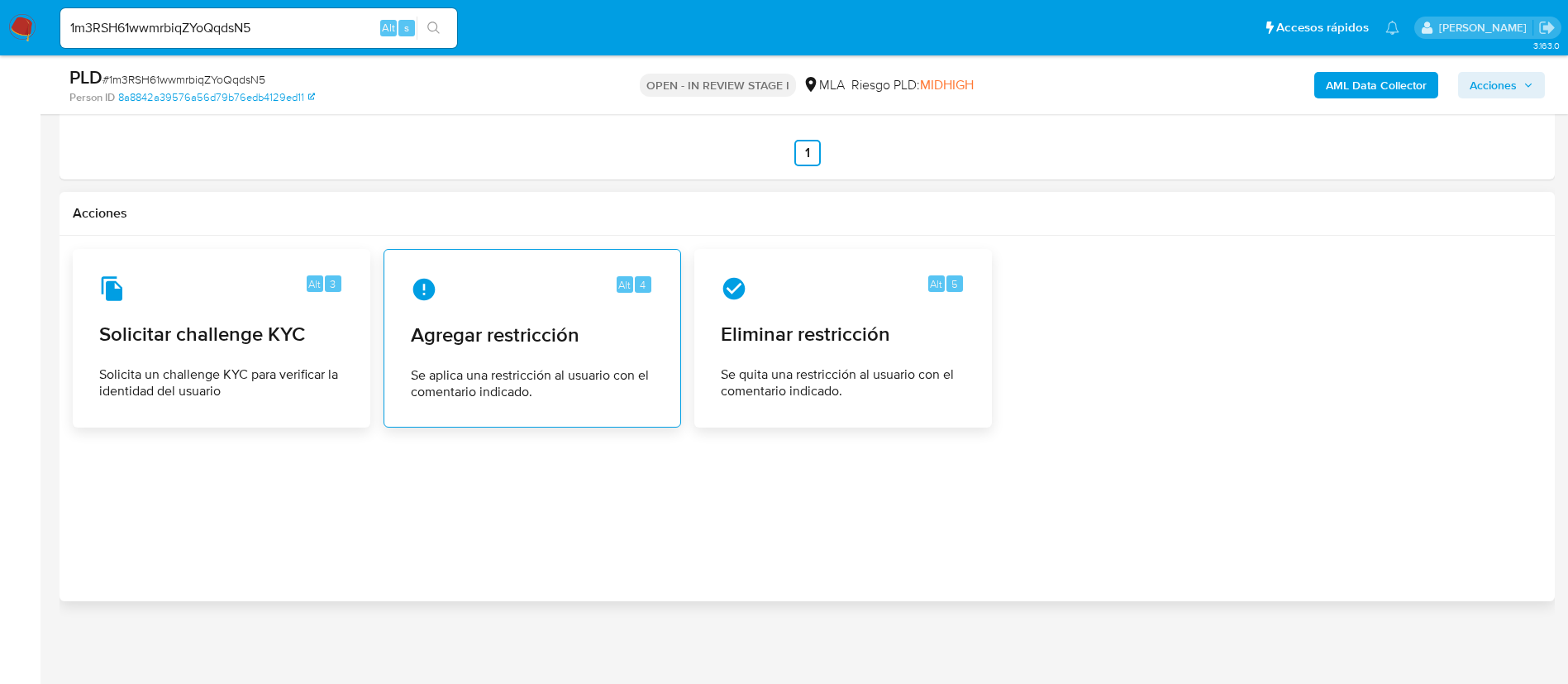
click at [552, 360] on div "Alt 4 Agregar restricción Se aplica una restricción al usuario con el comentari…" at bounding box center [532, 338] width 269 height 151
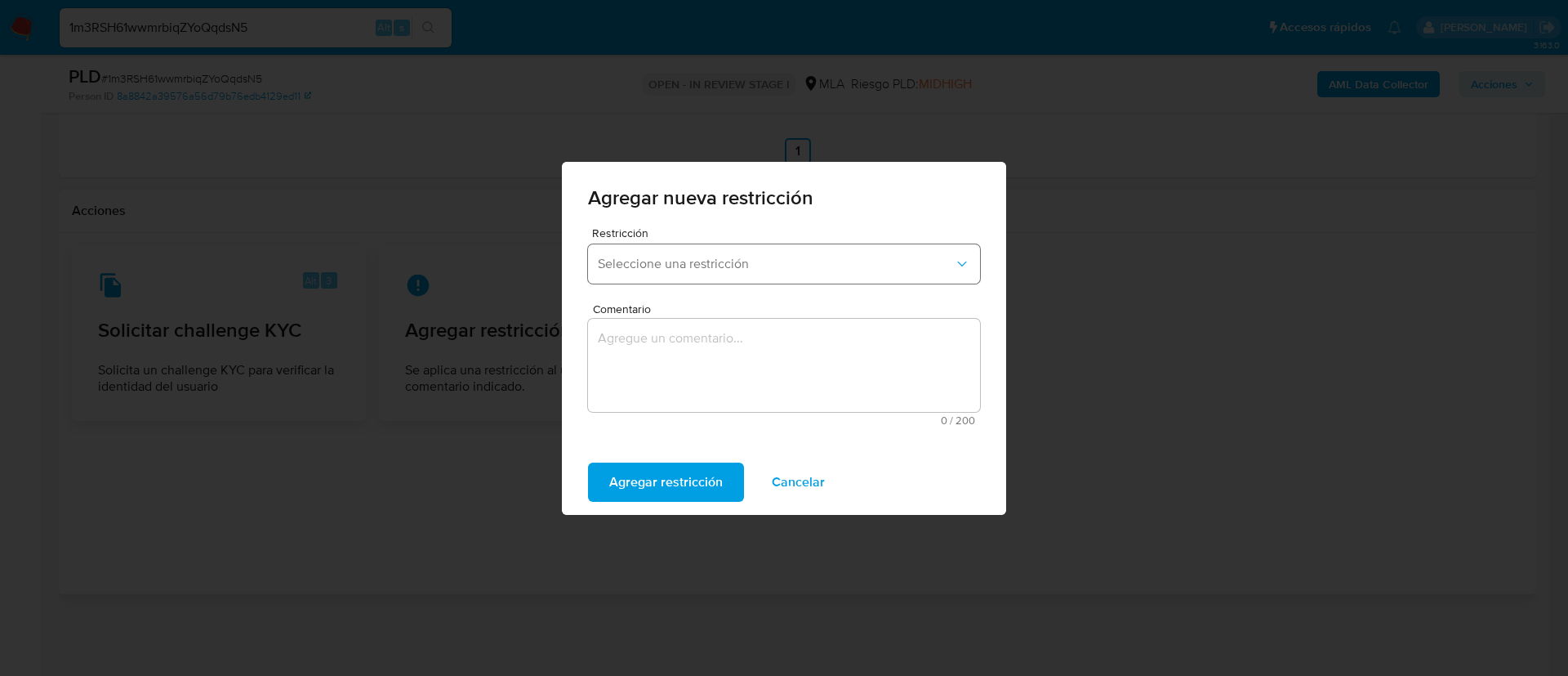
click at [647, 275] on button "Seleccione una restricción" at bounding box center [784, 264] width 392 height 39
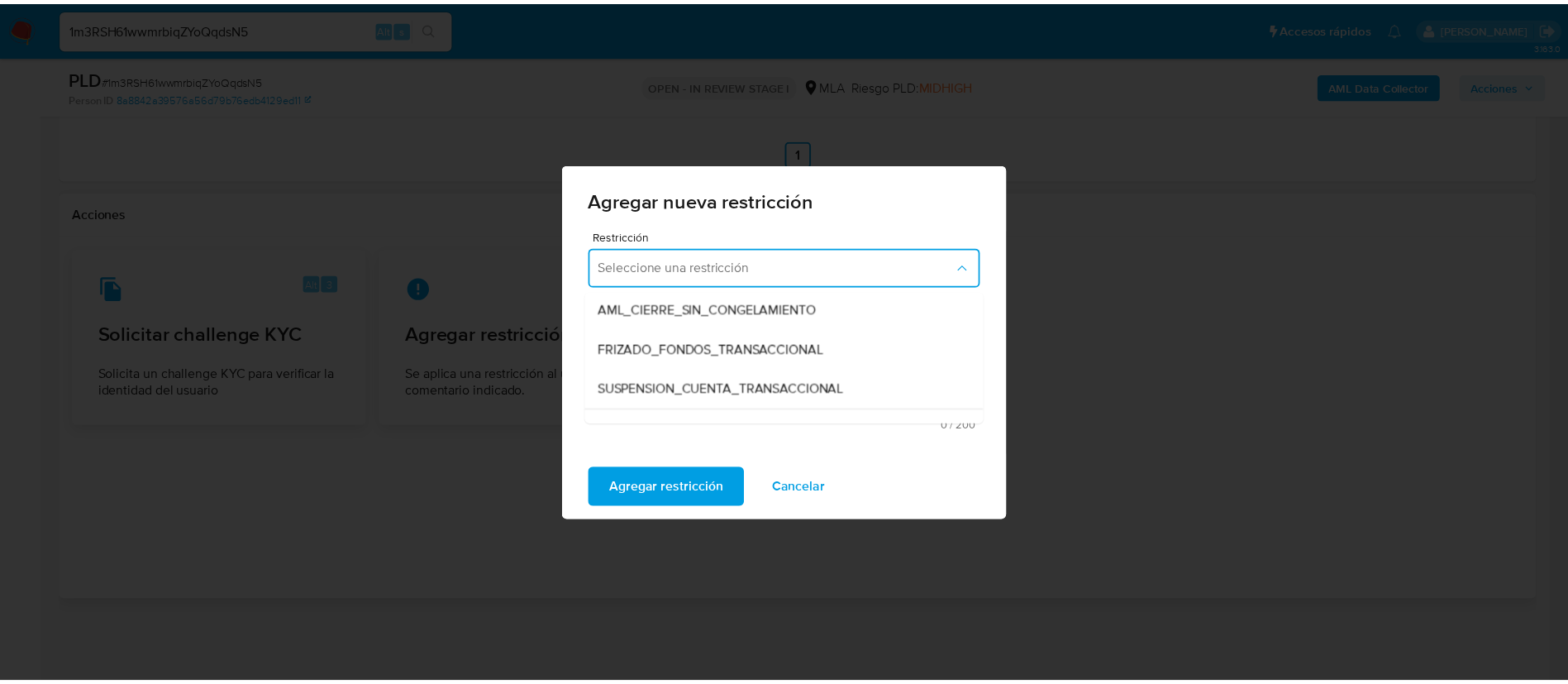
scroll to position [248, 0]
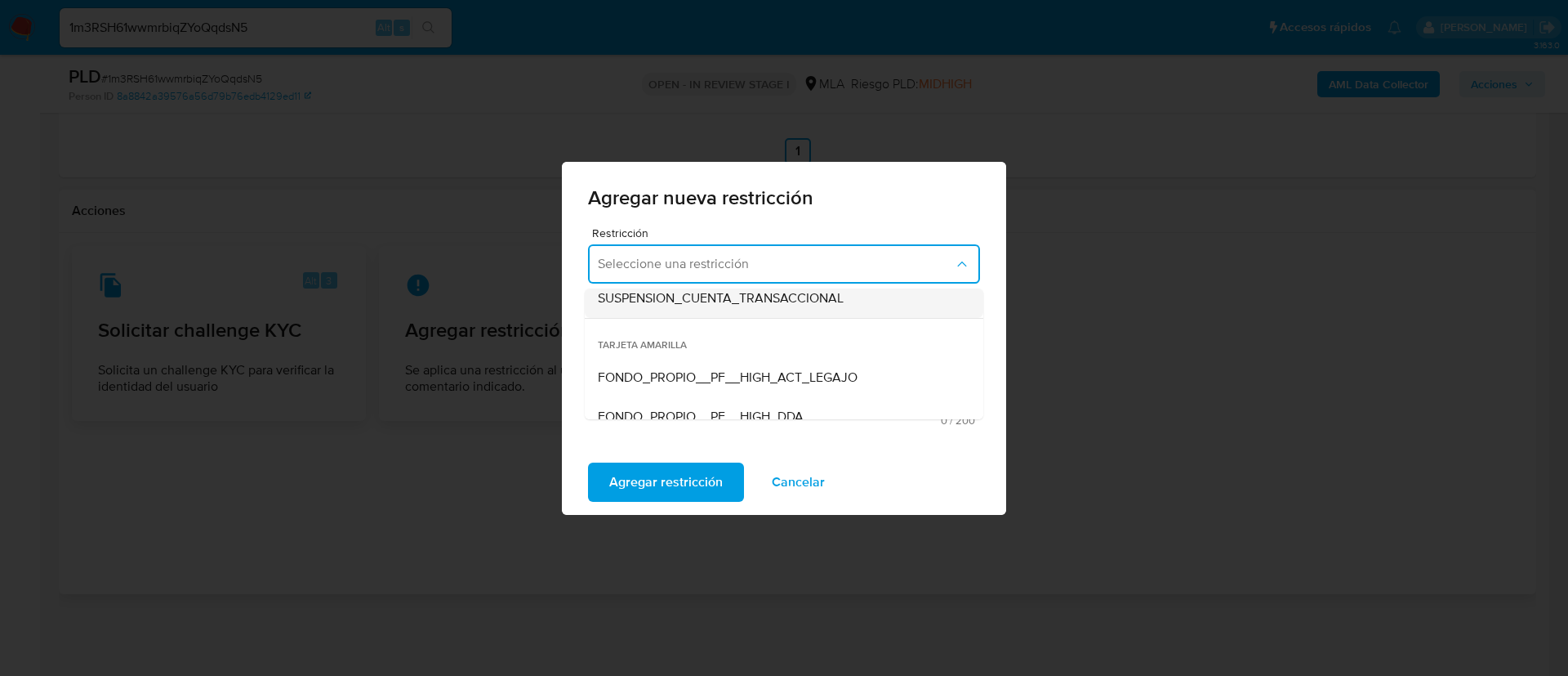
click at [696, 306] on div "SUSPENSION_CUENTA_TRANSACCIONAL" at bounding box center [779, 298] width 362 height 39
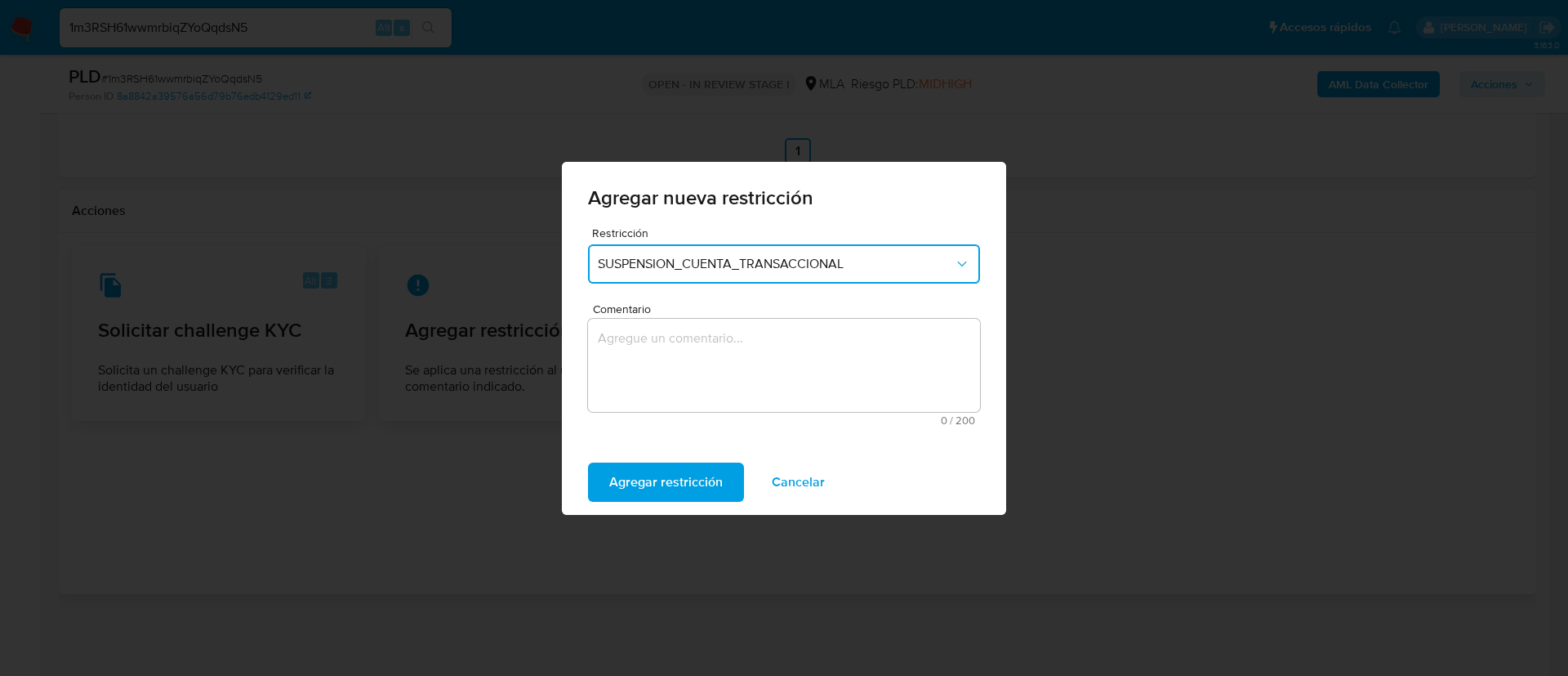
click at [695, 337] on textarea "Comentario" at bounding box center [784, 365] width 392 height 93
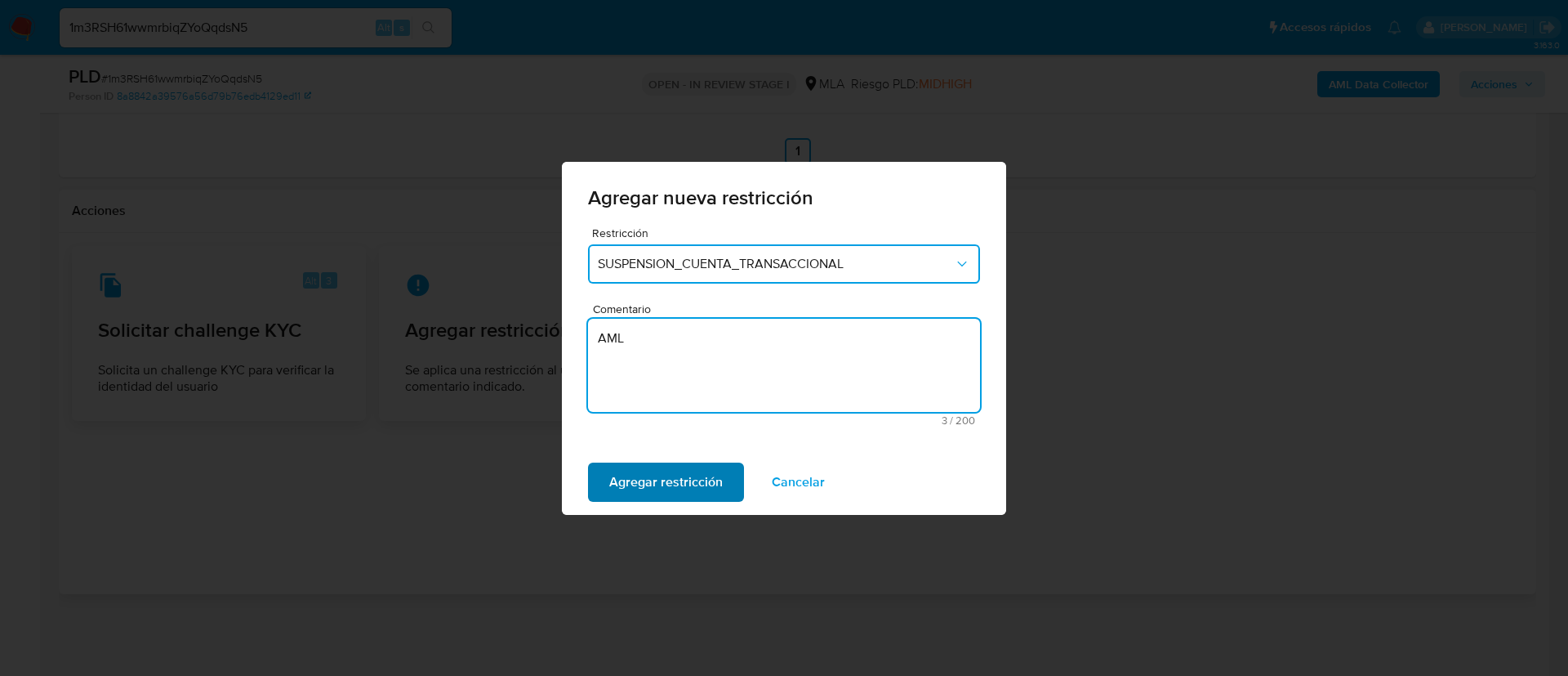
type textarea "AML"
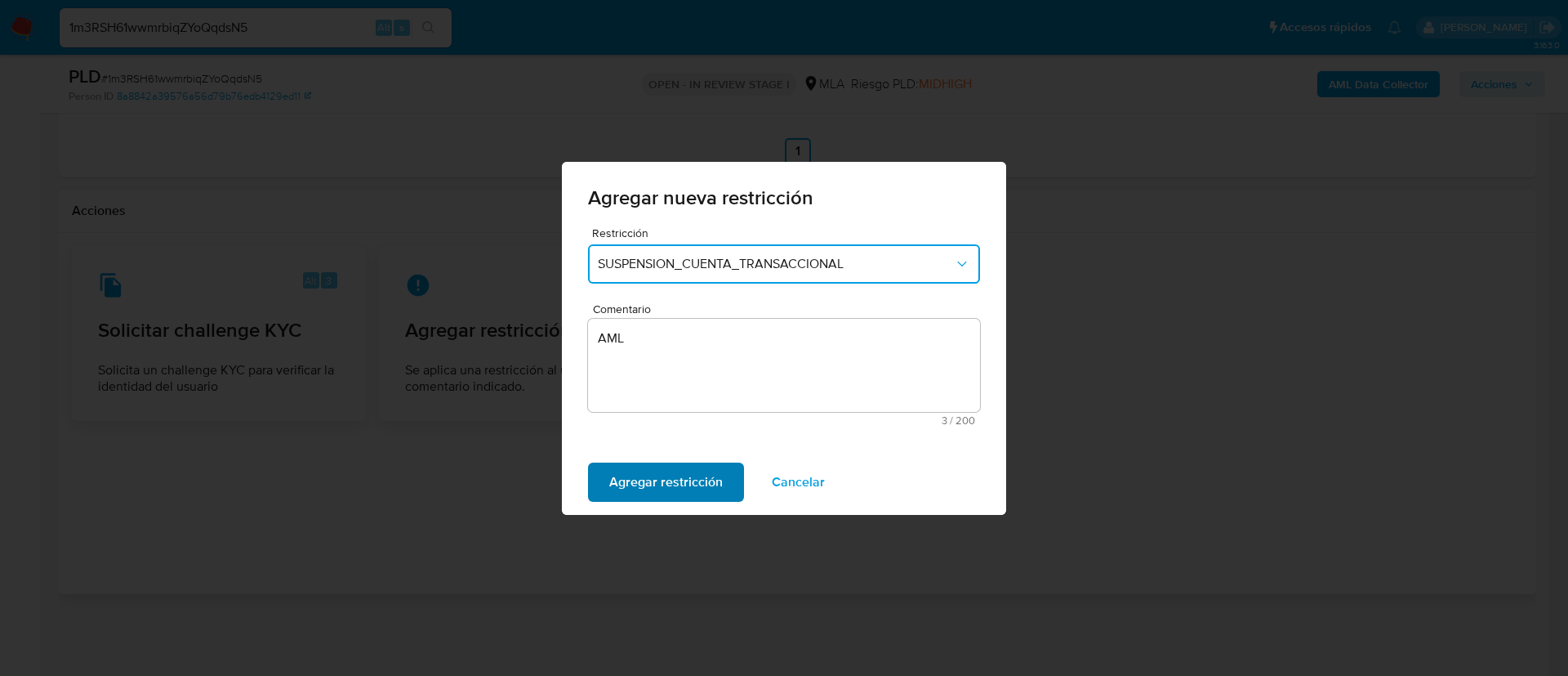
click at [666, 498] on span "Agregar restricción" at bounding box center [666, 482] width 114 height 36
click at [645, 482] on span "Confirmar" at bounding box center [638, 482] width 59 height 36
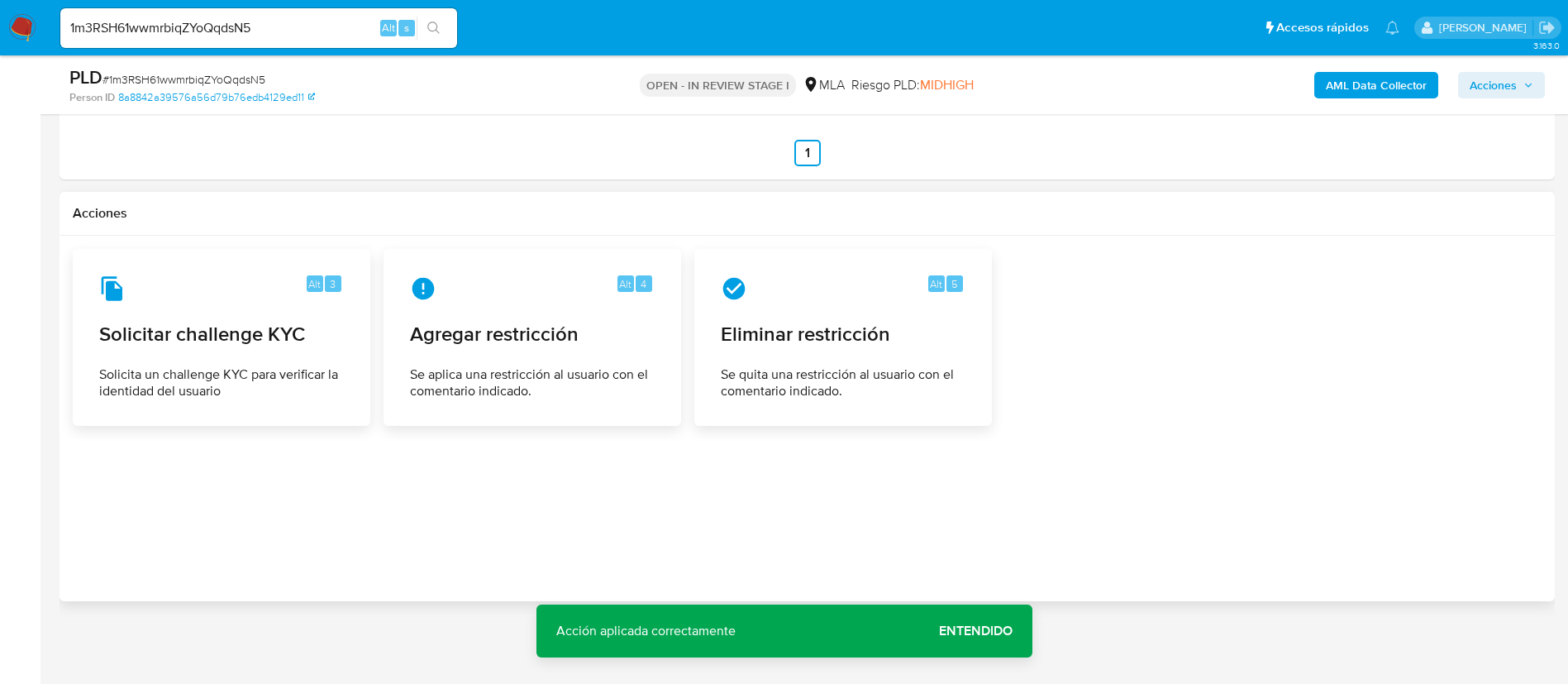
click at [1515, 89] on span "Acciones" at bounding box center [1493, 85] width 47 height 27
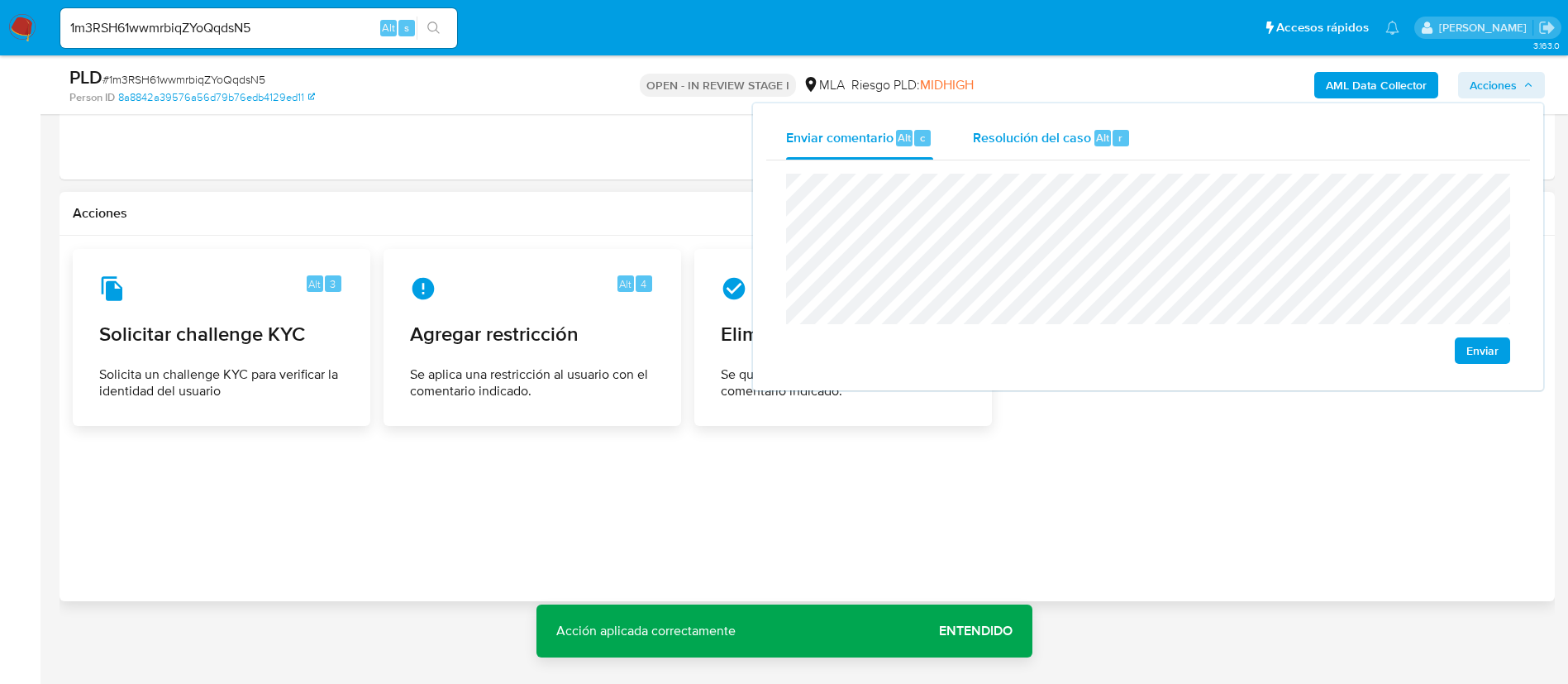
click at [1070, 130] on span "Resolución del caso" at bounding box center [1031, 136] width 118 height 19
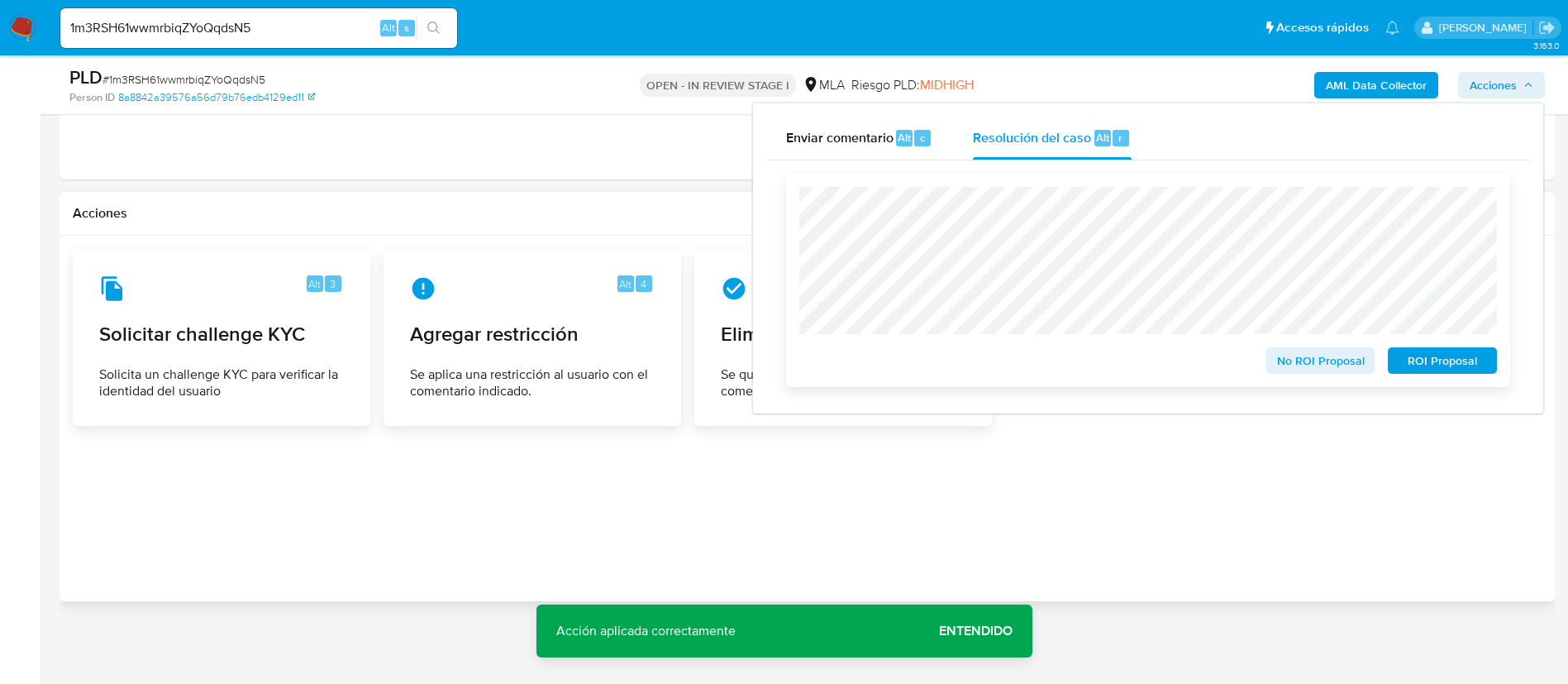
click at [1480, 365] on span "ROI Proposal" at bounding box center [1441, 361] width 86 height 23
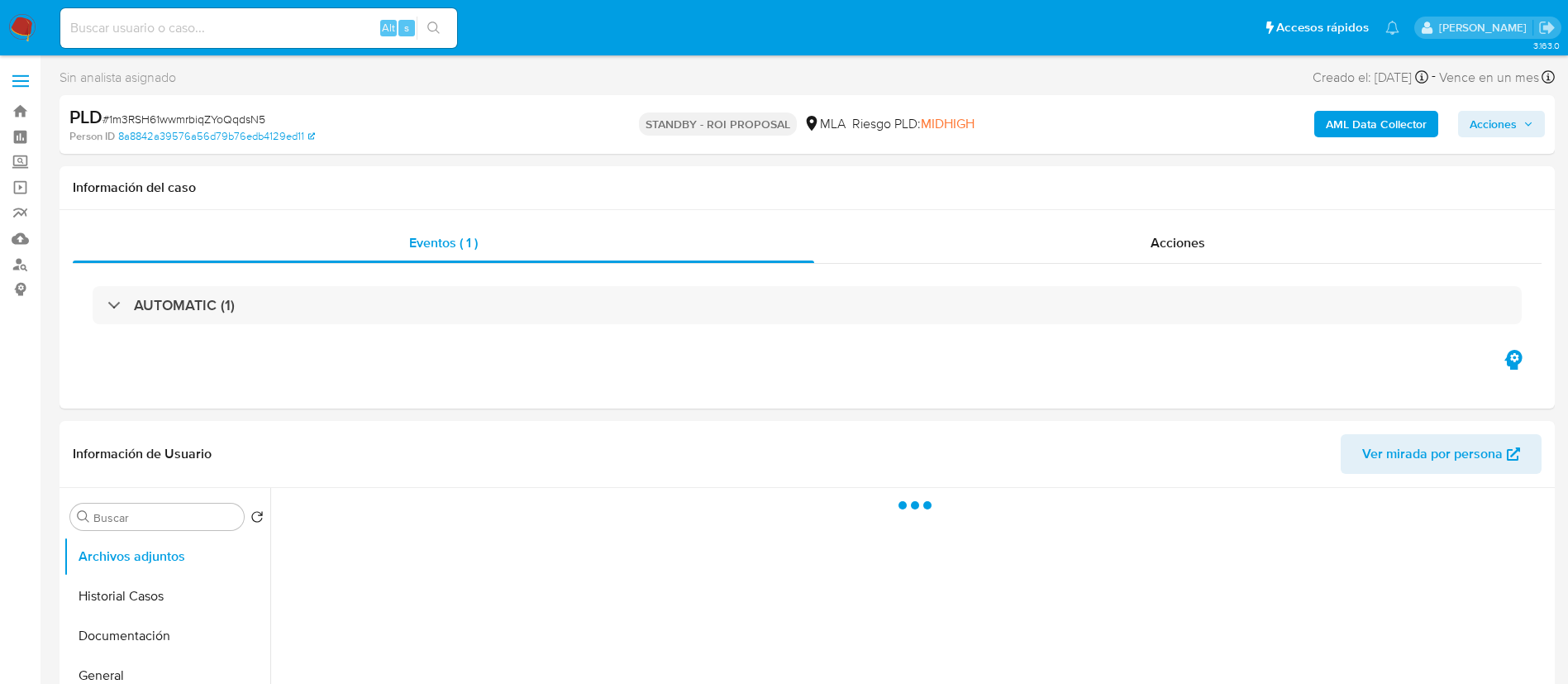
select select "10"
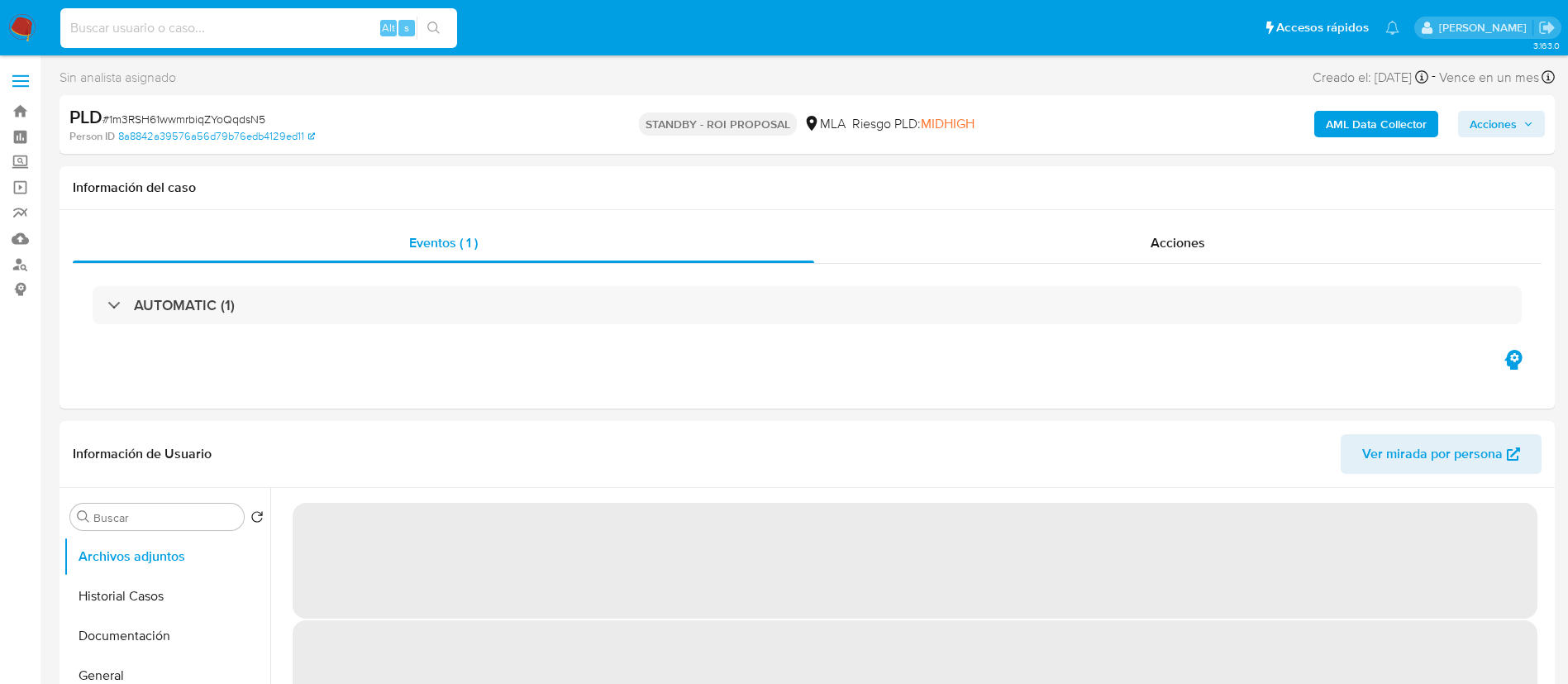
click at [360, 28] on input at bounding box center [259, 28] width 397 height 21
paste input "6Ua0xFRR382orG8jvvzFRx0W"
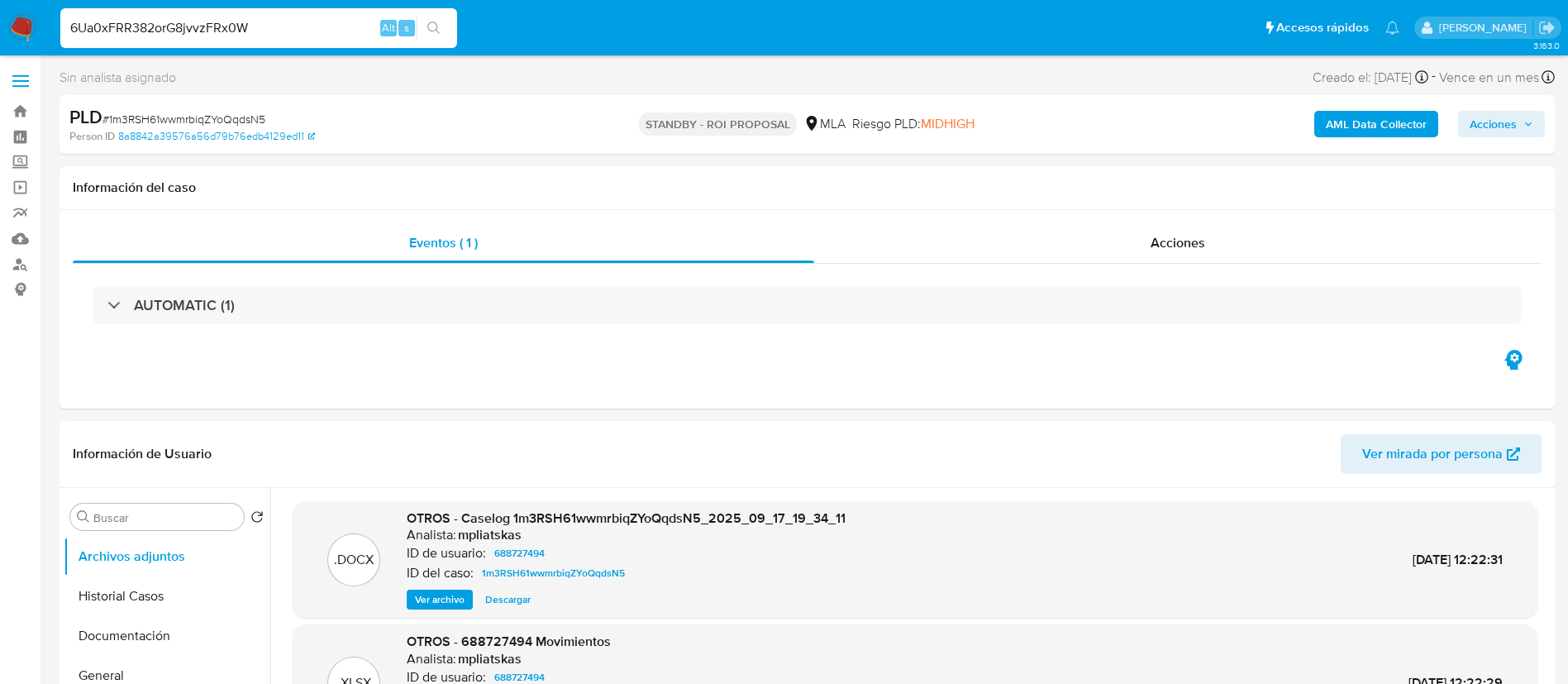
type input "6Ua0xFRR382orG8jvvzFRx0W"
click at [430, 33] on icon "search-icon" at bounding box center [434, 27] width 13 height 13
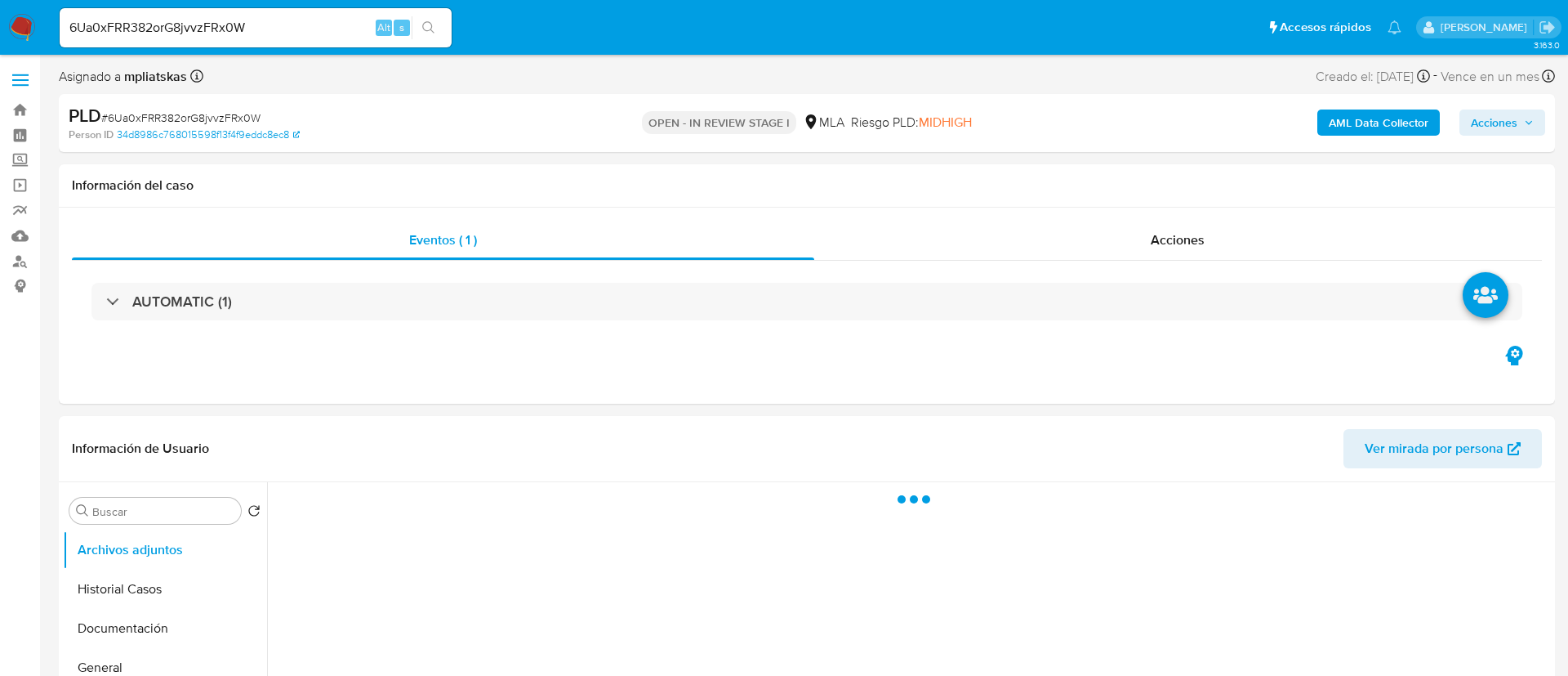
select select "10"
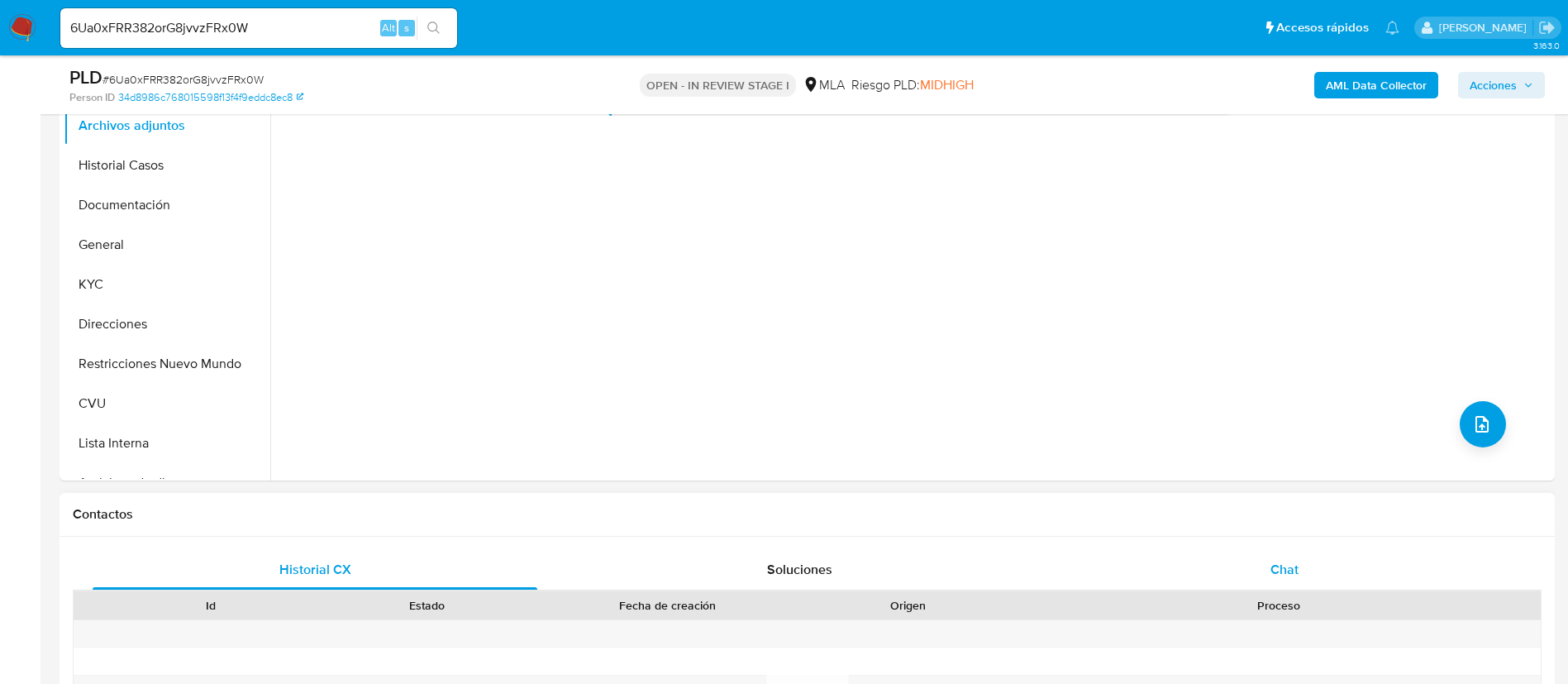
click at [1218, 562] on div "Chat" at bounding box center [1285, 570] width 444 height 40
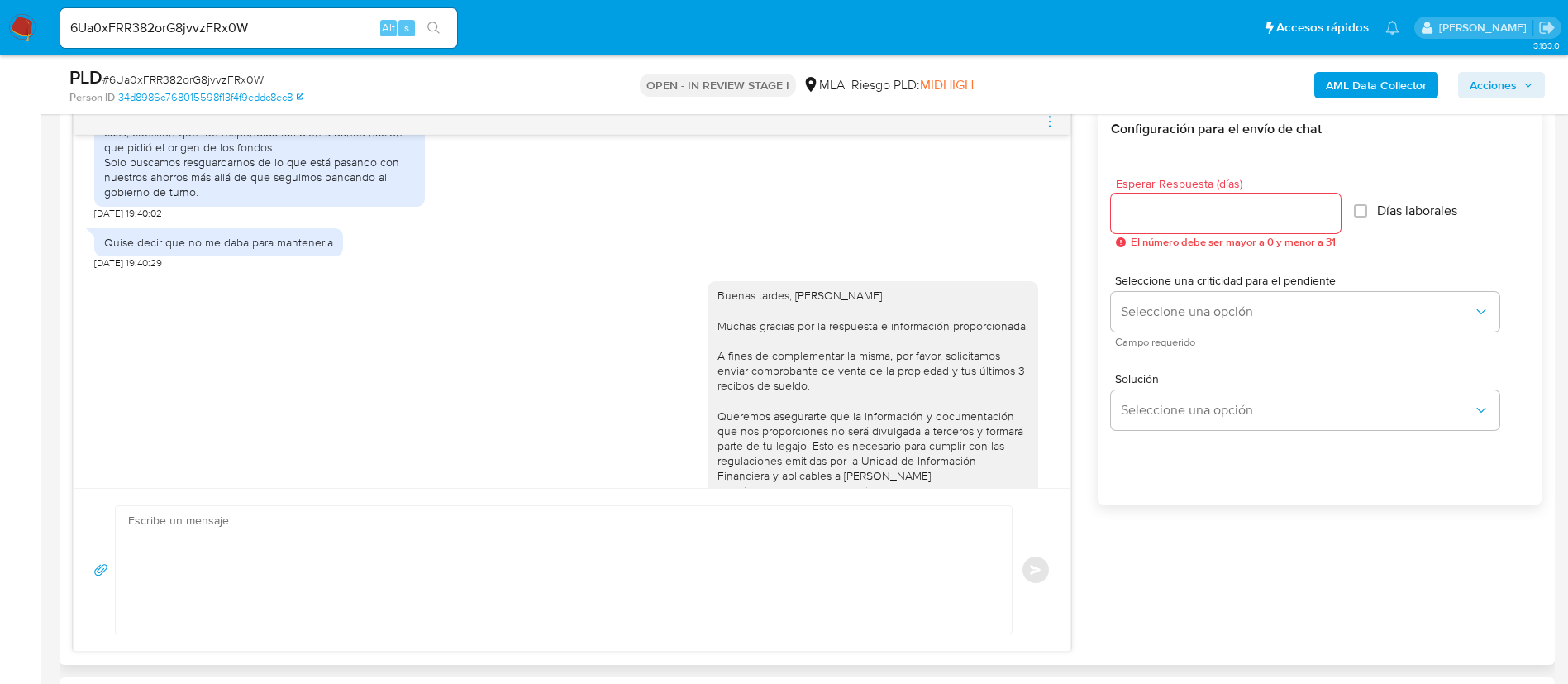
scroll to position [1263, 0]
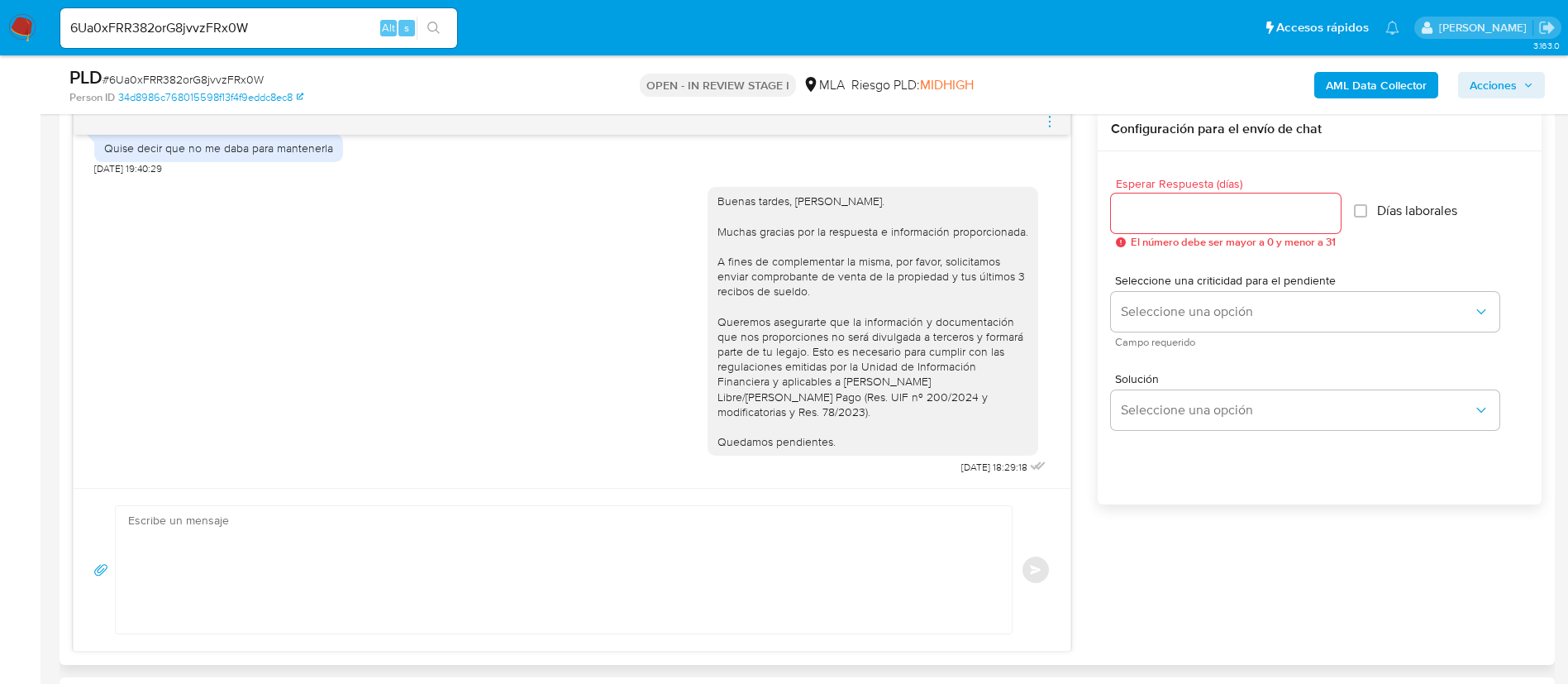
click at [1049, 120] on icon "menu-action" at bounding box center [1049, 121] width 15 height 15
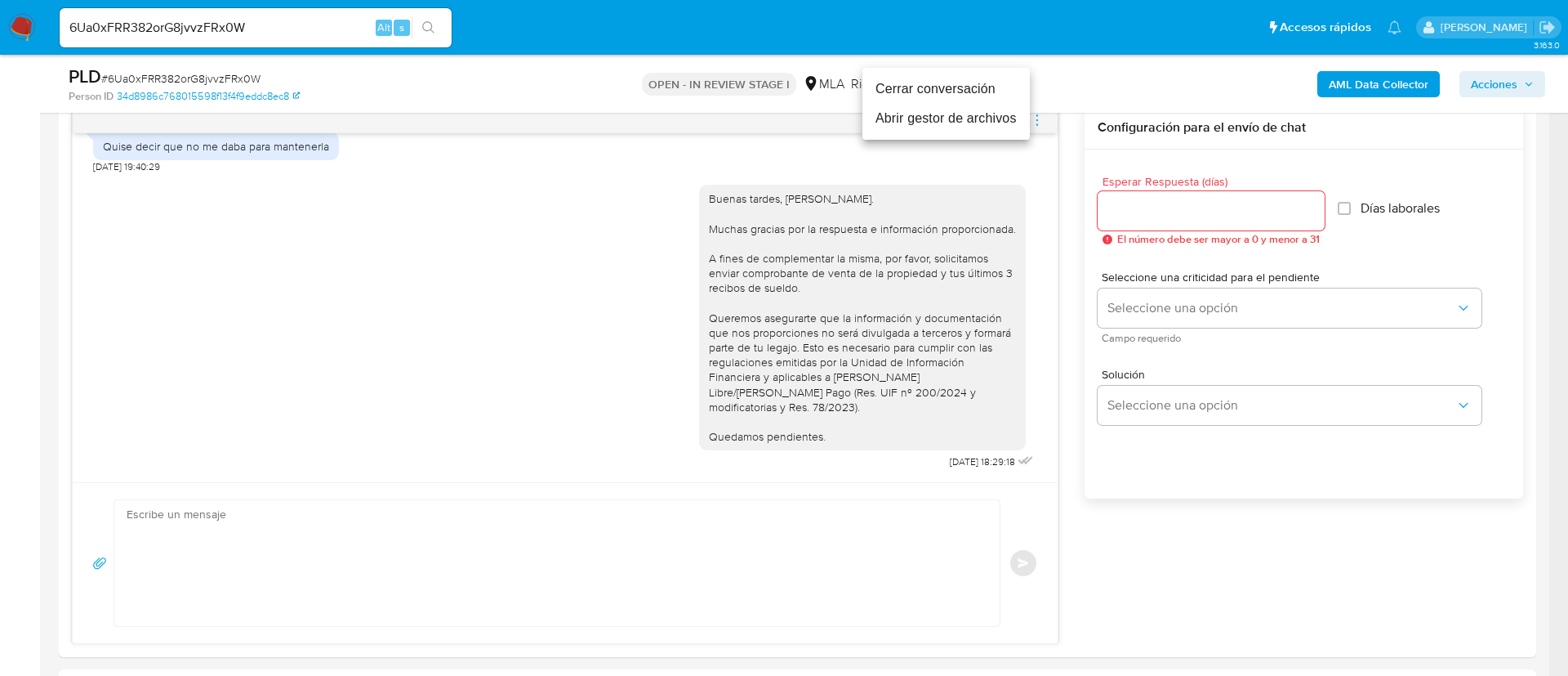
click at [949, 87] on li "Cerrar conversación" at bounding box center [946, 89] width 167 height 30
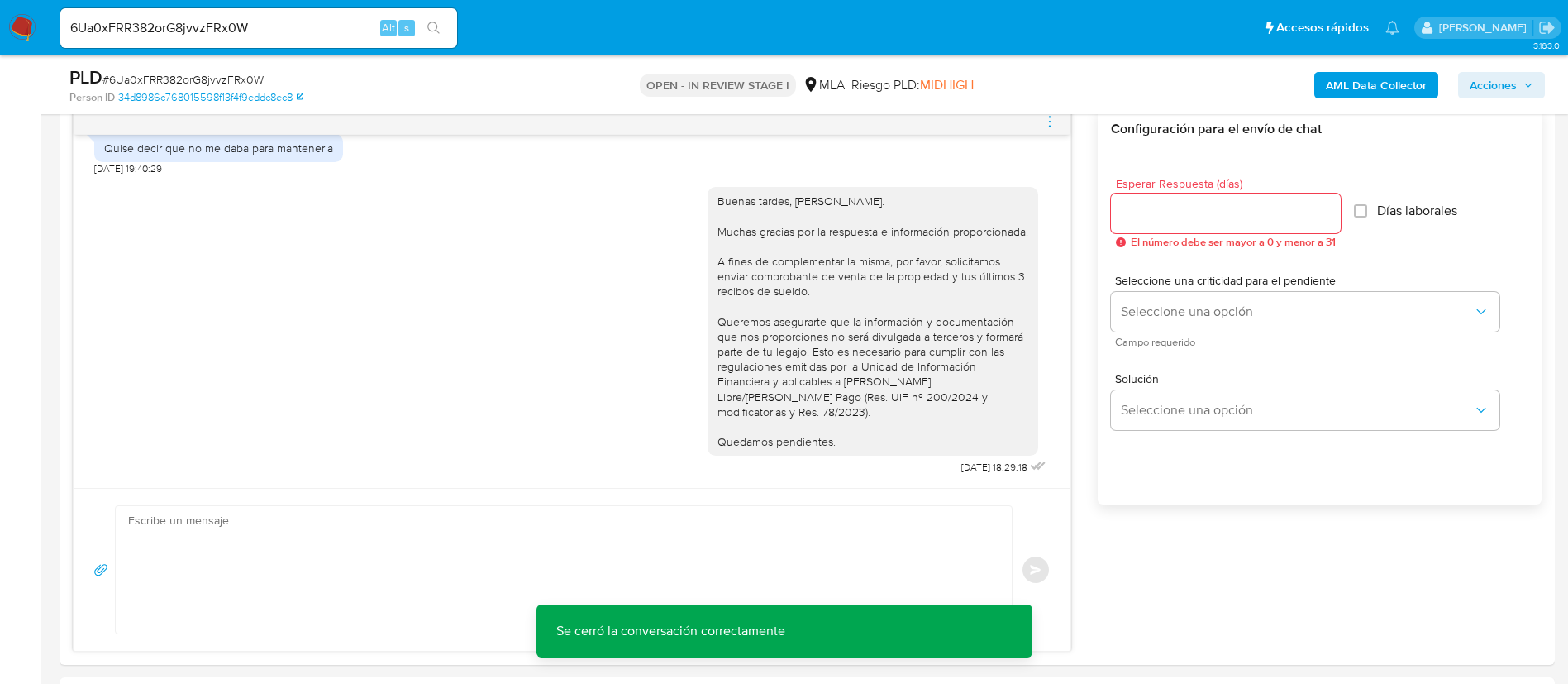
click at [1371, 72] on b "AML Data Collector" at bounding box center [1376, 85] width 101 height 27
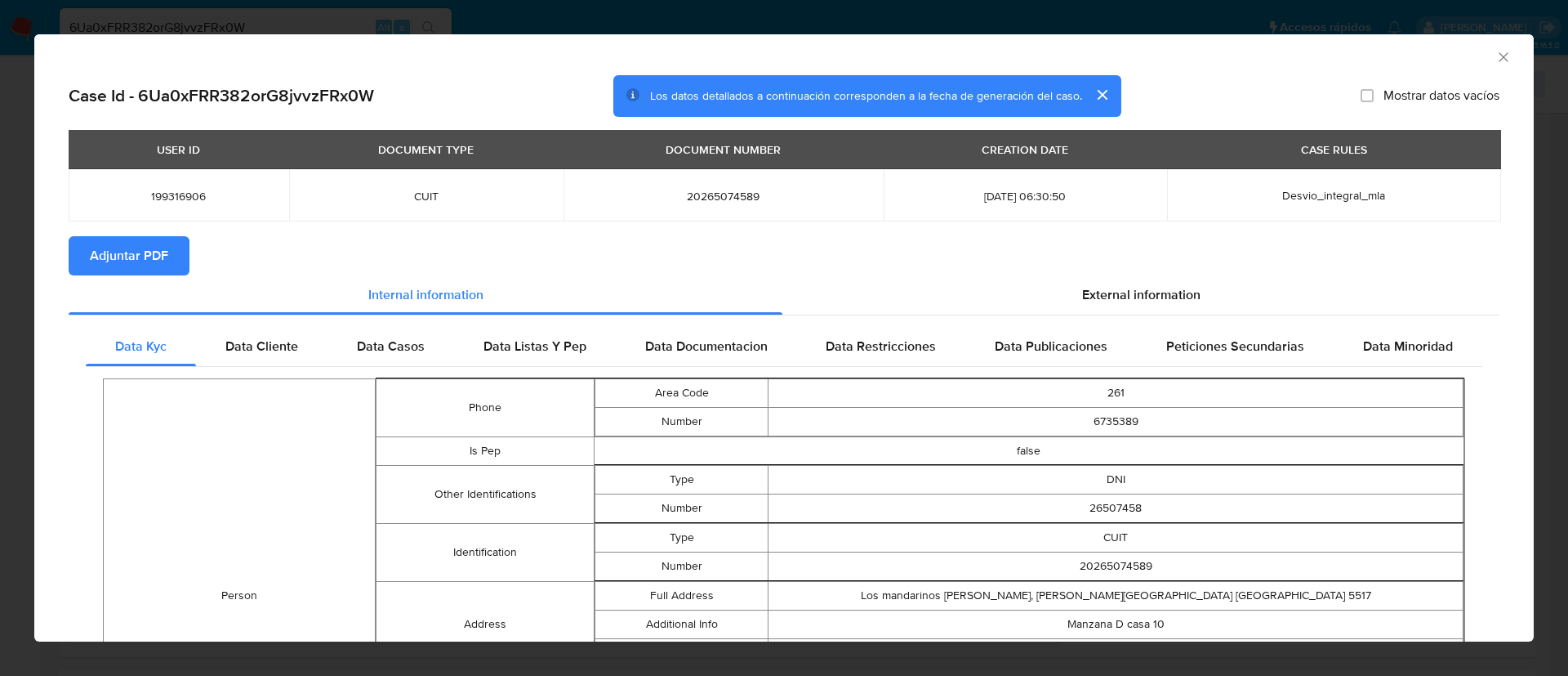
click at [142, 250] on span "Adjuntar PDF" at bounding box center [130, 256] width 79 height 36
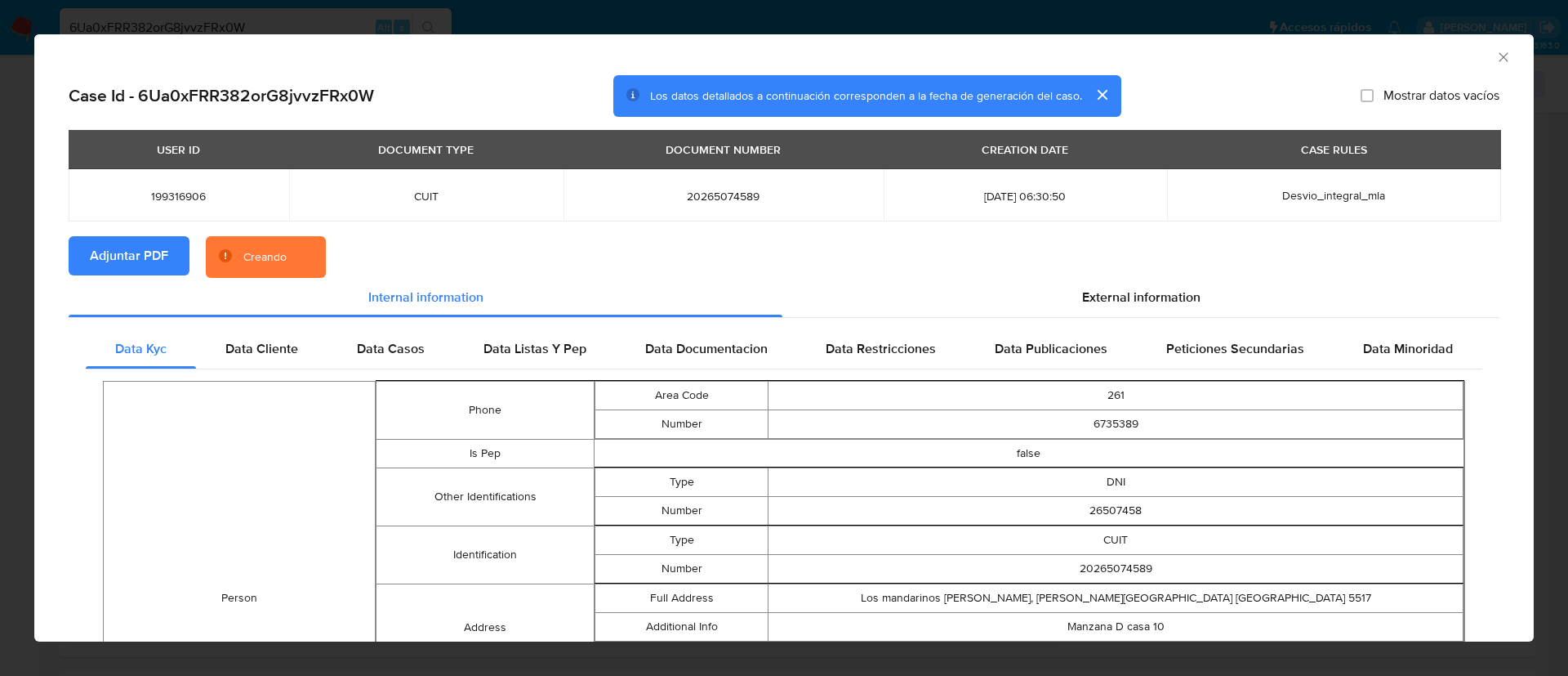
click at [162, 203] on td "199316906" at bounding box center [178, 195] width 220 height 53
copy span "199316906"
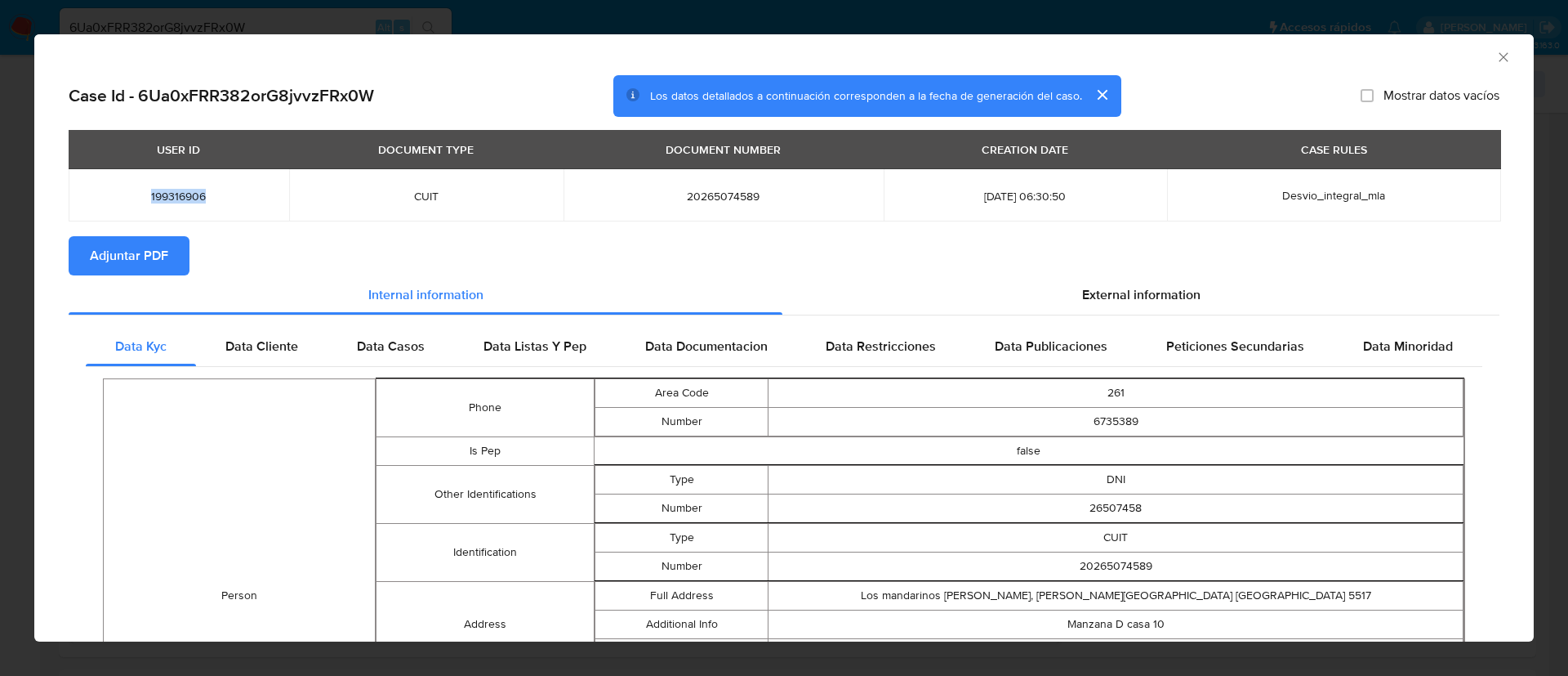
click at [1495, 62] on icon "Cerrar ventana" at bounding box center [1503, 57] width 17 height 17
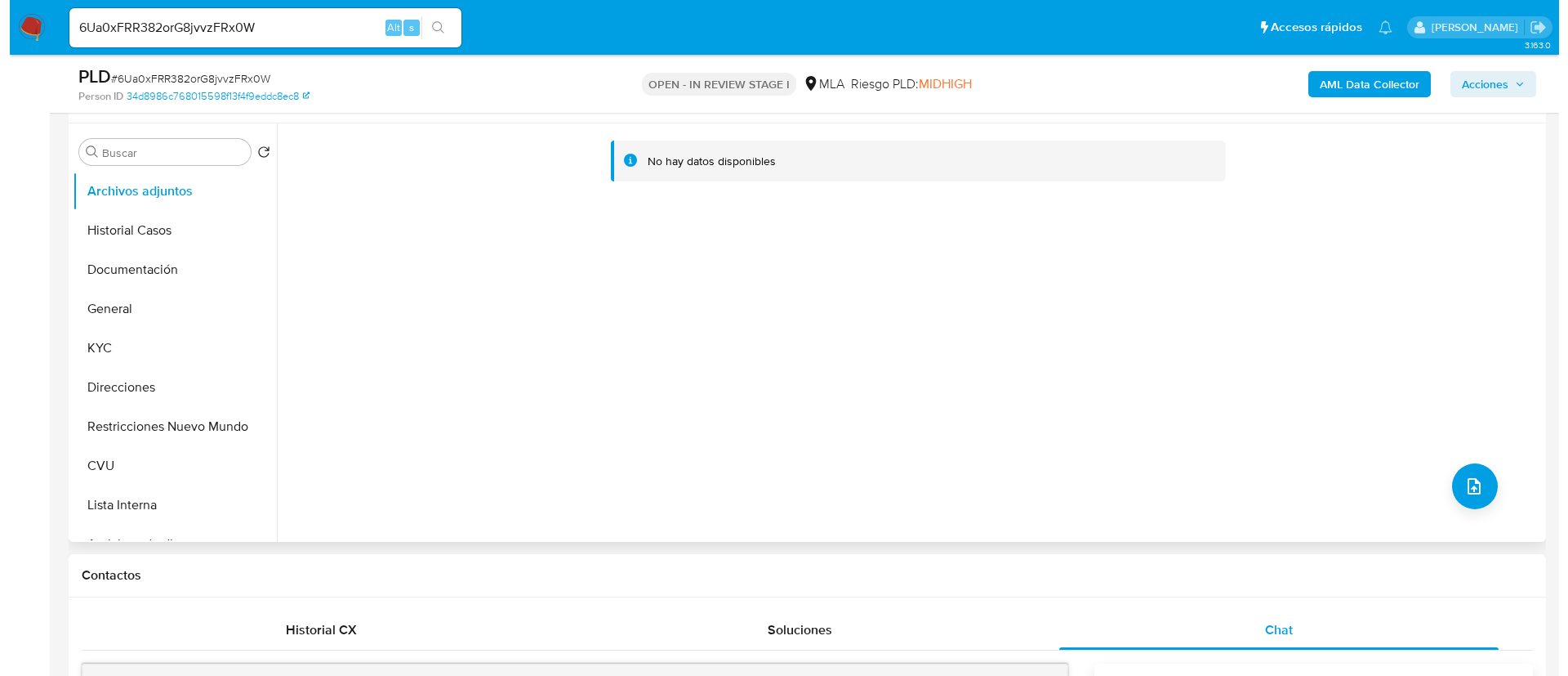
scroll to position [245, 0]
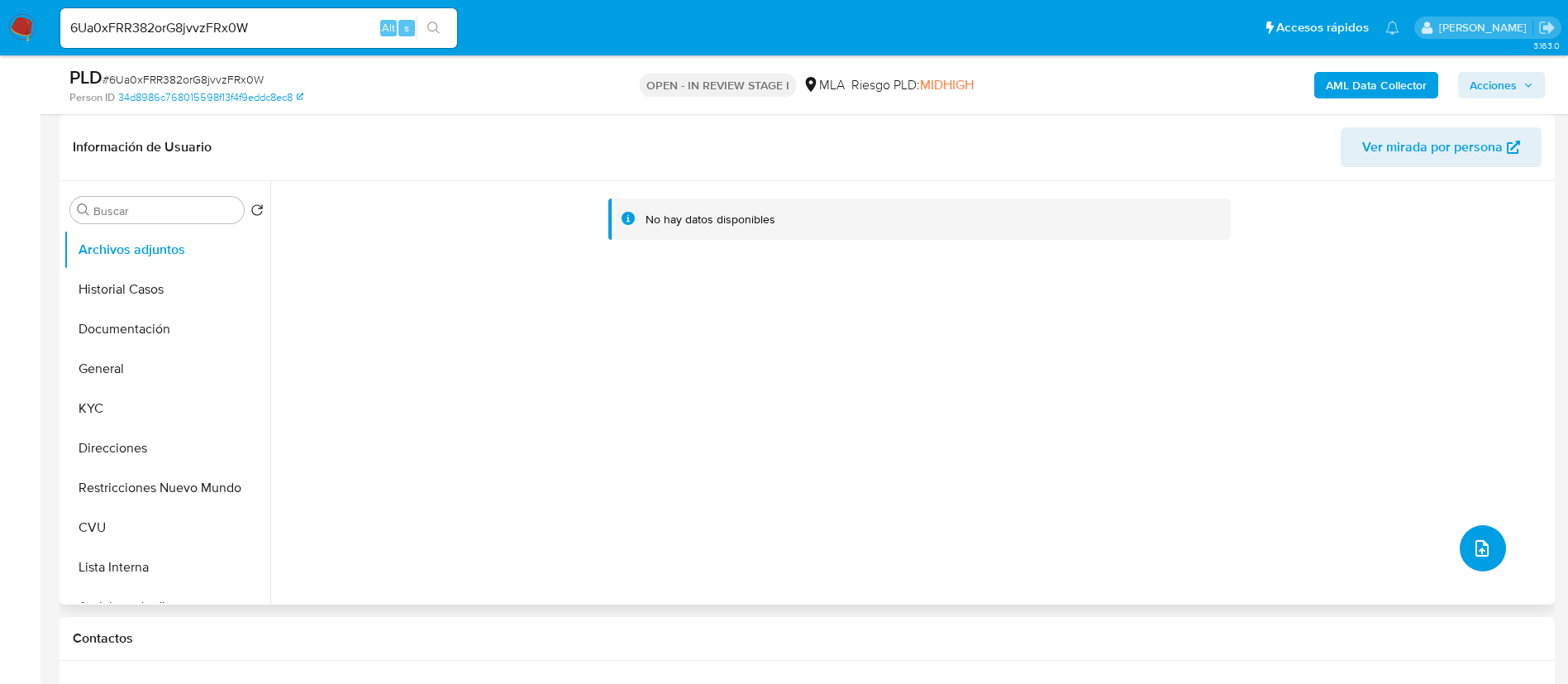
click at [1487, 541] on button "upload-file" at bounding box center [1483, 548] width 46 height 46
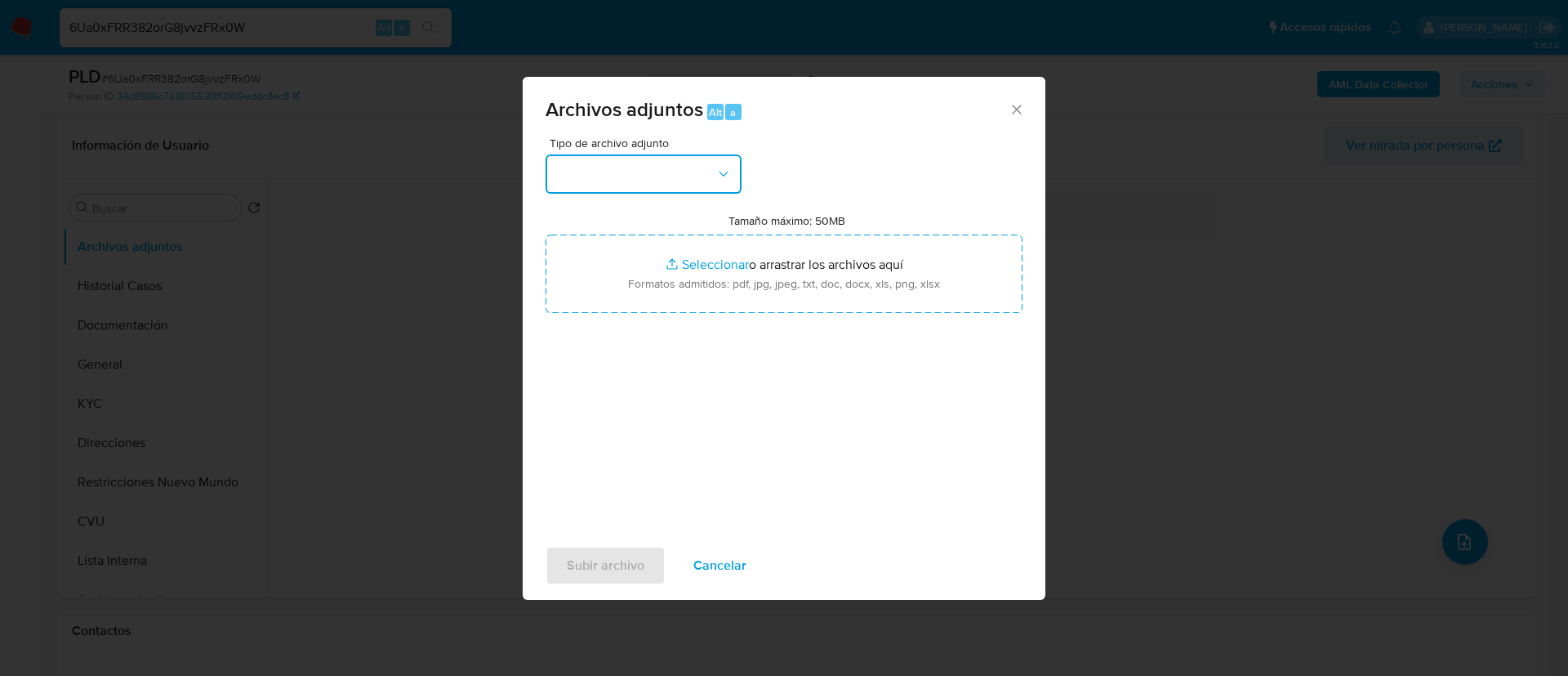
click at [598, 167] on button "button" at bounding box center [644, 173] width 196 height 39
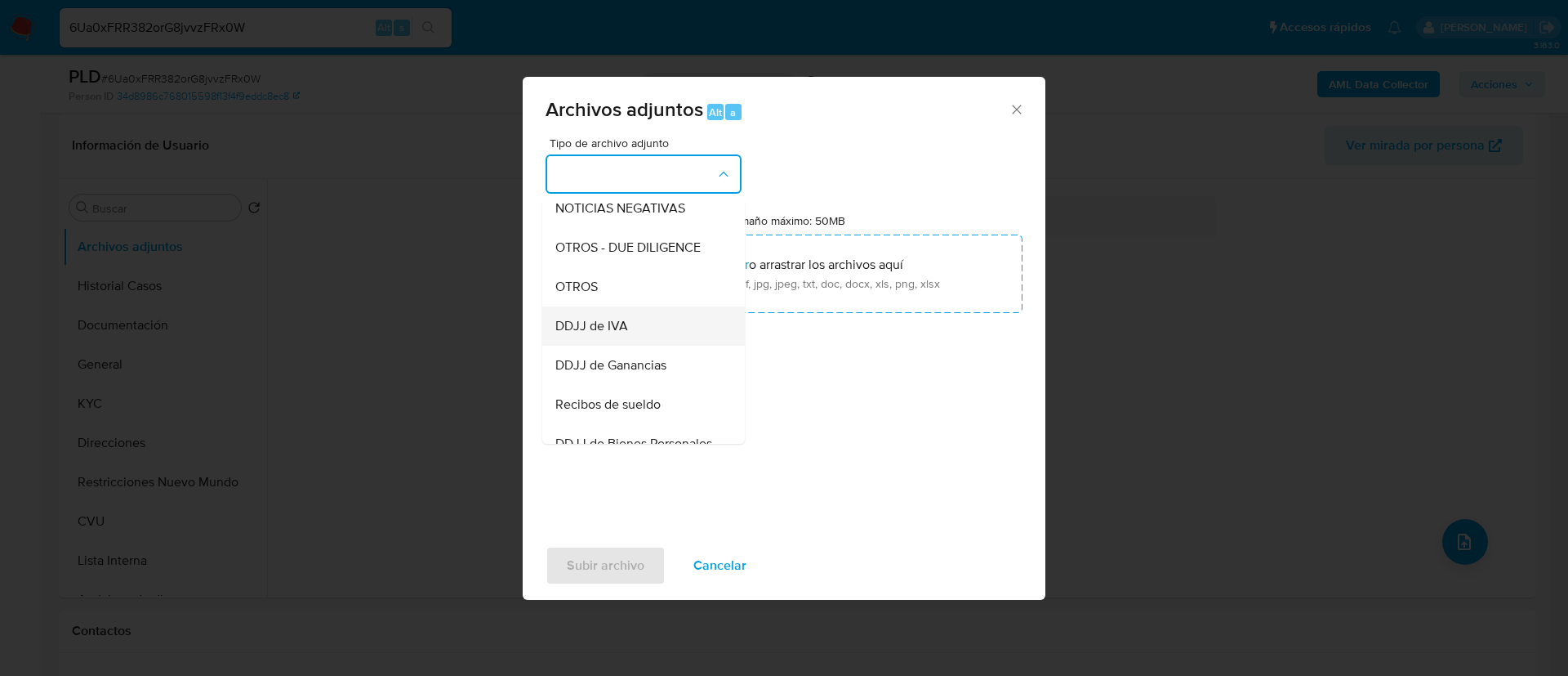
click at [628, 325] on div "DDJJ de IVA" at bounding box center [639, 326] width 166 height 39
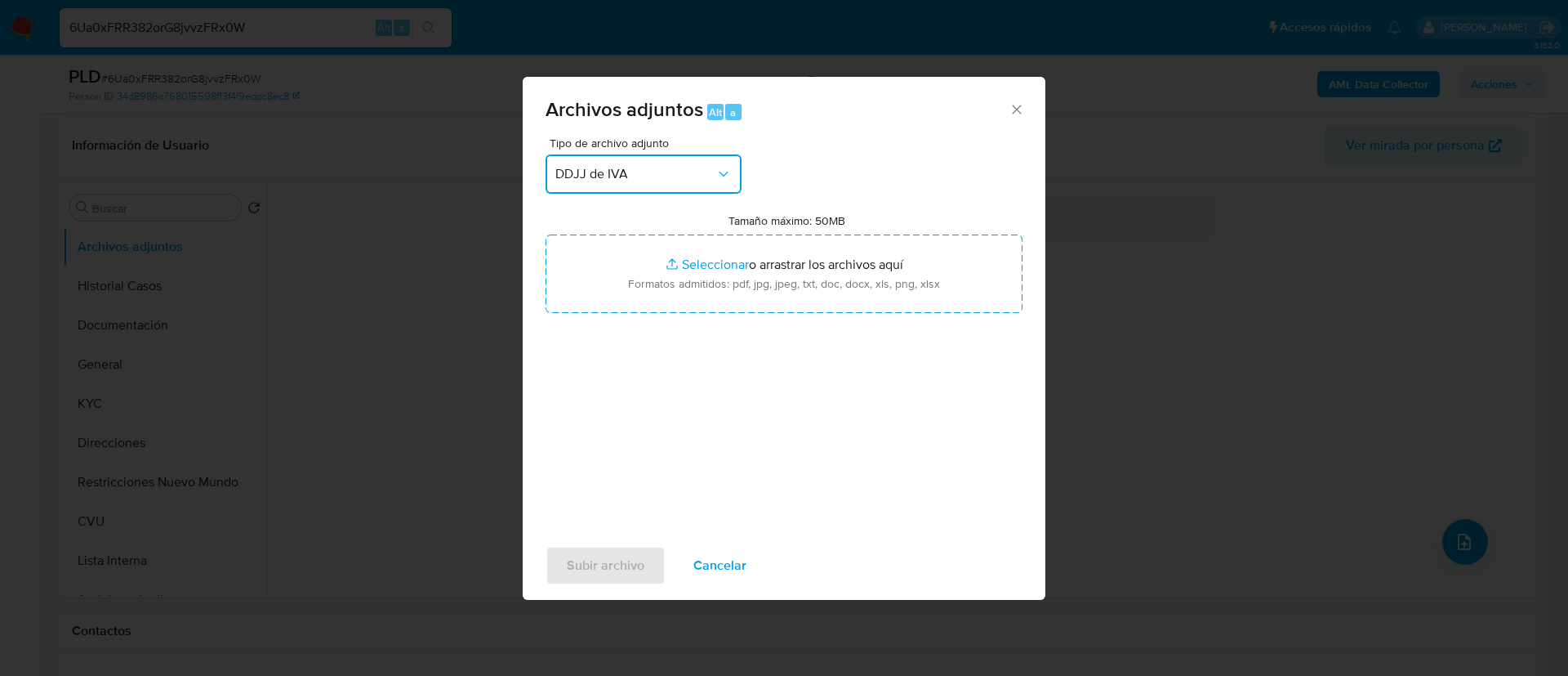
click at [635, 184] on button "DDJJ de IVA" at bounding box center [644, 173] width 196 height 39
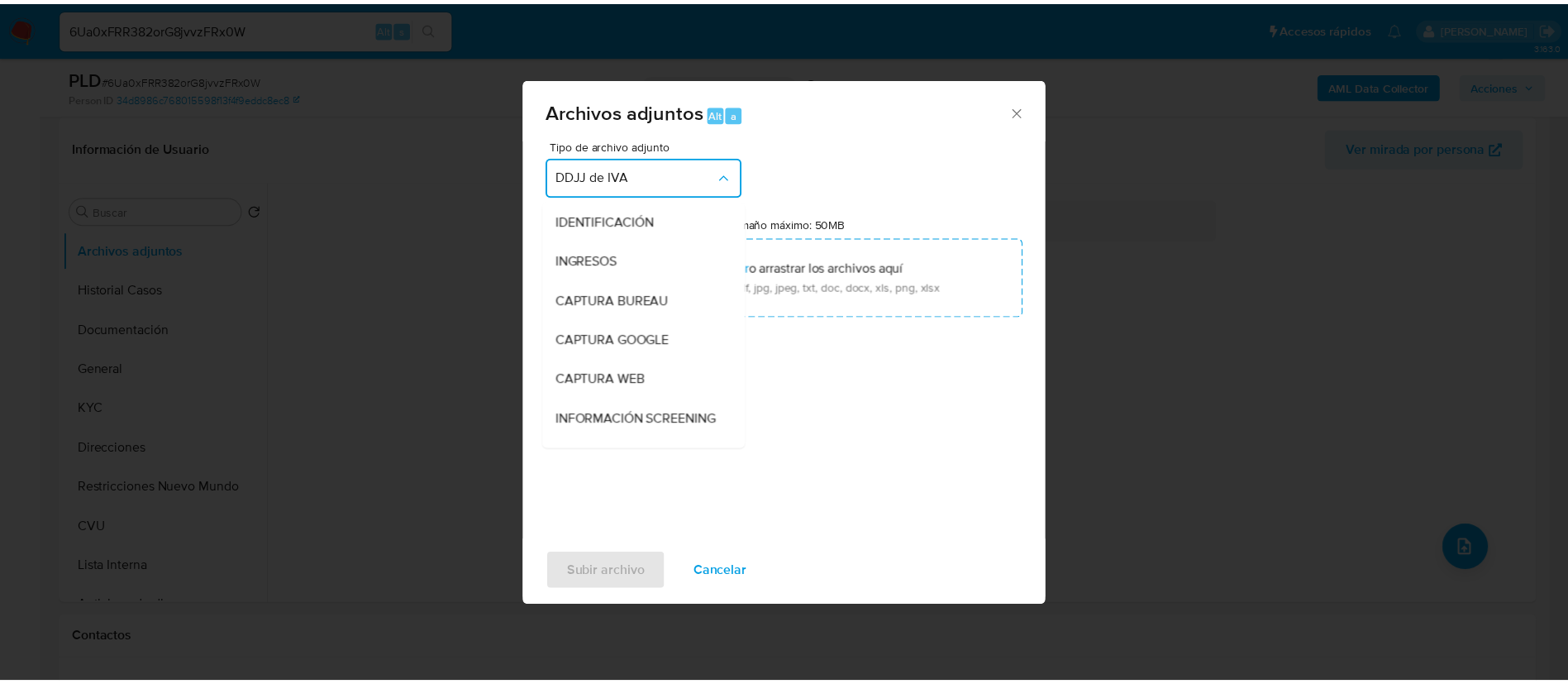
scroll to position [269, 0]
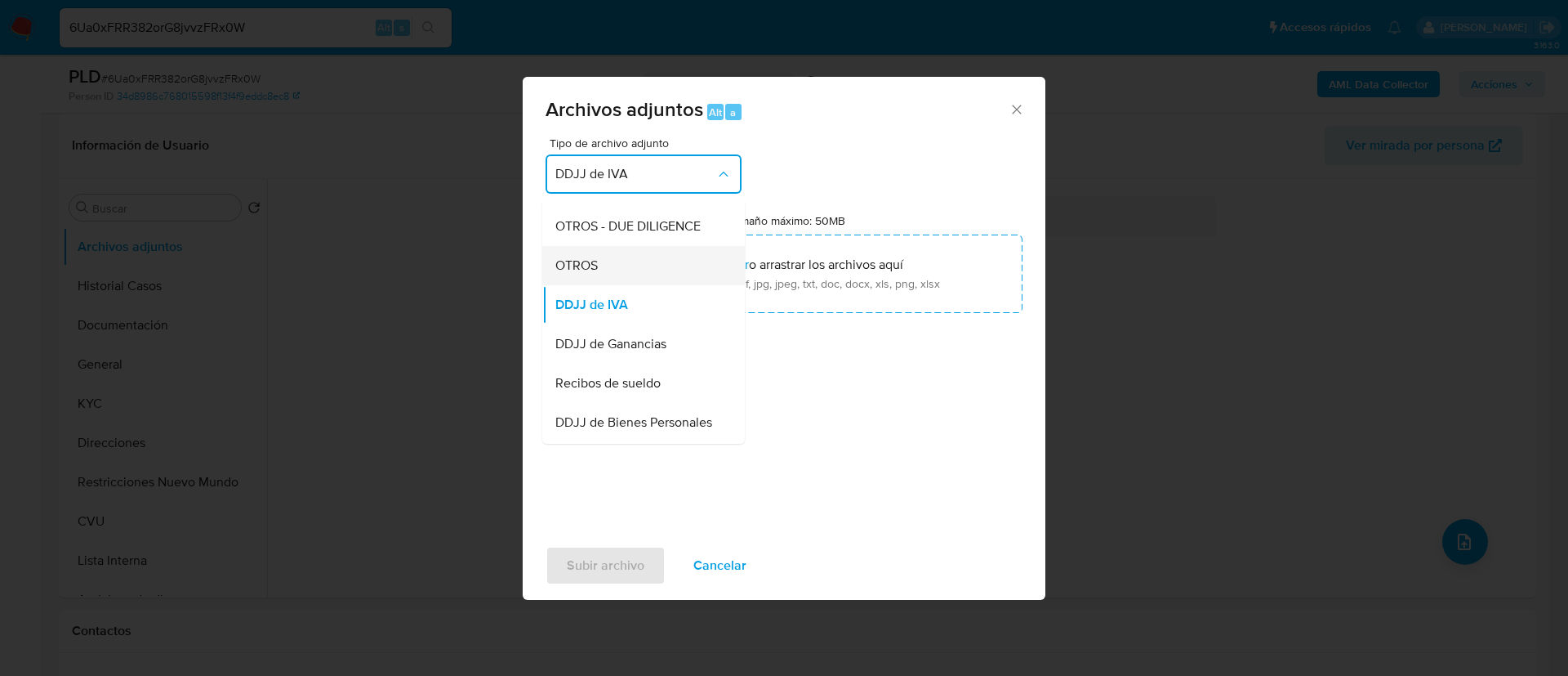
click at [651, 276] on div "OTROS" at bounding box center [639, 265] width 166 height 39
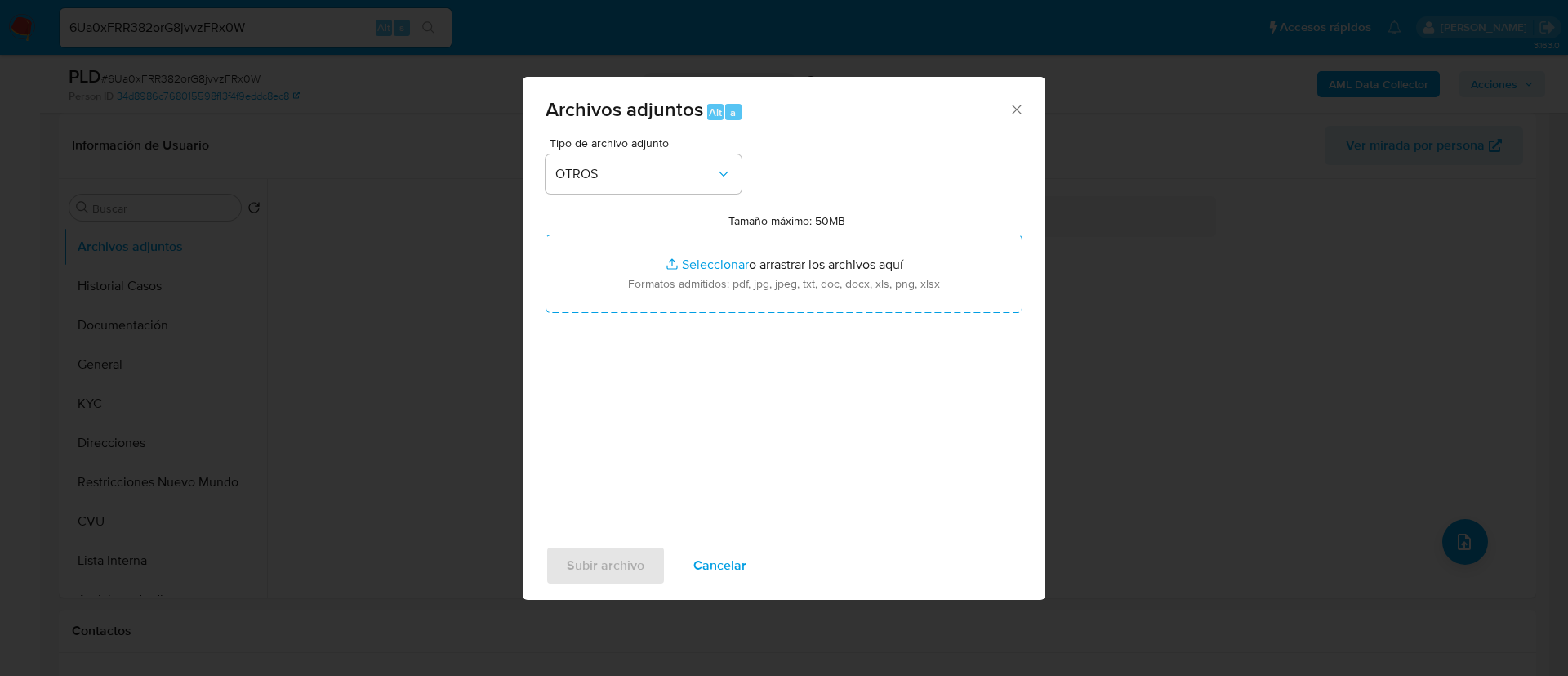
click at [651, 276] on input "Tamaño máximo: 50MB Seleccionar archivos" at bounding box center [784, 274] width 477 height 79
type input "C:\fakepath\199316906 Movimientos.xlsx"
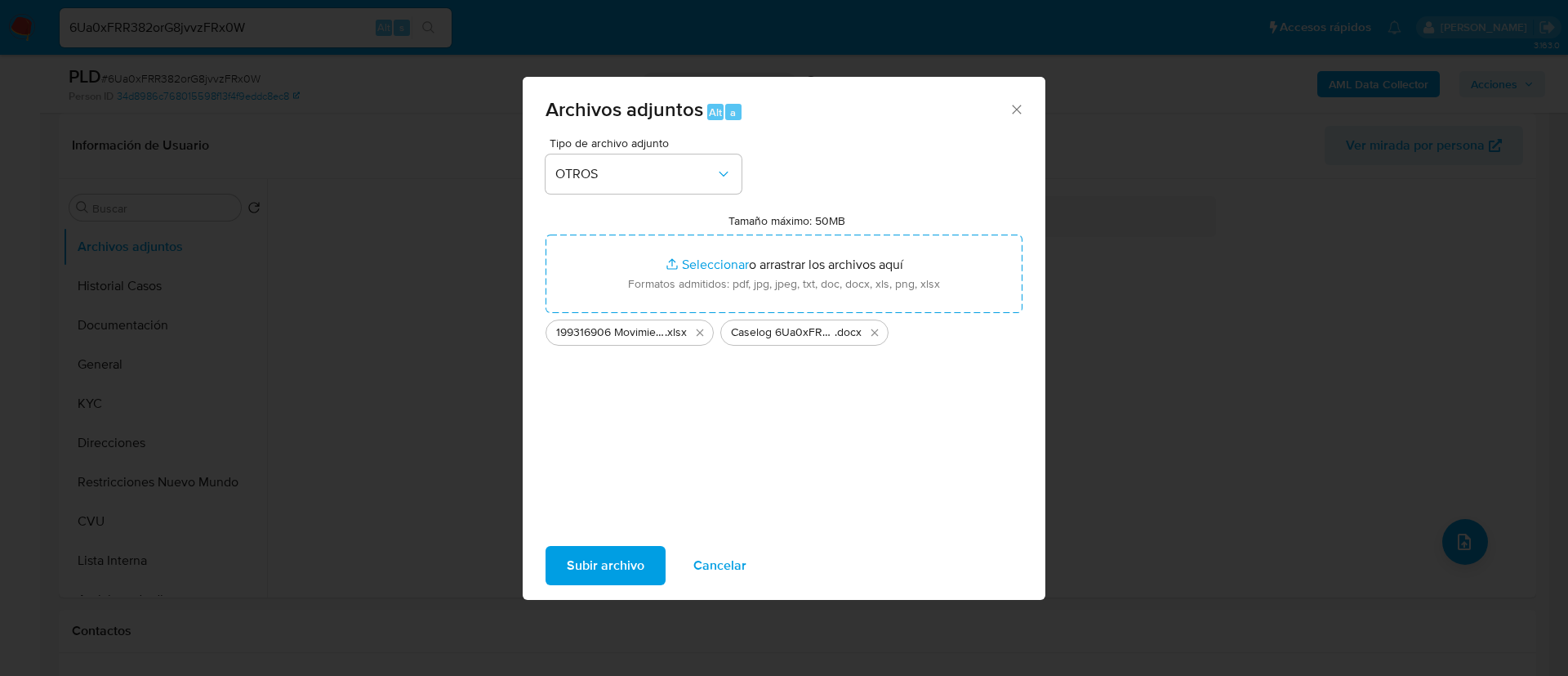
click at [617, 566] on span "Subir archivo" at bounding box center [606, 565] width 78 height 36
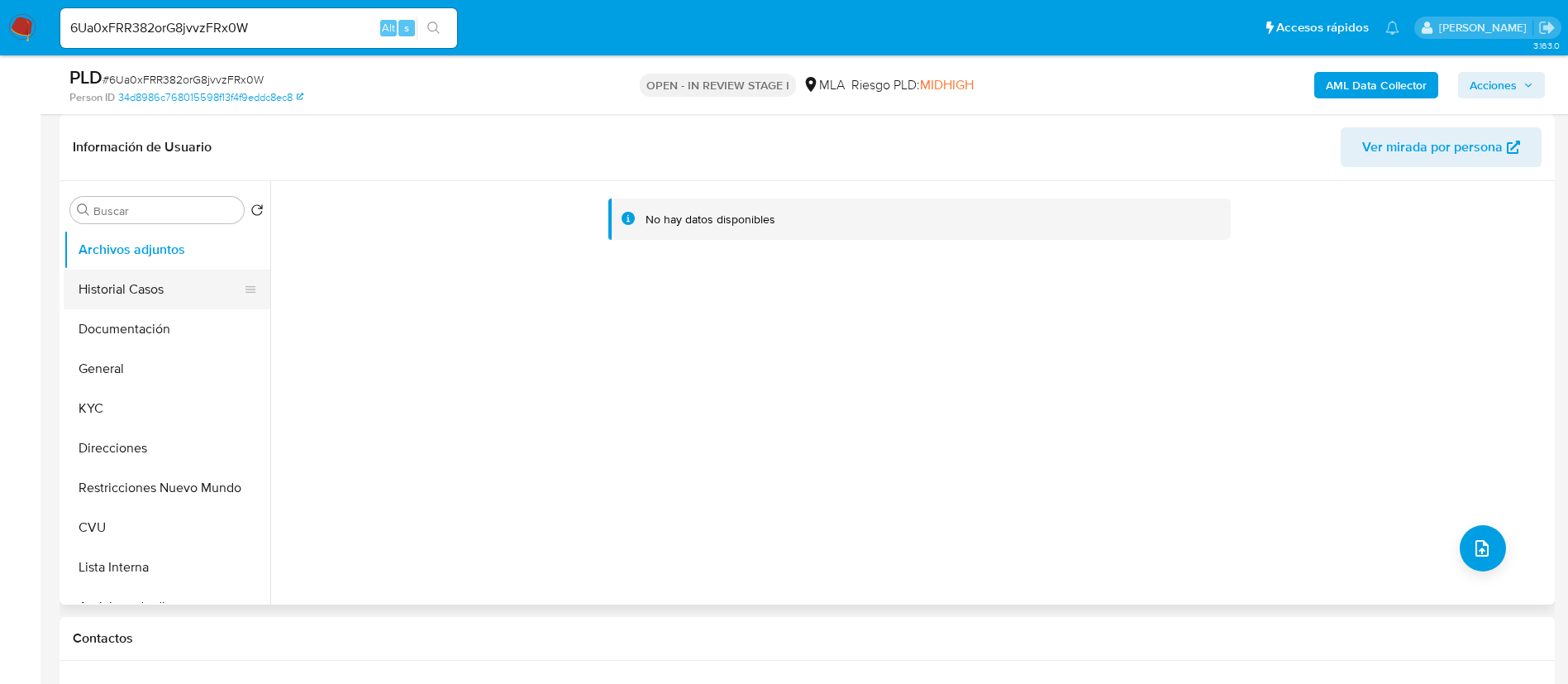
click at [177, 278] on button "Historial Casos" at bounding box center [160, 289] width 193 height 40
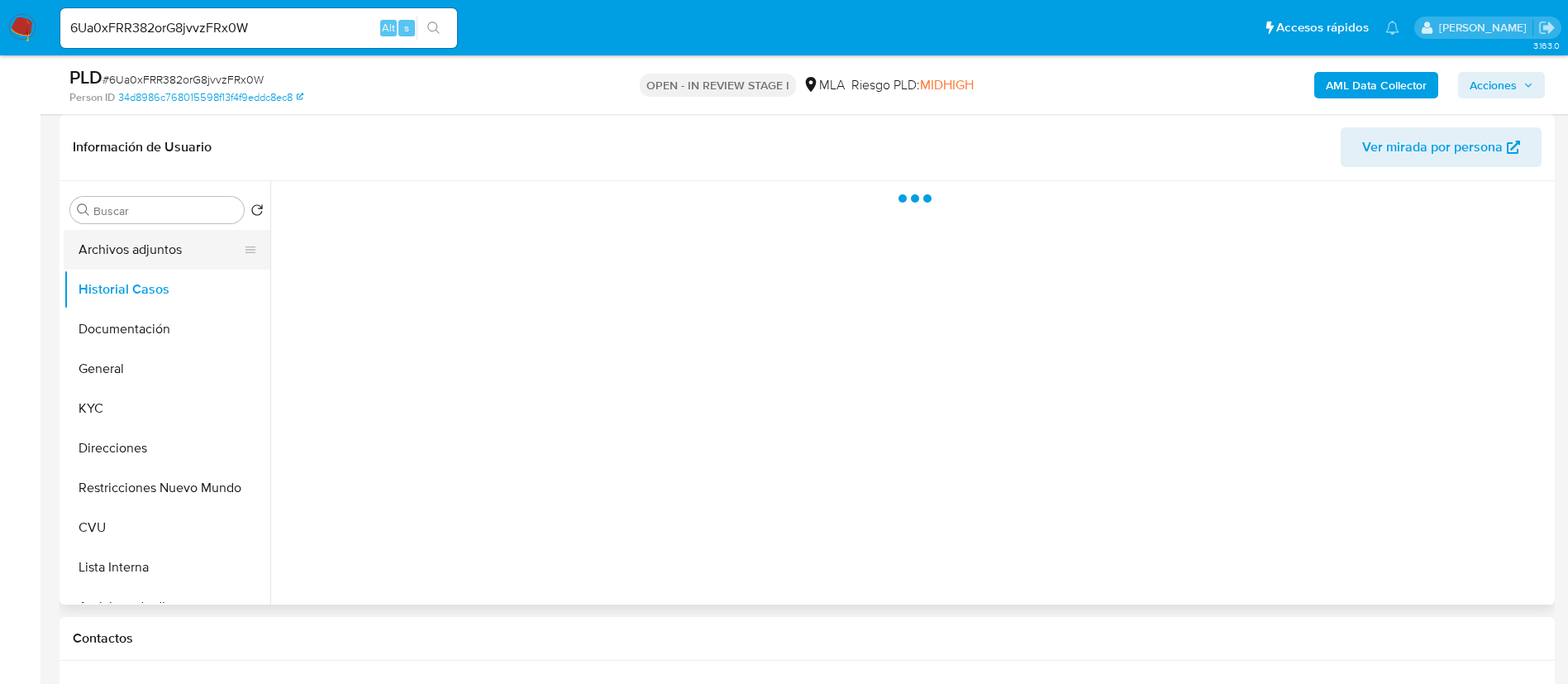
click at [158, 242] on button "Archivos adjuntos" at bounding box center [160, 250] width 193 height 40
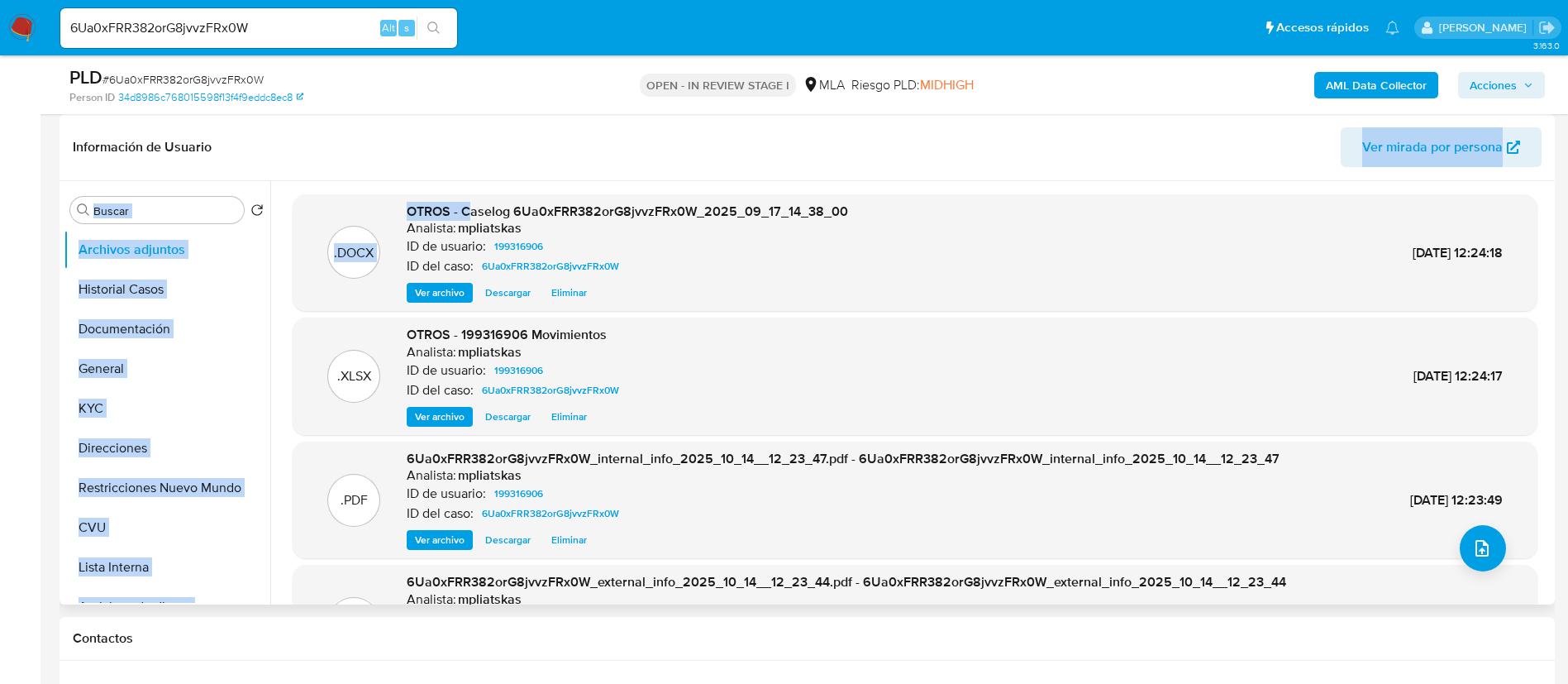
drag, startPoint x: 467, startPoint y: 207, endPoint x: 833, endPoint y: 177, distance: 367.2
click at [833, 177] on div "Información de Usuario Ver mirada por persona Buscar Volver al orden por defect…" at bounding box center [807, 360] width 1495 height 491
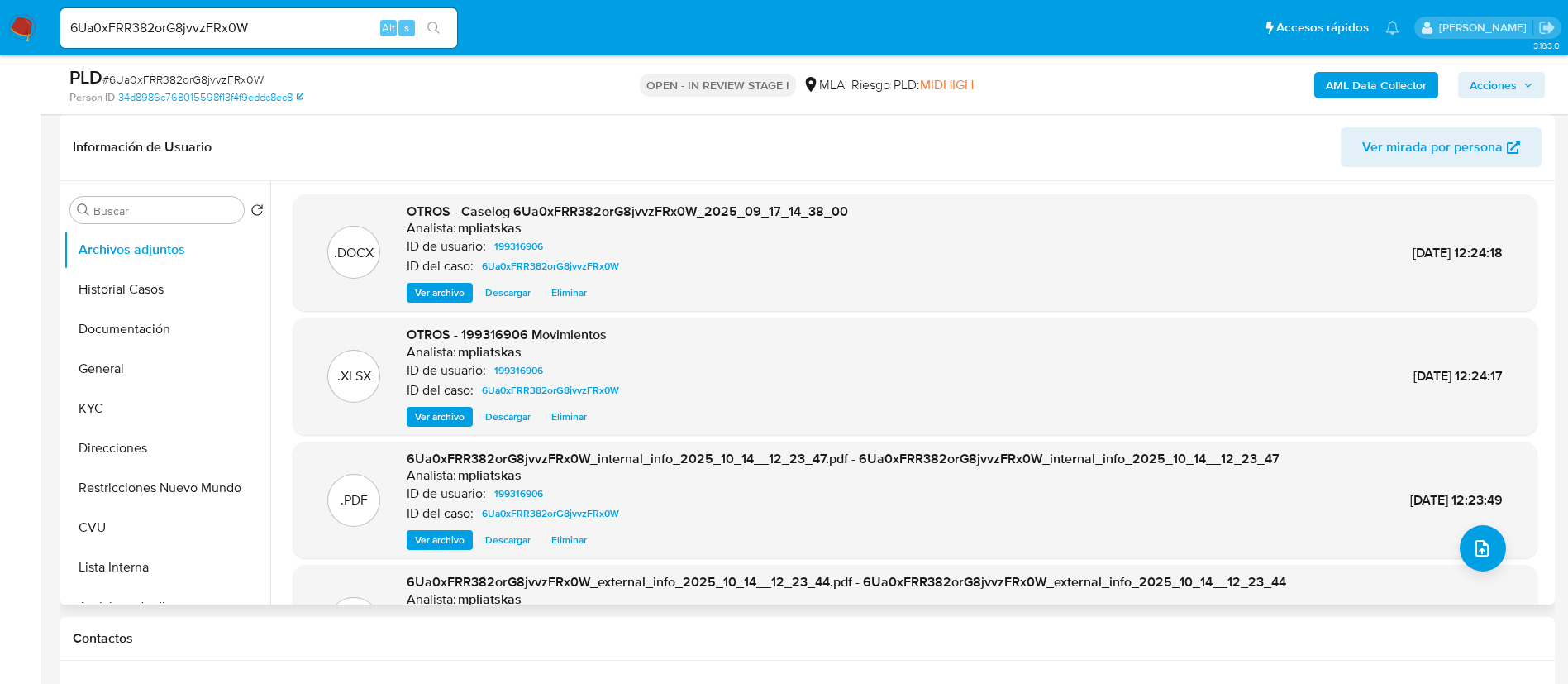
click at [465, 220] on h6 "mpliatskas" at bounding box center [490, 228] width 64 height 17
drag, startPoint x: 460, startPoint y: 214, endPoint x: 899, endPoint y: 199, distance: 439.3
click at [899, 199] on div ".DOCX OTROS - Caselog 6Ua0xFRR382orG8jvvzFRx0W_2025_09_17_14_38_00 Analista: mp…" at bounding box center [915, 253] width 1245 height 118
copy span "Caselog 6Ua0xFRR382orG8jvvzFRx0W_2025_09_17_14_38_00"
click at [1524, 90] on span "Acciones" at bounding box center [1502, 85] width 64 height 23
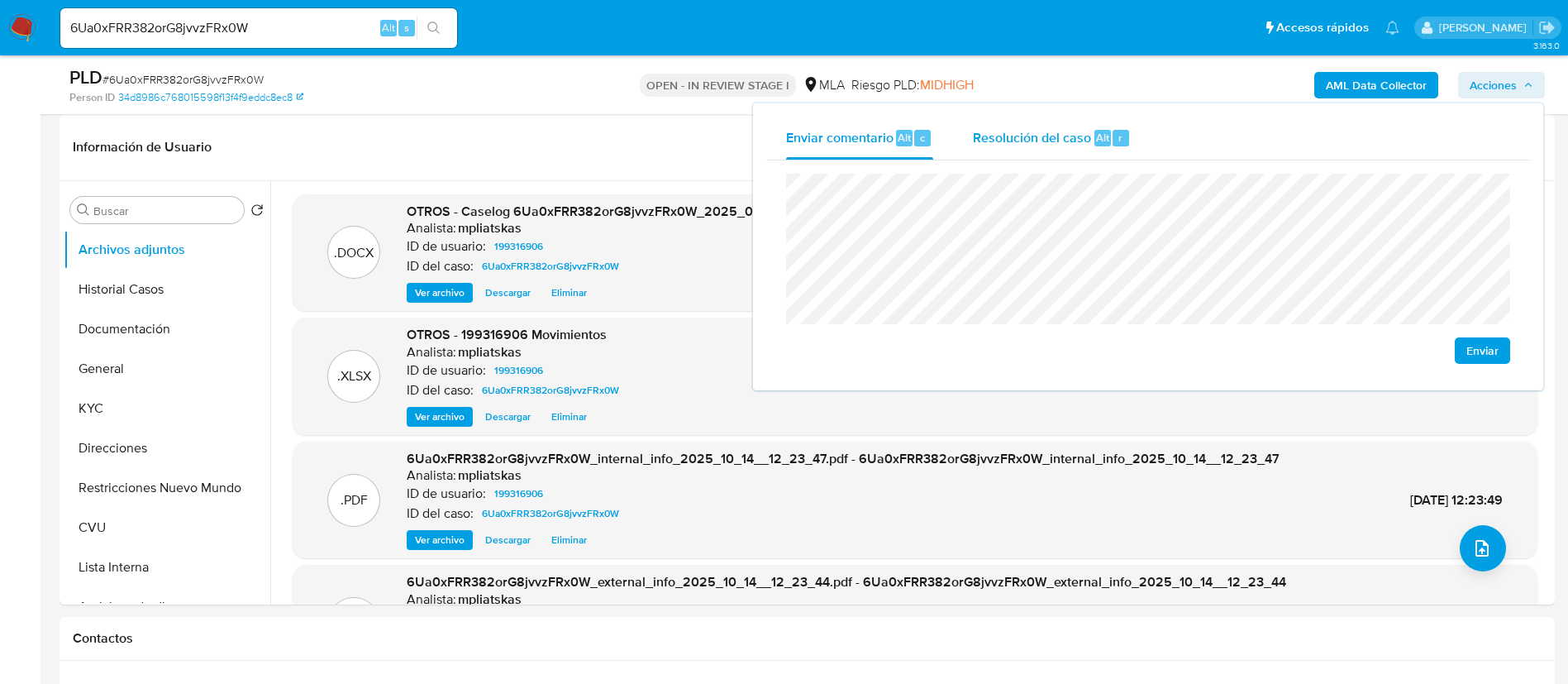
click at [1082, 146] on div "Resolución del caso Alt r" at bounding box center [1052, 138] width 158 height 43
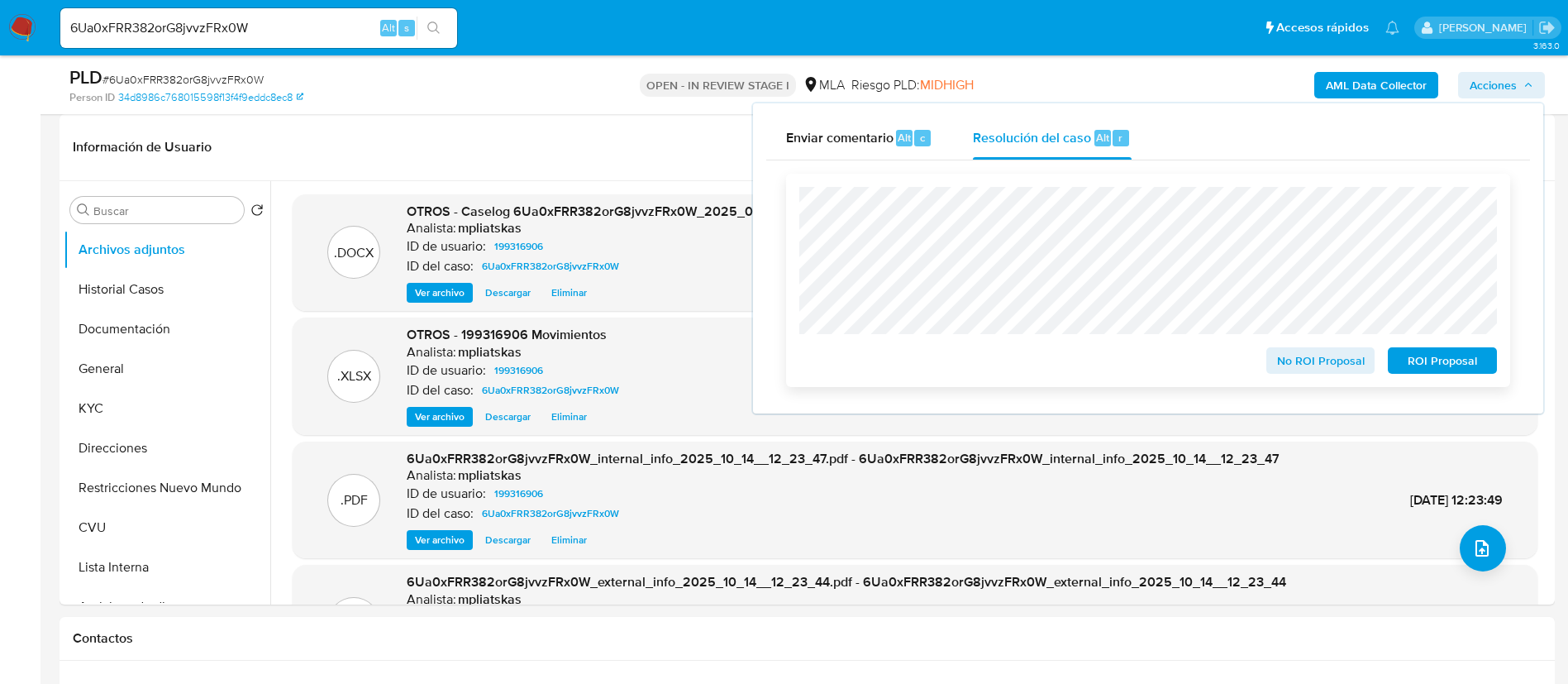
click at [1293, 372] on span "No ROI Proposal" at bounding box center [1320, 361] width 86 height 23
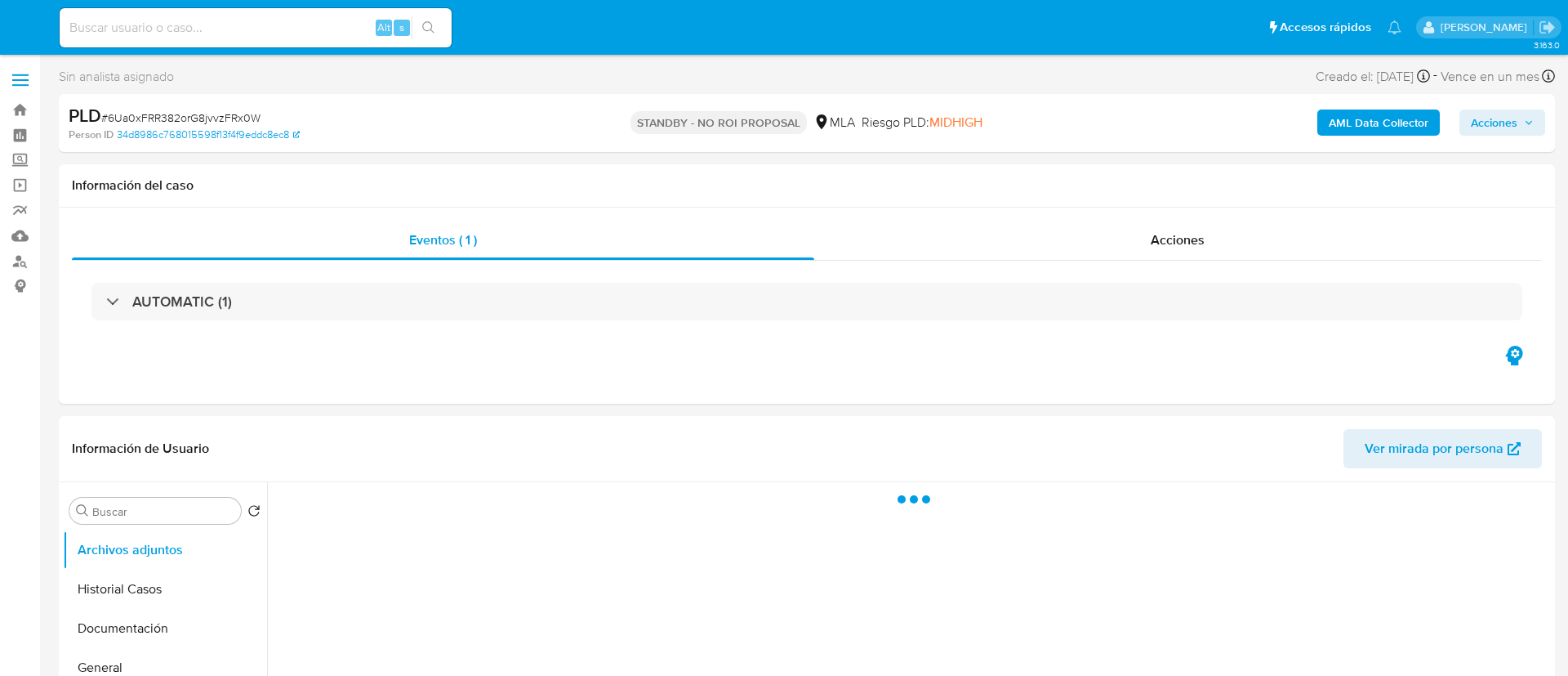
select select "10"
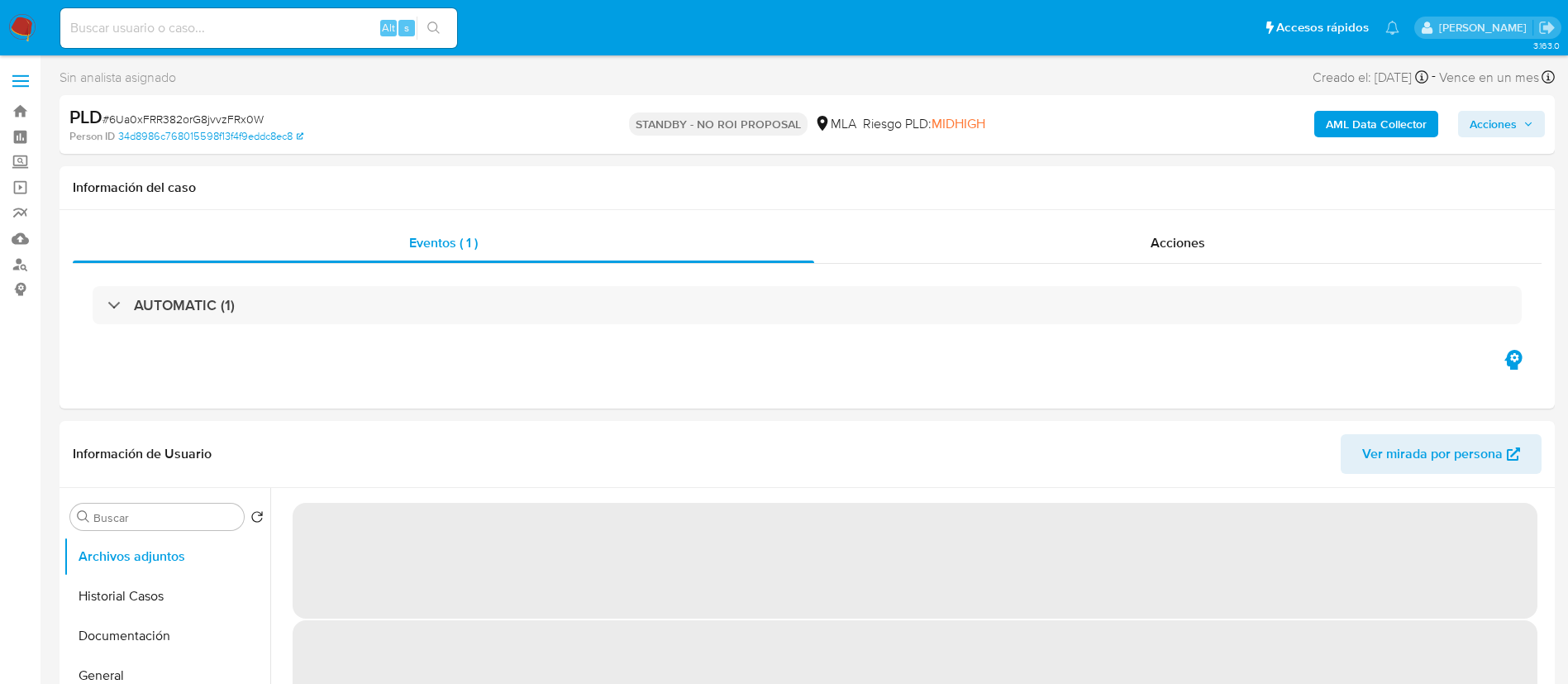
drag, startPoint x: 315, startPoint y: 29, endPoint x: 328, endPoint y: 31, distance: 13.2
click at [315, 28] on input at bounding box center [259, 28] width 397 height 21
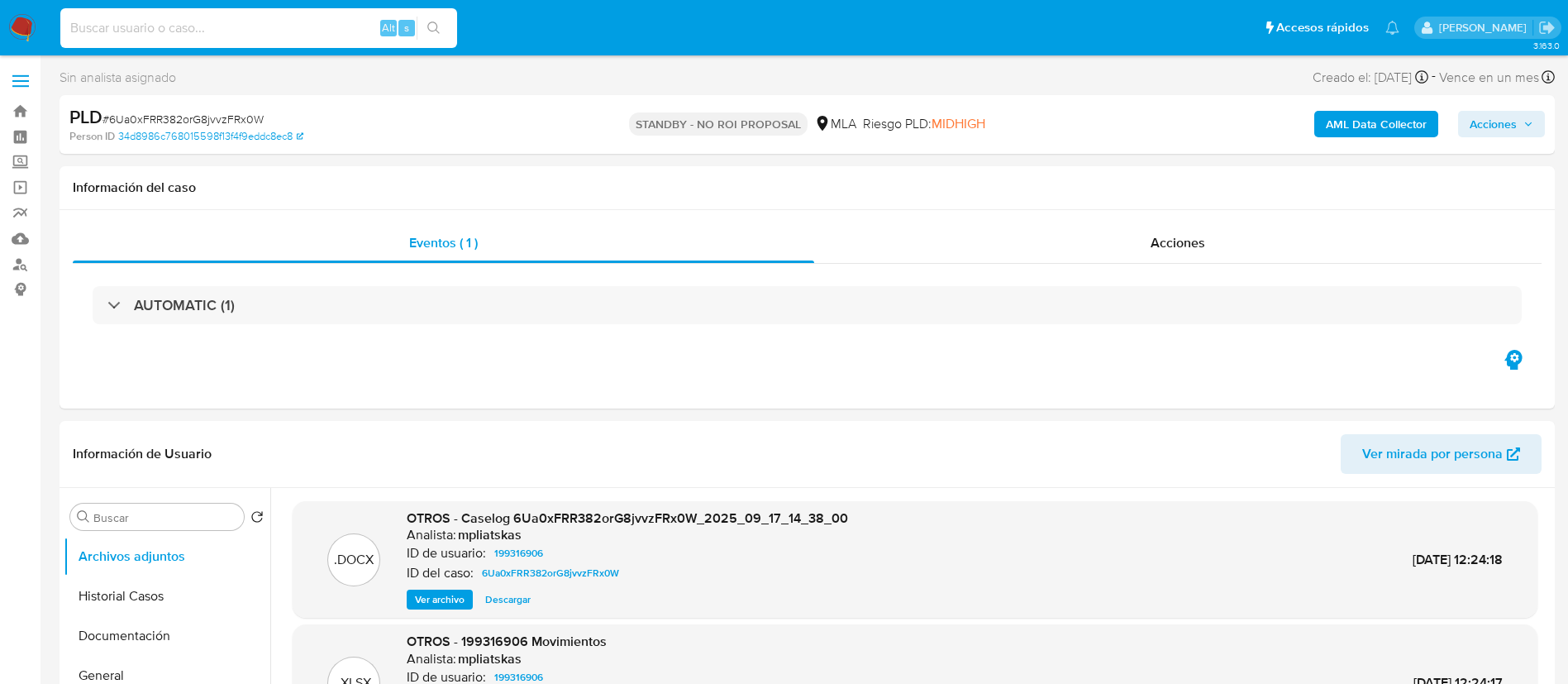
paste input "IHFoAEXRoNDIXVRo0XvxIZyI"
type input "IHFoAEXRoNDIXVRo0XvxIZyI"
click at [435, 22] on icon "search-icon" at bounding box center [434, 27] width 12 height 12
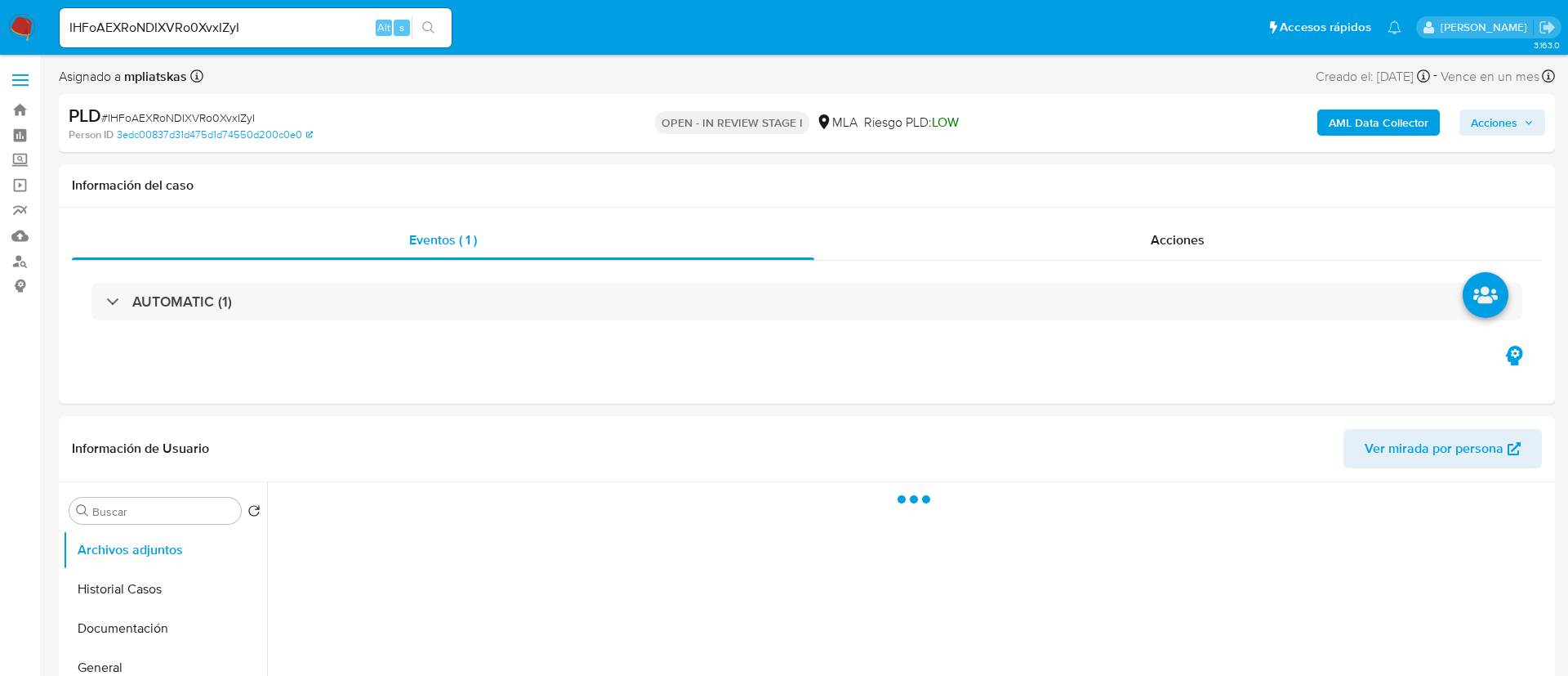
select select "10"
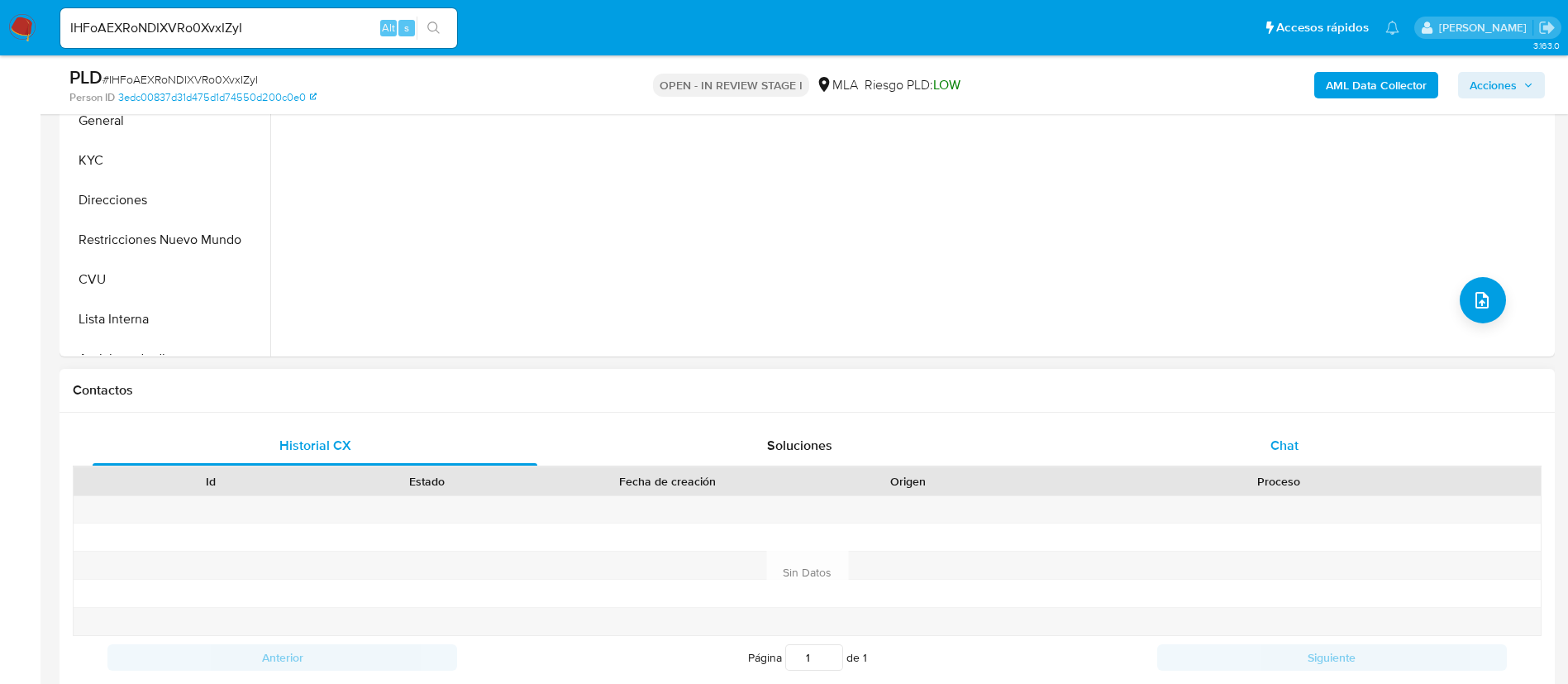
click at [1212, 460] on div "Chat" at bounding box center [1285, 446] width 444 height 40
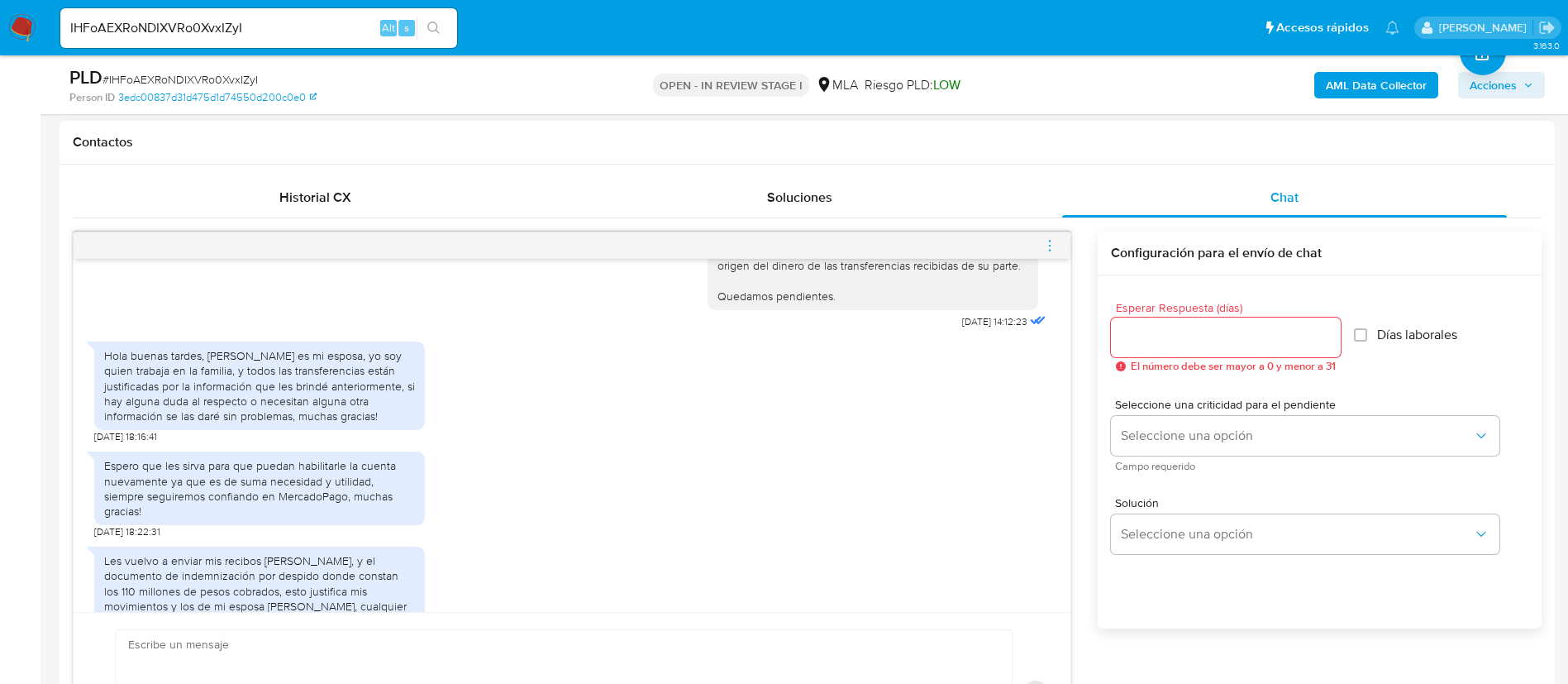
scroll to position [1273, 0]
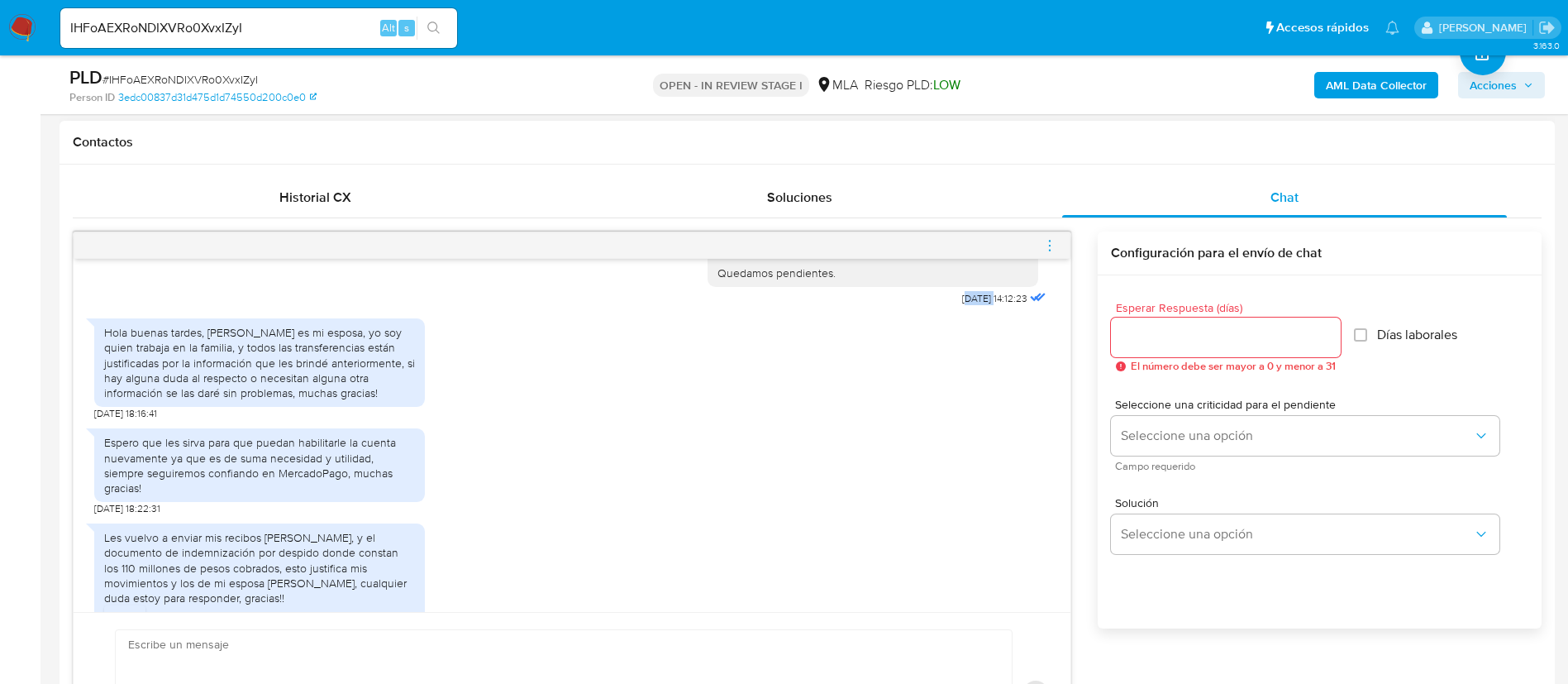
drag, startPoint x: 928, startPoint y: 344, endPoint x: 959, endPoint y: 347, distance: 31.1
click at [962, 305] on span "02/10/2025 14:12:23" at bounding box center [995, 299] width 66 height 13
drag, startPoint x: 918, startPoint y: 344, endPoint x: 973, endPoint y: 352, distance: 55.6
click at [973, 310] on div "Buenos días, Adrian. Muchas gracias por la respuesta e información proporcionad…" at bounding box center [878, 218] width 342 height 183
copy span "02/10/2025"
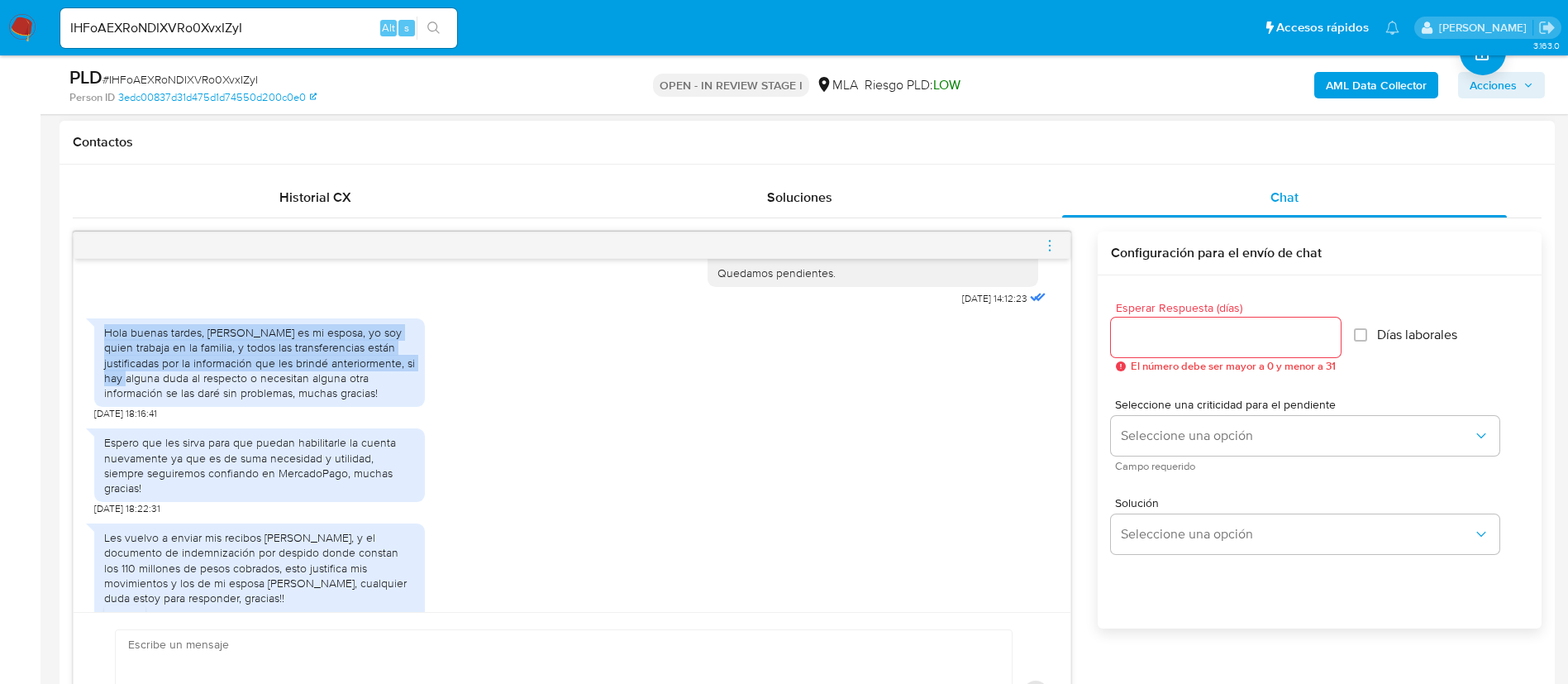
drag, startPoint x: 95, startPoint y: 367, endPoint x: 173, endPoint y: 425, distance: 97.2
click at [173, 407] on div "Hola buenas tardes, Débora Soledad Pereyra es mi esposa, yo soy quien trabaja e…" at bounding box center [259, 362] width 330 height 89
copy div "Hola buenas tardes, Débora Soledad Pereyra es mi esposa, yo soy quien trabaja e…"
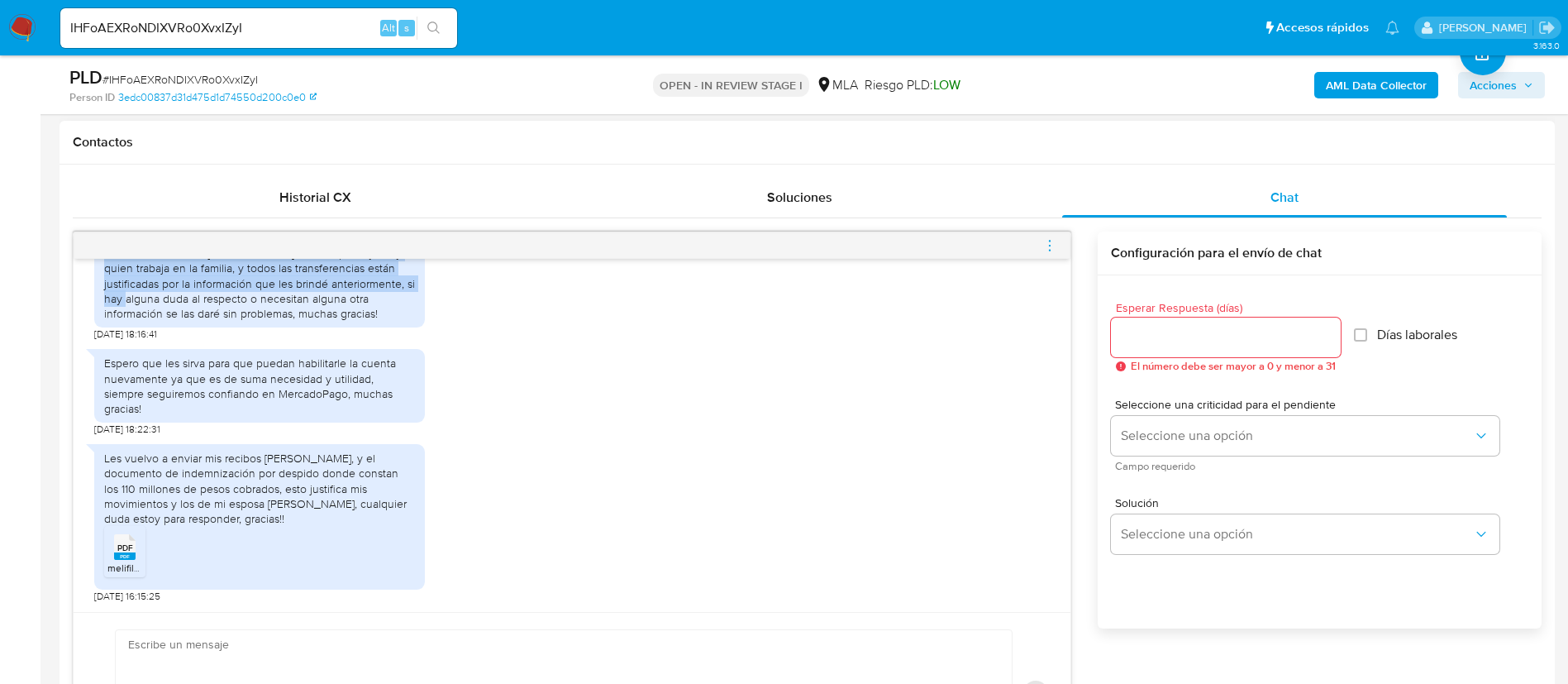
scroll to position [1397, 0]
click at [1349, 88] on b "AML Data Collector" at bounding box center [1376, 85] width 101 height 27
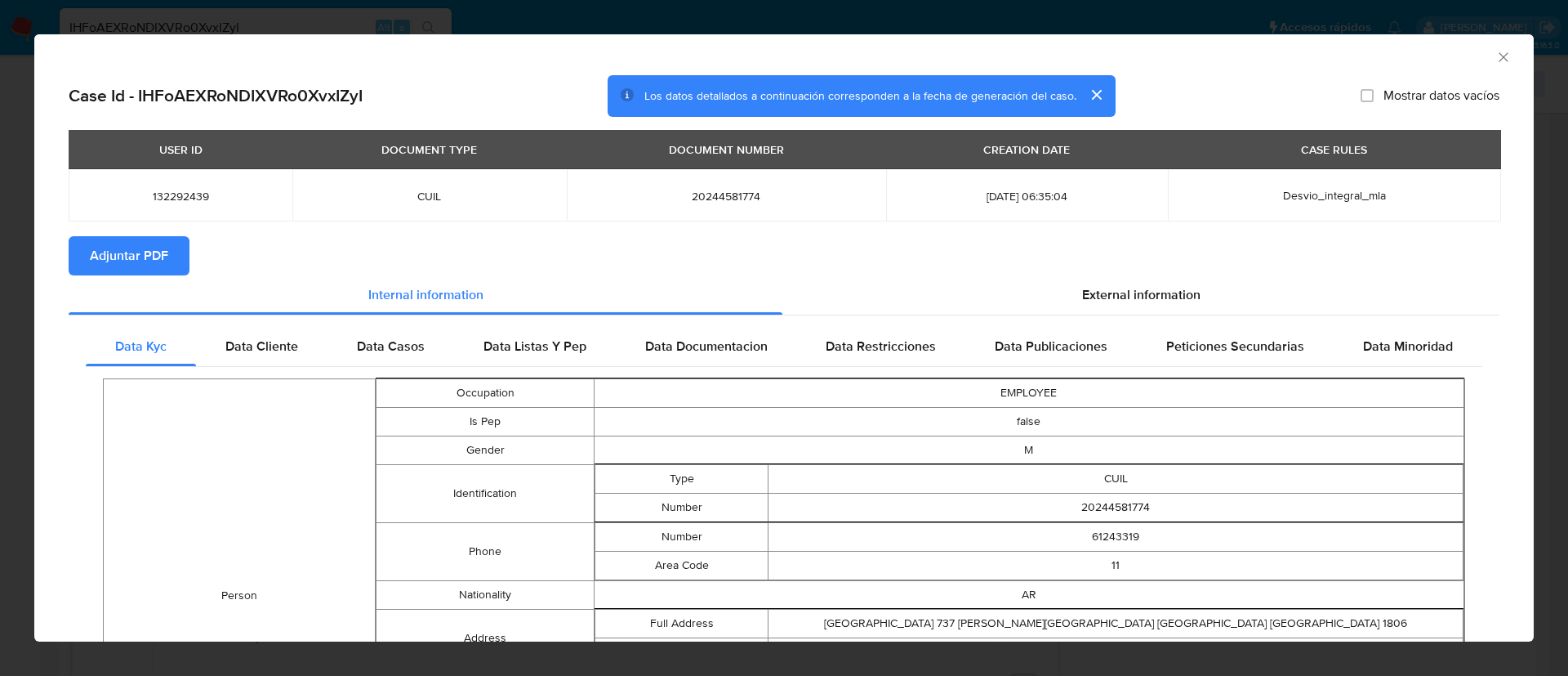
click at [130, 244] on span "Adjuntar PDF" at bounding box center [130, 256] width 79 height 36
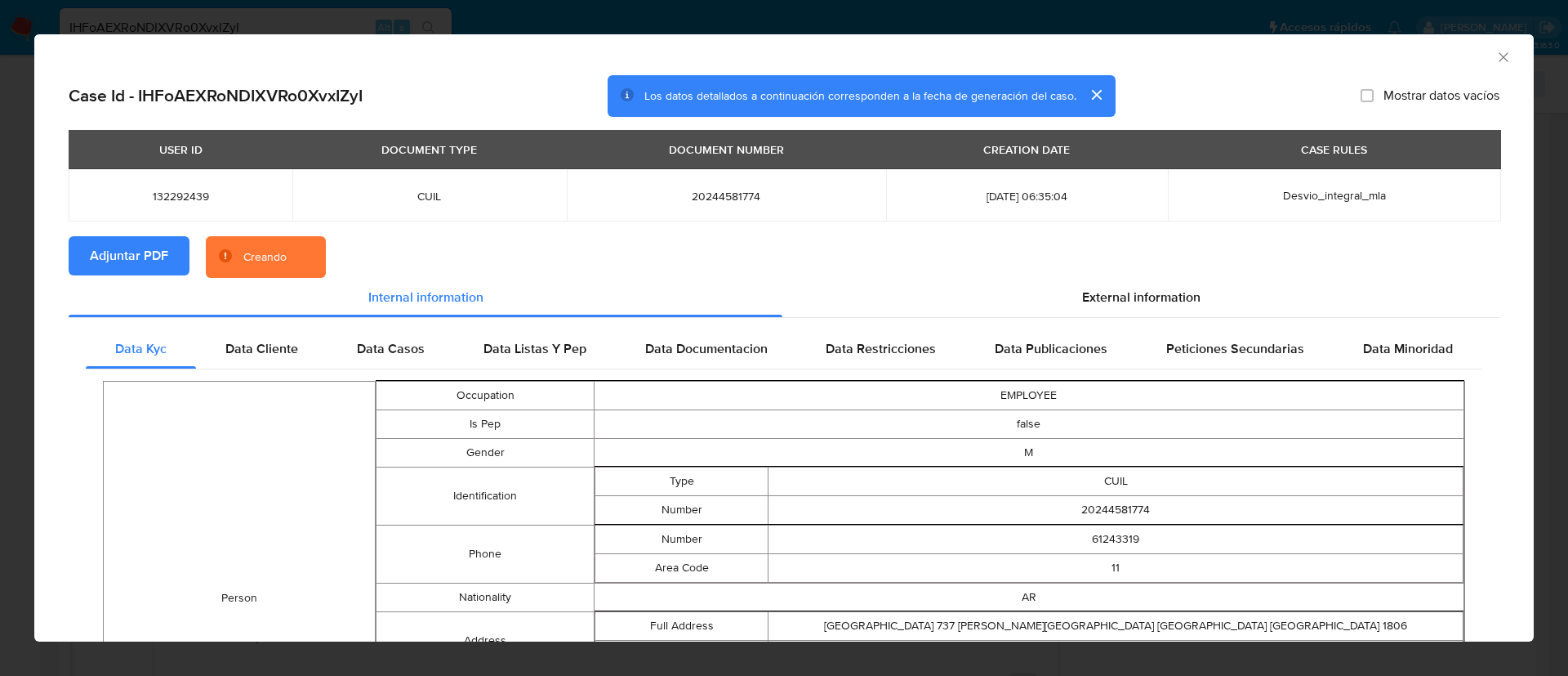
click at [167, 192] on span "132292439" at bounding box center [180, 196] width 185 height 15
copy span "132292439"
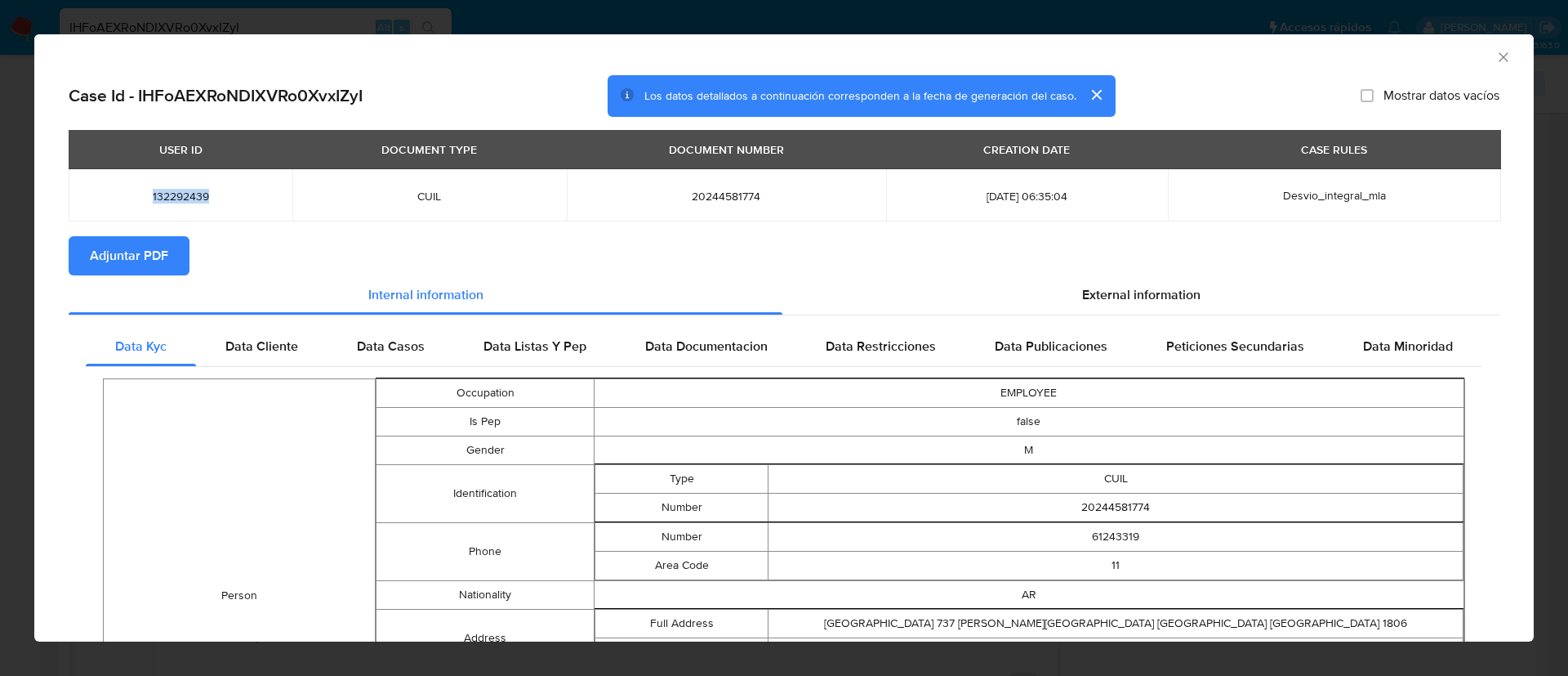
click at [1495, 59] on icon "Cerrar ventana" at bounding box center [1503, 57] width 17 height 17
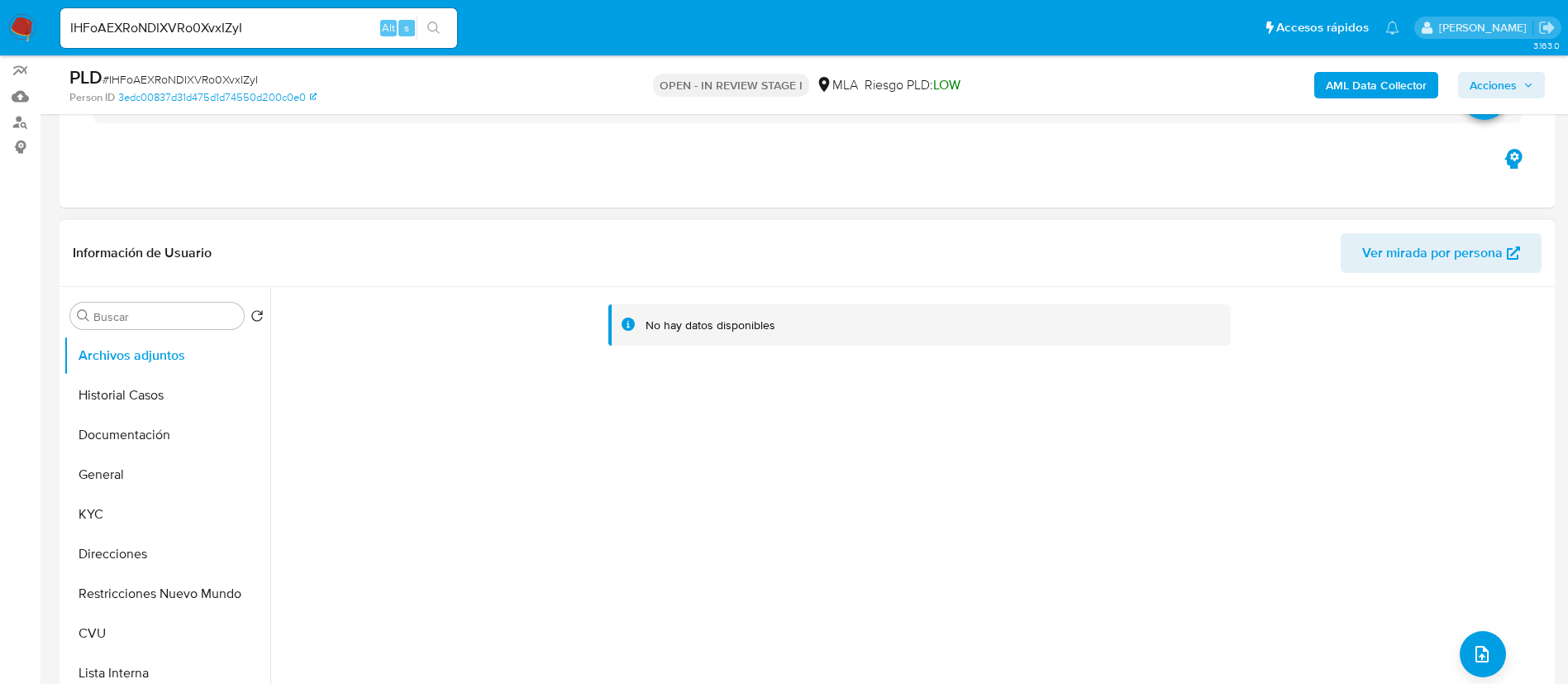
scroll to position [124, 0]
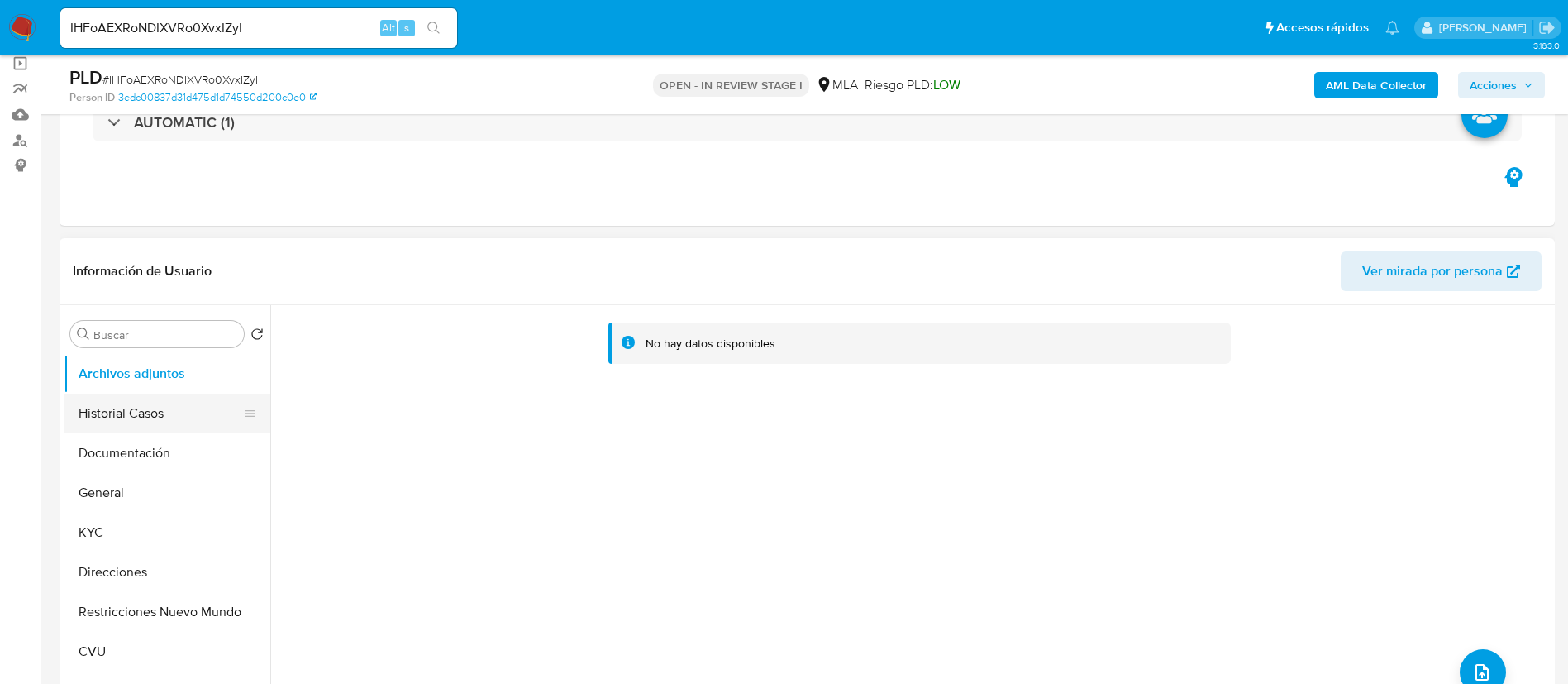
click at [178, 408] on button "Historial Casos" at bounding box center [160, 413] width 193 height 40
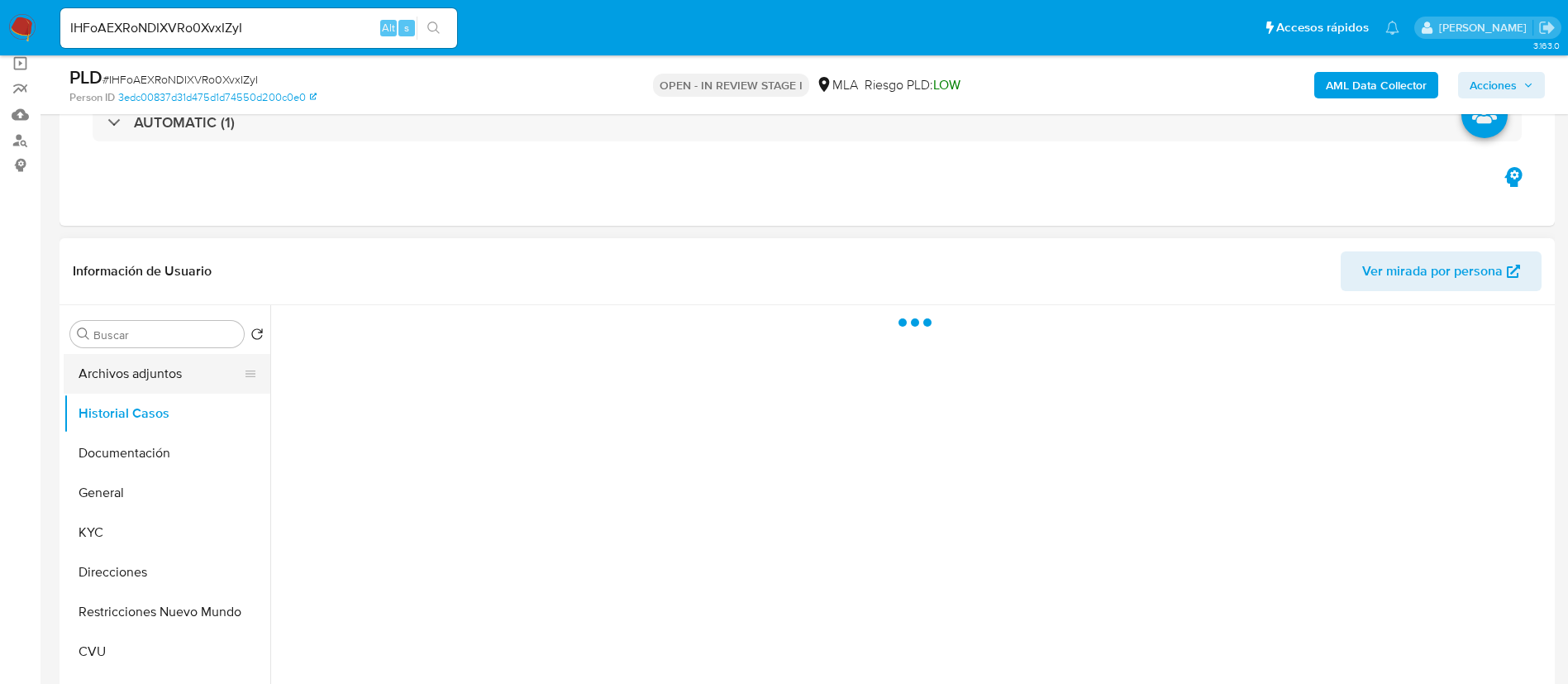
click at [169, 376] on button "Archivos adjuntos" at bounding box center [160, 374] width 193 height 40
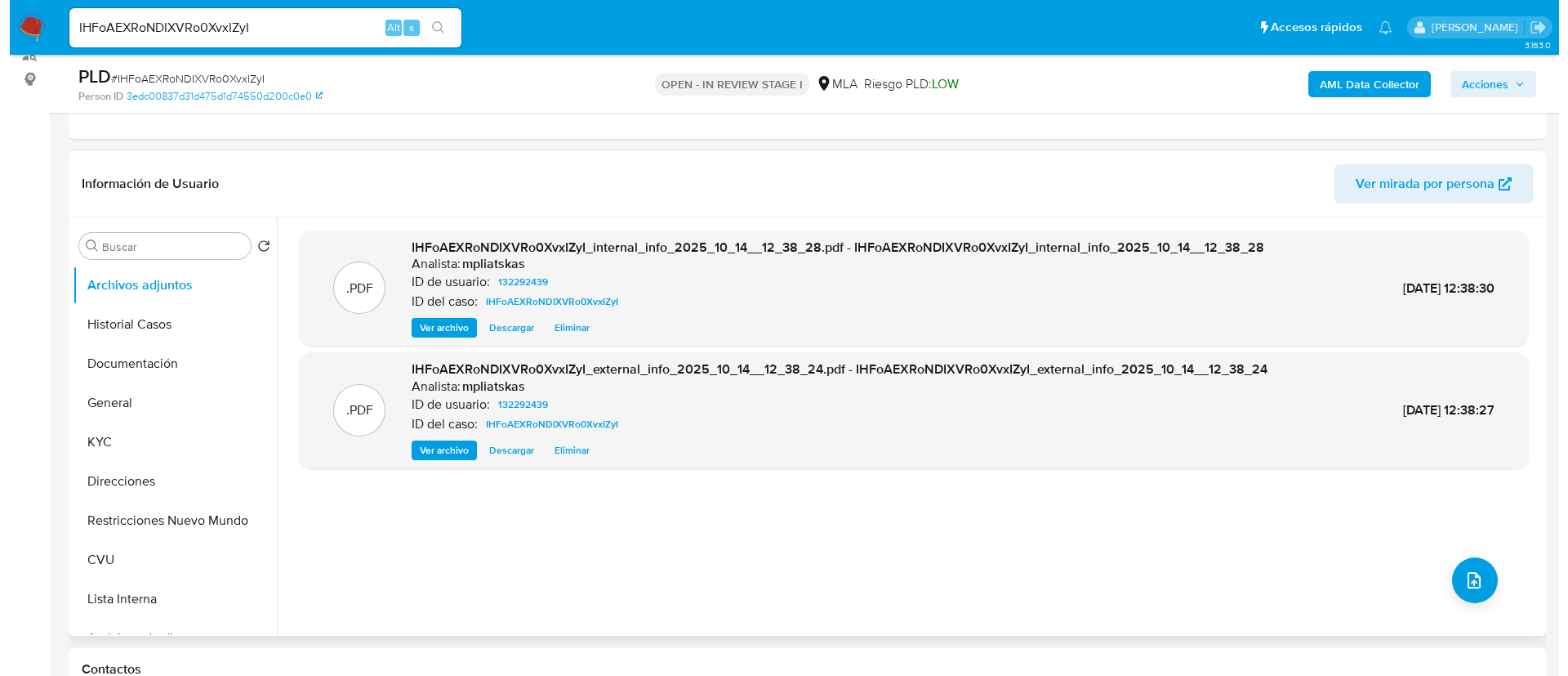
scroll to position [245, 0]
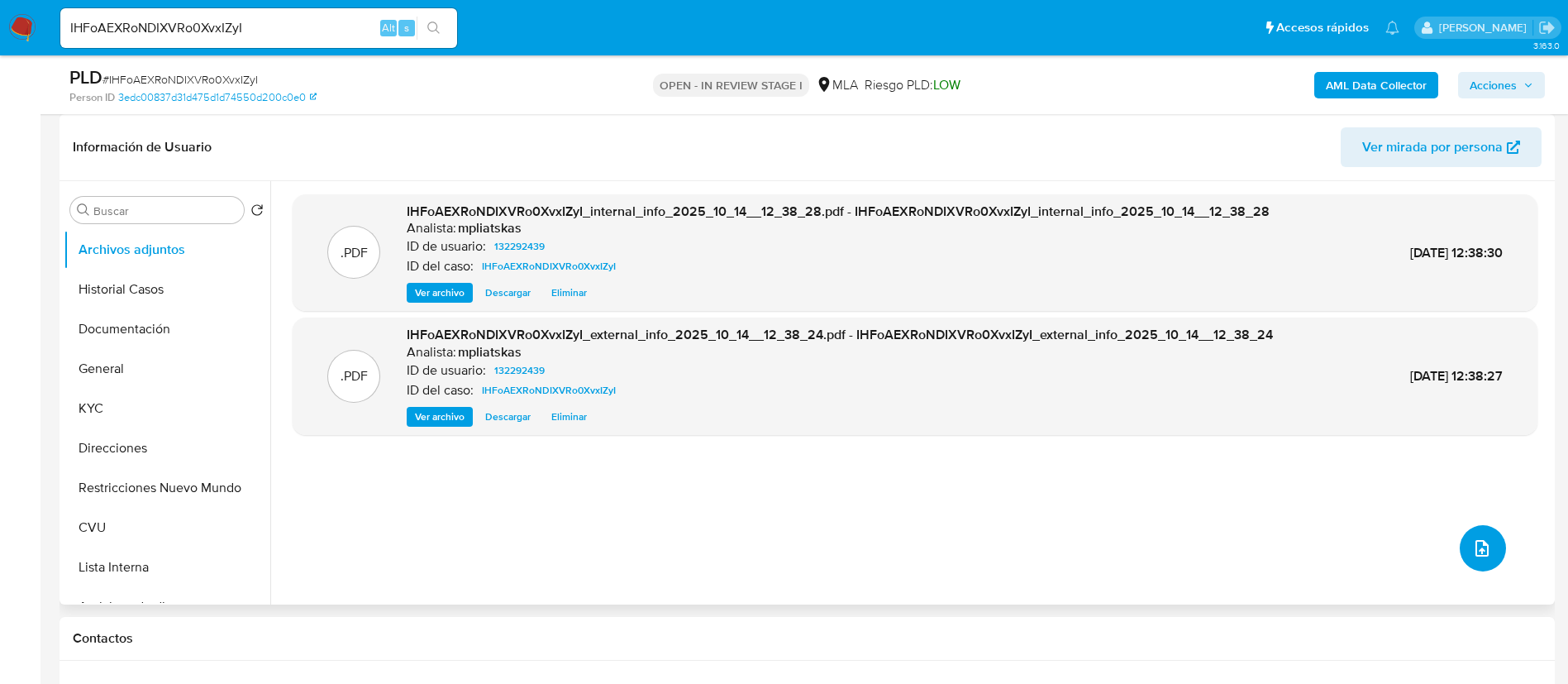
click at [1473, 537] on button "upload-file" at bounding box center [1483, 548] width 46 height 46
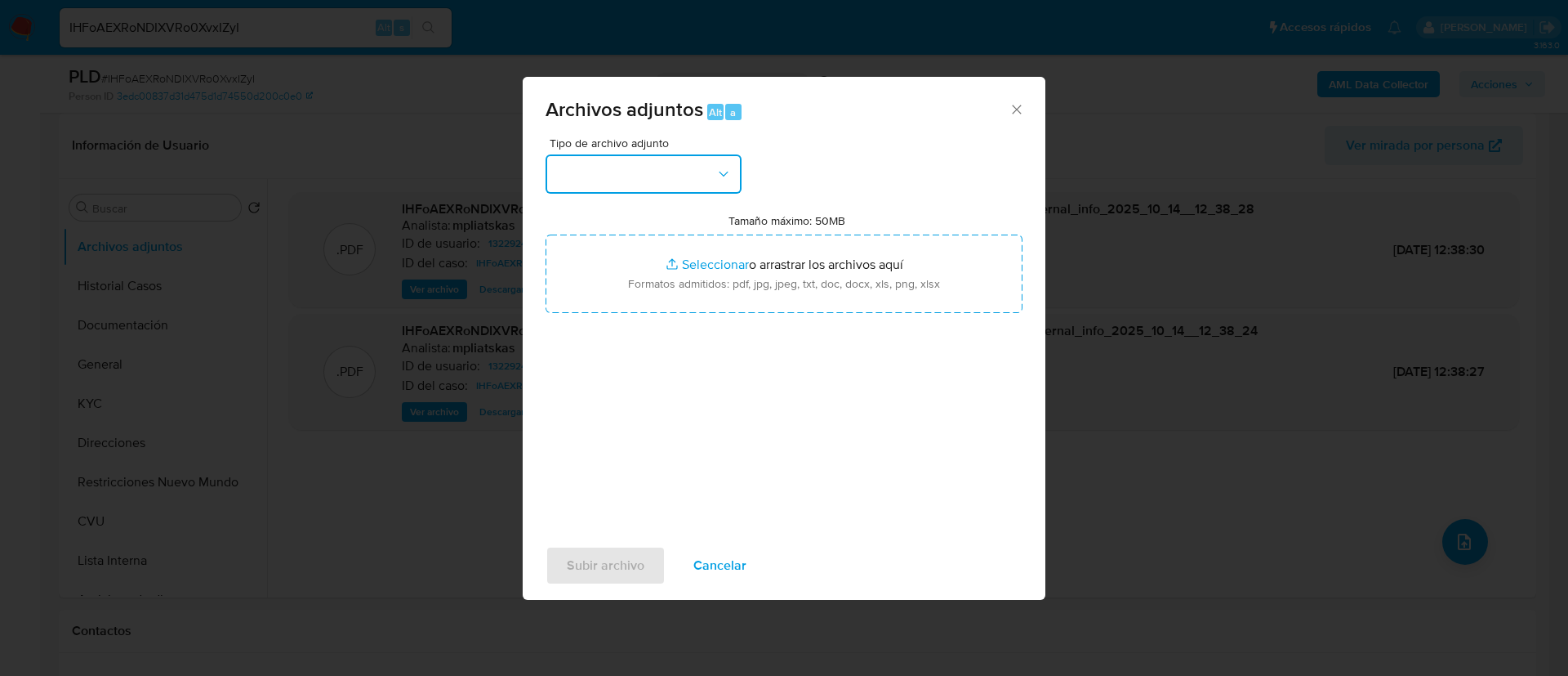
click at [628, 191] on button "button" at bounding box center [644, 173] width 196 height 39
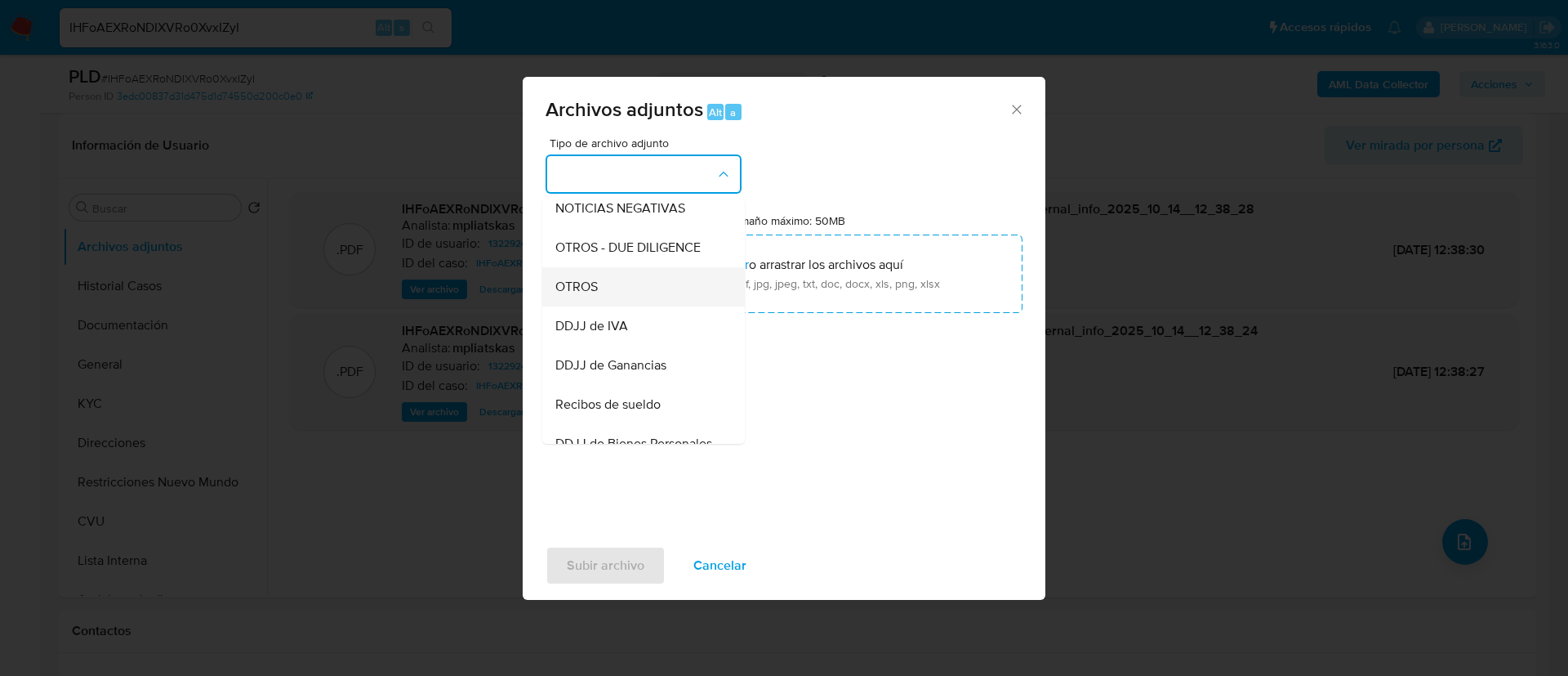
click at [628, 304] on div "OTROS" at bounding box center [639, 286] width 166 height 39
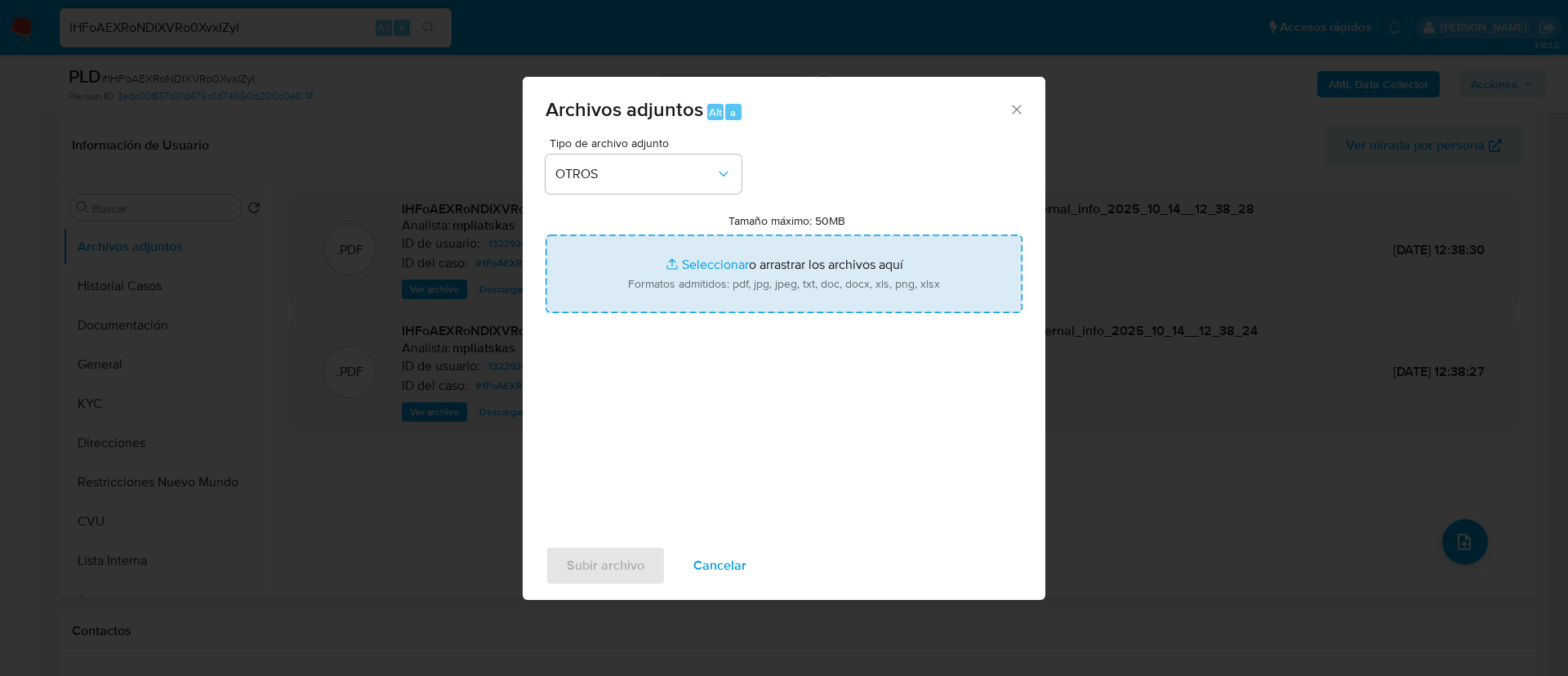
click at [628, 302] on input "Tamaño máximo: 50MB Seleccionar archivos" at bounding box center [784, 274] width 477 height 79
type input "C:\fakepath\132292439 Movimientos.xlsx"
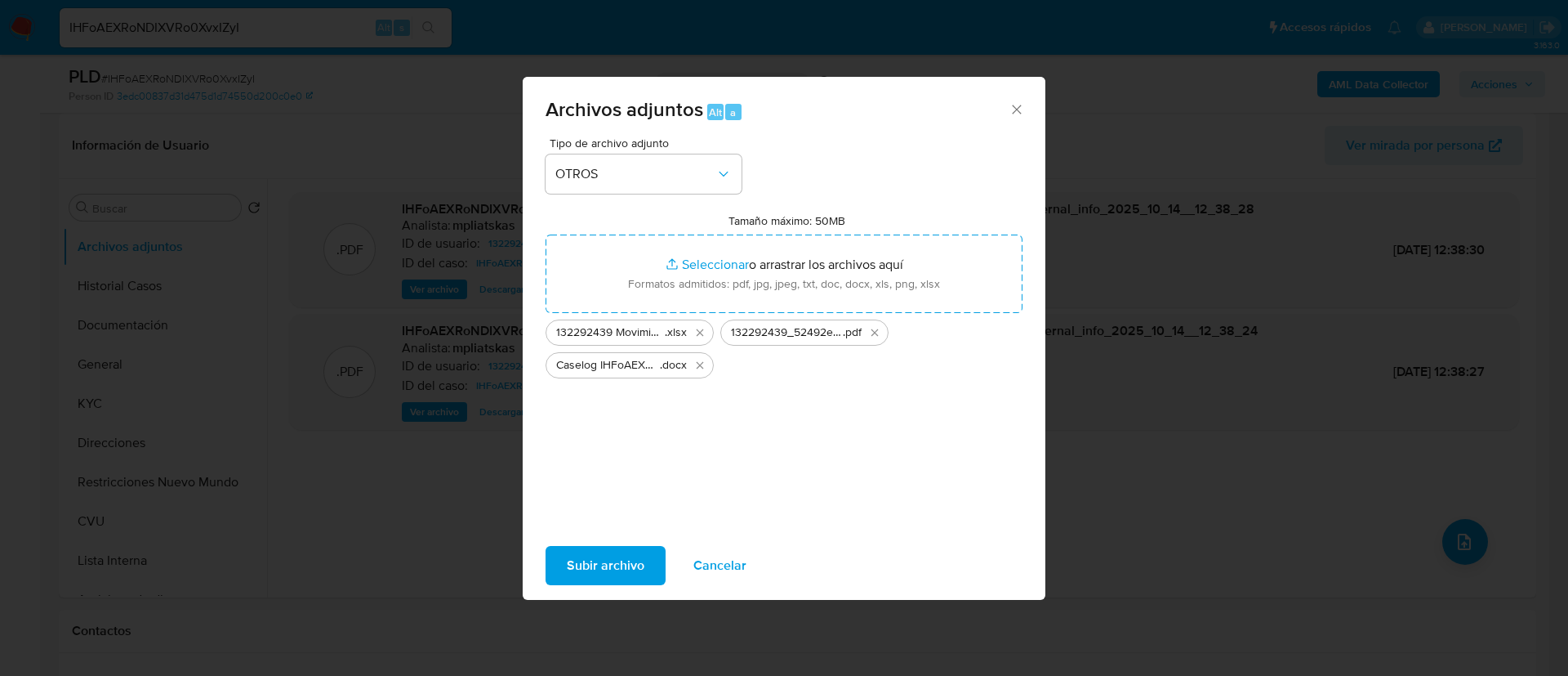
click at [636, 574] on span "Subir archivo" at bounding box center [606, 565] width 78 height 36
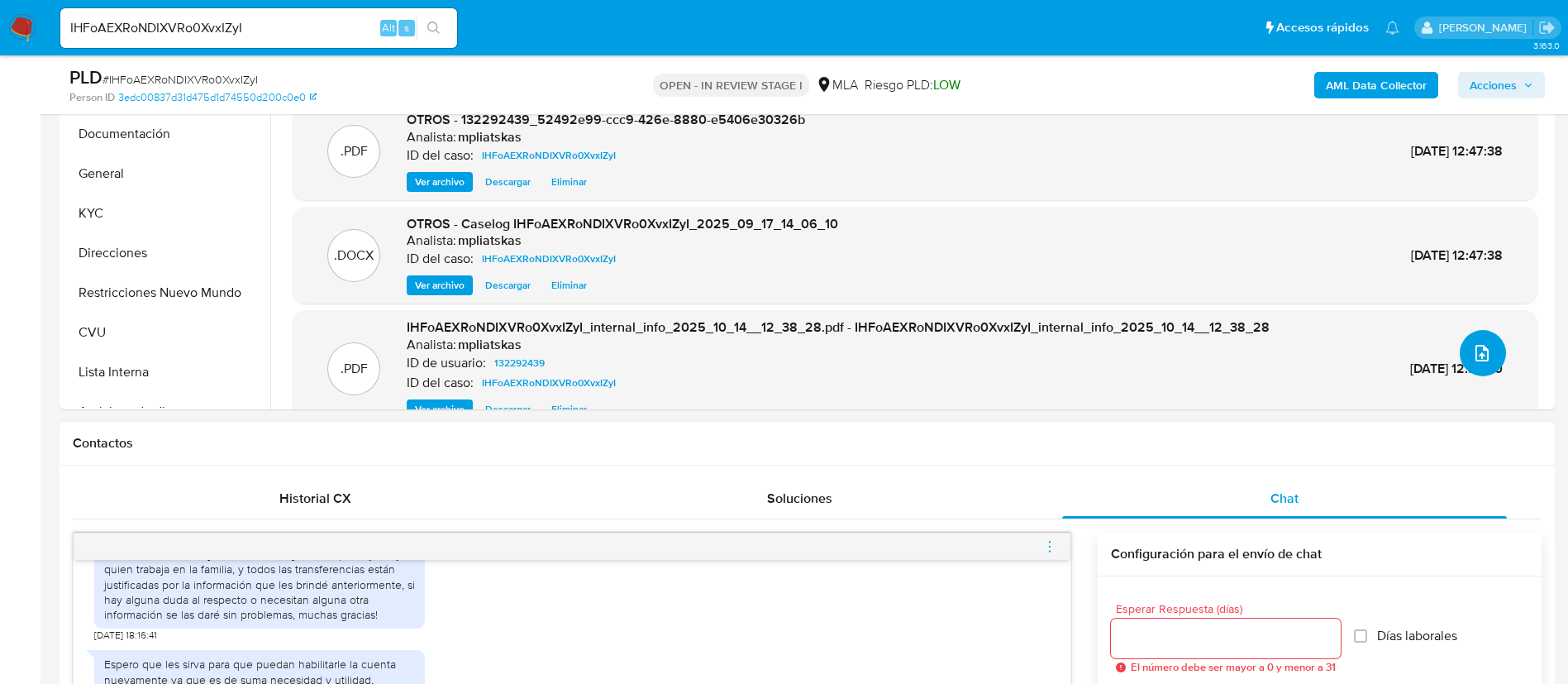
scroll to position [868, 0]
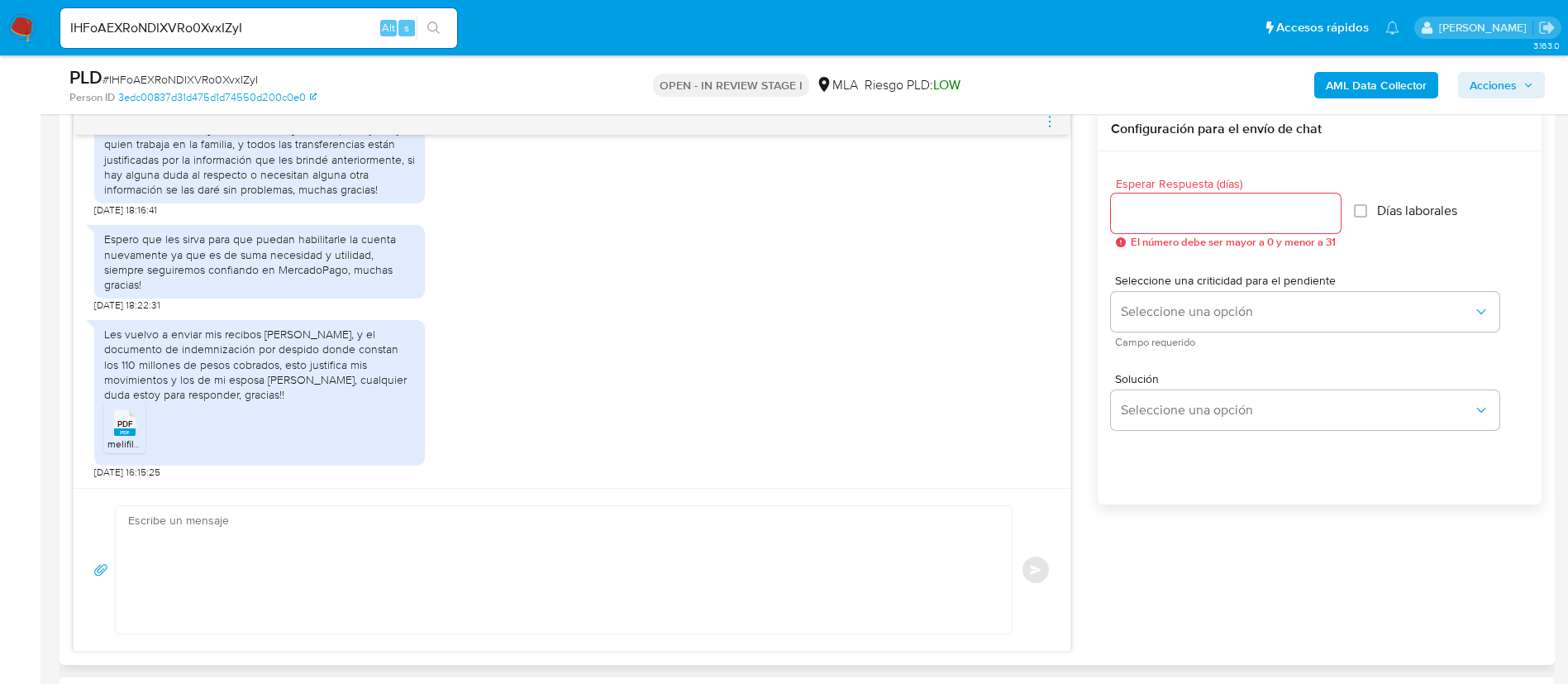
click at [694, 570] on textarea at bounding box center [560, 570] width 863 height 128
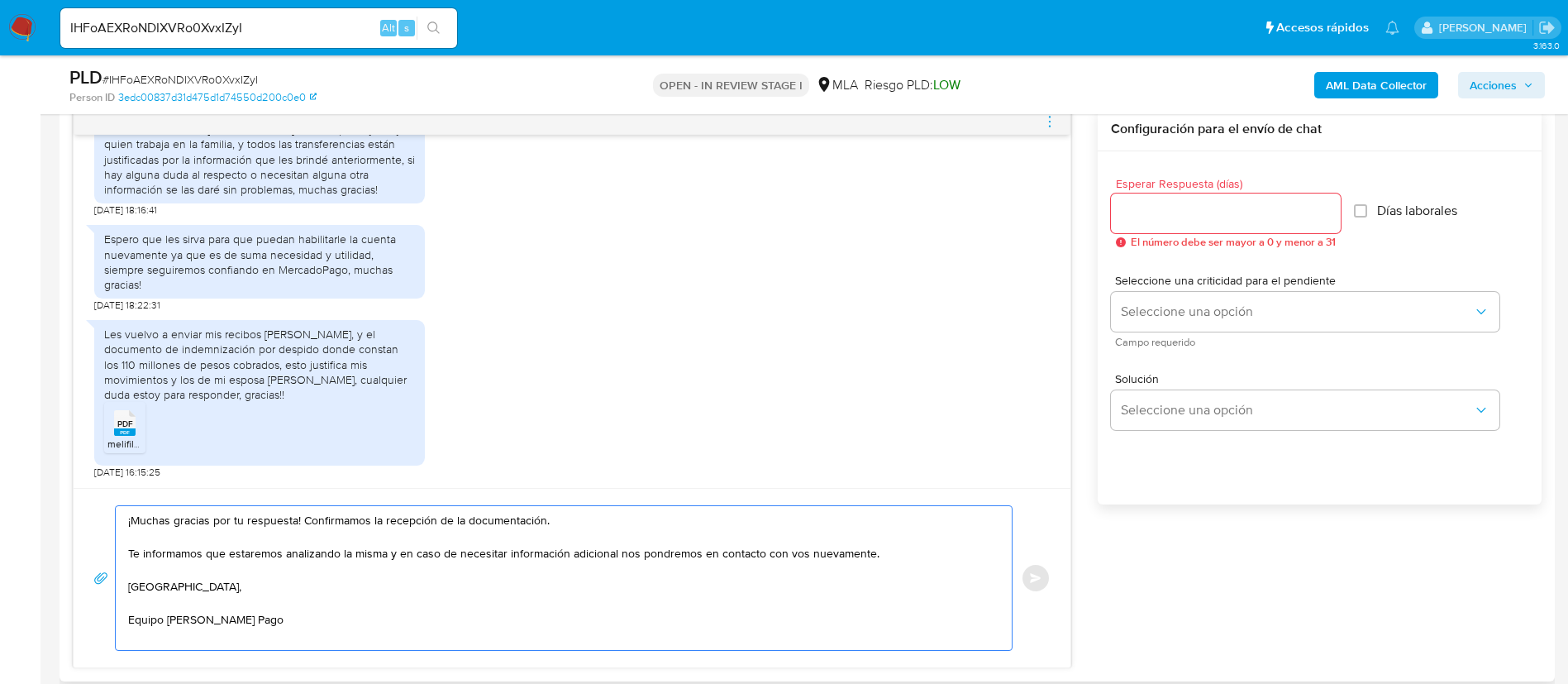
click at [896, 548] on textarea "¡Muchas gracias por tu respuesta! Confirmamos la recepción de la documentación.…" at bounding box center [560, 578] width 863 height 144
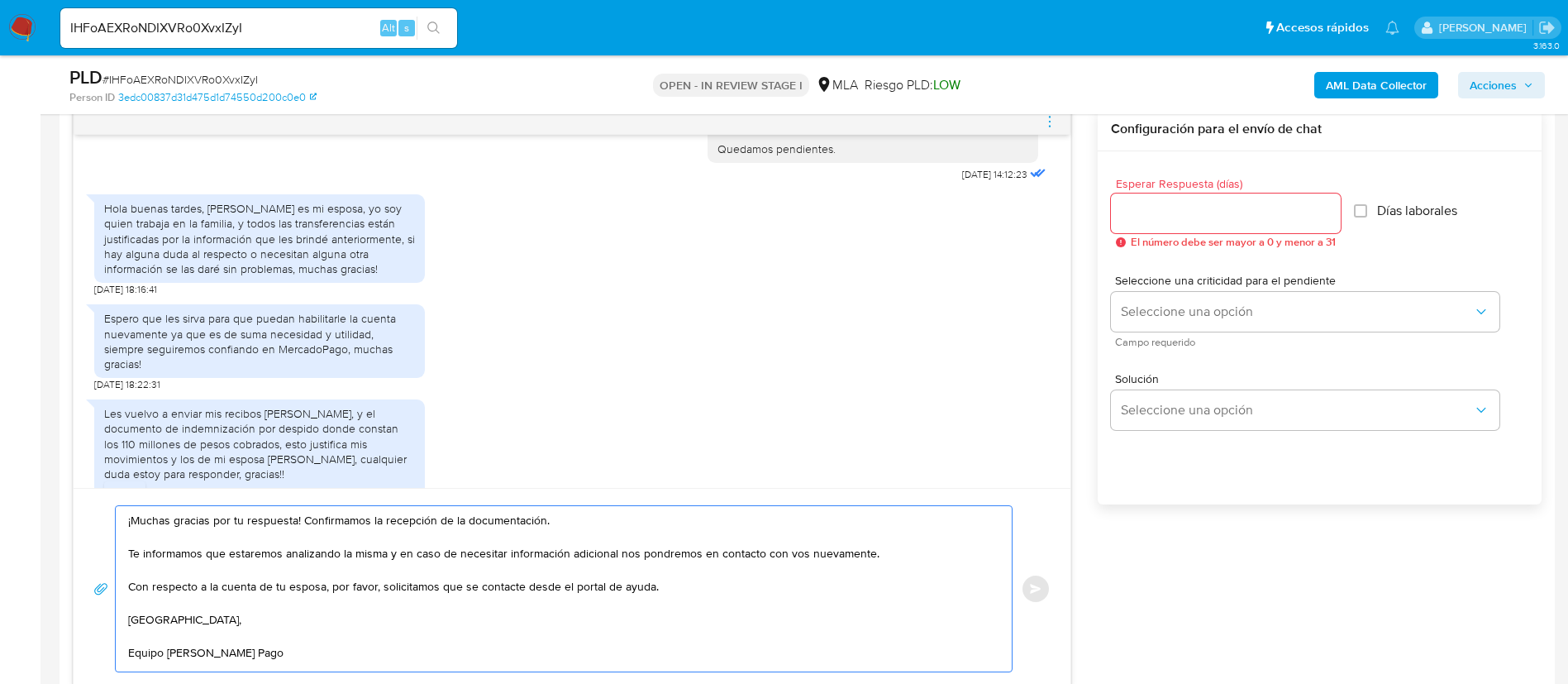
type textarea "¡Muchas gracias por tu respuesta! Confirmamos la recepción de la documentación.…"
click at [1131, 215] on input "Esperar Respuesta (días)" at bounding box center [1226, 214] width 230 height 21
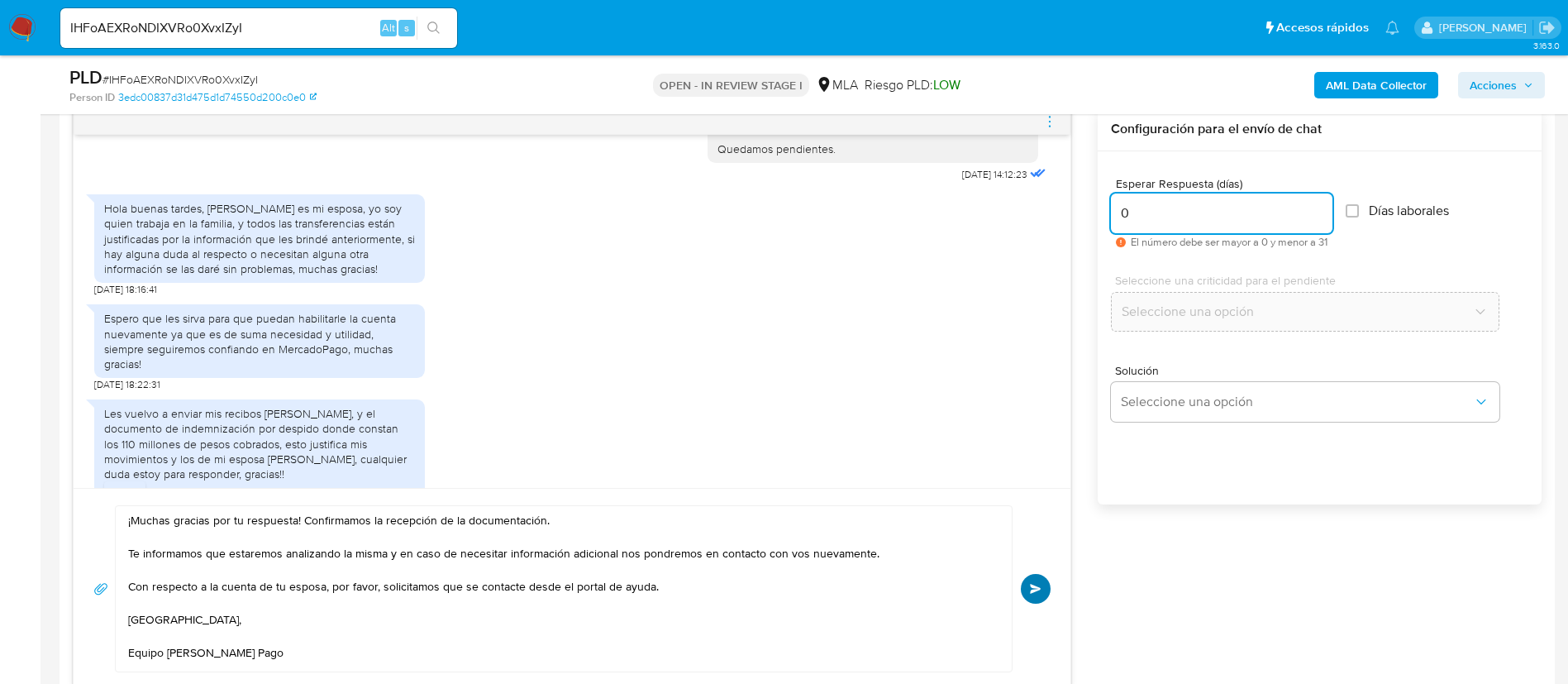
type input "0"
click at [1043, 583] on button "Enviar" at bounding box center [1036, 589] width 30 height 30
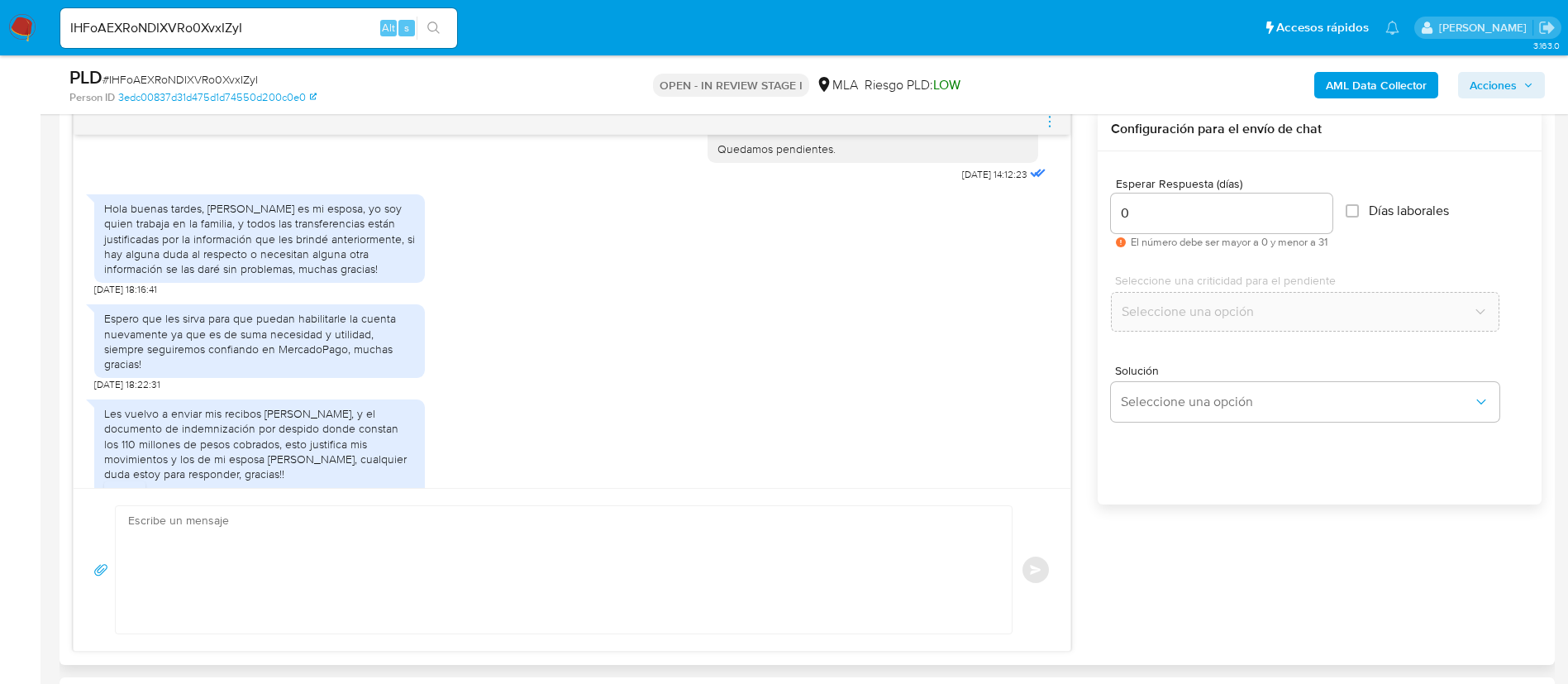
click at [1051, 124] on icon "menu-action" at bounding box center [1049, 121] width 15 height 15
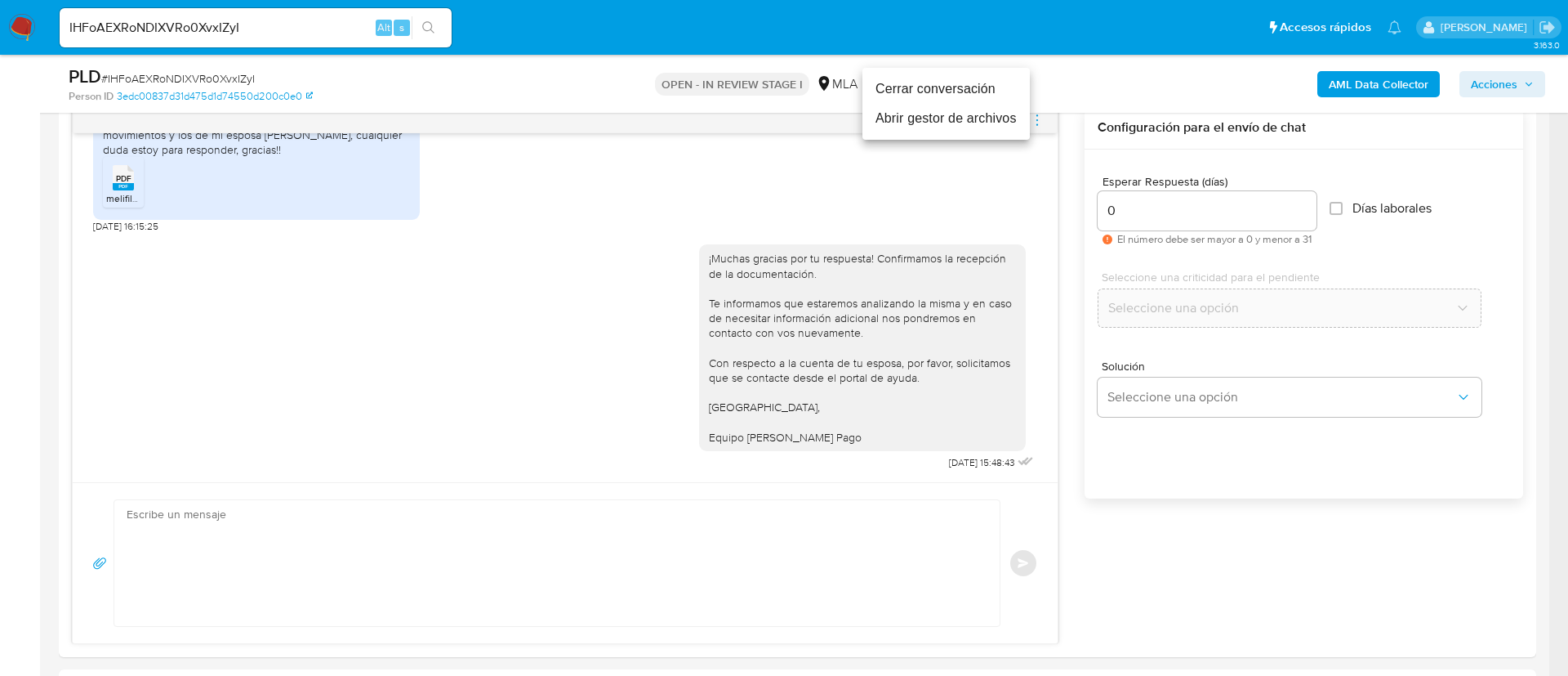
click at [936, 88] on li "Cerrar conversación" at bounding box center [946, 89] width 167 height 30
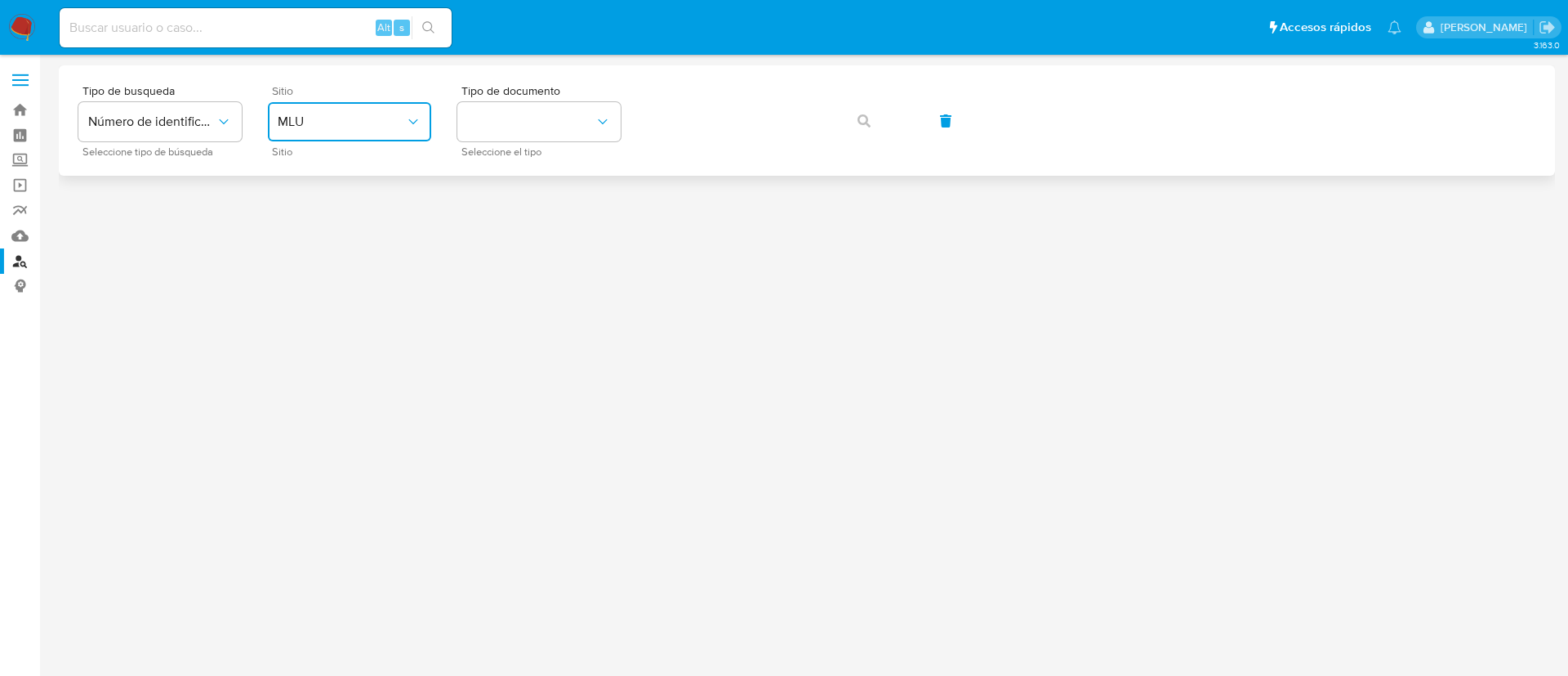
click at [343, 127] on span "MLU" at bounding box center [341, 122] width 128 height 17
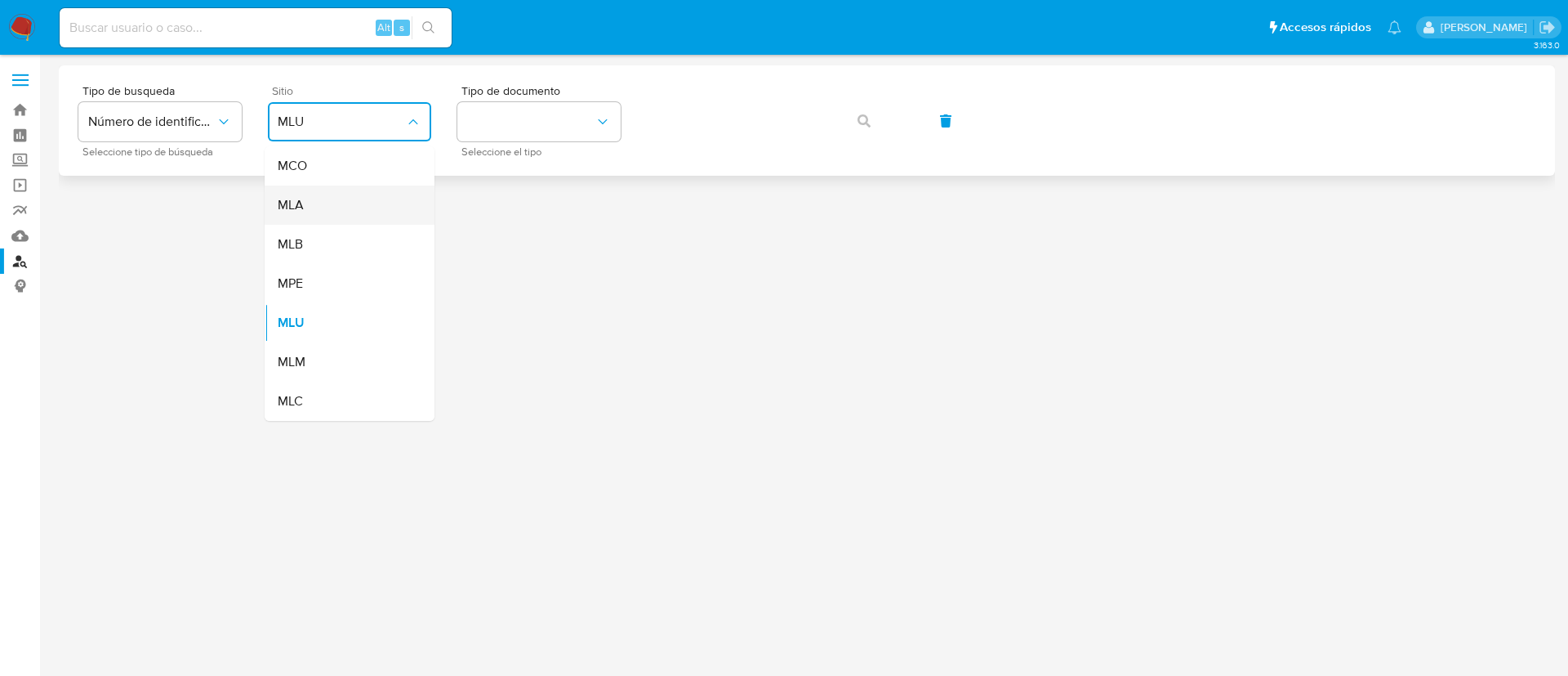
click at [344, 201] on div "MLA" at bounding box center [344, 205] width 134 height 39
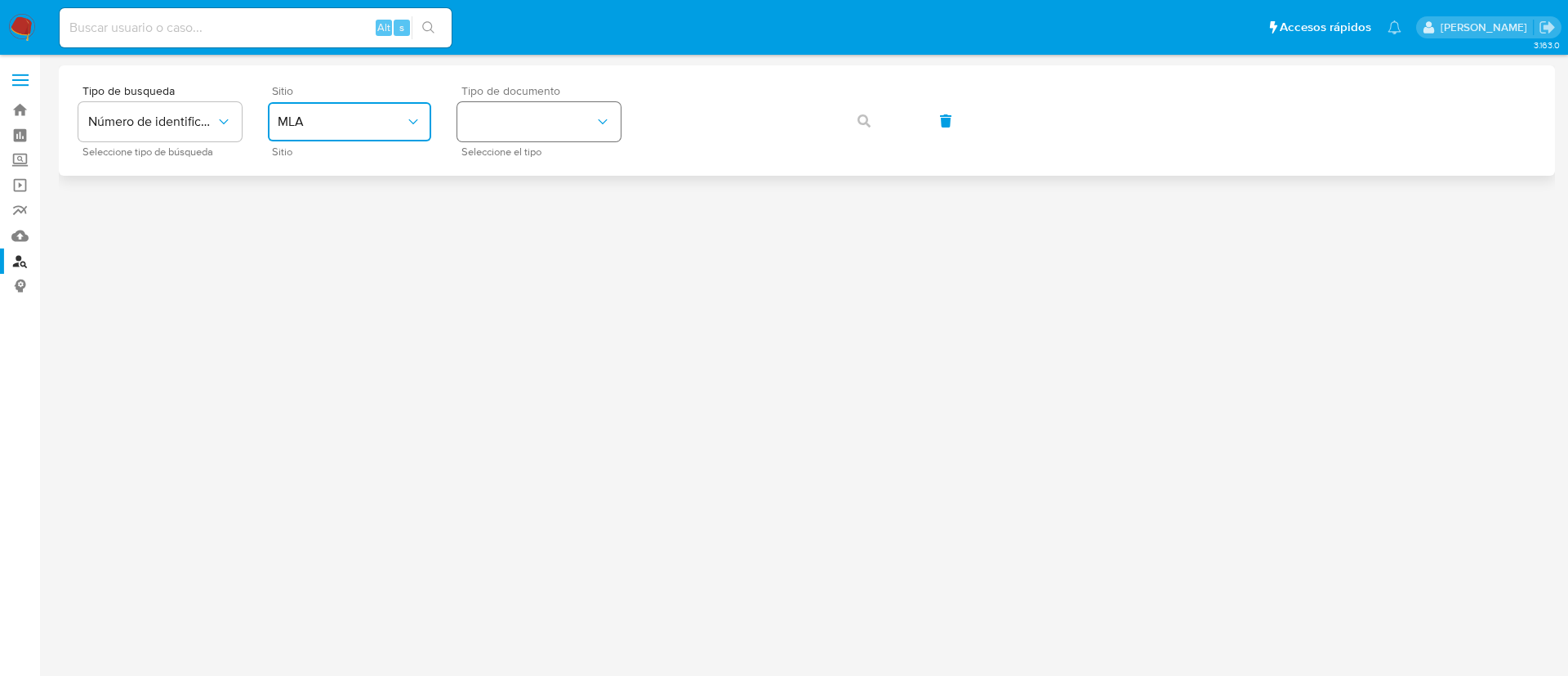
click at [566, 123] on button "identificationType" at bounding box center [539, 122] width 164 height 39
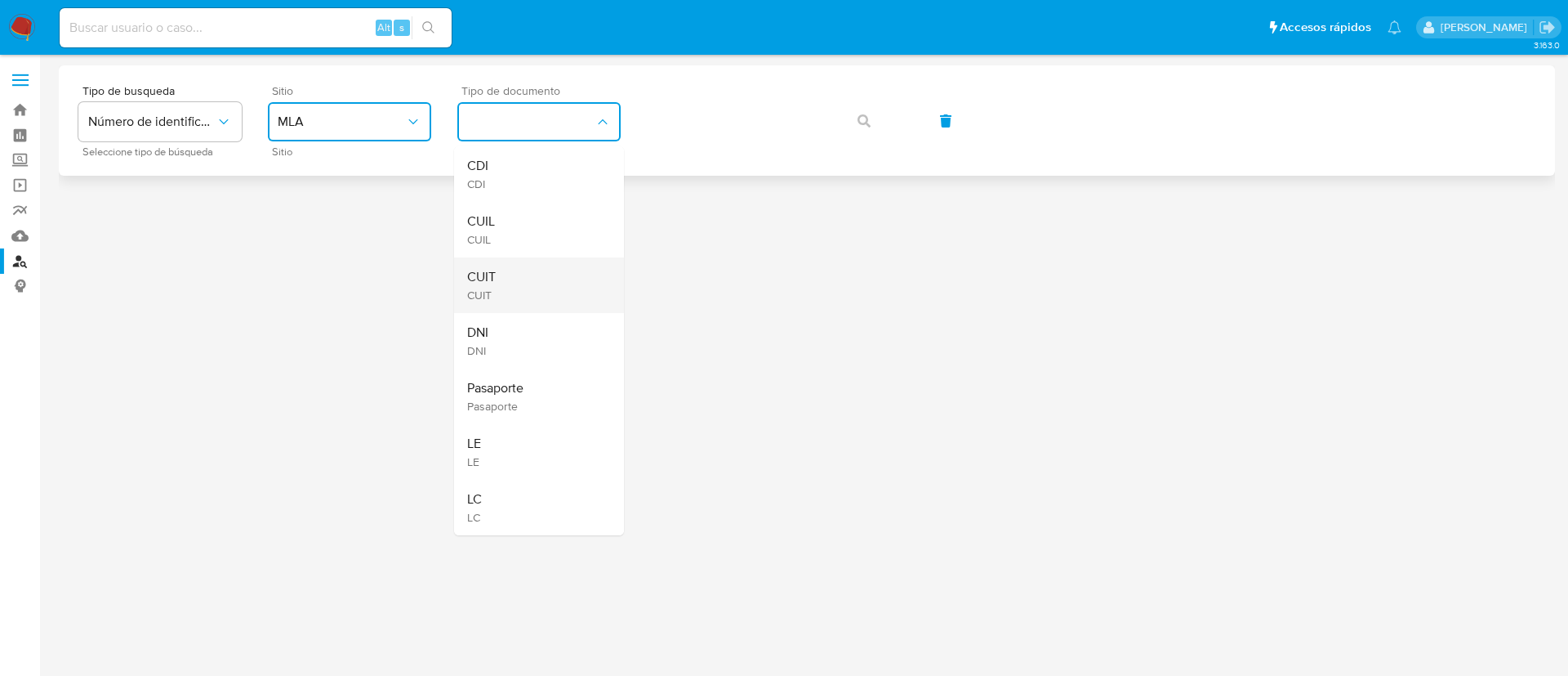
click at [516, 271] on div "CUIT CUIT" at bounding box center [534, 285] width 134 height 55
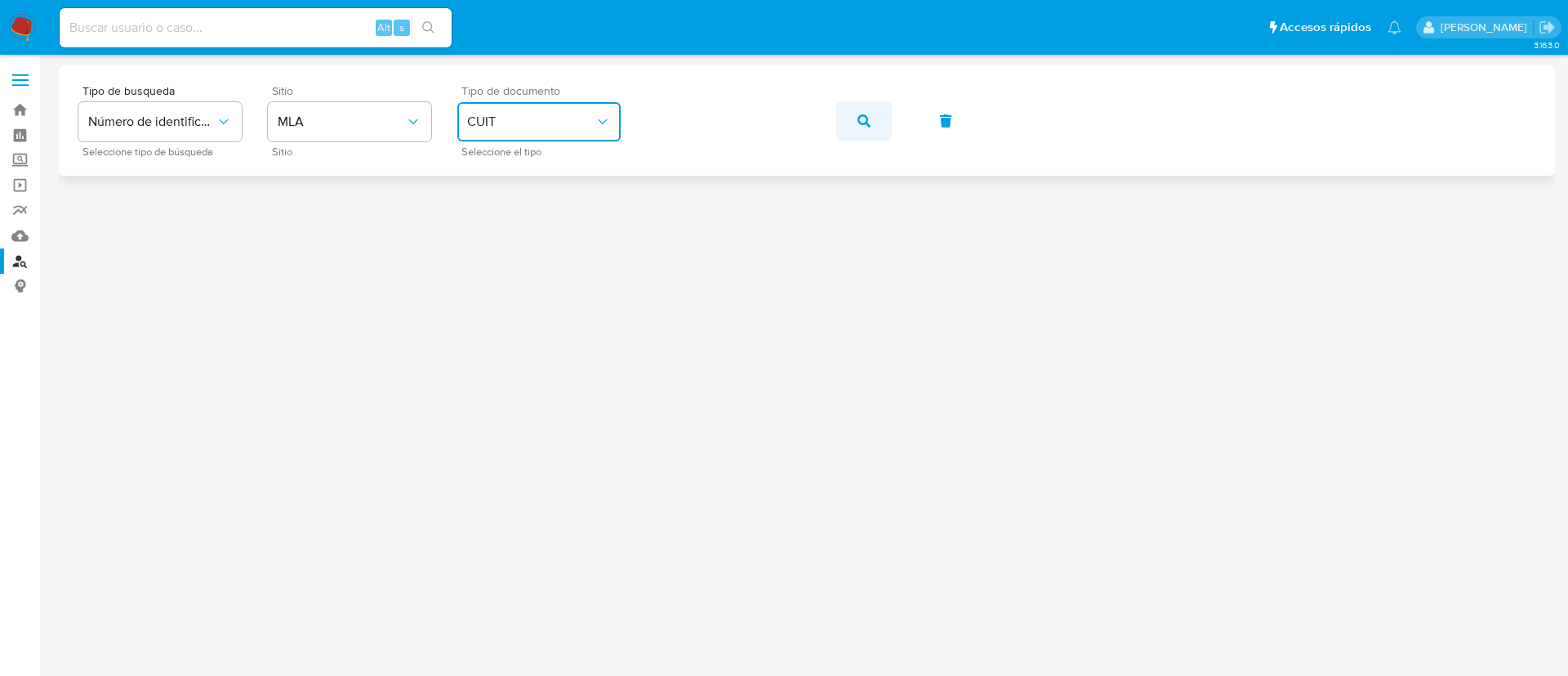
click at [854, 123] on button "button" at bounding box center [864, 121] width 55 height 39
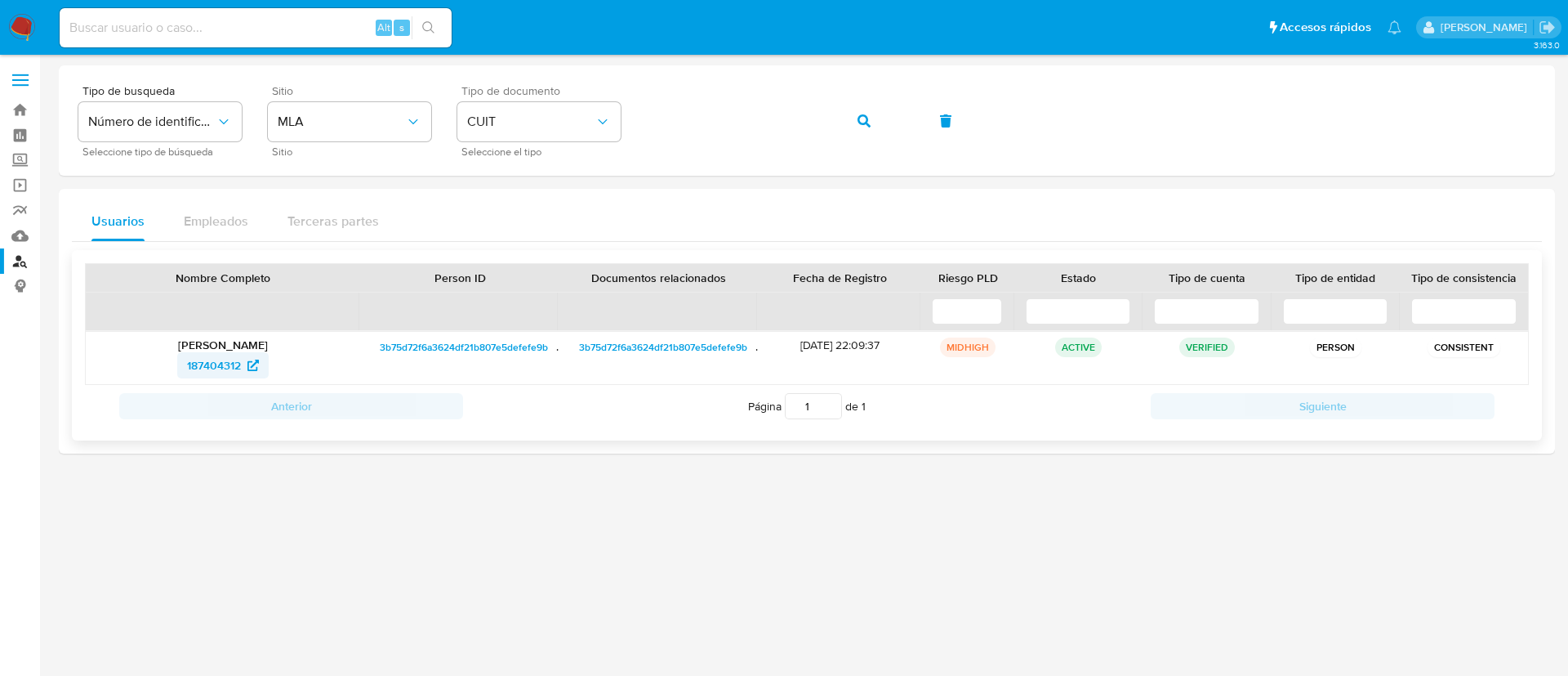
click at [222, 360] on span "187404312" at bounding box center [214, 365] width 54 height 26
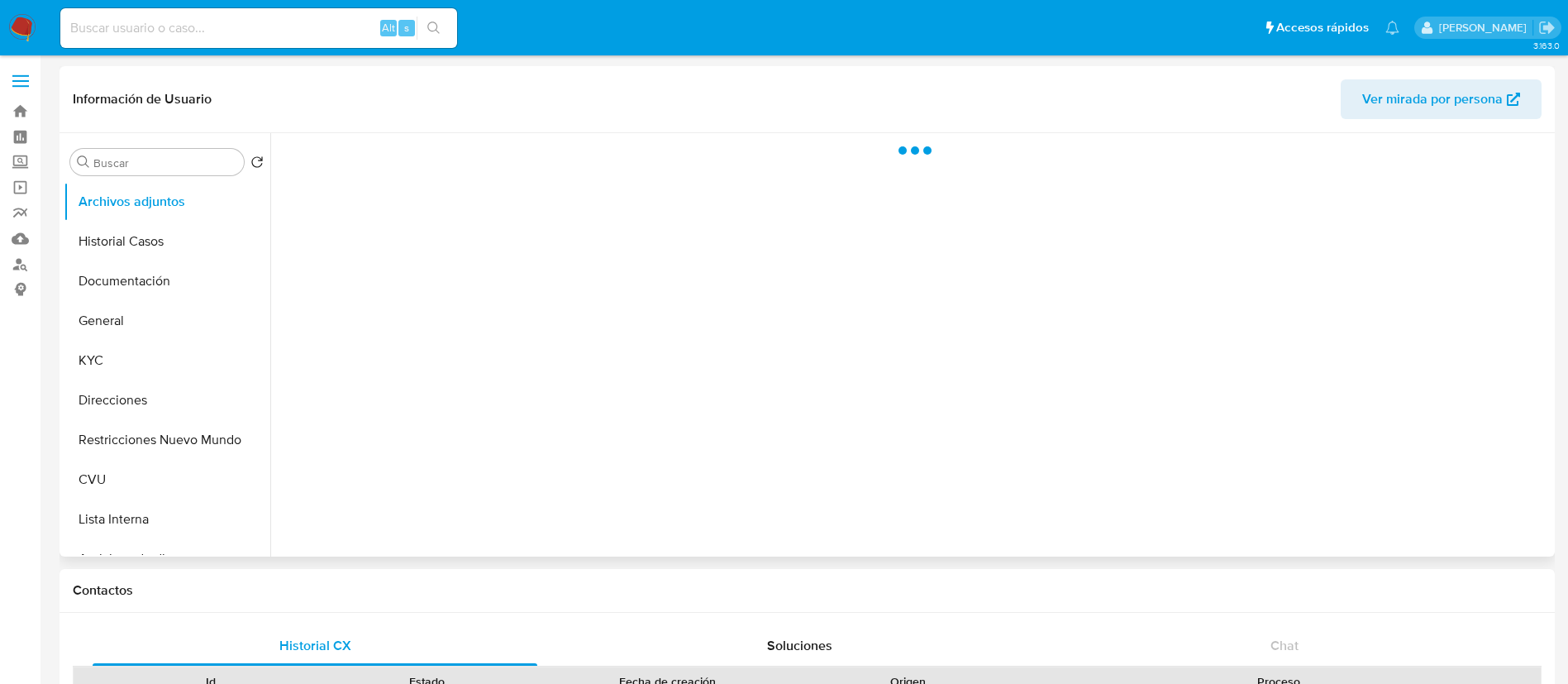
select select "10"
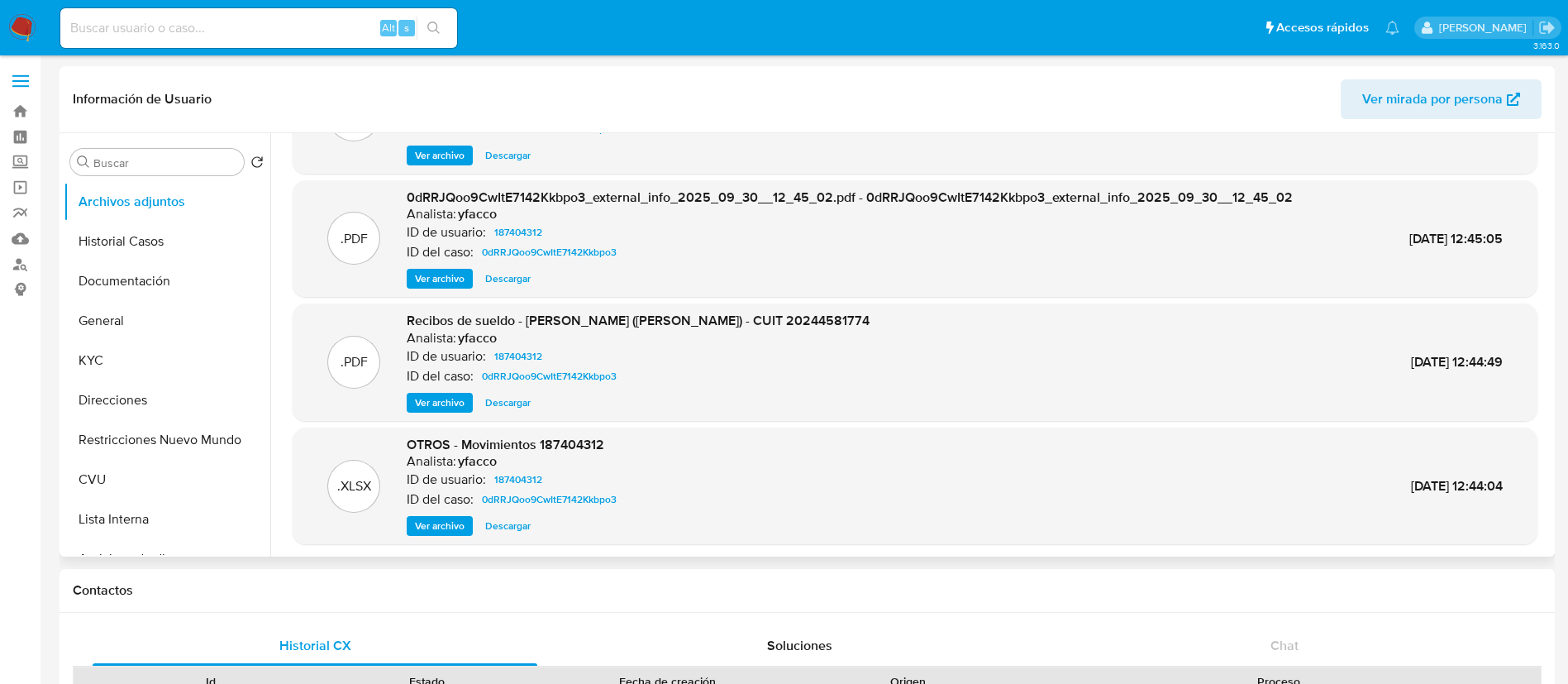
scroll to position [124, 0]
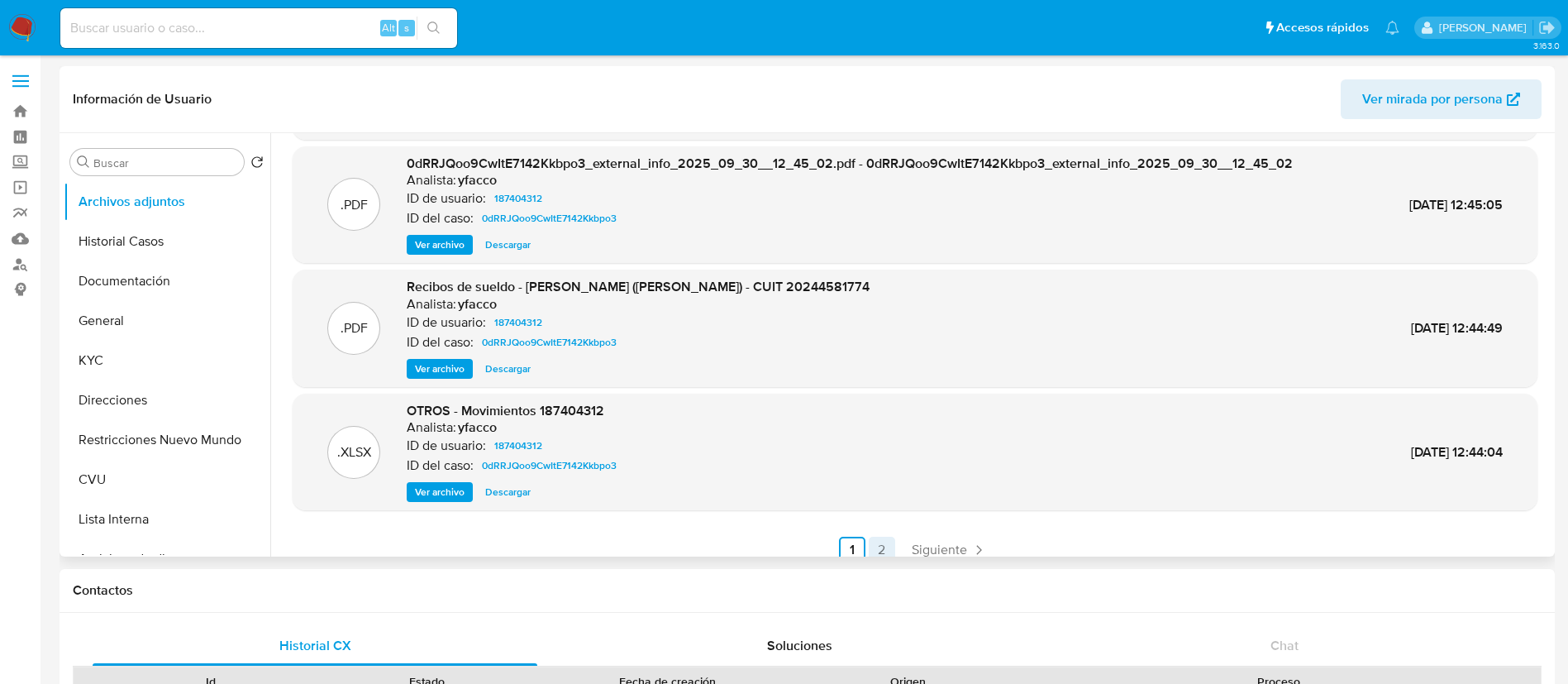
click at [877, 544] on link "2" at bounding box center [882, 550] width 27 height 27
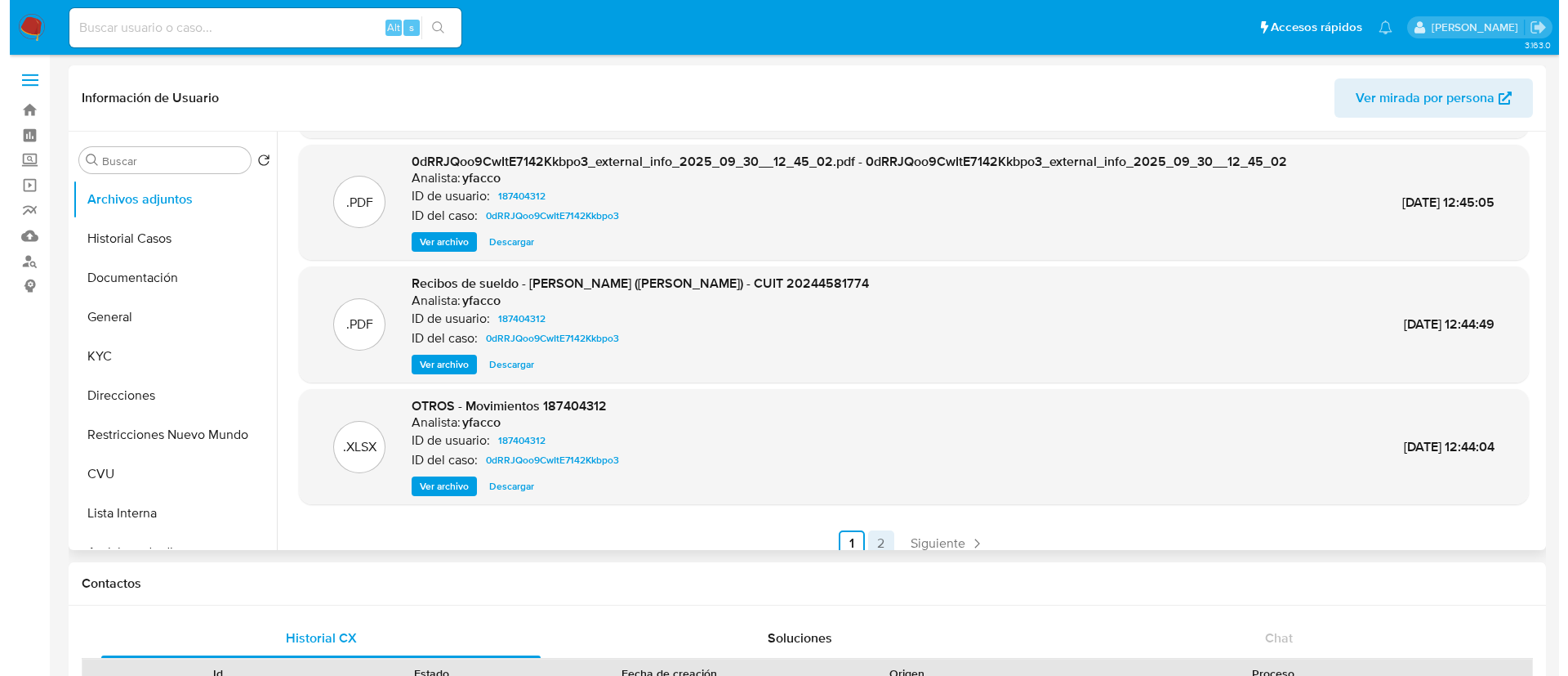
scroll to position [0, 0]
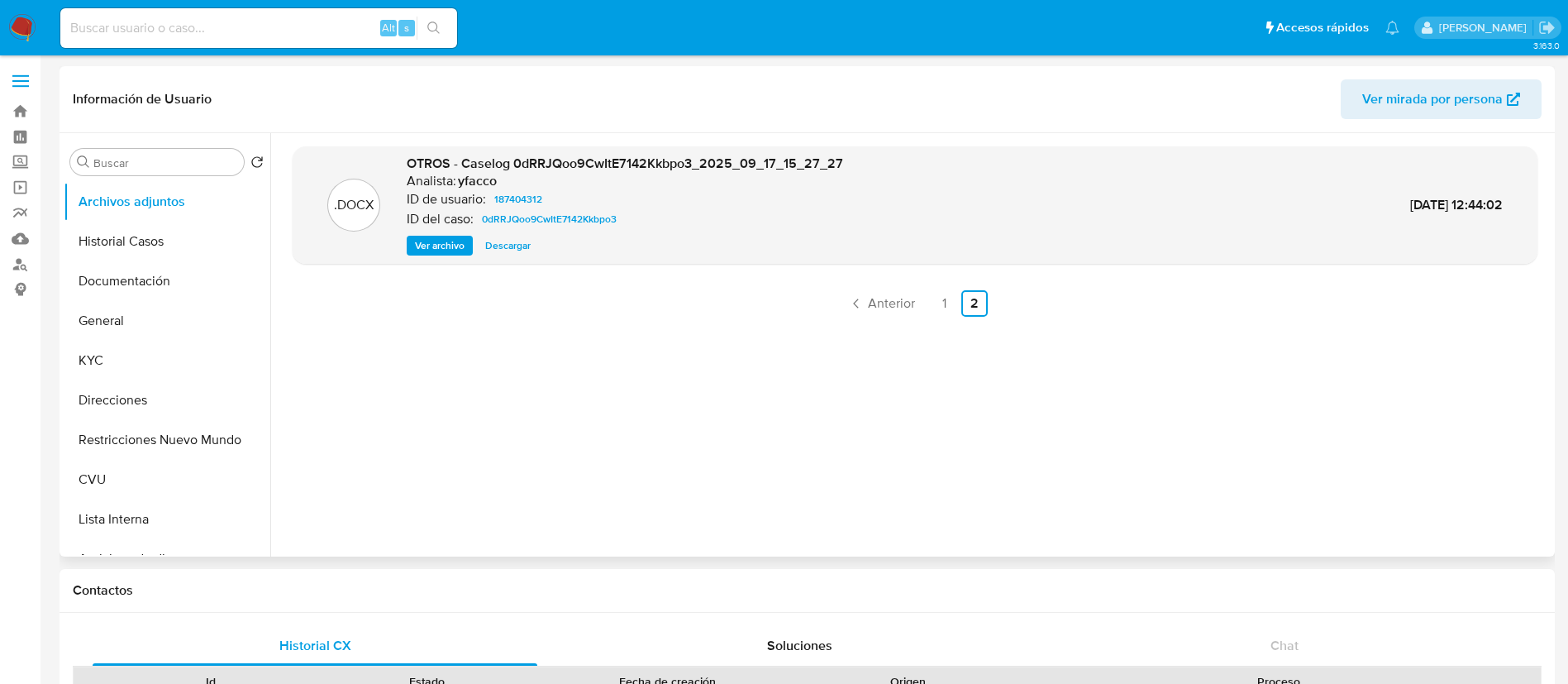
click at [429, 245] on span "Ver archivo" at bounding box center [440, 245] width 50 height 17
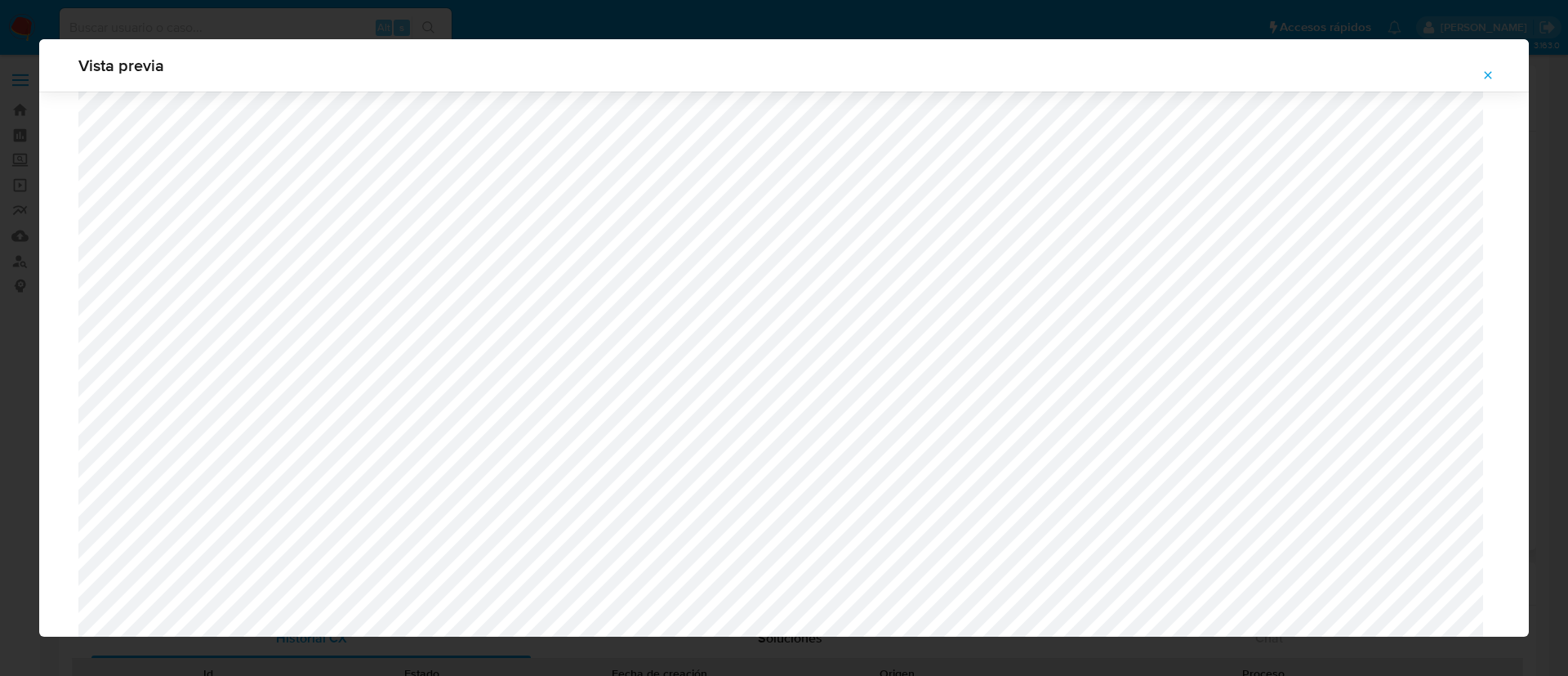
scroll to position [1316, 0]
drag, startPoint x: 1482, startPoint y: 67, endPoint x: 1444, endPoint y: 130, distance: 73.6
click at [1481, 67] on span "Attachment preview" at bounding box center [1488, 75] width 13 height 23
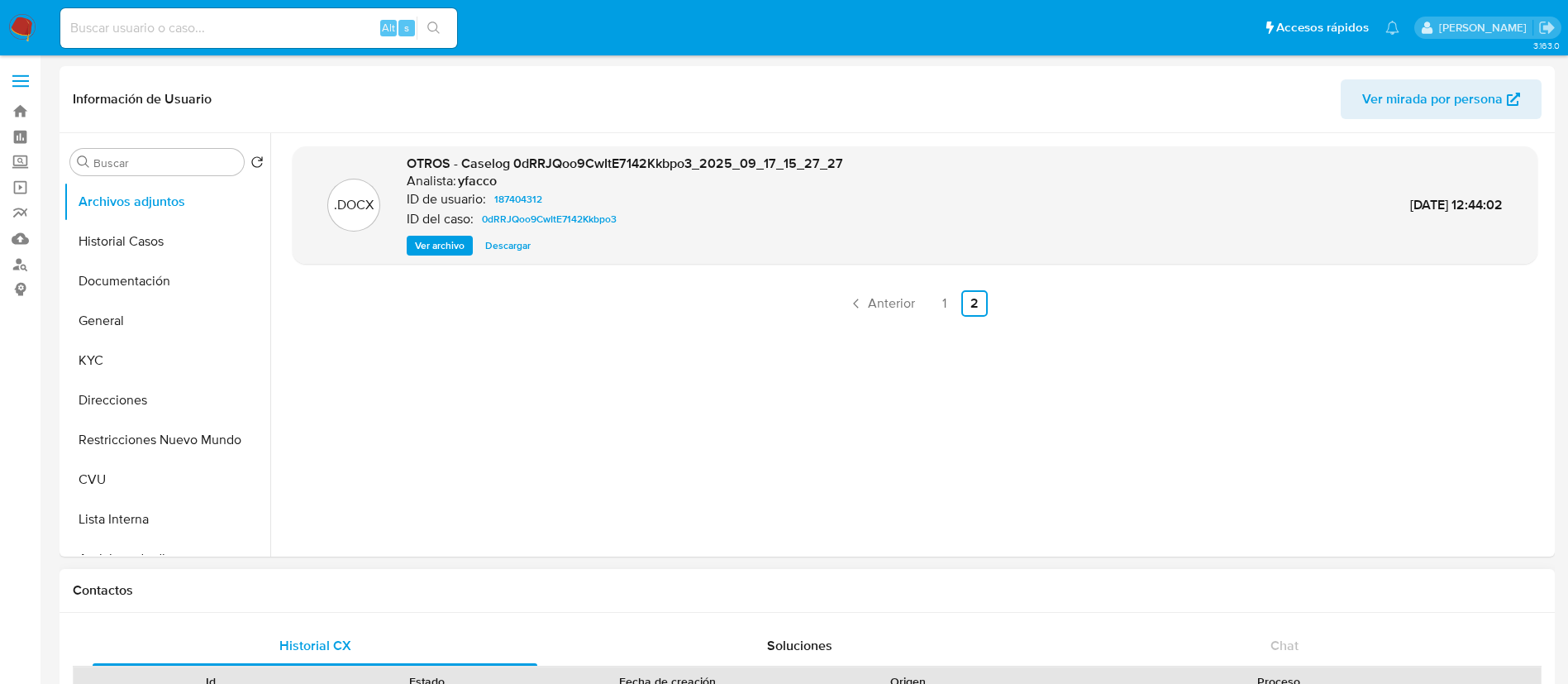
scroll to position [372, 0]
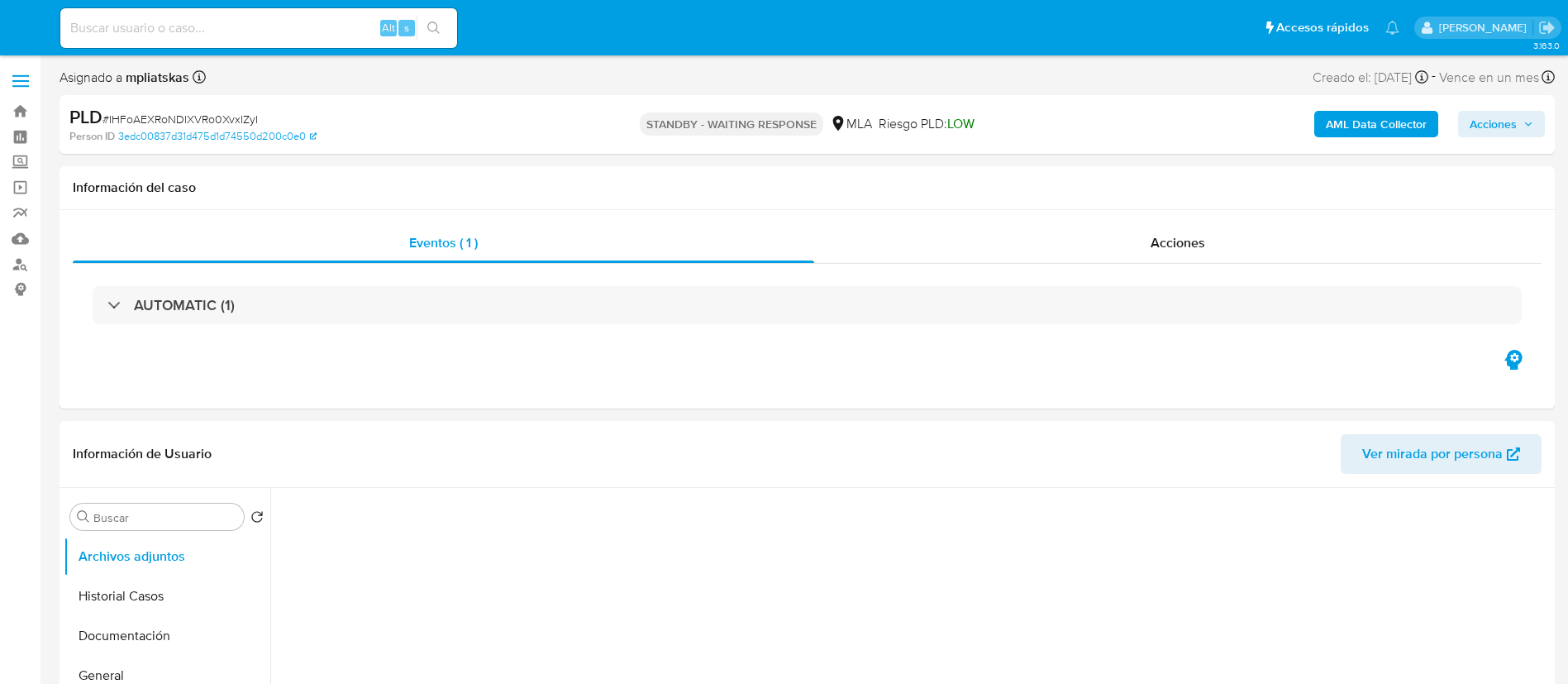
select select "10"
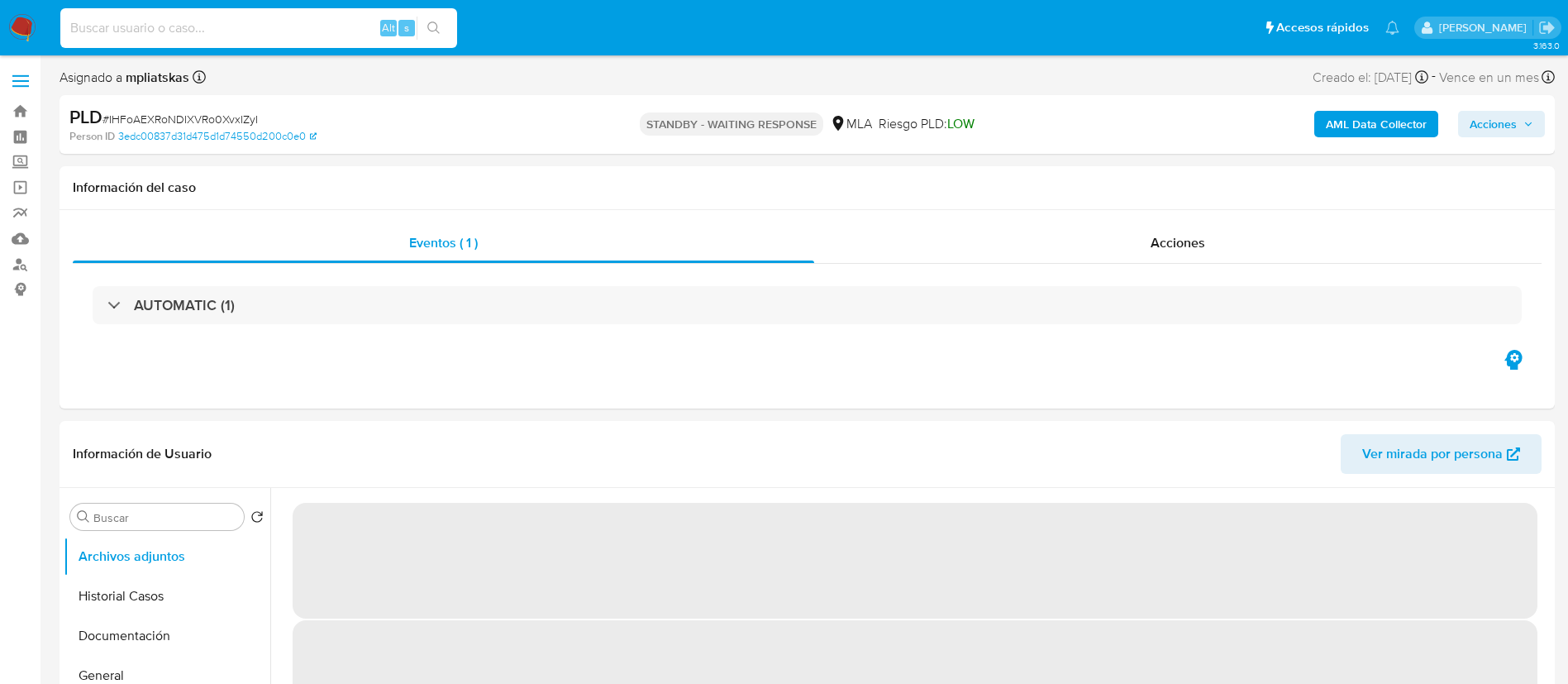
drag, startPoint x: 333, startPoint y: 19, endPoint x: 381, endPoint y: 27, distance: 48.7
click at [332, 19] on input at bounding box center [259, 28] width 397 height 21
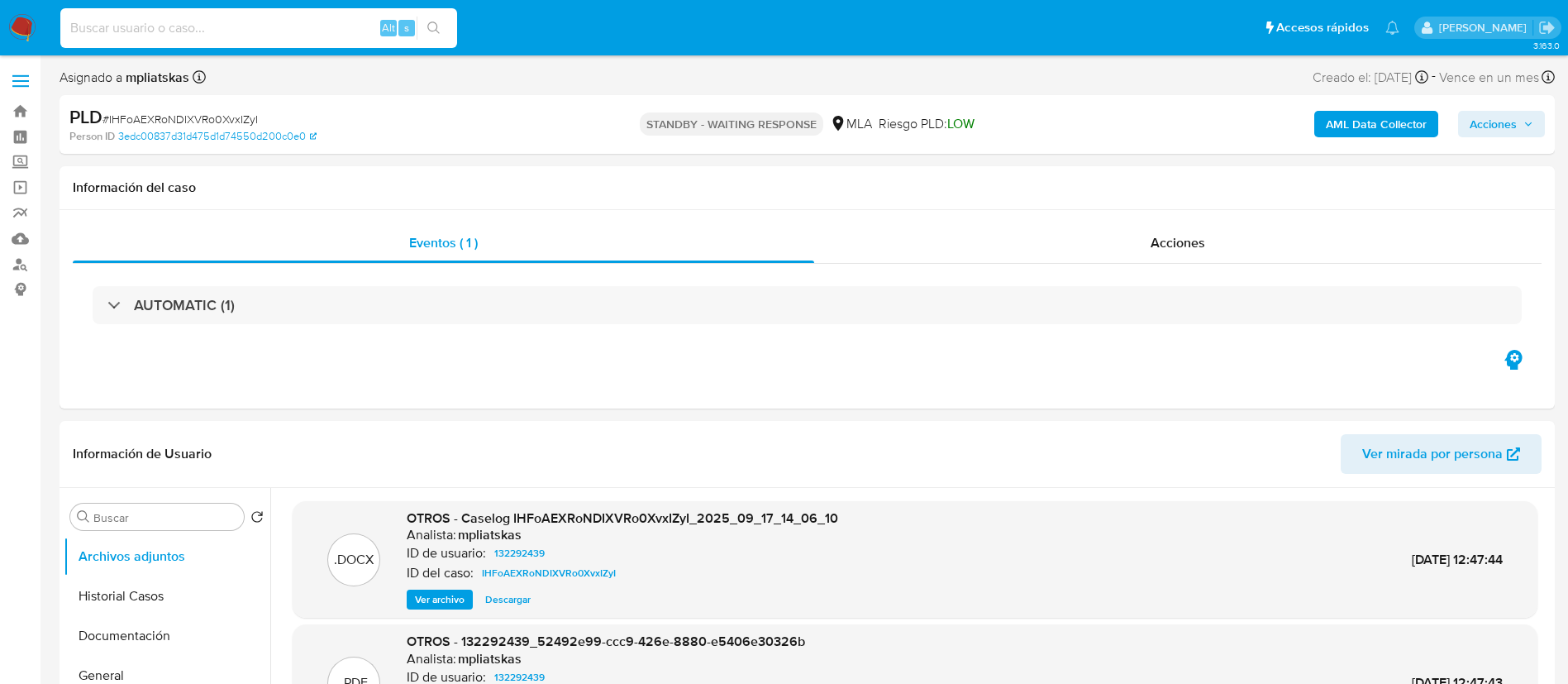
paste input "InY3OtacZX1HXdHe3HvGIqfe"
type input "InY3OtacZX1HXdHe3HvGIqfe"
click at [444, 13] on div "InY3OtacZX1HXdHe3HvGIqfe Alt s" at bounding box center [259, 27] width 397 height 40
click at [437, 21] on icon "search-icon" at bounding box center [434, 27] width 13 height 13
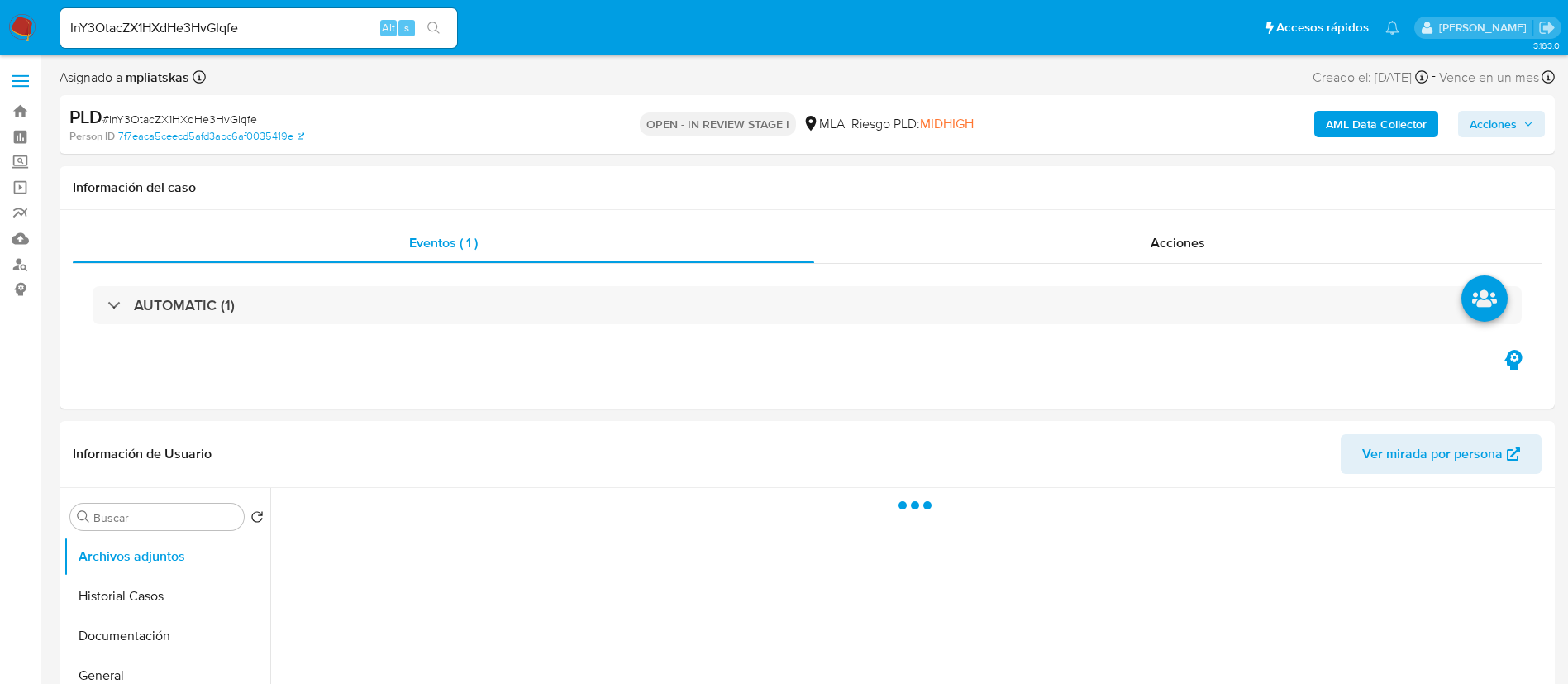
select select "10"
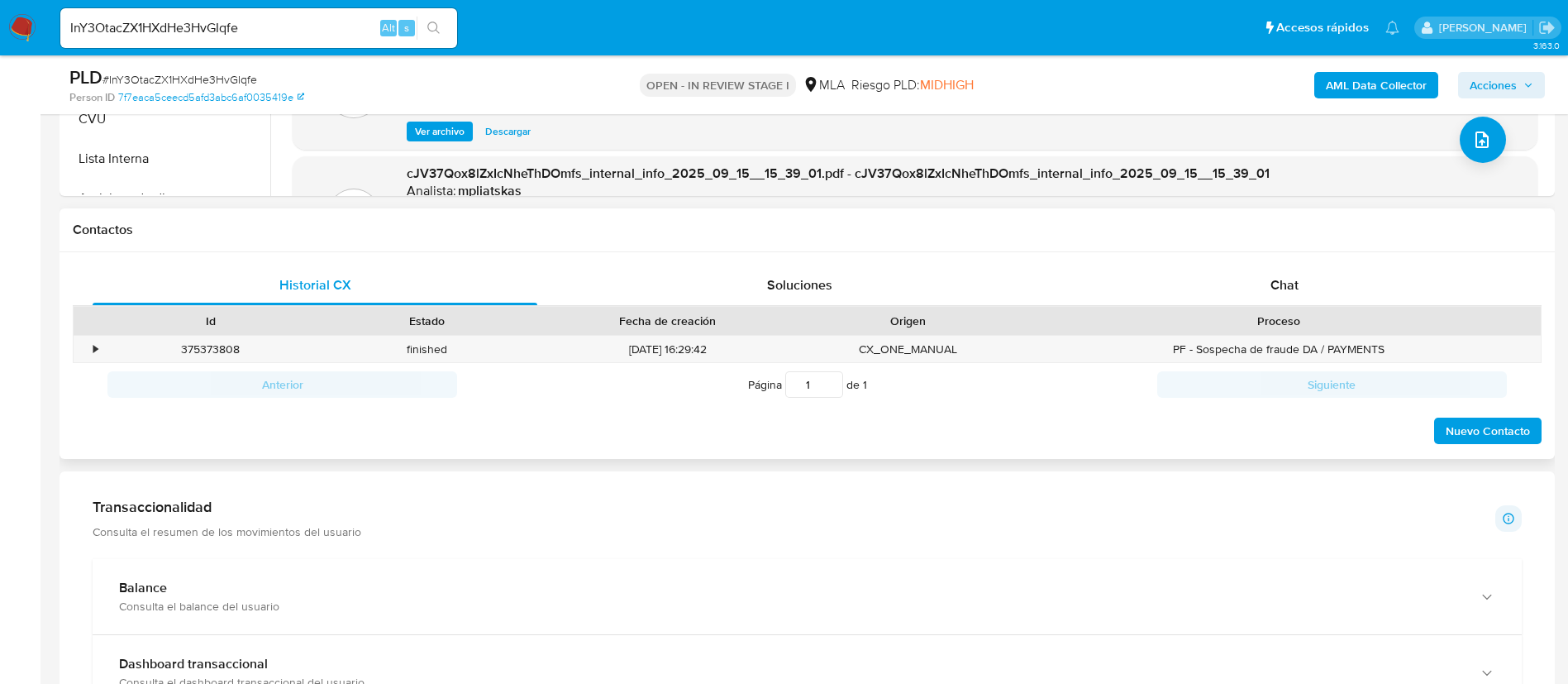
scroll to position [744, 0]
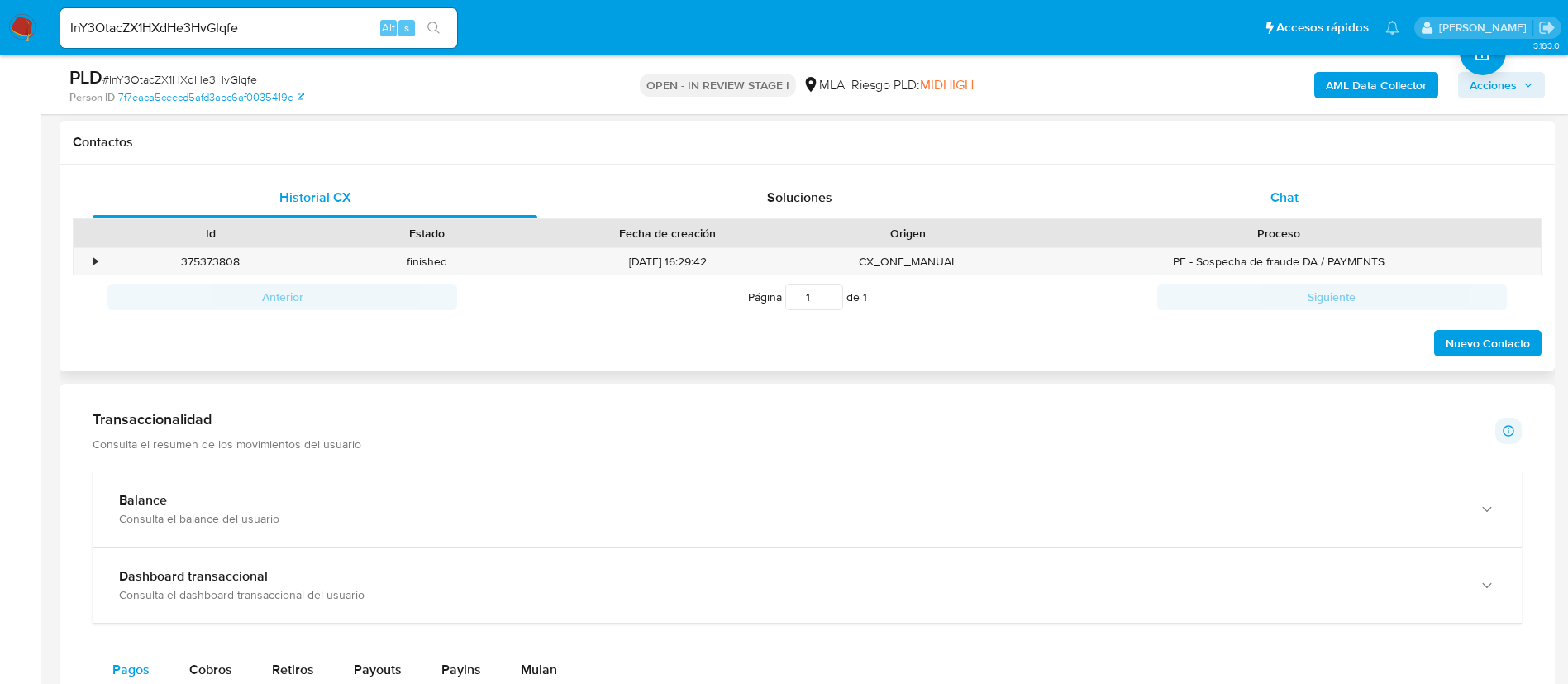
click at [1318, 188] on div "Chat" at bounding box center [1285, 198] width 444 height 40
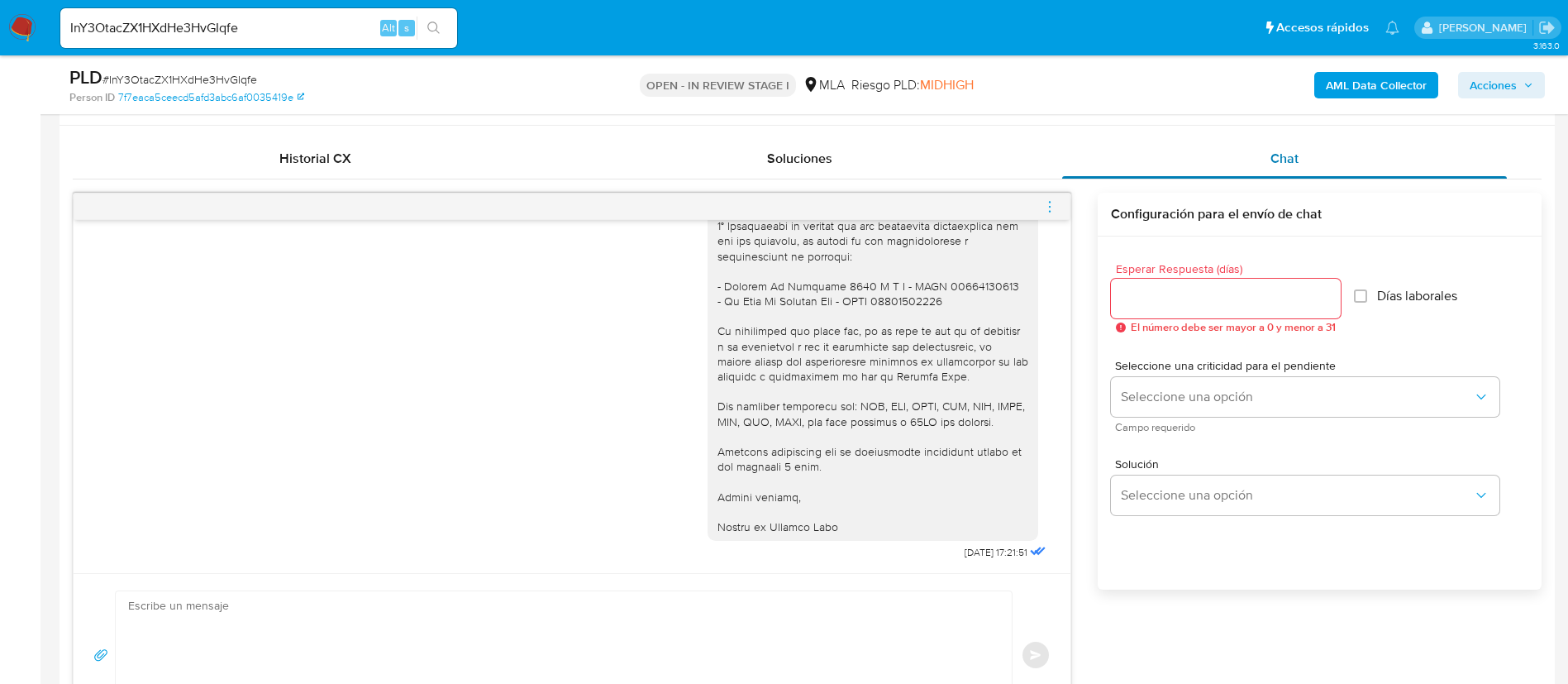
scroll to position [620, 0]
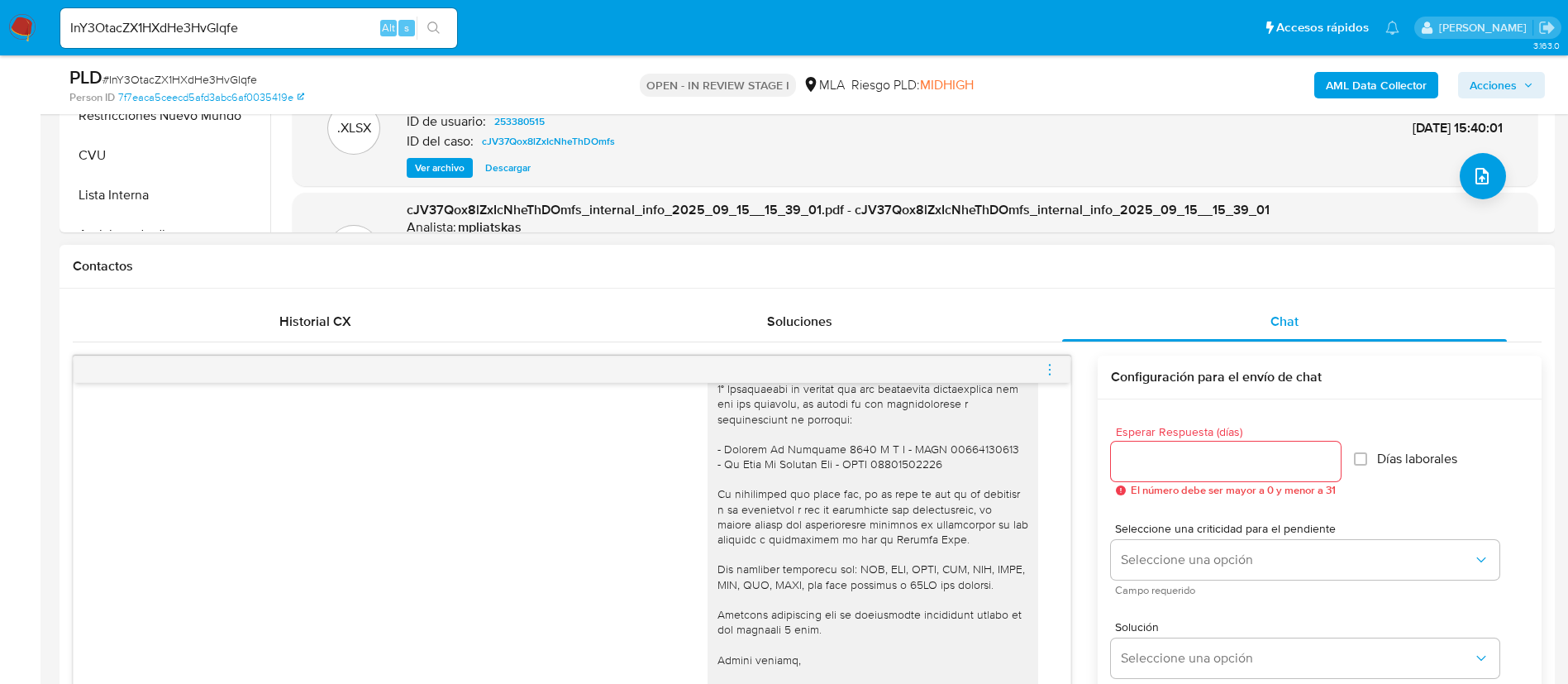
click at [1047, 372] on icon "menu-action" at bounding box center [1049, 369] width 15 height 15
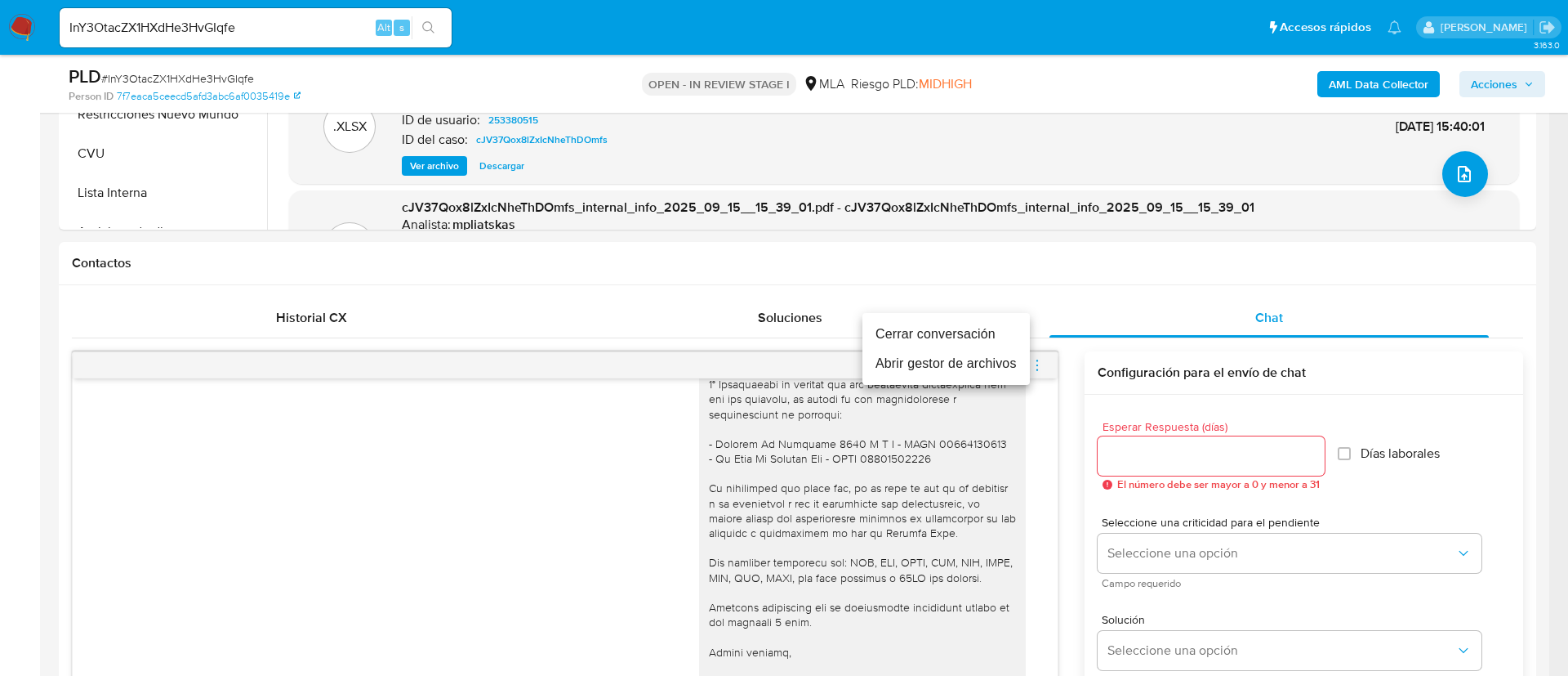
click at [984, 334] on li "Cerrar conversación" at bounding box center [946, 334] width 167 height 30
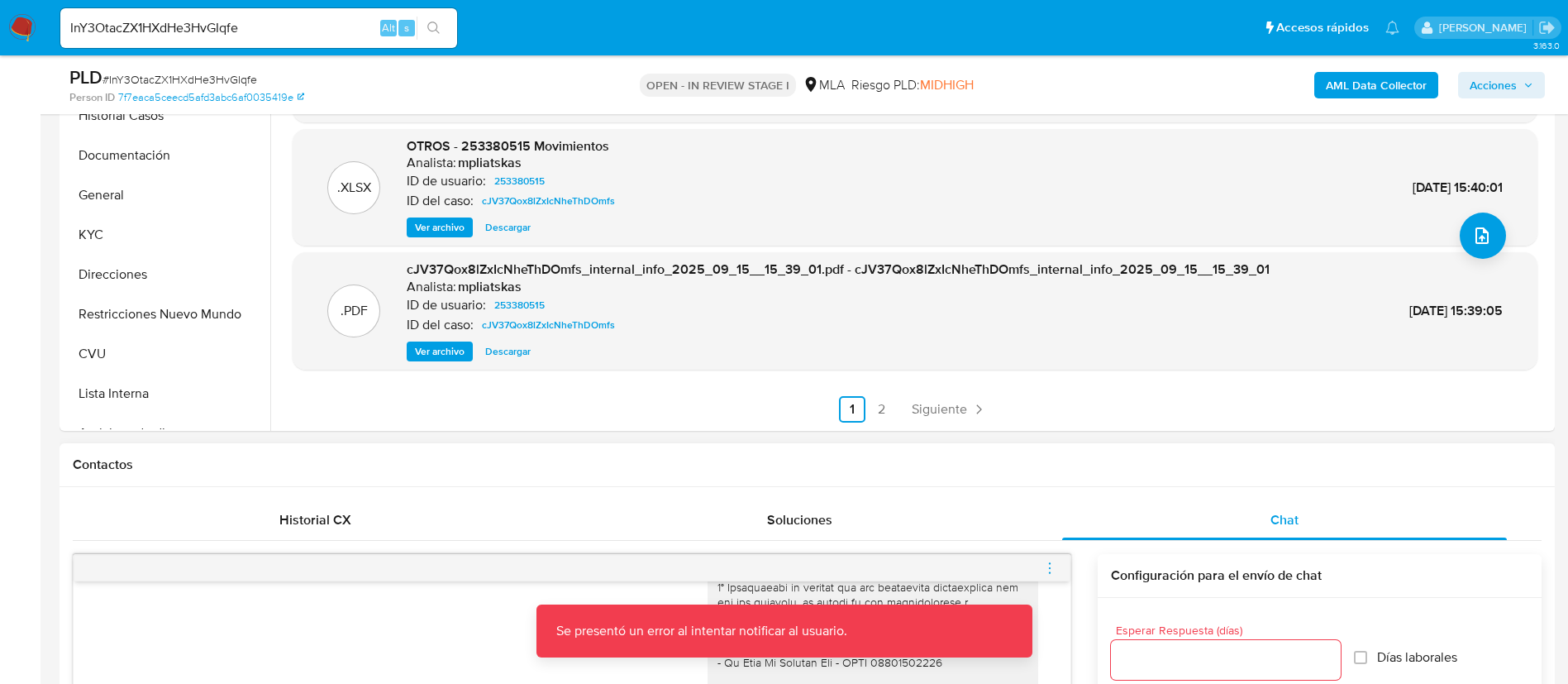
scroll to position [496, 0]
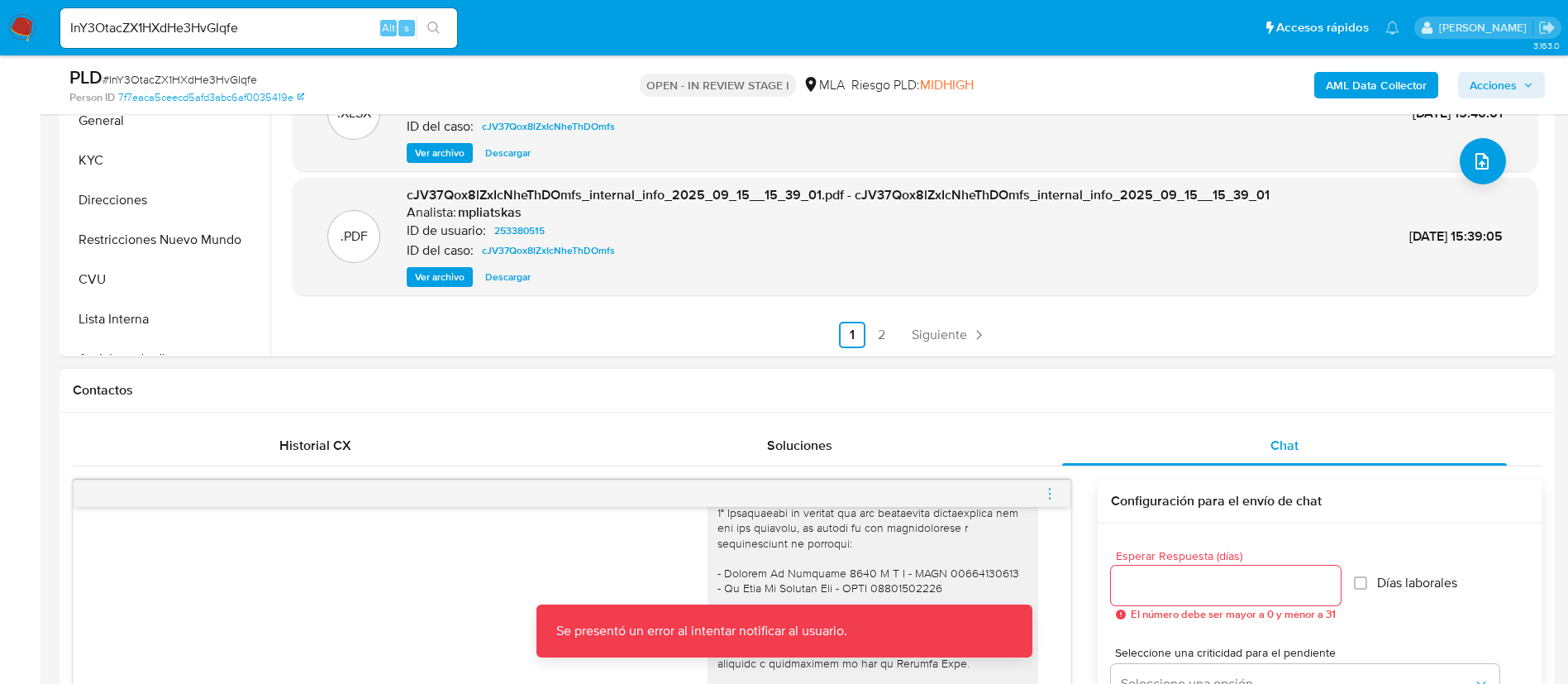
click at [1047, 488] on icon "menu-action" at bounding box center [1049, 494] width 15 height 15
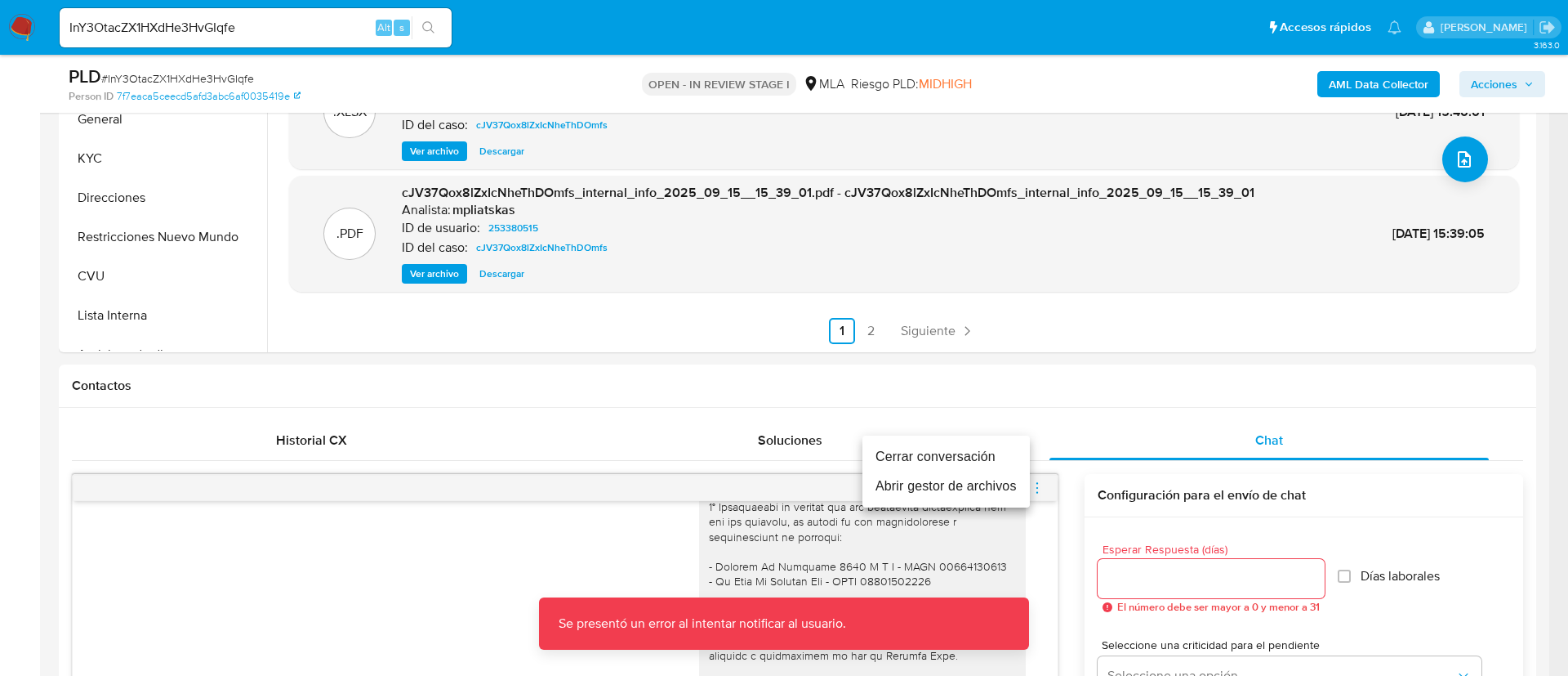
click at [999, 455] on li "Cerrar conversación" at bounding box center [946, 457] width 167 height 30
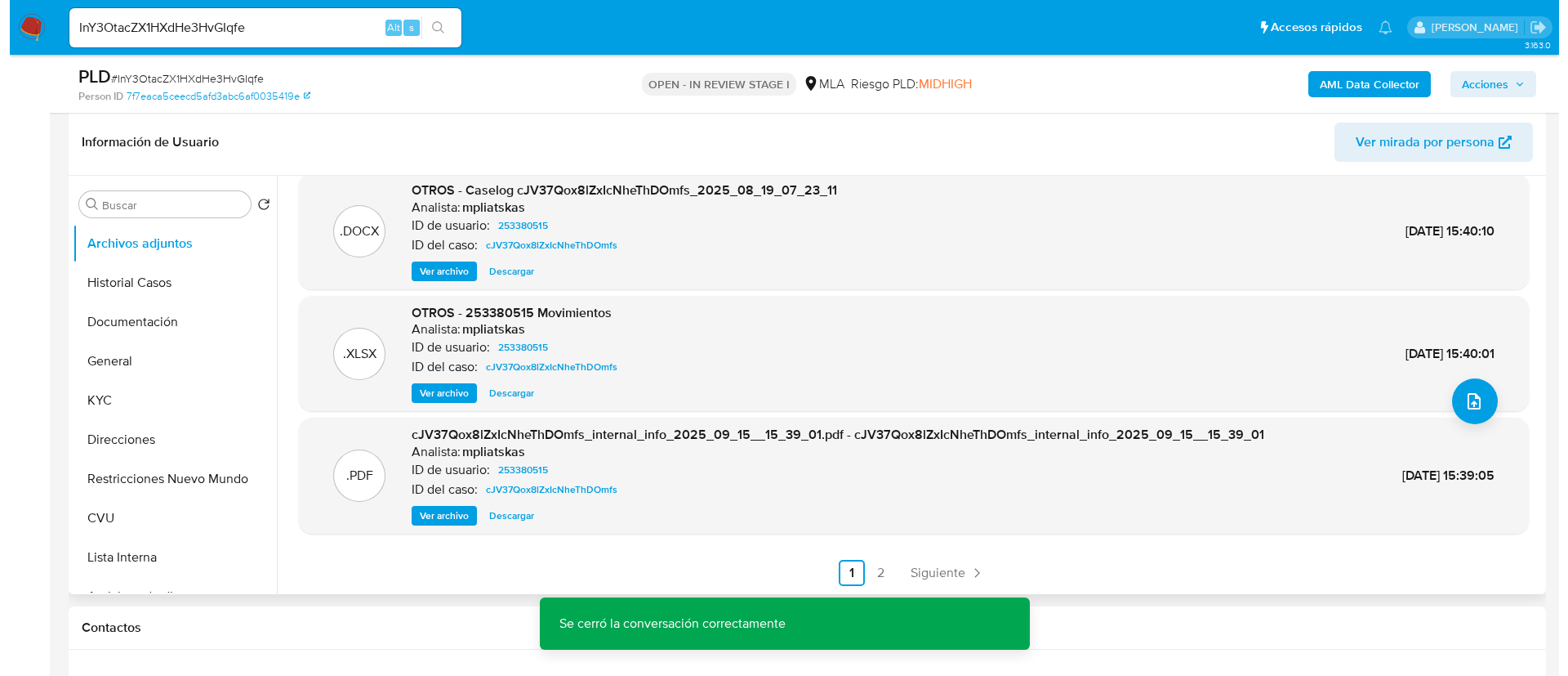
scroll to position [245, 0]
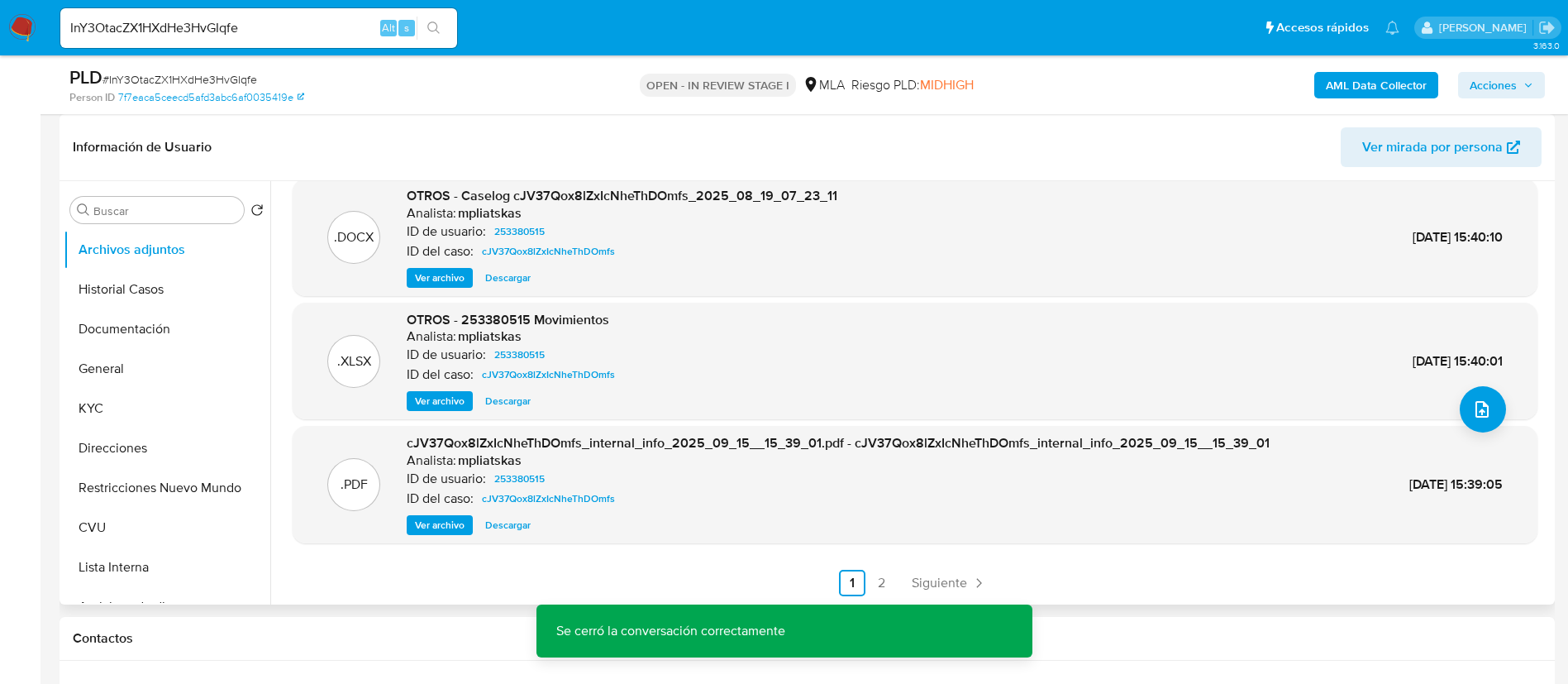
click at [436, 291] on div ".DOCX OTROS - Caselog cJV37Qox8lZxIcNheThDOmfs_2025_08_19_07_23_11 Analista: mp…" at bounding box center [915, 237] width 1245 height 118
click at [434, 280] on span "Ver archivo" at bounding box center [440, 277] width 50 height 17
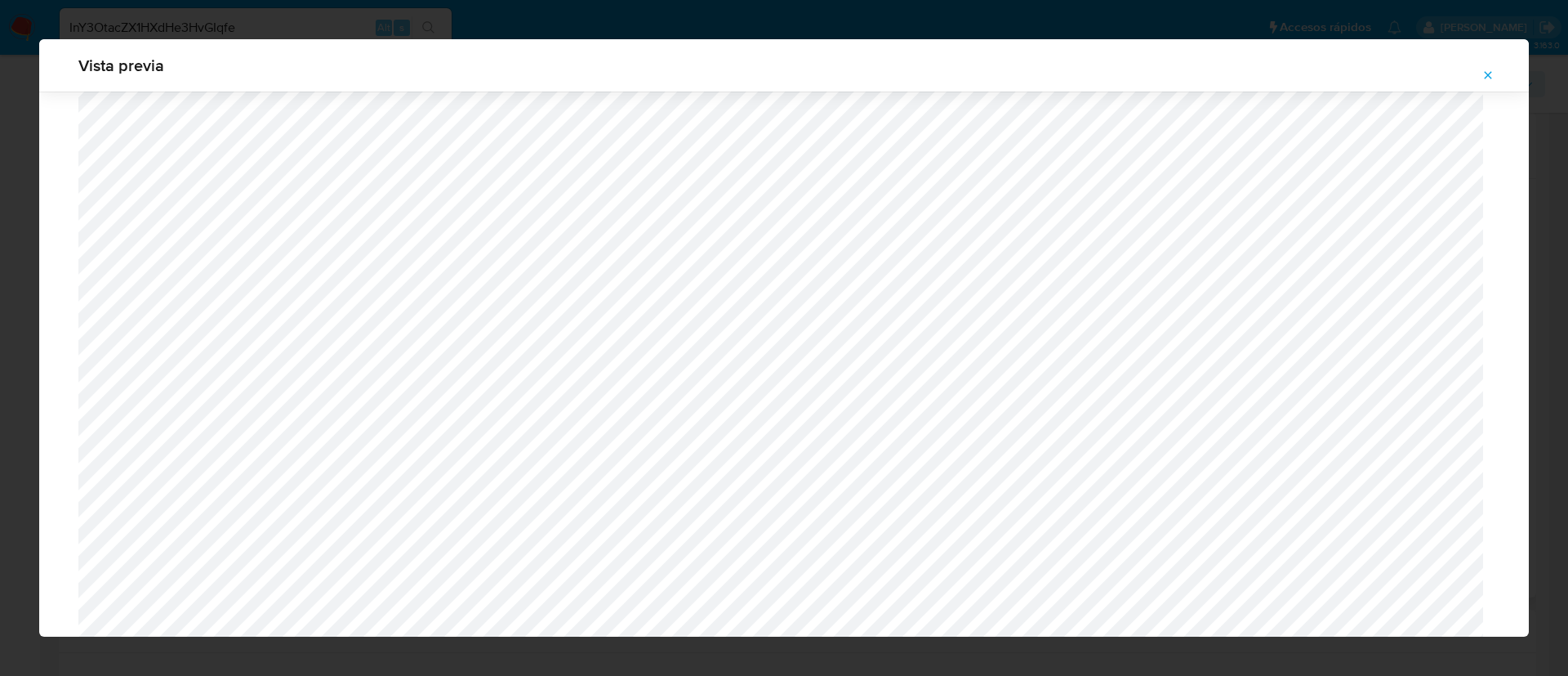
scroll to position [1684, 0]
click at [1483, 71] on icon "Attachment preview" at bounding box center [1488, 74] width 13 height 13
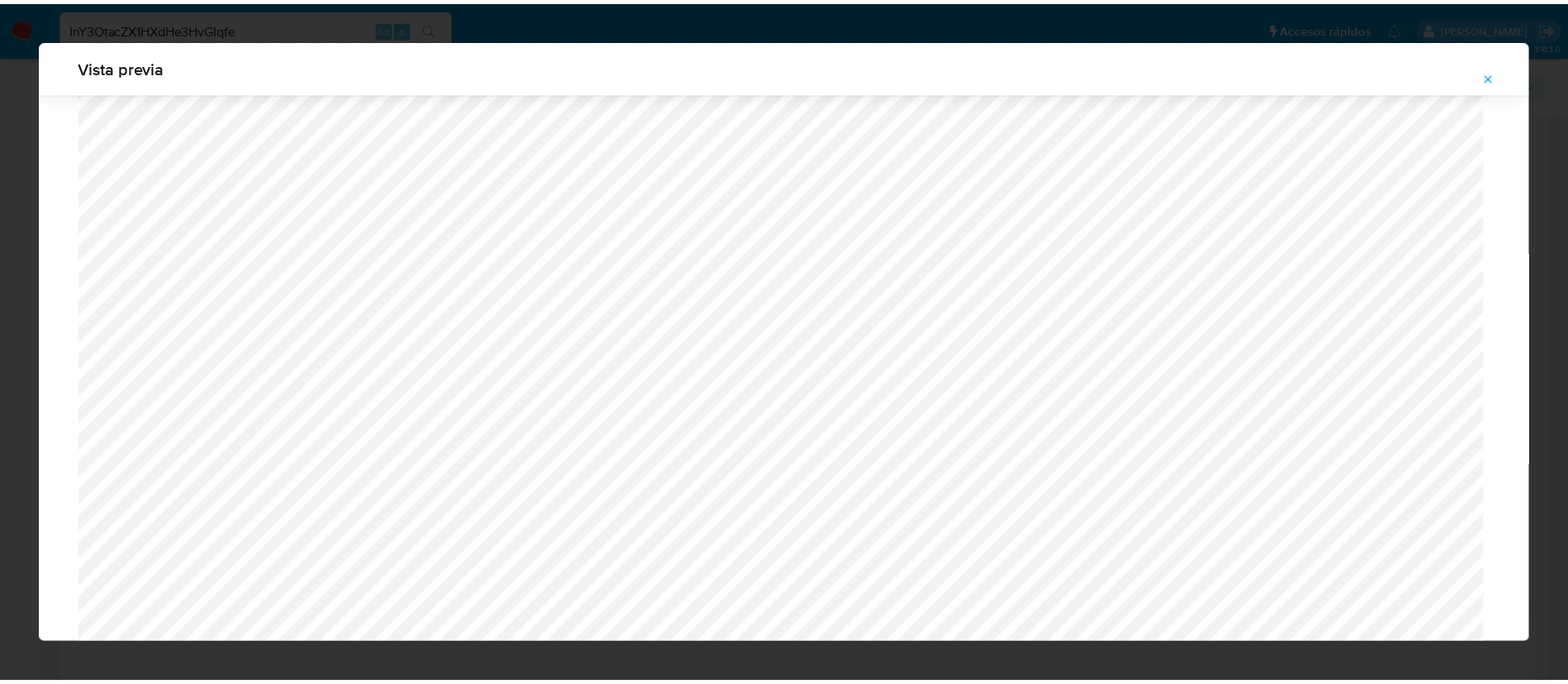
scroll to position [0, 0]
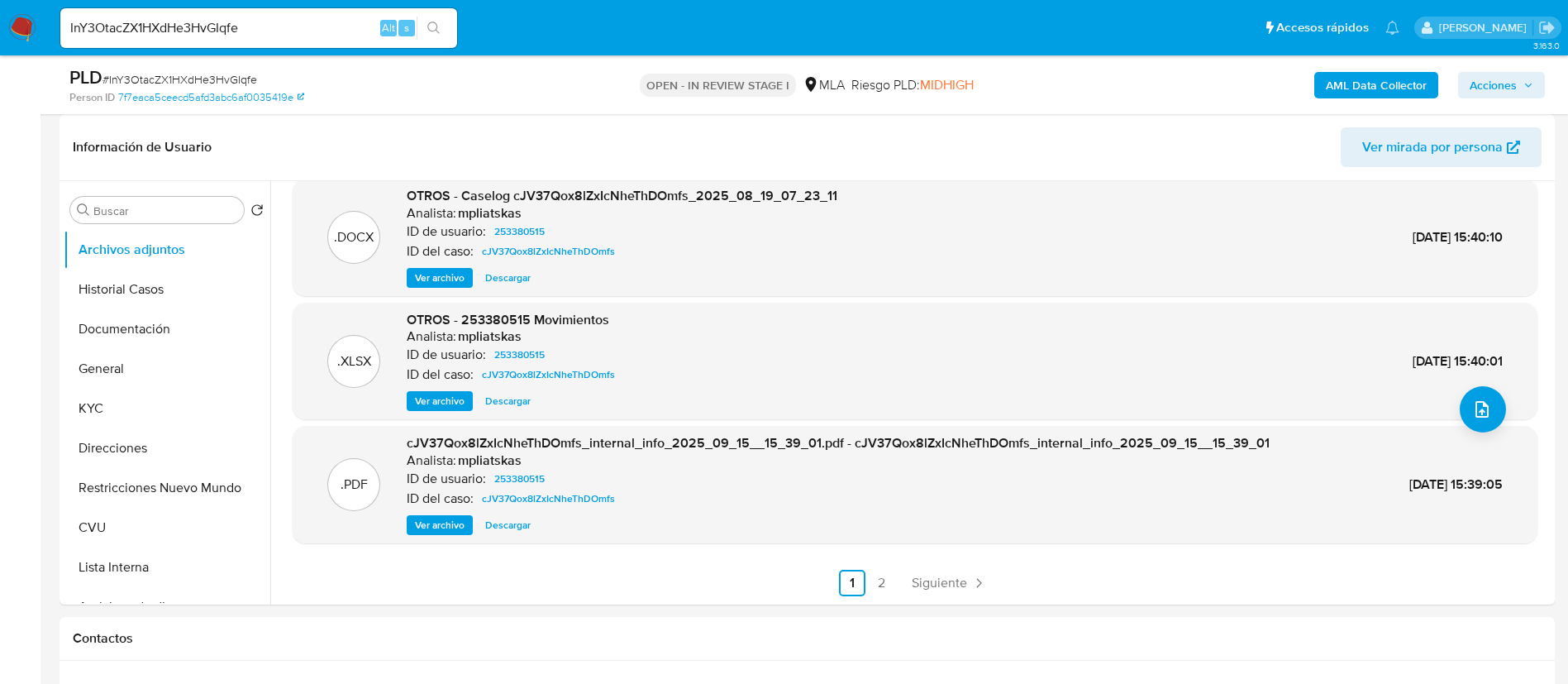
click at [1367, 82] on b "AML Data Collector" at bounding box center [1376, 85] width 101 height 27
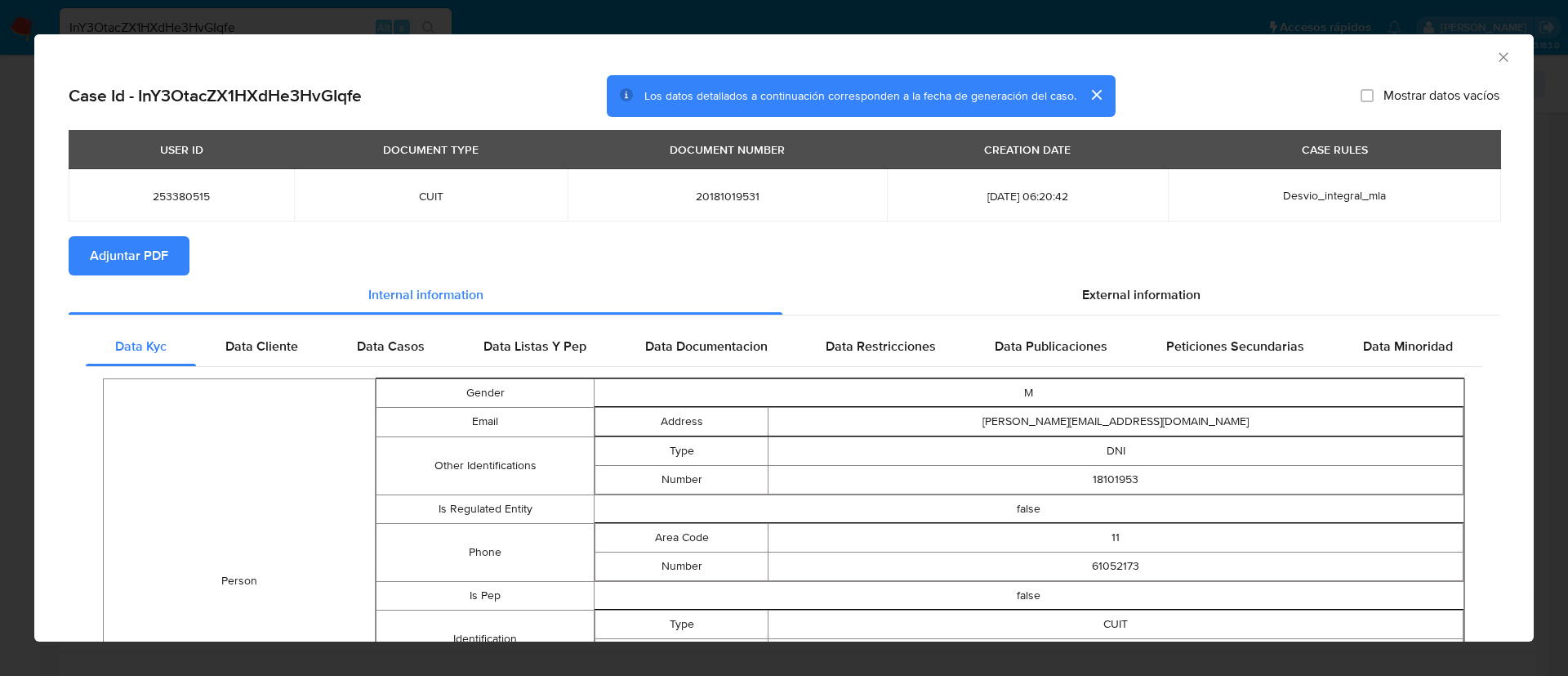
click at [120, 247] on span "Adjuntar PDF" at bounding box center [130, 256] width 79 height 36
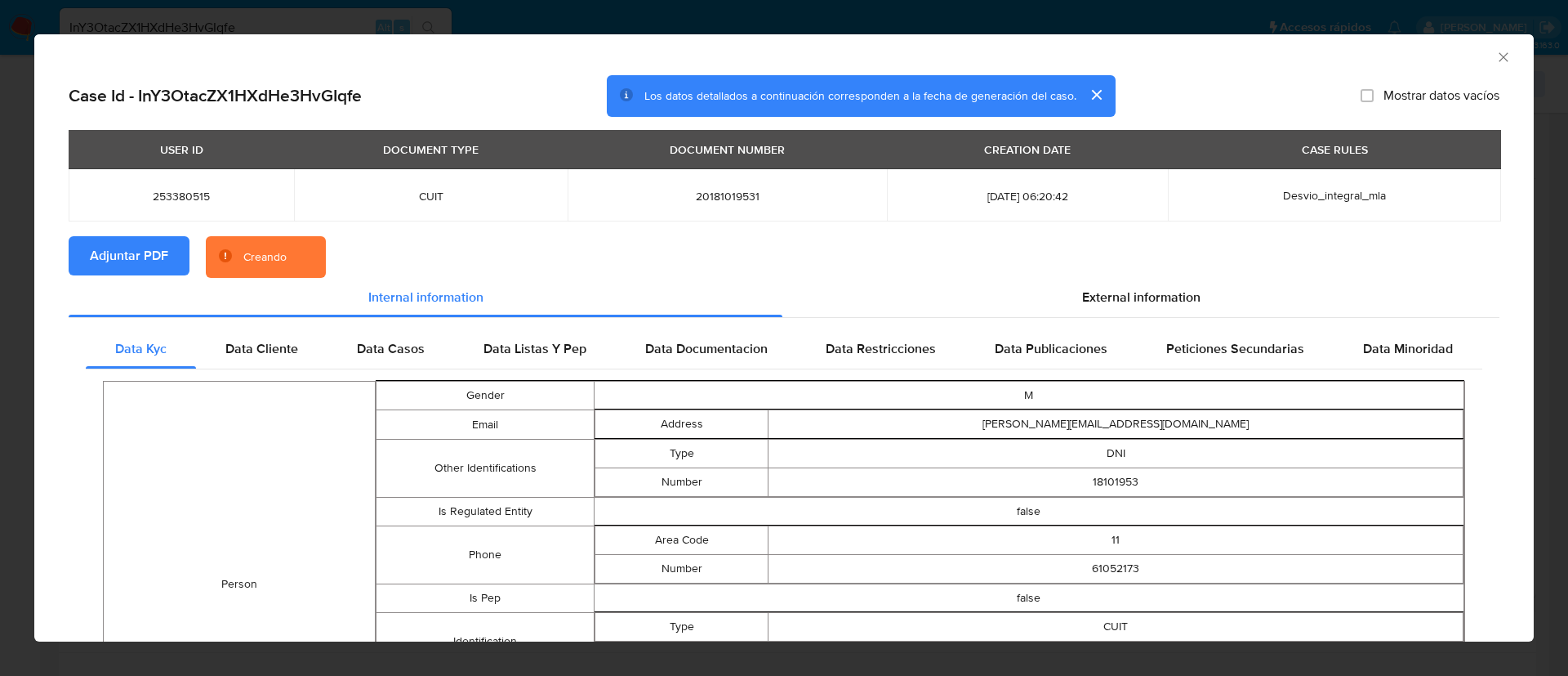
click at [171, 204] on td "253380515" at bounding box center [181, 195] width 226 height 53
copy span "253380515"
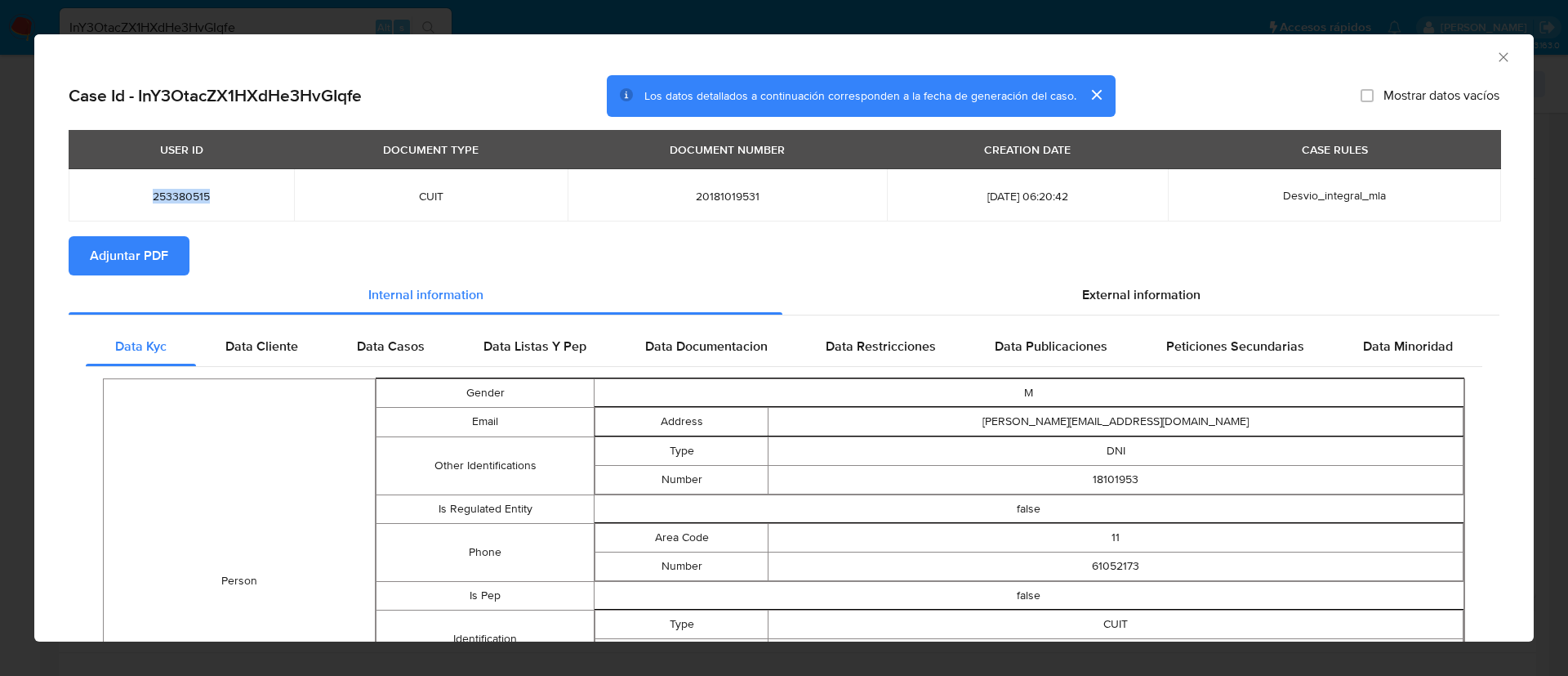
click at [1495, 52] on icon "Cerrar ventana" at bounding box center [1503, 57] width 17 height 17
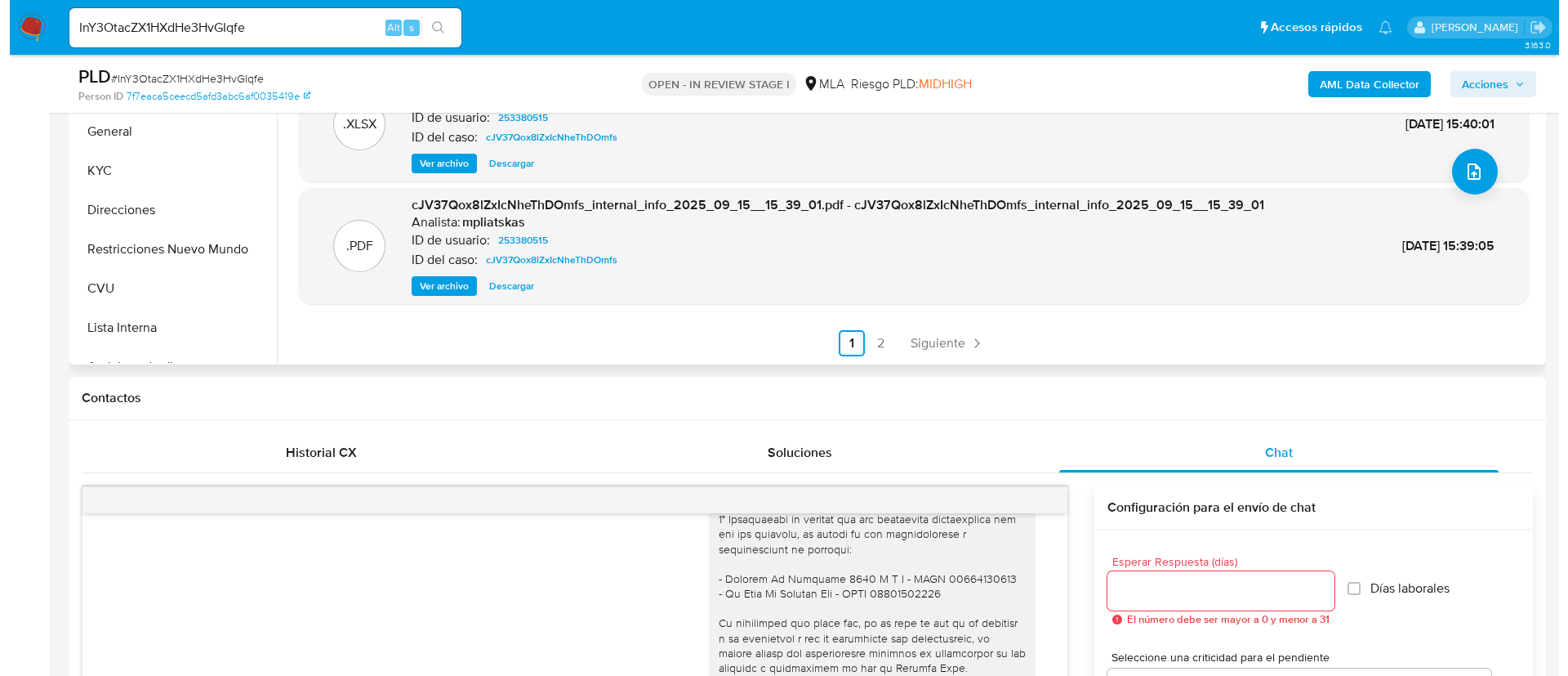
scroll to position [245, 0]
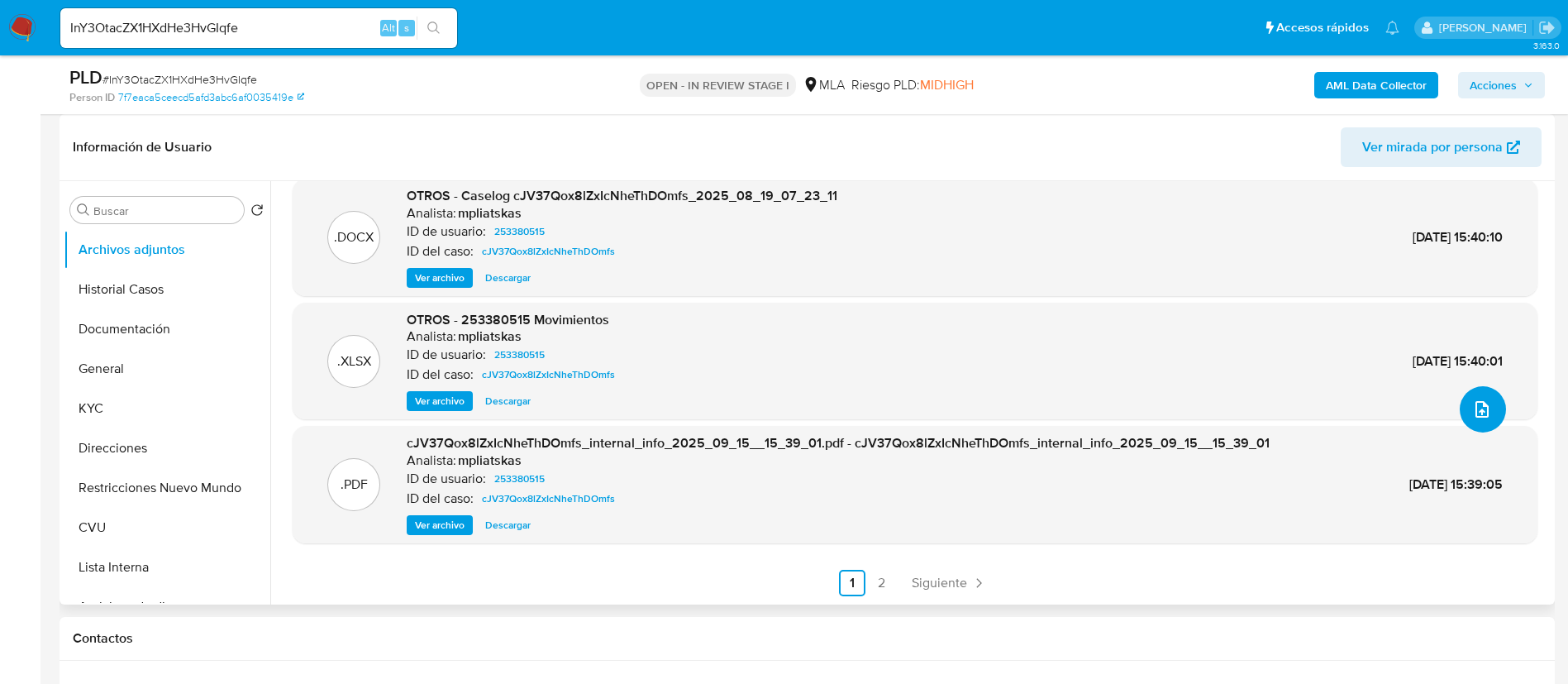
click at [1475, 413] on icon "upload-file" at bounding box center [1481, 409] width 13 height 17
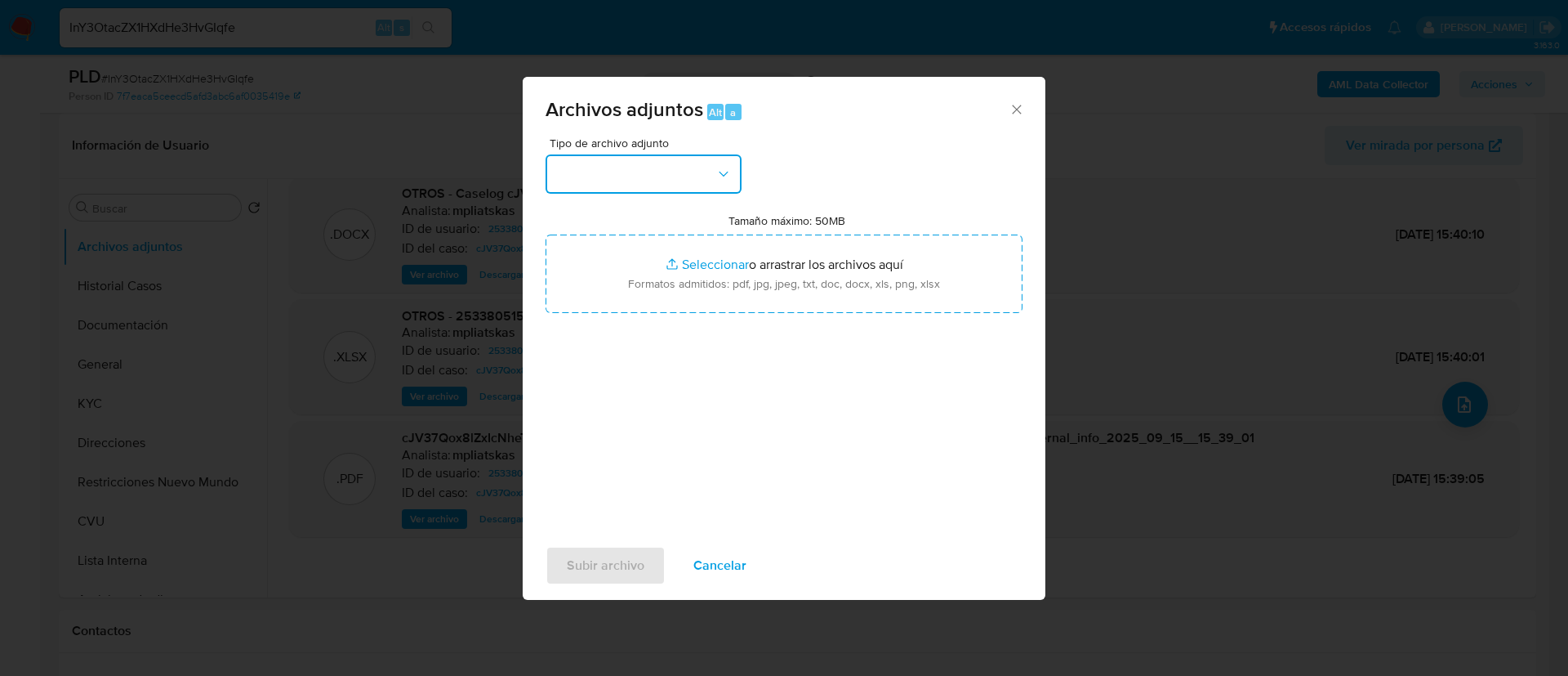
click at [687, 180] on button "button" at bounding box center [644, 173] width 196 height 39
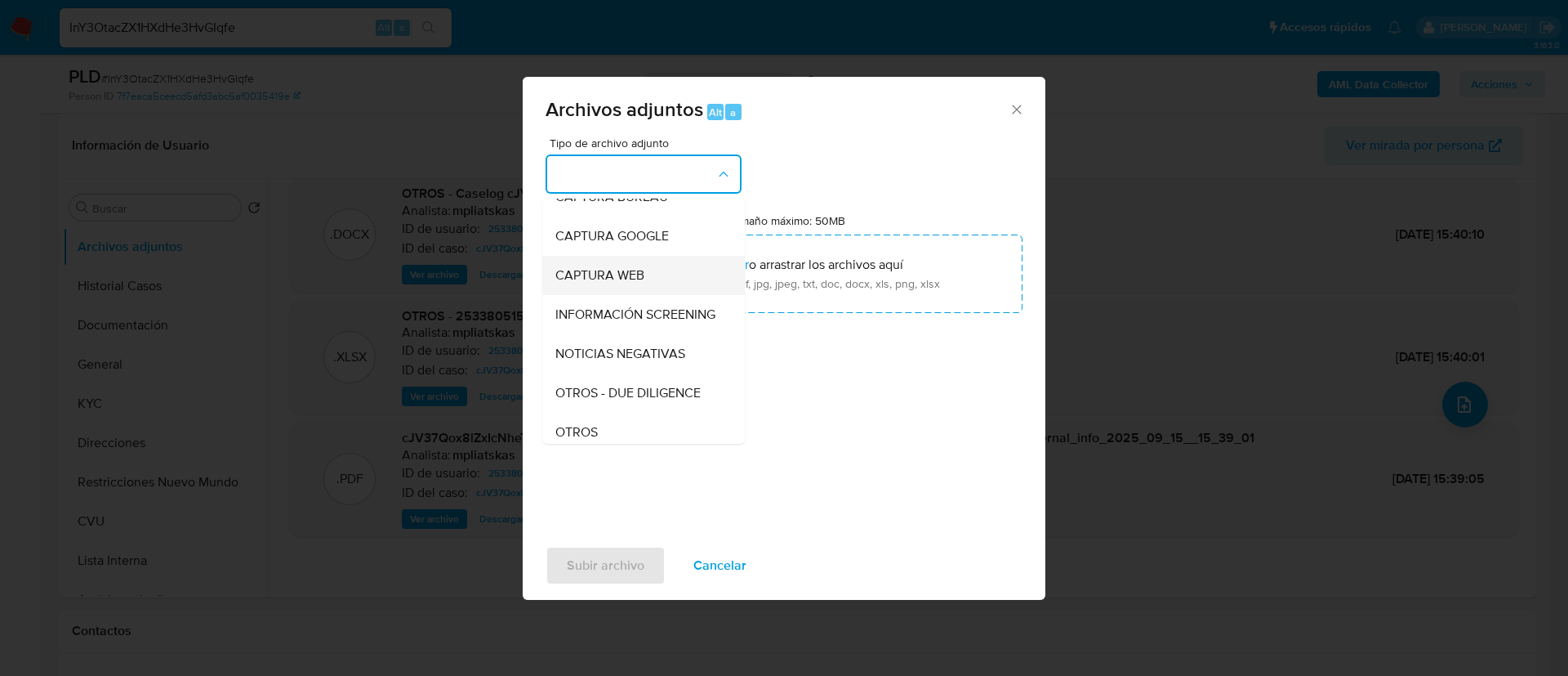
scroll to position [123, 0]
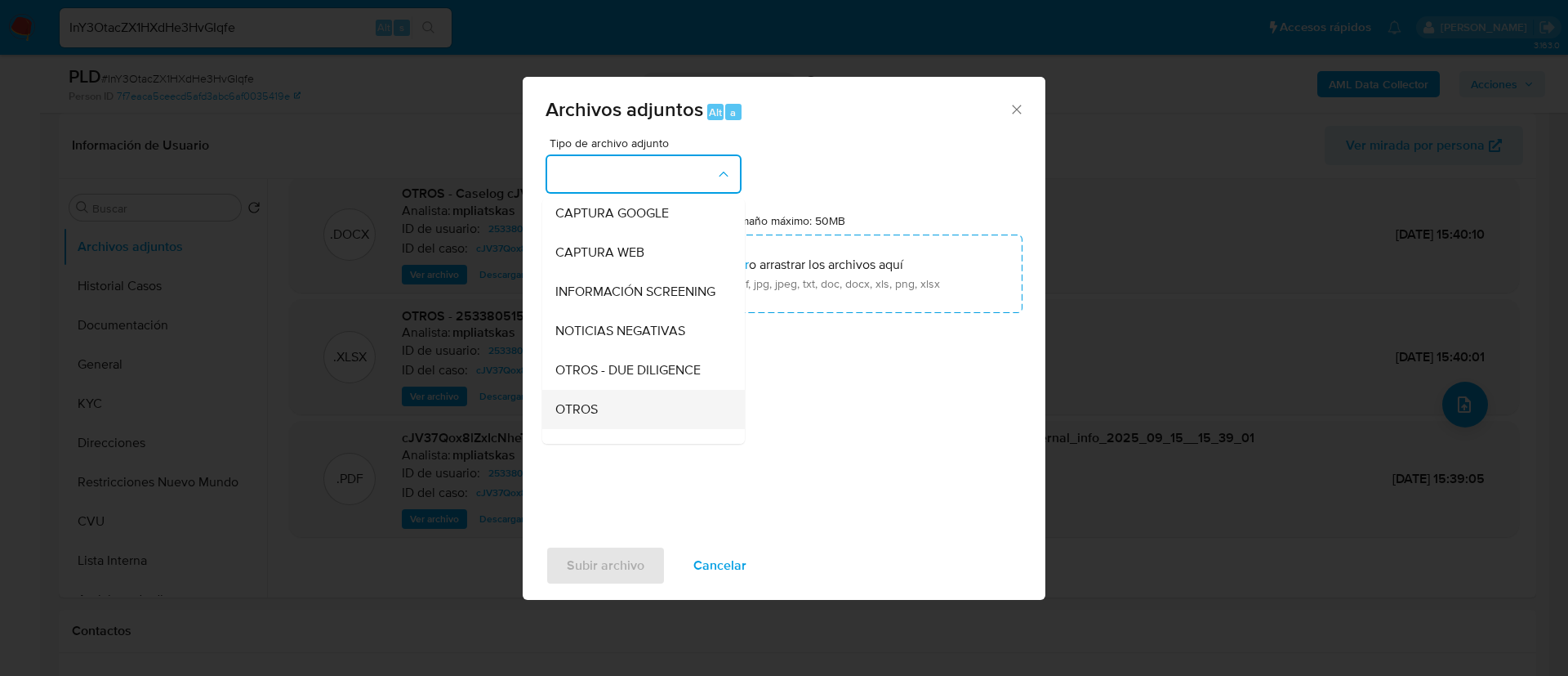
click at [636, 429] on div "OTROS" at bounding box center [639, 409] width 166 height 39
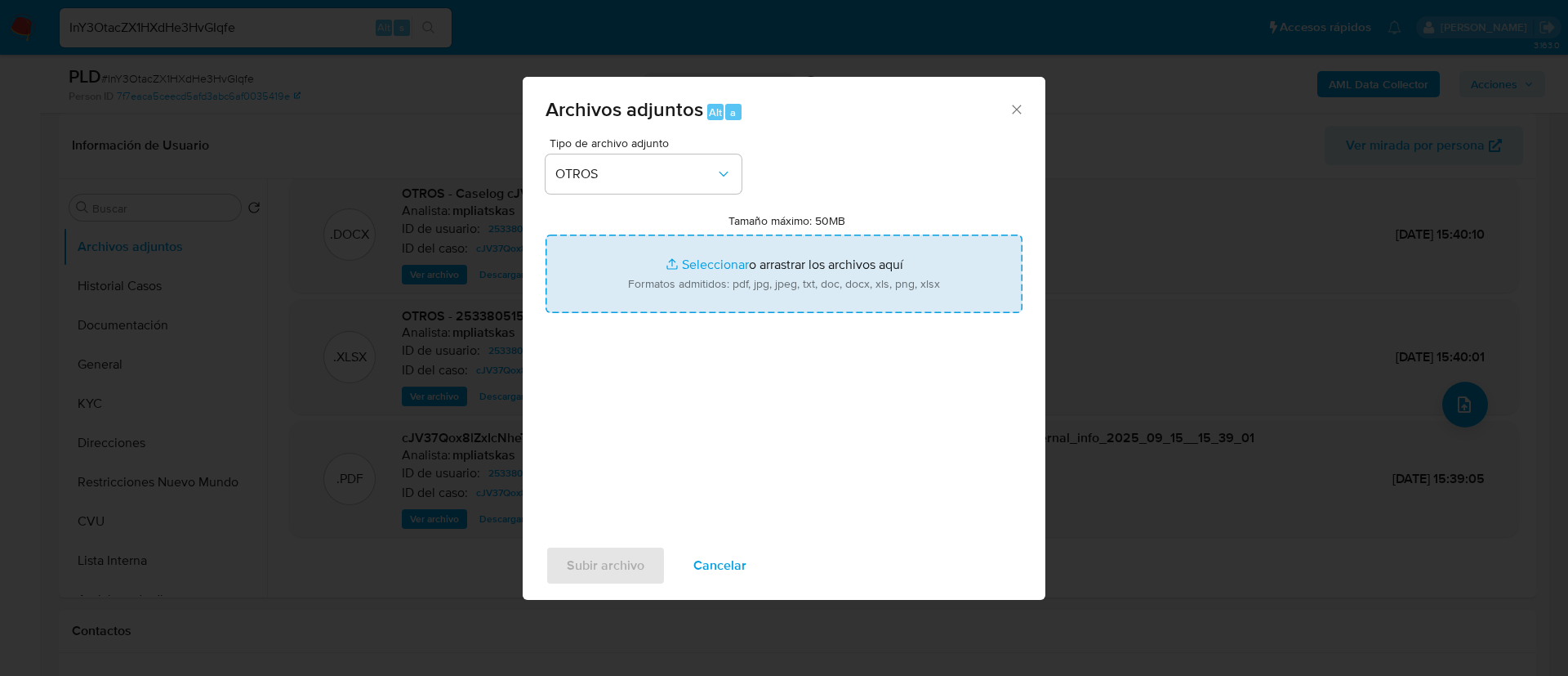
click at [646, 297] on input "Tamaño máximo: 50MB Seleccionar archivos" at bounding box center [784, 274] width 477 height 79
type input "C:\fakepath\253380515 Movimientos.xlsx"
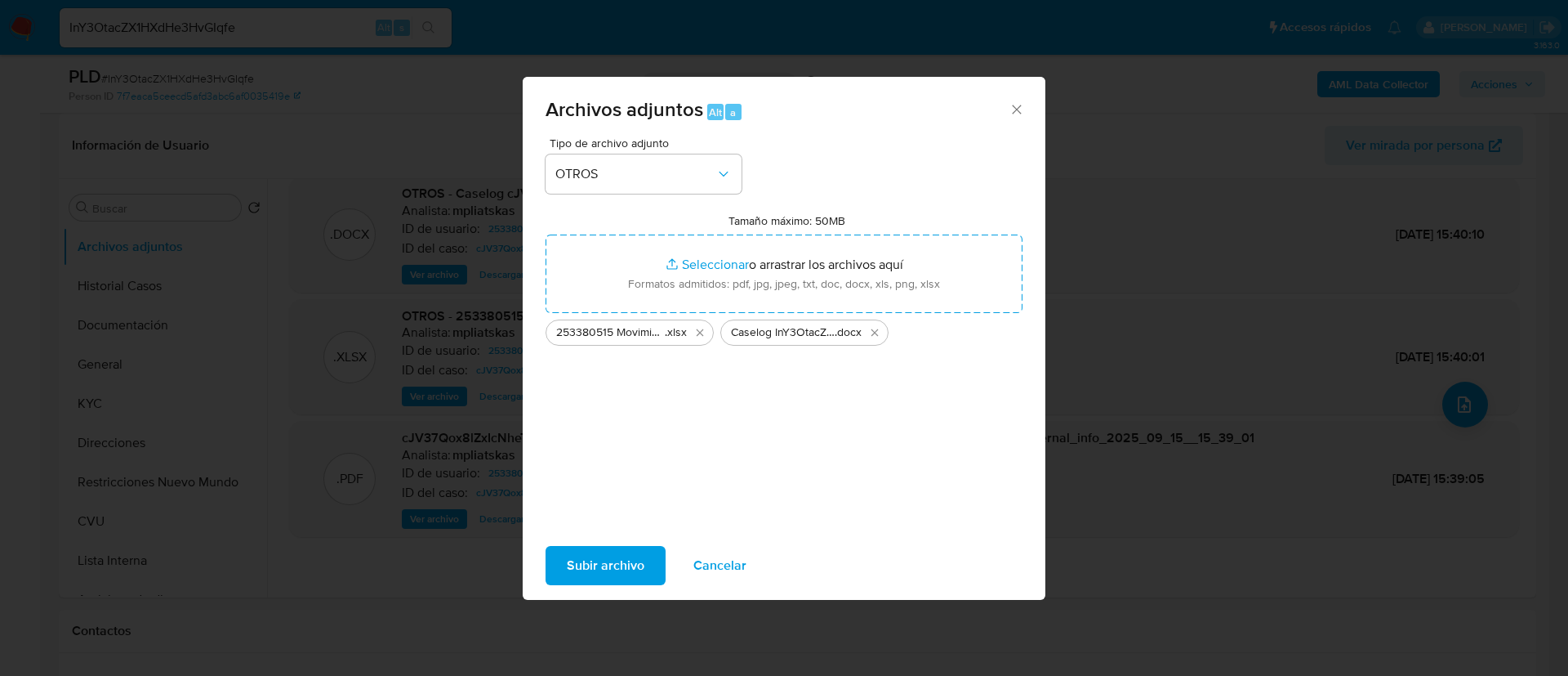
click at [593, 577] on span "Subir archivo" at bounding box center [606, 565] width 78 height 36
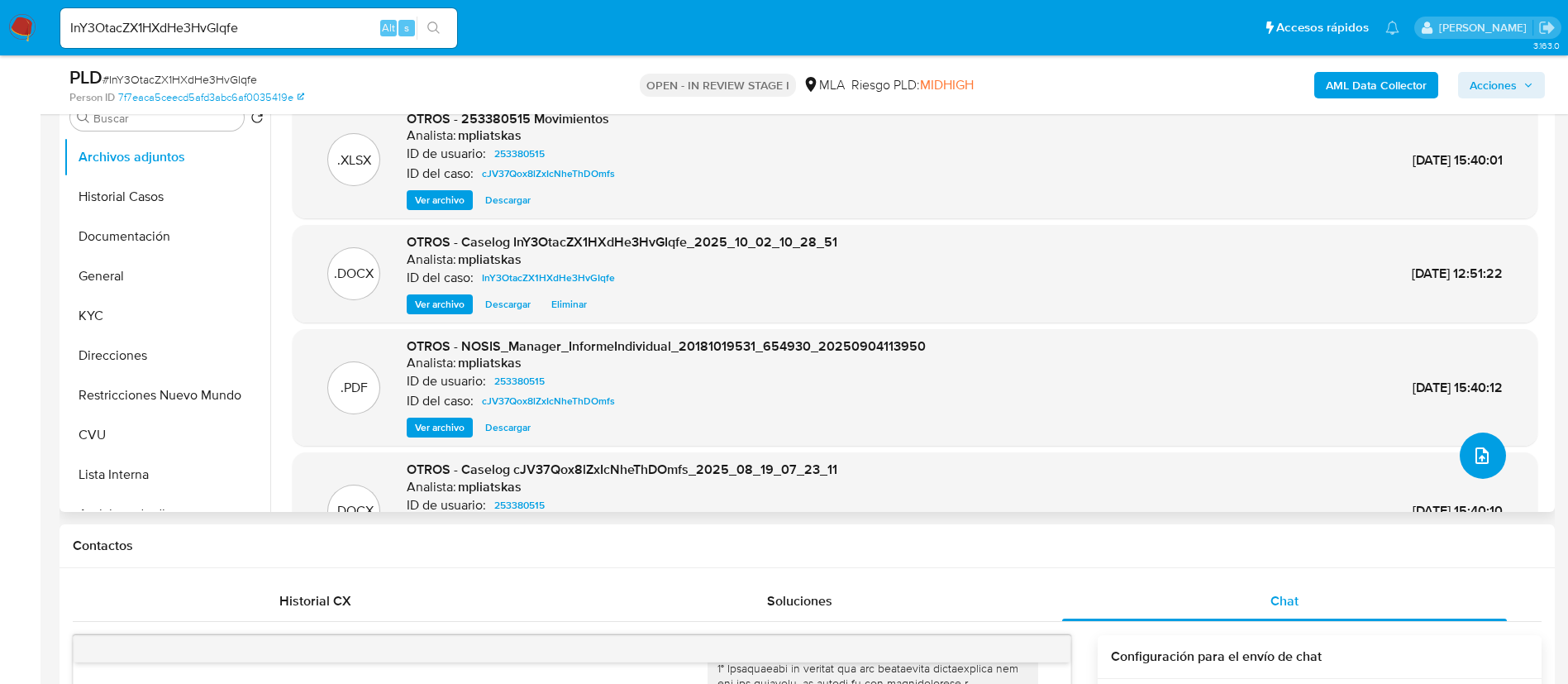
scroll to position [248, 0]
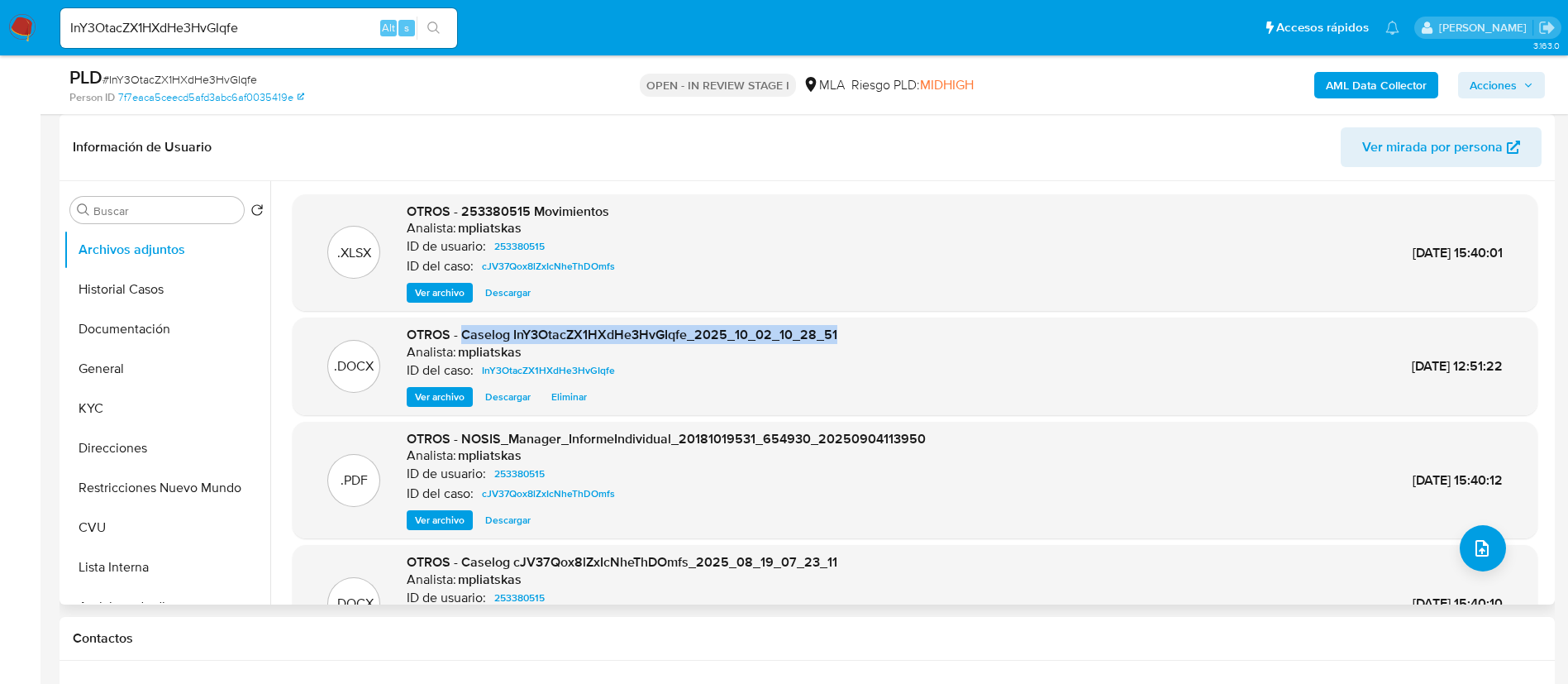
drag, startPoint x: 463, startPoint y: 332, endPoint x: 860, endPoint y: 325, distance: 397.1
click at [860, 326] on div ".DOCX OTROS - Caselog InY3OtacZX1HXdHe3HvGIqfe_2025_10_02_10_28_51 Analista: mp…" at bounding box center [915, 366] width 1228 height 81
copy span "Caselog InY3OtacZX1HXdHe3HvGIqfe_2025_10_02_10_28_51"
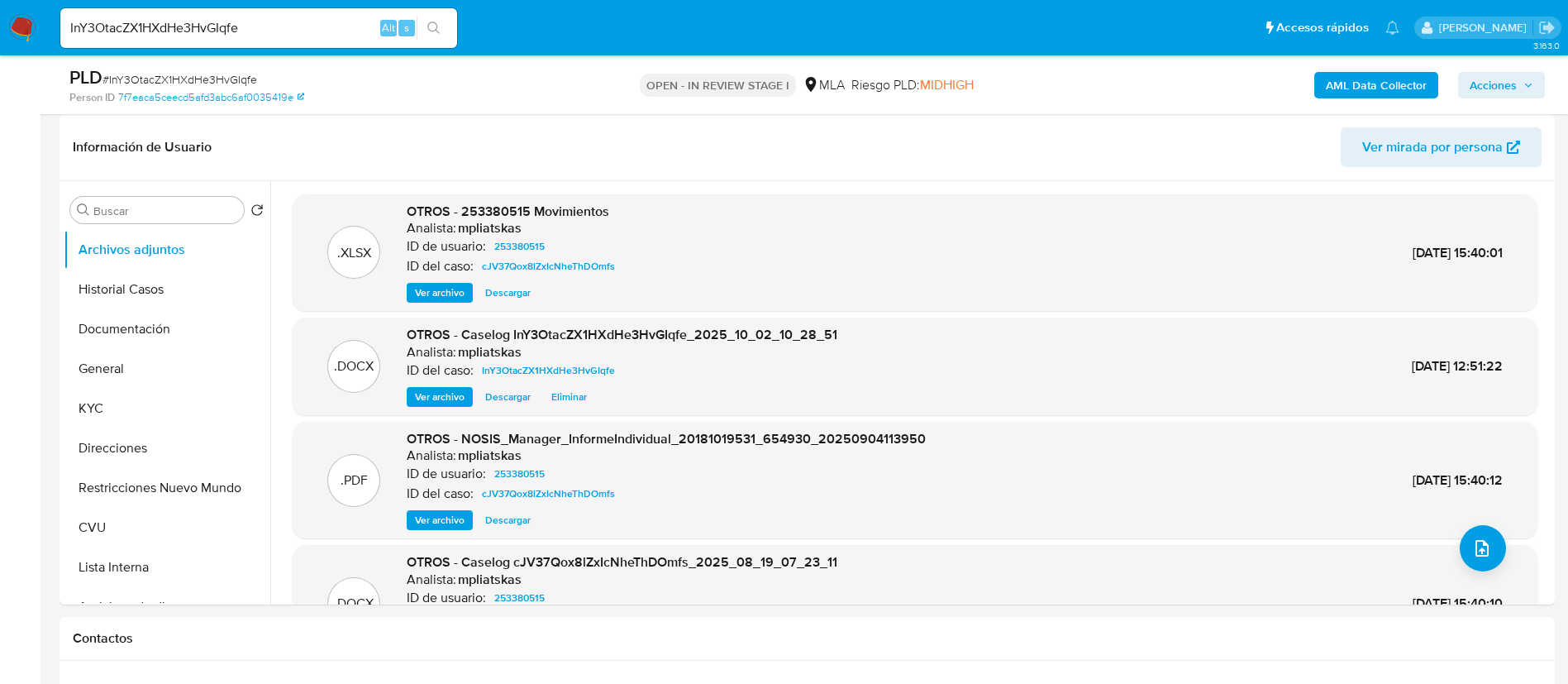
click at [1529, 63] on div "PLD # InY3OtacZX1HXdHe3HvGIqfe Person ID 7f7eaca5ceecd5afd3abc6af0035419e OPEN …" at bounding box center [807, 85] width 1495 height 58
click at [1521, 83] on span "Acciones" at bounding box center [1502, 85] width 64 height 23
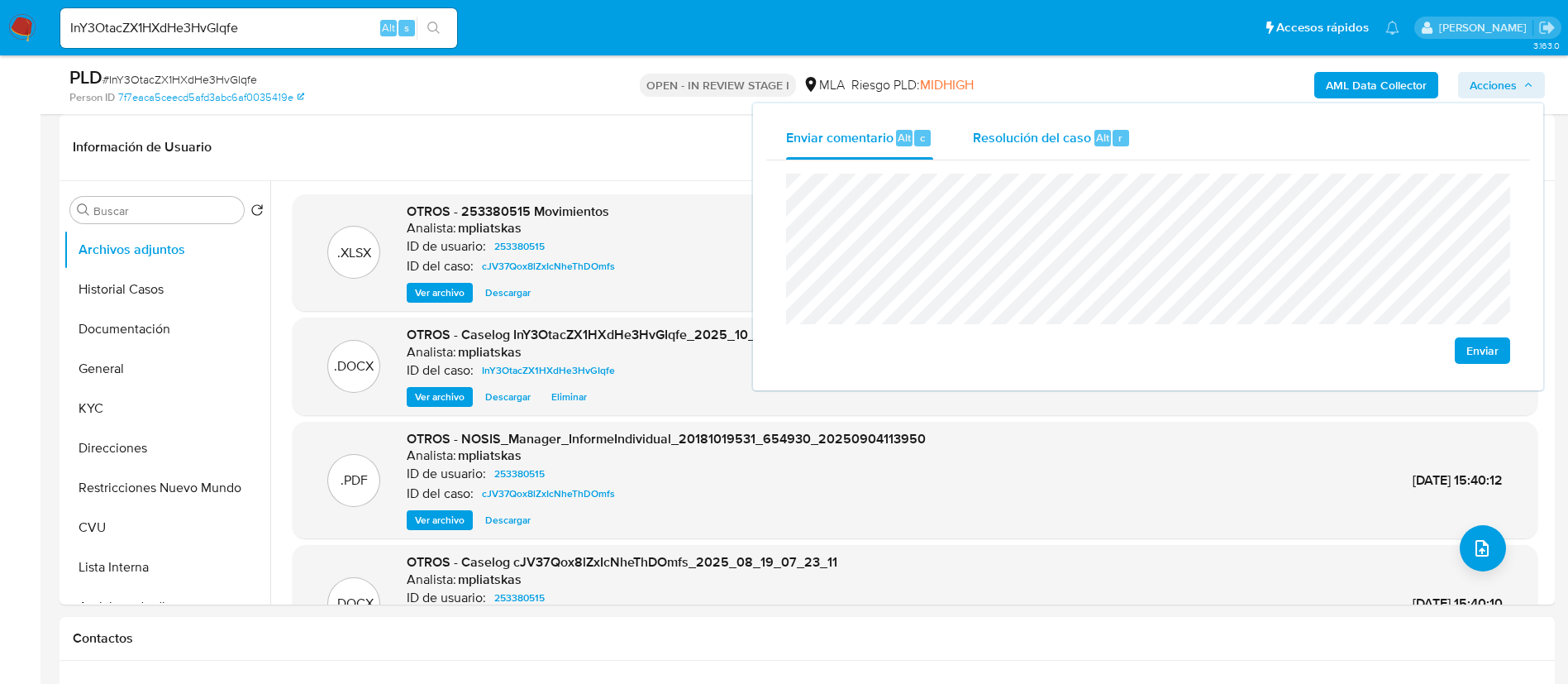
click at [1002, 133] on span "Resolución del caso" at bounding box center [1031, 136] width 118 height 19
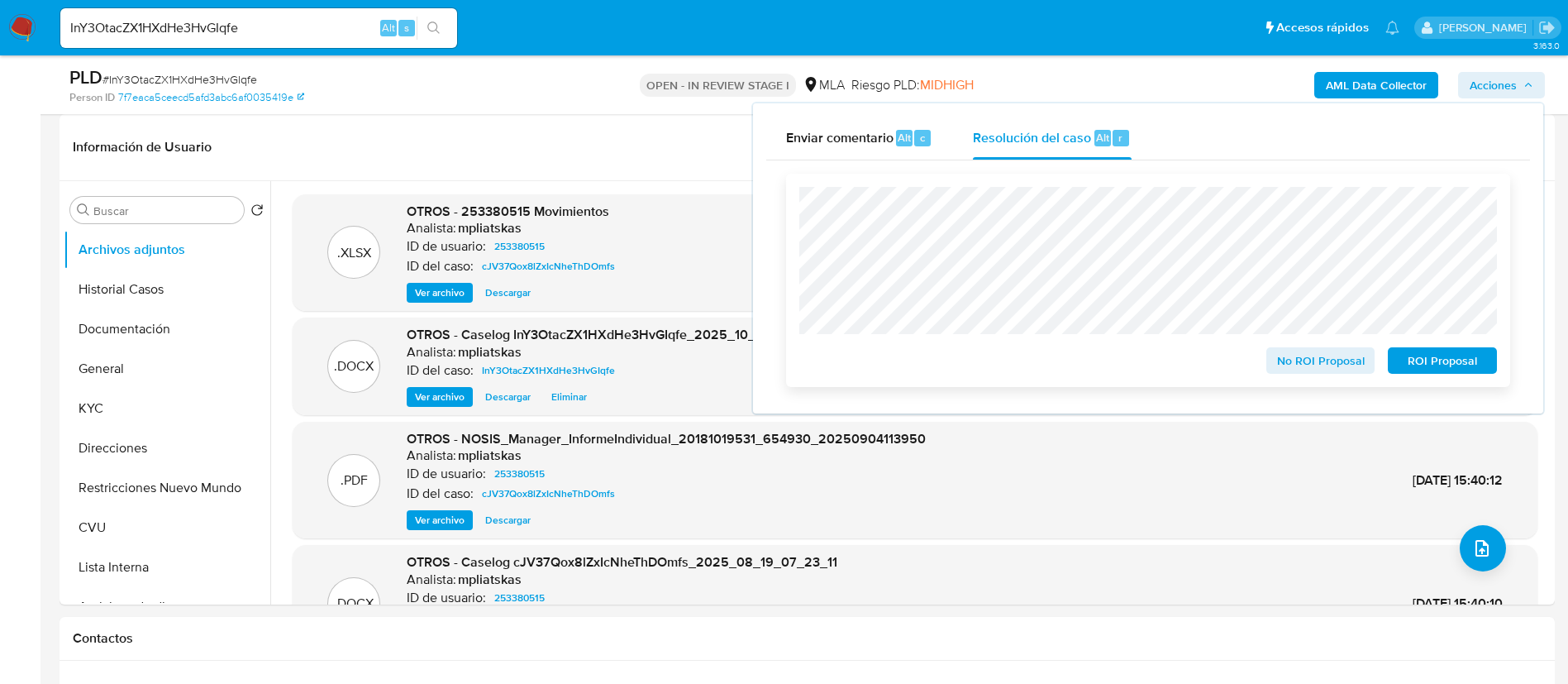
click at [1285, 347] on div "No ROI Proposal" at bounding box center [1321, 357] width 122 height 33
click at [1285, 354] on span "No ROI Proposal" at bounding box center [1320, 361] width 86 height 23
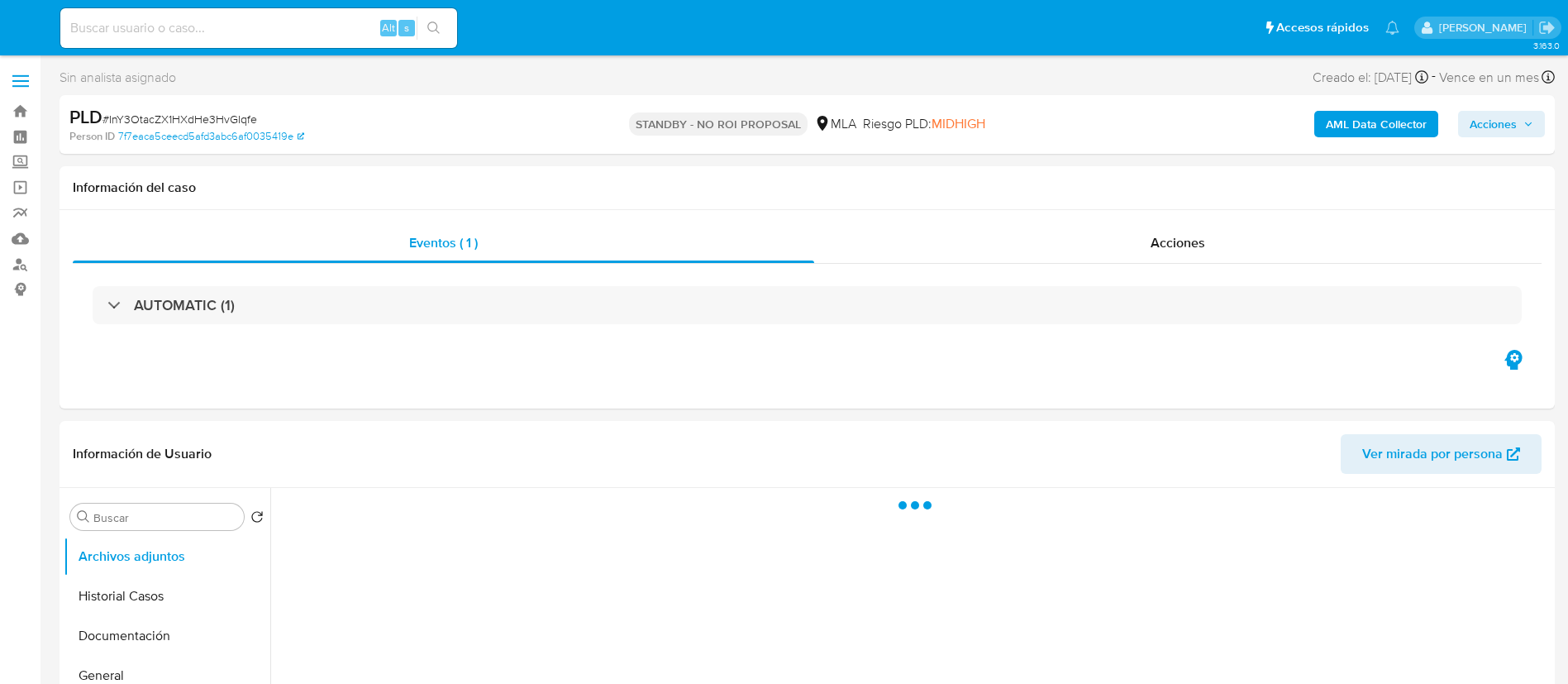
select select "10"
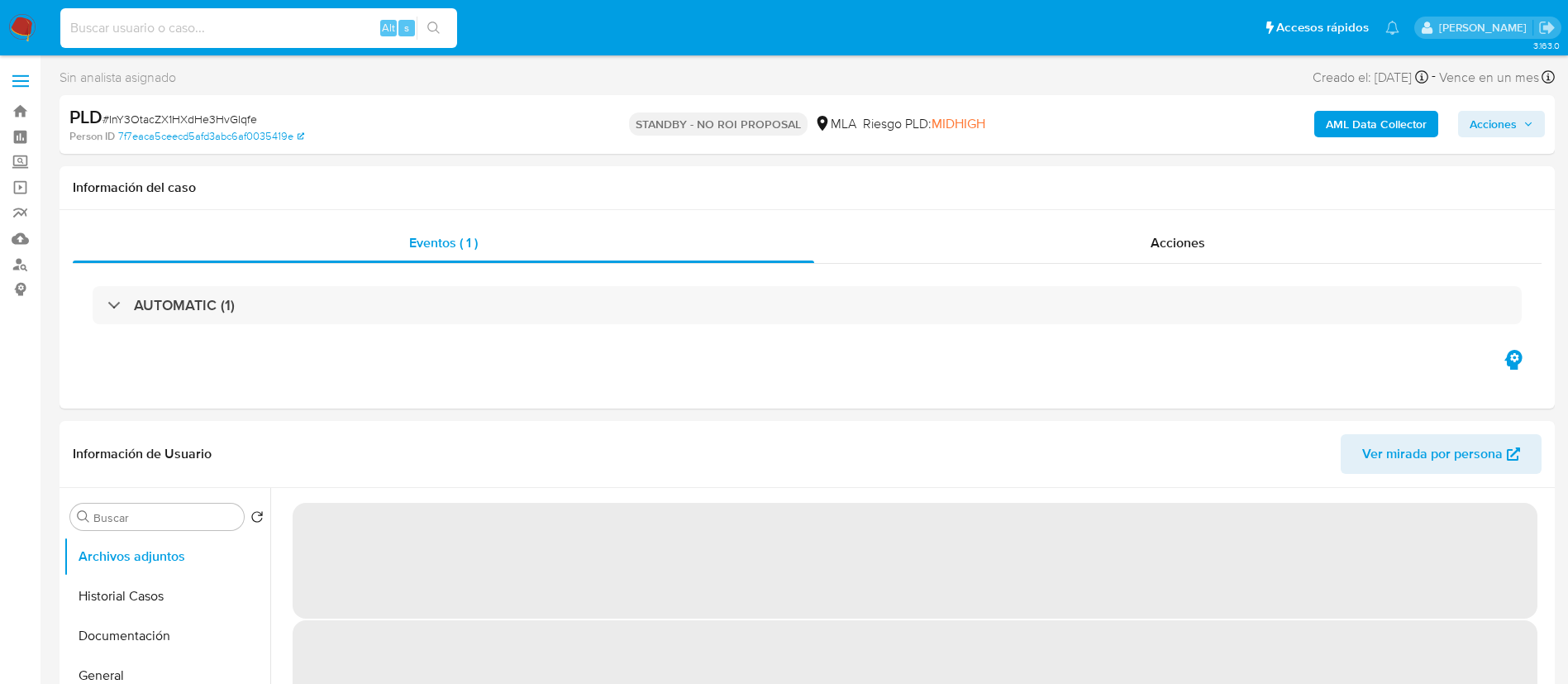
click at [343, 20] on input at bounding box center [259, 28] width 397 height 21
paste input "ongKgEEQAb6cVQTJu6uOA2dZ"
type input "ongKgEEQAb6cVQTJu6uOA2dZ"
click at [424, 25] on button "search-icon" at bounding box center [433, 28] width 34 height 23
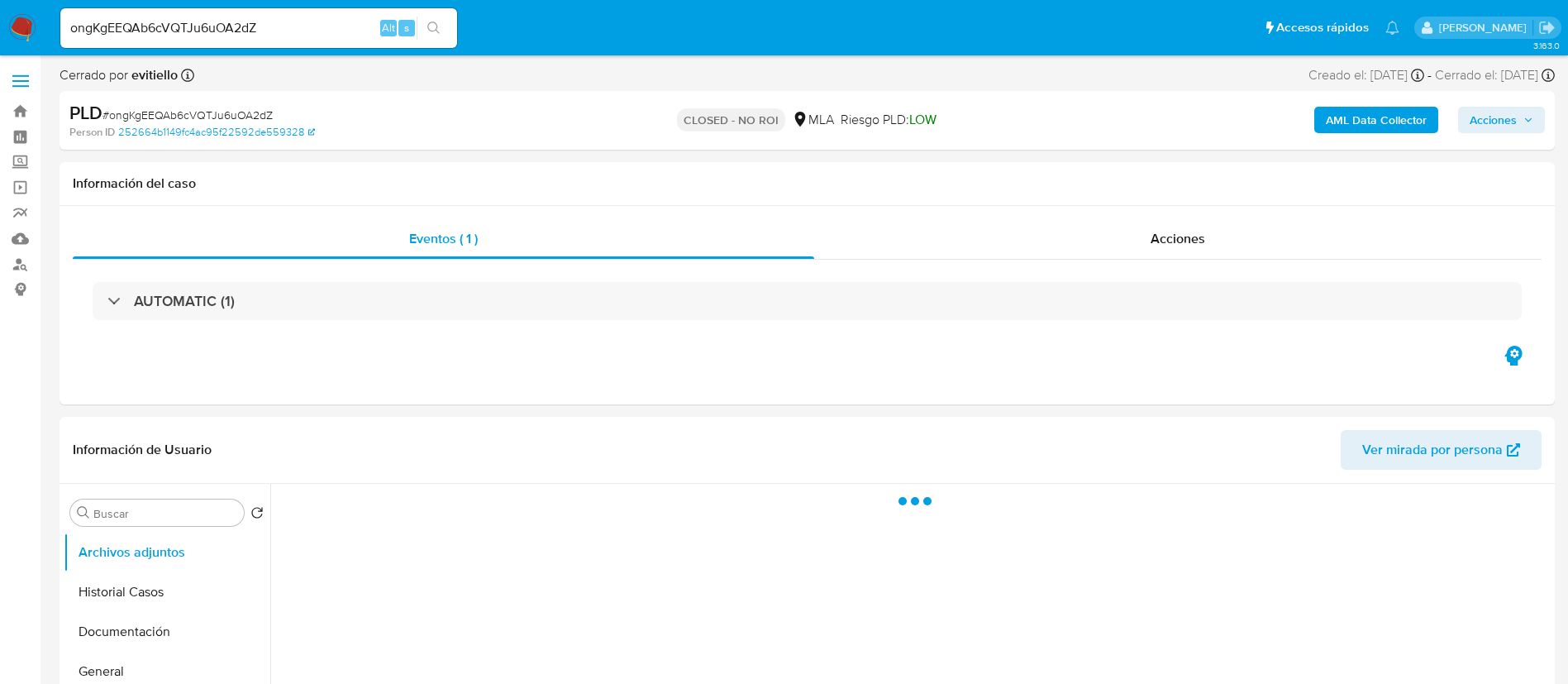
select select "10"
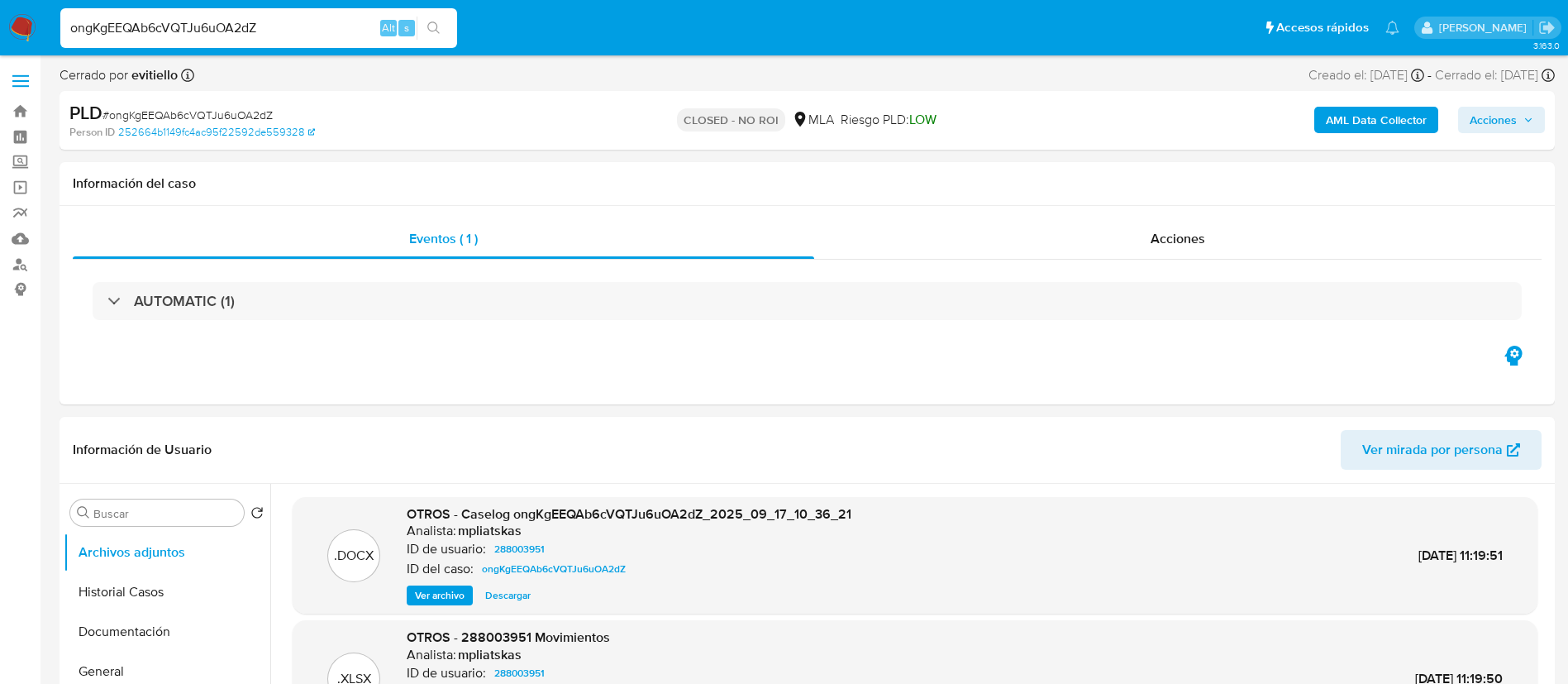
click at [265, 33] on input "ongKgEEQAb6cVQTJu6uOA2dZ" at bounding box center [259, 28] width 397 height 21
click at [265, 32] on input "ongKgEEQAb6cVQTJu6uOA2dZ" at bounding box center [259, 28] width 397 height 21
paste input "TQBCvHjZX1lE9jw3PIvrnLPb"
type input "TQBCvHjZX1lE9jw3PIvrnLPb"
click at [429, 34] on icon "search-icon" at bounding box center [434, 27] width 13 height 13
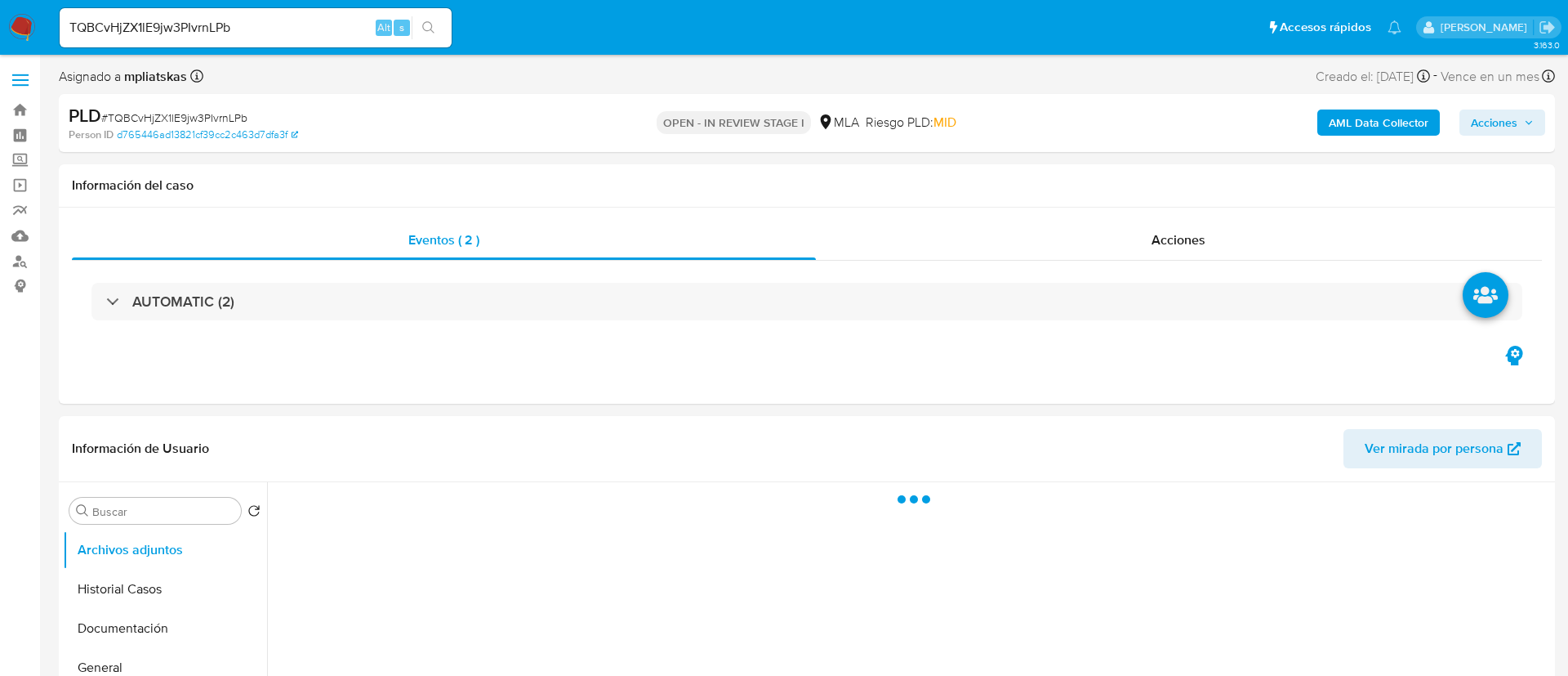
select select "10"
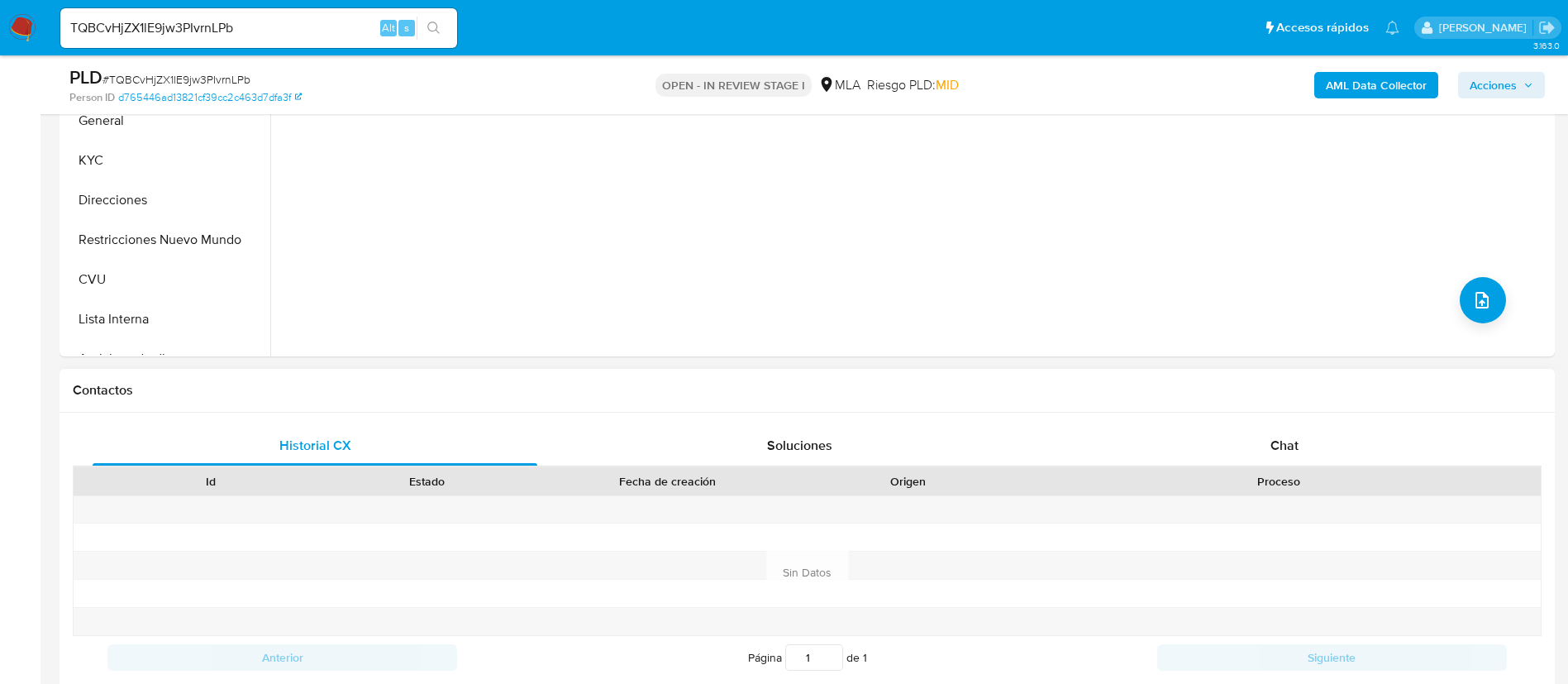
click at [1218, 416] on div "Historial CX Soluciones Chat Id Estado Fecha de creación Origen Proceso Anterio…" at bounding box center [807, 572] width 1495 height 319
click at [1222, 426] on div "Chat" at bounding box center [1285, 446] width 444 height 40
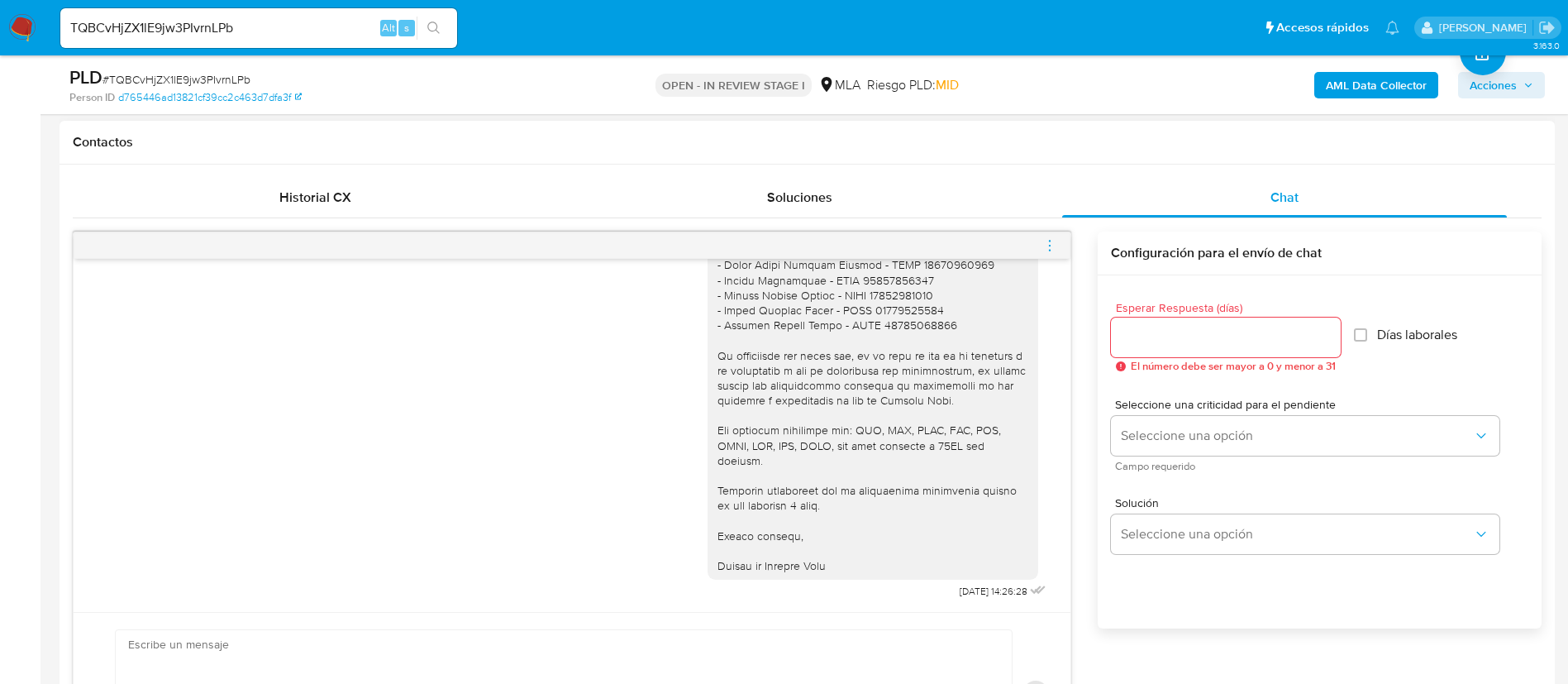
scroll to position [1685, 0]
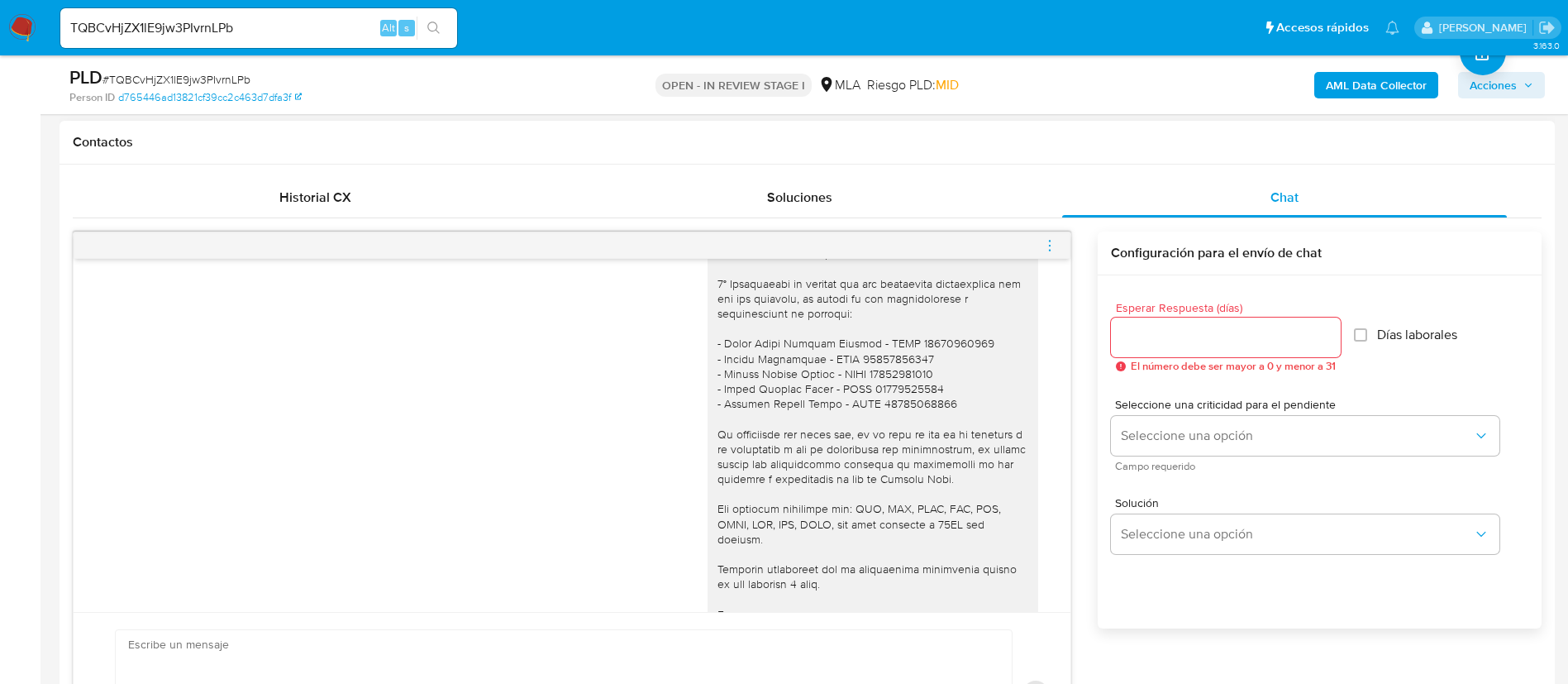
click at [1050, 243] on icon "menu-action" at bounding box center [1049, 245] width 15 height 15
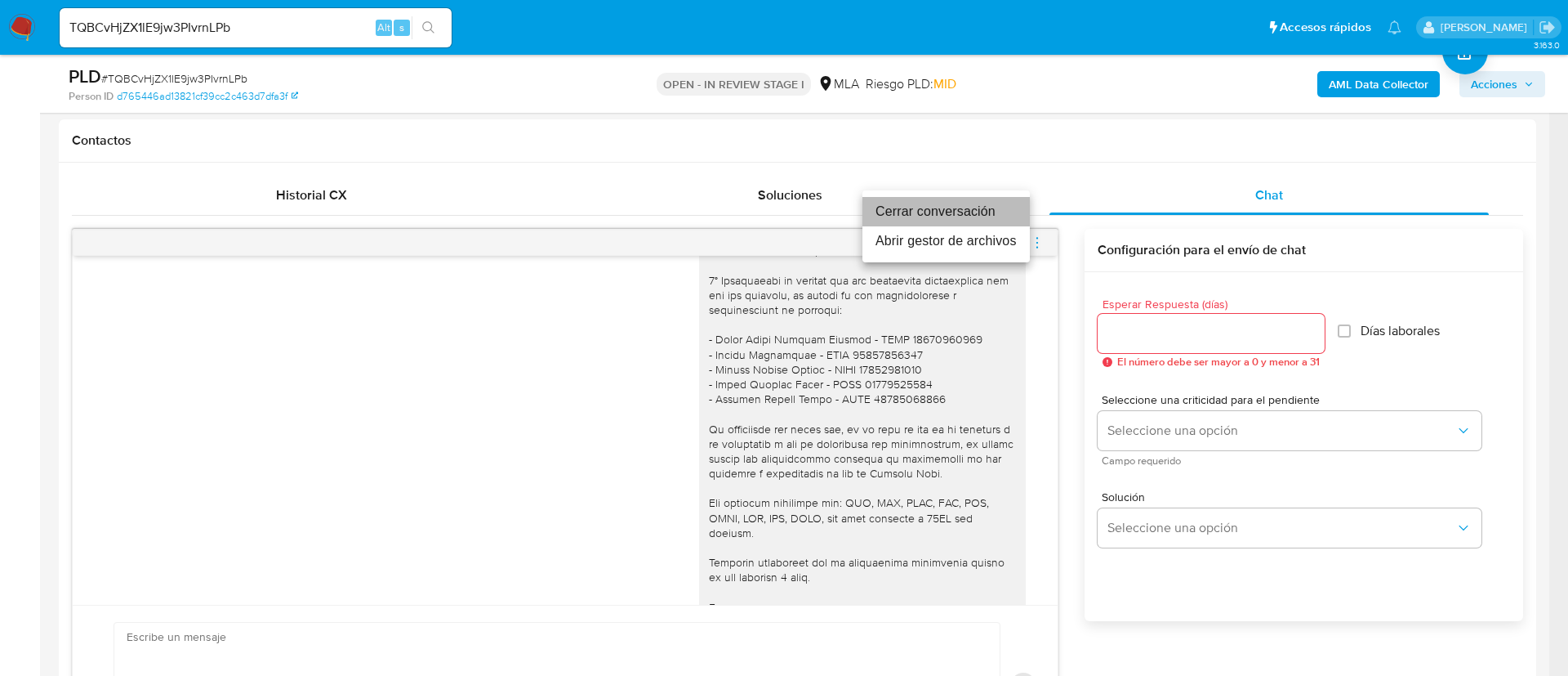
click at [986, 202] on li "Cerrar conversación" at bounding box center [946, 212] width 167 height 30
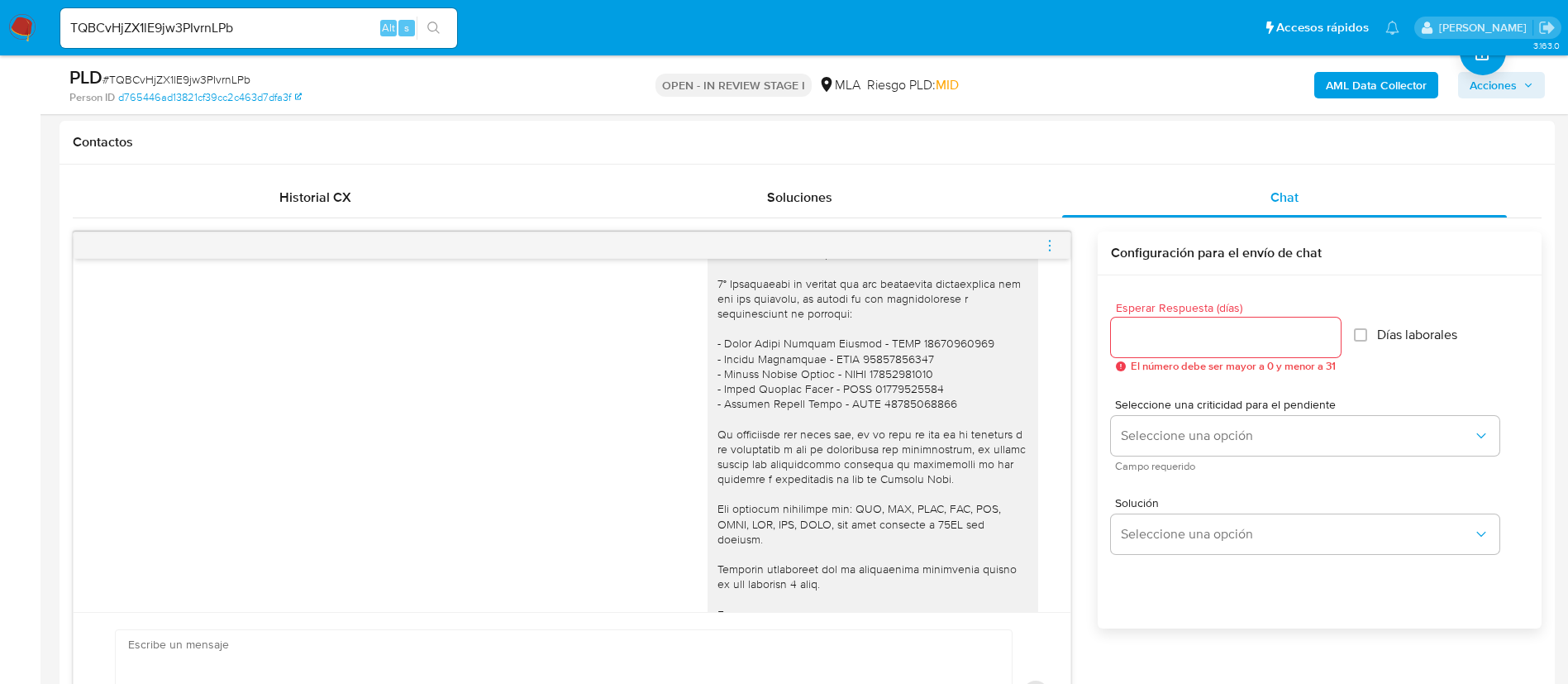
click at [1407, 82] on b "AML Data Collector" at bounding box center [1376, 85] width 101 height 27
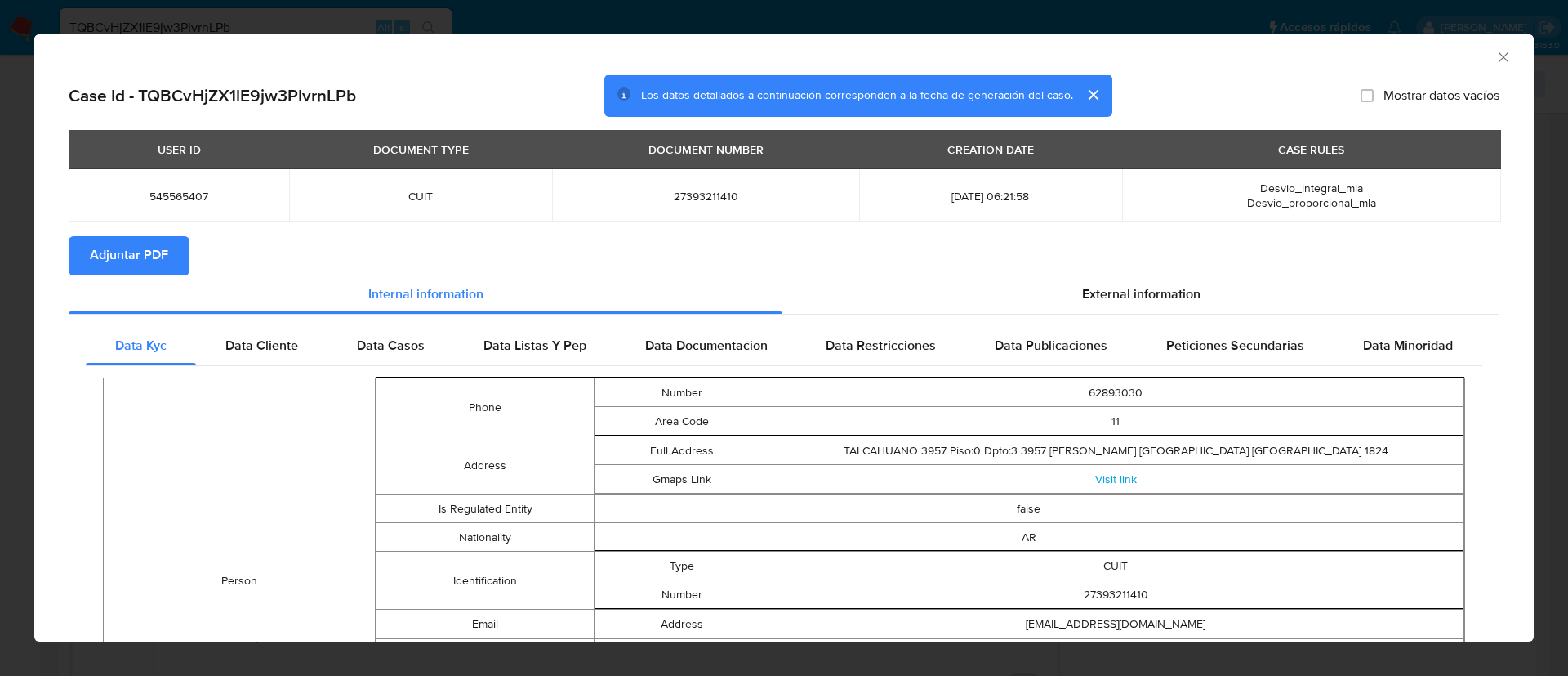
click at [128, 250] on span "Adjuntar PDF" at bounding box center [130, 256] width 79 height 36
click at [179, 183] on td "545565407" at bounding box center [178, 195] width 220 height 53
click at [178, 187] on td "545565407" at bounding box center [178, 195] width 220 height 53
copy span "545565407"
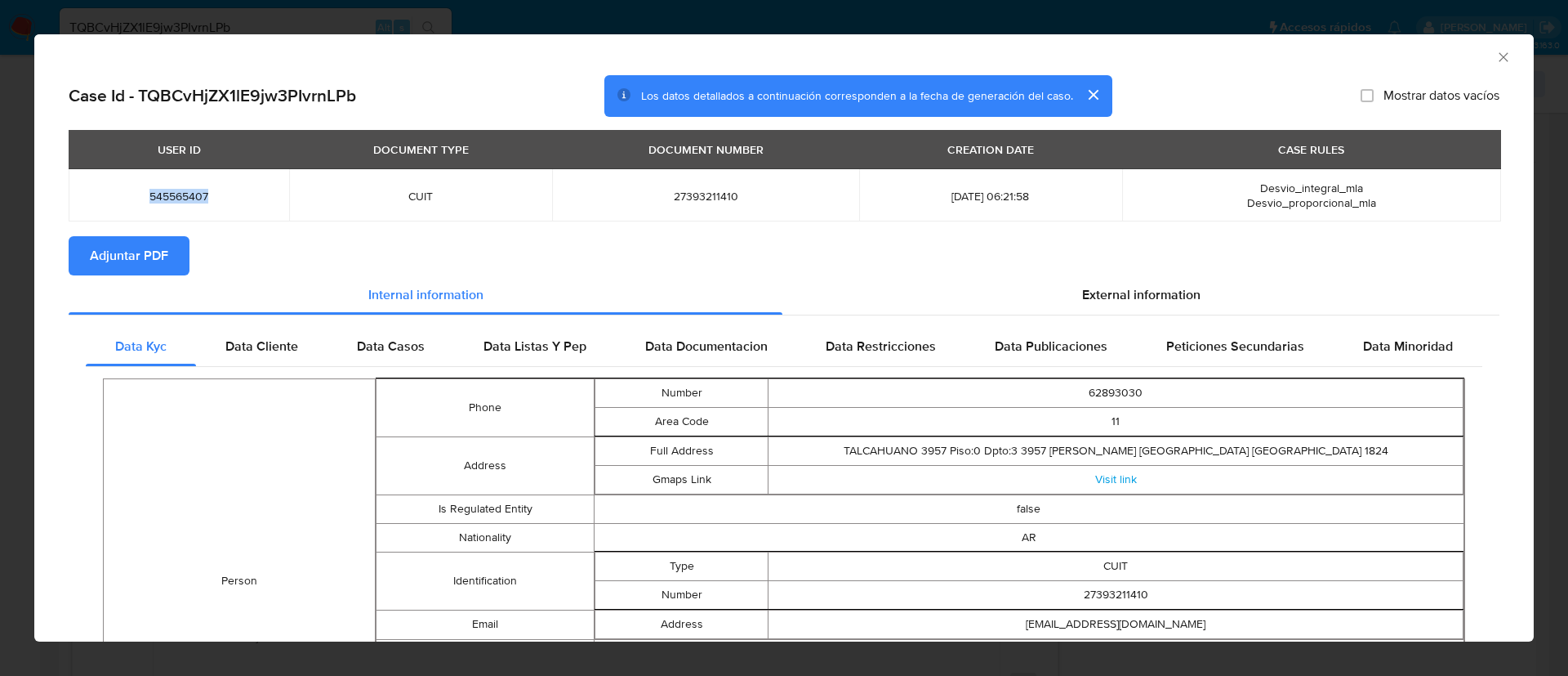
click at [1495, 53] on icon "Cerrar ventana" at bounding box center [1503, 57] width 17 height 17
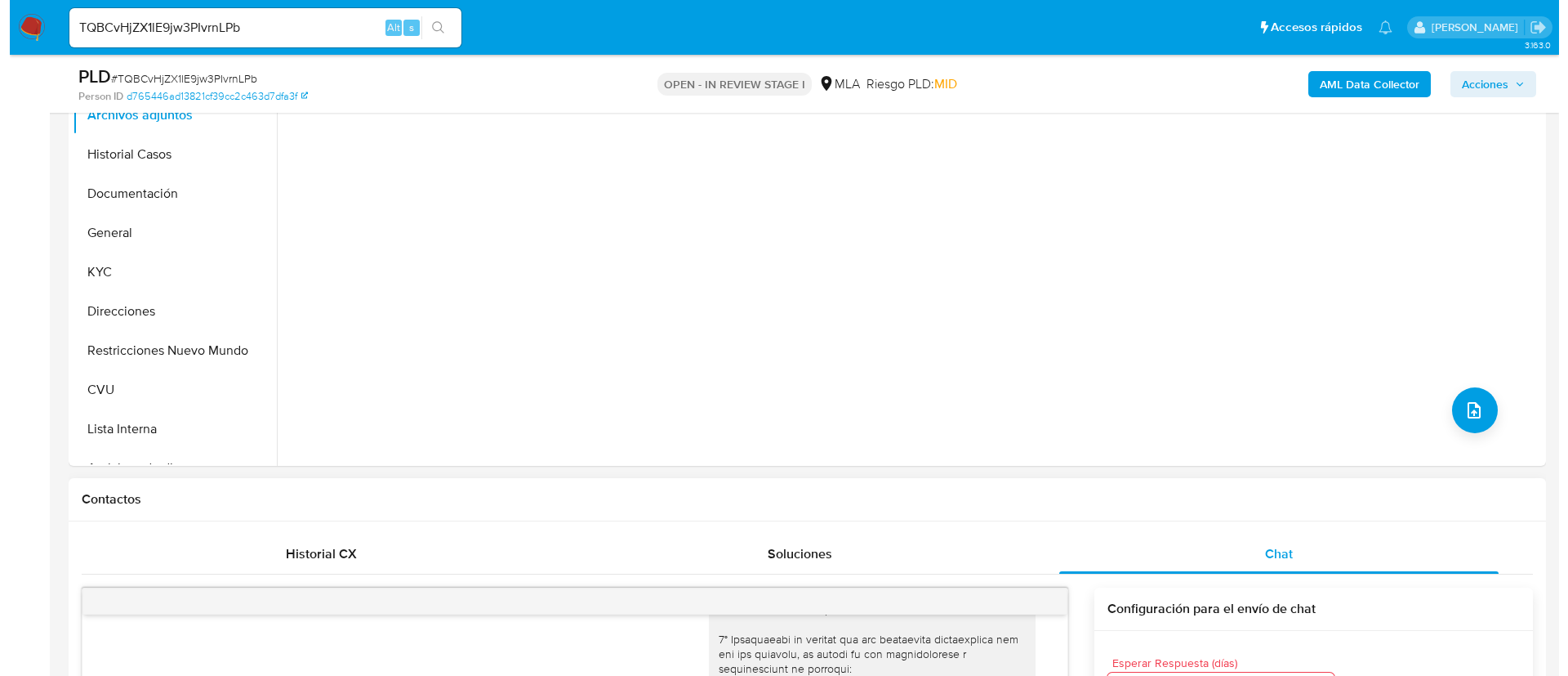
scroll to position [245, 0]
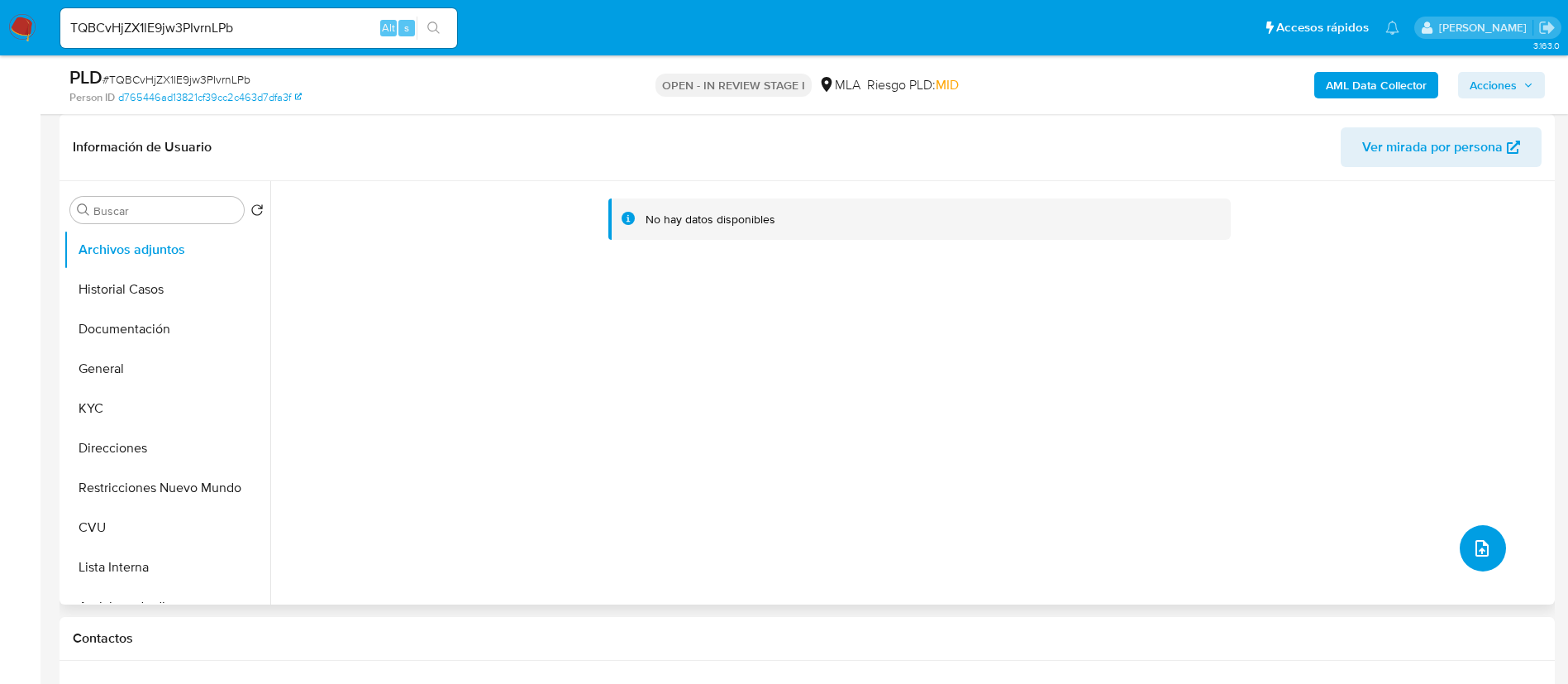
click at [1461, 556] on button "upload-file" at bounding box center [1483, 548] width 46 height 46
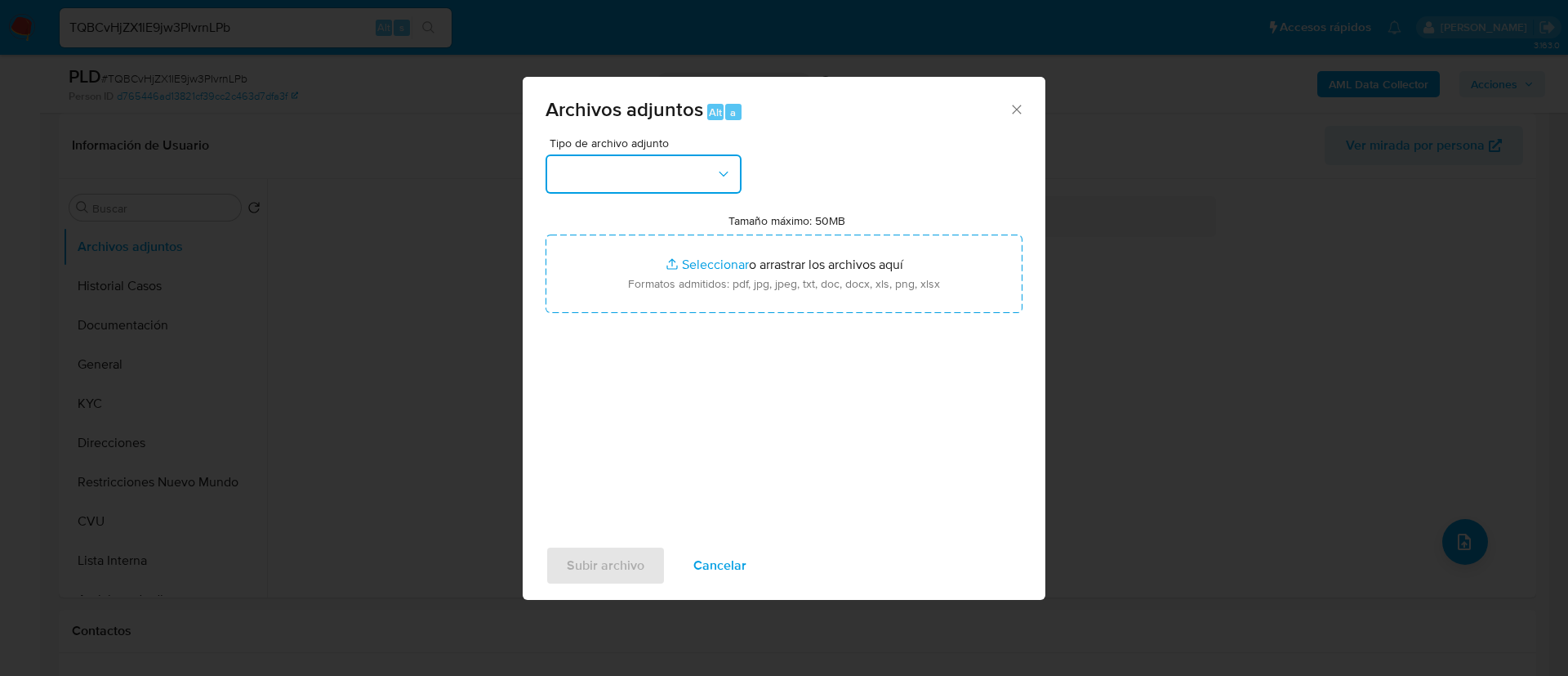
click at [669, 175] on button "button" at bounding box center [644, 173] width 196 height 39
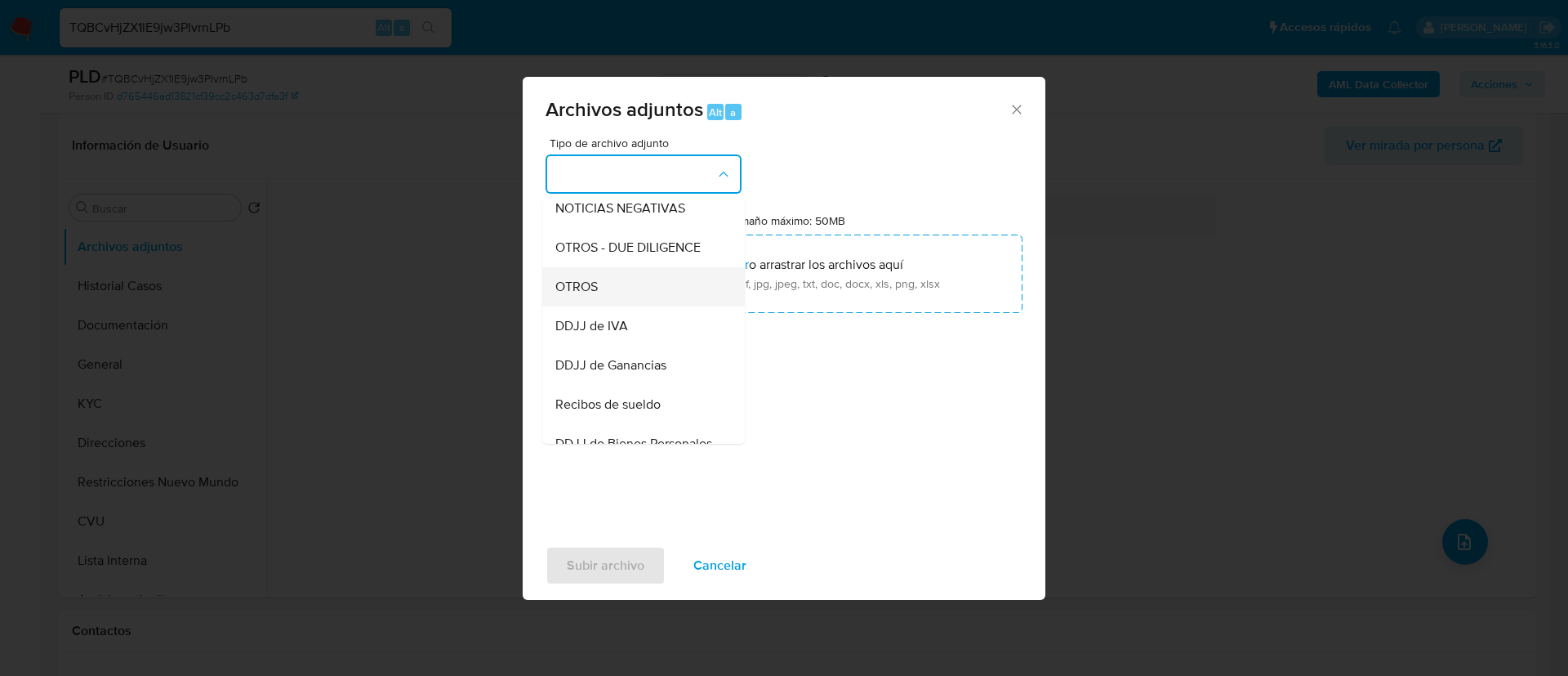
click at [654, 306] on div "OTROS" at bounding box center [639, 286] width 166 height 39
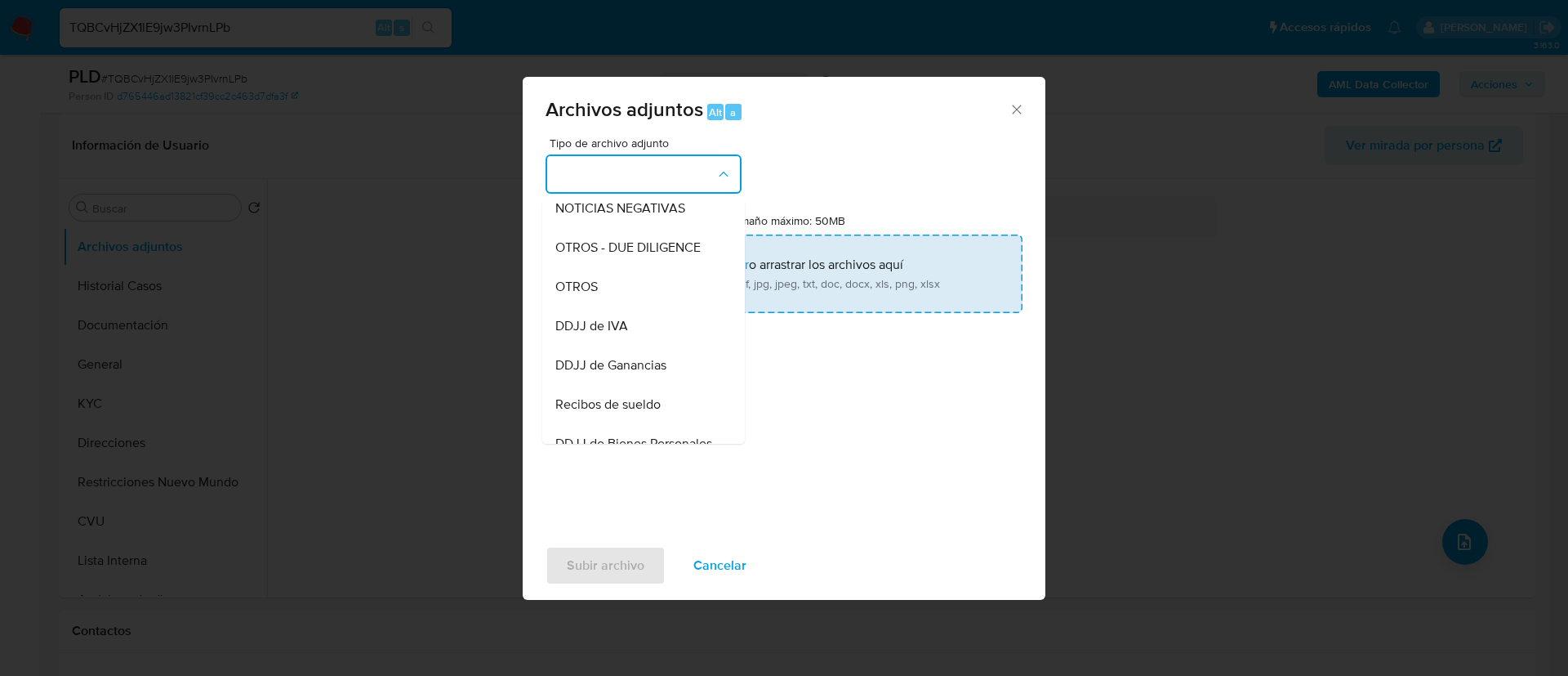
click at [654, 309] on input "Tamaño máximo: 50MB Seleccionar archivos" at bounding box center [784, 274] width 477 height 79
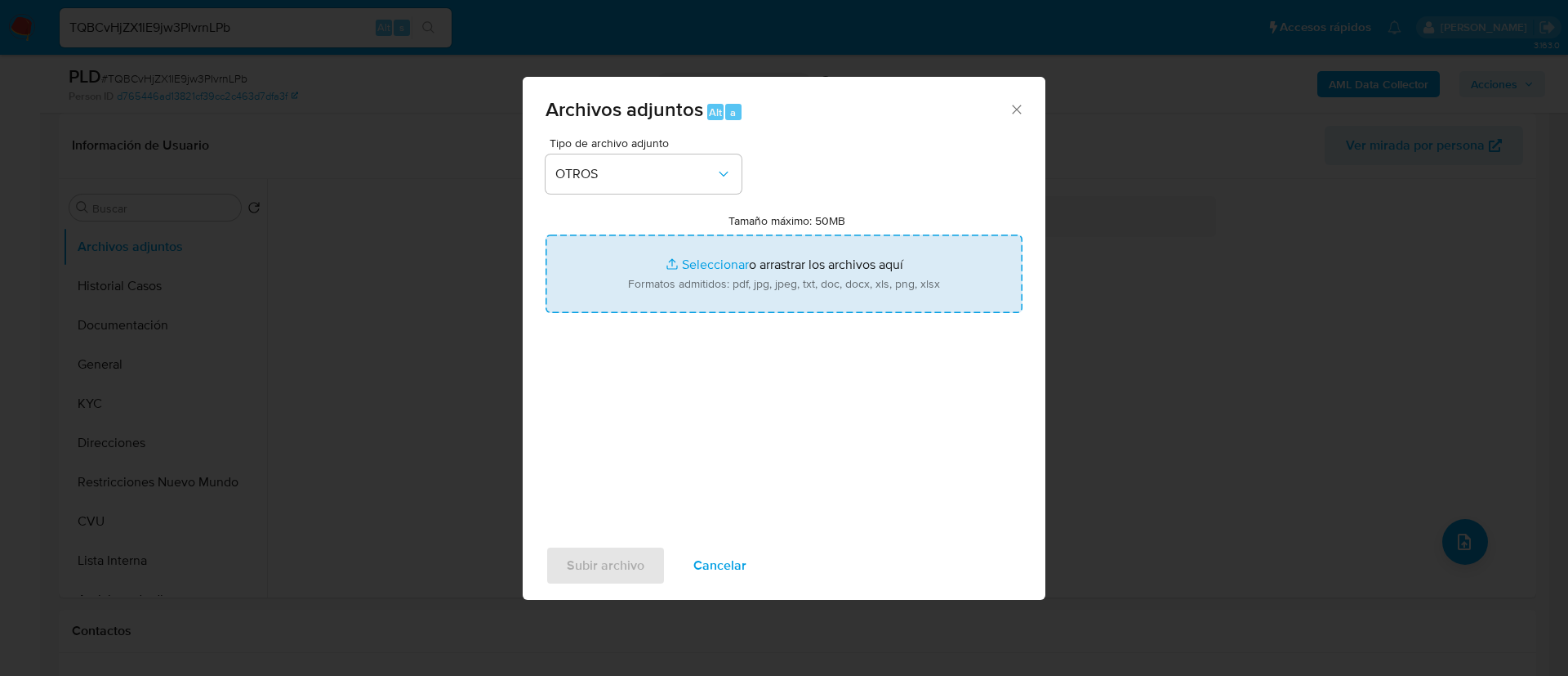
type input "C:\fakepath\545565407 Movimientos.xlsx"
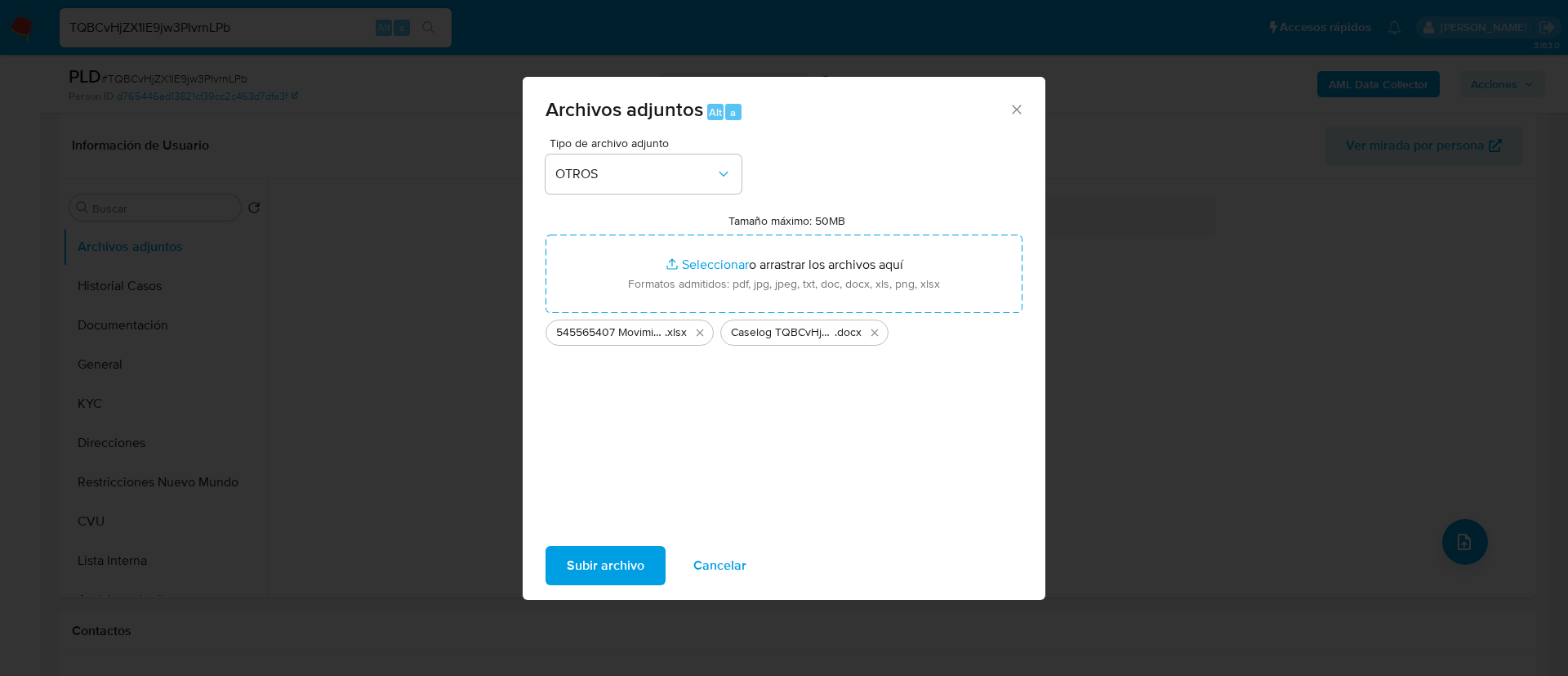
click at [631, 556] on span "Subir archivo" at bounding box center [606, 565] width 78 height 36
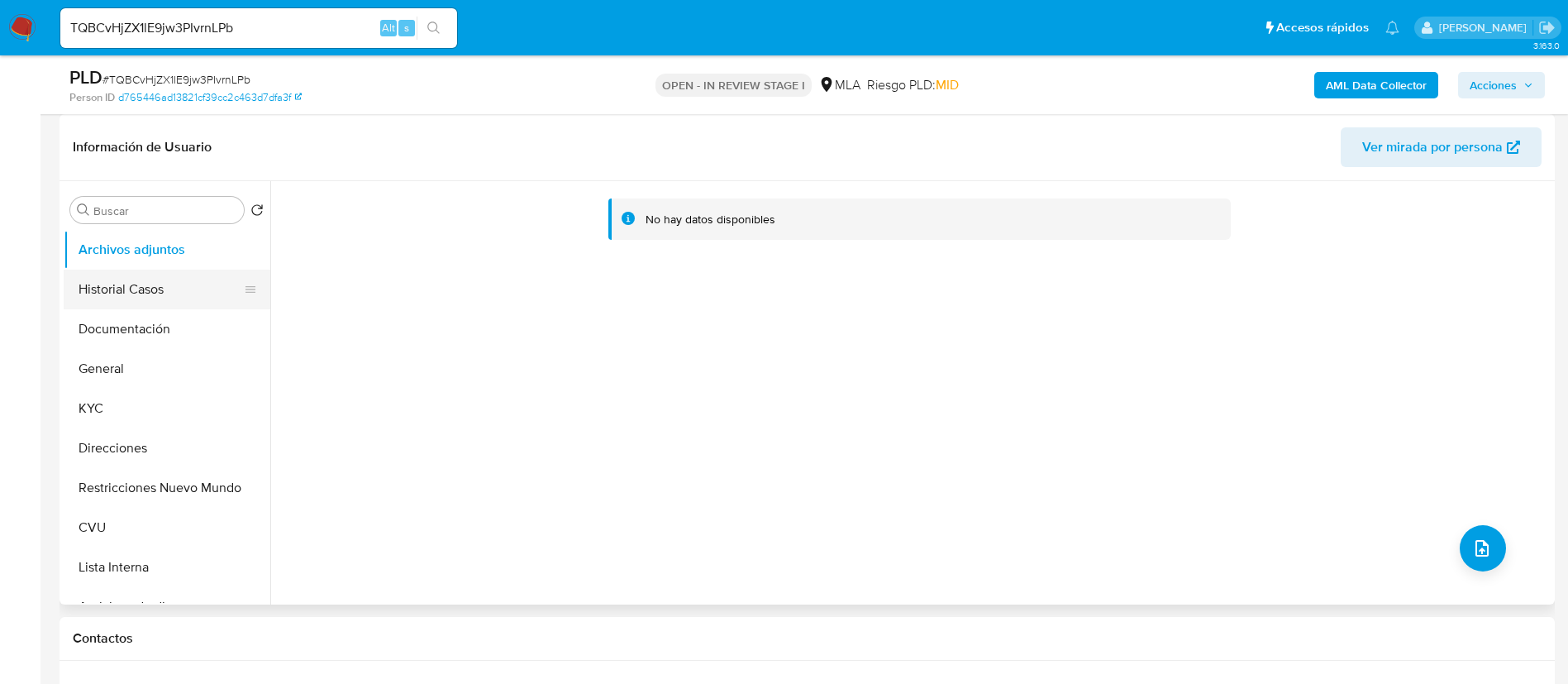
click at [139, 292] on button "Historial Casos" at bounding box center [160, 289] width 193 height 40
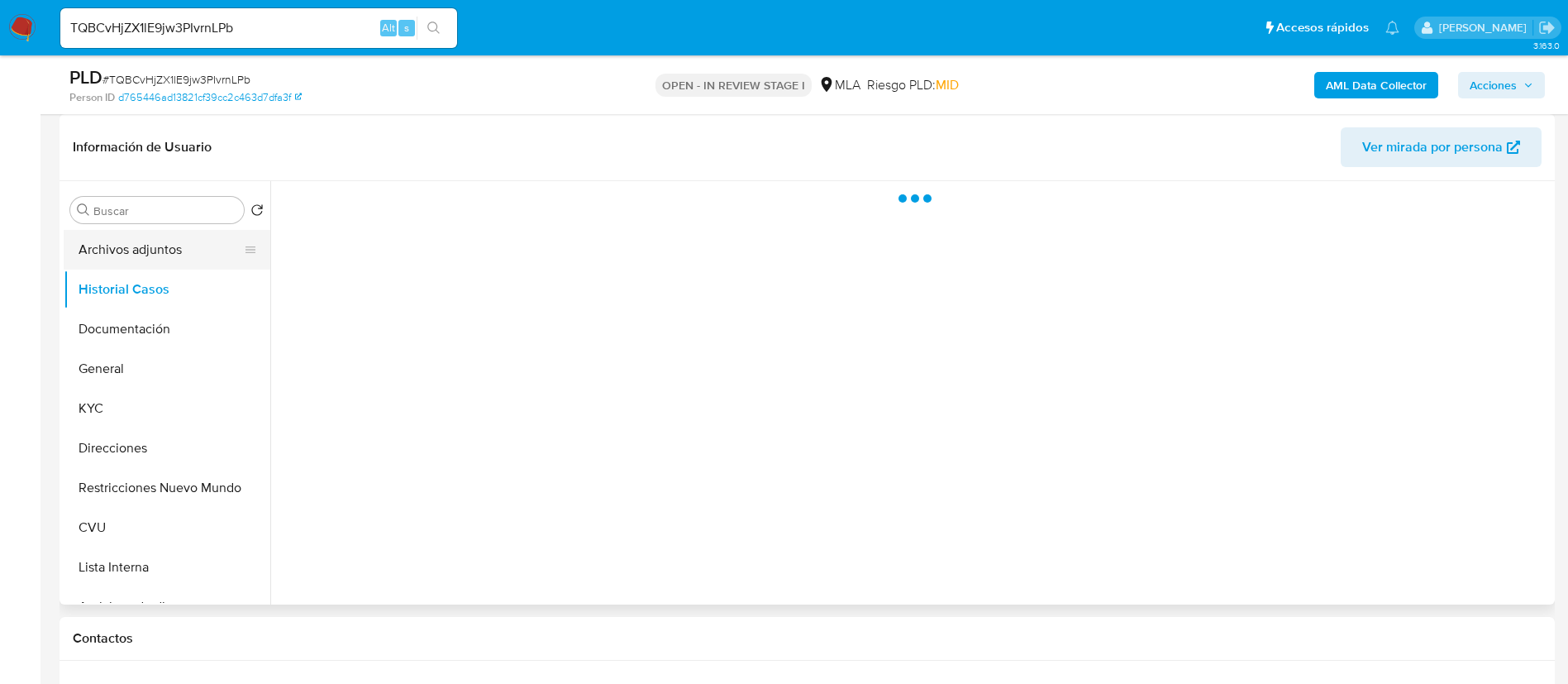
click at [152, 243] on button "Archivos adjuntos" at bounding box center [160, 250] width 193 height 40
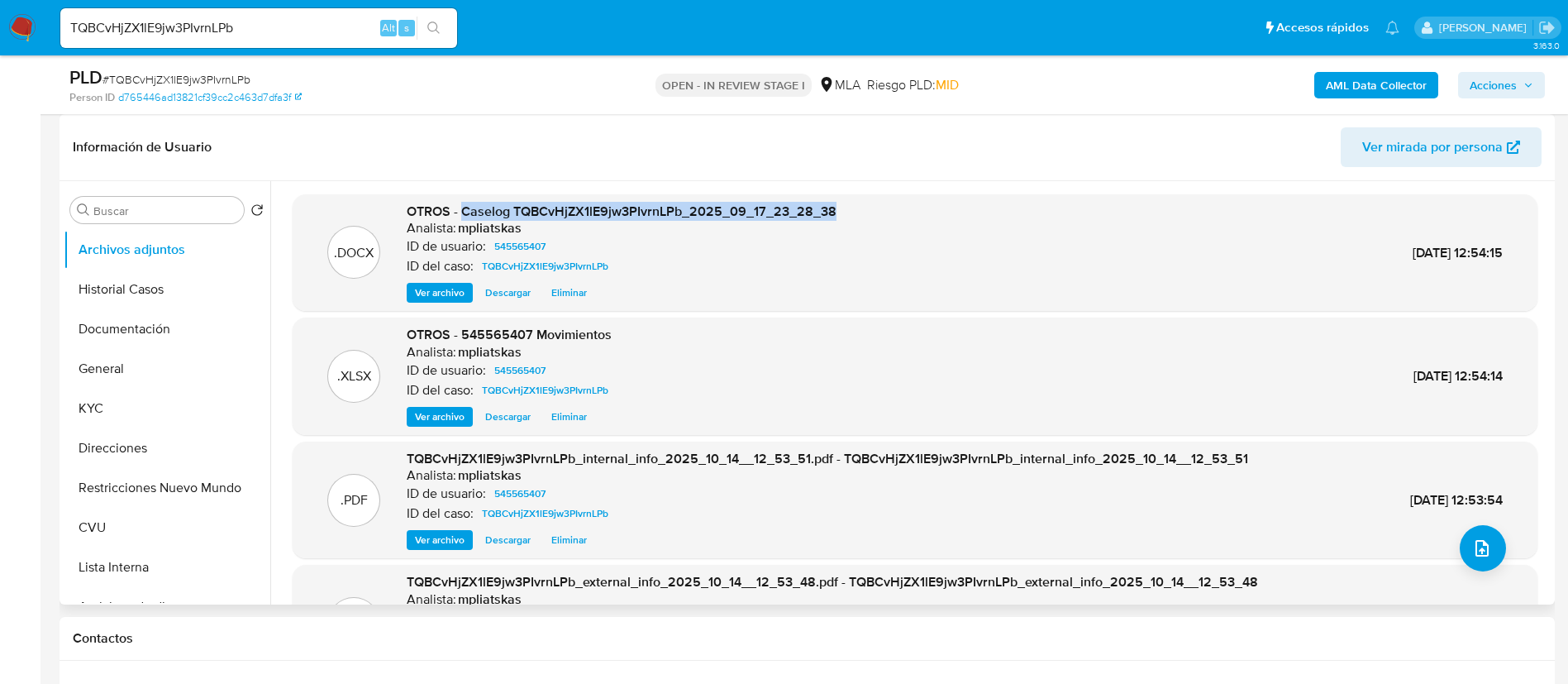
drag, startPoint x: 461, startPoint y: 211, endPoint x: 859, endPoint y: 213, distance: 398.0
click at [859, 213] on div ".DOCX OTROS - Caselog TQBCvHjZX1lE9jw3PIvrnLPb_2025_09_17_23_28_38 Analista: mp…" at bounding box center [915, 253] width 1228 height 101
copy span "Caselog TQBCvHjZX1lE9jw3PIvrnLPb_2025_09_17_23_28_38"
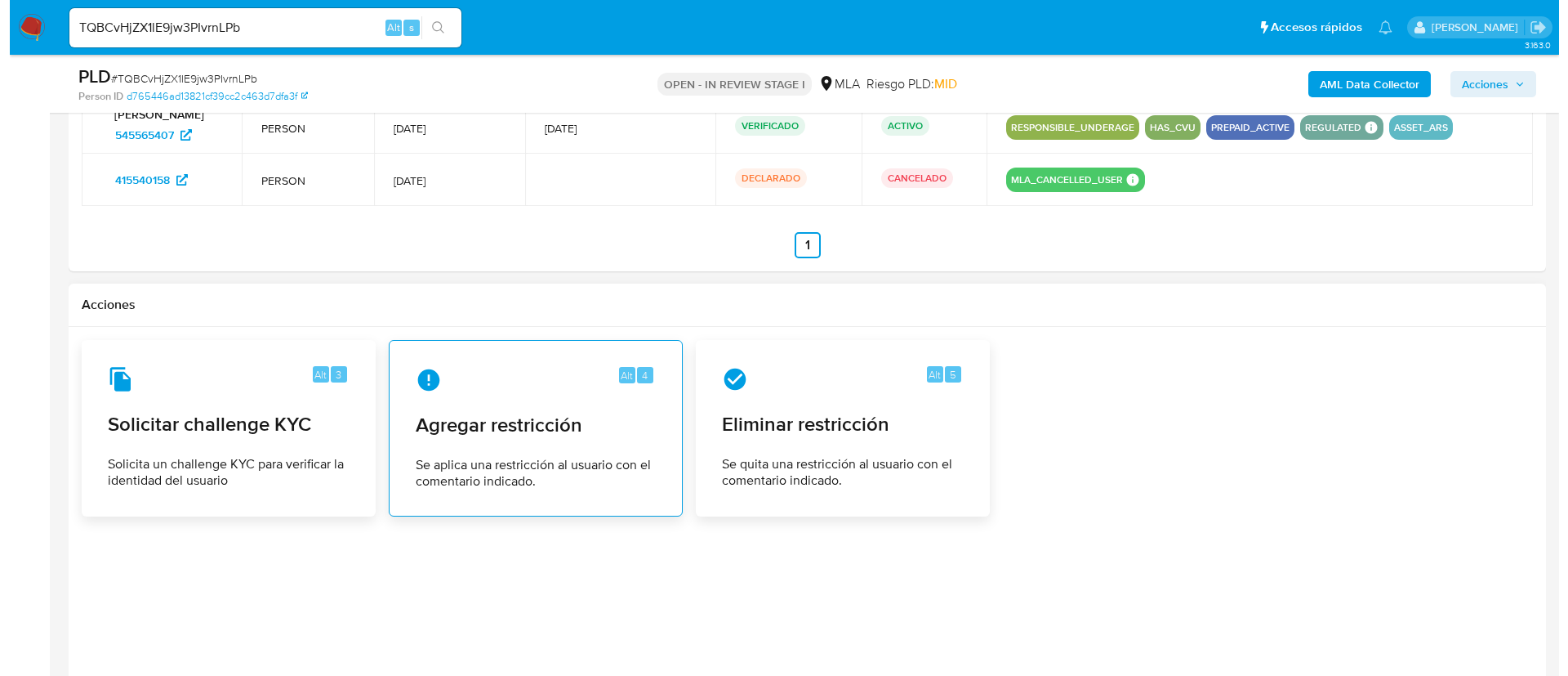
scroll to position [2553, 0]
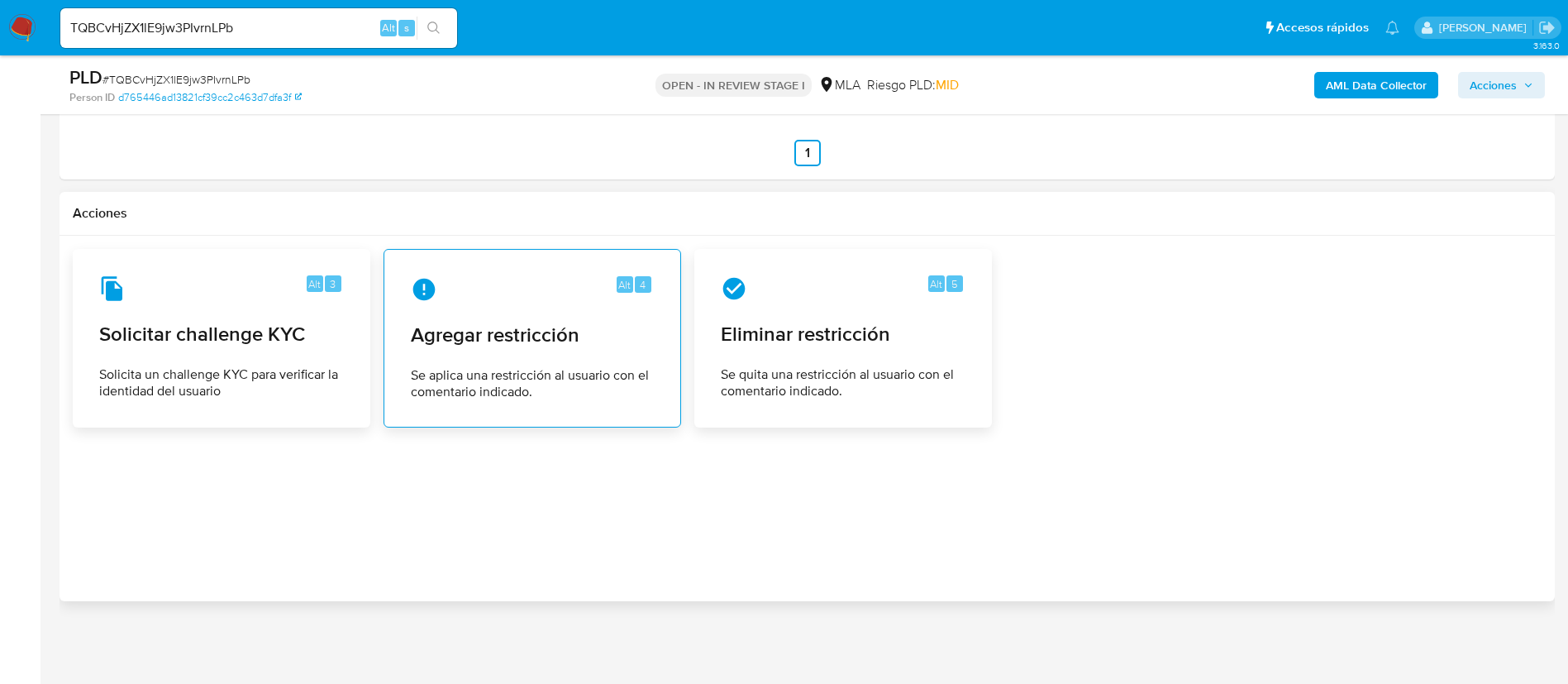
click at [552, 323] on span "Agregar restricción" at bounding box center [532, 335] width 243 height 25
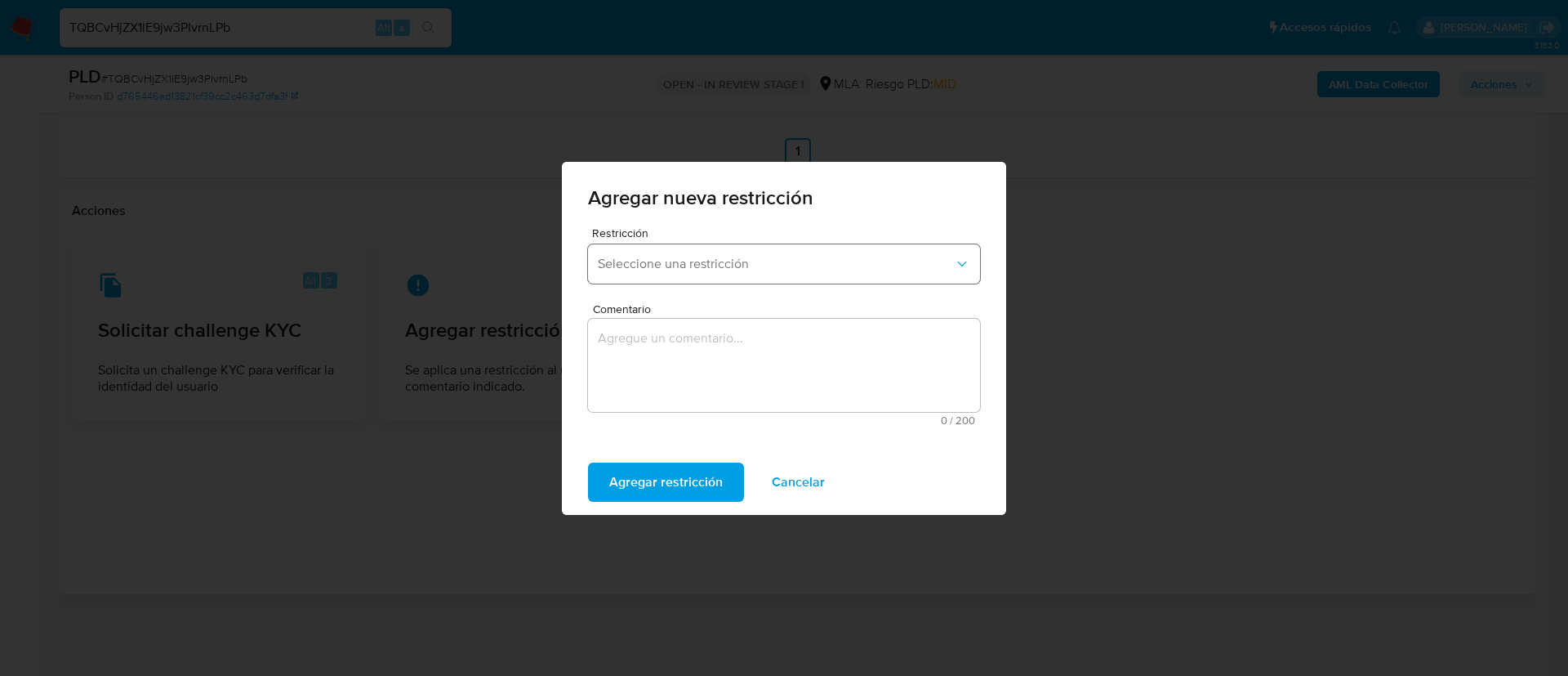
click at [803, 260] on span "Seleccione una restricción" at bounding box center [775, 264] width 356 height 17
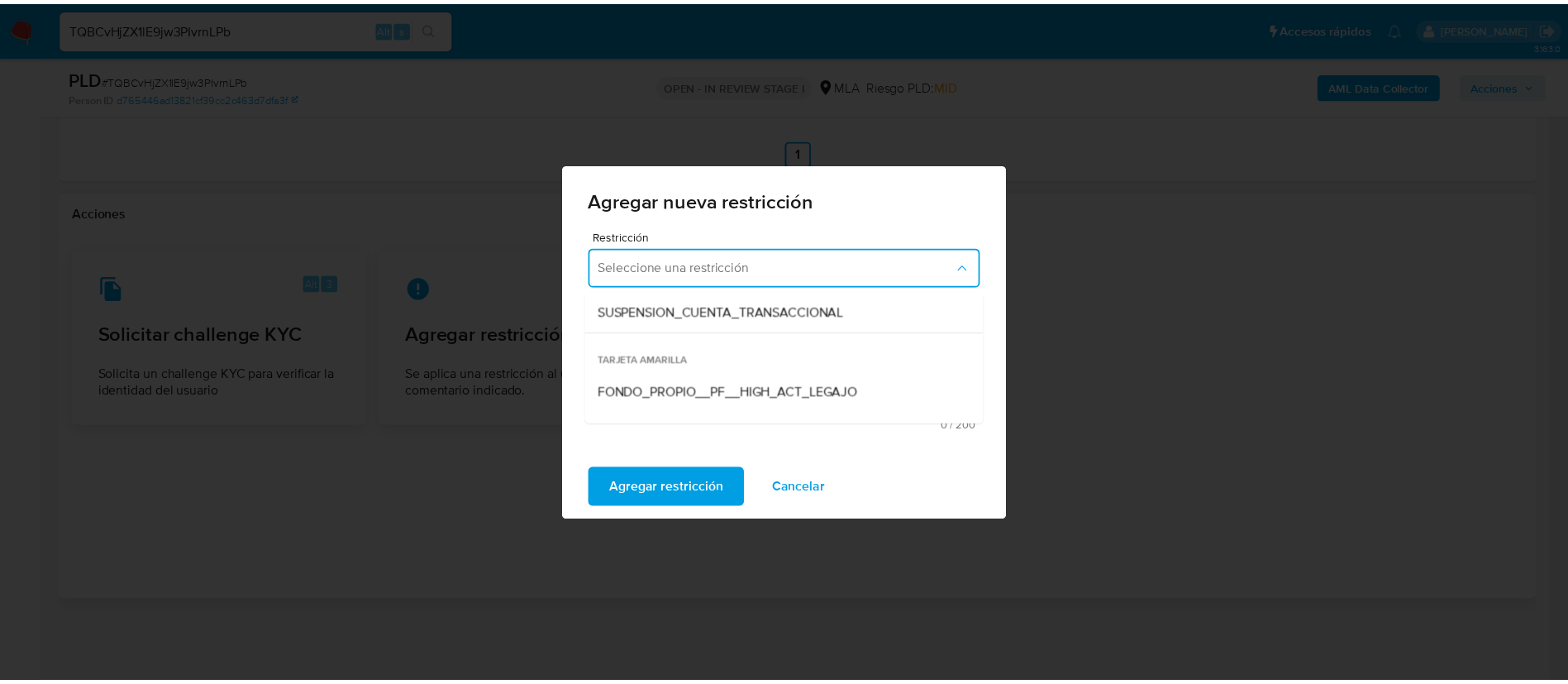
scroll to position [248, 0]
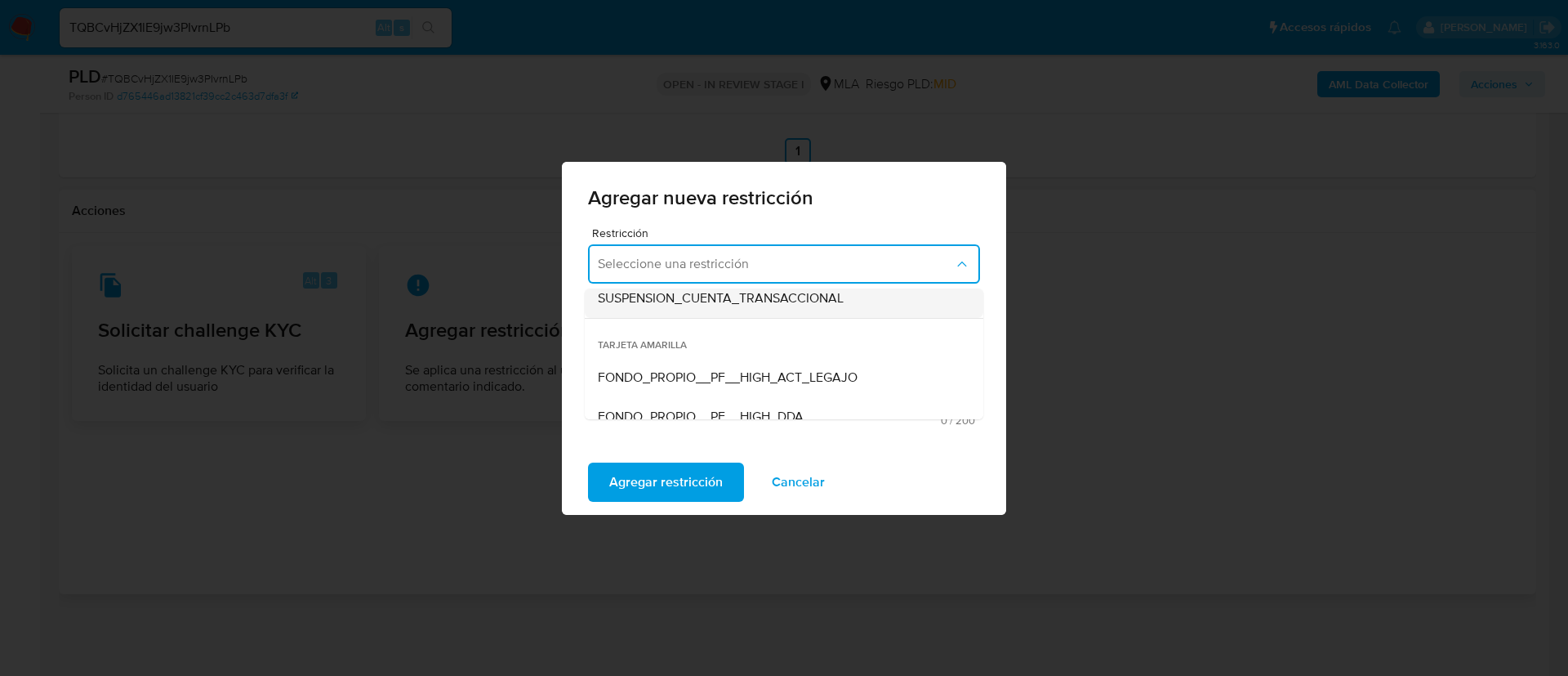
click at [788, 301] on span "SUSPENSION_CUENTA_TRANSACCIONAL" at bounding box center [720, 298] width 246 height 17
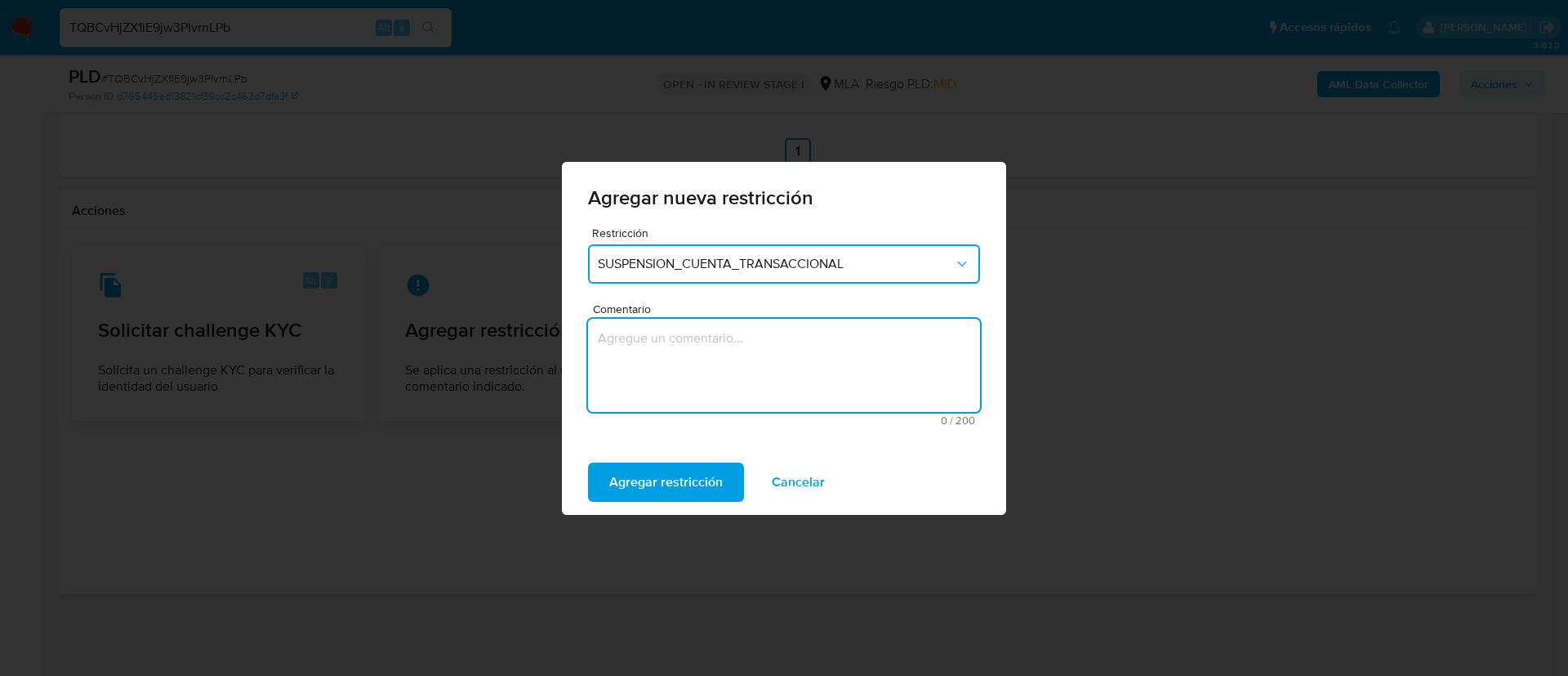
click at [774, 373] on textarea "Comentario" at bounding box center [784, 365] width 392 height 93
type textarea "AML"
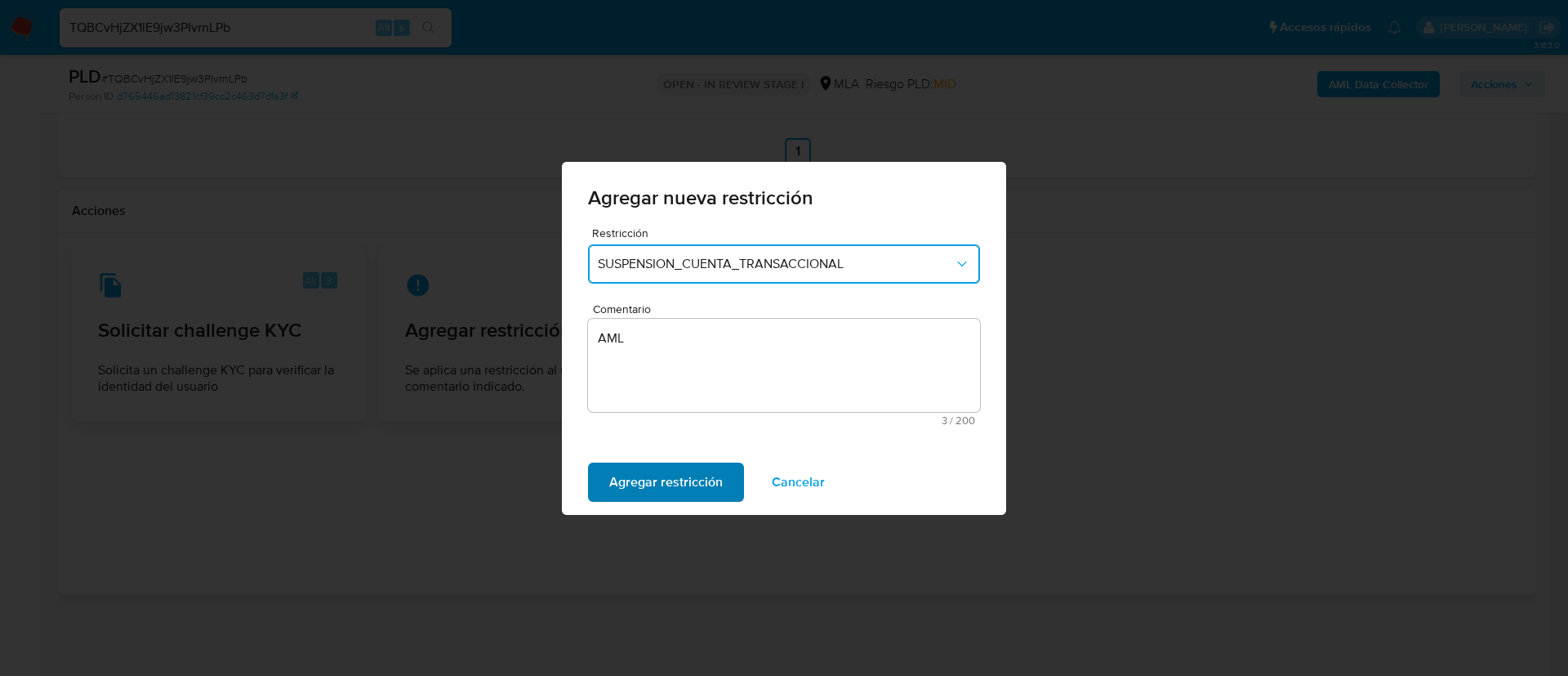
click at [678, 496] on span "Agregar restricción" at bounding box center [666, 482] width 114 height 36
click at [646, 471] on span "Confirmar" at bounding box center [638, 482] width 59 height 36
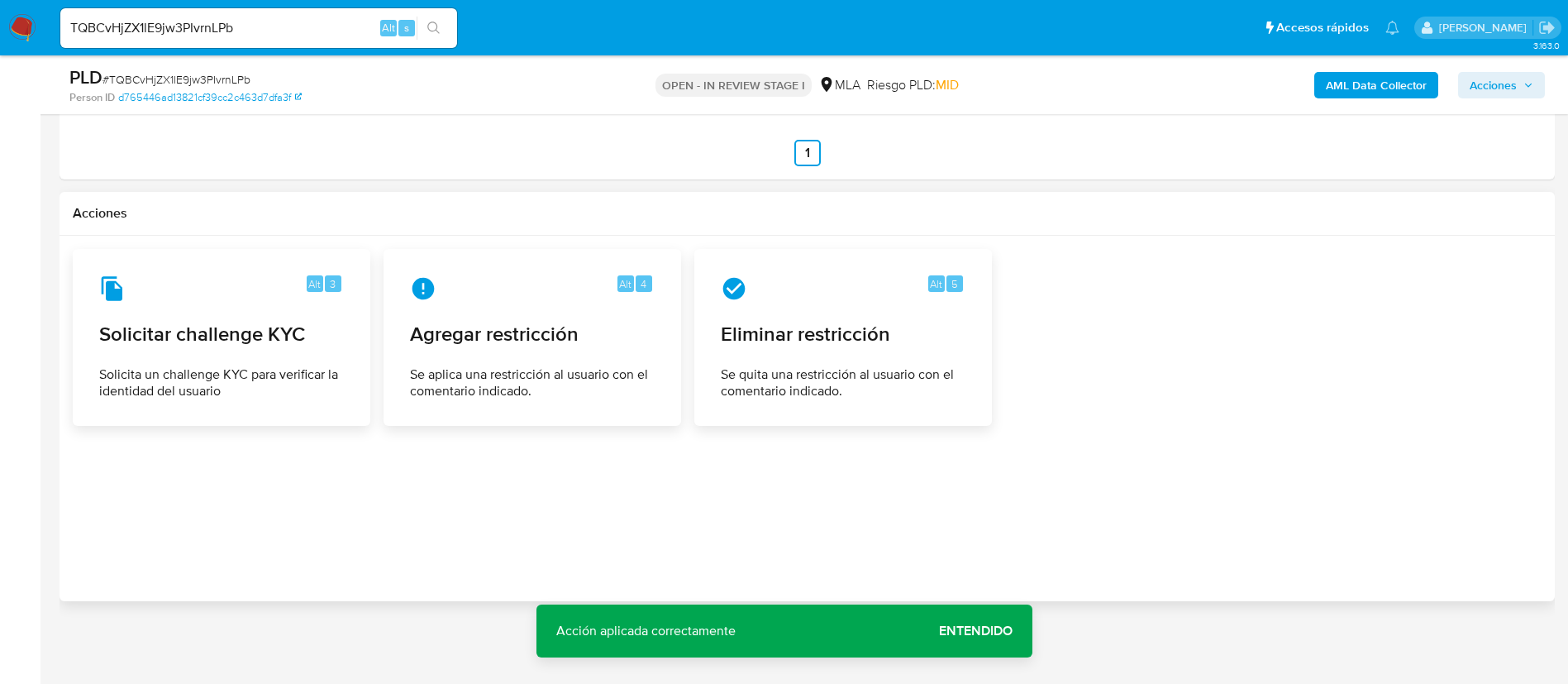
click at [1528, 90] on span "Acciones" at bounding box center [1502, 85] width 64 height 23
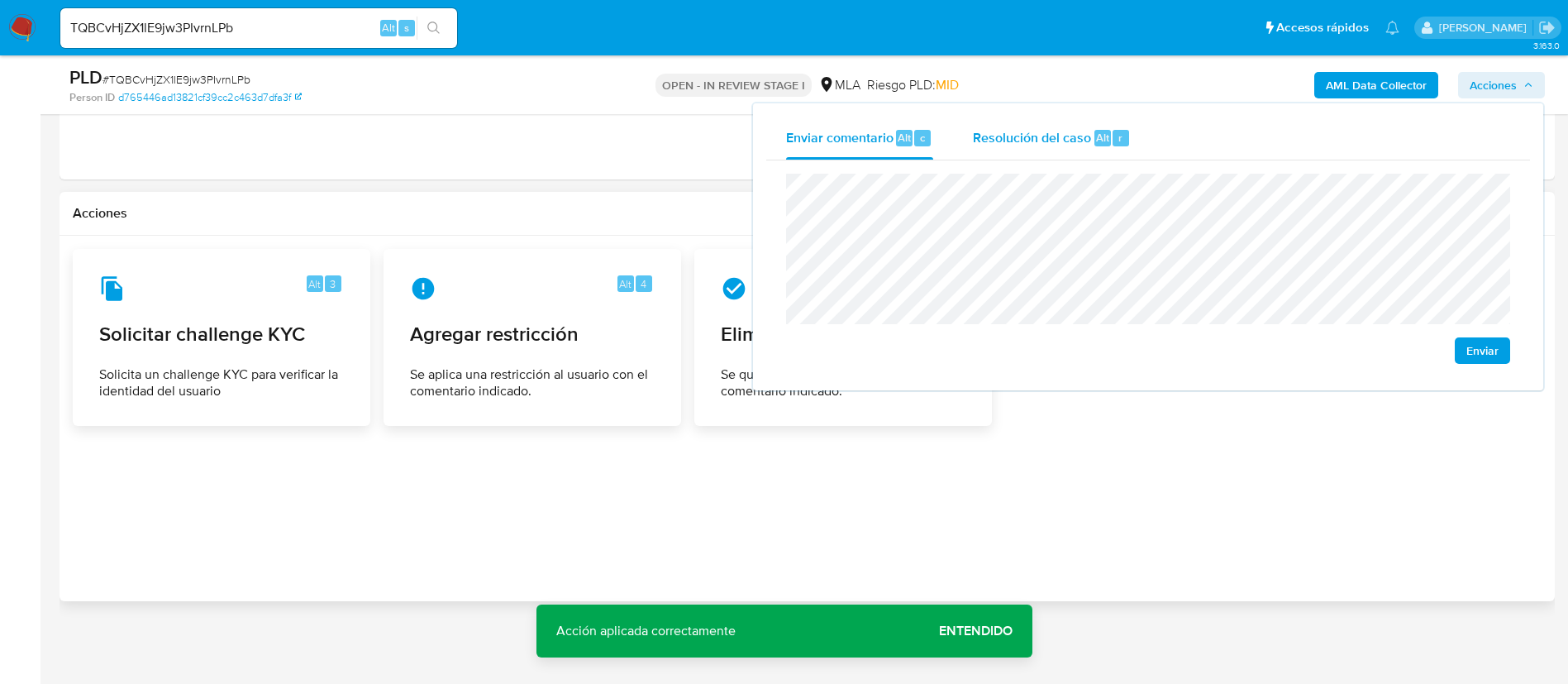
click at [1103, 148] on div "Resolución del caso Alt r" at bounding box center [1052, 138] width 158 height 43
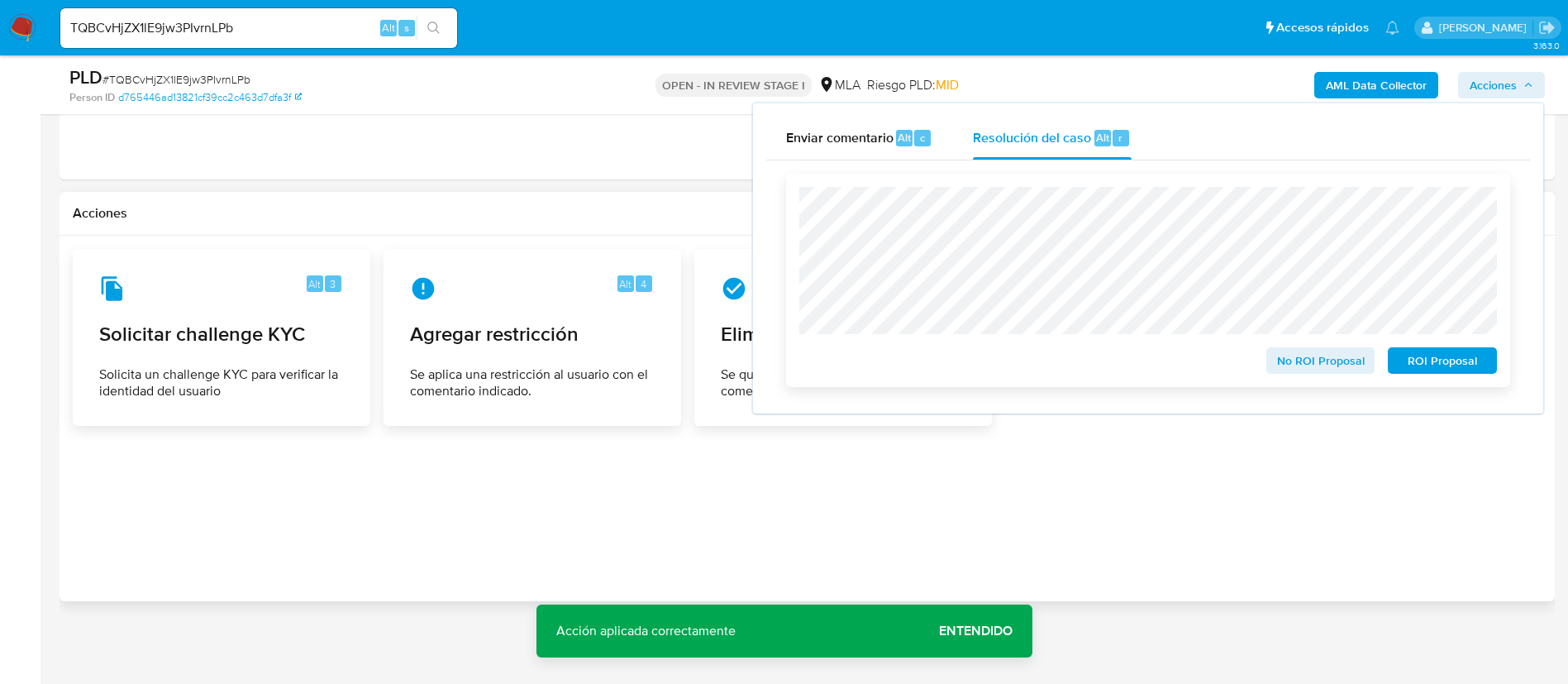
click at [1422, 371] on span "ROI Proposal" at bounding box center [1441, 361] width 86 height 23
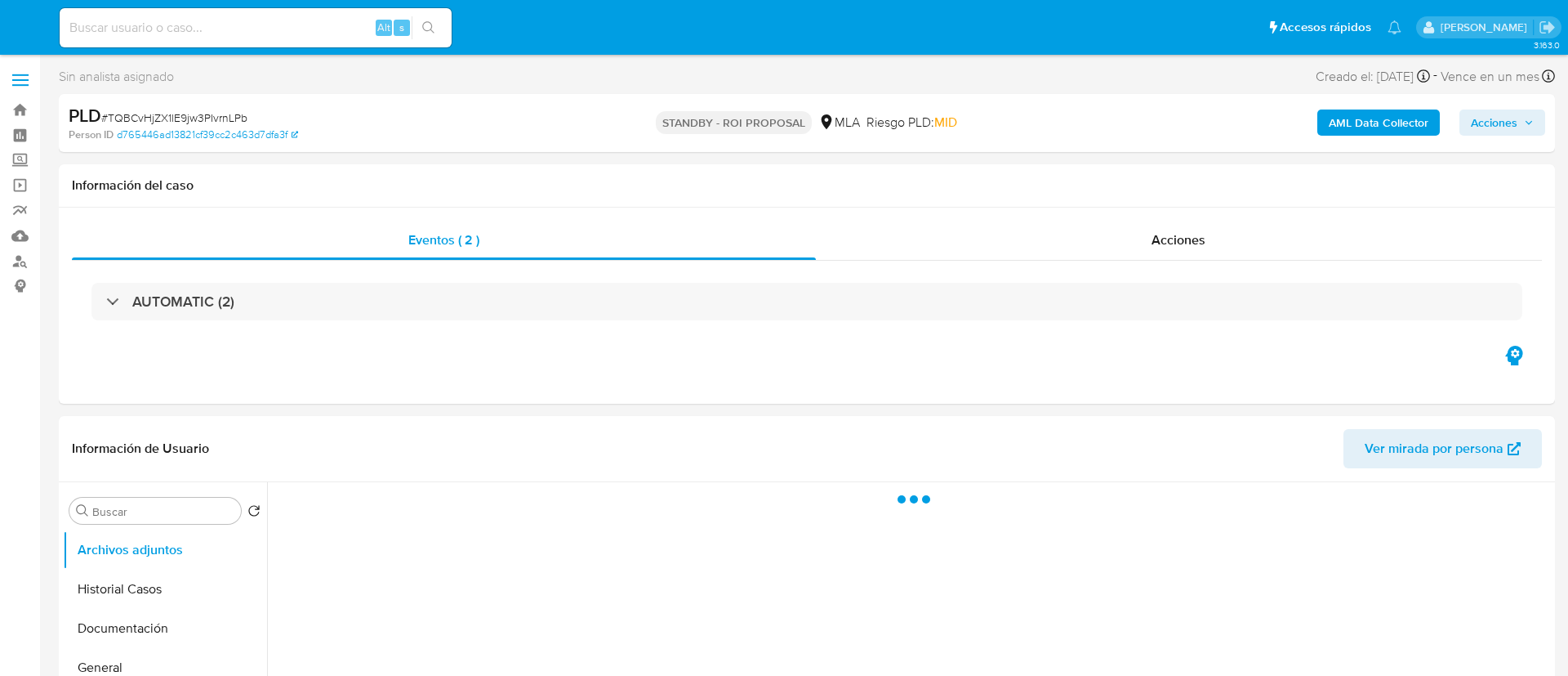
select select "10"
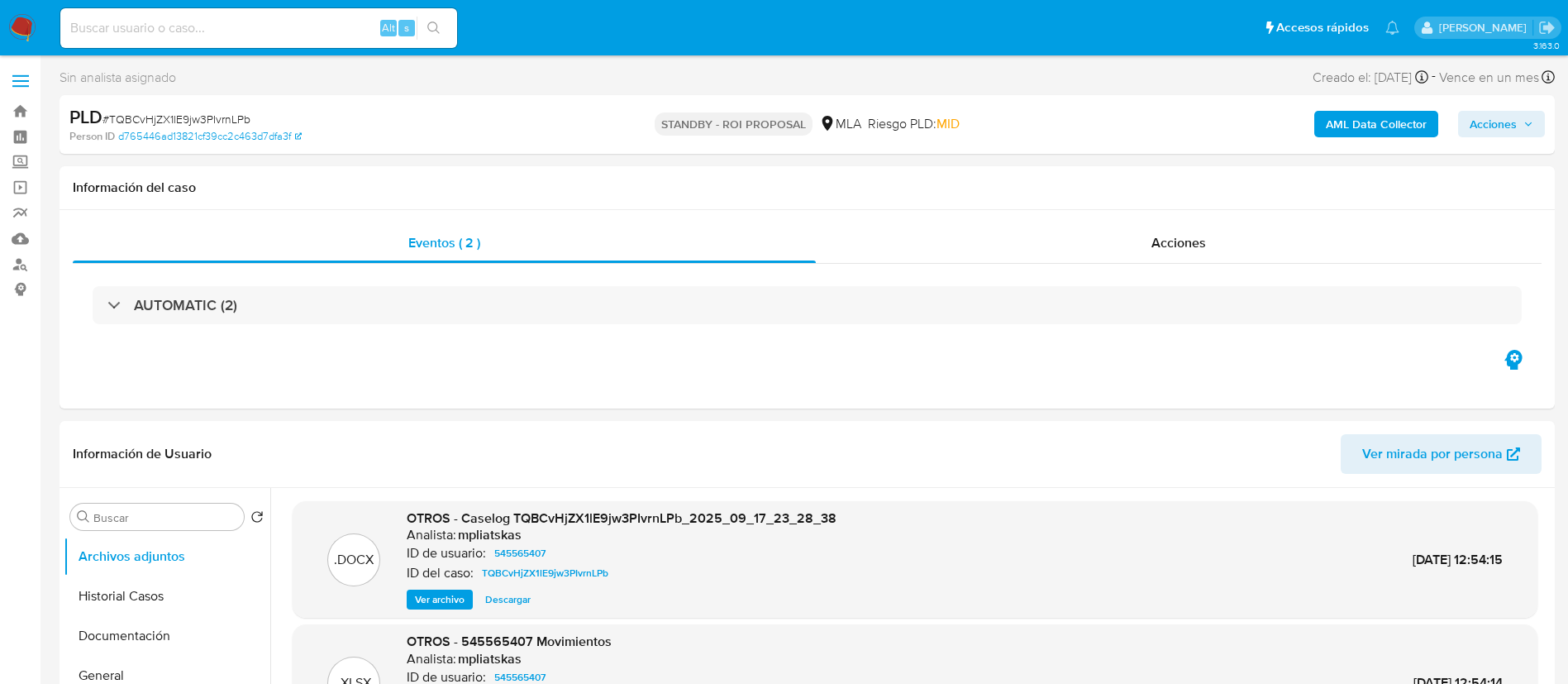
click at [309, 31] on input at bounding box center [259, 28] width 397 height 21
paste input "xsfnb3F08R7Q7fx3Y3usSudU"
type input "xsfnb3F08R7Q7fx3Y3usSudU"
click at [429, 35] on button "search-icon" at bounding box center [433, 28] width 34 height 23
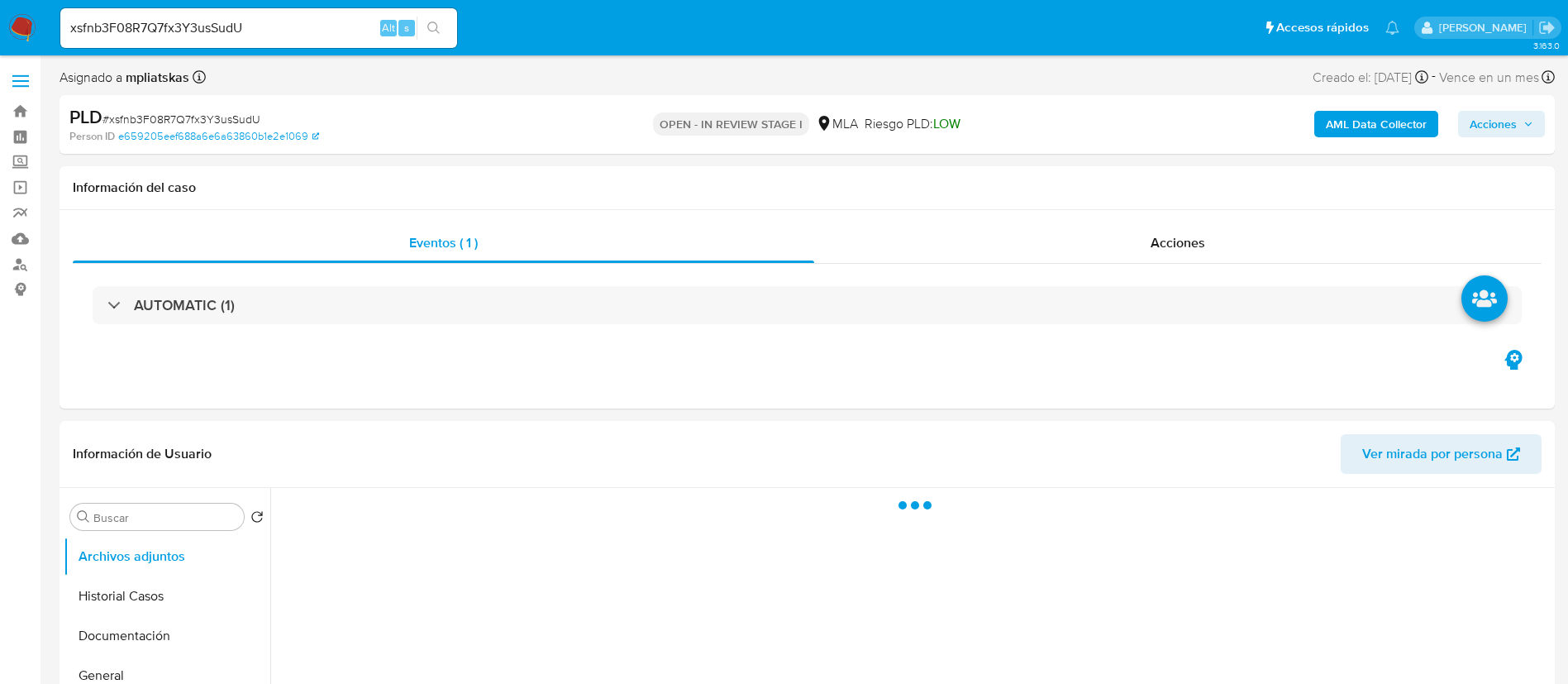
select select "10"
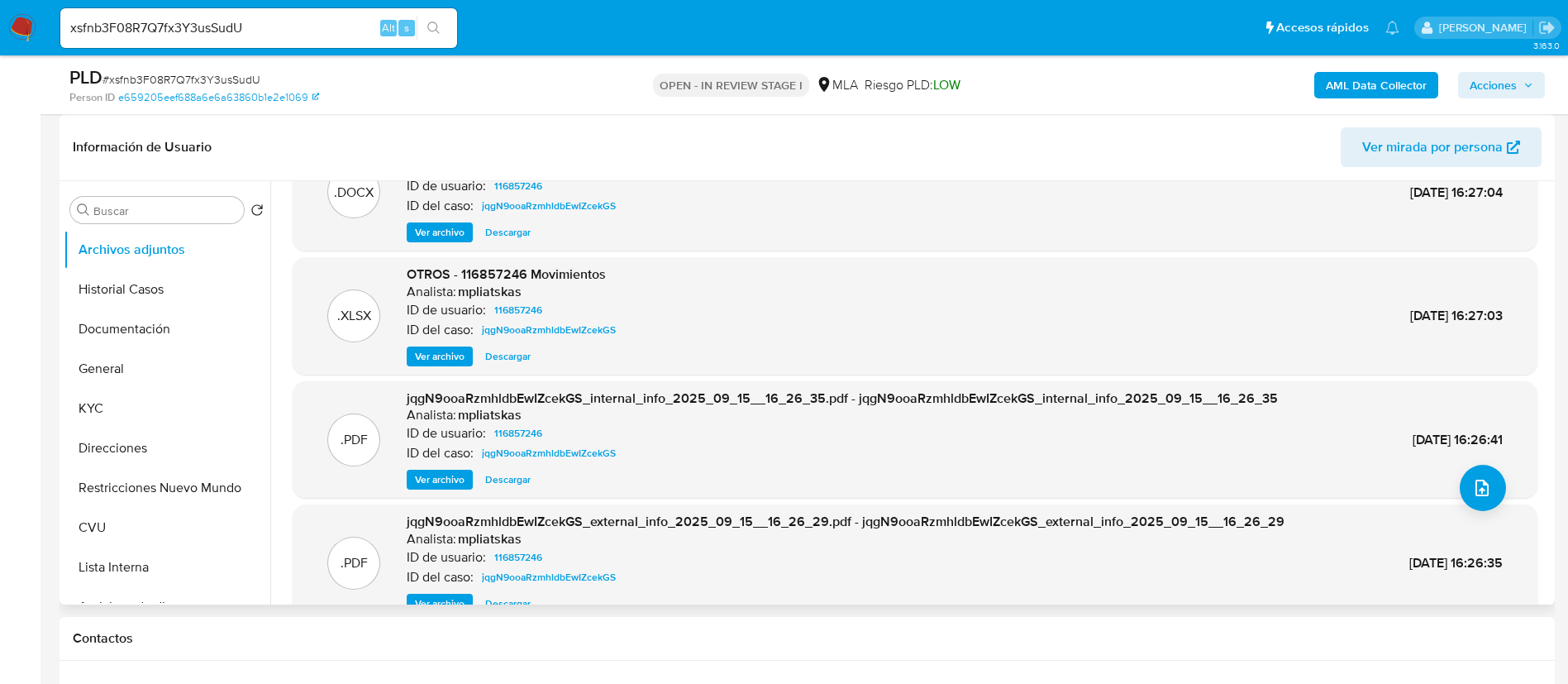
scroll to position [93, 0]
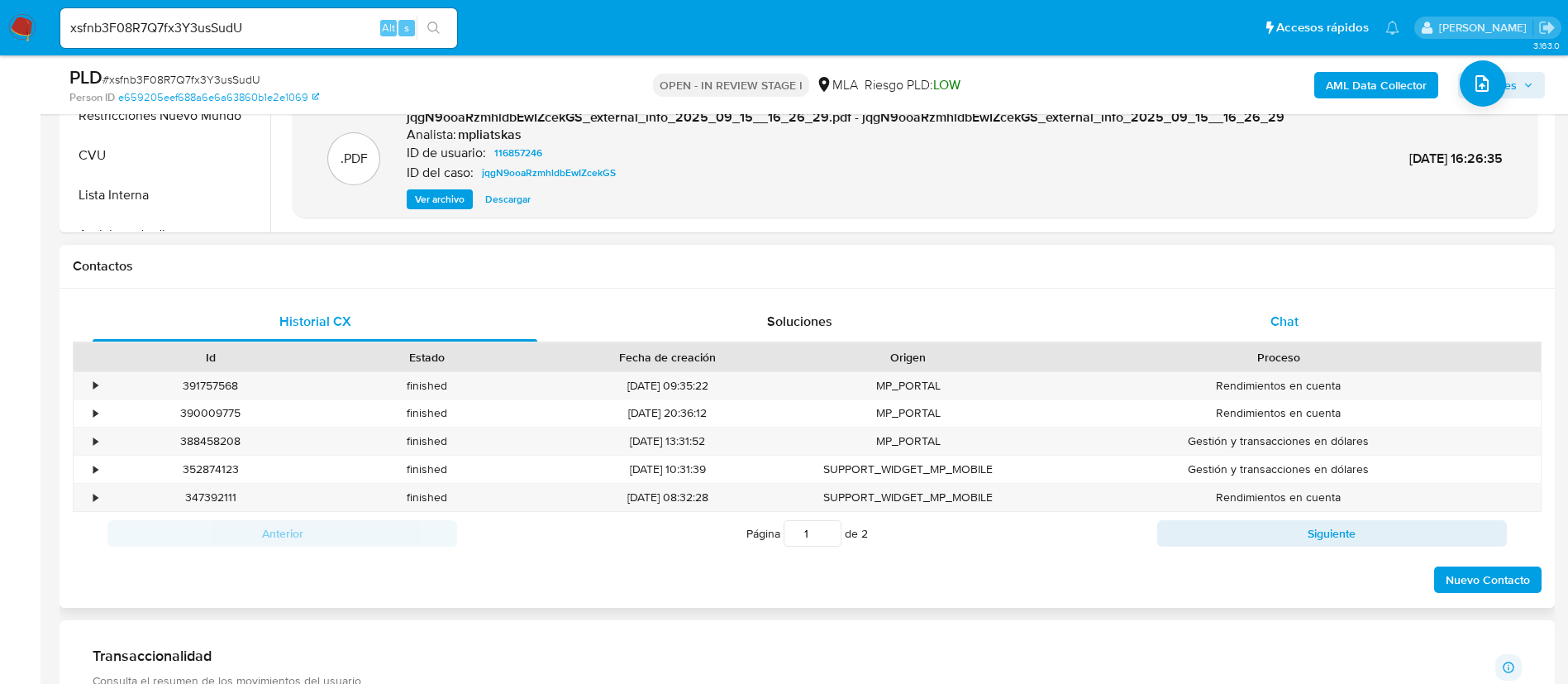
click at [1258, 330] on div "Chat" at bounding box center [1285, 322] width 444 height 40
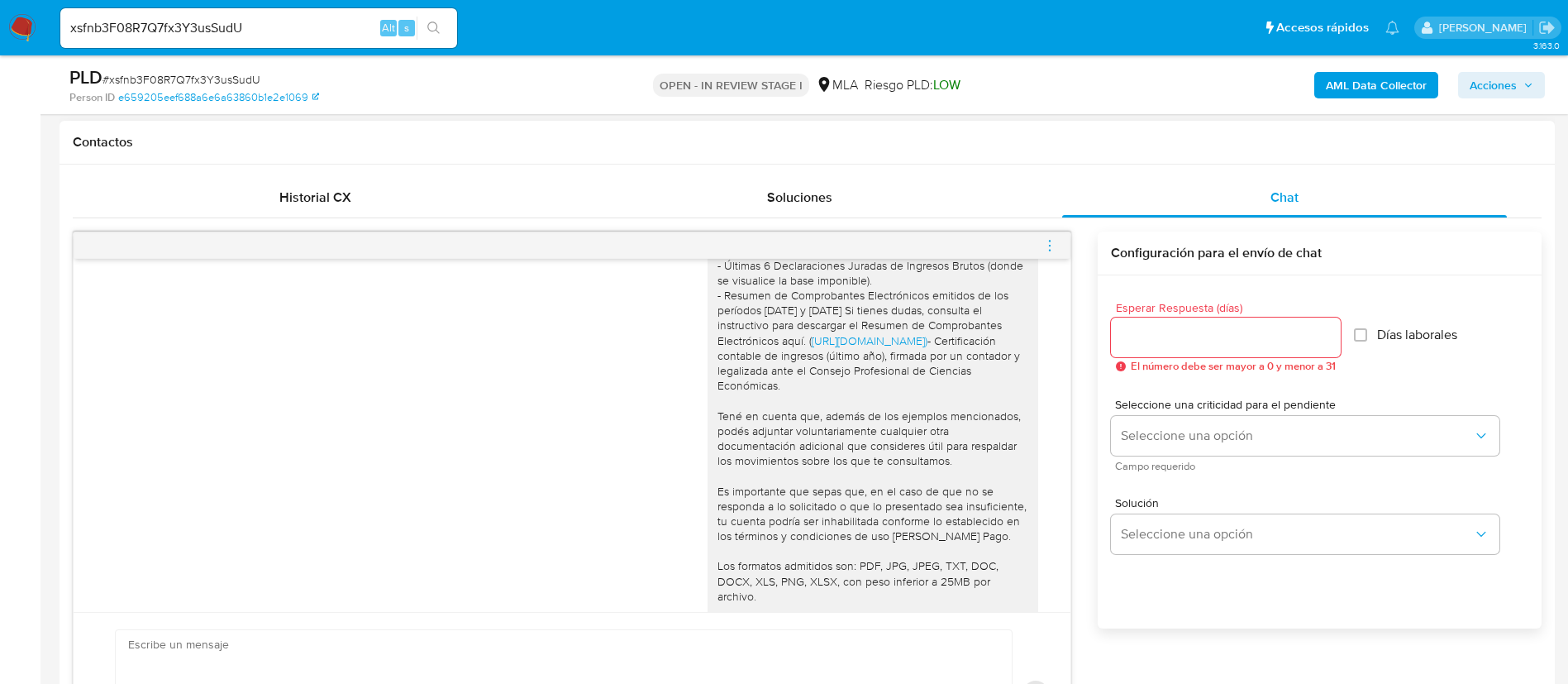
scroll to position [803, 0]
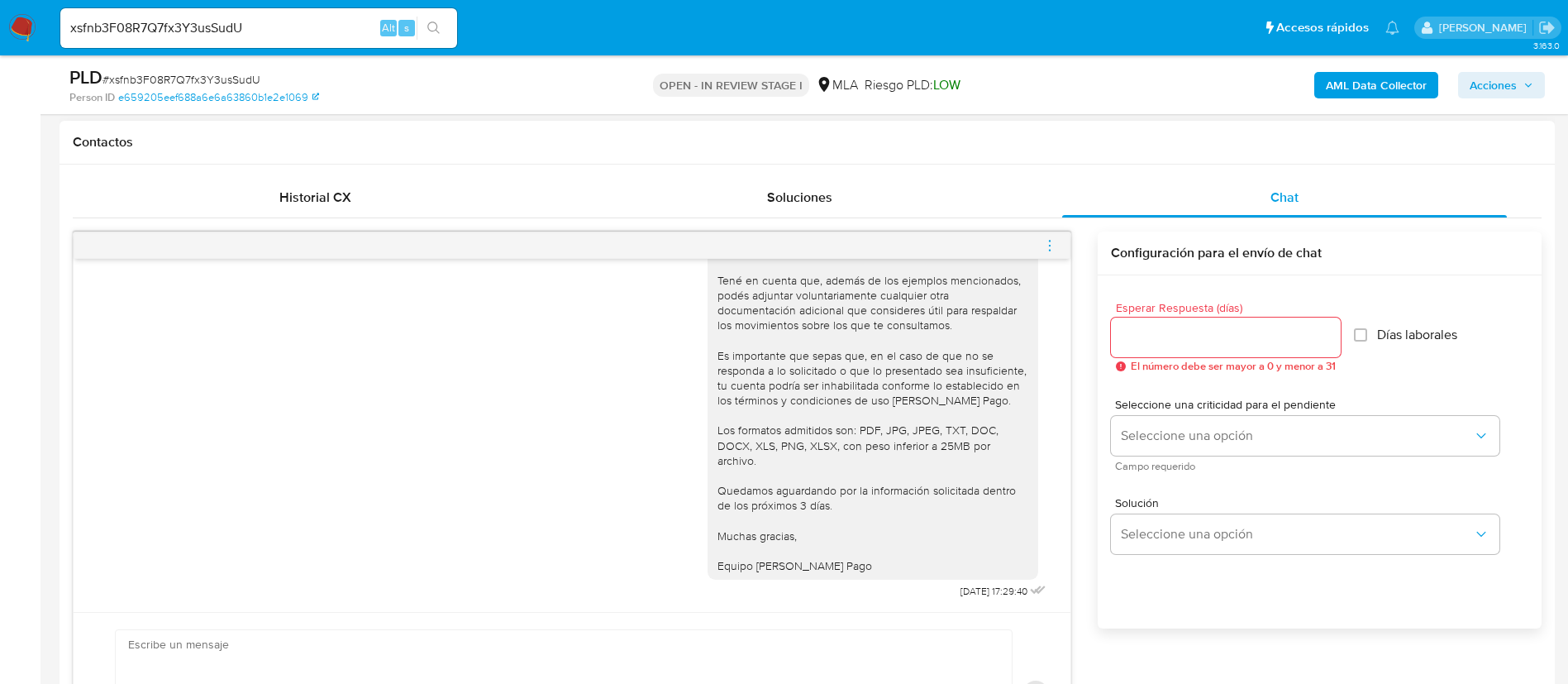
click at [1053, 238] on icon "menu-action" at bounding box center [1049, 245] width 15 height 15
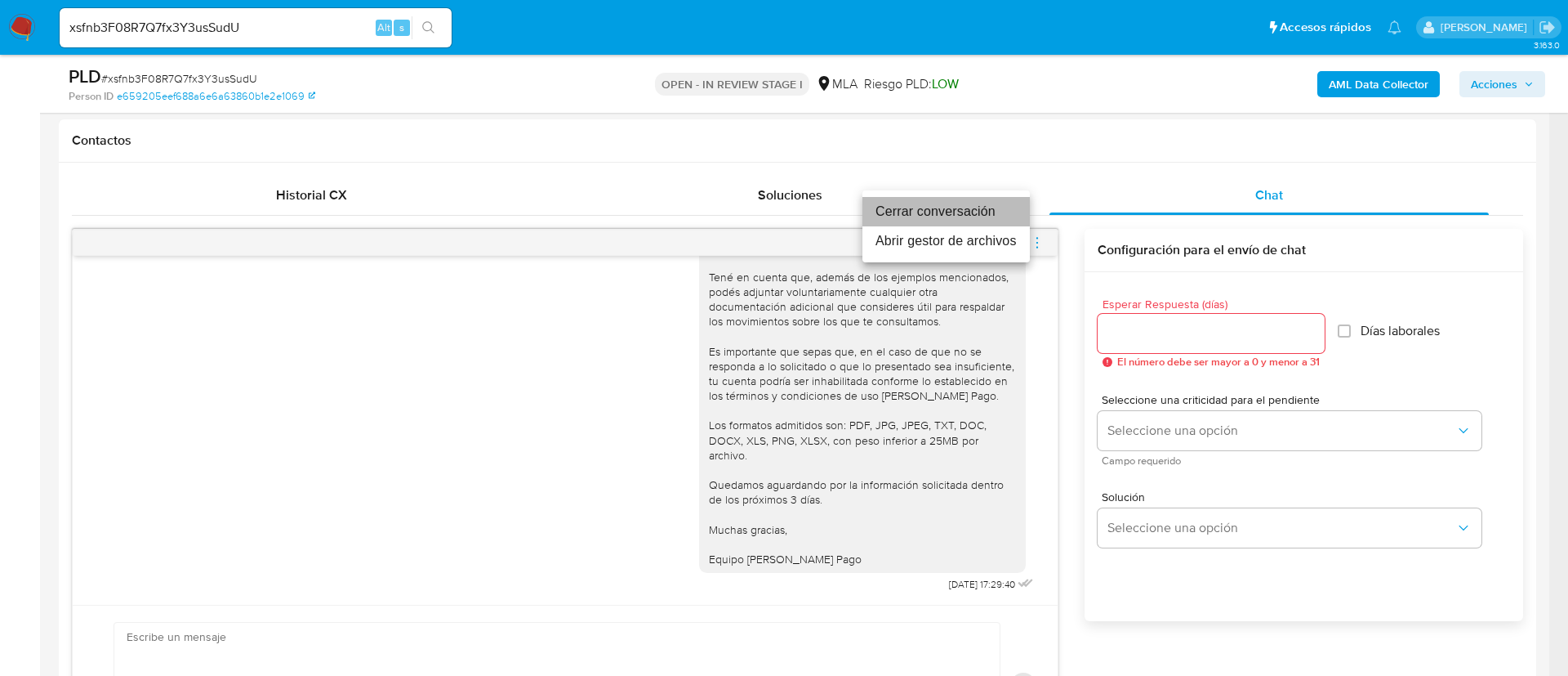
click at [998, 211] on li "Cerrar conversación" at bounding box center [946, 212] width 167 height 30
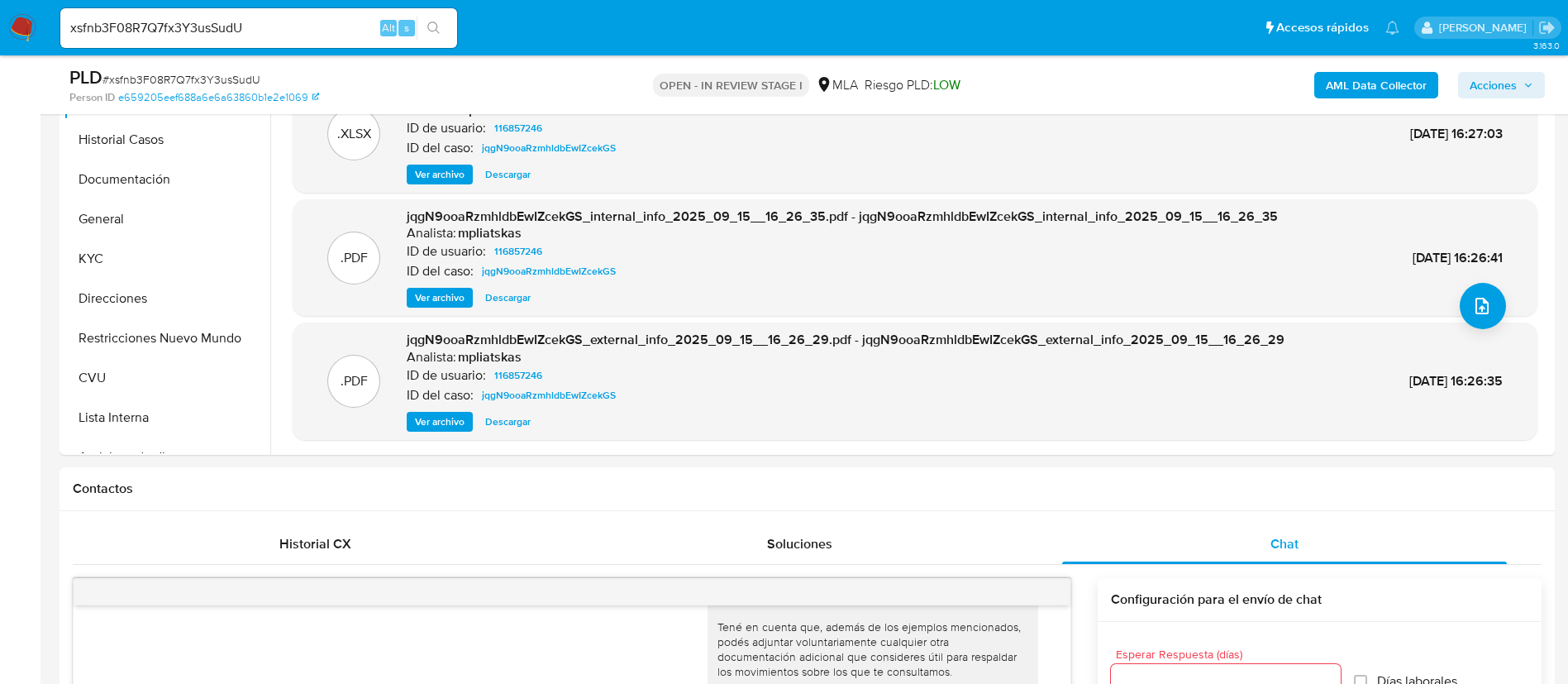
scroll to position [372, 0]
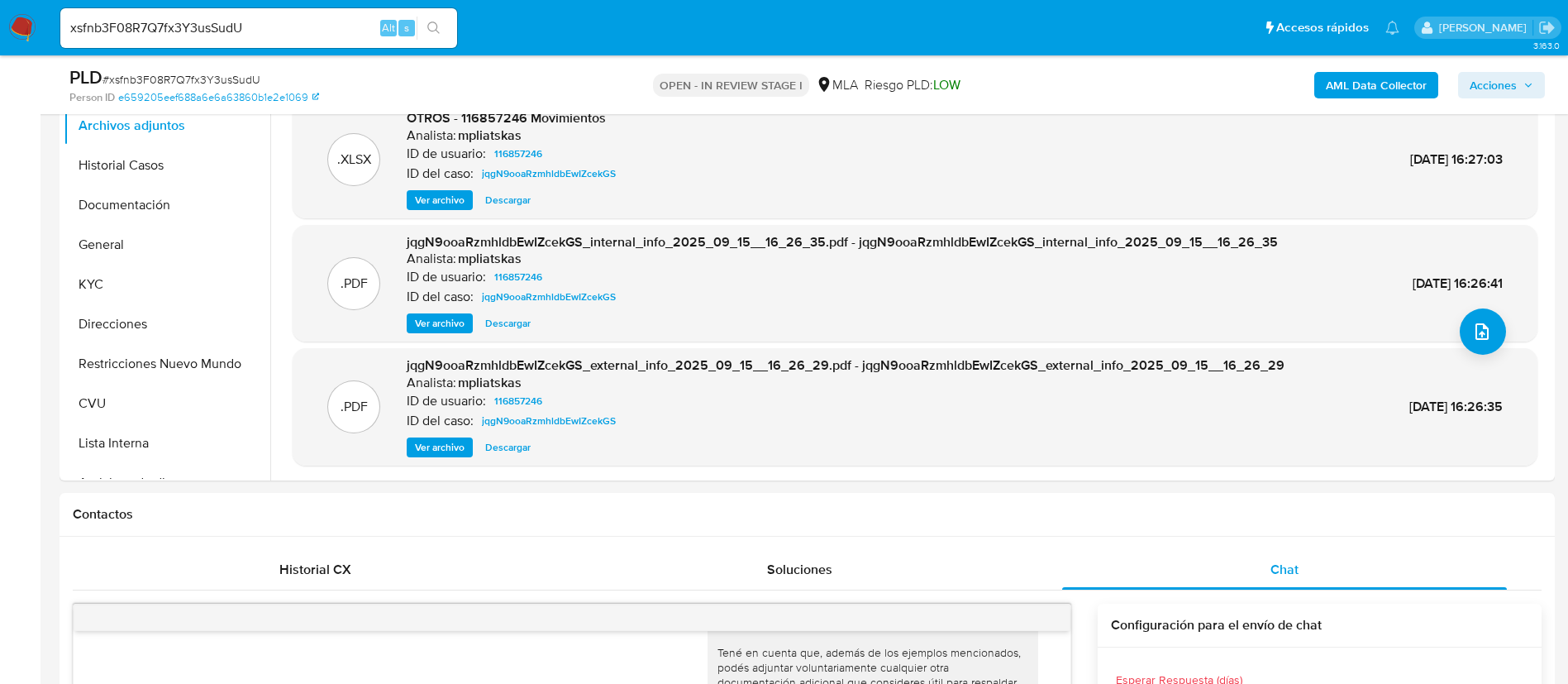
click at [1427, 70] on div "AML Data Collector Acciones" at bounding box center [1301, 85] width 488 height 39
click at [1410, 89] on b "AML Data Collector" at bounding box center [1376, 85] width 101 height 27
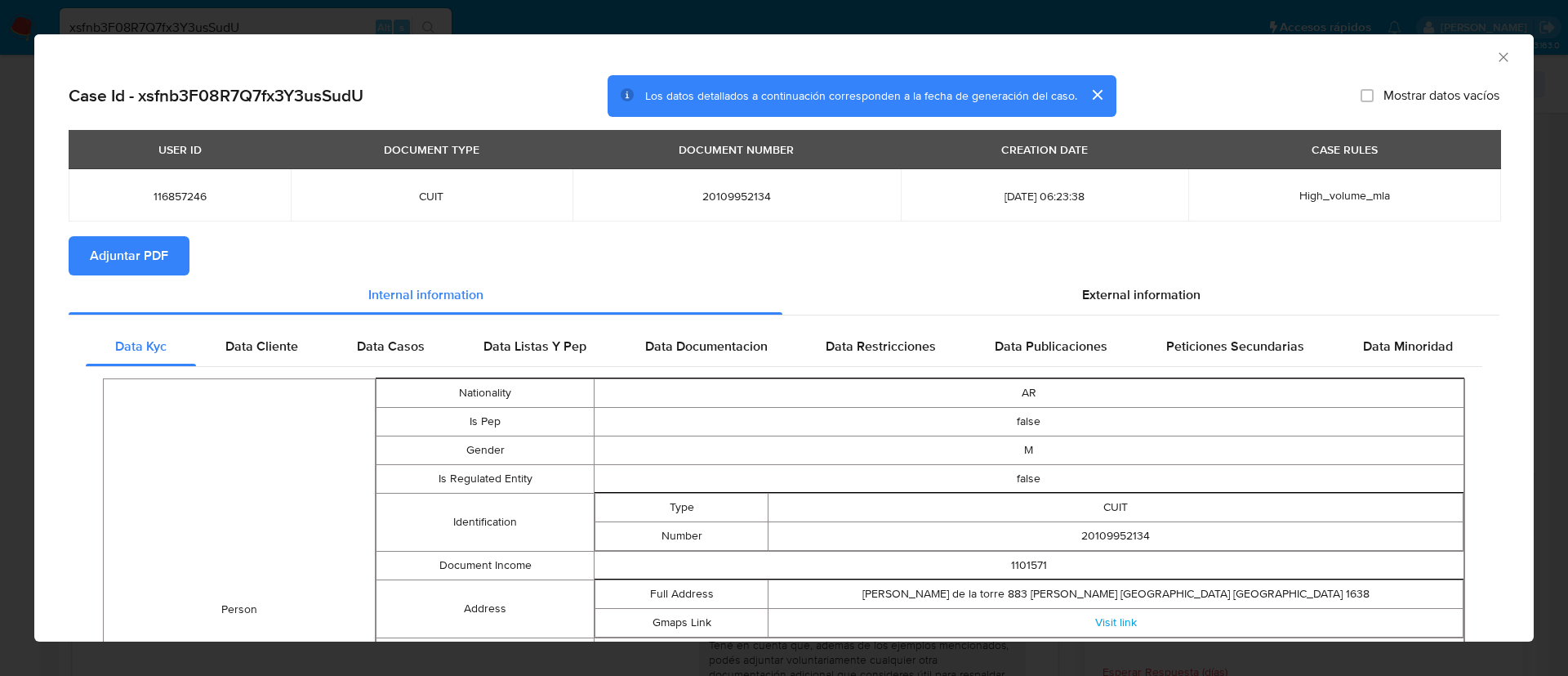
click at [163, 258] on span "Adjuntar PDF" at bounding box center [130, 256] width 79 height 36
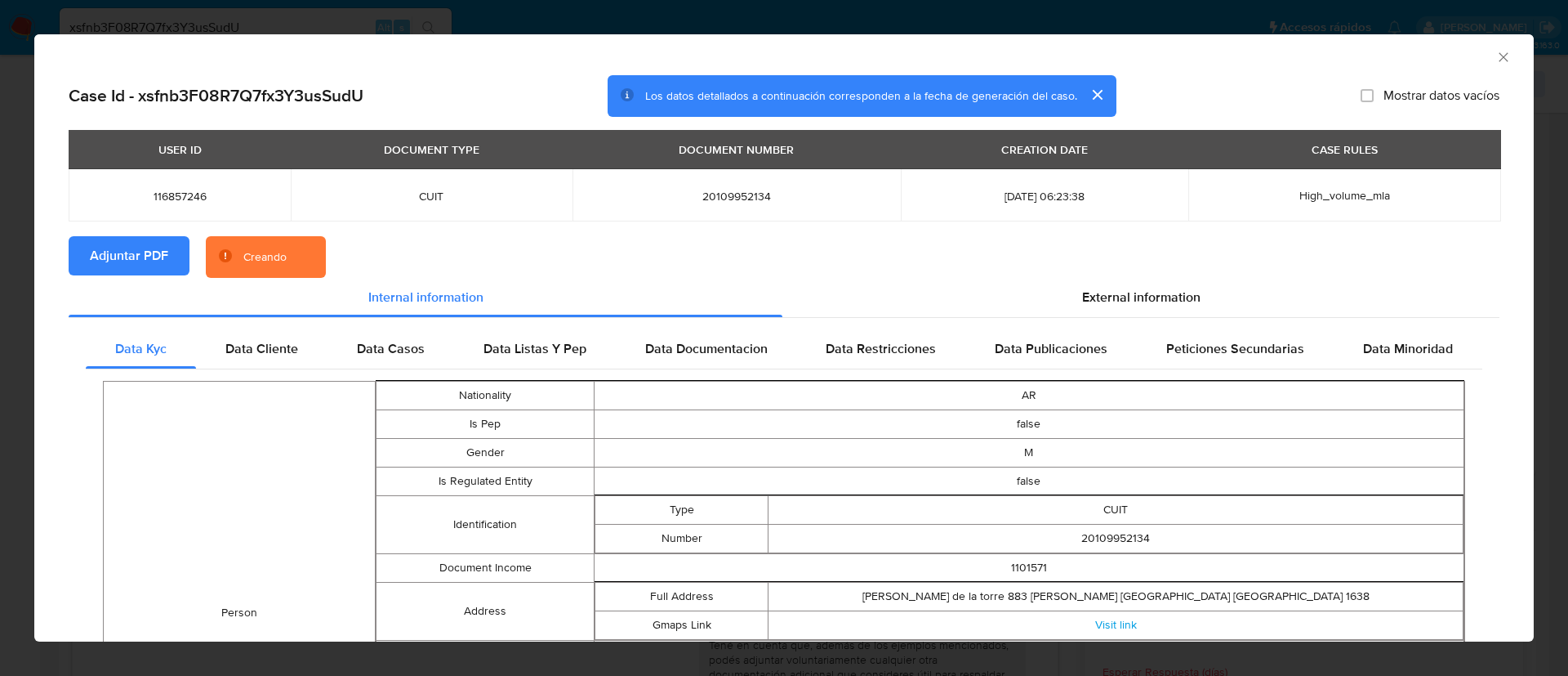
click at [190, 194] on span "116857246" at bounding box center [179, 196] width 183 height 15
copy span "116857246"
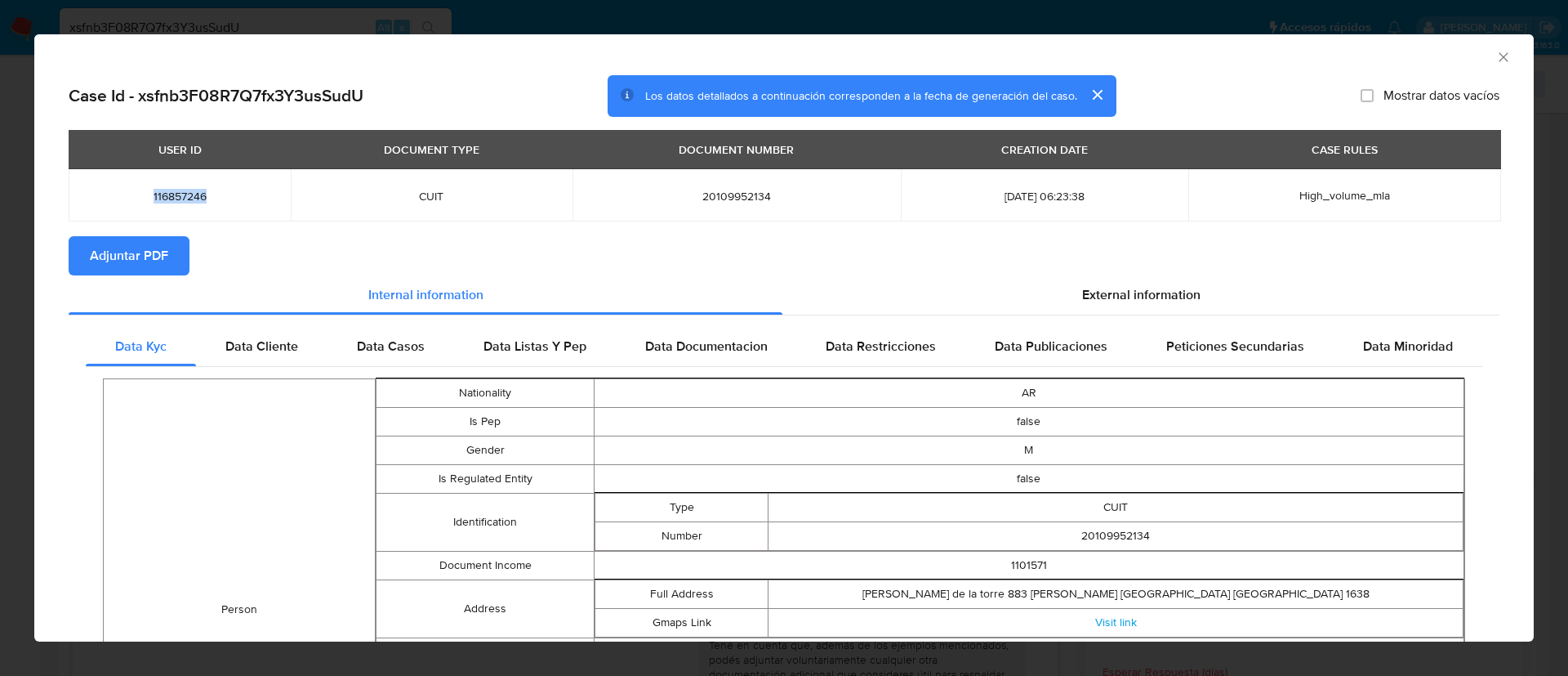
click at [1495, 53] on icon "Cerrar ventana" at bounding box center [1503, 57] width 17 height 17
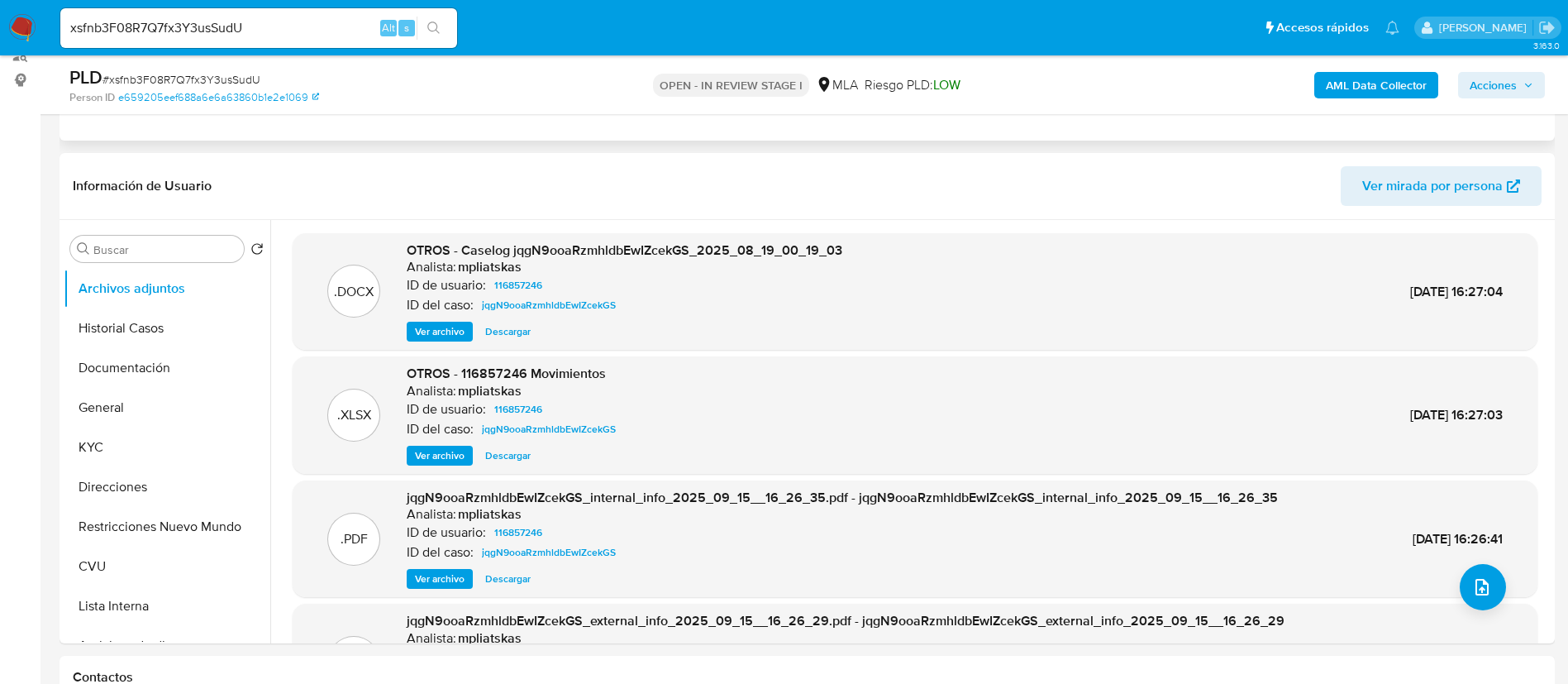
scroll to position [248, 0]
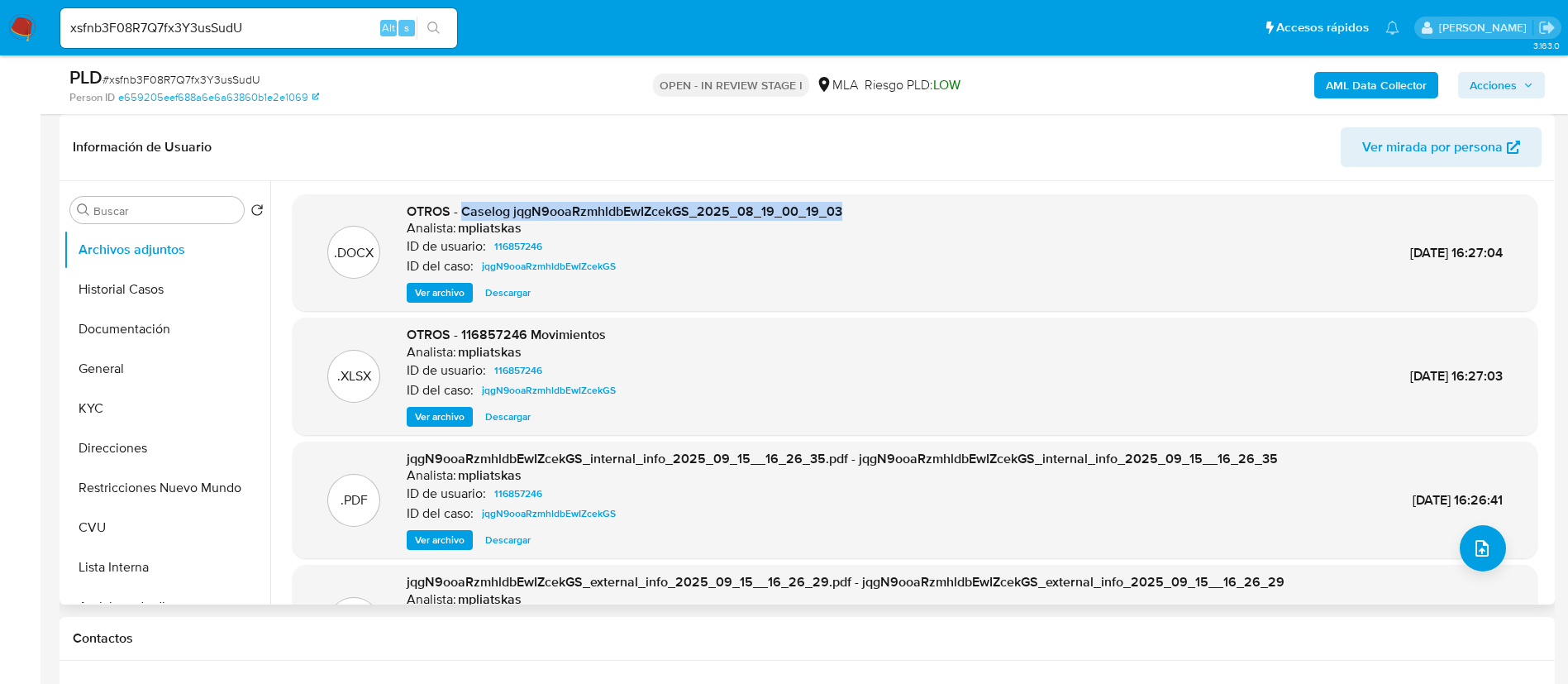
drag, startPoint x: 460, startPoint y: 209, endPoint x: 861, endPoint y: 192, distance: 401.4
click at [861, 192] on div ".DOCX OTROS - Caselog jqgN9ooaRzmhldbEwIZcekGS_2025_08_19_00_19_03 Analista: mp…" at bounding box center [910, 393] width 1280 height 424
copy span "Caselog jqgN9ooaRzmhldbEwIZcekGS_2025_08_19_00_19_03"
click at [1502, 86] on span "Acciones" at bounding box center [1493, 85] width 47 height 27
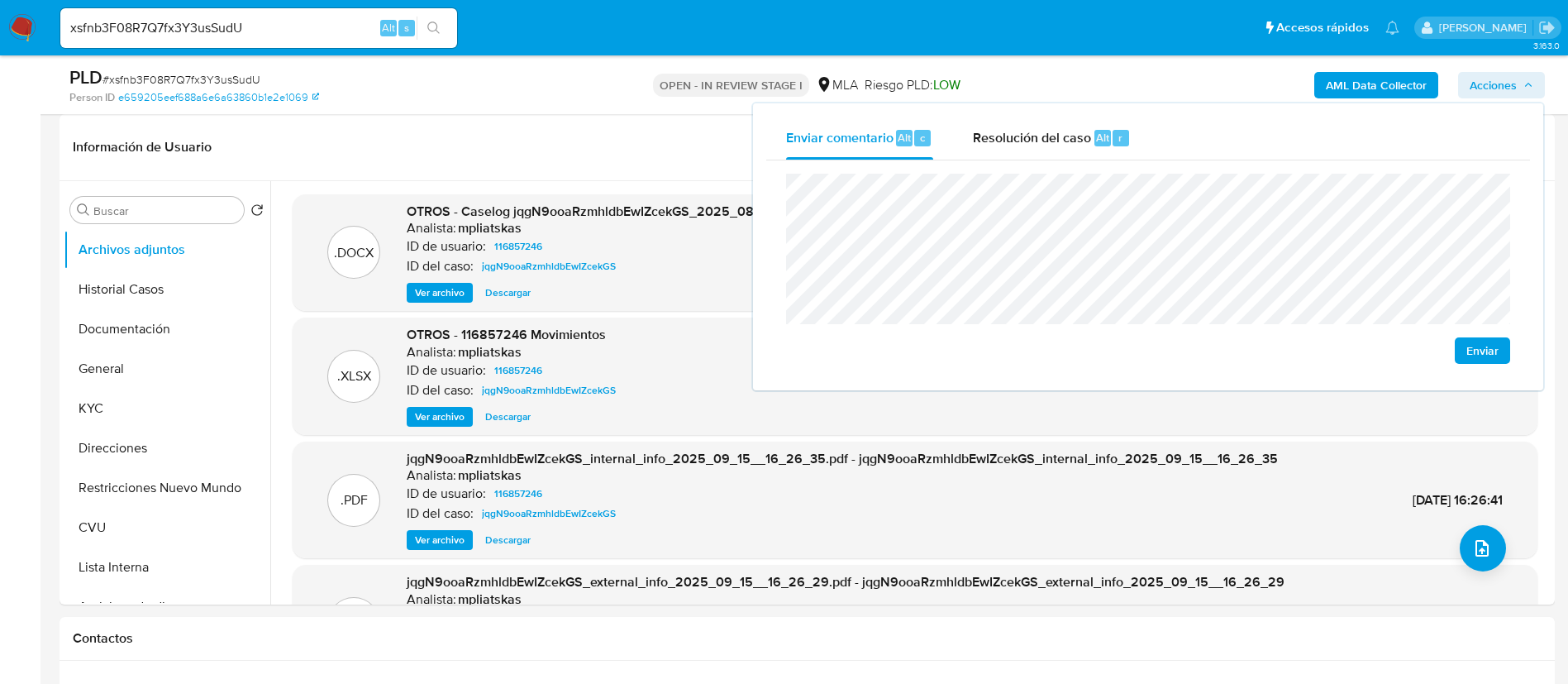
drag, startPoint x: 1085, startPoint y: 123, endPoint x: 1093, endPoint y: 163, distance: 40.8
click at [1085, 124] on div "Resolución del caso Alt r" at bounding box center [1052, 138] width 158 height 43
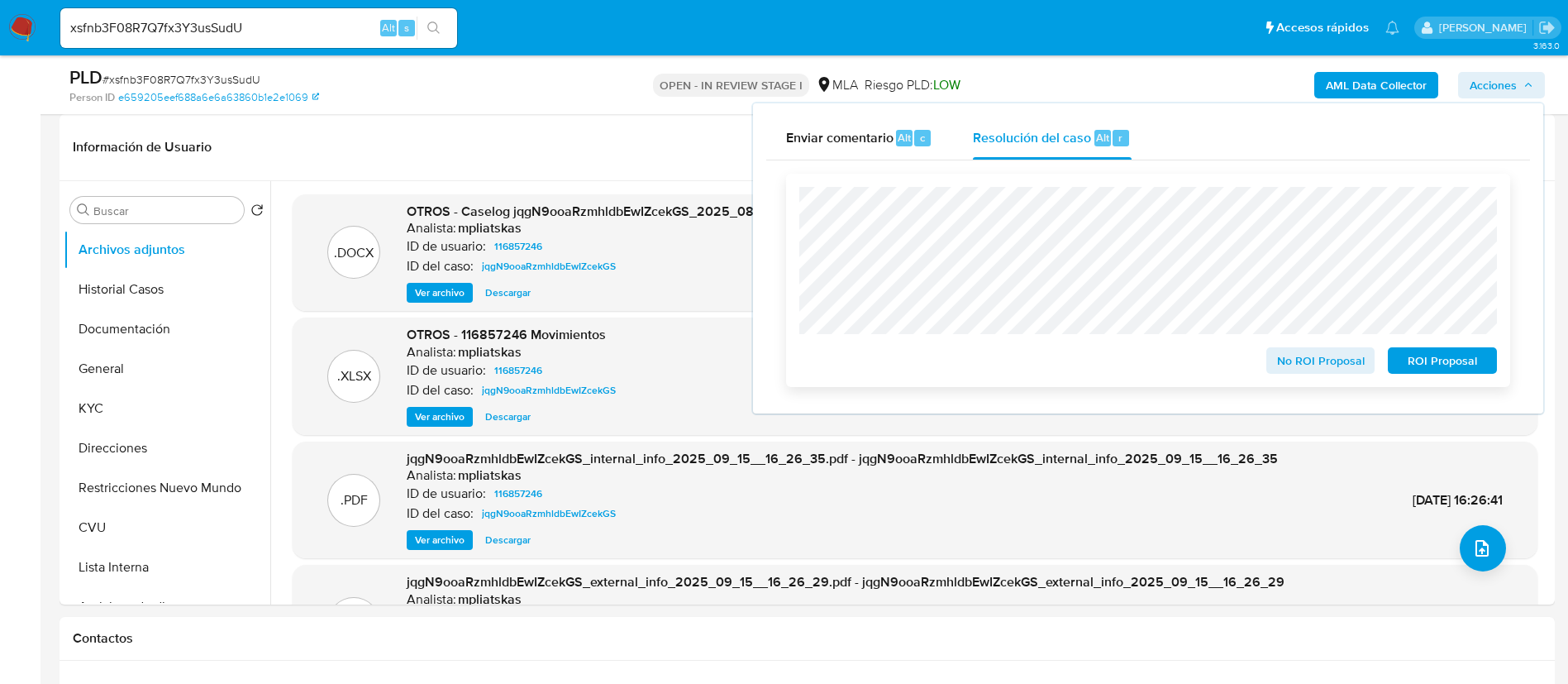
click at [1275, 368] on button "No ROI Proposal" at bounding box center [1320, 361] width 109 height 27
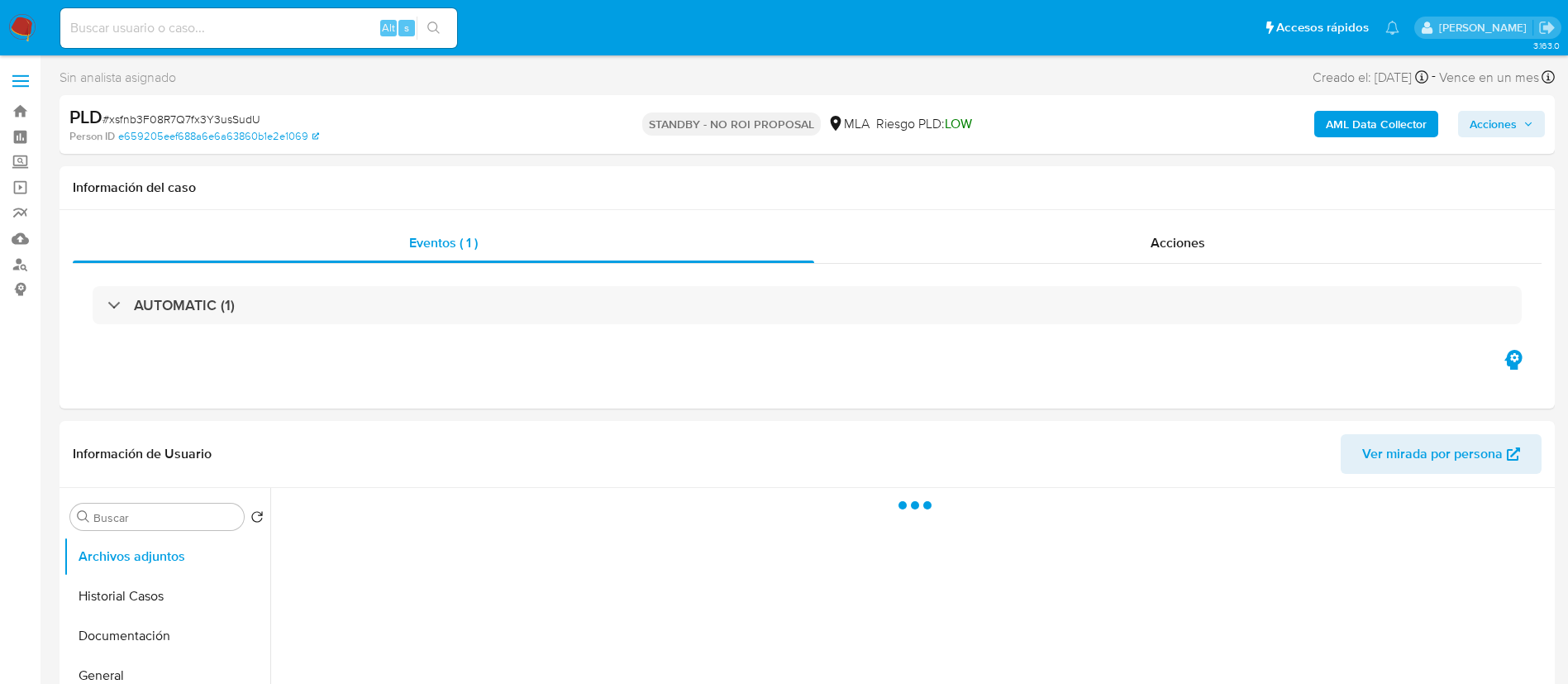
select select "10"
click at [347, 44] on div "Alt s" at bounding box center [259, 27] width 397 height 40
click at [336, 30] on input at bounding box center [259, 28] width 397 height 21
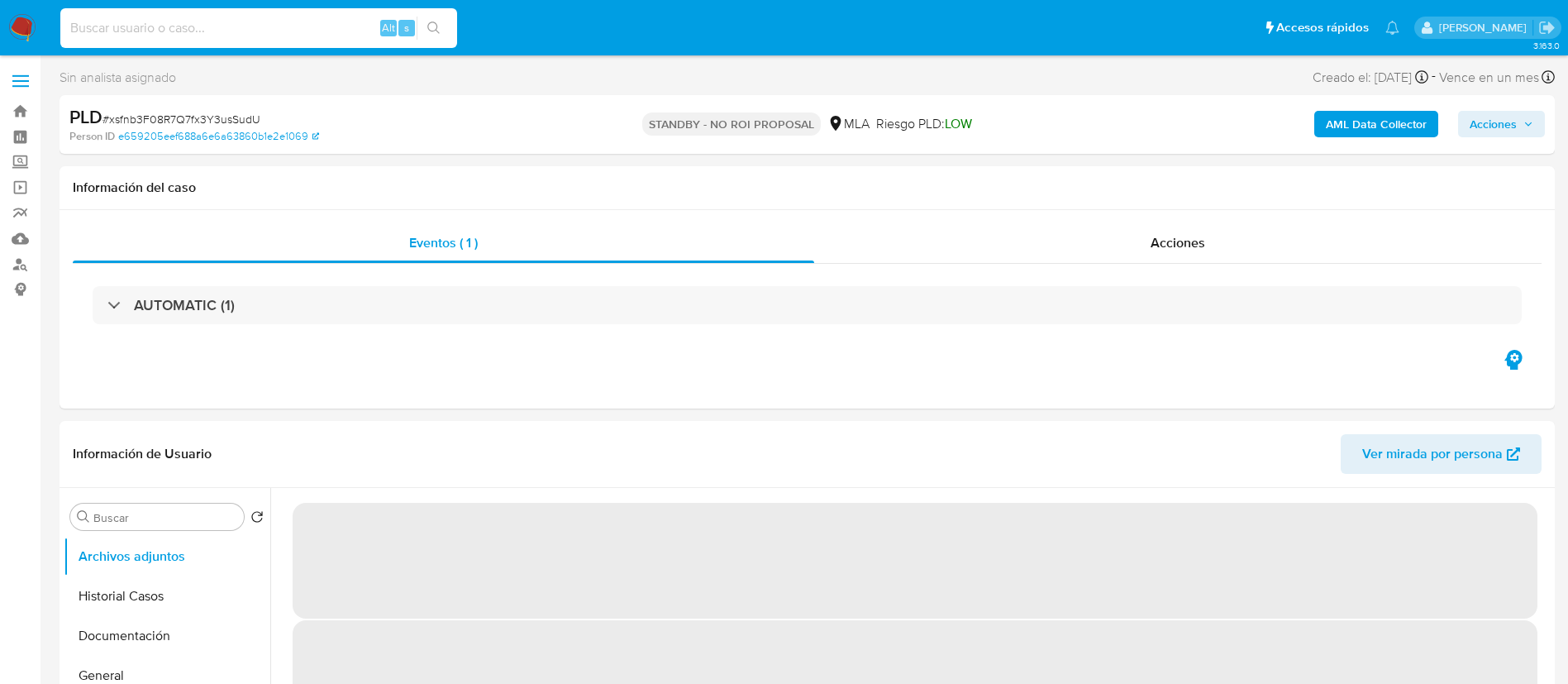
paste input "A10hCteFTXKEIZsWip3f5DCw"
type input "A10hCteFTXKEIZsWip3f5DCw"
click at [436, 27] on icon "search-icon" at bounding box center [434, 27] width 13 height 13
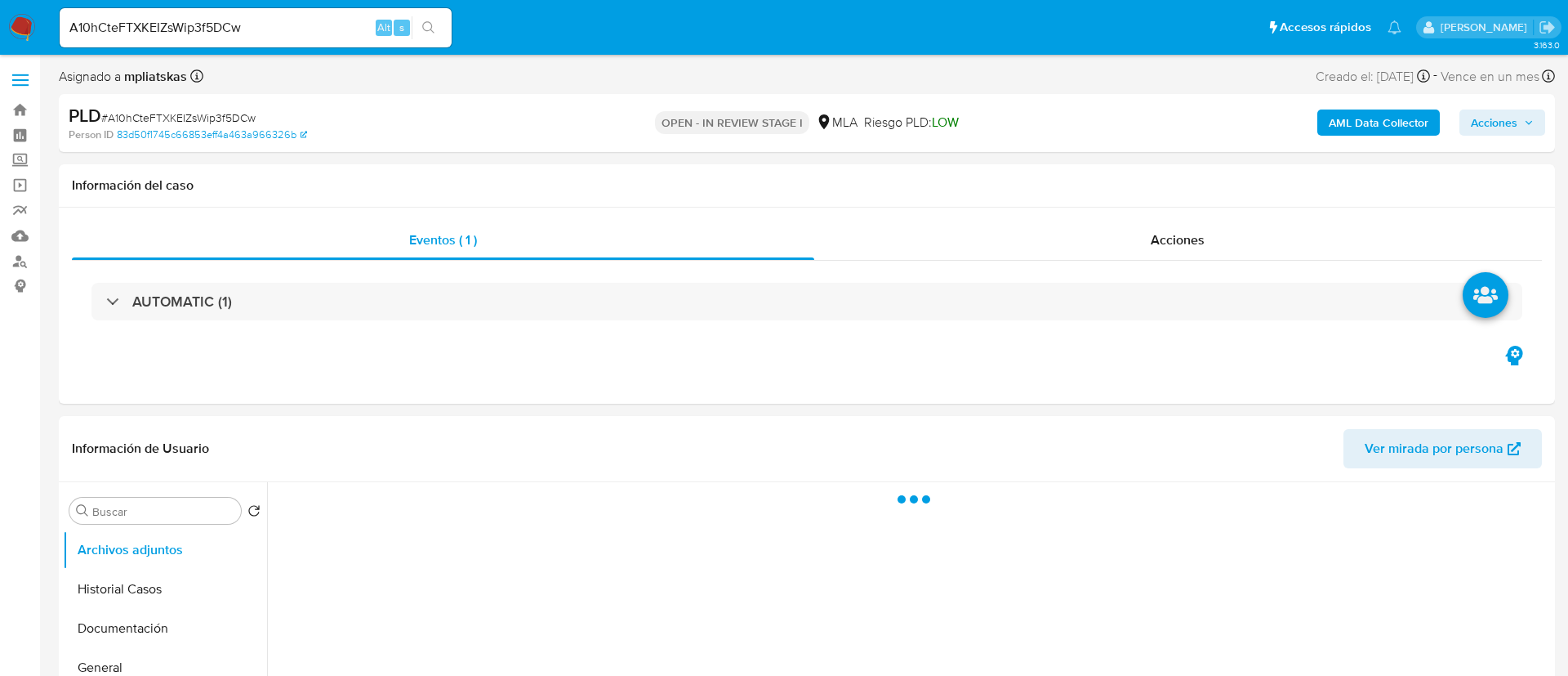
select select "10"
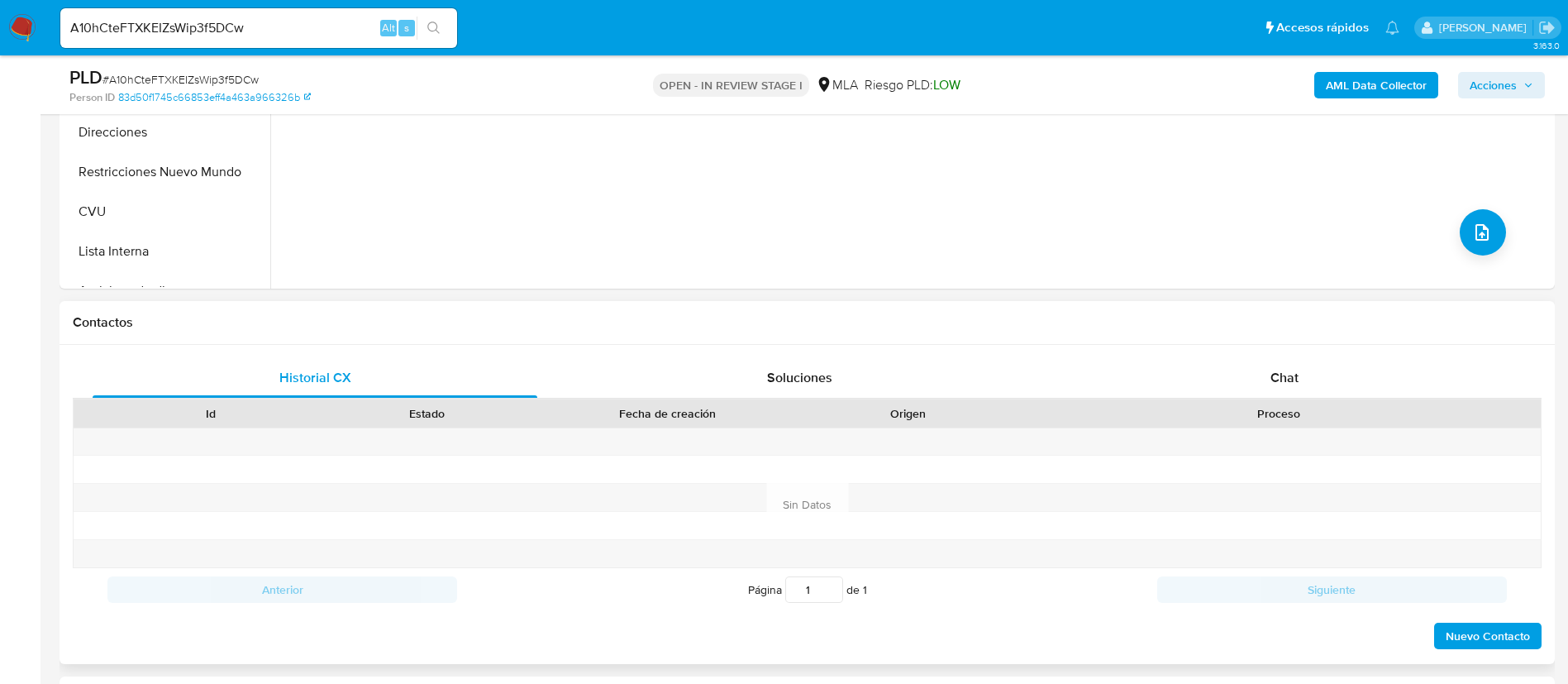
scroll to position [620, 0]
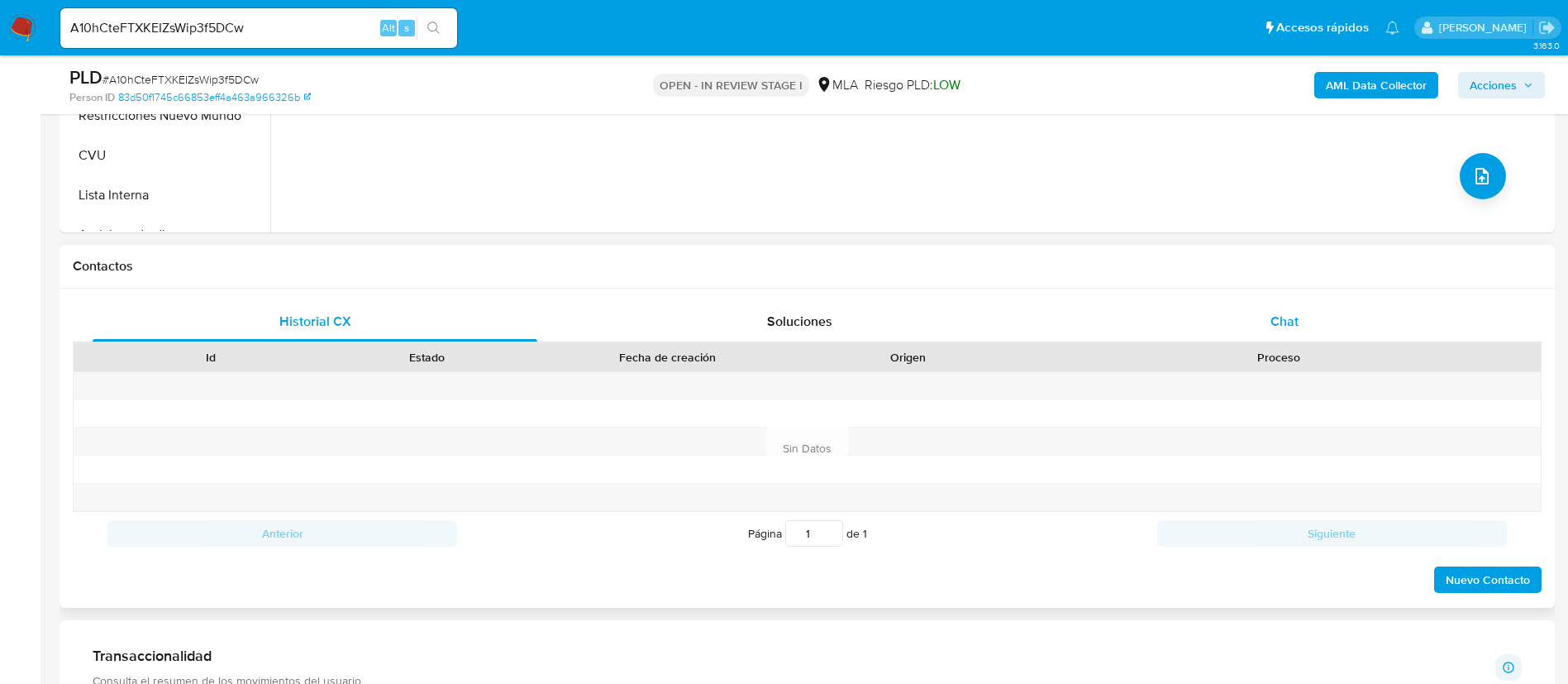
click at [1251, 323] on div "Chat" at bounding box center [1285, 322] width 444 height 40
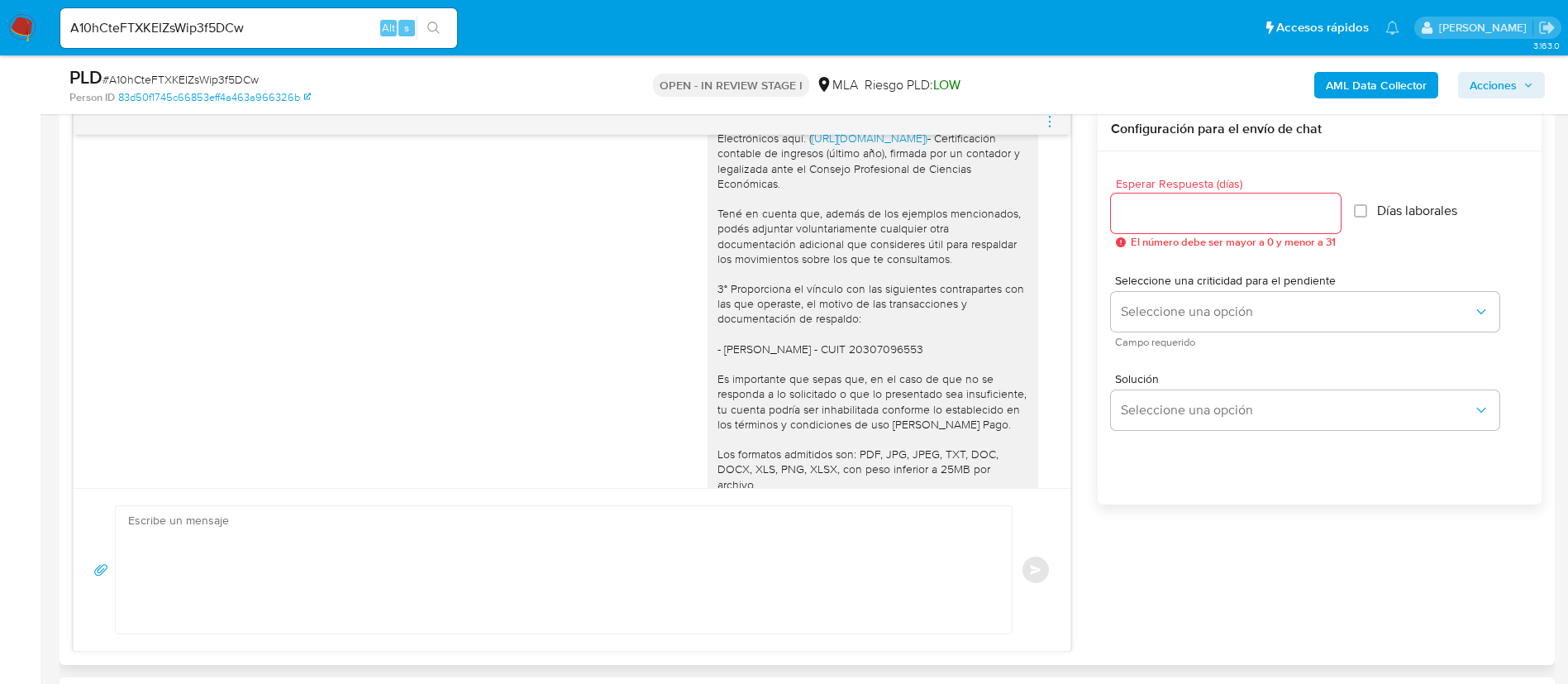
scroll to position [1186, 0]
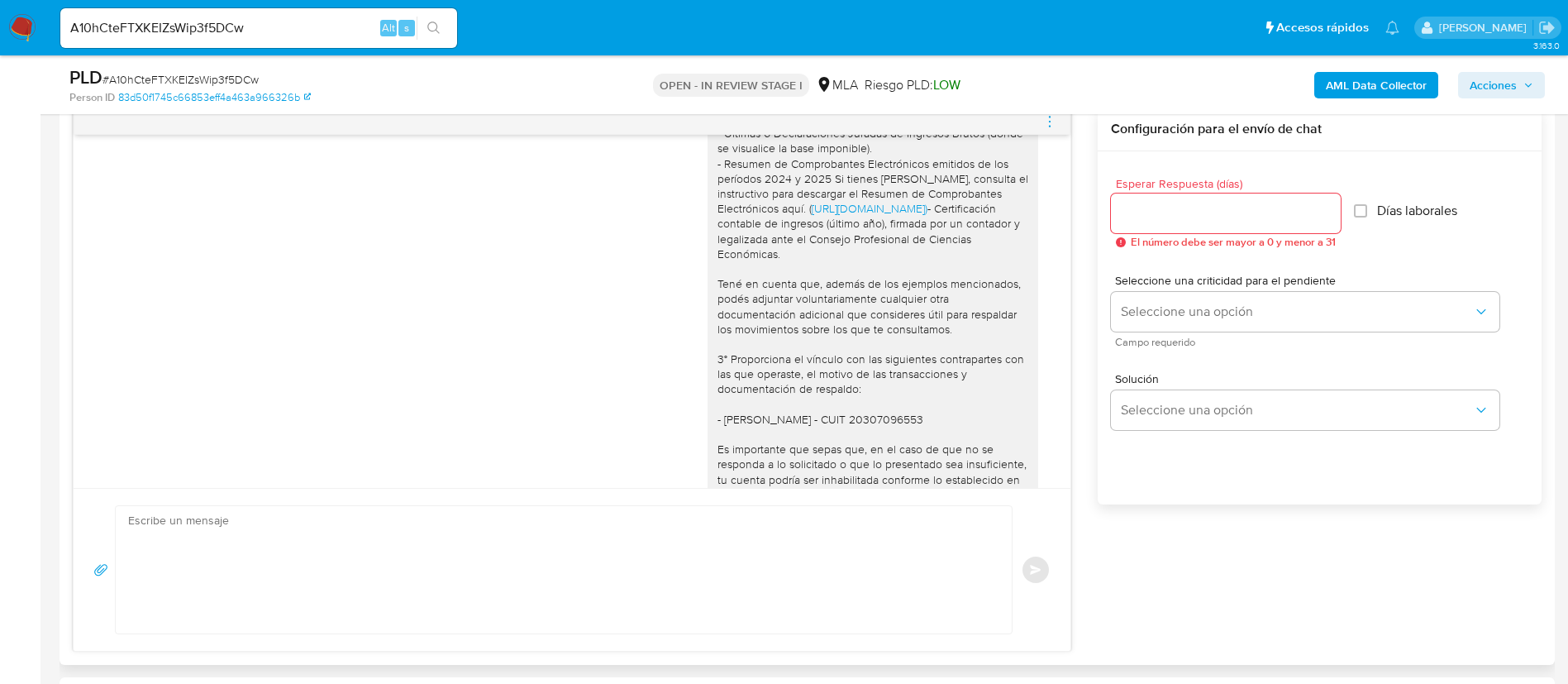
click at [1054, 123] on icon "menu-action" at bounding box center [1049, 121] width 15 height 15
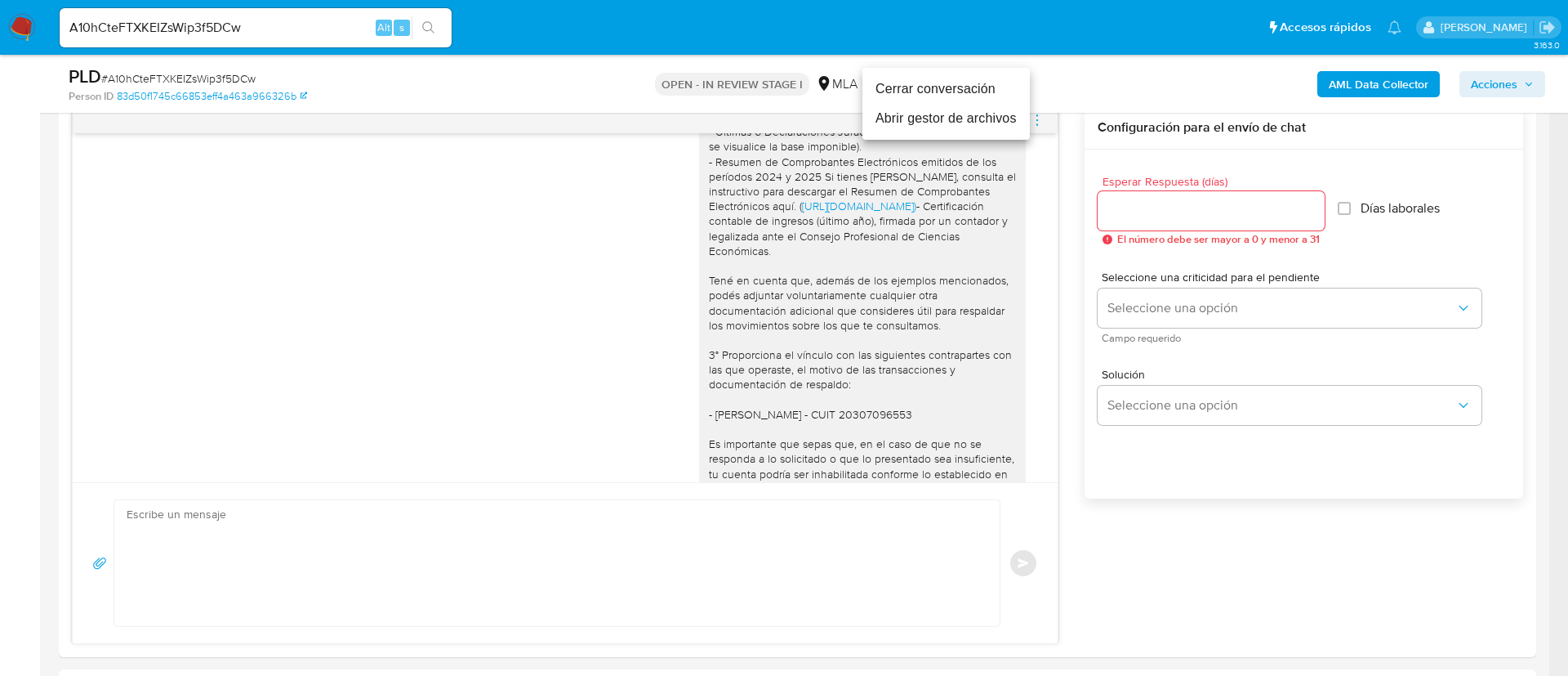
click at [1011, 94] on li "Cerrar conversación" at bounding box center [946, 89] width 167 height 30
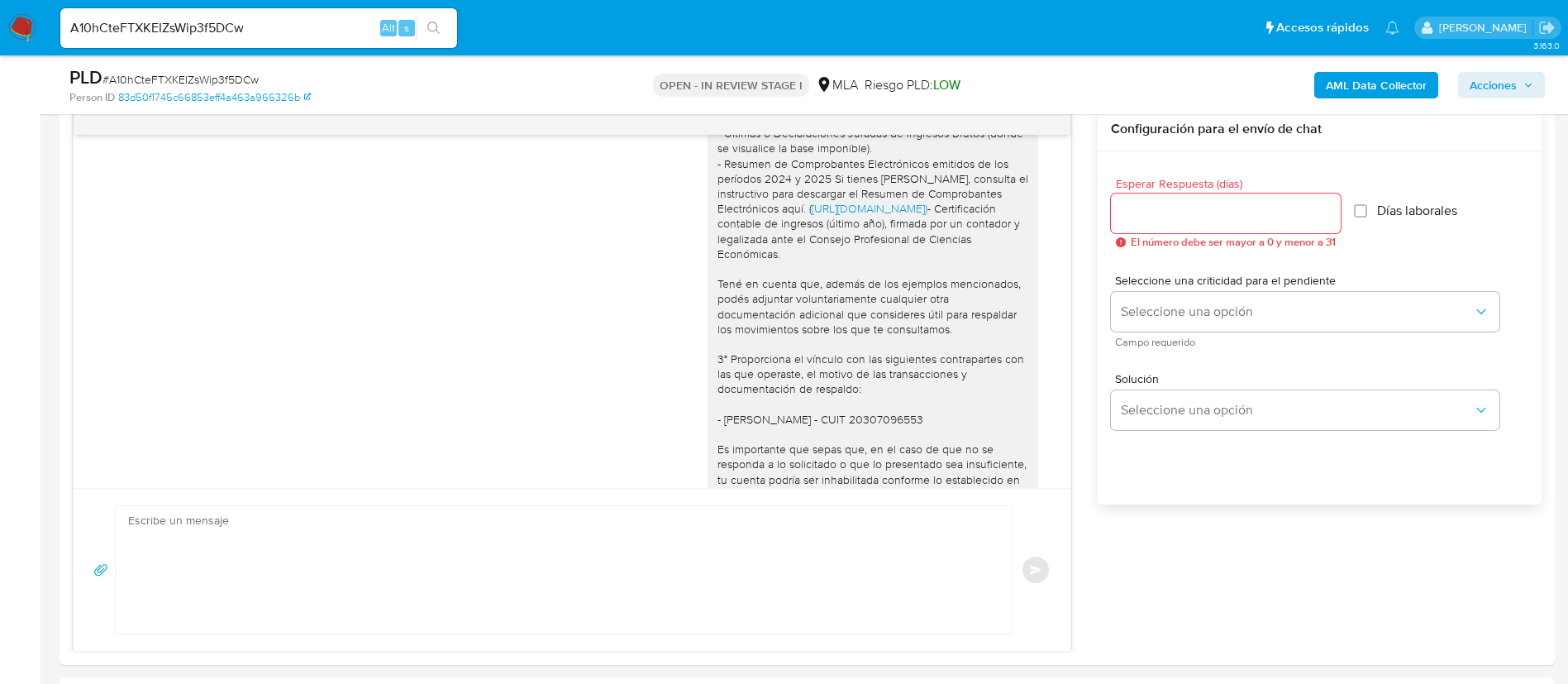
click at [1374, 101] on div "AML Data Collector Acciones" at bounding box center [1301, 85] width 488 height 39
click at [1371, 89] on b "AML Data Collector" at bounding box center [1376, 85] width 101 height 27
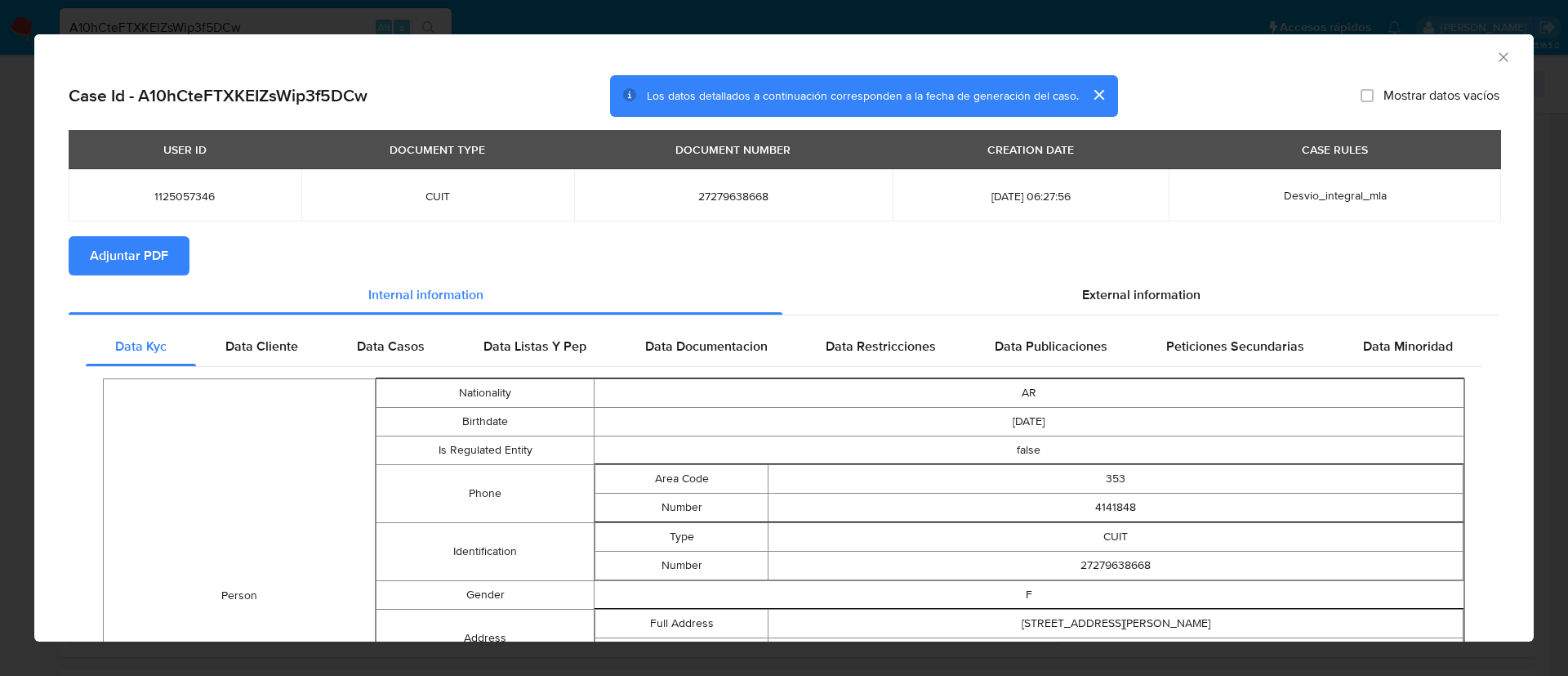
click at [143, 255] on span "Adjuntar PDF" at bounding box center [130, 256] width 79 height 36
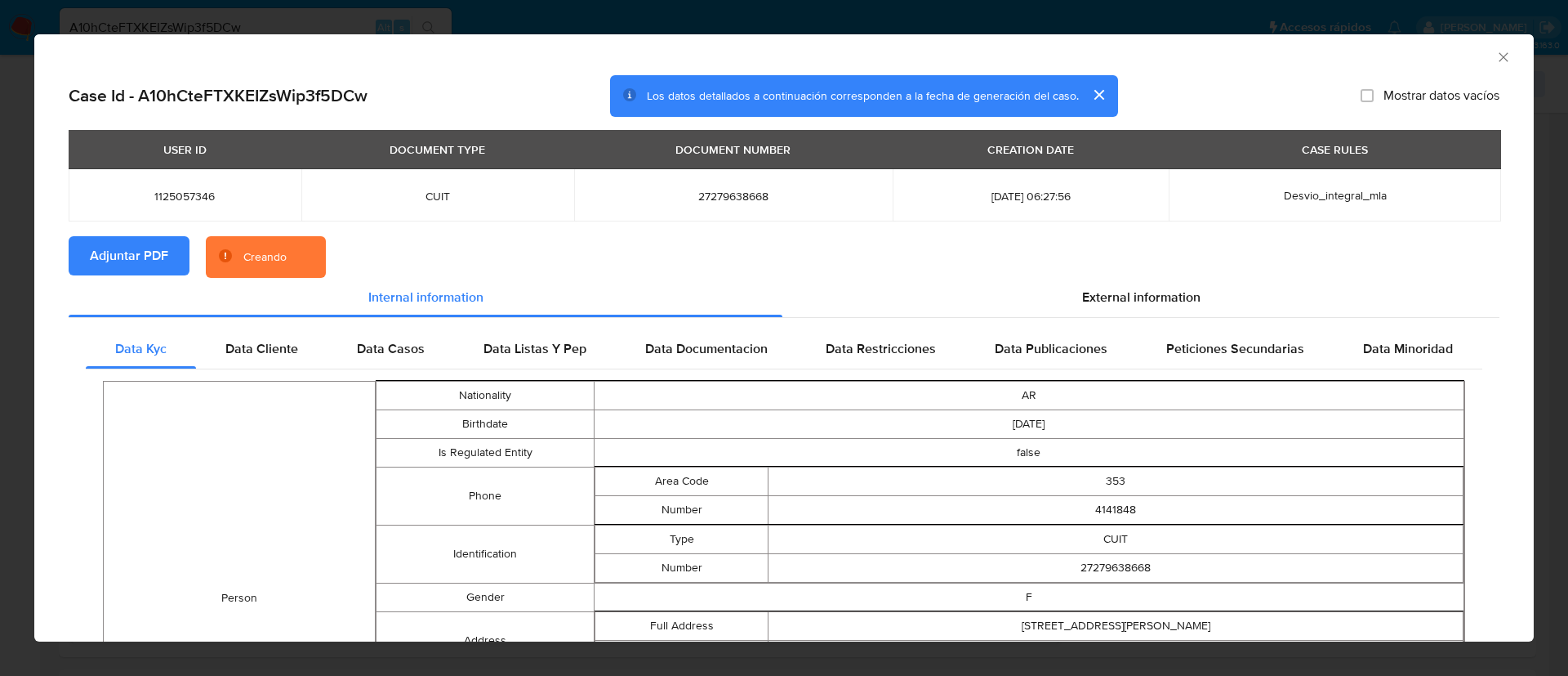
click at [173, 189] on span "1125057346" at bounding box center [185, 196] width 193 height 15
copy span "1125057346"
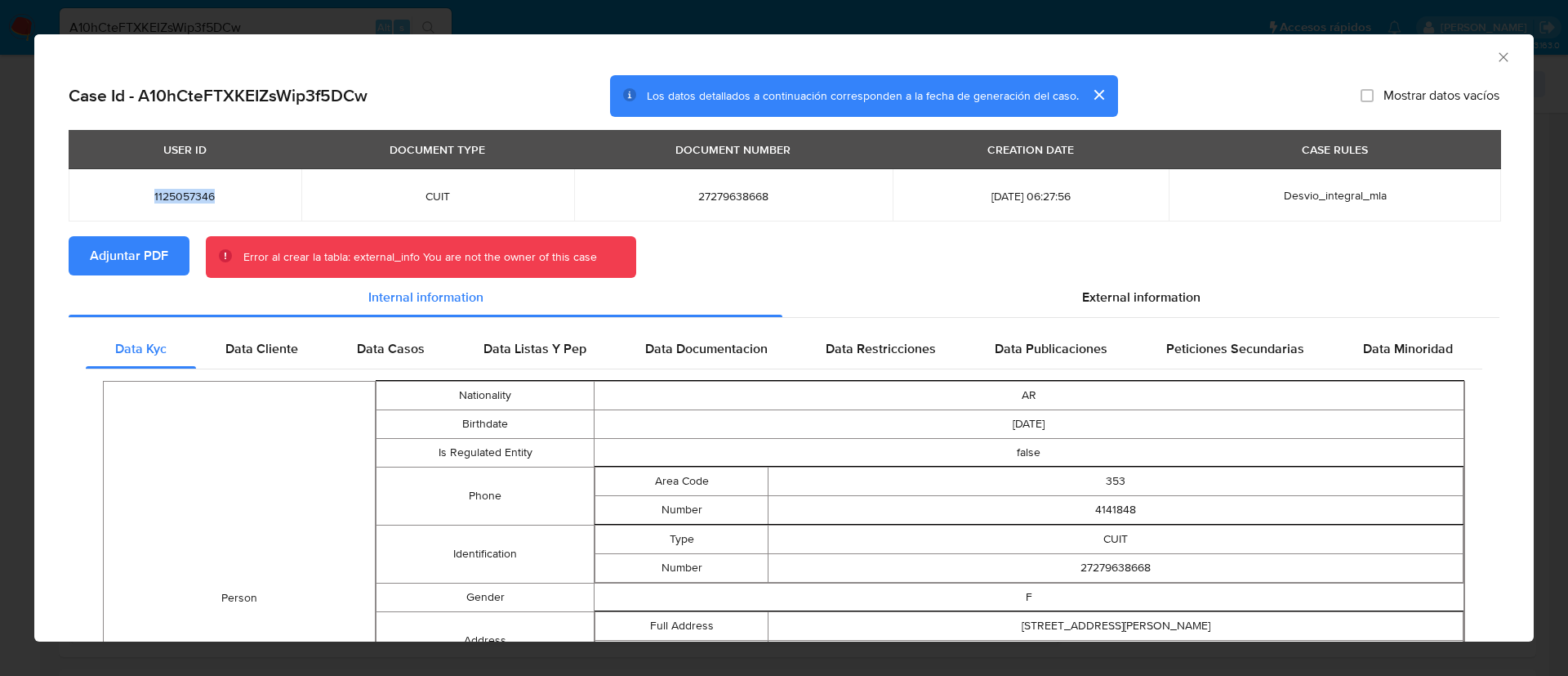
click at [1495, 61] on icon "Cerrar ventana" at bounding box center [1503, 57] width 17 height 17
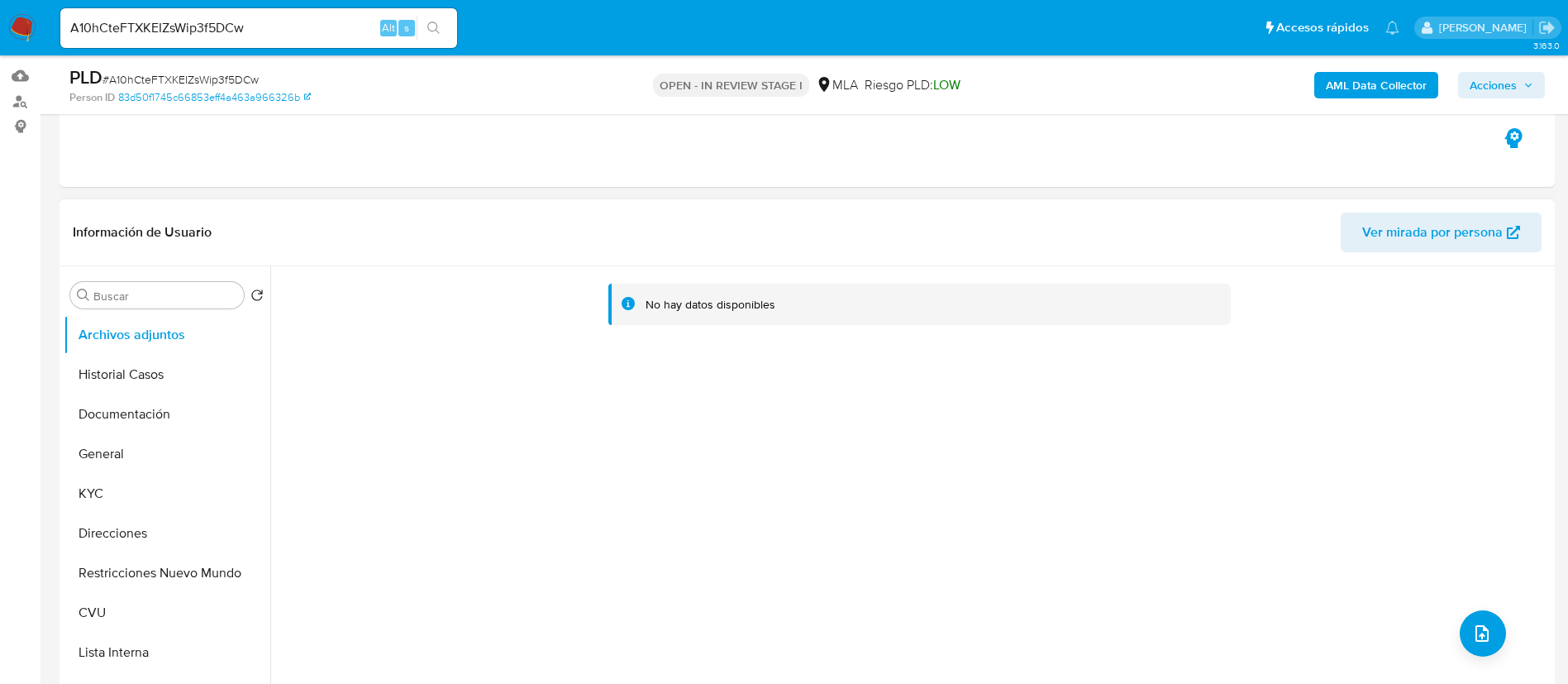
scroll to position [124, 0]
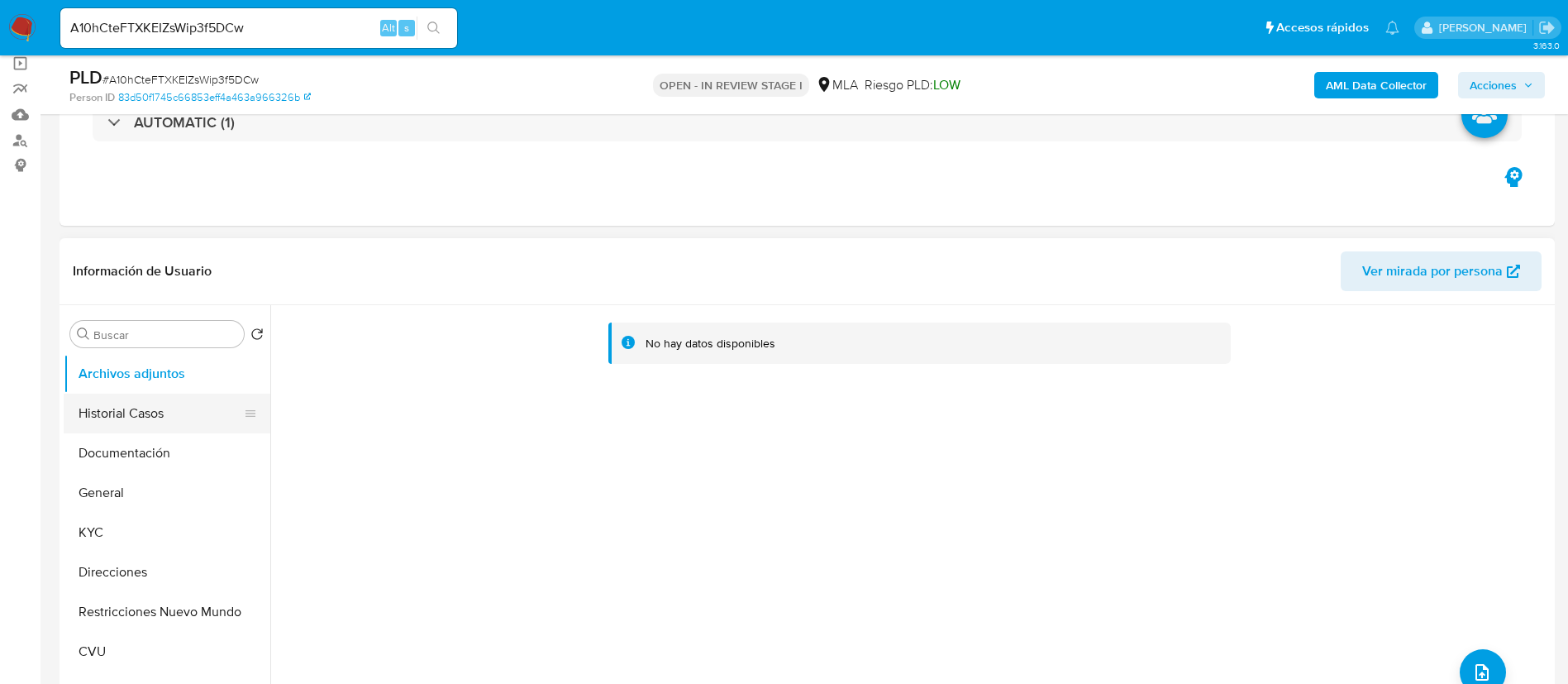
click at [84, 419] on button "Historial Casos" at bounding box center [160, 413] width 193 height 40
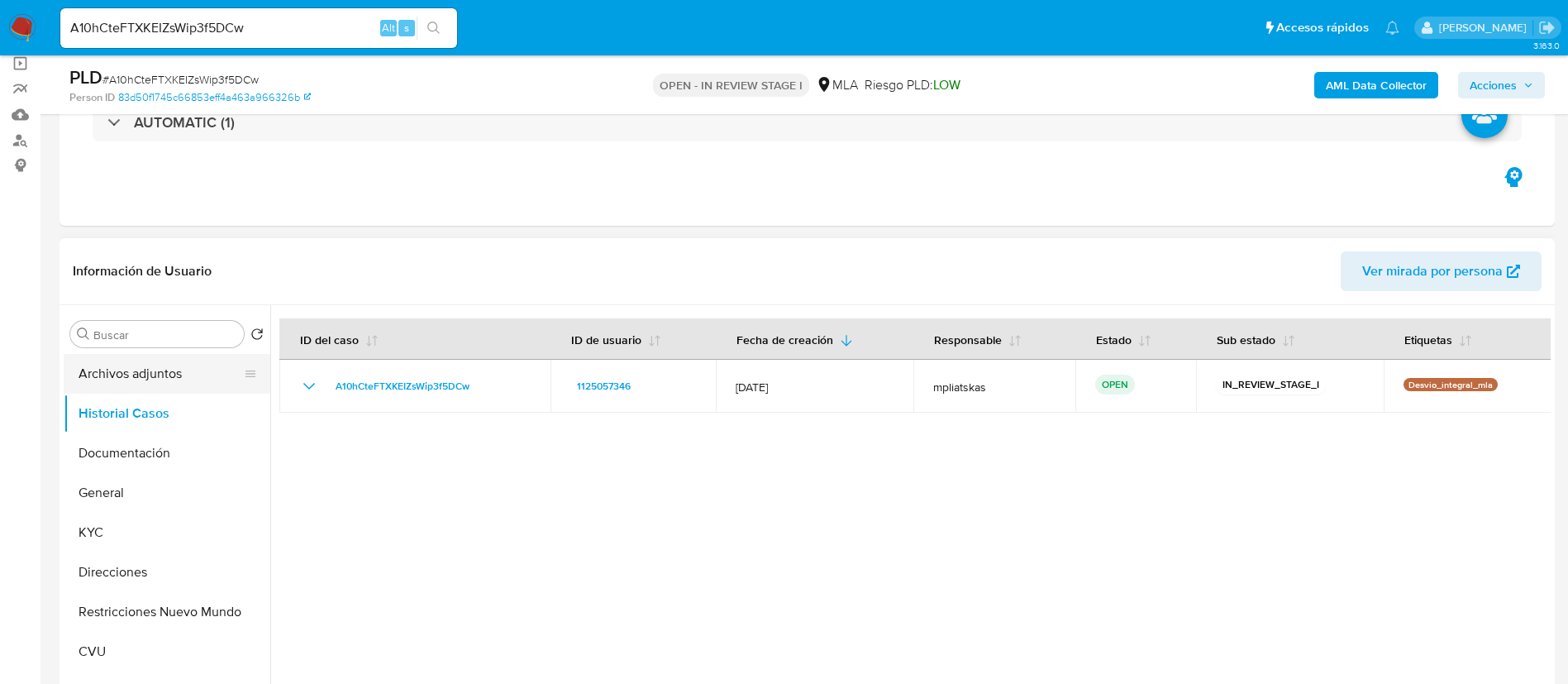
click at [138, 374] on button "Archivos adjuntos" at bounding box center [160, 374] width 193 height 40
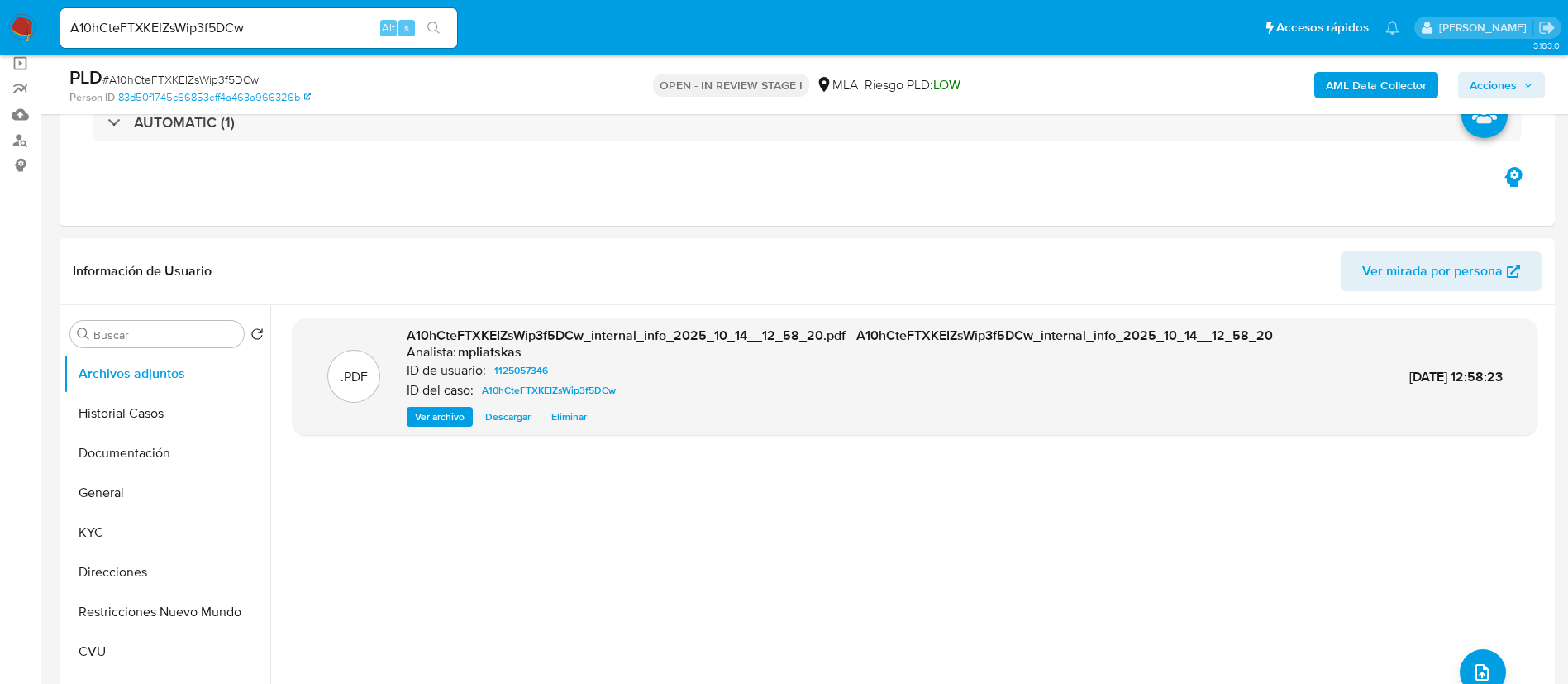
click at [1348, 92] on b "AML Data Collector" at bounding box center [1376, 85] width 101 height 27
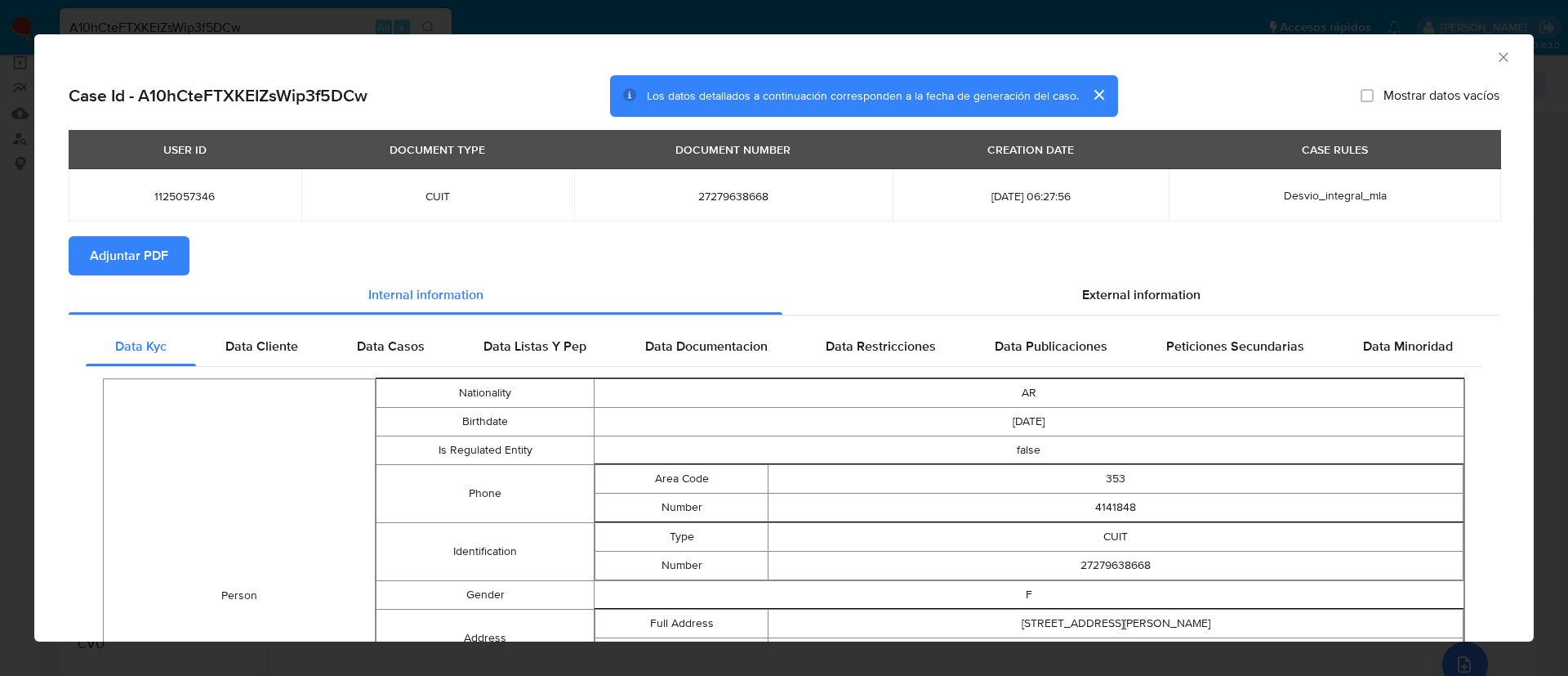
click at [157, 265] on span "Adjuntar PDF" at bounding box center [130, 256] width 79 height 36
click at [1495, 53] on icon "Cerrar ventana" at bounding box center [1503, 57] width 17 height 17
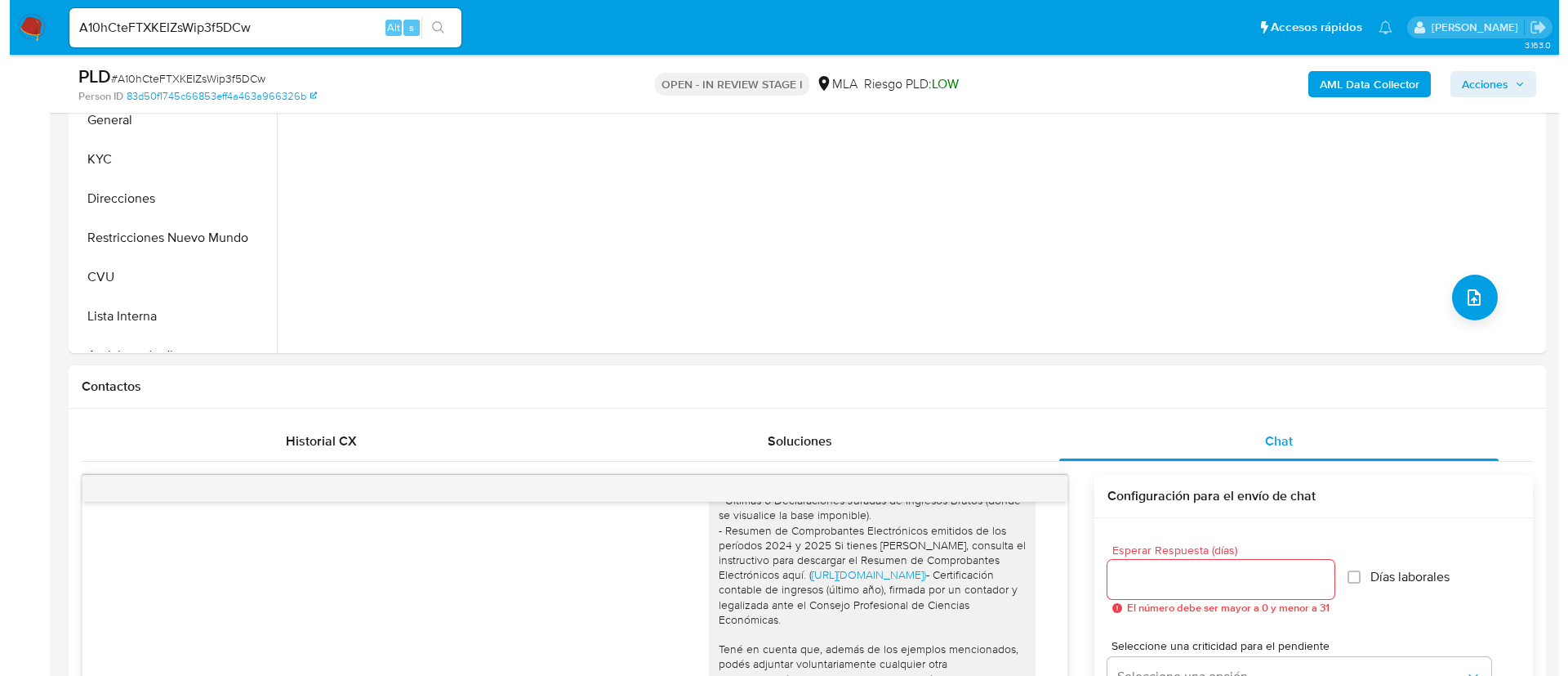
scroll to position [490, 0]
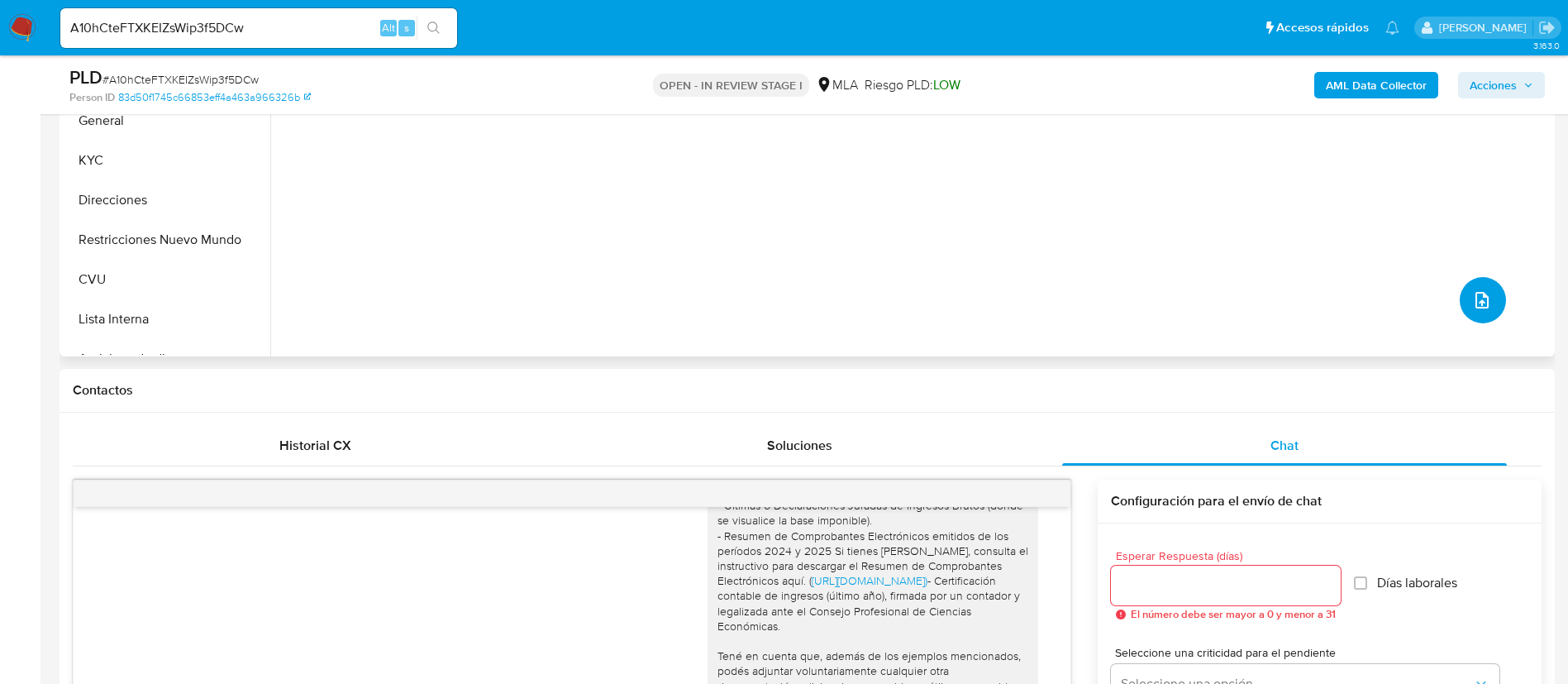
click at [1472, 295] on icon "upload-file" at bounding box center [1482, 300] width 19 height 19
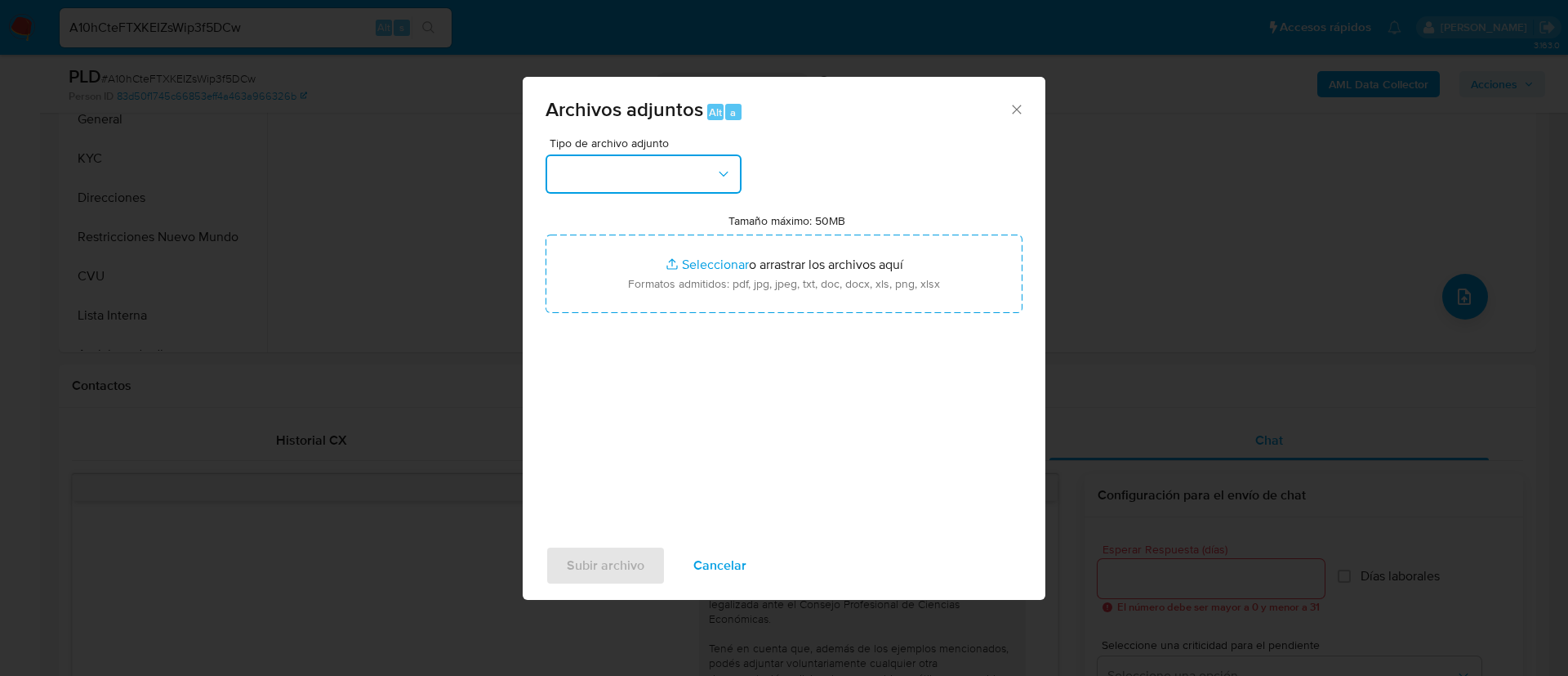
click at [719, 173] on icon "button" at bounding box center [724, 174] width 17 height 17
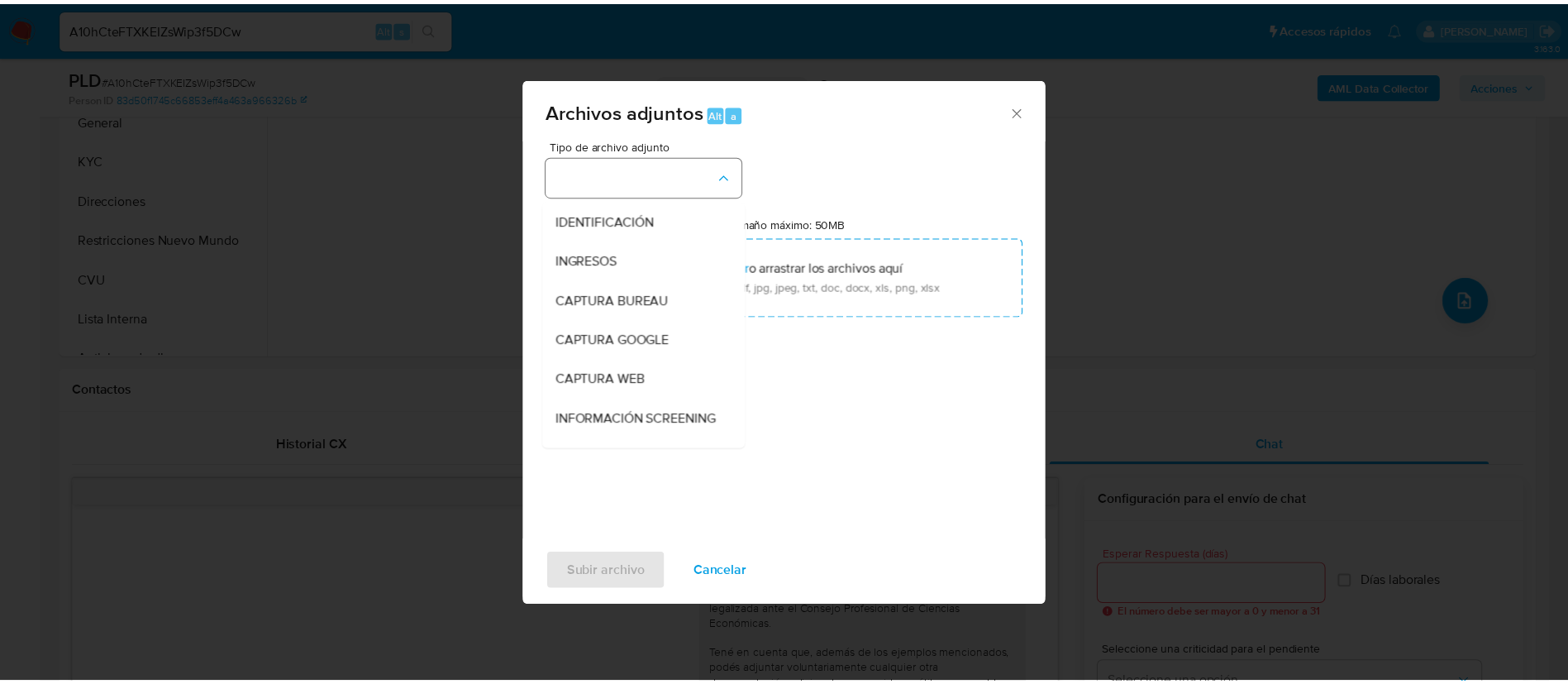
scroll to position [124, 0]
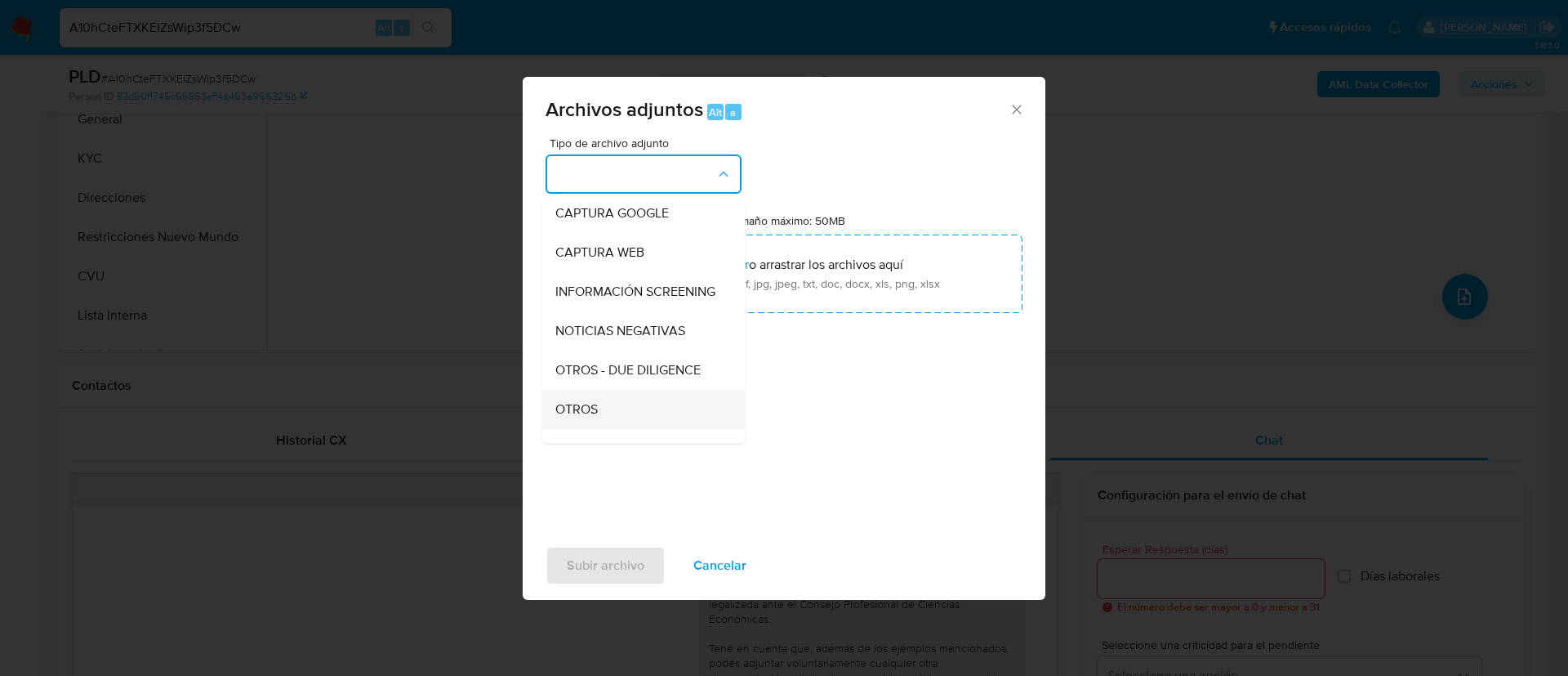
click at [611, 424] on div "OTROS" at bounding box center [639, 409] width 166 height 39
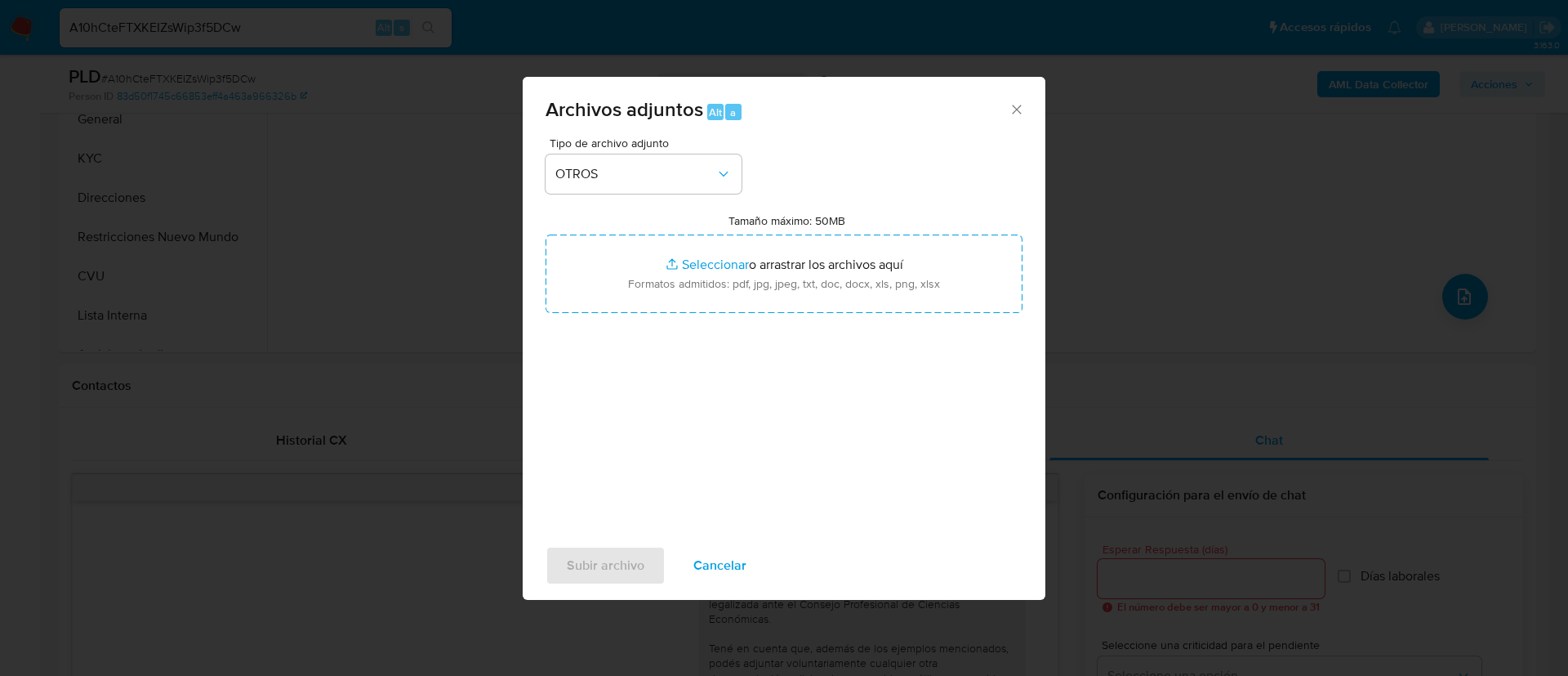
click at [662, 326] on div "Tipo de archivo adjunto OTROS Tamaño máximo: 50MB Seleccionar archivos Seleccio…" at bounding box center [784, 330] width 477 height 386
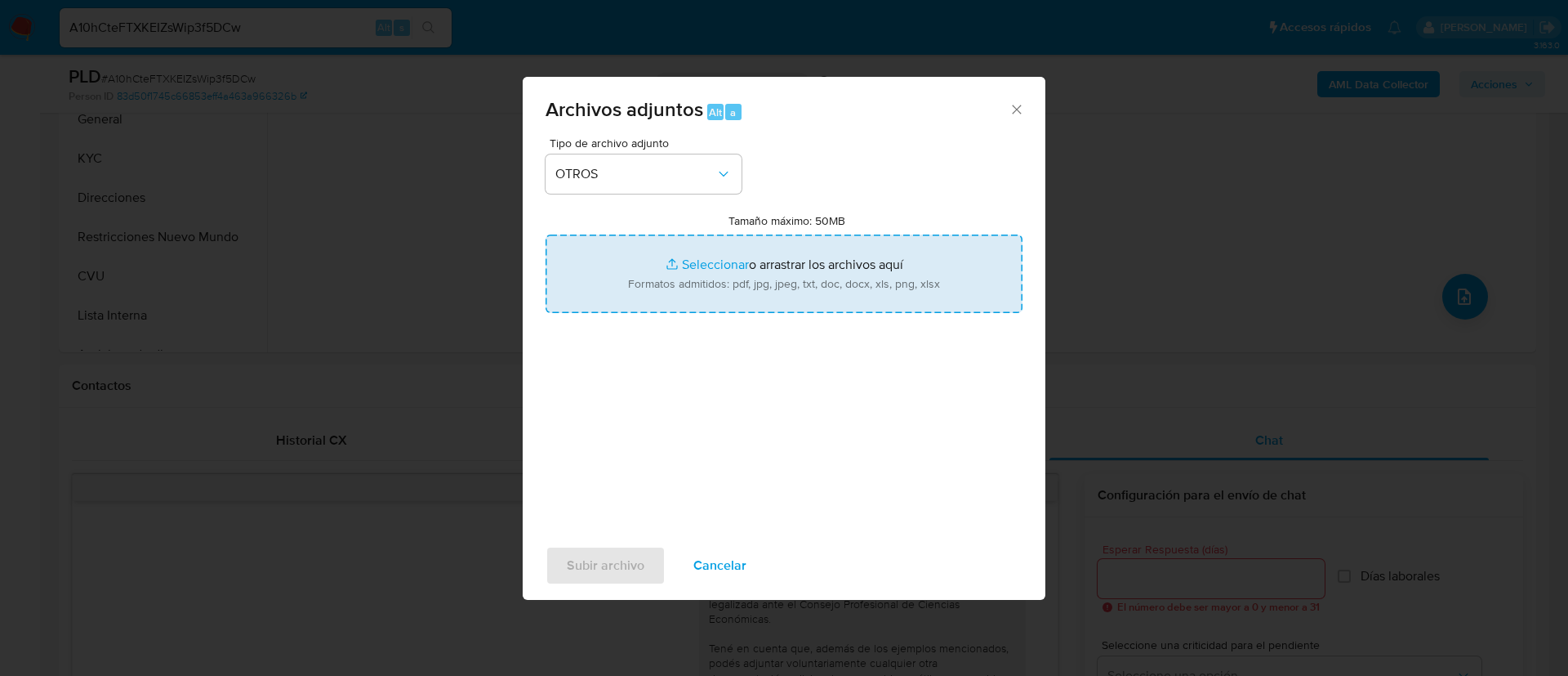
click at [649, 306] on input "Tamaño máximo: 50MB Seleccionar archivos" at bounding box center [784, 274] width 477 height 79
type input "C:\fakepath\1125057346 Movimientos.xlsx"
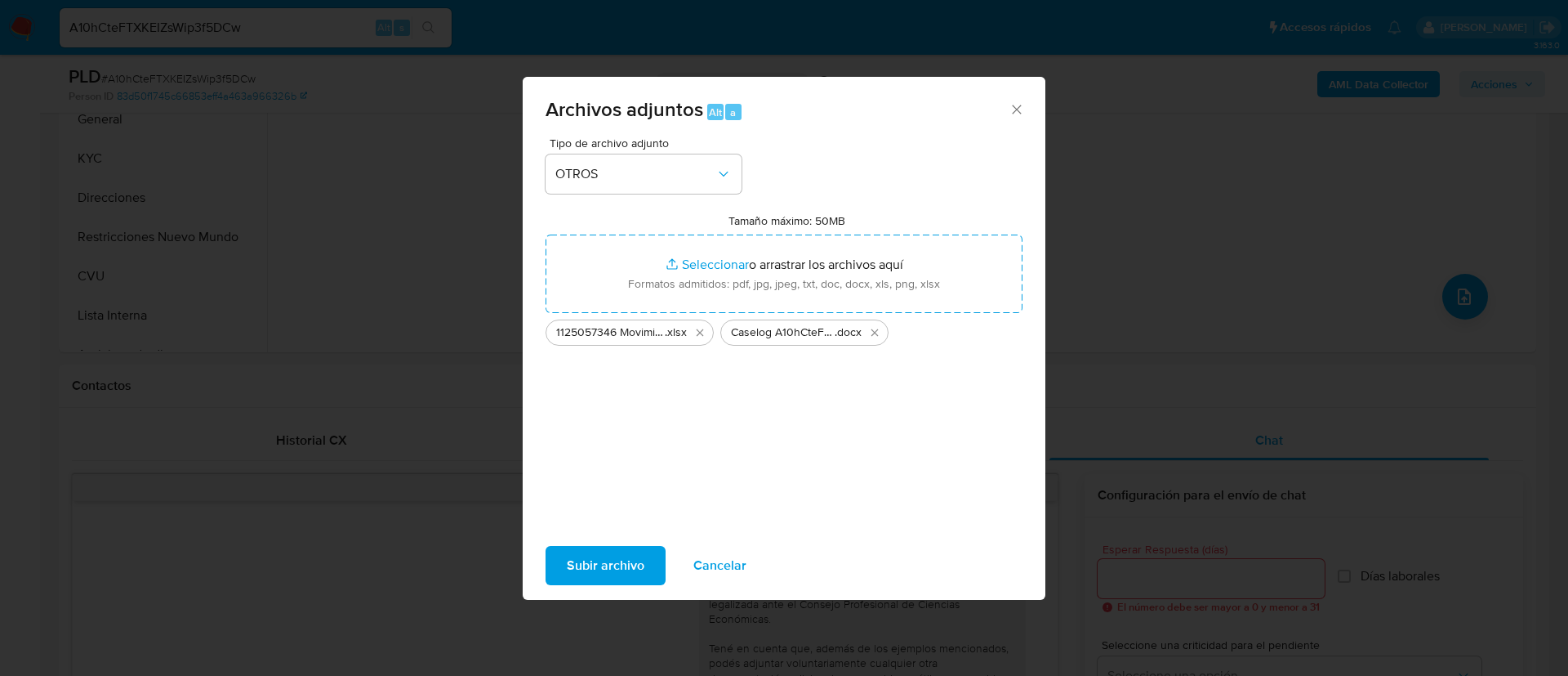
click at [643, 553] on span "Subir archivo" at bounding box center [606, 565] width 78 height 36
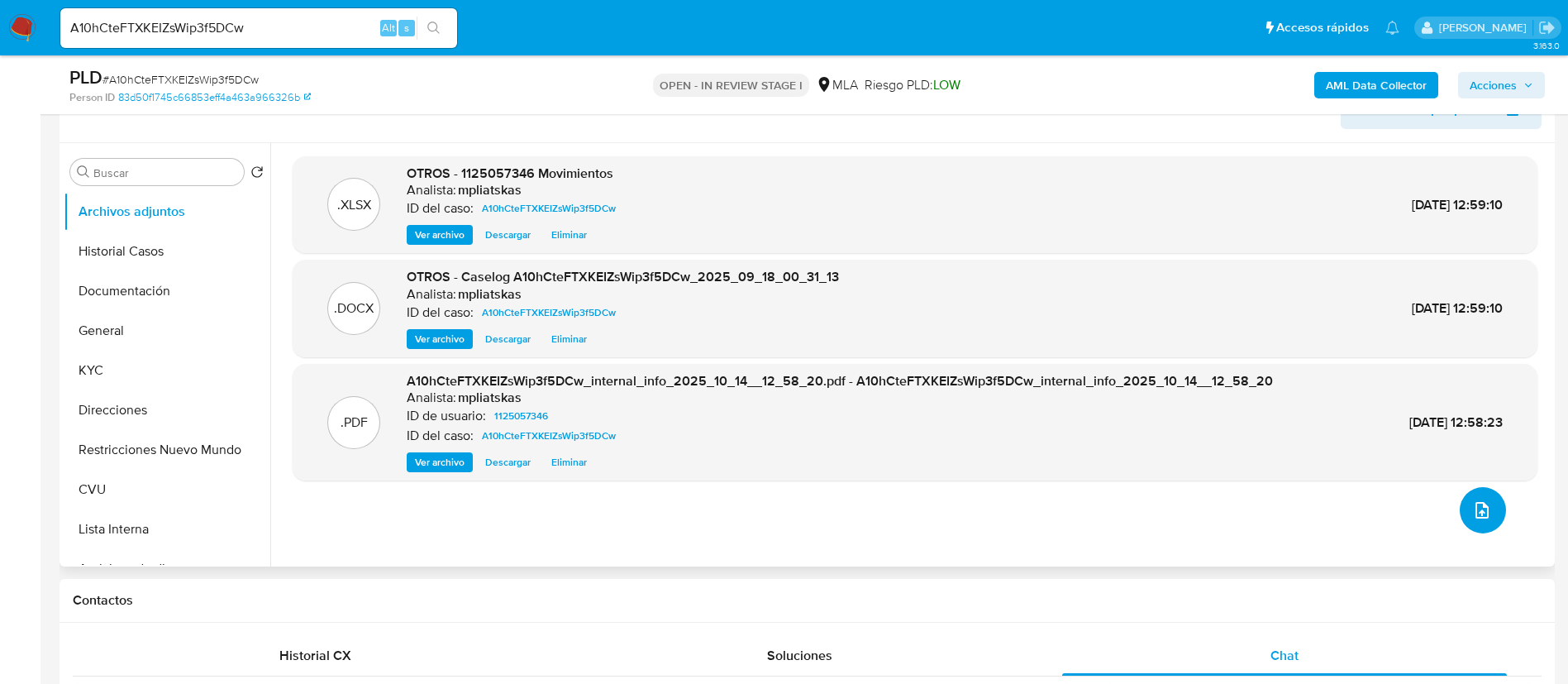
scroll to position [248, 0]
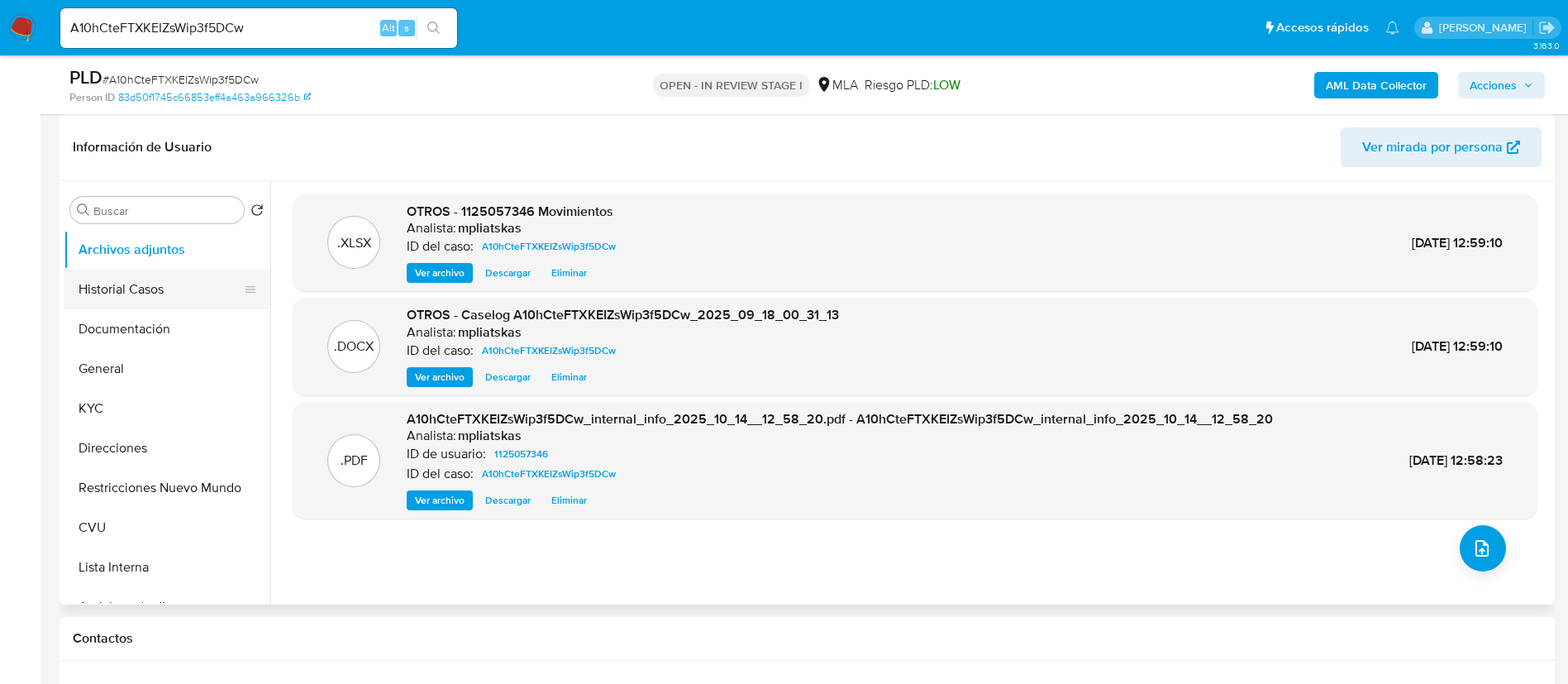
click at [143, 289] on button "Historial Casos" at bounding box center [160, 289] width 193 height 40
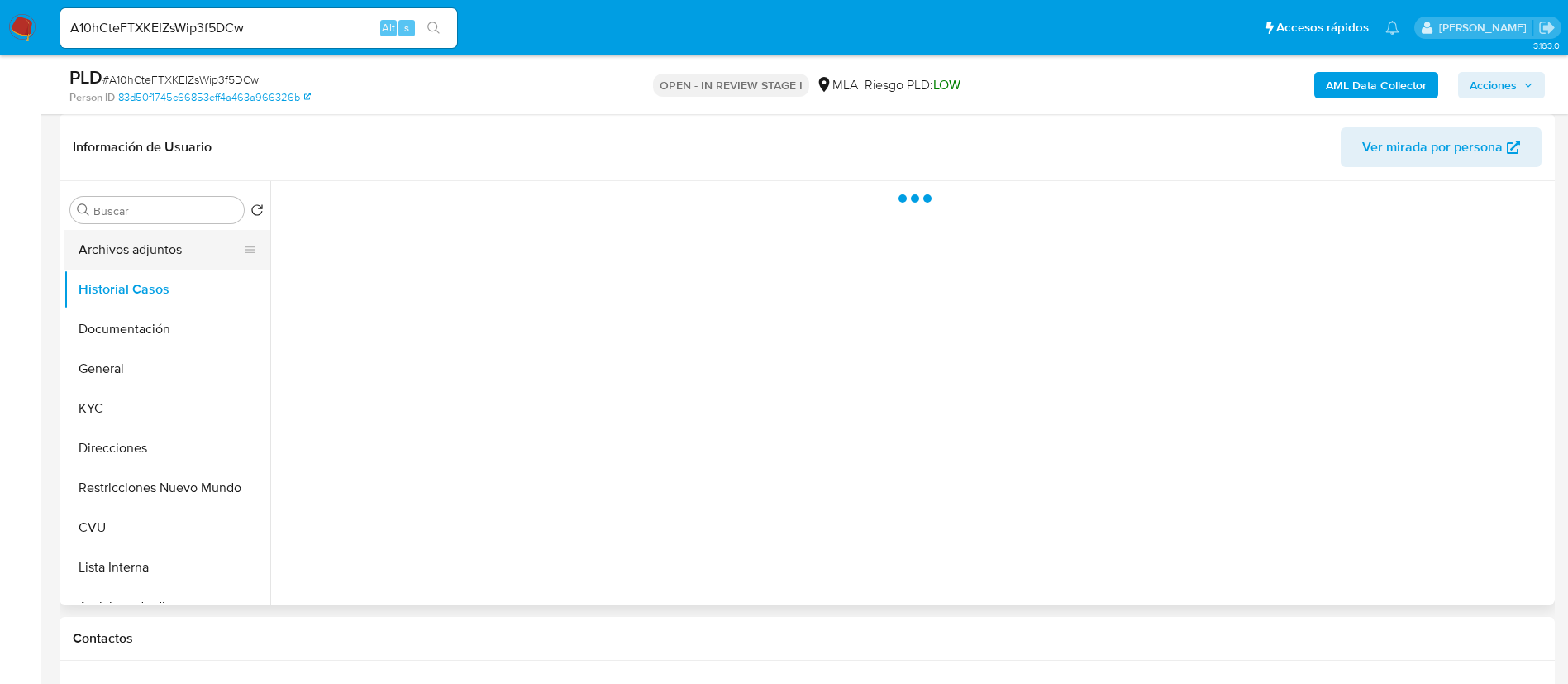
click at [140, 261] on button "Archivos adjuntos" at bounding box center [160, 250] width 193 height 40
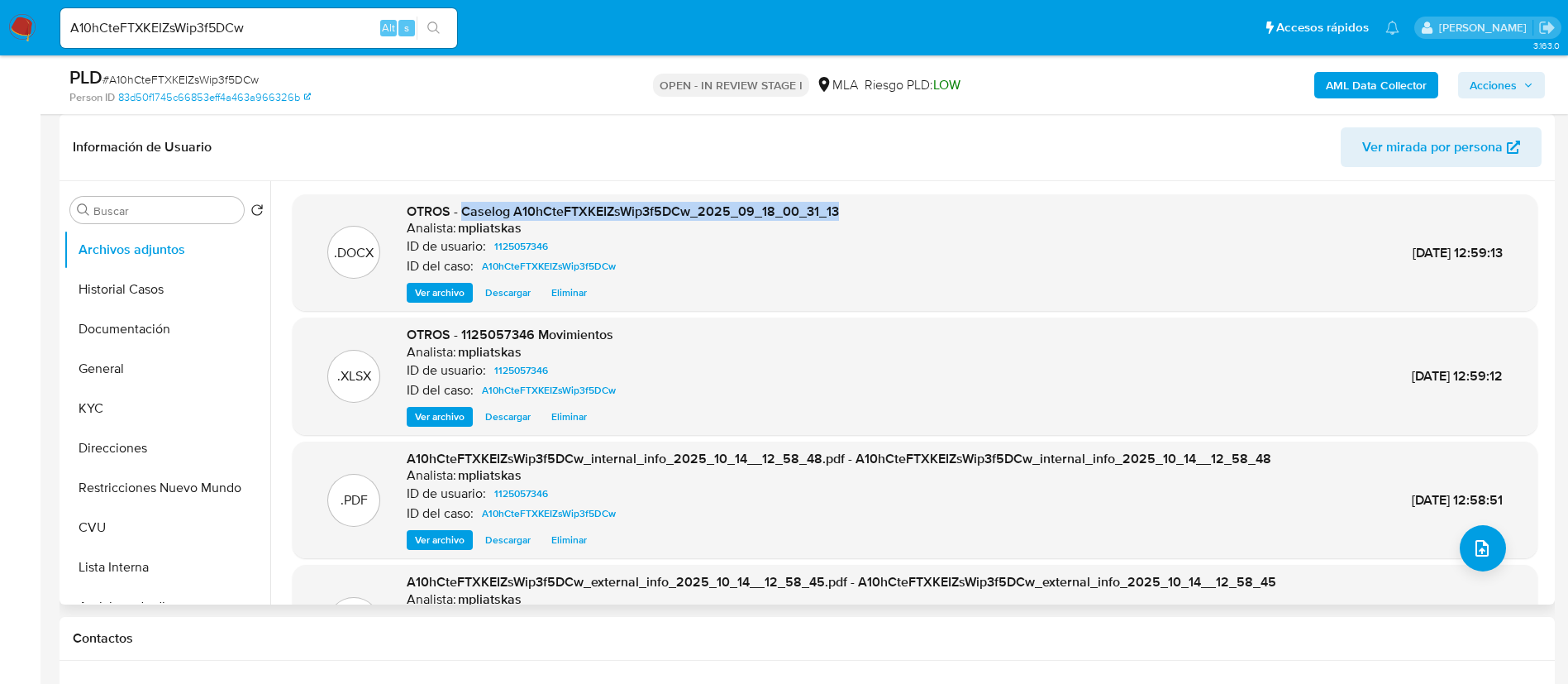
drag, startPoint x: 462, startPoint y: 208, endPoint x: 889, endPoint y: 205, distance: 427.0
click at [889, 205] on div ".DOCX OTROS - Caselog A10hCteFTXKEIZsWip3f5DCw_2025_09_18_00_31_13 Analista: mp…" at bounding box center [915, 253] width 1228 height 101
copy span "Caselog A10hCteFTXKEIZsWip3f5DCw_2025_09_18_00_31_13"
click at [1517, 93] on span "Acciones" at bounding box center [1502, 85] width 64 height 23
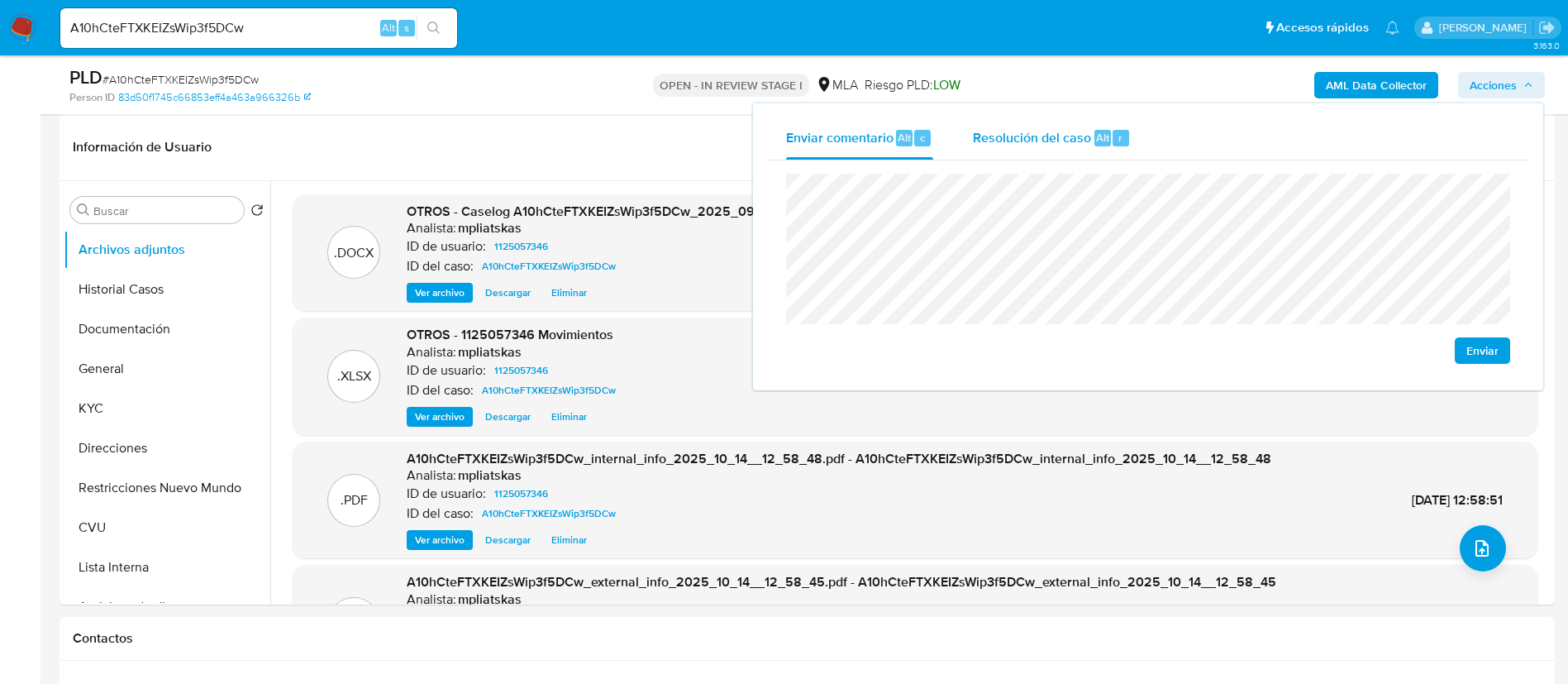
click at [1018, 133] on span "Resolución del caso" at bounding box center [1031, 136] width 118 height 19
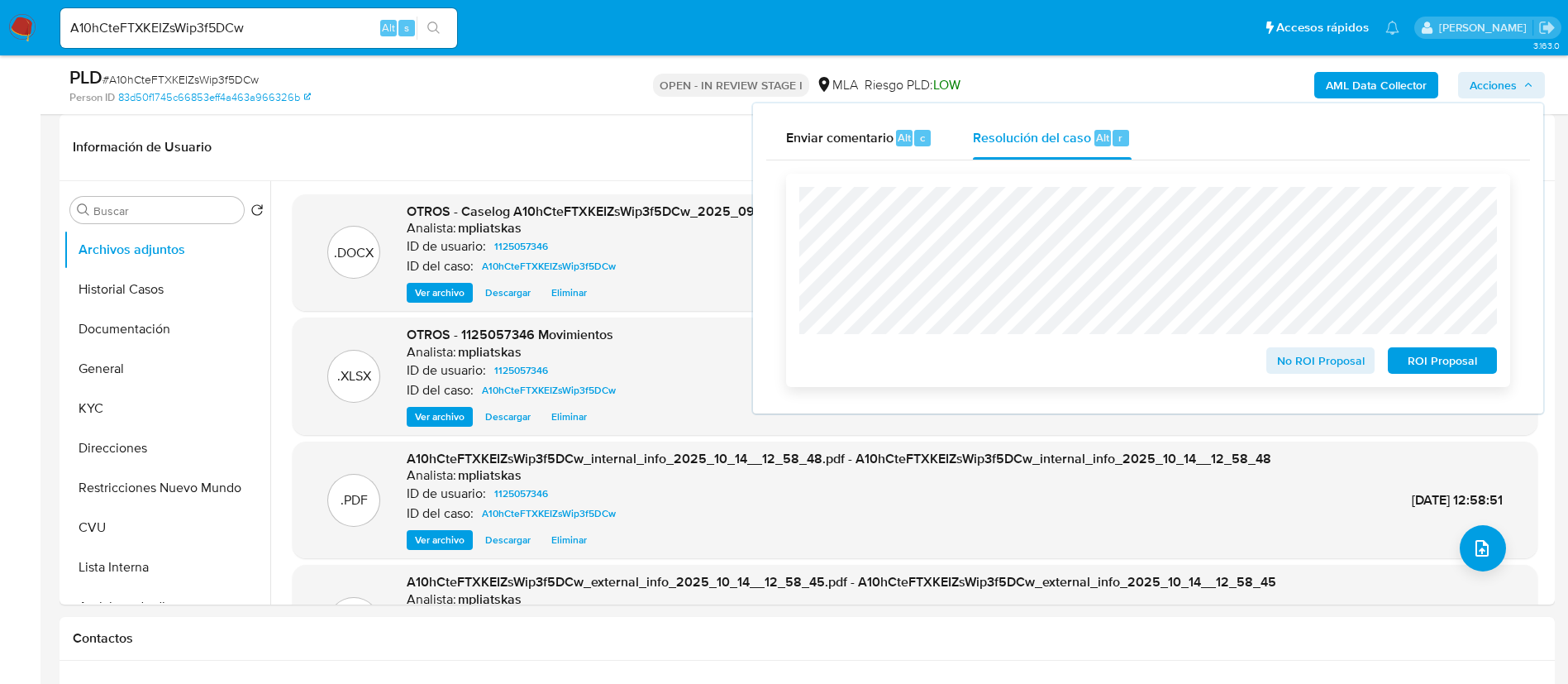
click at [1331, 367] on span "No ROI Proposal" at bounding box center [1320, 361] width 86 height 23
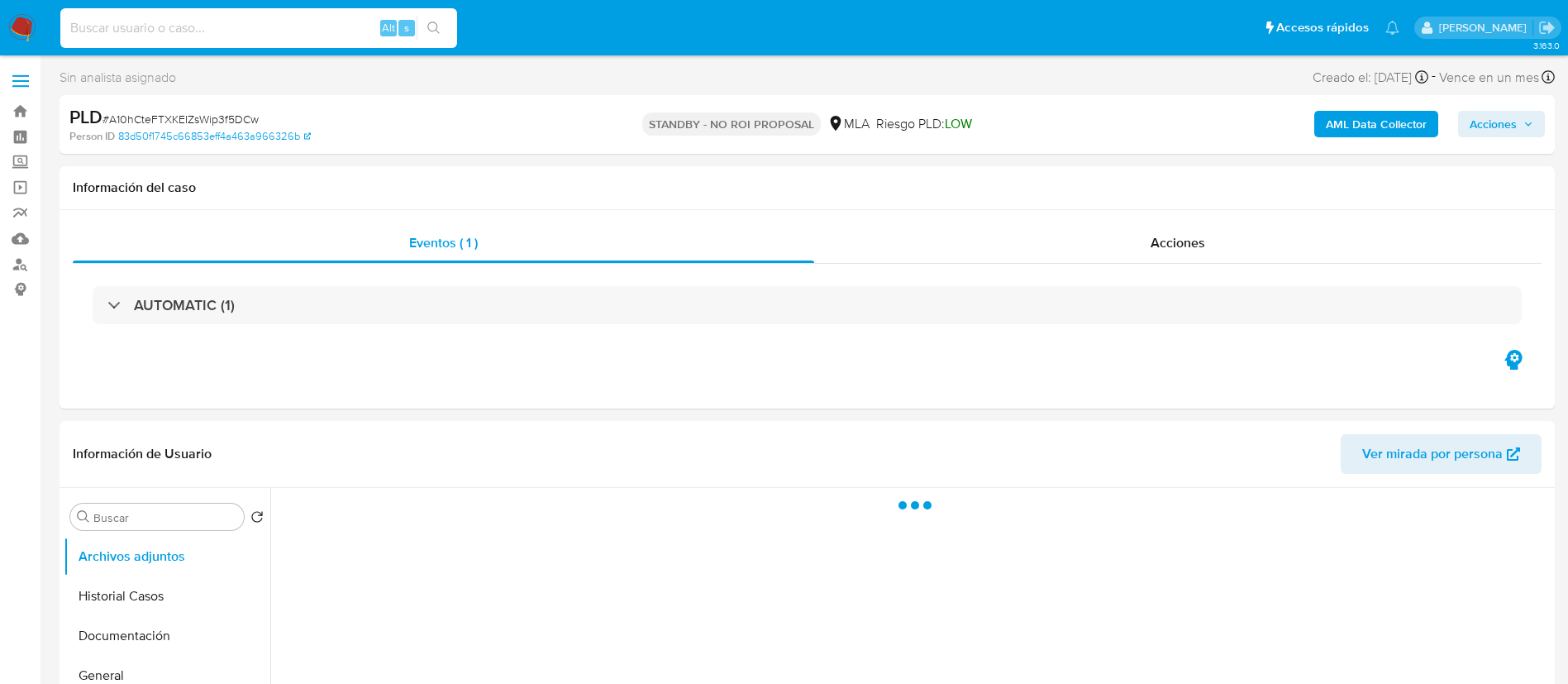
click at [334, 30] on input at bounding box center [259, 28] width 397 height 21
paste input "Xh3ouAB2lzpmvwESuzjqx5qy"
type input "Xh3ouAB2lzpmvwESuzjqx5qy"
select select "10"
click at [423, 26] on button "search-icon" at bounding box center [433, 28] width 34 height 23
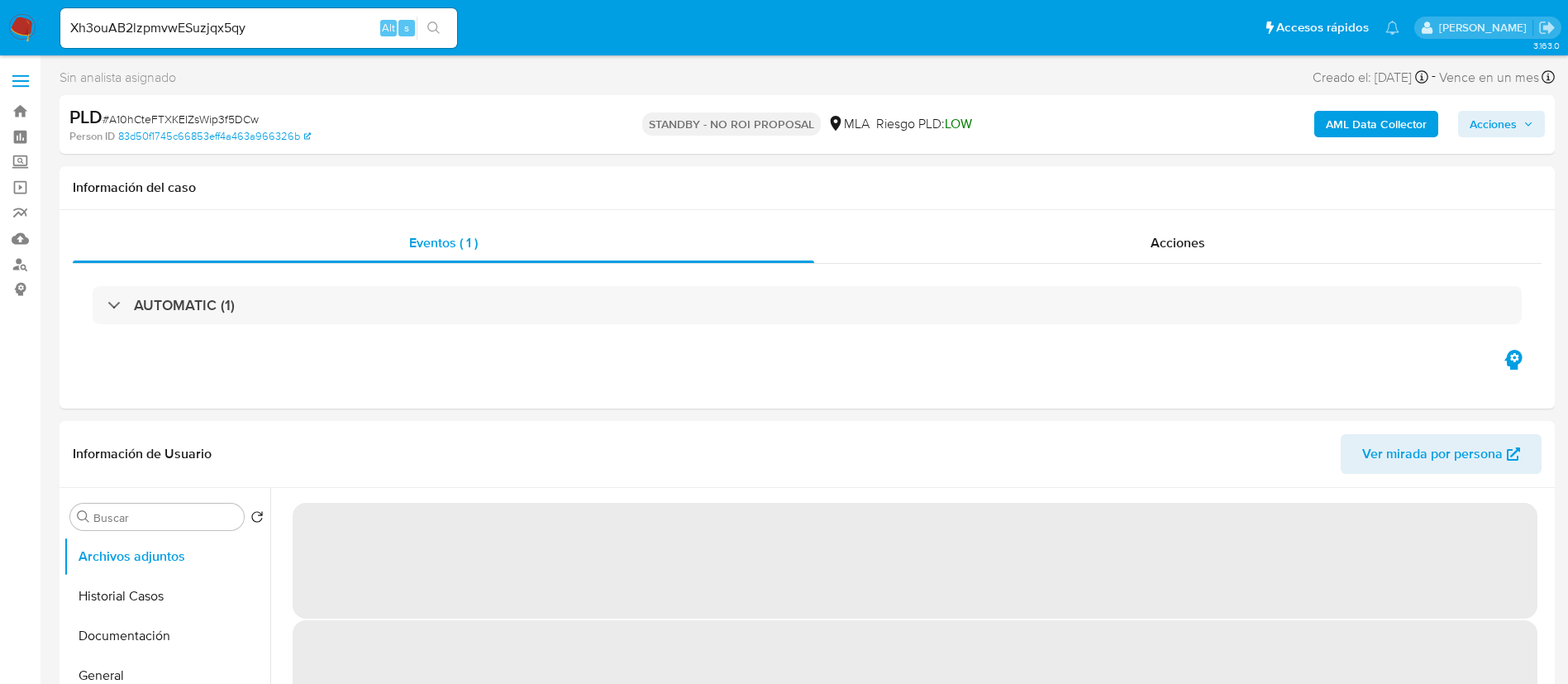
click at [435, 32] on icon "search-icon" at bounding box center [434, 27] width 13 height 13
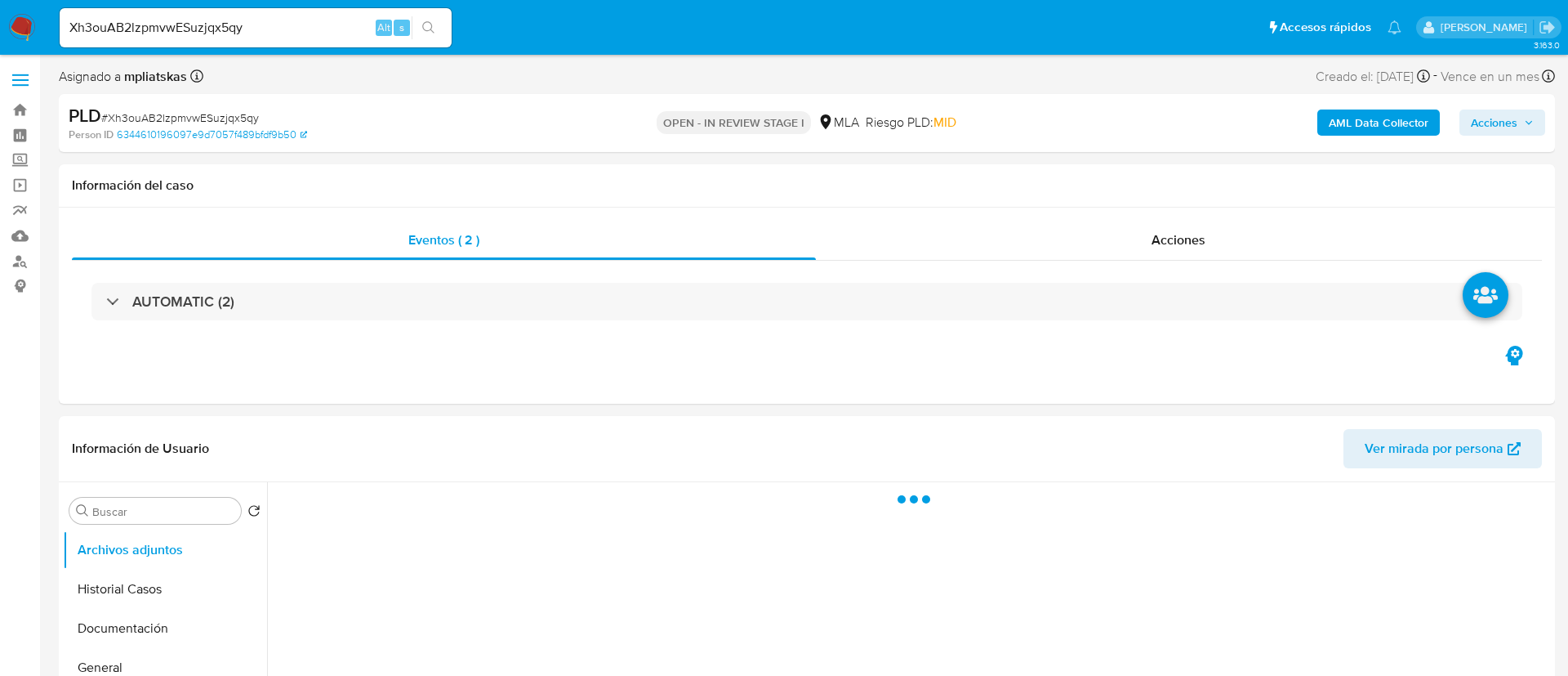
select select "10"
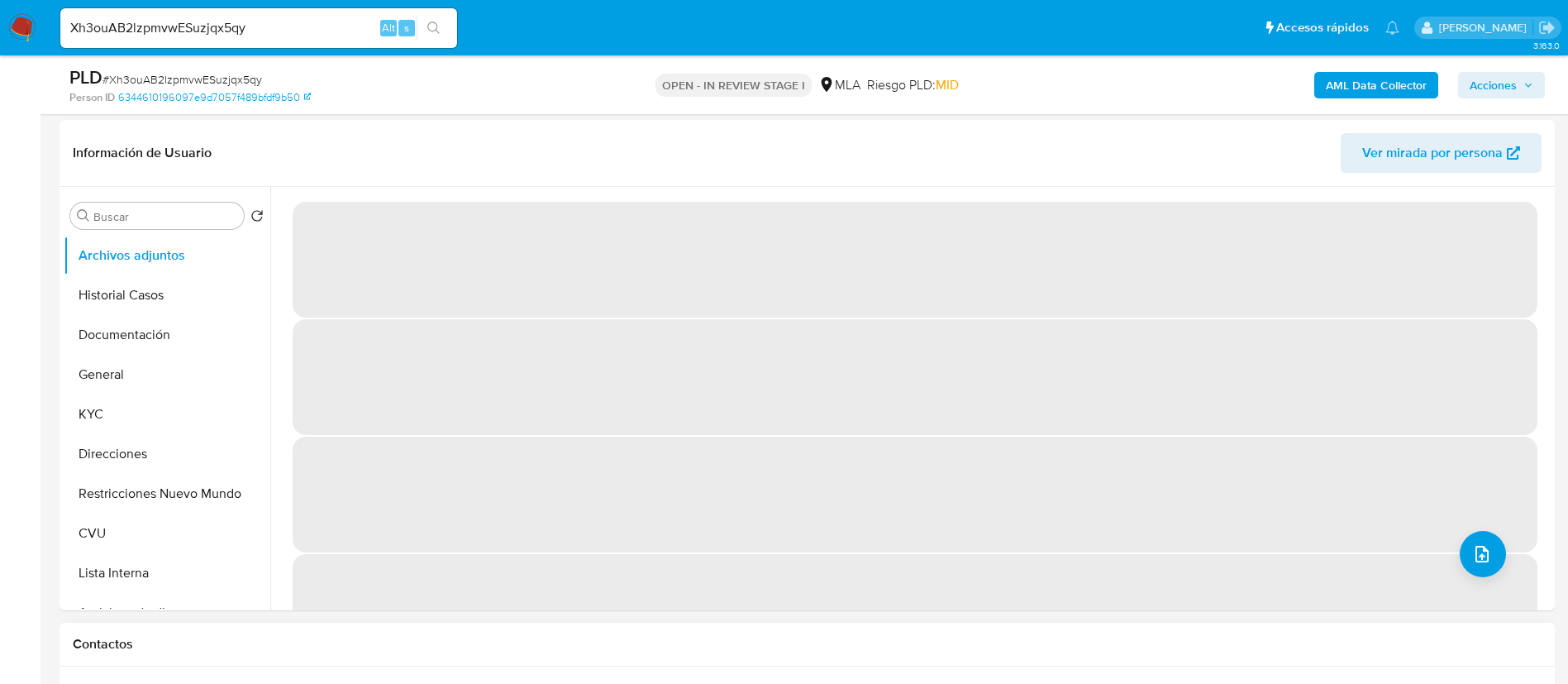
scroll to position [620, 0]
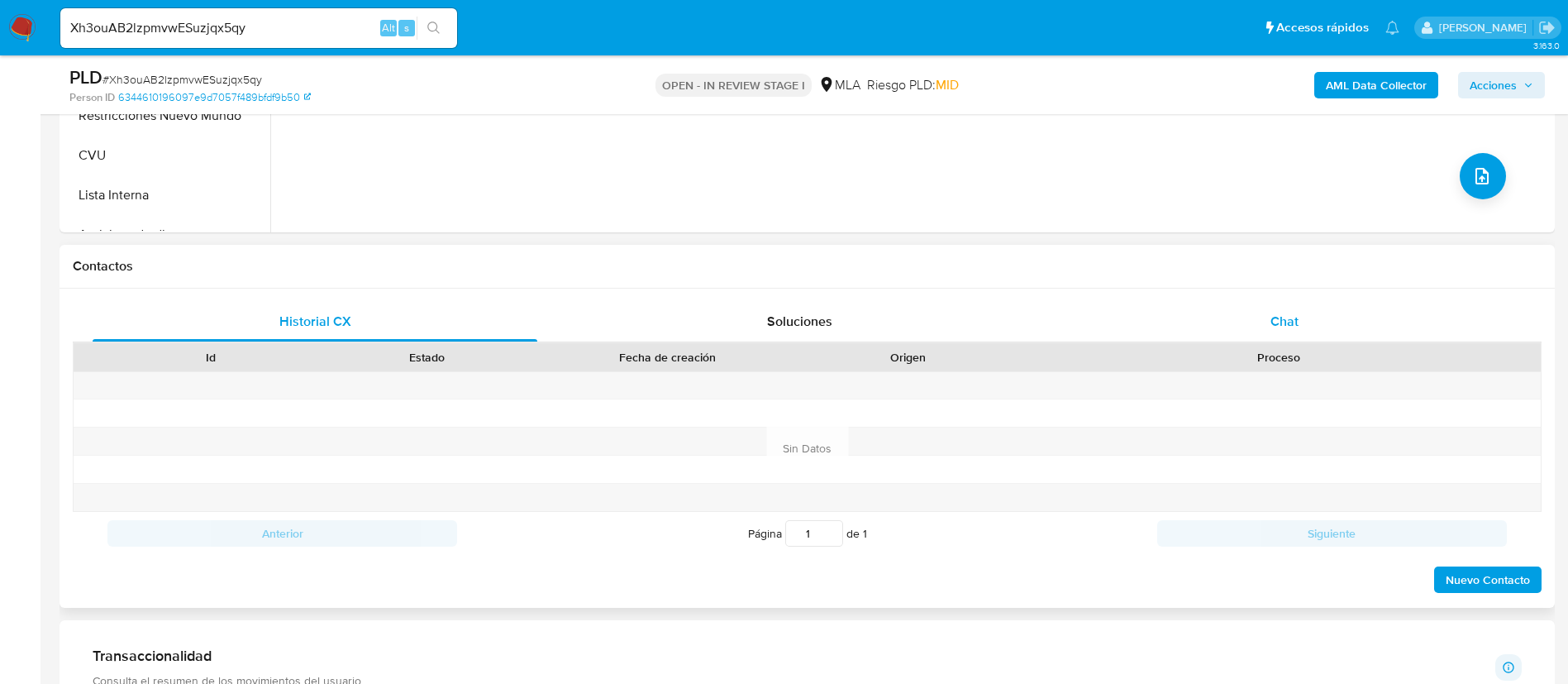
click at [1249, 327] on div "Chat" at bounding box center [1285, 322] width 444 height 40
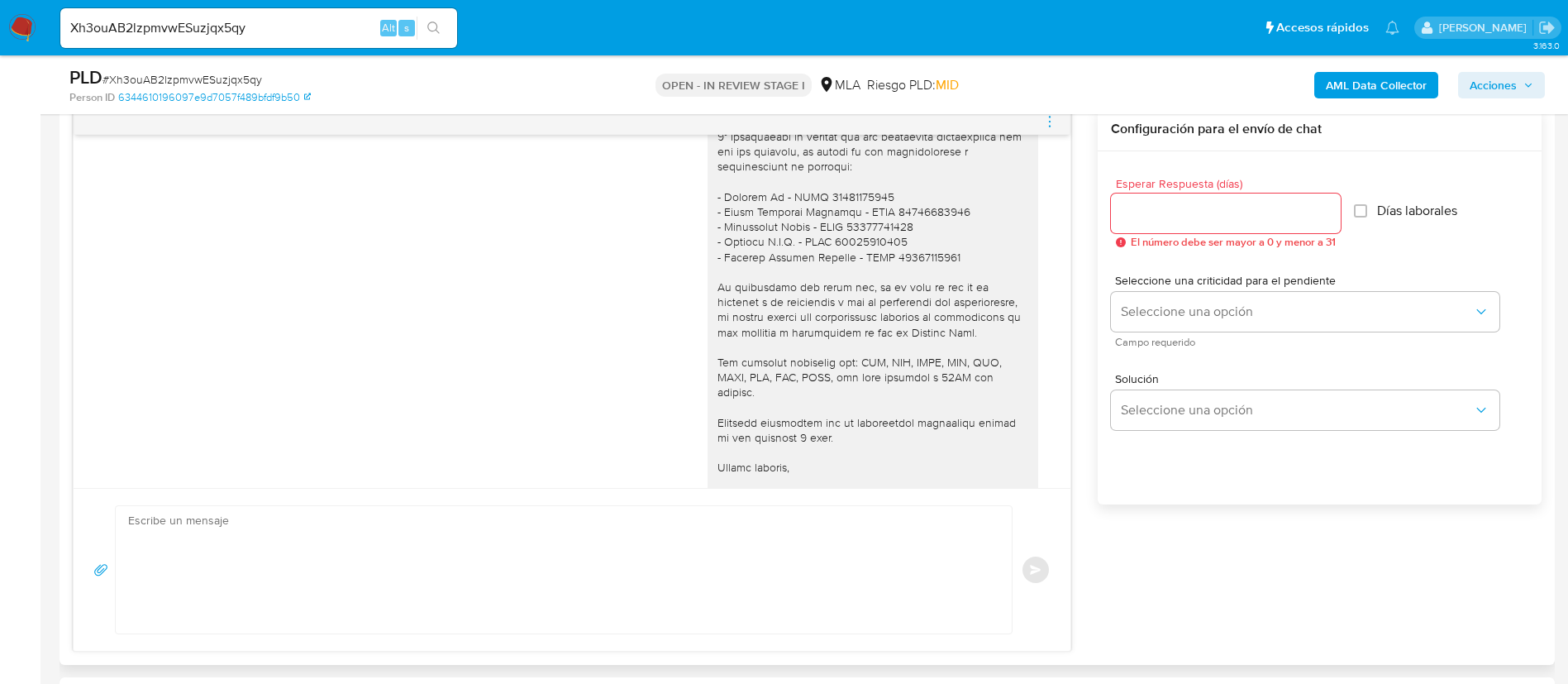
scroll to position [1390, 0]
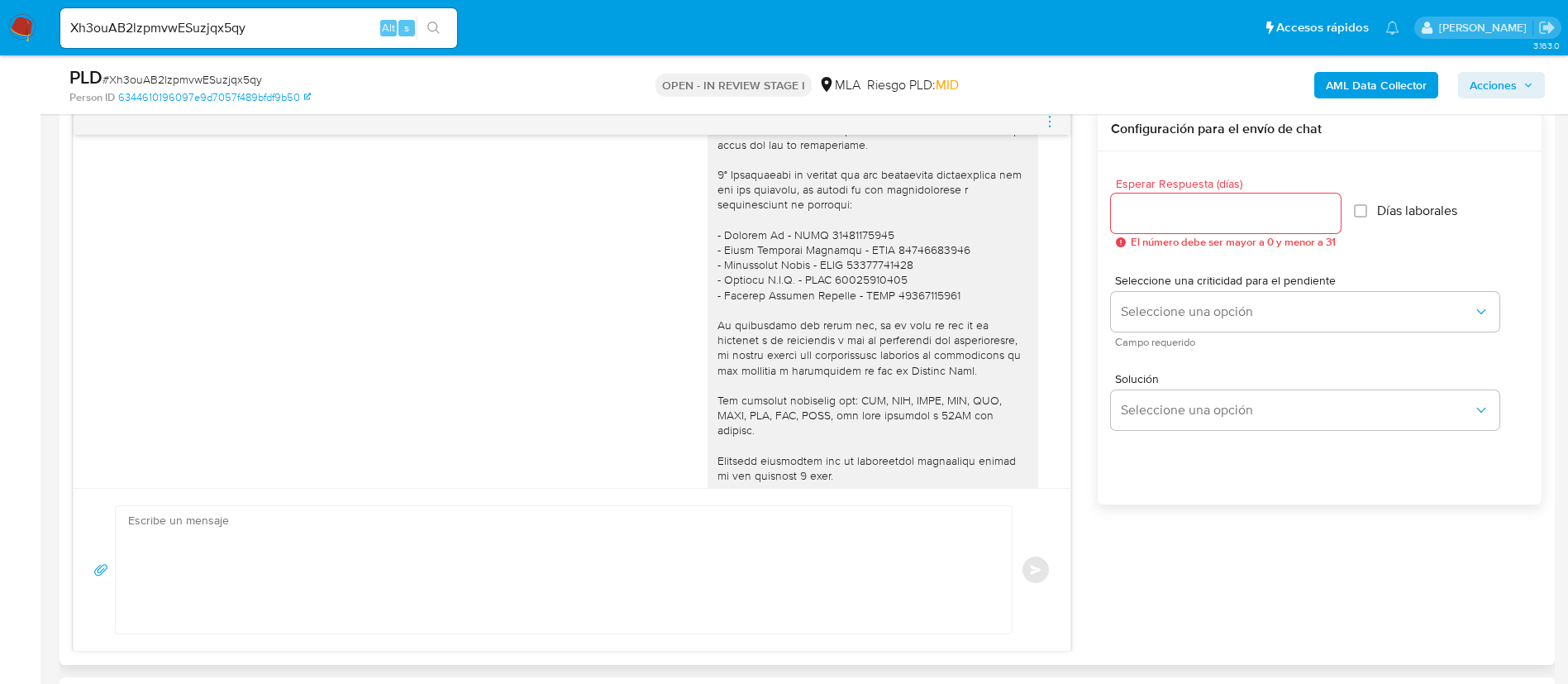
click at [1035, 125] on div at bounding box center [572, 121] width 997 height 27
click at [1044, 124] on icon "menu-action" at bounding box center [1049, 121] width 15 height 15
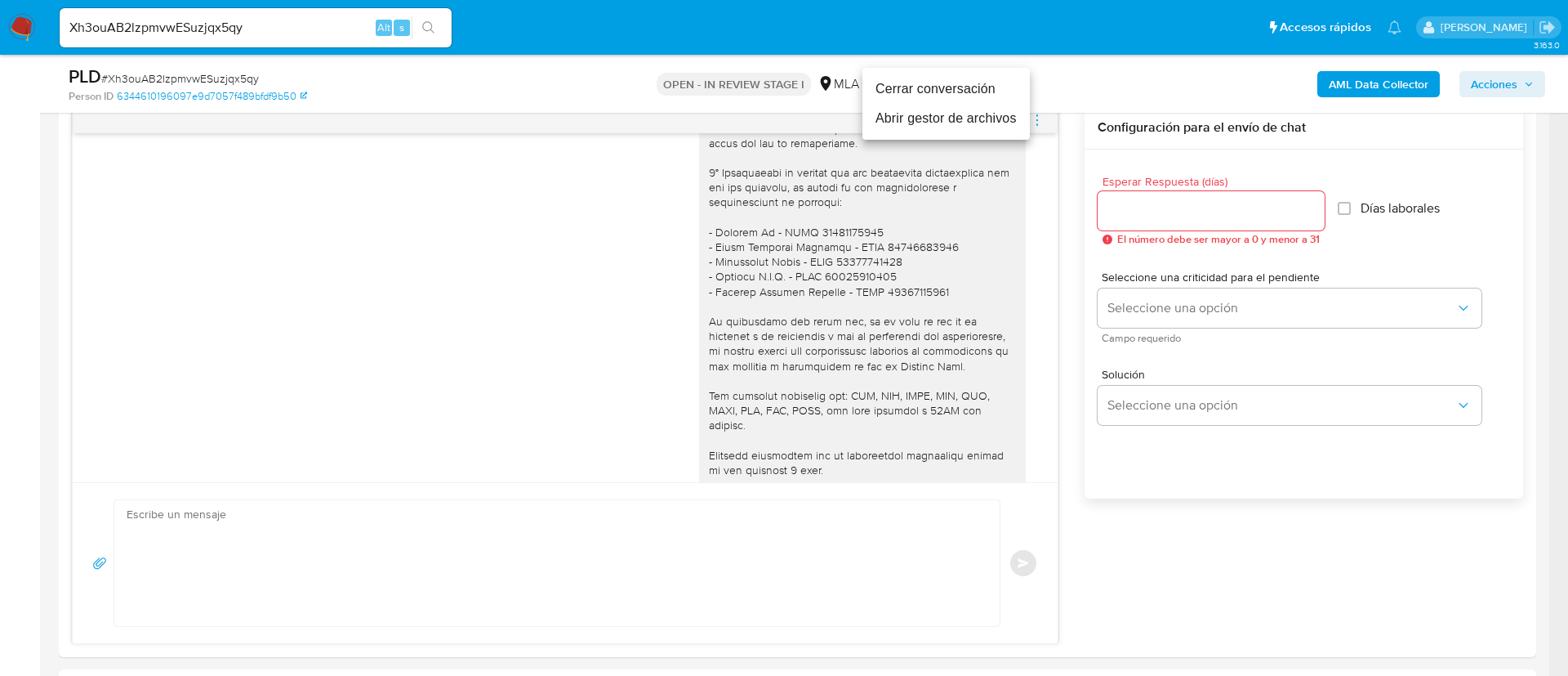
click at [979, 92] on li "Cerrar conversación" at bounding box center [946, 89] width 167 height 30
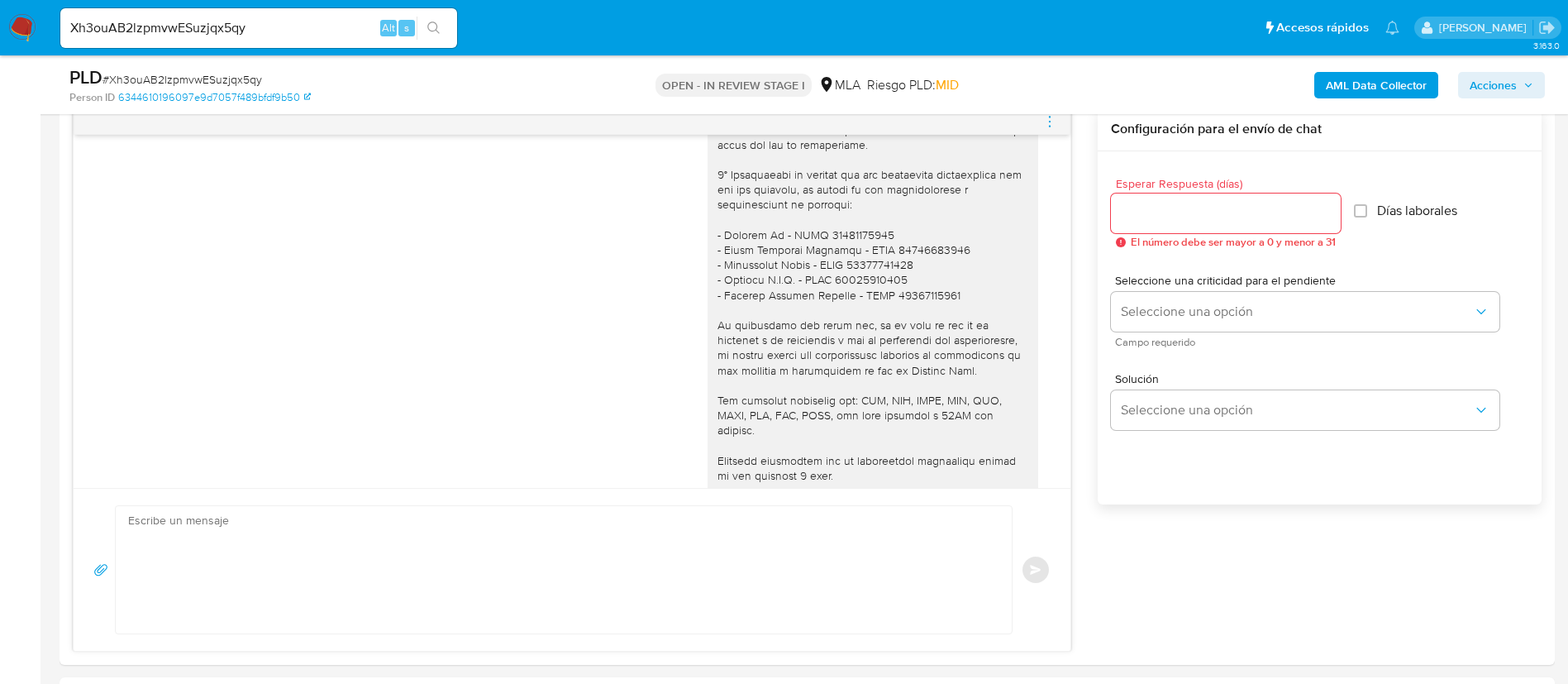
click at [1394, 82] on b "AML Data Collector" at bounding box center [1376, 85] width 101 height 27
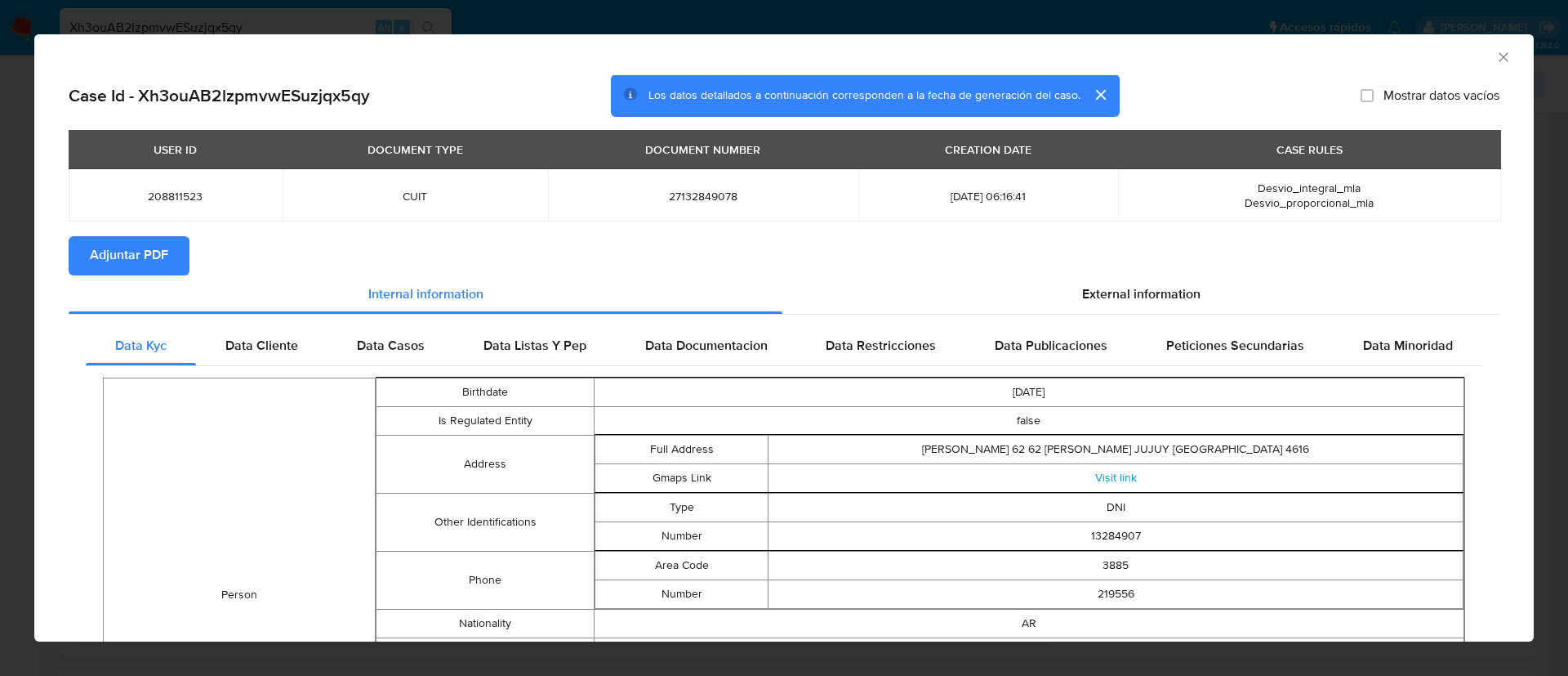
click at [127, 263] on span "Adjuntar PDF" at bounding box center [130, 256] width 79 height 36
click at [165, 198] on span "208811523" at bounding box center [176, 196] width 175 height 15
copy span "208811523"
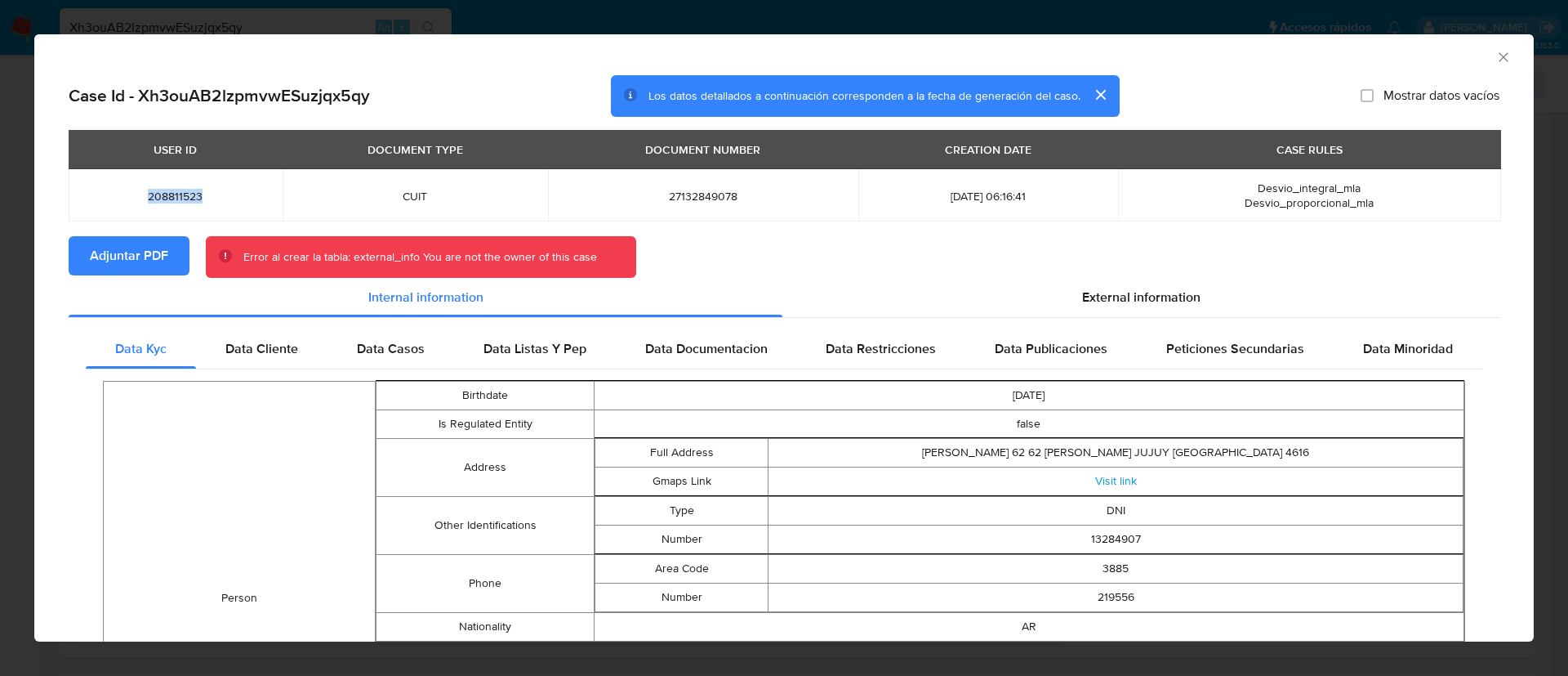
click at [159, 251] on span "Adjuntar PDF" at bounding box center [130, 256] width 79 height 36
click at [1495, 56] on icon "Cerrar ventana" at bounding box center [1503, 57] width 17 height 17
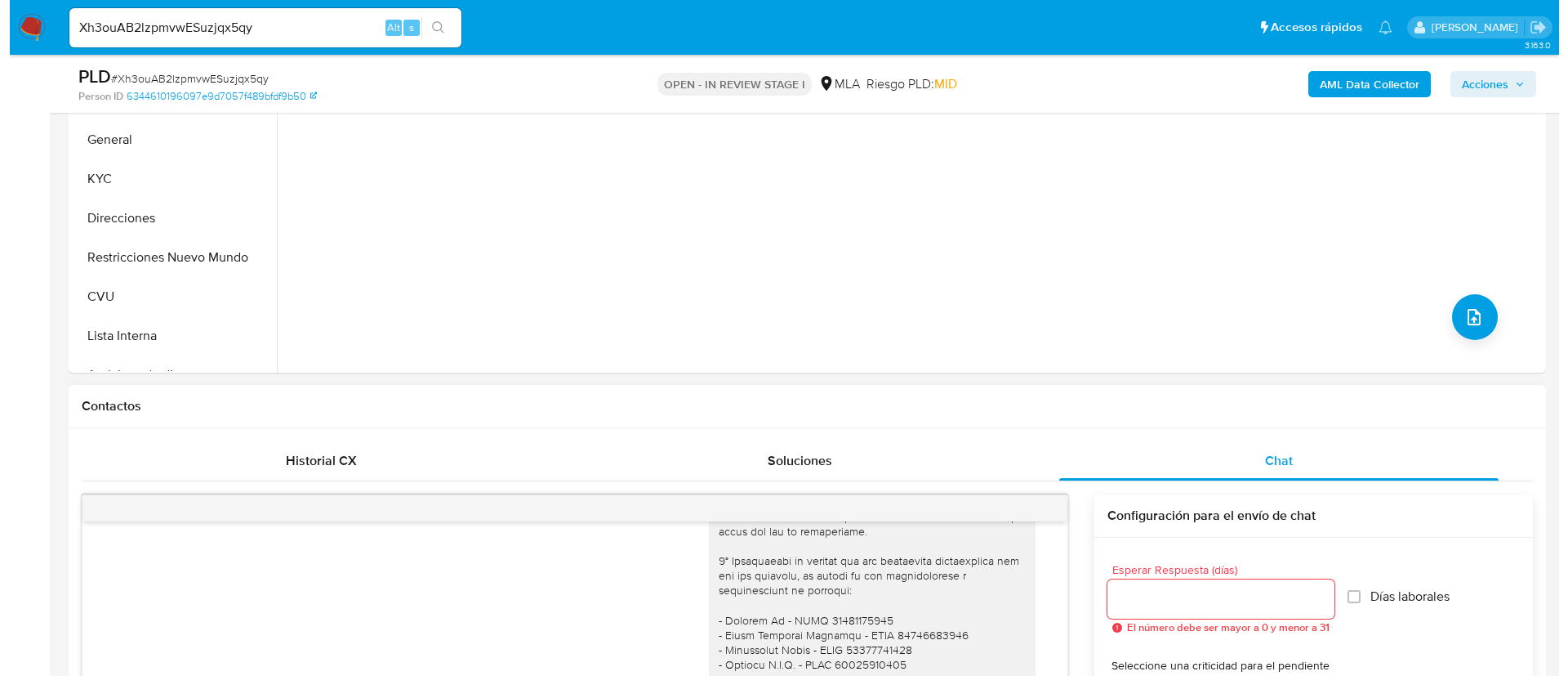
scroll to position [245, 0]
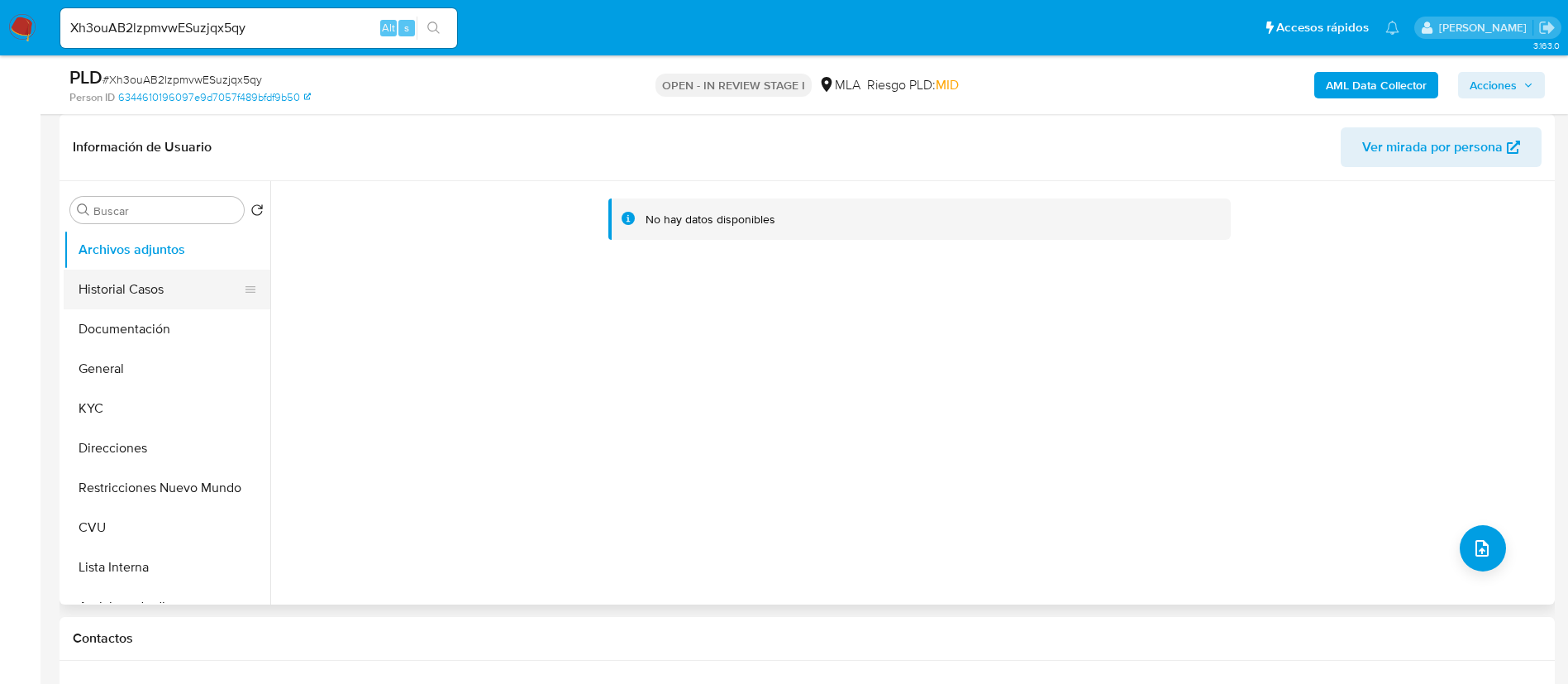
click at [169, 287] on button "Historial Casos" at bounding box center [160, 289] width 193 height 40
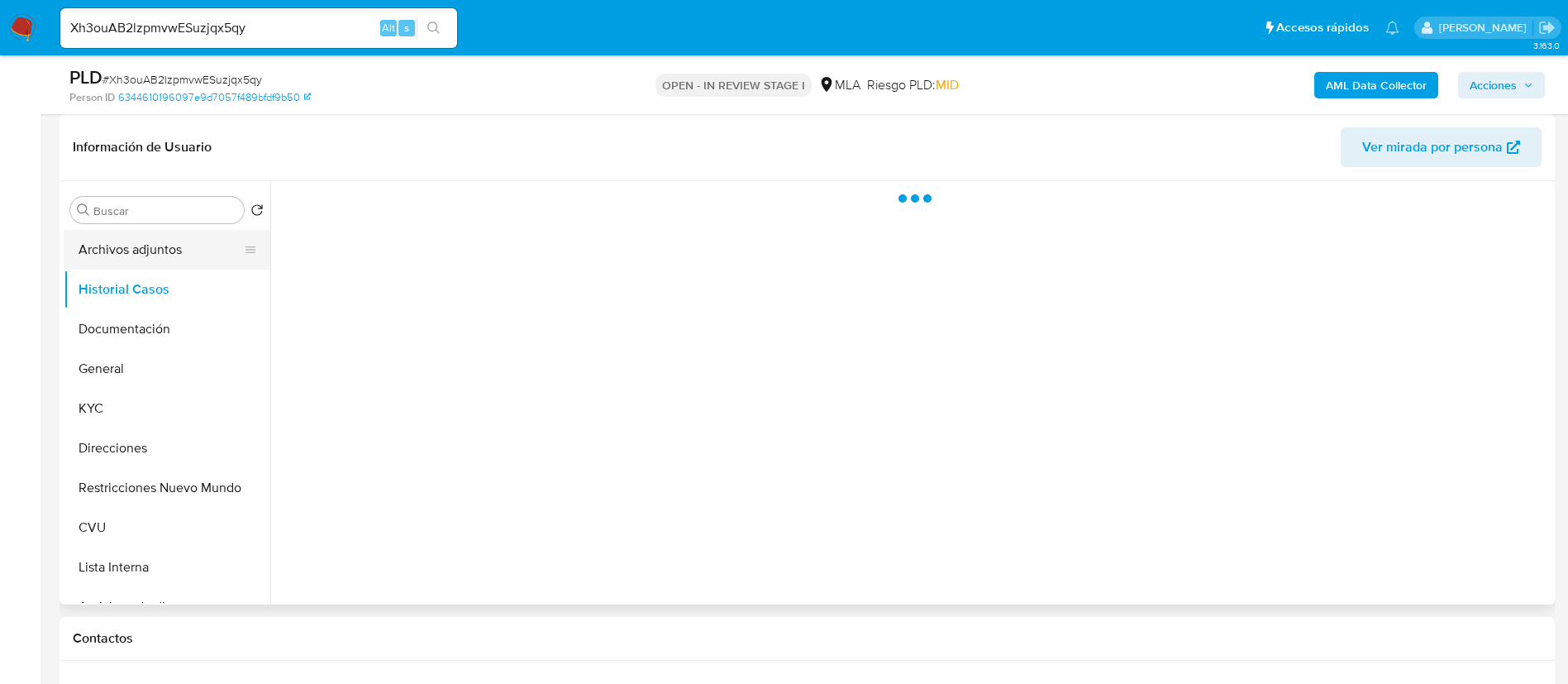
click at [162, 252] on button "Archivos adjuntos" at bounding box center [160, 250] width 193 height 40
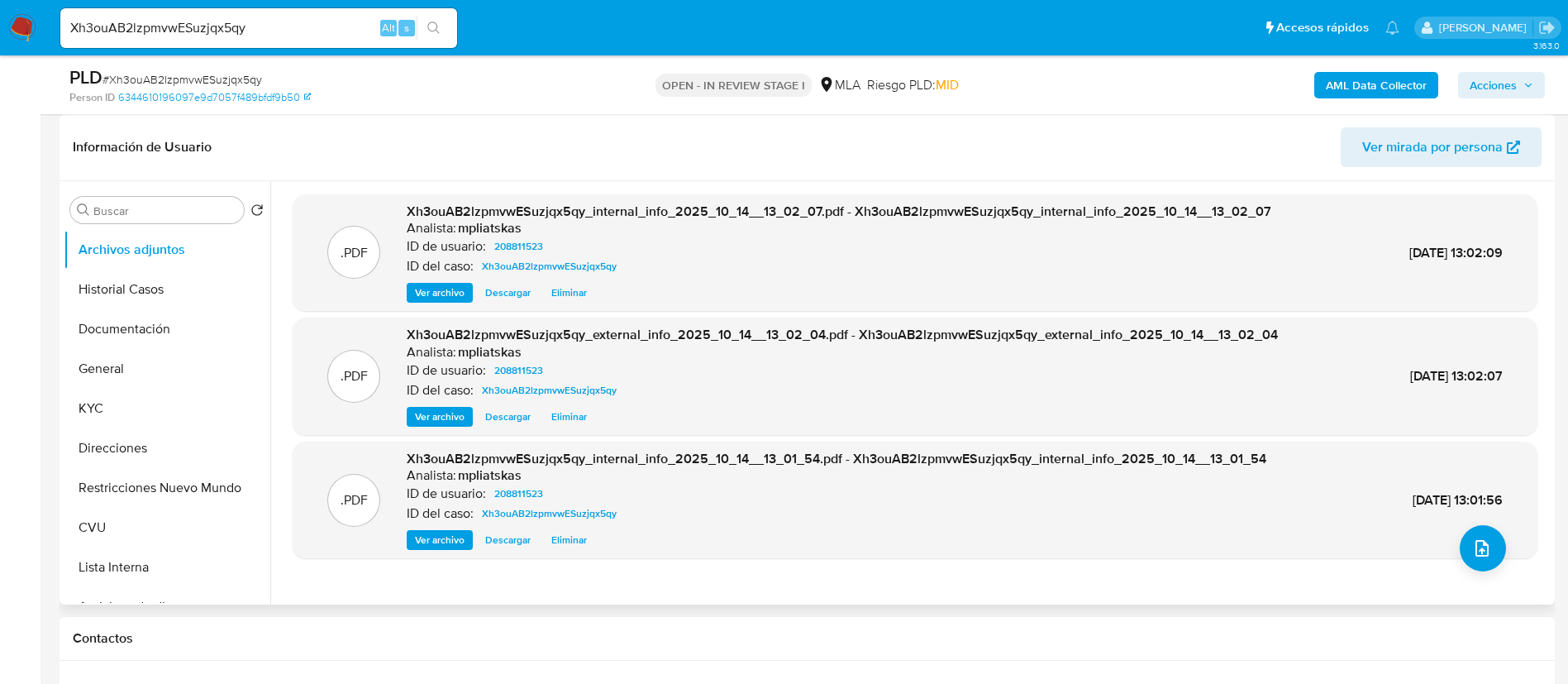
click at [1505, 539] on div ".PDF Xh3ouAB2lzpmvwESuzjqx5qy_internal_info_2025_10_14__13_01_54.pdf - Xh3ouAB2…" at bounding box center [915, 501] width 1228 height 101
click at [1456, 529] on div ".PDF Xh3ouAB2lzpmvwESuzjqx5qy_internal_info_2025_10_14__13_01_54.pdf - Xh3ouAB2…" at bounding box center [915, 501] width 1228 height 101
click at [1472, 539] on span "upload-file" at bounding box center [1482, 548] width 19 height 19
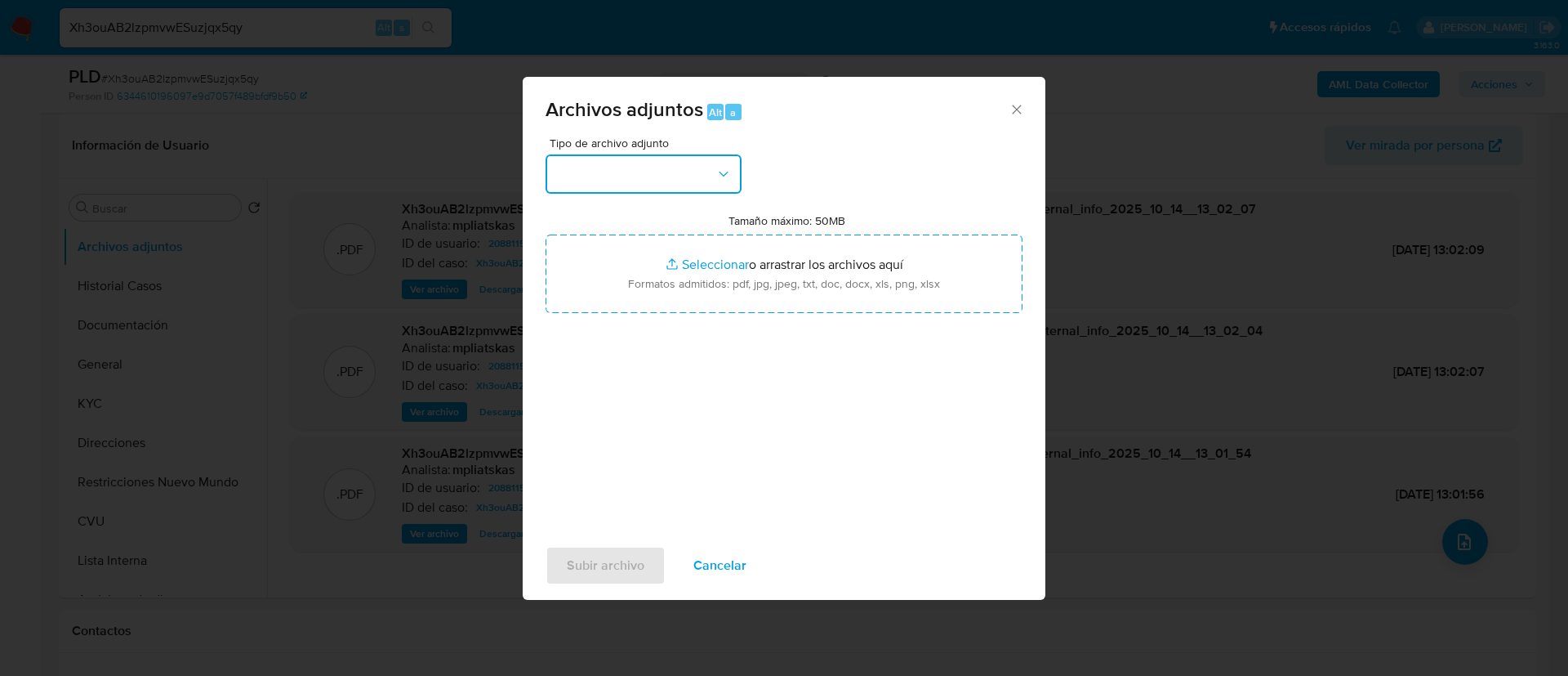
click at [567, 167] on button "button" at bounding box center [644, 173] width 196 height 39
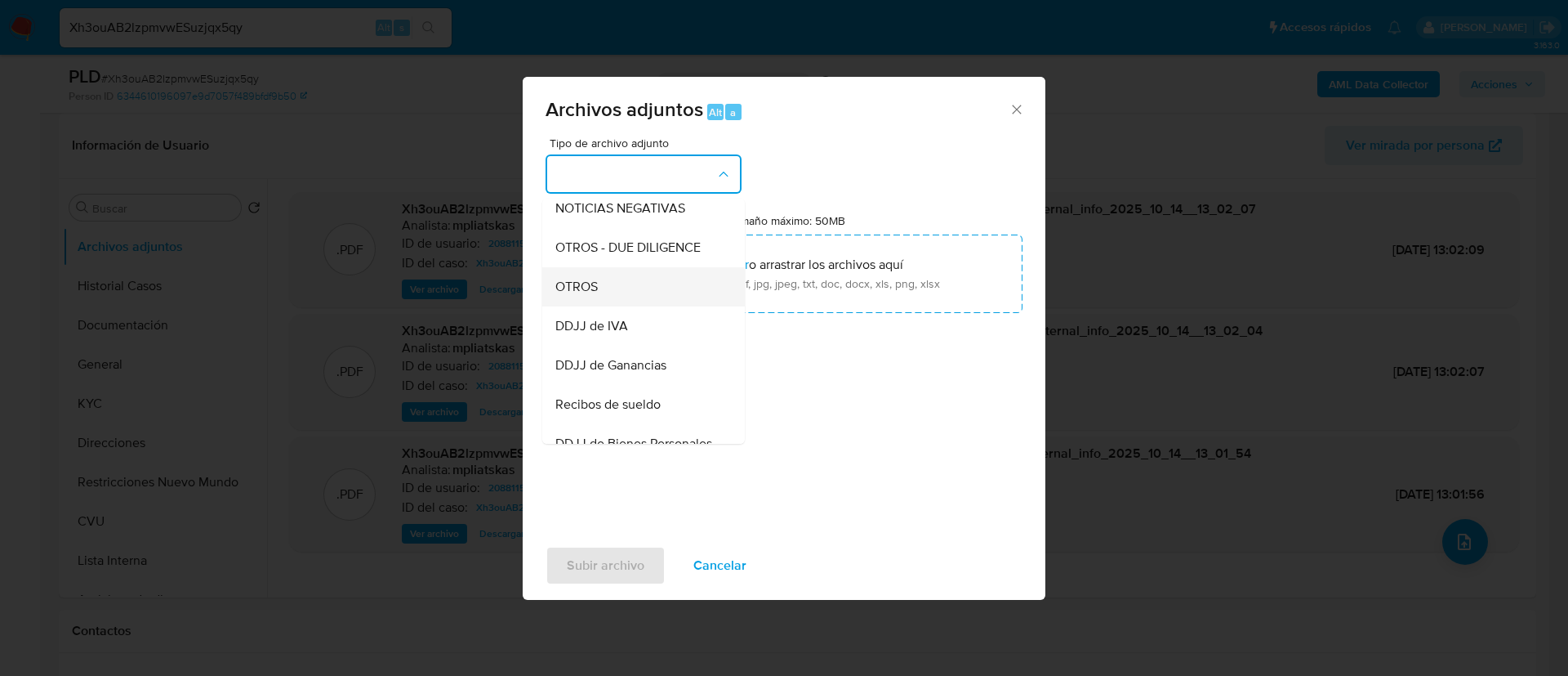
click at [637, 299] on div "OTROS" at bounding box center [639, 286] width 166 height 39
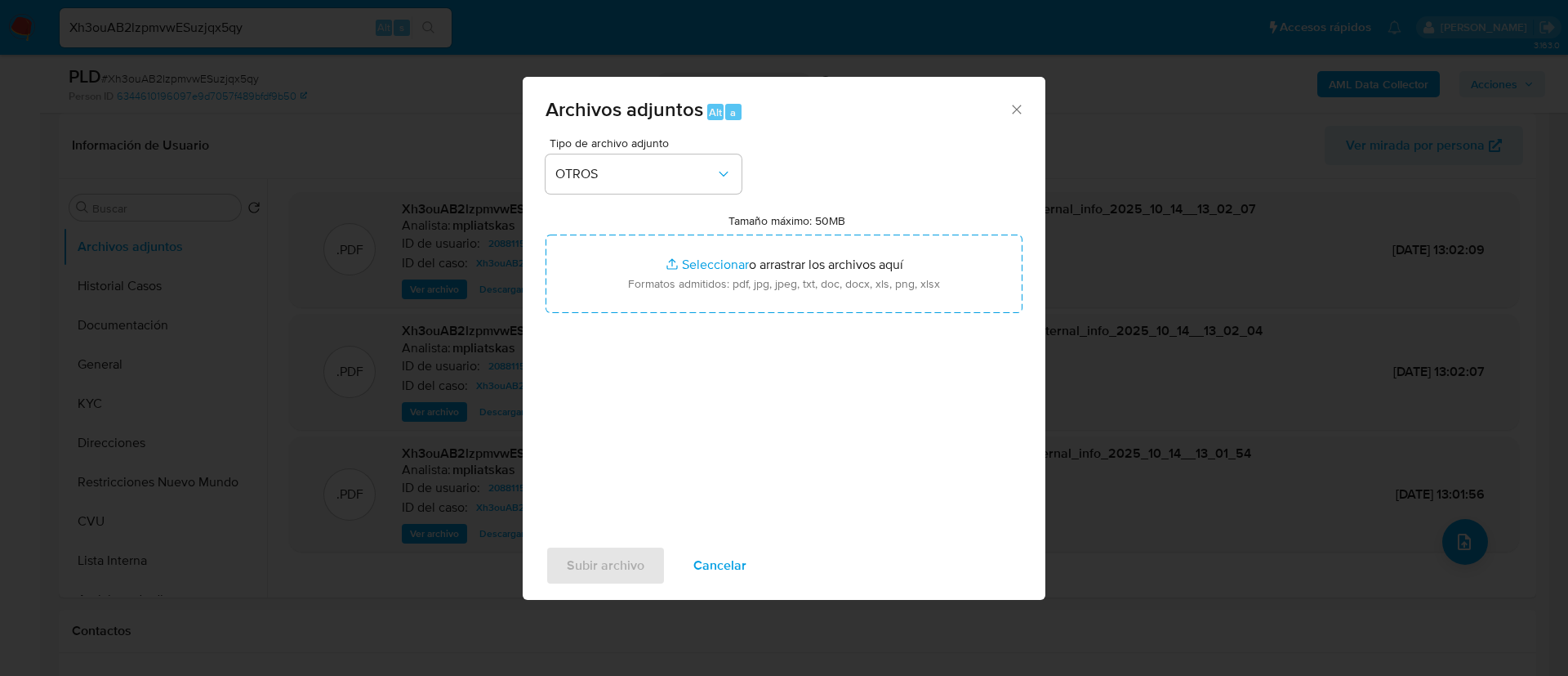
click at [637, 299] on input "Tamaño máximo: 50MB Seleccionar archivos" at bounding box center [784, 274] width 477 height 79
type input "C:\fakepath\208811523 Movimientos.xlsx"
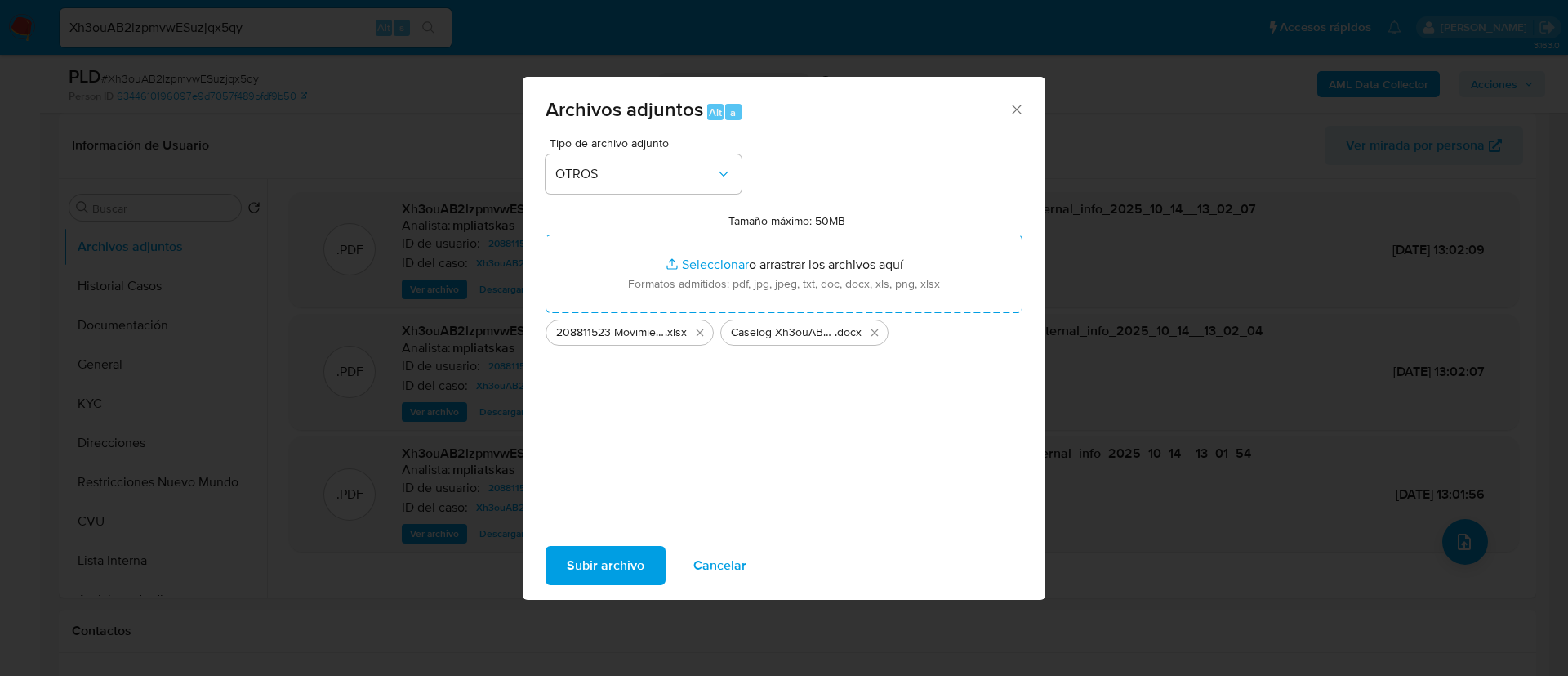
click at [606, 556] on span "Subir archivo" at bounding box center [606, 565] width 78 height 36
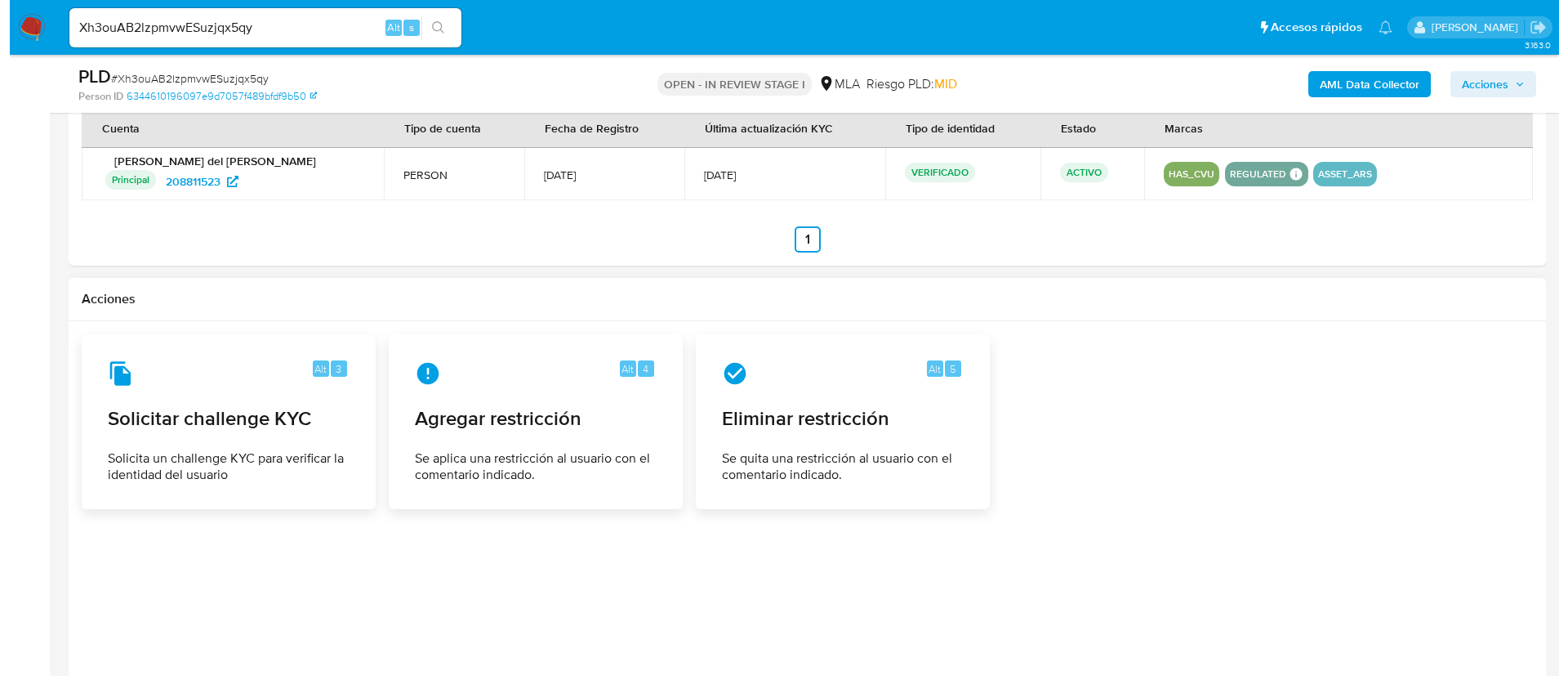
scroll to position [2502, 0]
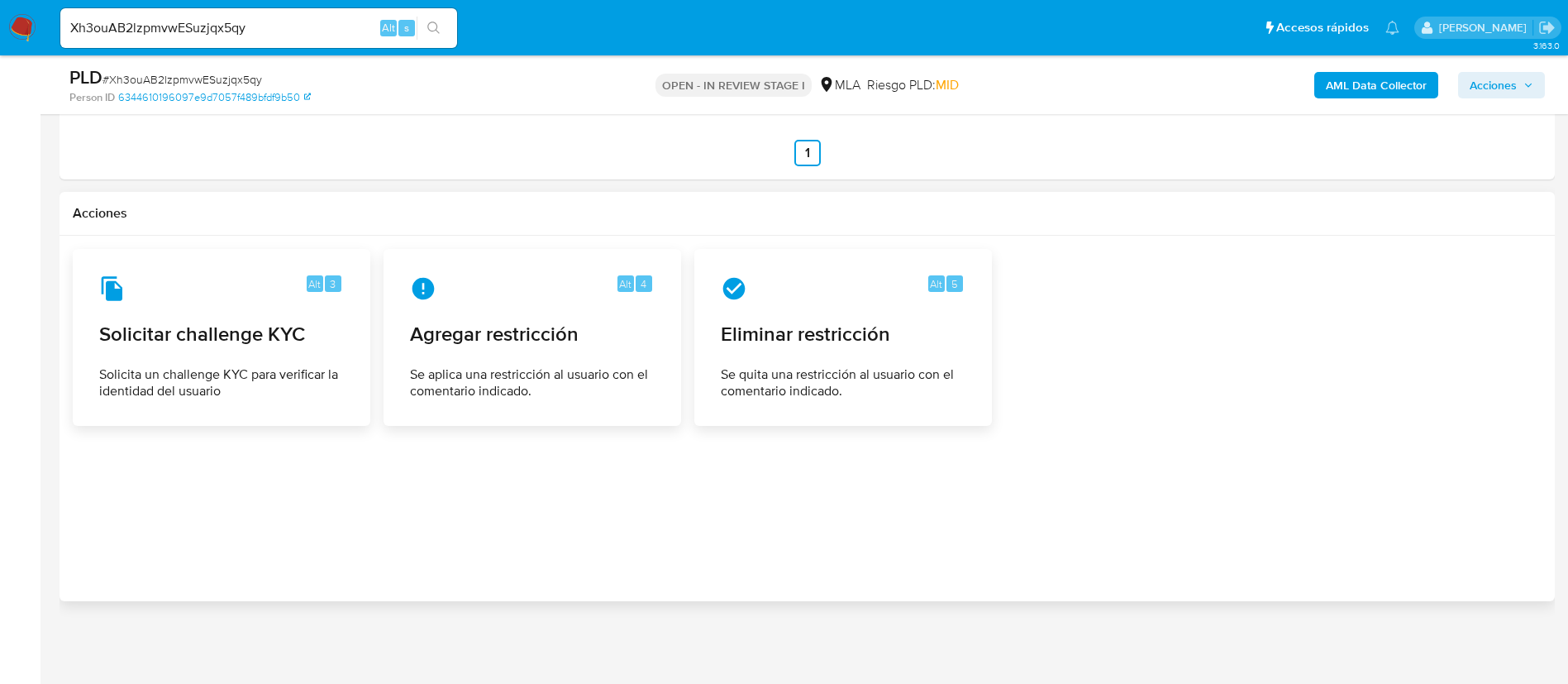
click at [541, 442] on div at bounding box center [807, 418] width 1469 height 339
click at [504, 380] on span "Se aplica una restricción al usuario con el comentario indicado." at bounding box center [532, 383] width 243 height 33
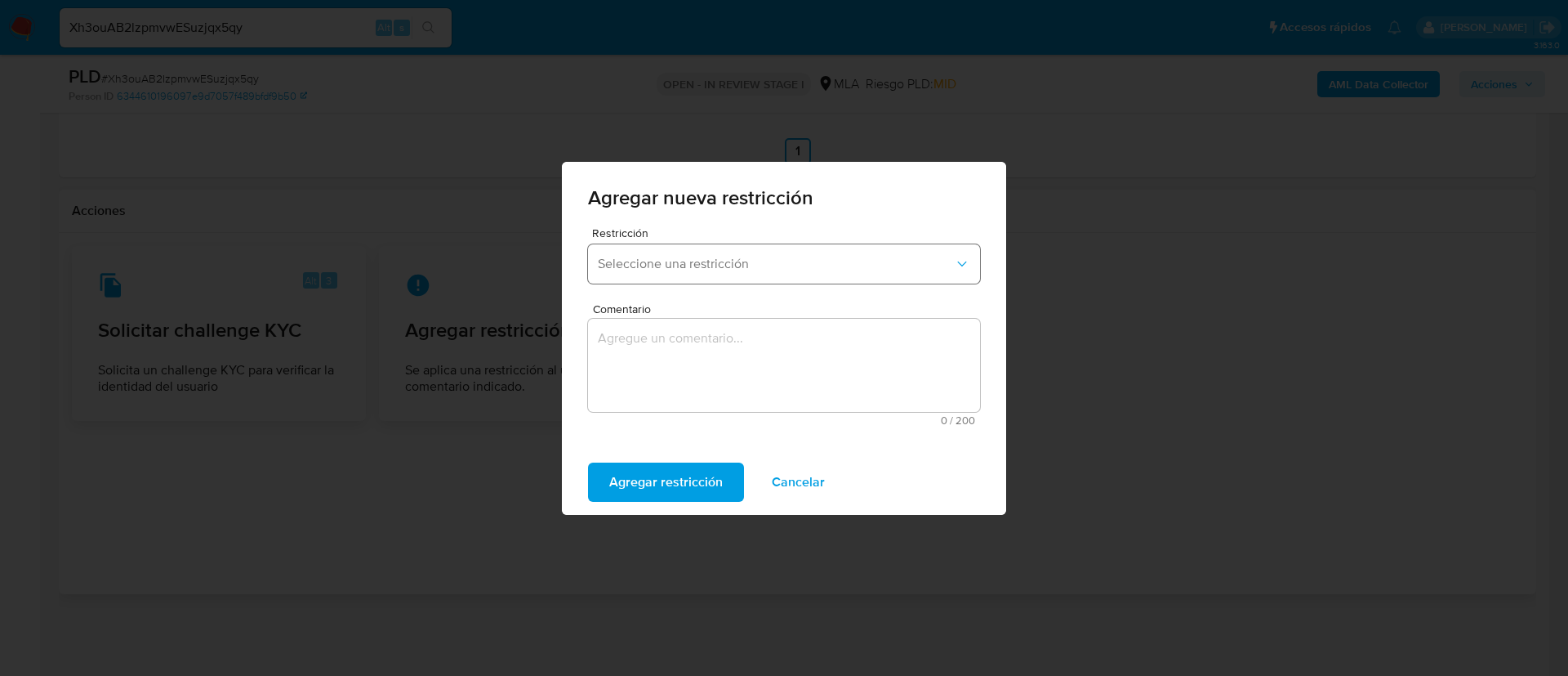
click at [661, 264] on span "Seleccione una restricción" at bounding box center [775, 264] width 356 height 17
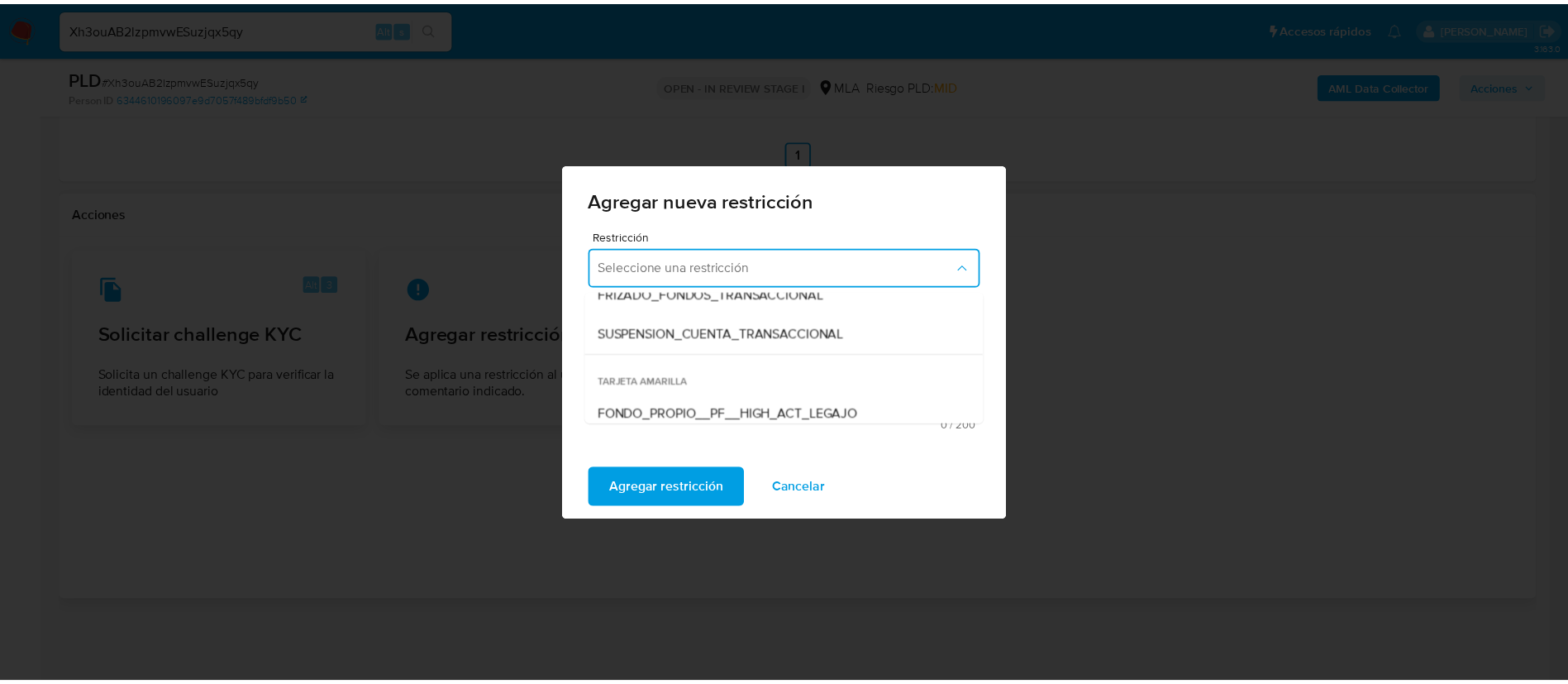
scroll to position [248, 0]
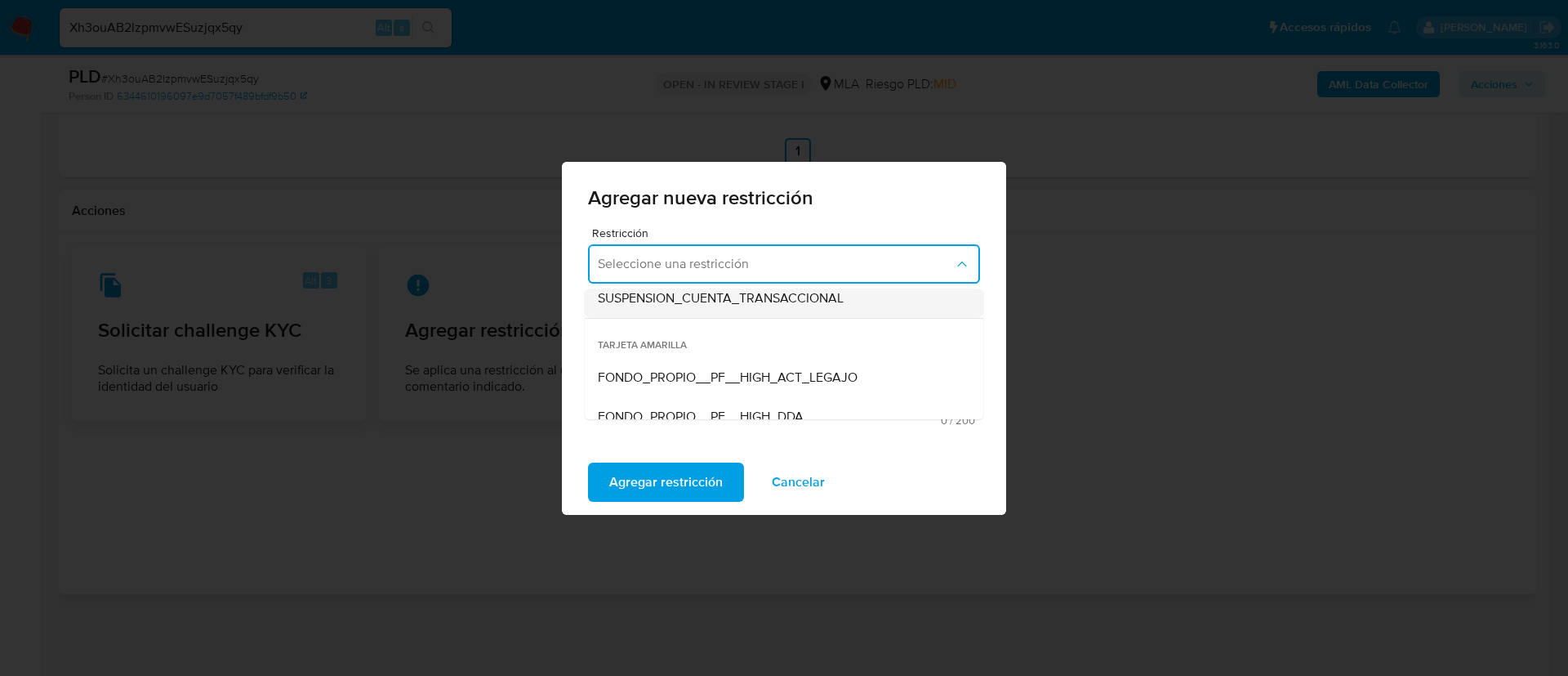
click at [693, 299] on span "SUSPENSION_CUENTA_TRANSACCIONAL" at bounding box center [720, 298] width 246 height 17
click at [686, 363] on textarea "Comentario" at bounding box center [784, 365] width 392 height 93
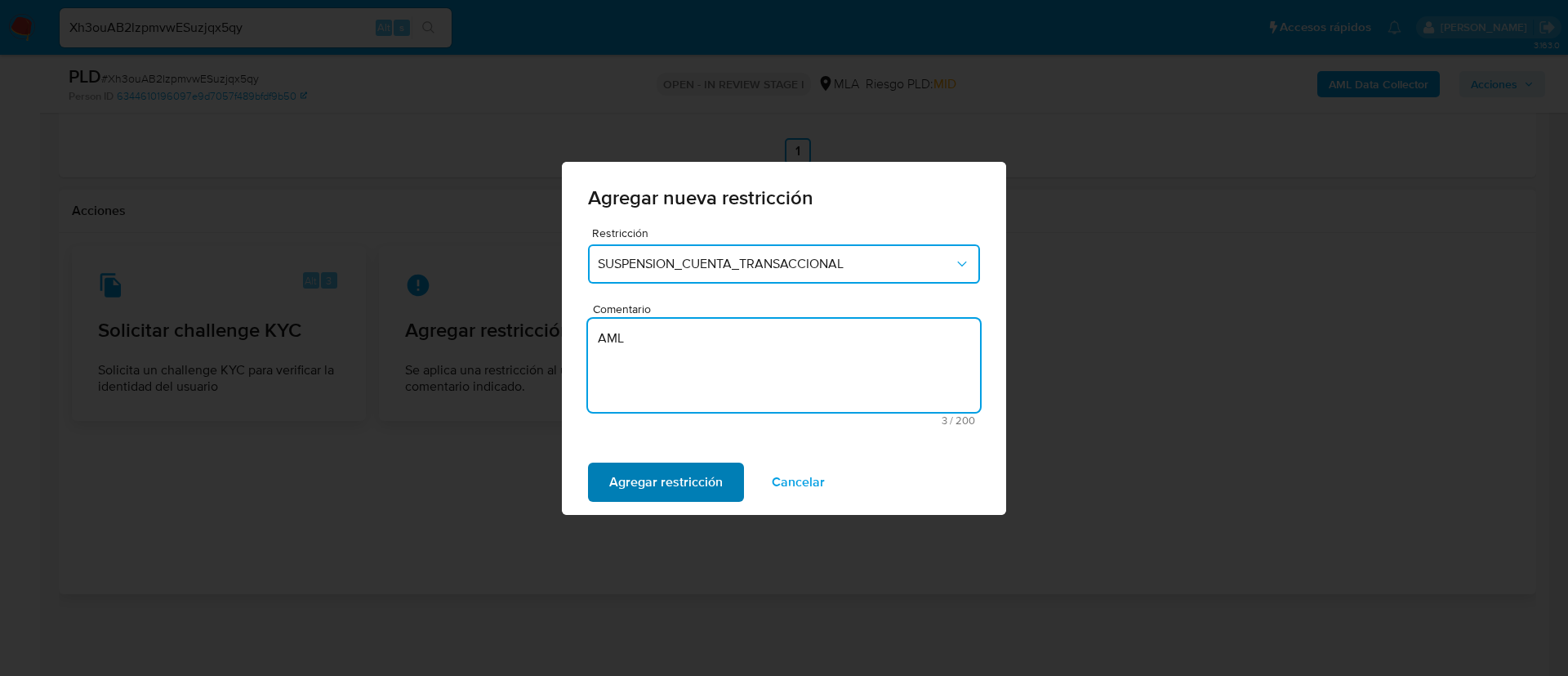
type textarea "AML"
click at [626, 496] on span "Agregar restricción" at bounding box center [666, 482] width 114 height 36
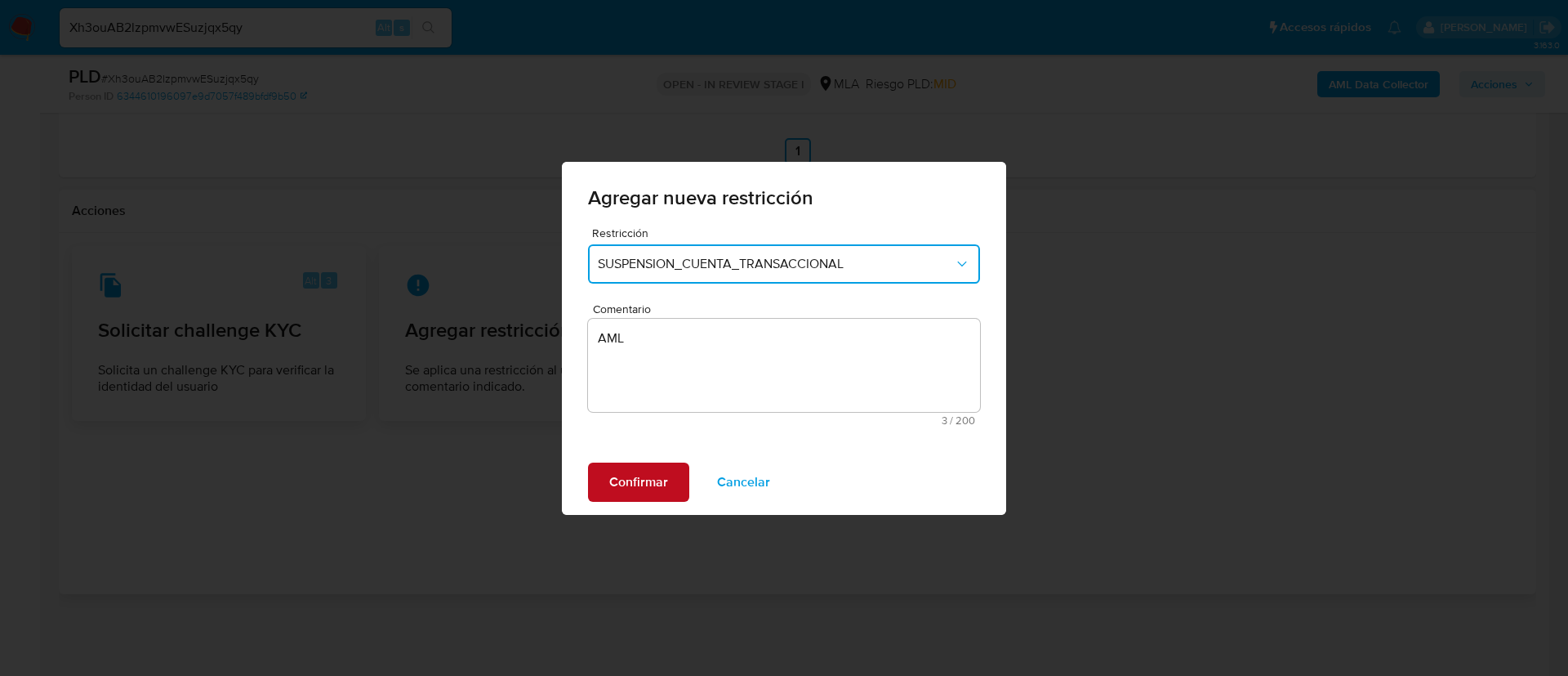
click at [626, 496] on span "Confirmar" at bounding box center [638, 482] width 59 height 36
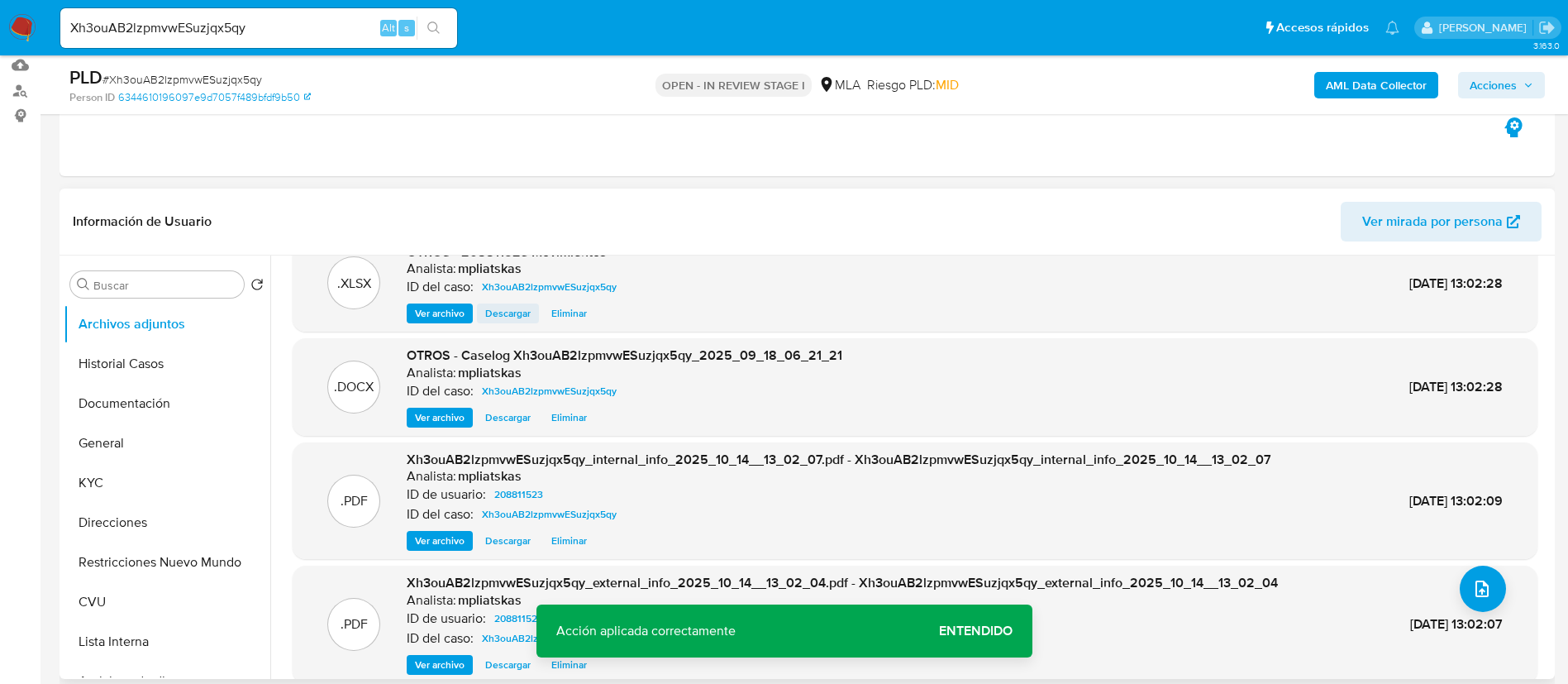
scroll to position [0, 0]
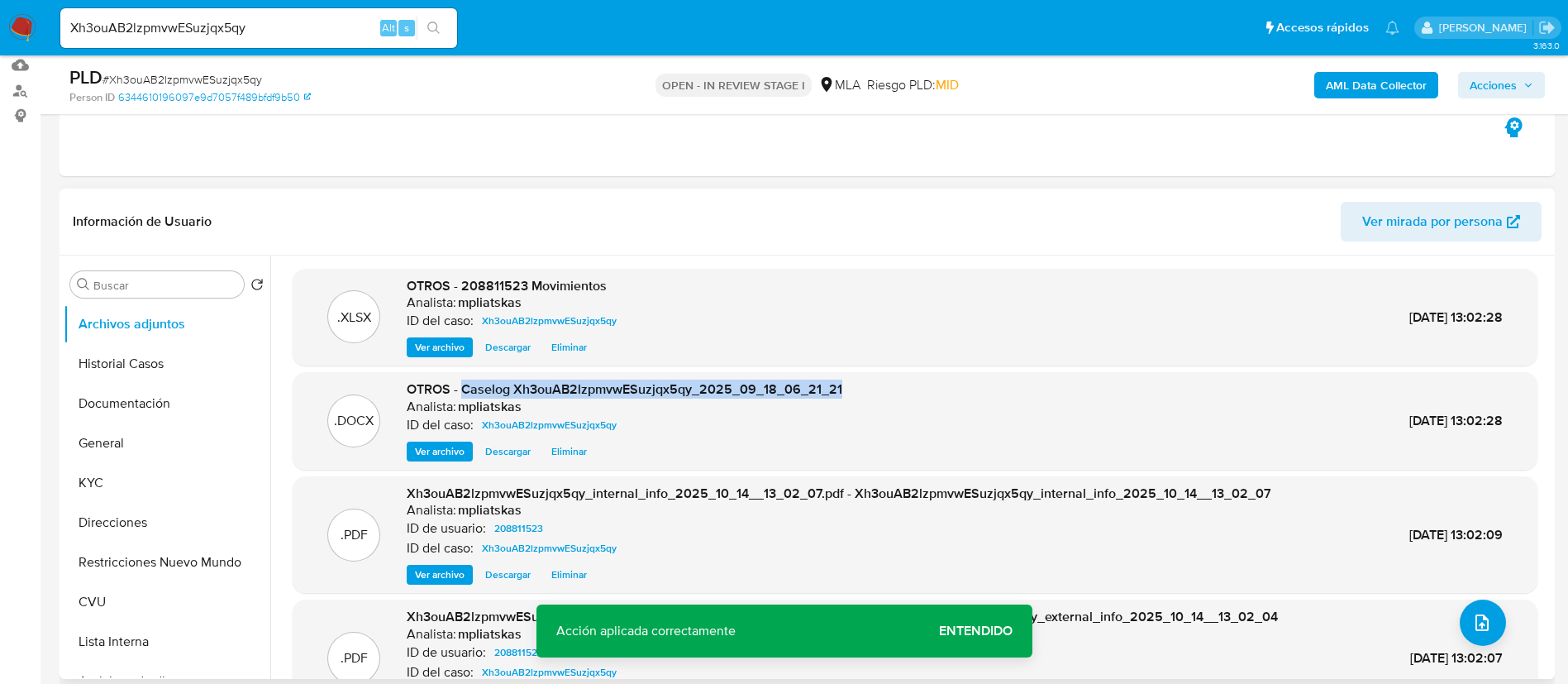
drag, startPoint x: 464, startPoint y: 385, endPoint x: 862, endPoint y: 381, distance: 398.0
click at [862, 381] on div ".DOCX OTROS - Caselog Xh3ouAB2lzpmvwESuzjqx5qy_2025_09_18_06_21_21 Analista: mp…" at bounding box center [915, 420] width 1228 height 81
copy span "Caselog Xh3ouAB2lzpmvwESuzjqx5qy_2025_09_18_06_21_21"
click at [1487, 89] on span "Acciones" at bounding box center [1493, 85] width 47 height 27
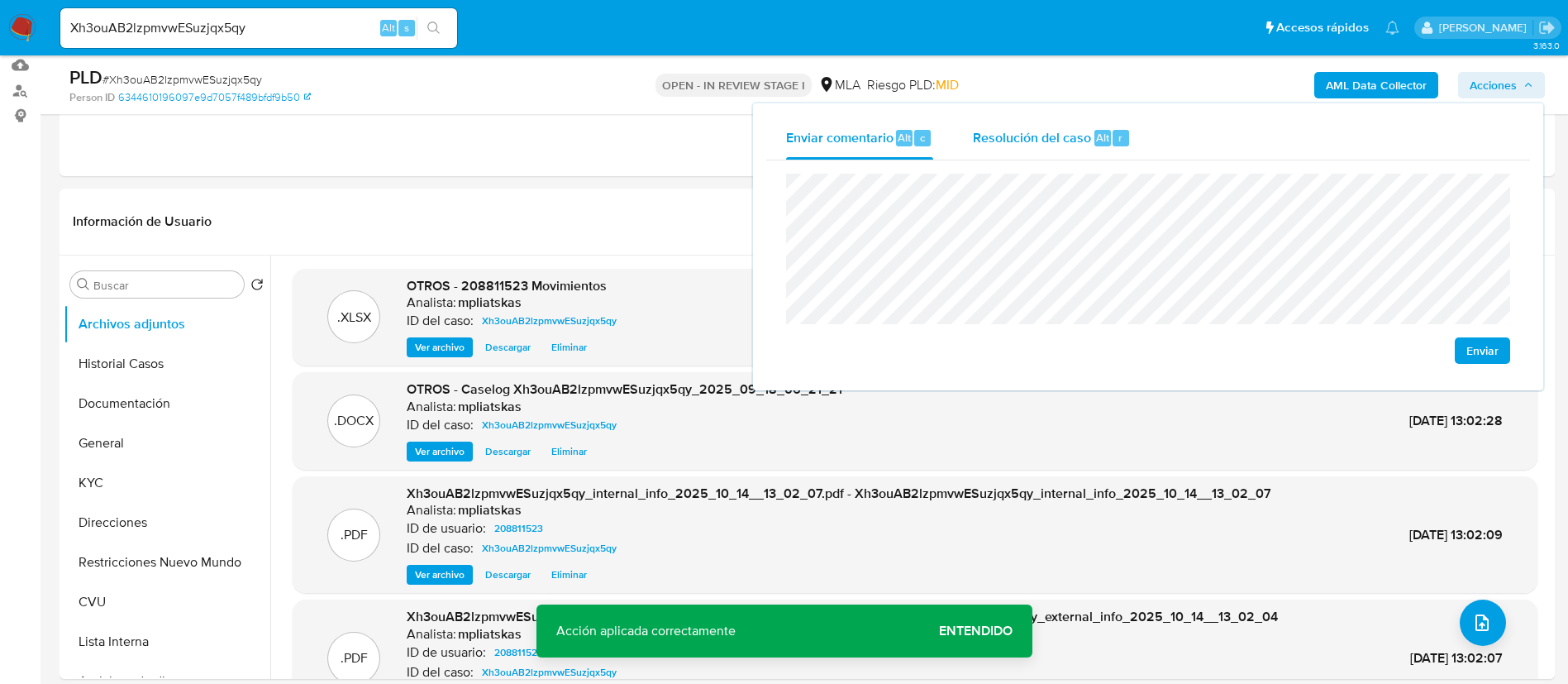
drag, startPoint x: 1046, startPoint y: 136, endPoint x: 1052, endPoint y: 147, distance: 12.5
click at [1047, 136] on span "Resolución del caso" at bounding box center [1031, 136] width 118 height 19
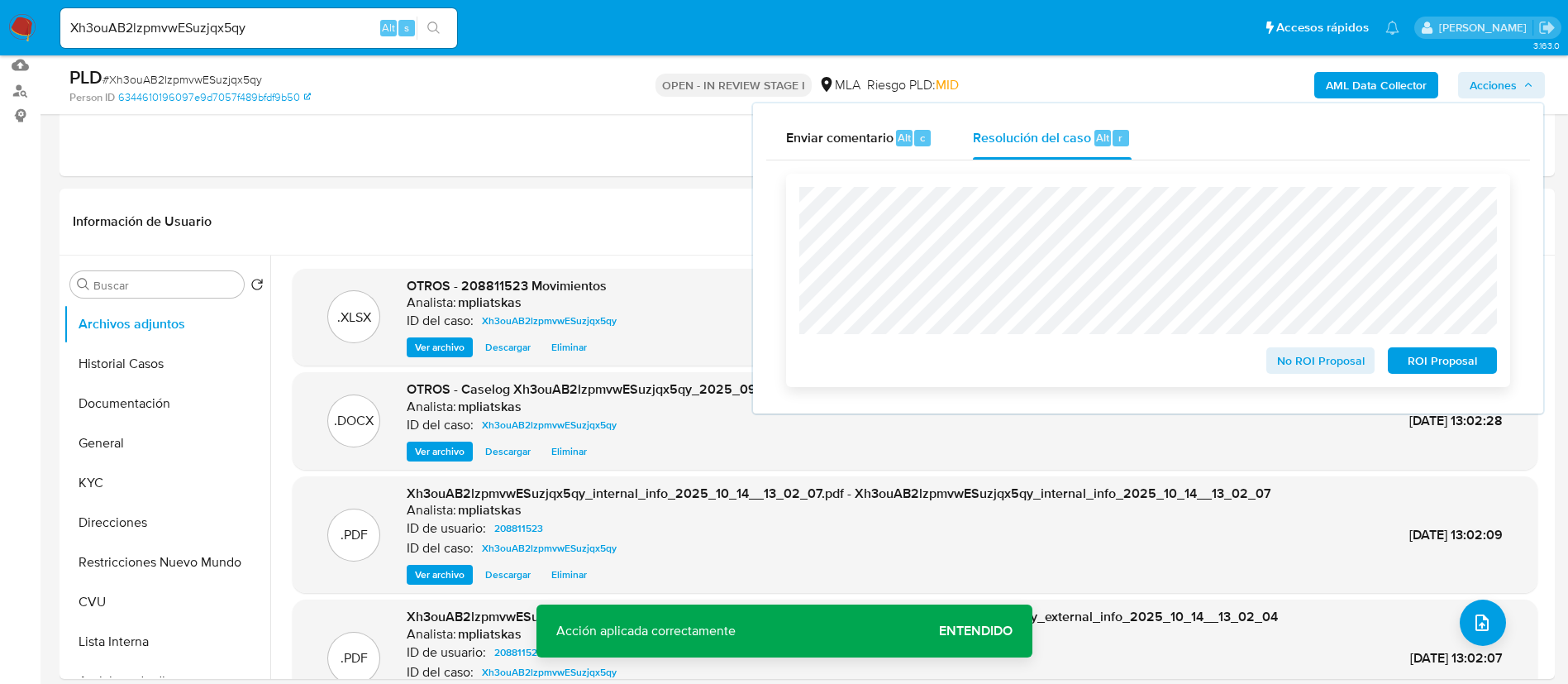
click at [1438, 360] on span "ROI Proposal" at bounding box center [1441, 361] width 86 height 23
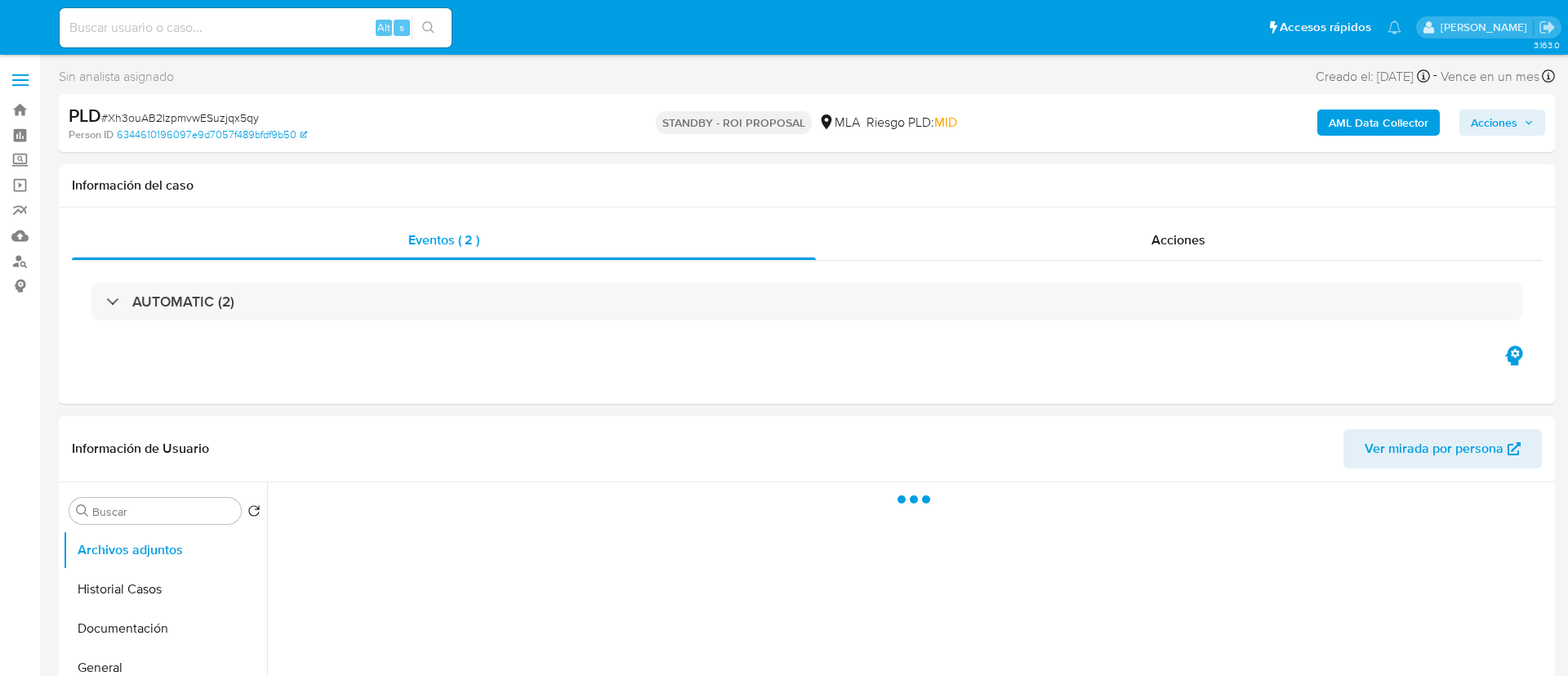
select select "10"
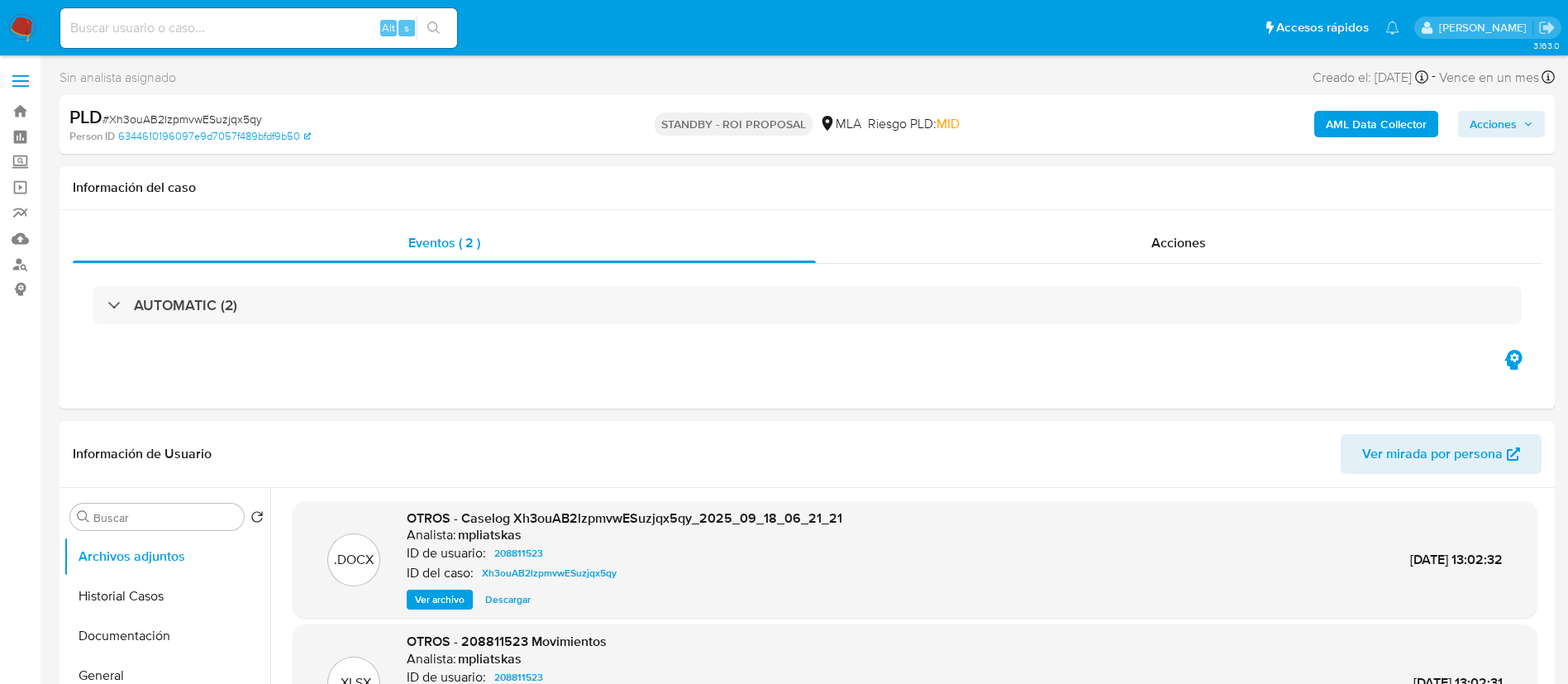
click at [323, 27] on input at bounding box center [259, 28] width 397 height 21
paste input "2OQIk5xrtIskcyNlOiN3hV8Y"
type input "2OQIk5xrtIskcyNlOiN3hV8Y"
click at [433, 19] on button "search-icon" at bounding box center [433, 28] width 34 height 23
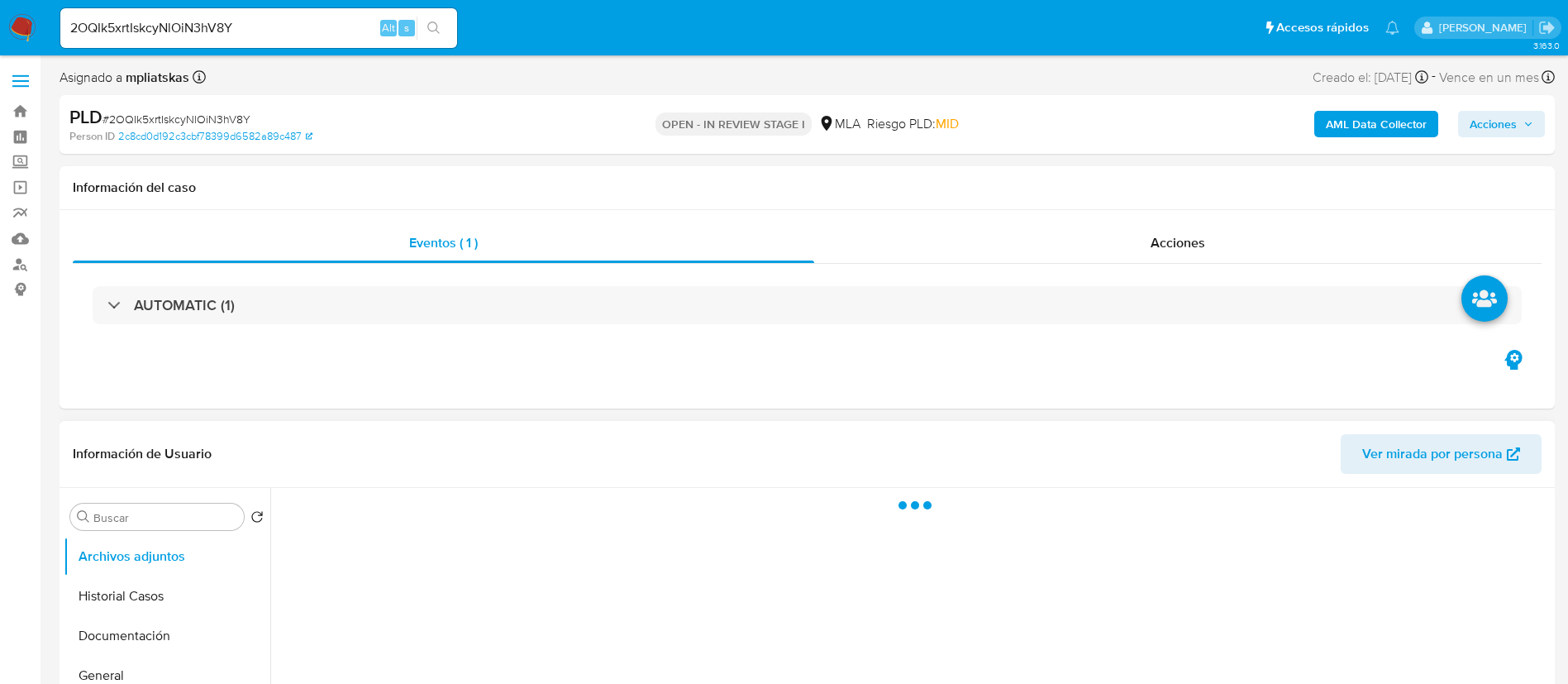
select select "10"
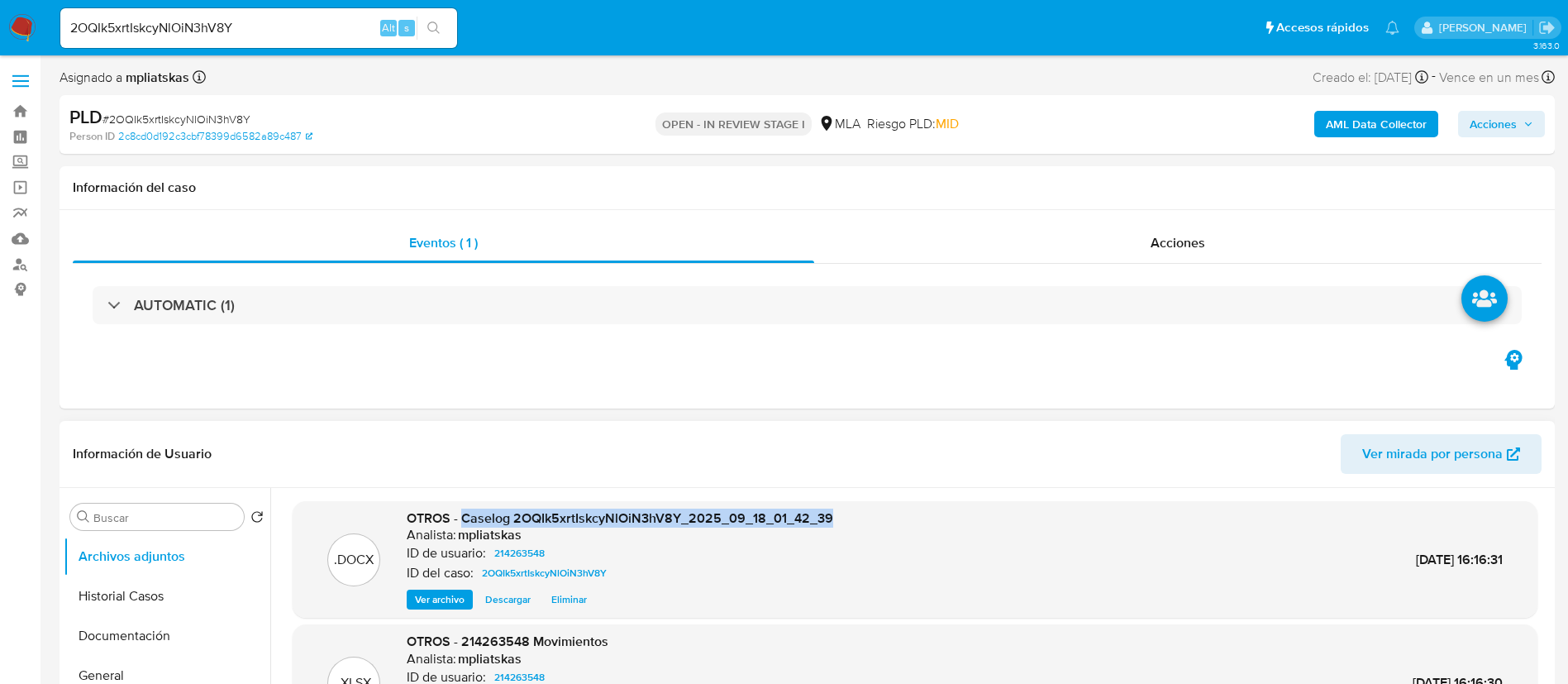
drag, startPoint x: 460, startPoint y: 518, endPoint x: 883, endPoint y: 512, distance: 423.0
click at [883, 512] on div ".DOCX OTROS - Caselog 2OQIk5xrtIskcyNlOiN3hV8Y_2025_09_18_01_42_39 Analista: mp…" at bounding box center [915, 560] width 1228 height 101
copy span "Caselog 2OQIk5xrtIskcyNlOiN3hV8Y_2025_09_18_01_42_39"
drag, startPoint x: 1514, startPoint y: 112, endPoint x: 1505, endPoint y: 129, distance: 19.2
click at [1511, 120] on span "Acciones" at bounding box center [1493, 124] width 47 height 27
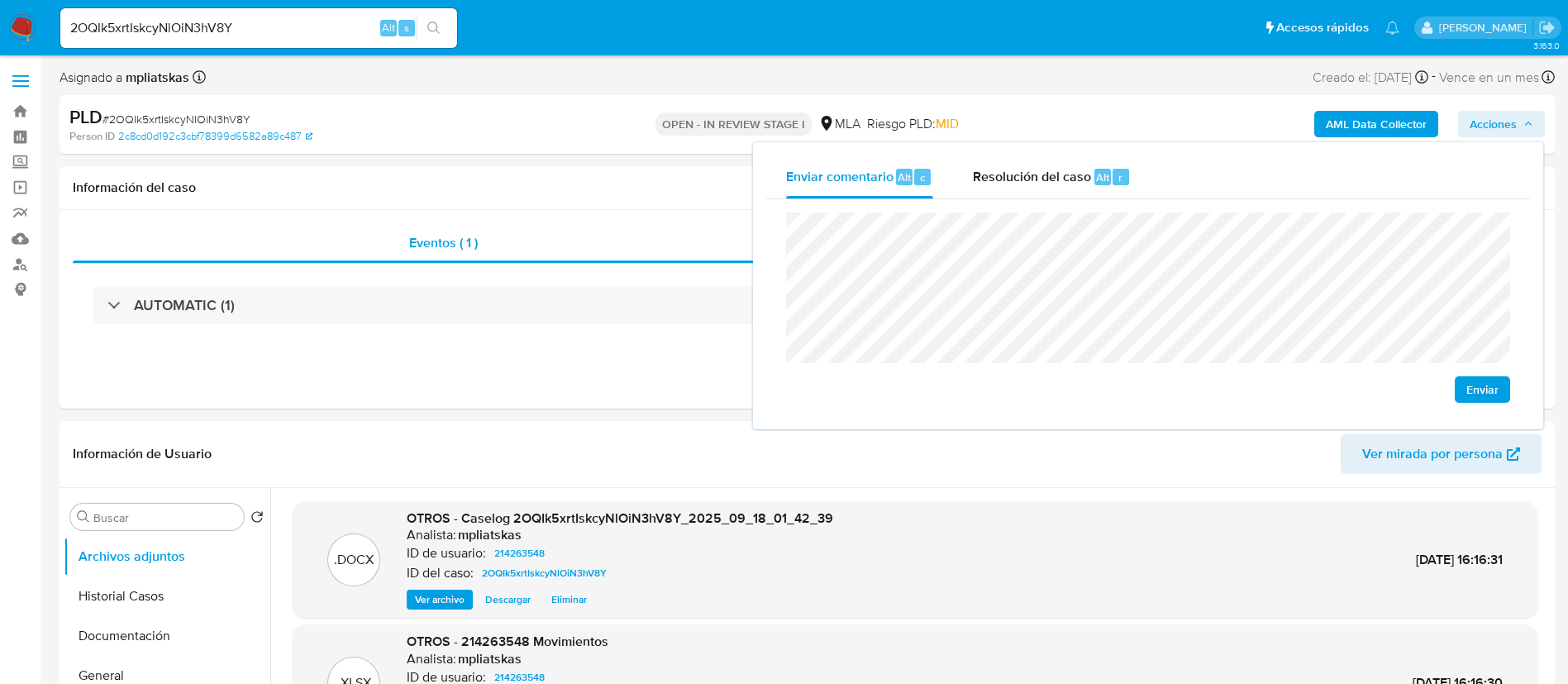
drag, startPoint x: 1089, startPoint y: 182, endPoint x: 1096, endPoint y: 202, distance: 21.2
click at [1089, 181] on span "Resolución del caso" at bounding box center [1031, 176] width 118 height 19
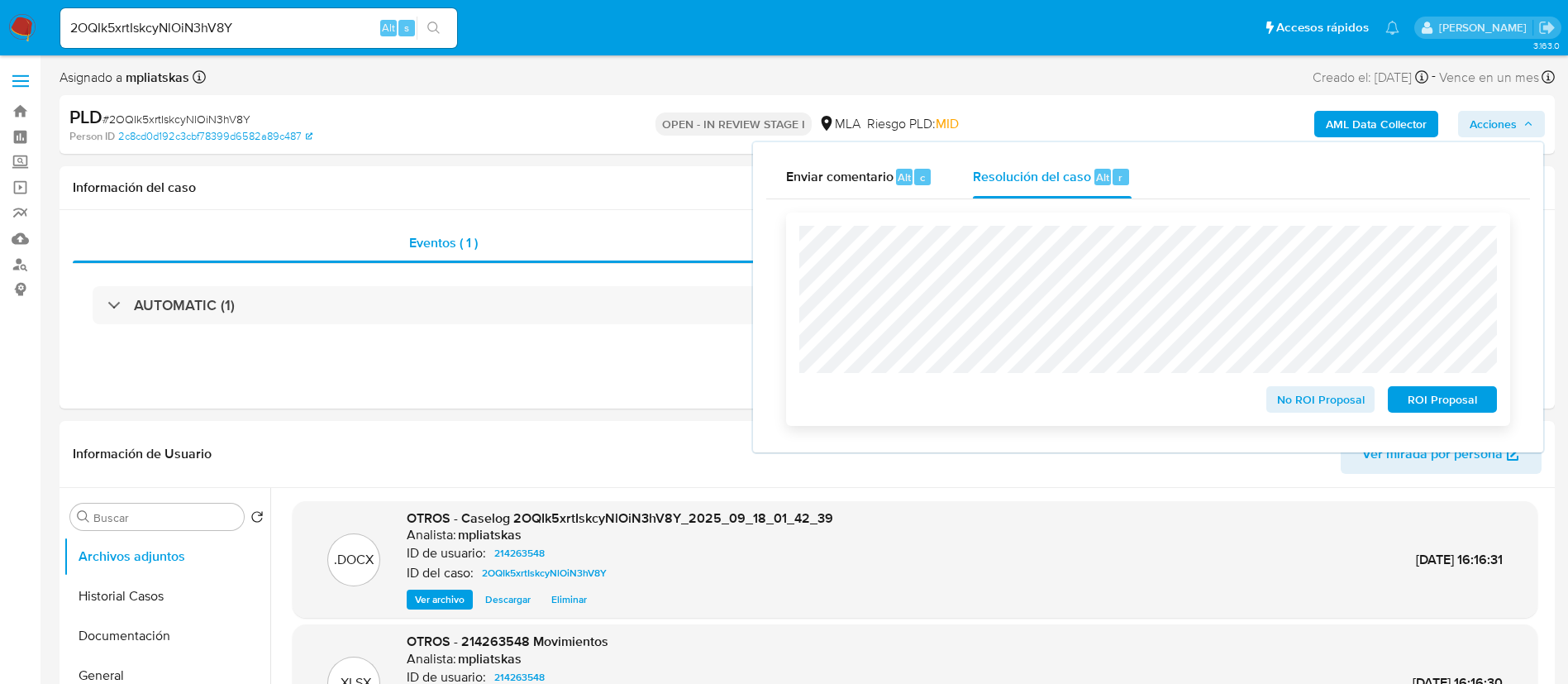
click at [1448, 388] on div "ROI Proposal" at bounding box center [1439, 395] width 116 height 33
click at [1445, 395] on span "ROI Proposal" at bounding box center [1441, 400] width 86 height 23
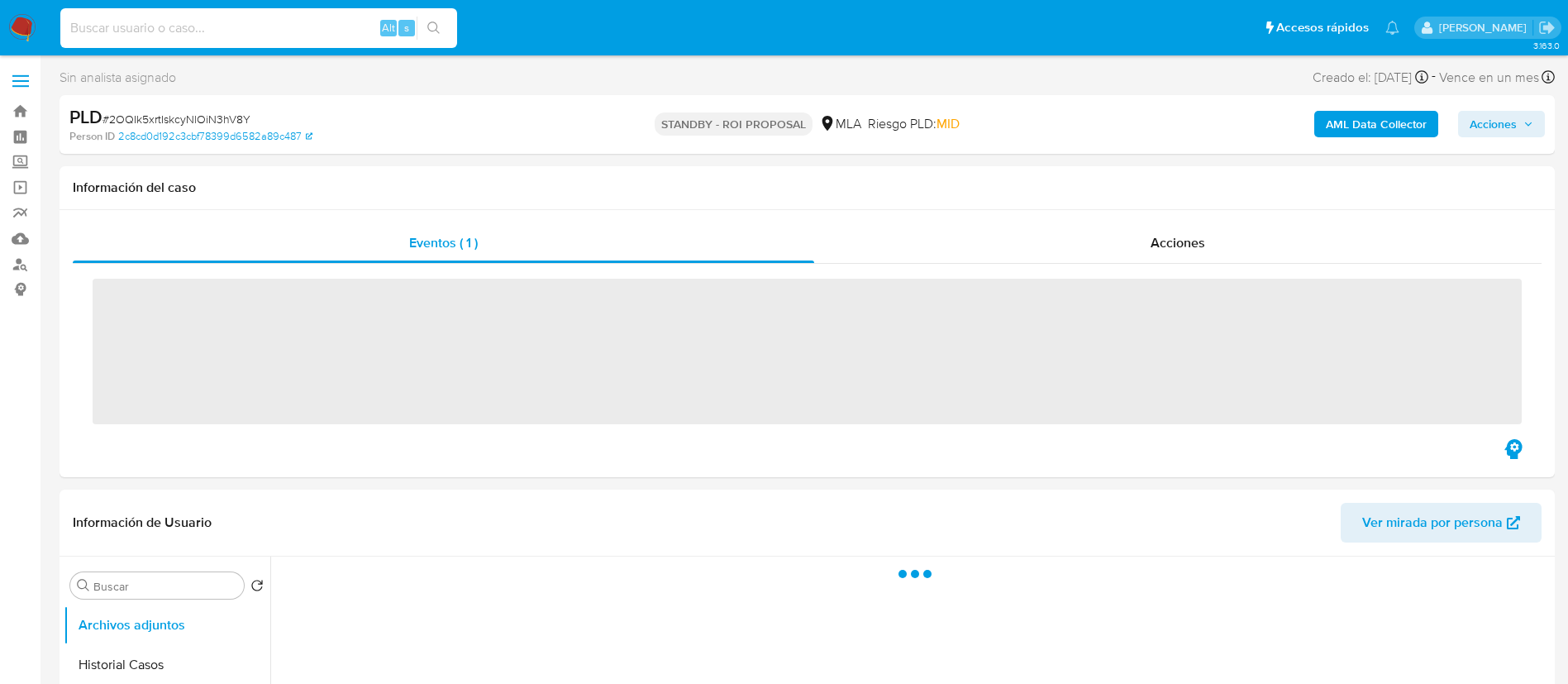
click at [356, 35] on input at bounding box center [259, 28] width 397 height 21
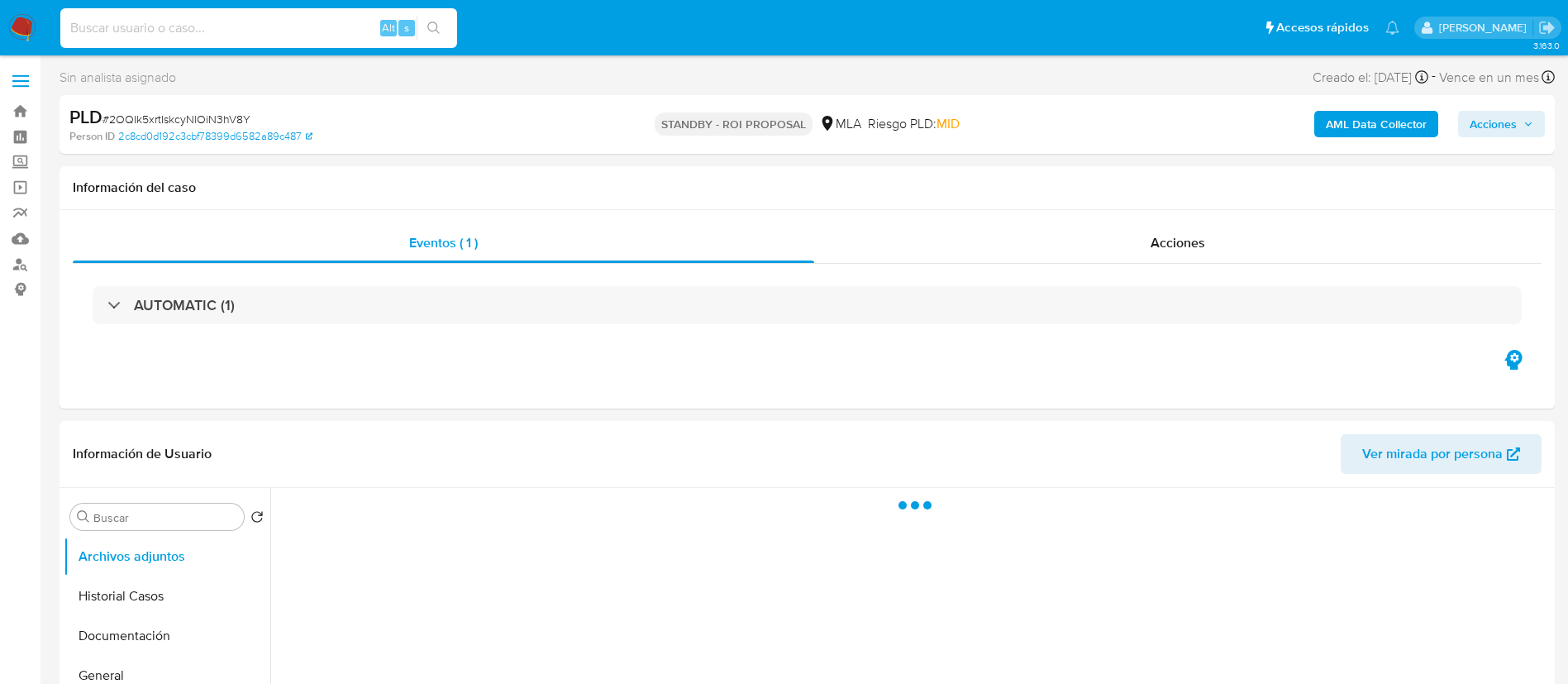
paste input "xN2PF6laAXWxaPPGJcaV1O0c"
type input "xN2PF6laAXWxaPPGJcaV1O0c"
click at [435, 30] on icon "search-icon" at bounding box center [434, 27] width 13 height 13
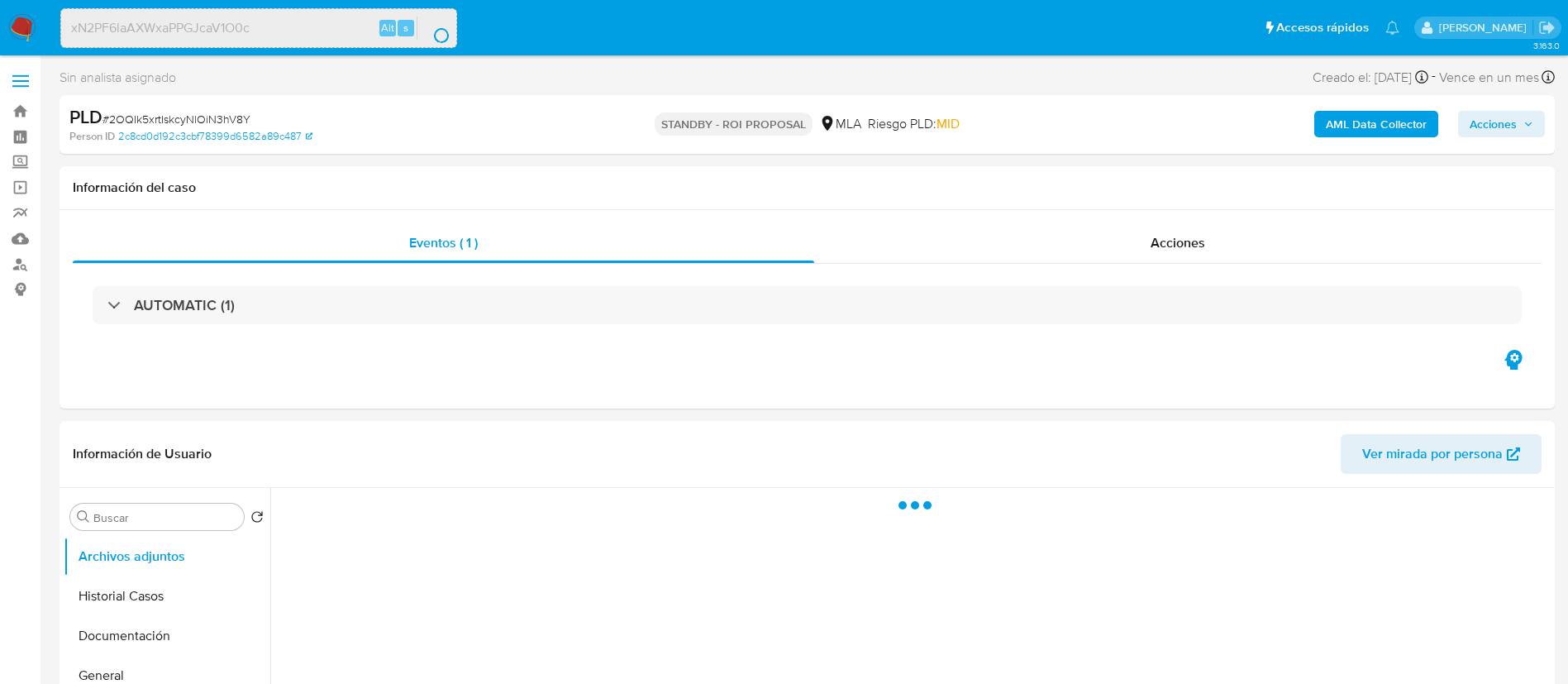
select select "10"
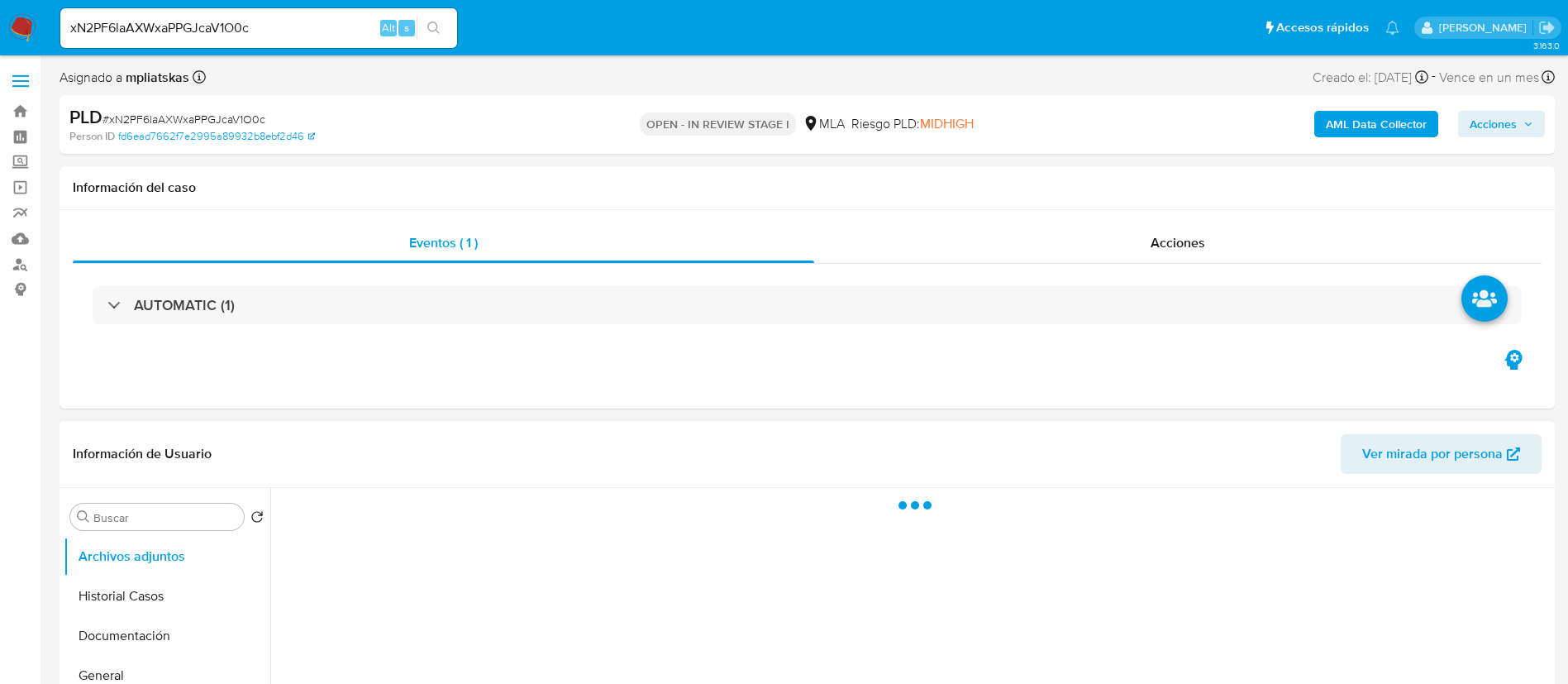
select select "10"
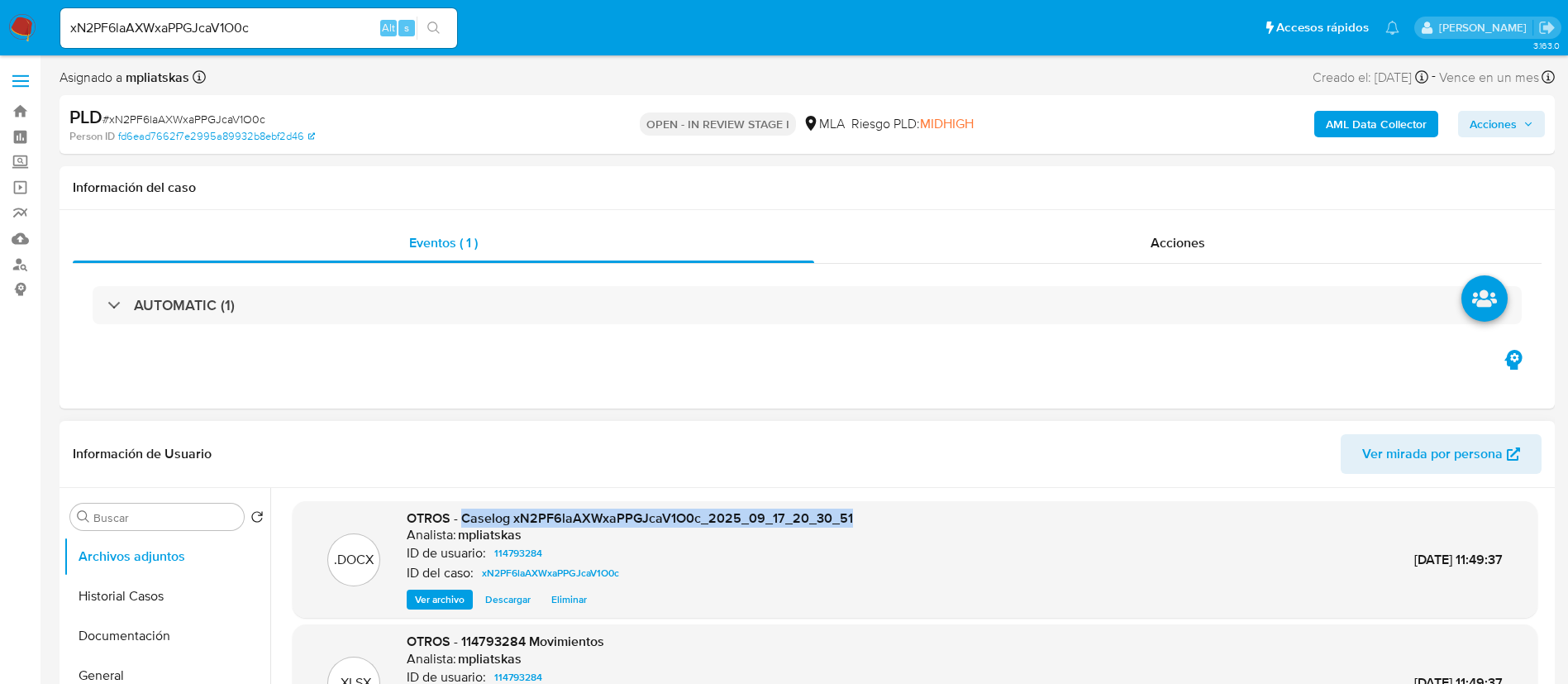
drag, startPoint x: 461, startPoint y: 521, endPoint x: 855, endPoint y: 514, distance: 394.1
click at [855, 514] on div ".DOCX OTROS - Caselog xN2PF6laAXWxaPPGJcaV1O0c_2025_09_17_20_30_51 Analista: mp…" at bounding box center [915, 560] width 1228 height 101
copy span "Caselog xN2PF6laAXWxaPPGJcaV1O0c_2025_09_17_20_30_51"
click at [1498, 128] on span "Acciones" at bounding box center [1493, 124] width 47 height 27
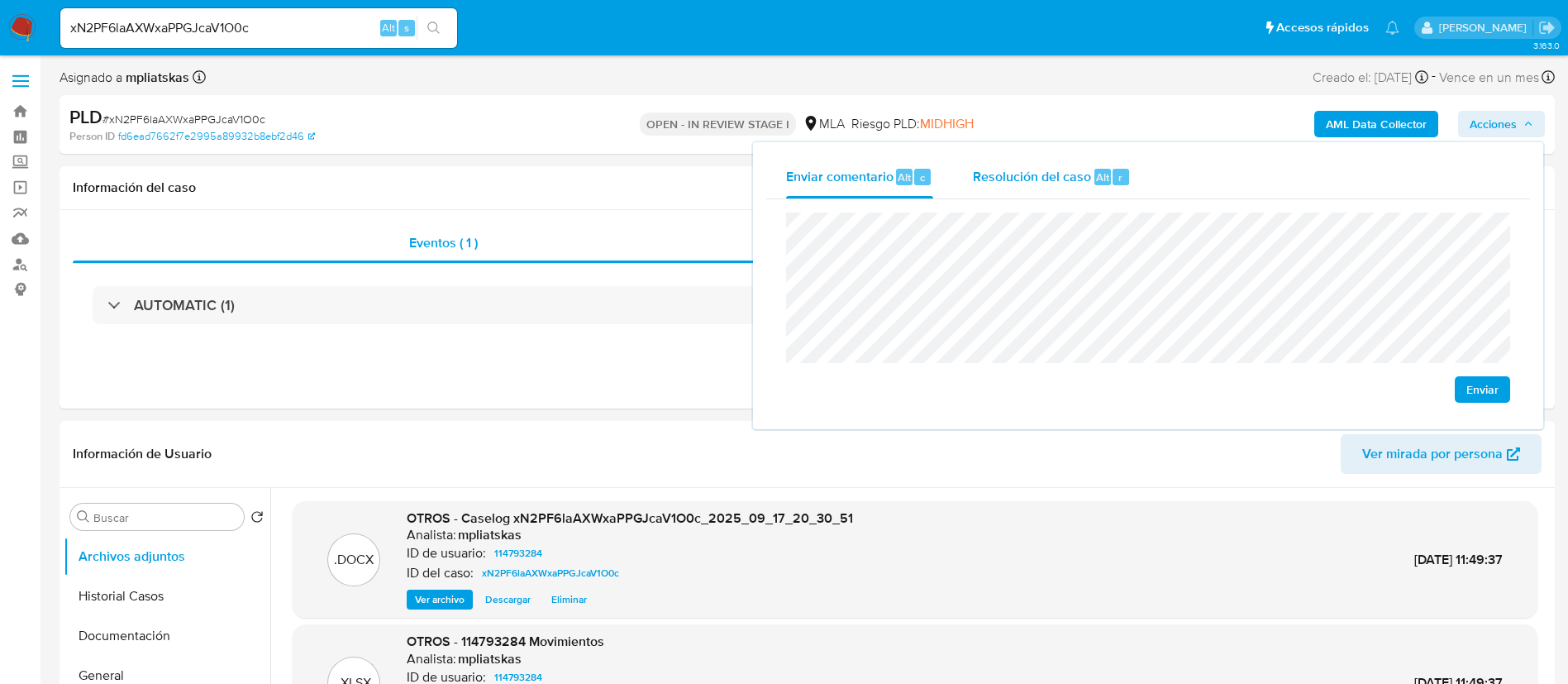
click at [1087, 167] on span "Resolución del caso" at bounding box center [1031, 176] width 118 height 19
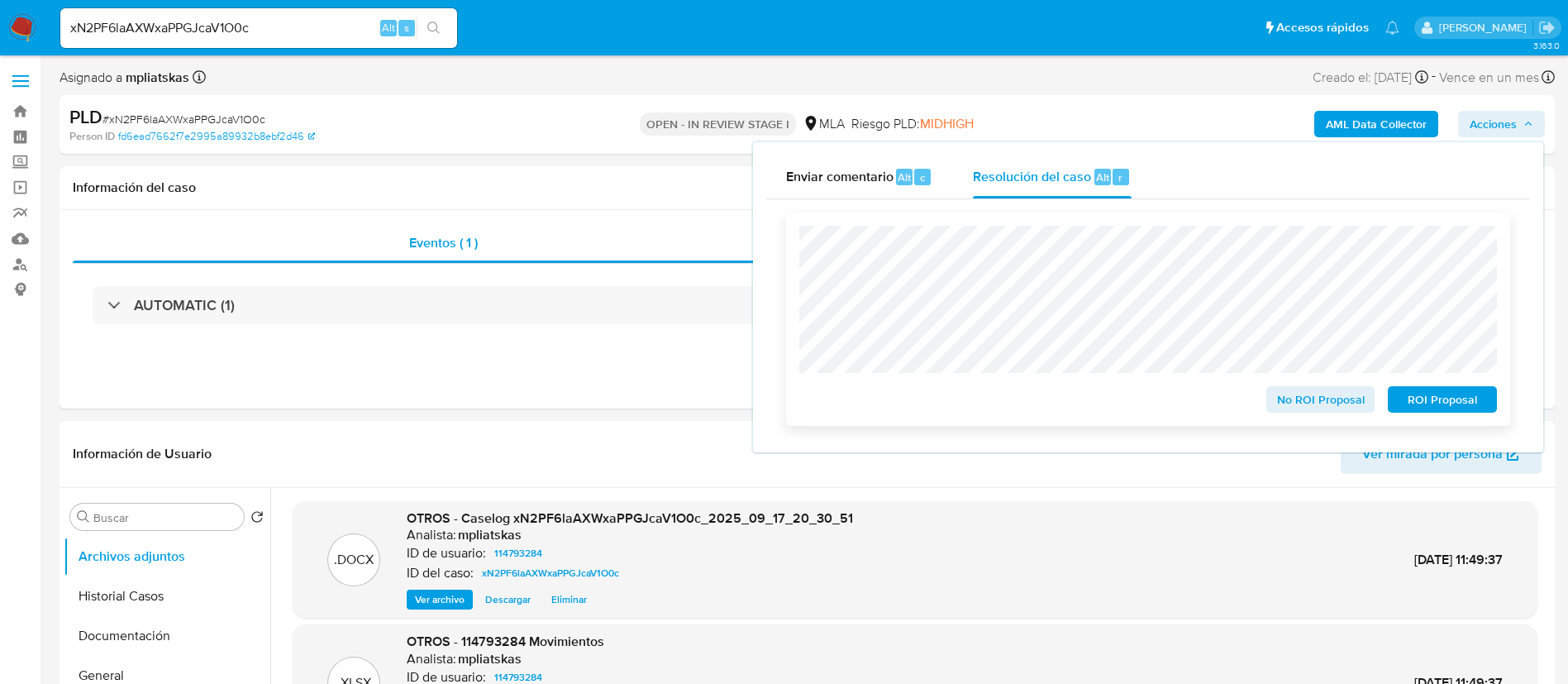
click at [1314, 399] on span "No ROI Proposal" at bounding box center [1320, 400] width 86 height 23
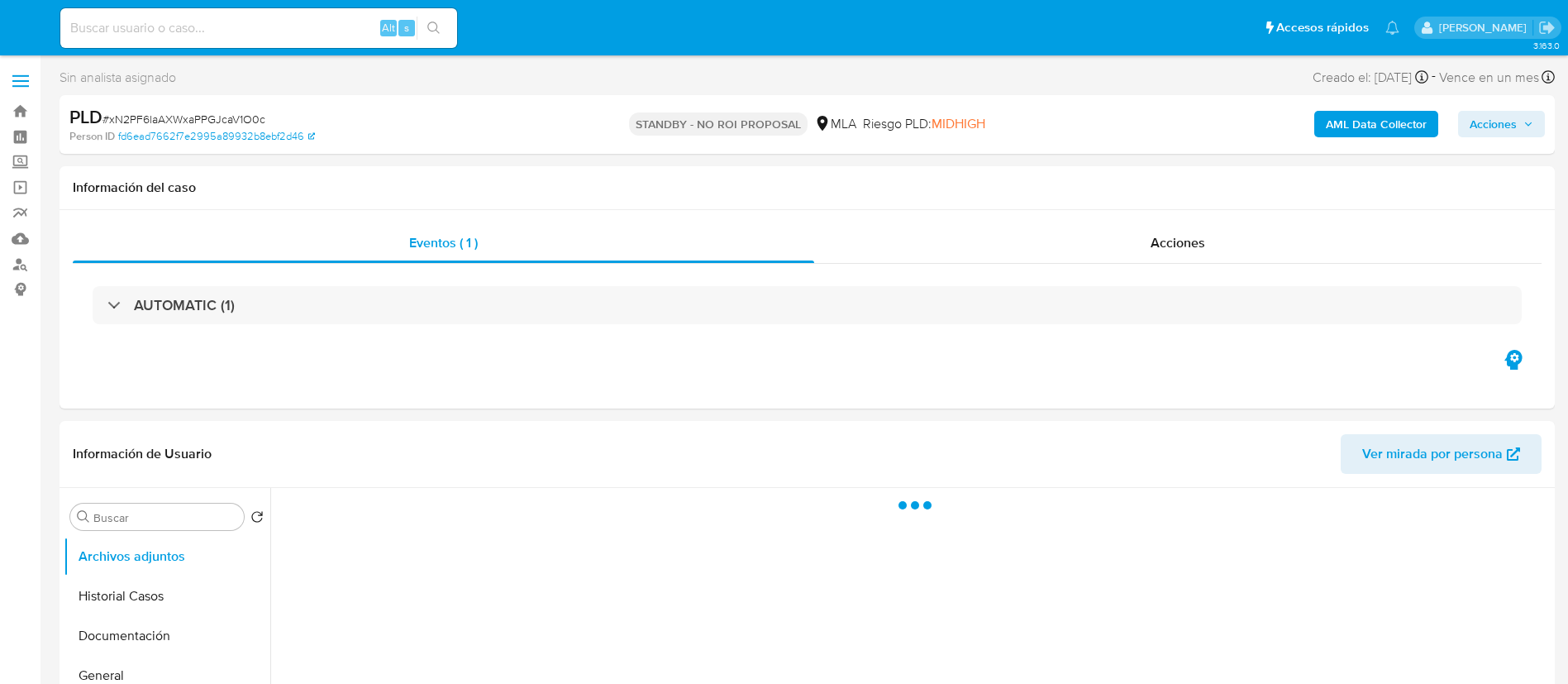
select select "10"
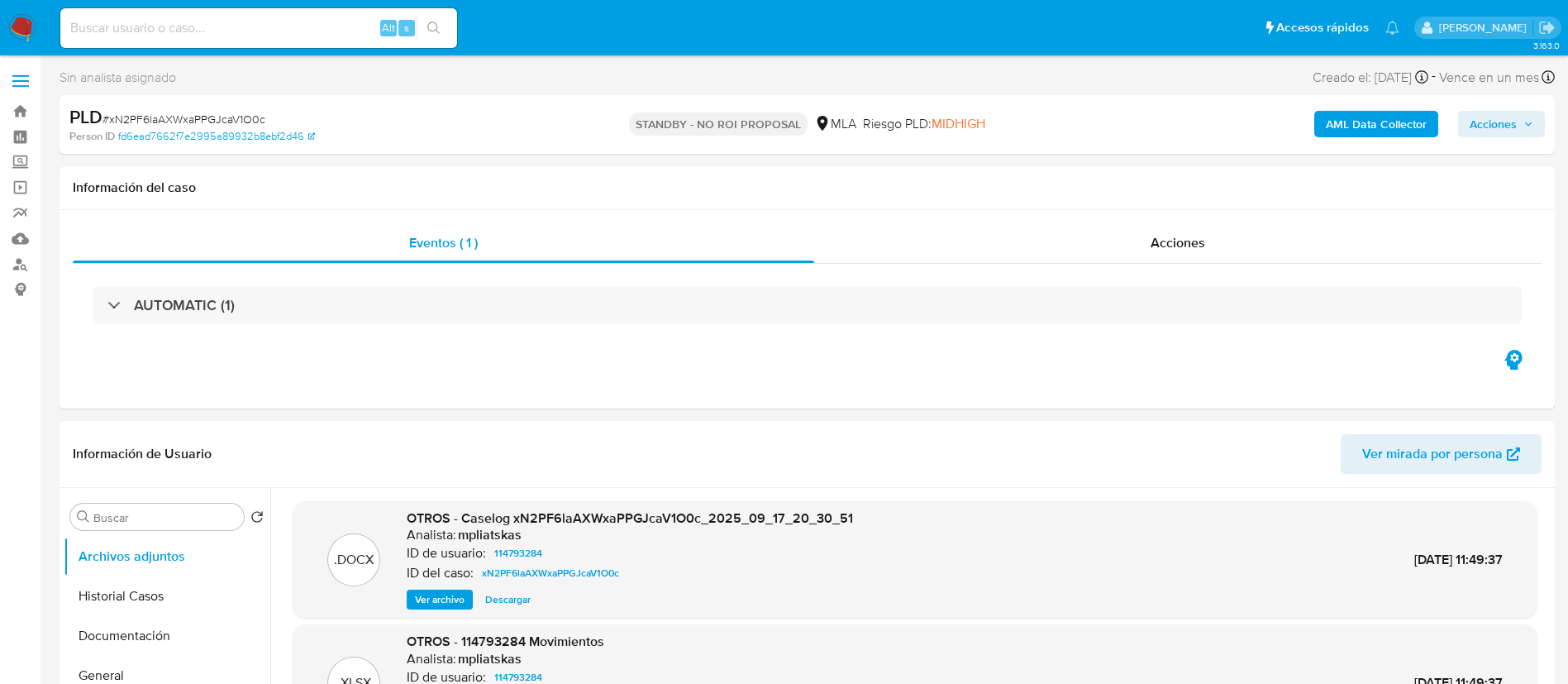
click at [352, 40] on div "Alt s" at bounding box center [259, 27] width 397 height 40
click at [359, 31] on input at bounding box center [259, 28] width 397 height 21
paste input "nz0SUujrEnOHN3zNUkKc8Wo3"
type input "nz0SUujrEnOHN3zNUkKc8Wo3"
click at [434, 31] on icon "search-icon" at bounding box center [434, 27] width 13 height 13
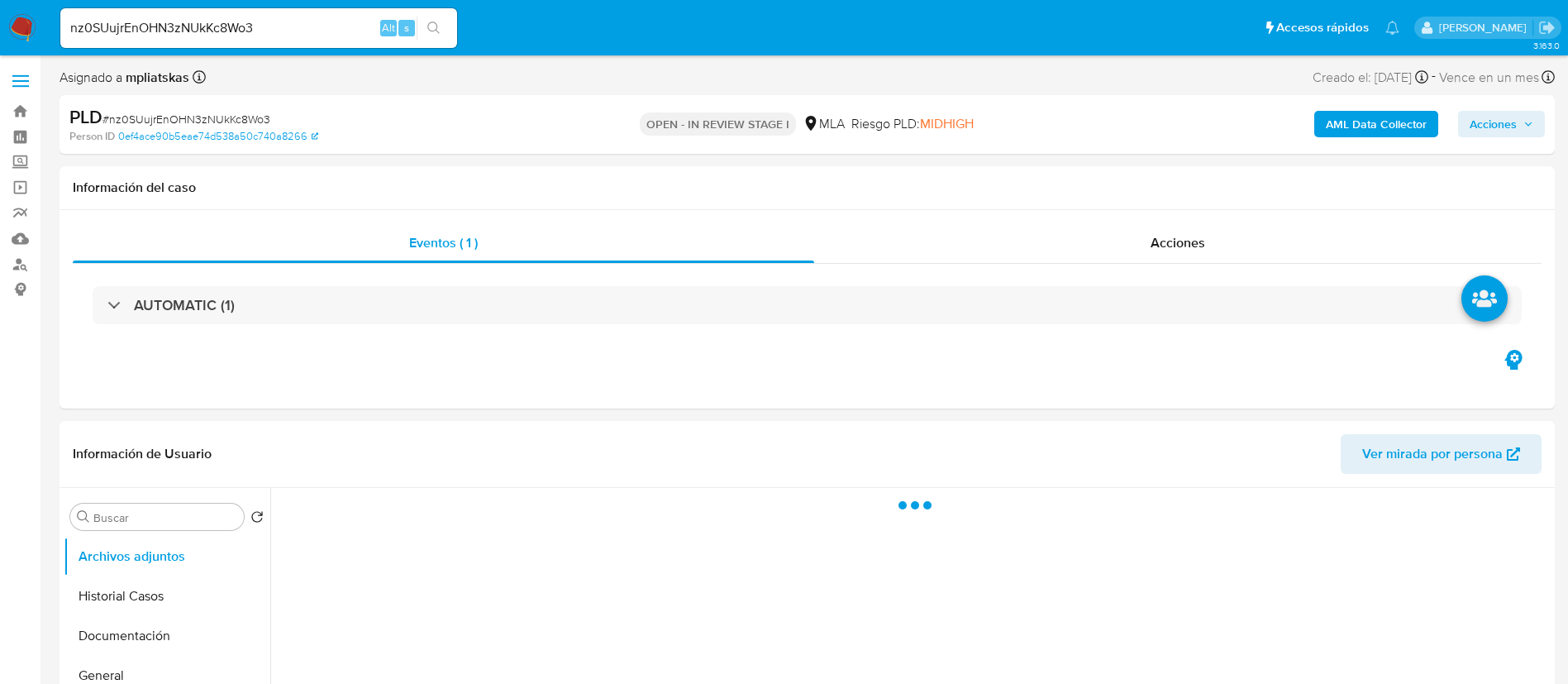
select select "10"
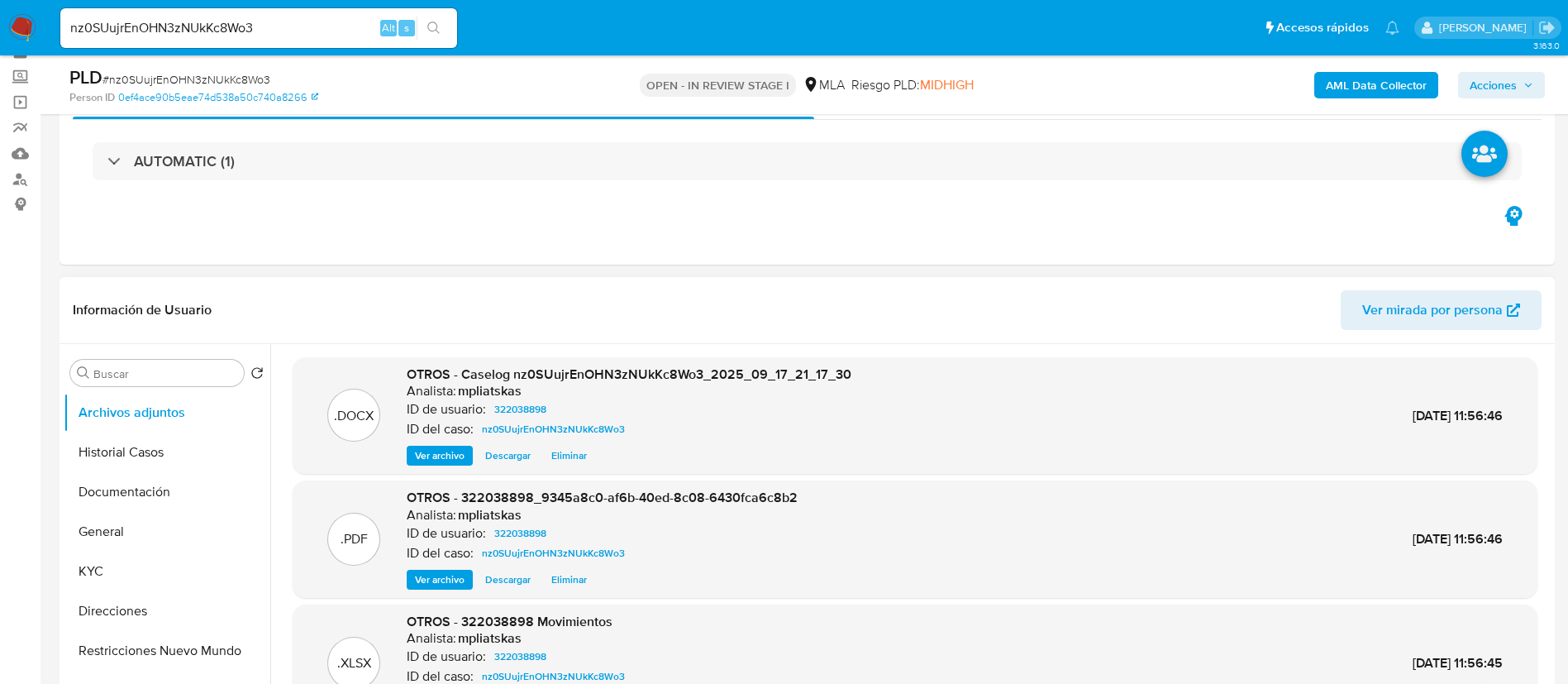
scroll to position [124, 0]
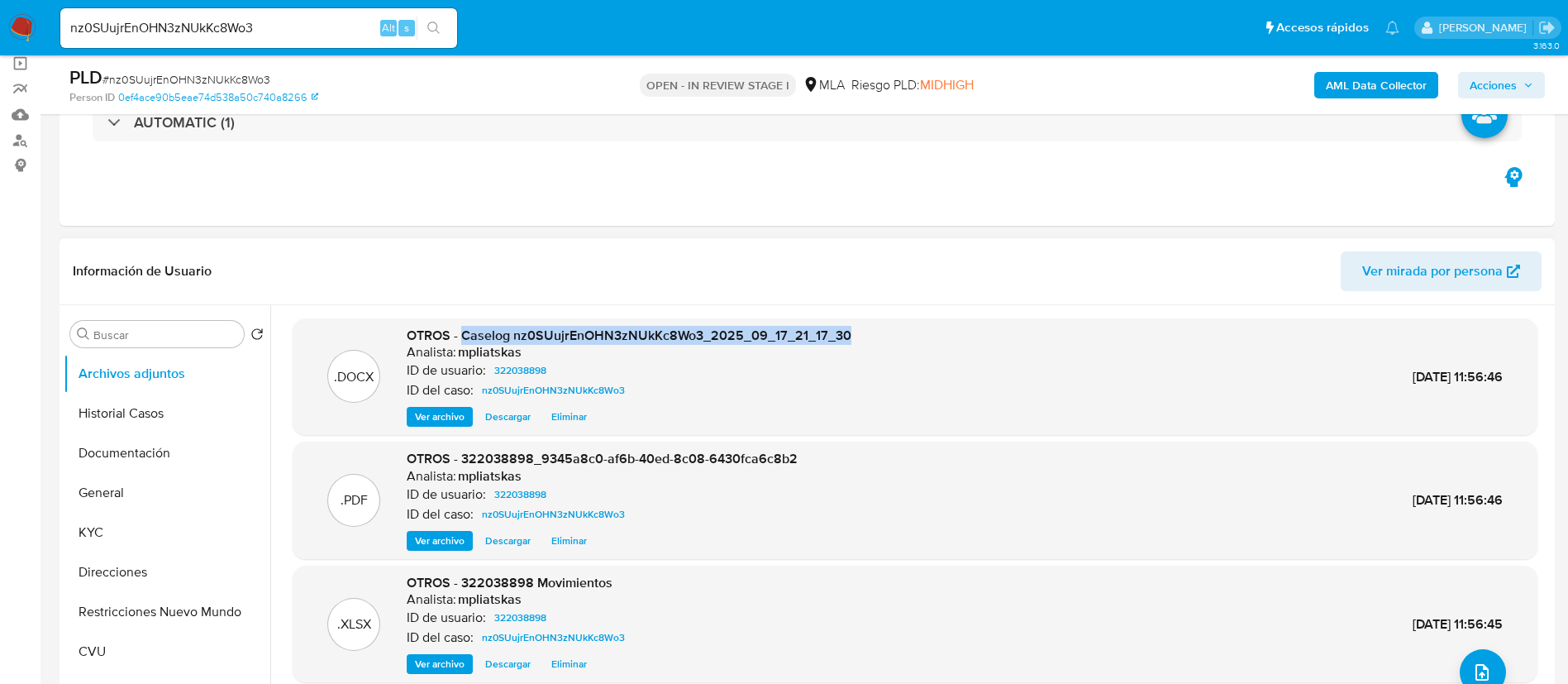
drag, startPoint x: 463, startPoint y: 333, endPoint x: 861, endPoint y: 334, distance: 398.0
click at [861, 334] on div ".DOCX OTROS - Caselog nz0SUujrEnOHN3zNUkKc8Wo3_2025_09_17_21_17_30 Analista: mp…" at bounding box center [915, 377] width 1228 height 101
copy span "Caselog nz0SUujrEnOHN3zNUkKc8Wo3_2025_09_17_21_17_30"
drag, startPoint x: 1492, startPoint y: 81, endPoint x: 1477, endPoint y: 99, distance: 23.4
click at [1492, 80] on span "Acciones" at bounding box center [1493, 85] width 47 height 27
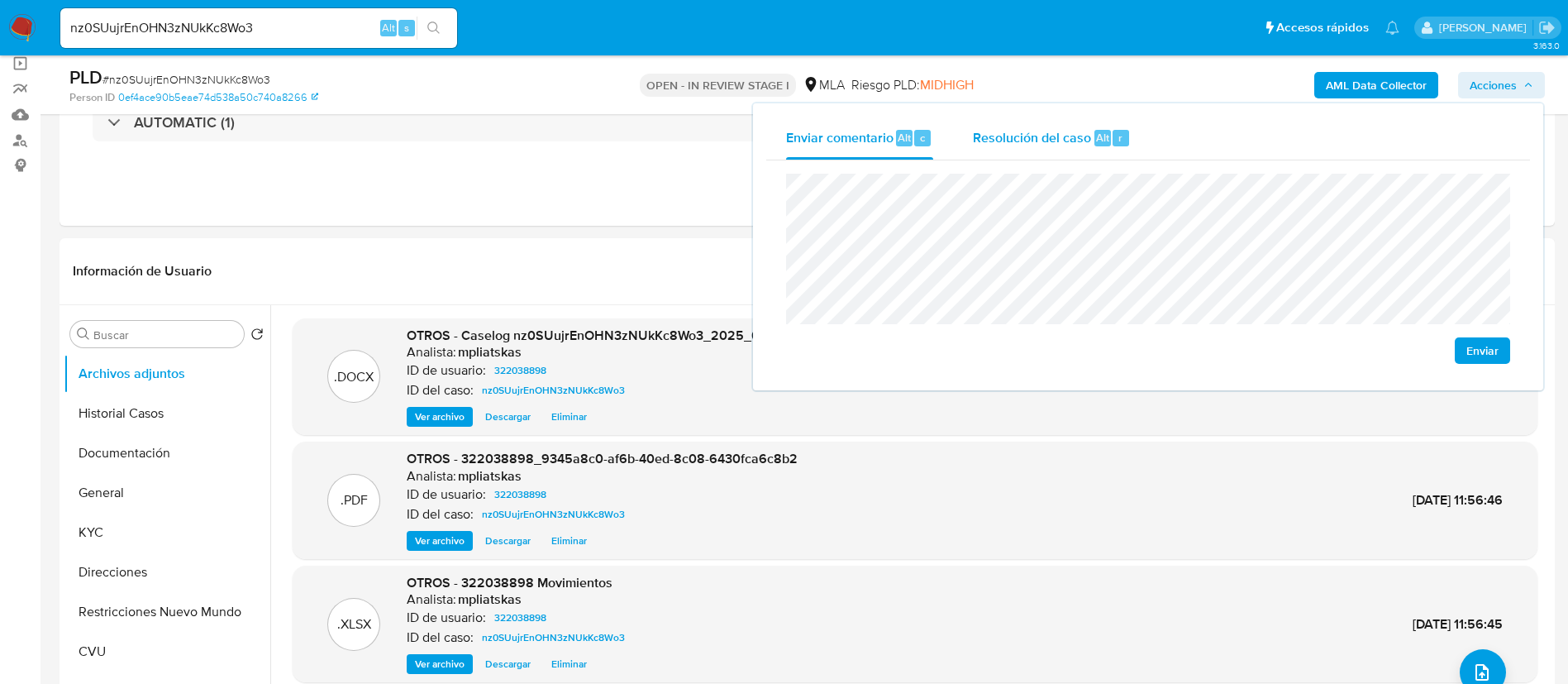
click at [1096, 139] on span "Alt" at bounding box center [1102, 138] width 13 height 16
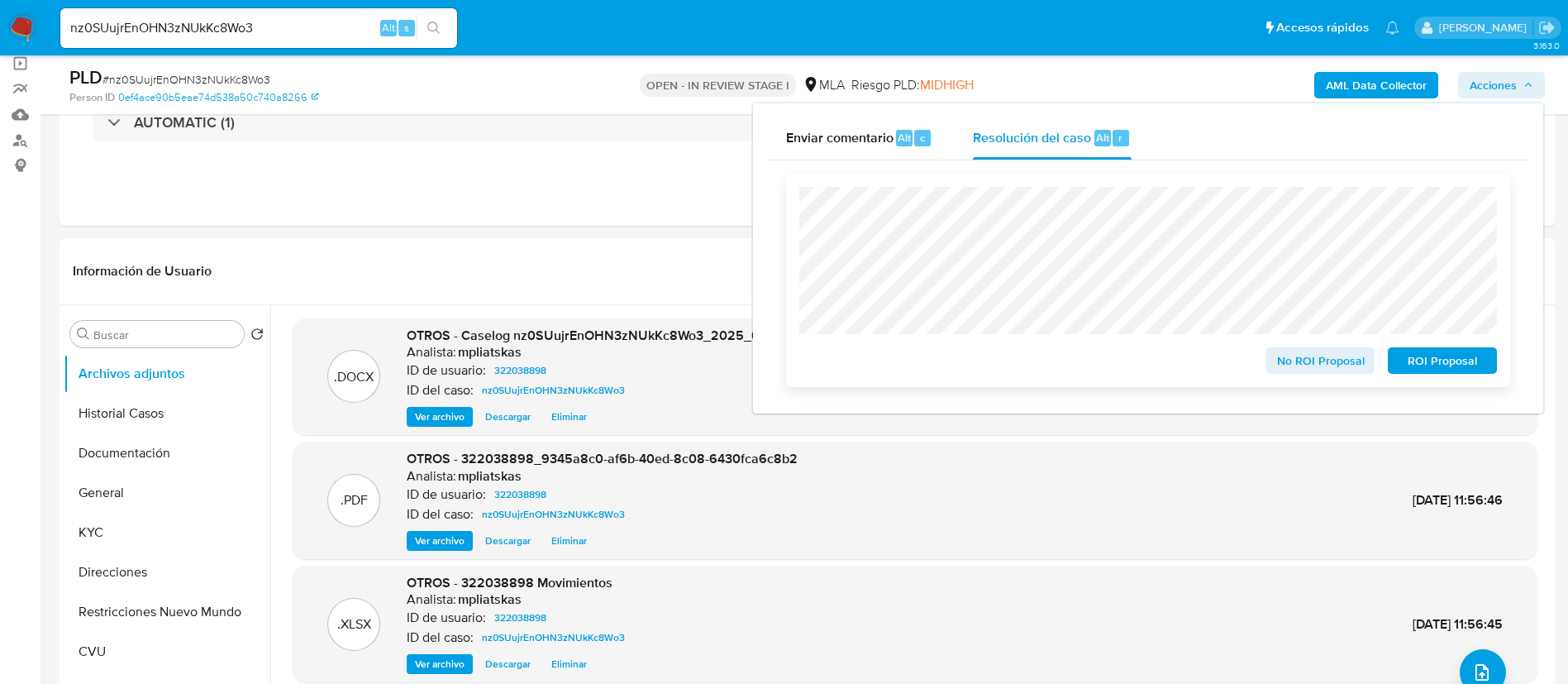
click at [1485, 370] on span "ROI Proposal" at bounding box center [1441, 361] width 86 height 23
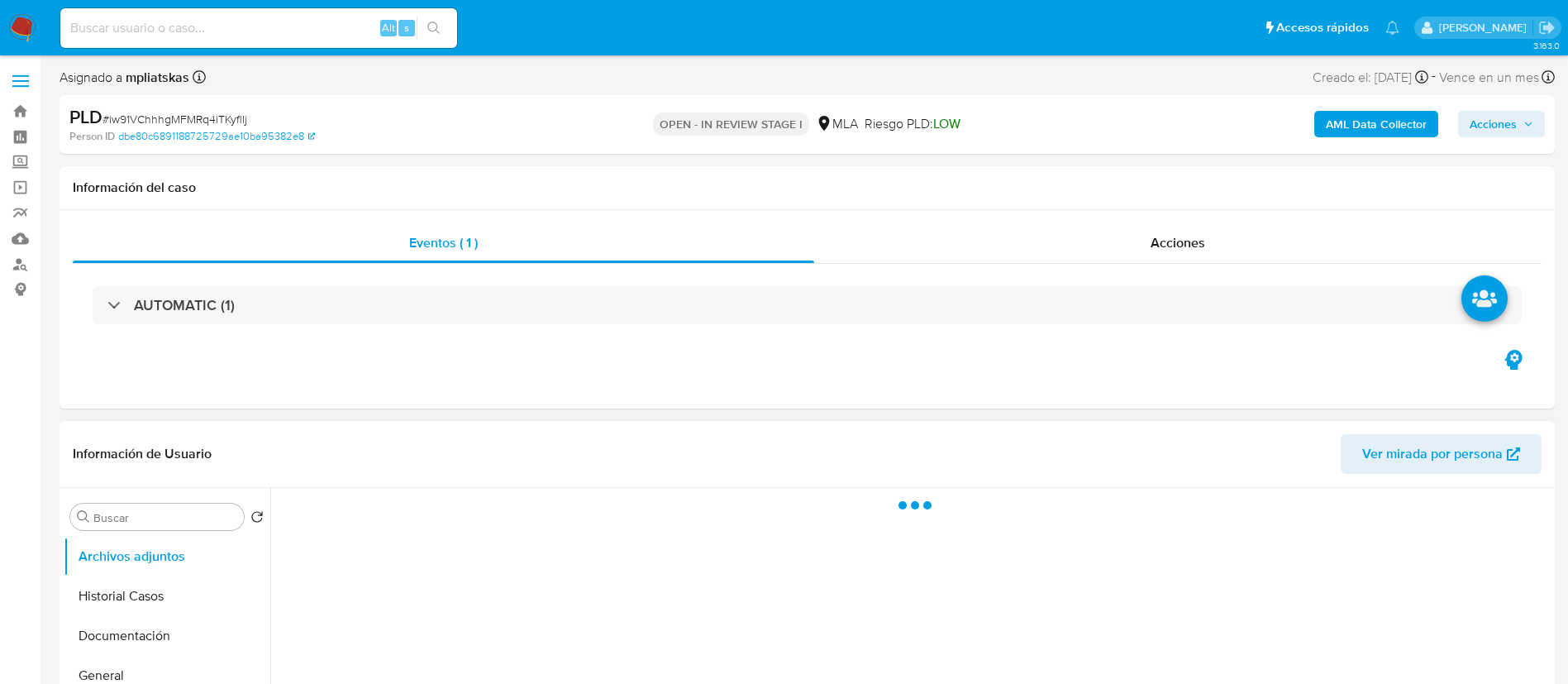
select select "10"
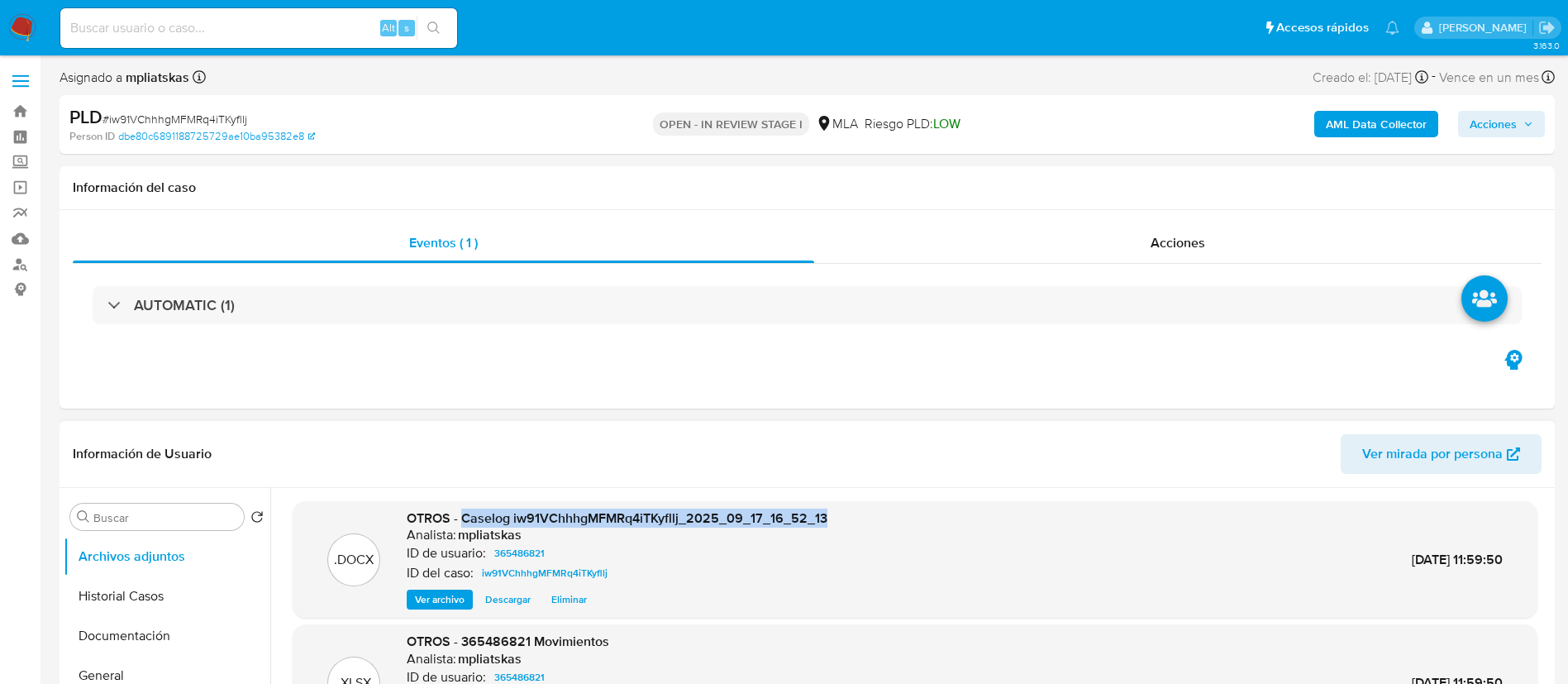
drag, startPoint x: 602, startPoint y: 510, endPoint x: 838, endPoint y: 517, distance: 236.1
click at [838, 517] on div ".DOCX OTROS - Caselog iw91VChhhgMFMRq4iTKyfllj_2025_09_17_16_52_13 Analista: mp…" at bounding box center [915, 560] width 1228 height 101
copy span "Caselog iw91VChhhgMFMRq4iTKyfllj_2025_09_17_16_52_13"
click at [1478, 125] on span "Acciones" at bounding box center [1493, 124] width 47 height 27
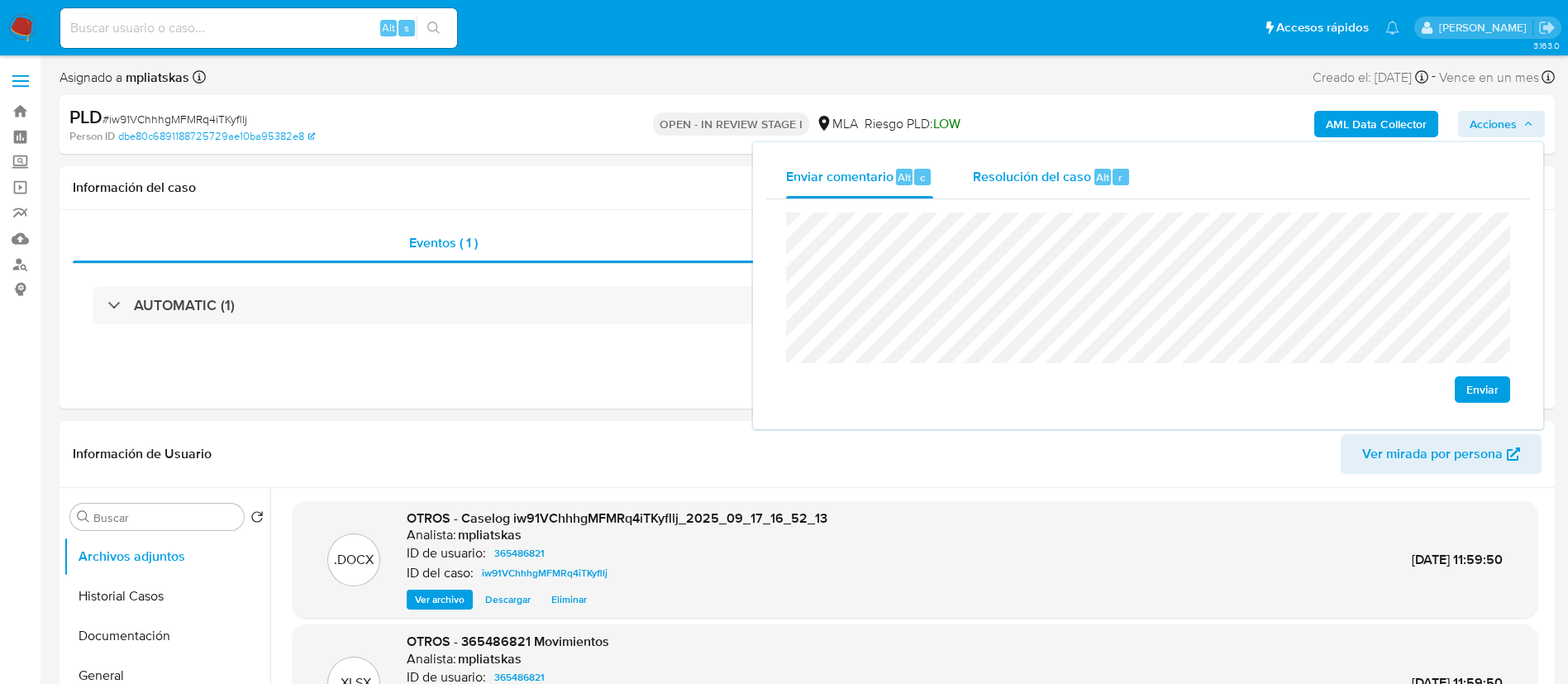
click at [1125, 183] on div "r" at bounding box center [1121, 176] width 17 height 17
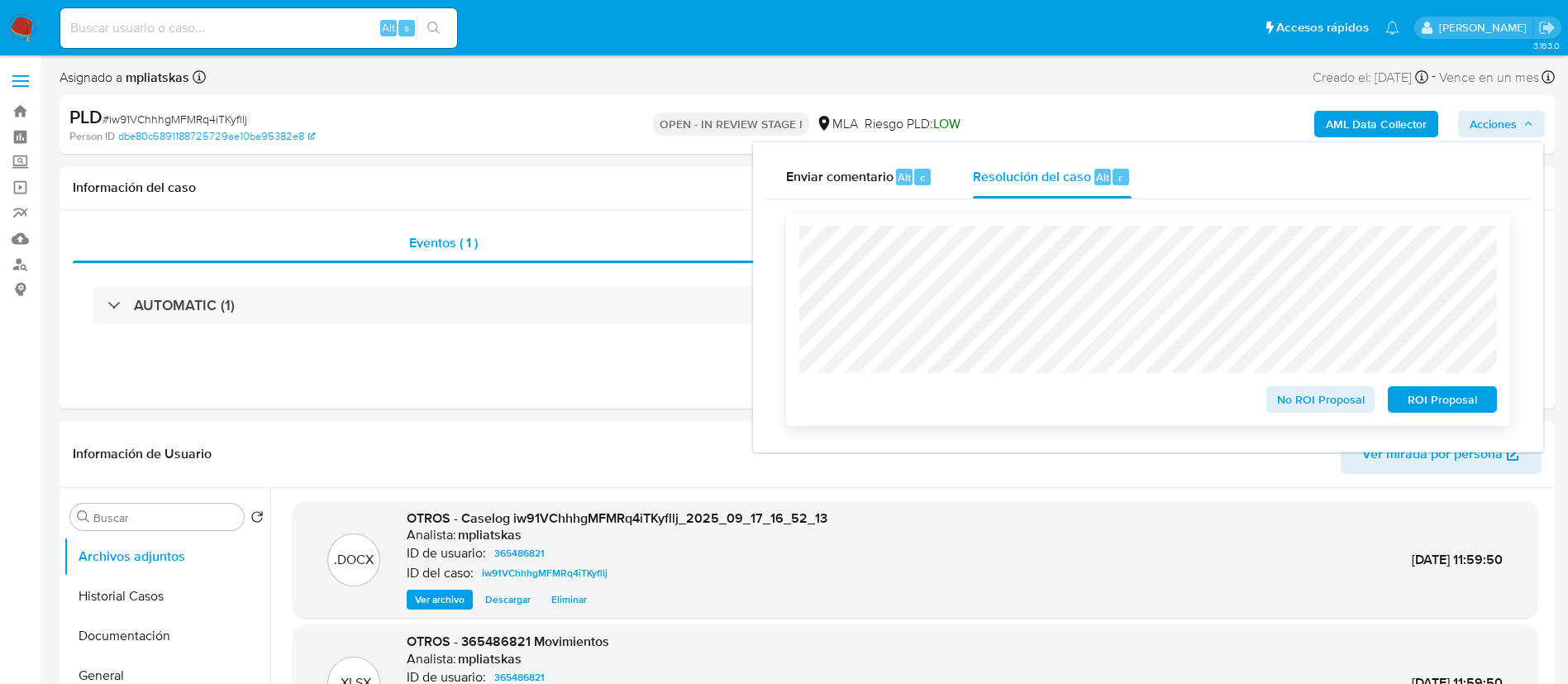
click at [1486, 409] on button "ROI Proposal" at bounding box center [1441, 400] width 109 height 27
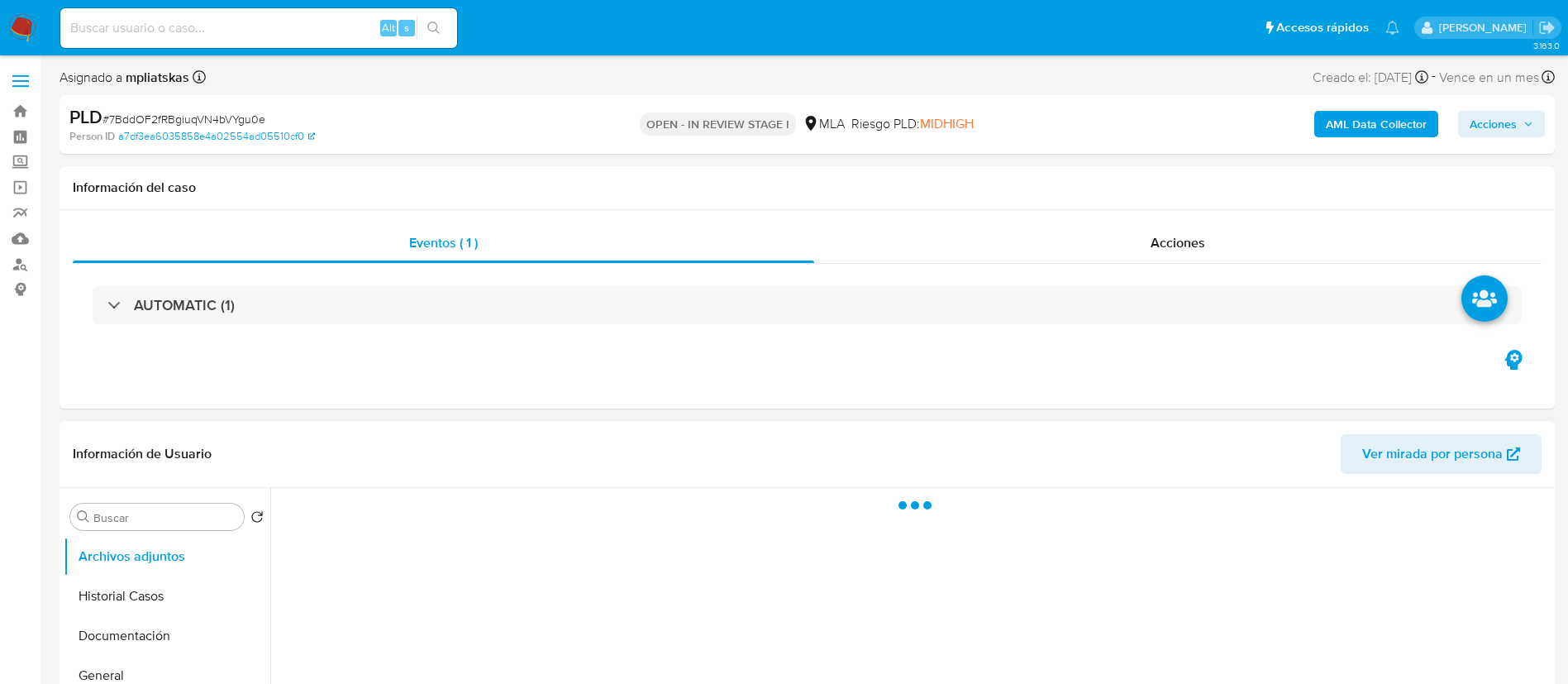
select select "10"
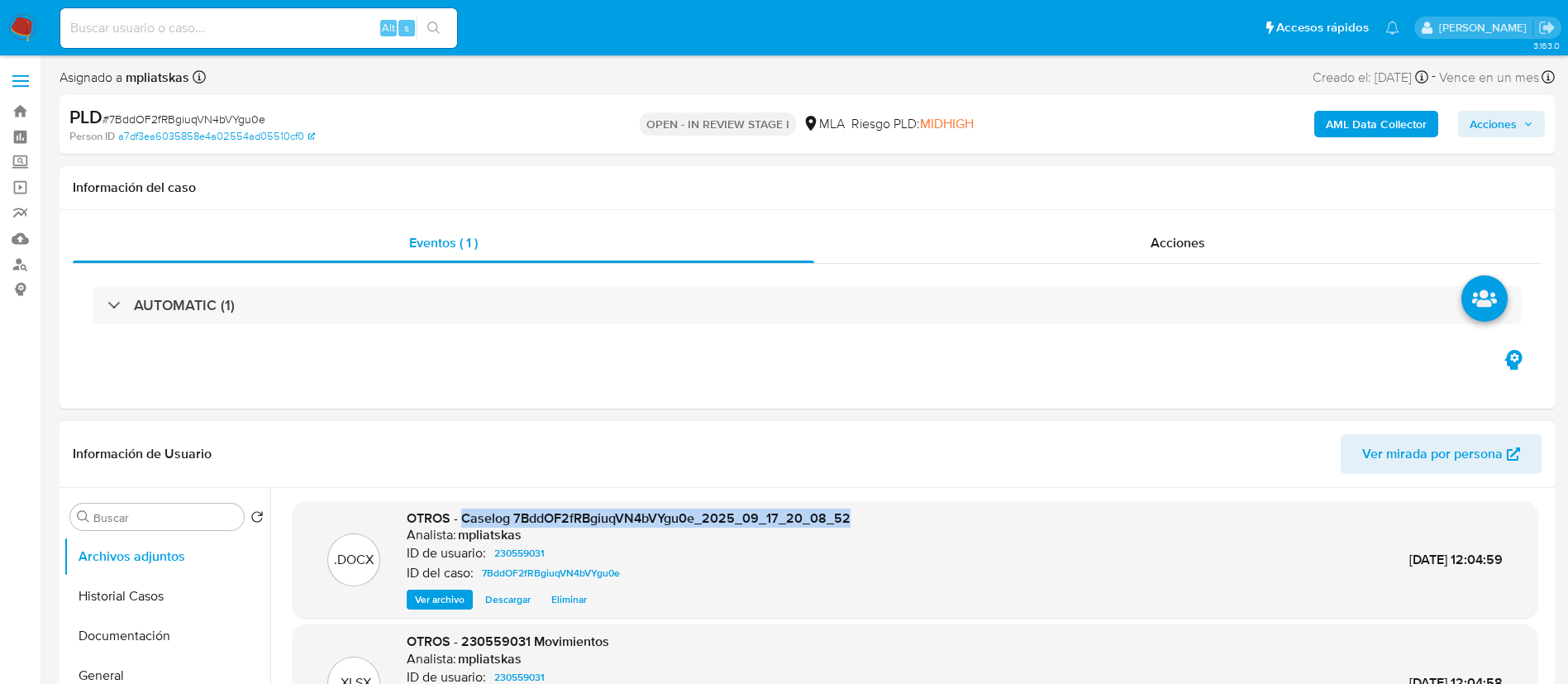
drag, startPoint x: 462, startPoint y: 517, endPoint x: 1143, endPoint y: 435, distance: 685.9
click at [884, 504] on div ".DOCX OTROS - Caselog 7BddOF2fRBgiuqVN4bVYgu0e_2025_09_17_20_08_52 Analista: mp…" at bounding box center [915, 560] width 1245 height 118
copy span "Caselog 7BddOF2fRBgiuqVN4bVYgu0e_2025_09_17_20_08_52"
click at [1495, 112] on span "Acciones" at bounding box center [1493, 124] width 47 height 27
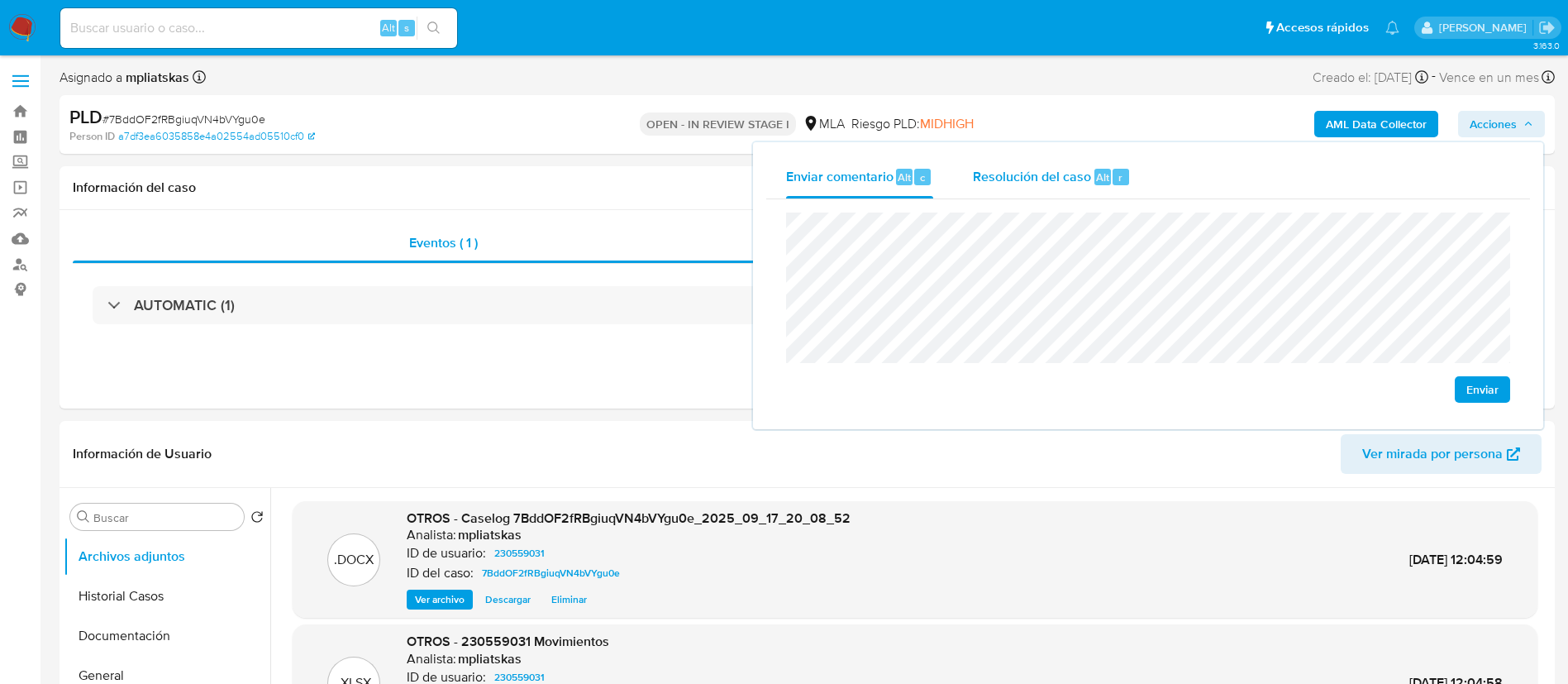
click at [1074, 184] on span "Resolución del caso" at bounding box center [1031, 176] width 118 height 19
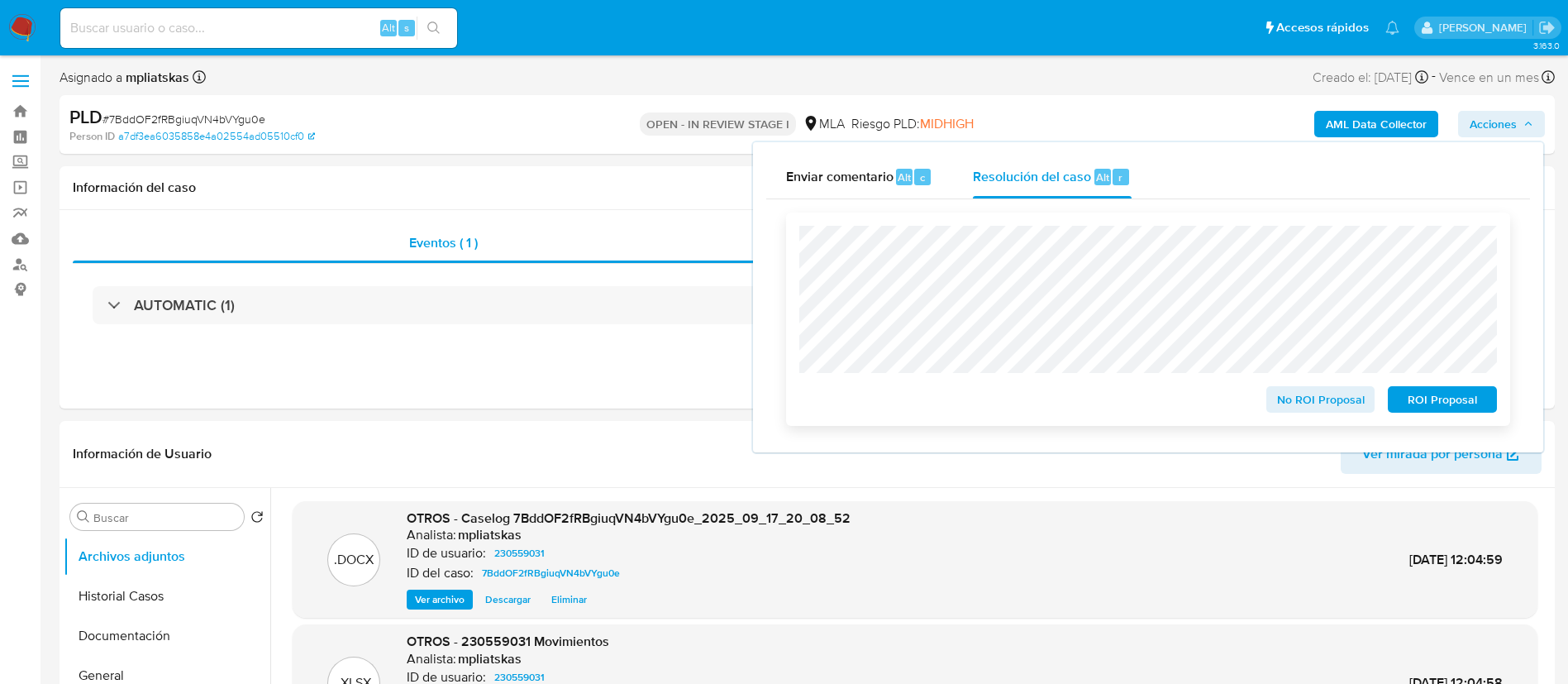
click at [1297, 402] on span "No ROI Proposal" at bounding box center [1320, 400] width 86 height 23
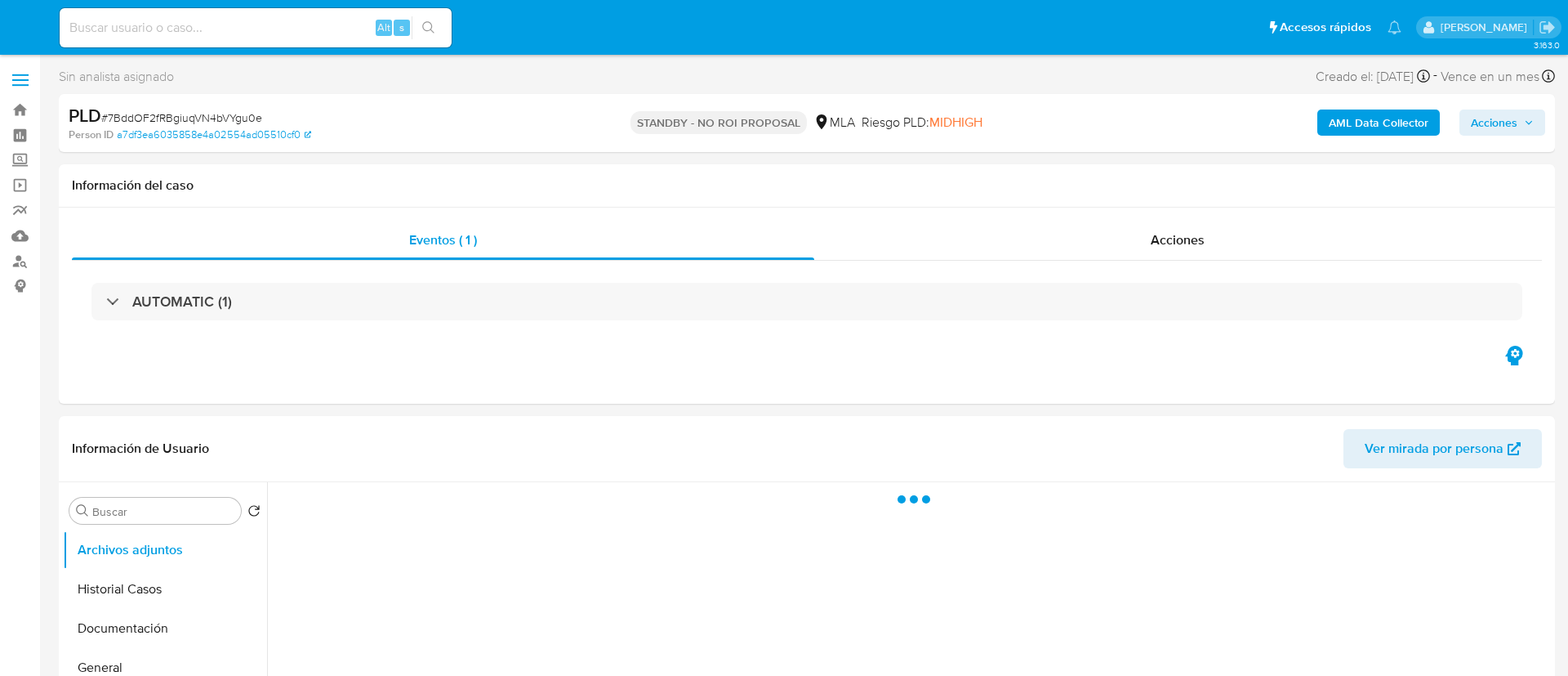
select select "10"
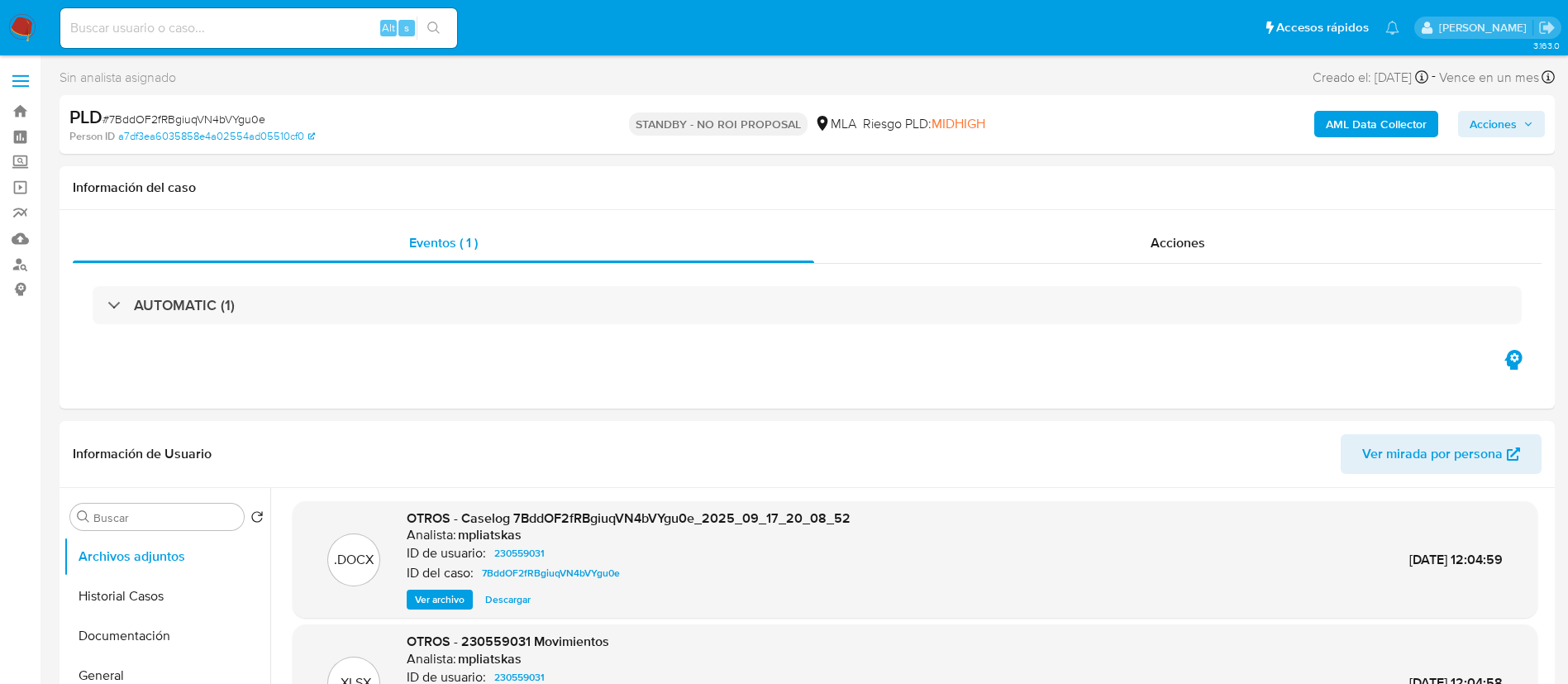
click at [311, 12] on div "Alt s" at bounding box center [259, 27] width 397 height 40
click at [365, 24] on input at bounding box center [259, 28] width 397 height 21
paste input "IHFoAEXRoNDIXVRo0XvxIZyI"
type input "IHFoAEXRoNDIXVRo0XvxIZyI"
click at [417, 25] on button "search-icon" at bounding box center [433, 28] width 34 height 23
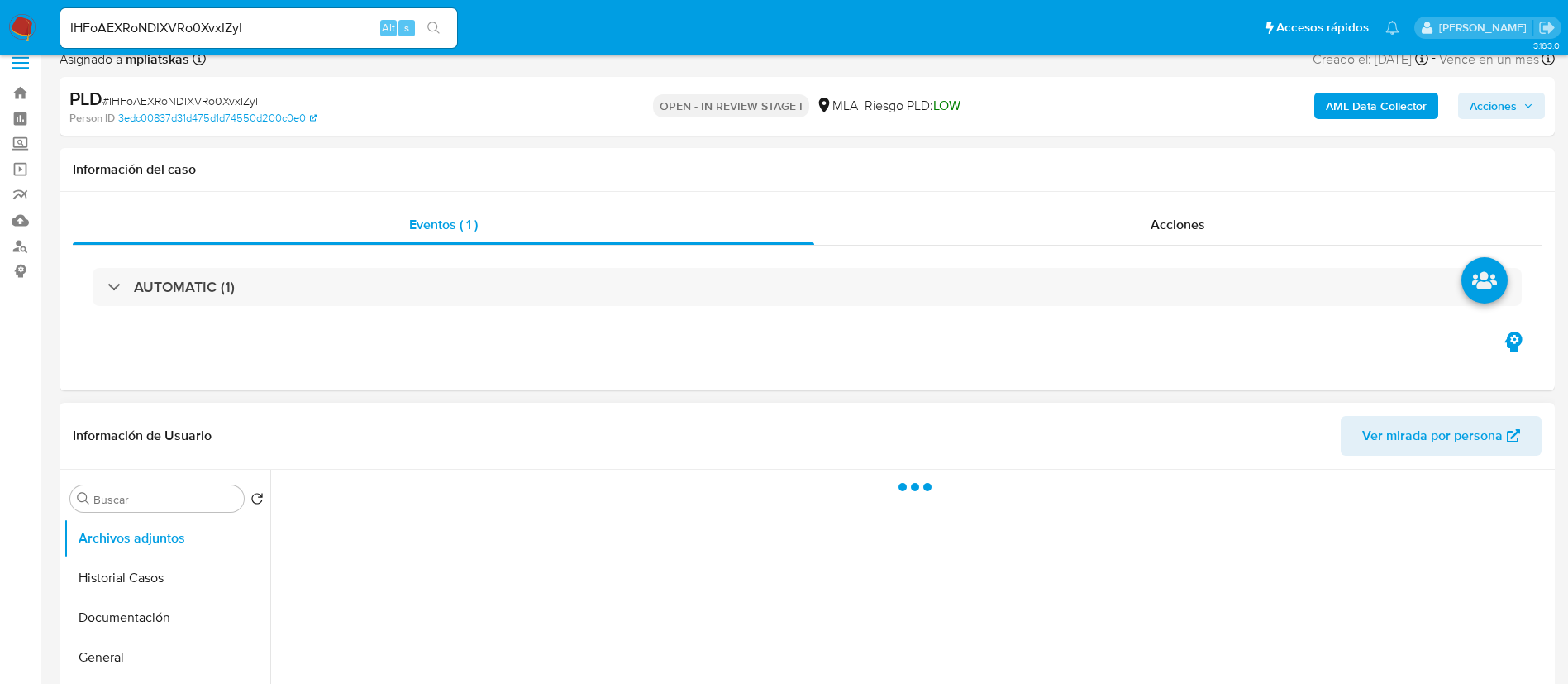
scroll to position [248, 0]
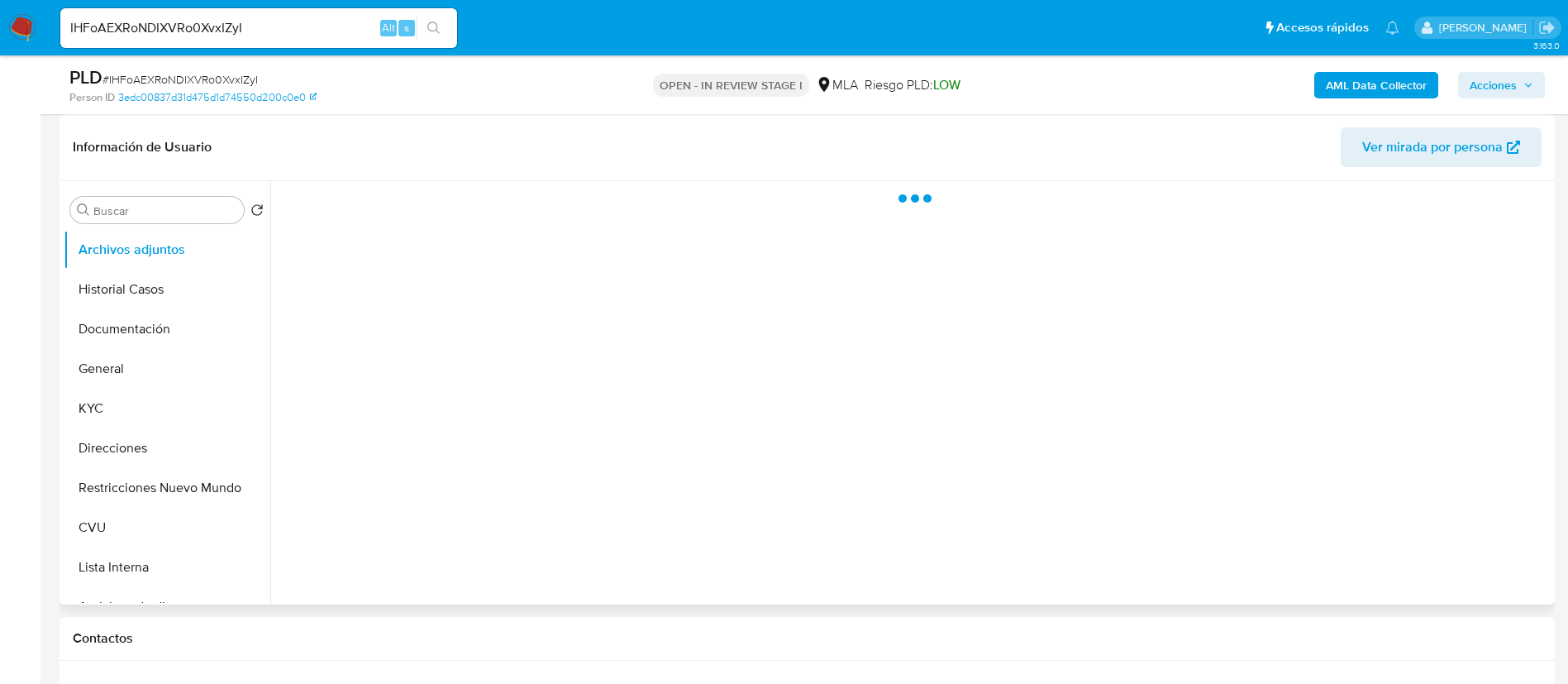
select select "10"
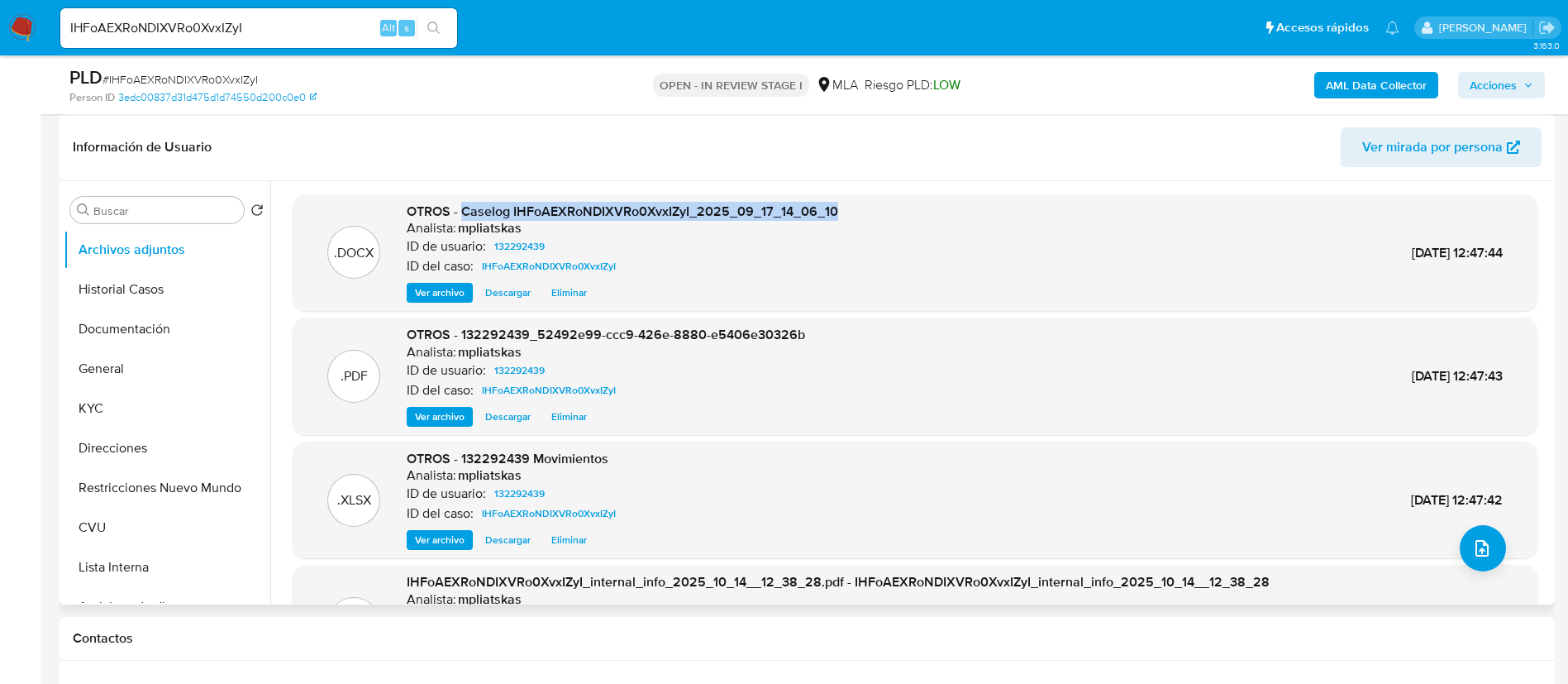
drag, startPoint x: 485, startPoint y: 216, endPoint x: 838, endPoint y: 206, distance: 353.1
click at [838, 206] on div ".DOCX OTROS - Caselog IHFoAEXRoNDIXVRo0XvxIZyI_2025_09_17_14_06_10 Analista: mp…" at bounding box center [915, 253] width 1228 height 101
copy span "Caselog IHFoAEXRoNDIXVRo0XvxIZyI_2025_09_17_14_06_10"
drag, startPoint x: 1487, startPoint y: 84, endPoint x: 1469, endPoint y: 97, distance: 22.2
click at [1486, 86] on span "Acciones" at bounding box center [1493, 85] width 47 height 27
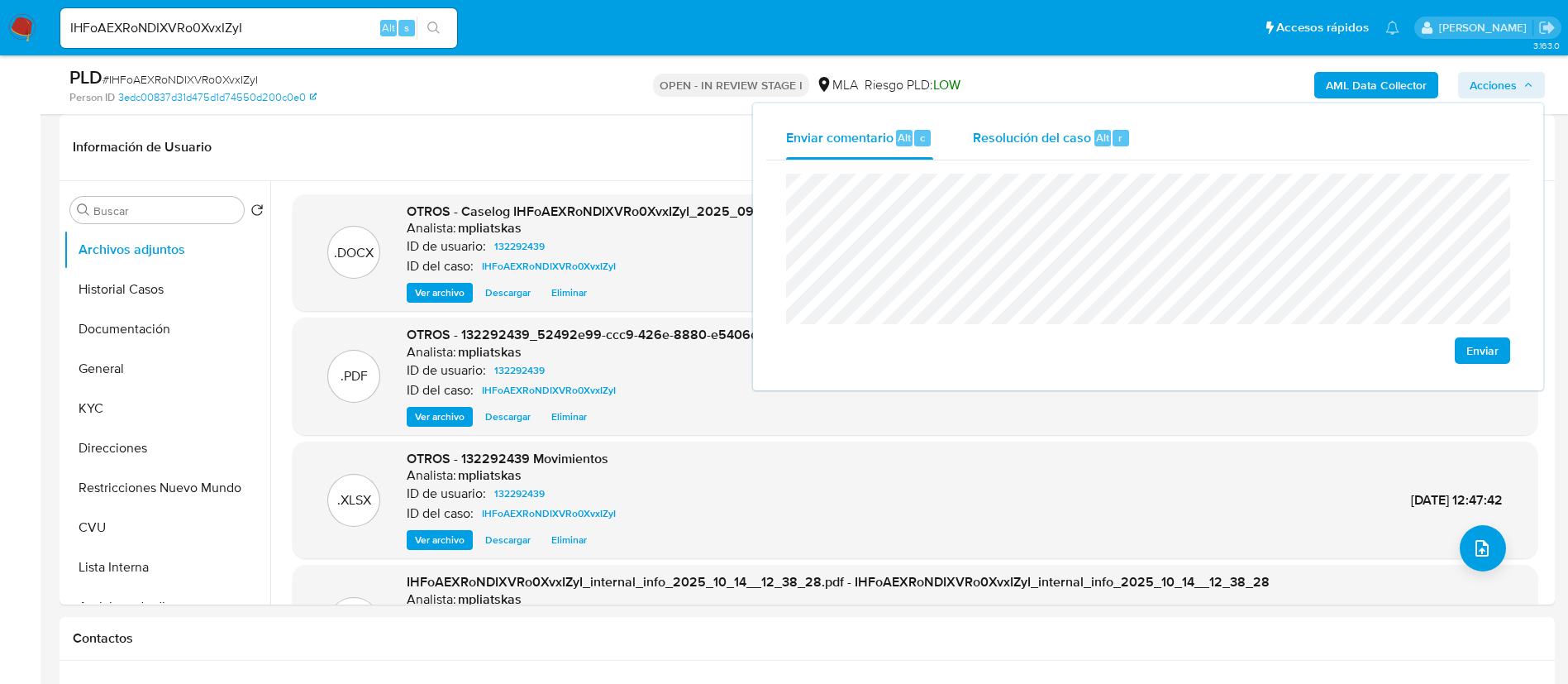
drag, startPoint x: 1072, startPoint y: 131, endPoint x: 1081, endPoint y: 166, distance: 36.1
click at [1074, 134] on span "Resolución del caso" at bounding box center [1031, 136] width 118 height 19
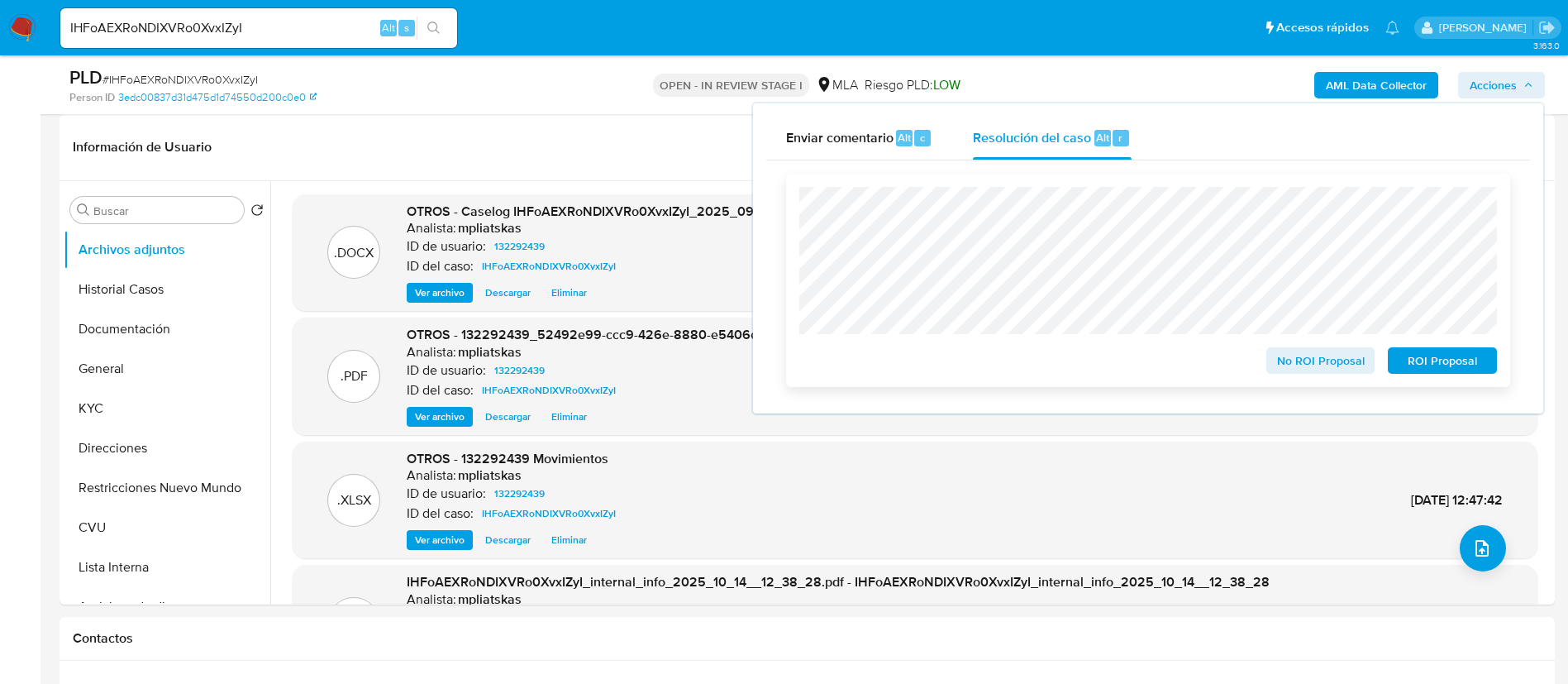
click at [1302, 372] on span "No ROI Proposal" at bounding box center [1320, 361] width 86 height 23
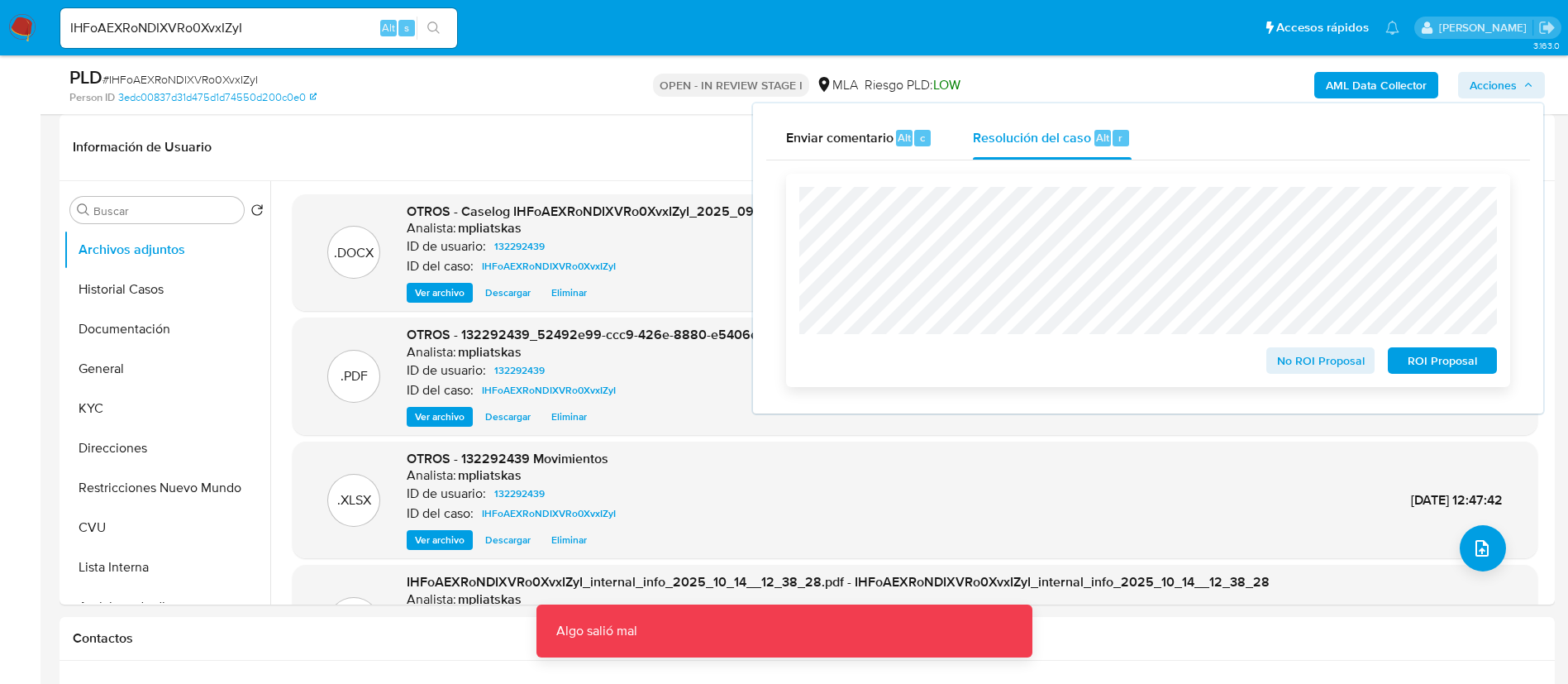
click at [1305, 364] on span "No ROI Proposal" at bounding box center [1320, 361] width 86 height 23
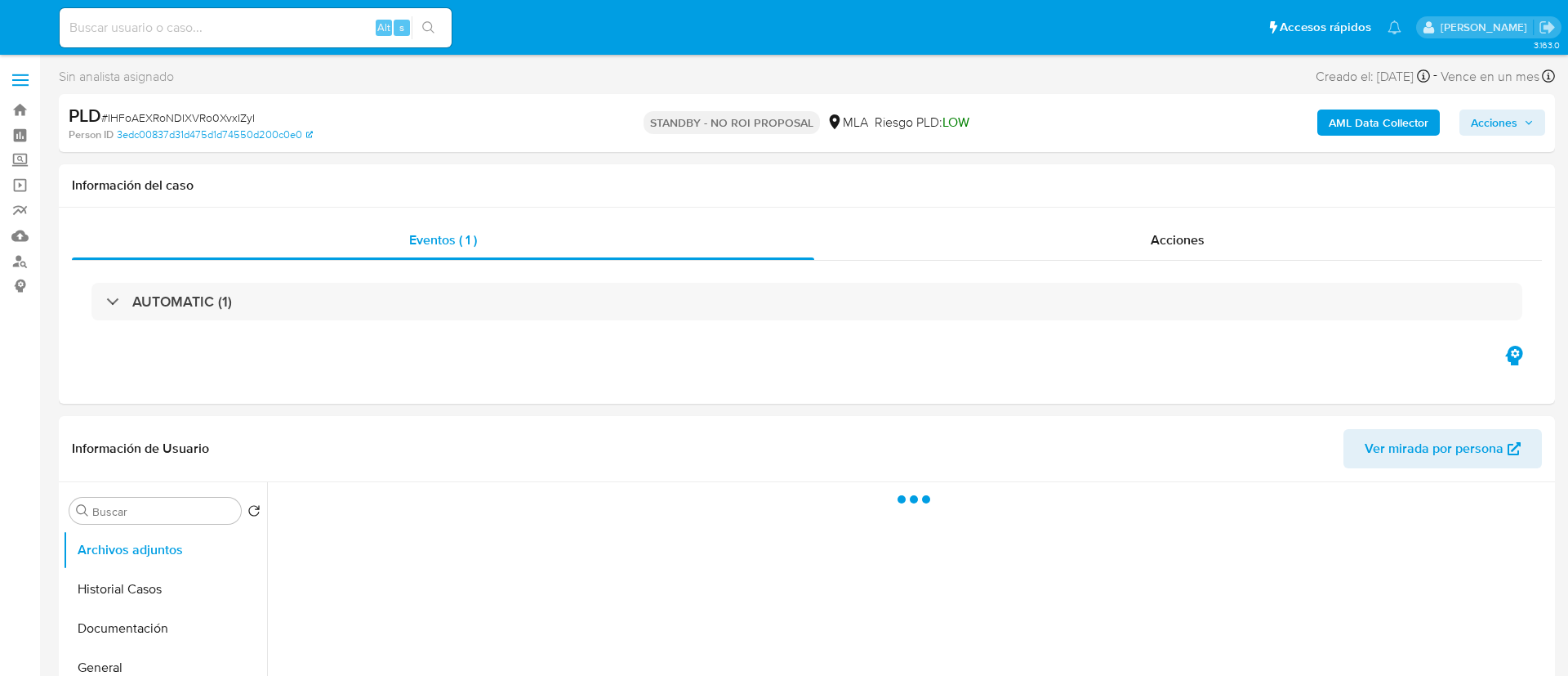
select select "10"
